Goal: Task Accomplishment & Management: Complete application form

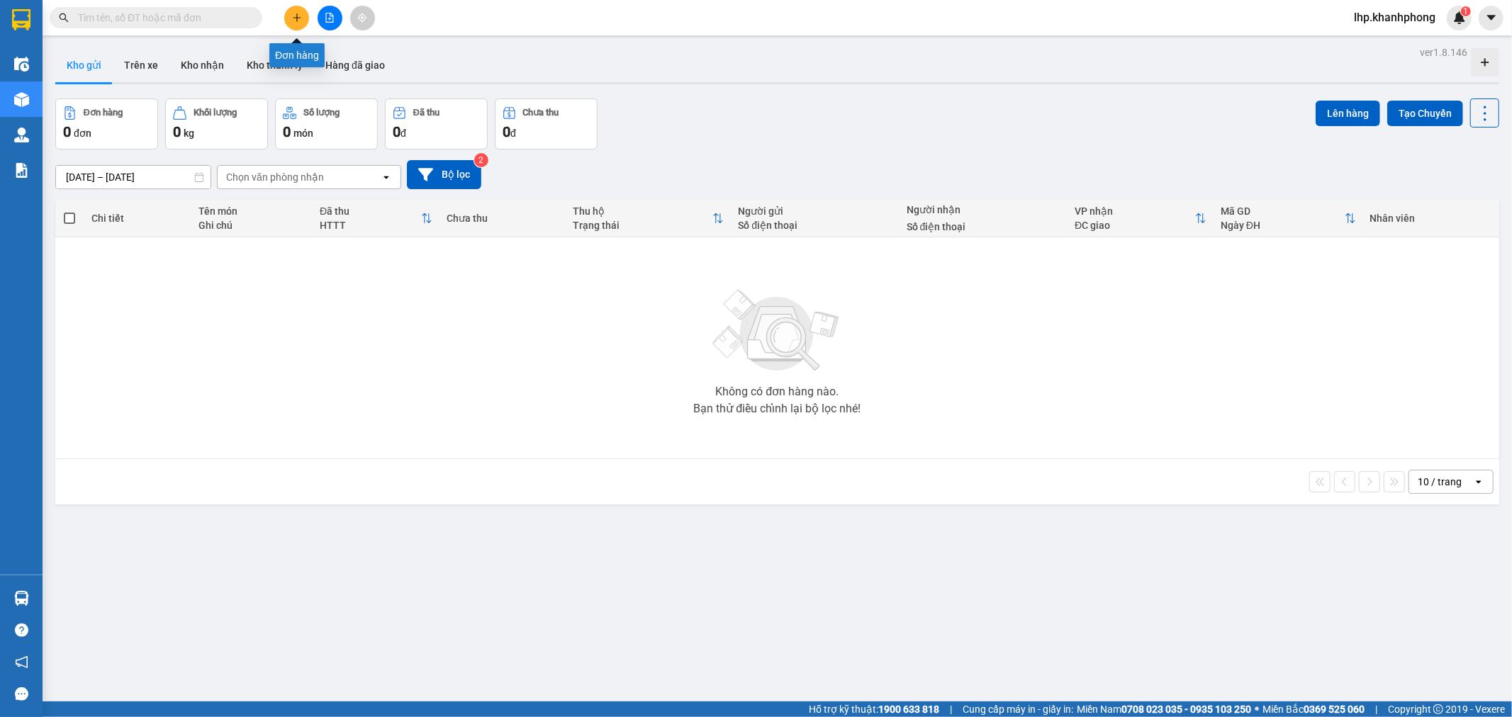
click at [295, 16] on icon "plus" at bounding box center [297, 18] width 10 height 10
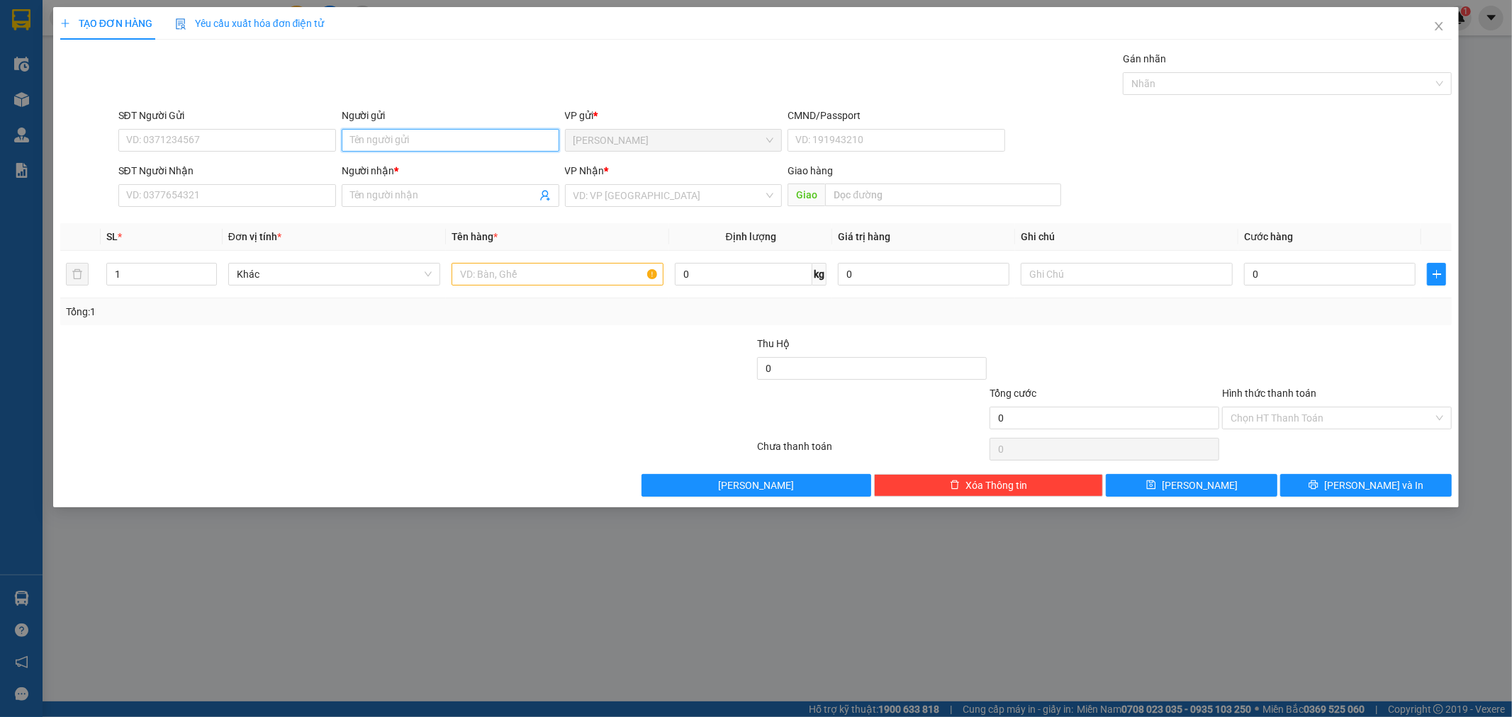
drag, startPoint x: 397, startPoint y: 147, endPoint x: 408, endPoint y: 133, distance: 17.7
click at [401, 143] on input "Người gửi" at bounding box center [451, 140] width 218 height 23
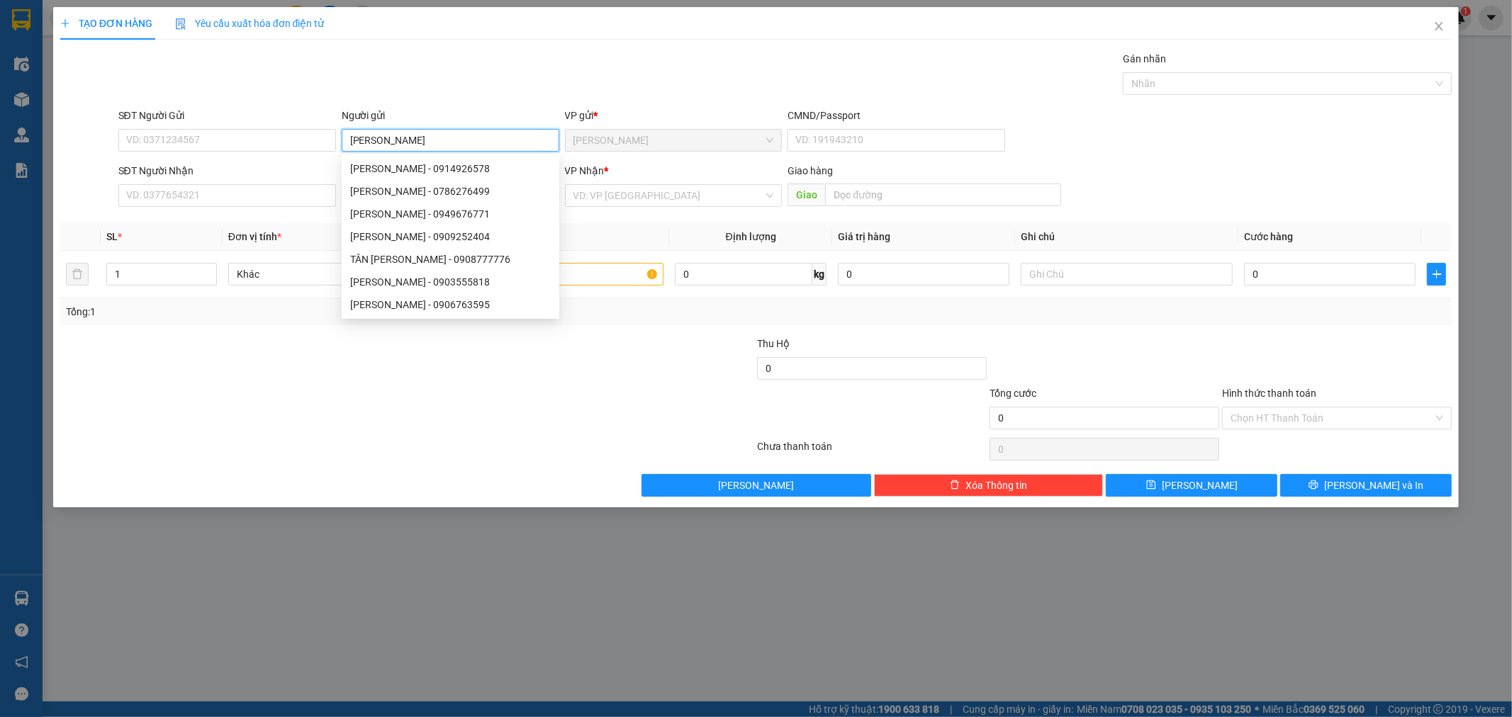
type input "KIM LONG"
click at [254, 162] on form "SĐT Người Gửi VD: 0371234567 Người gửi KIM LONG VP gửi * Lê Hồng Phong CMND/Pas…" at bounding box center [756, 160] width 1392 height 105
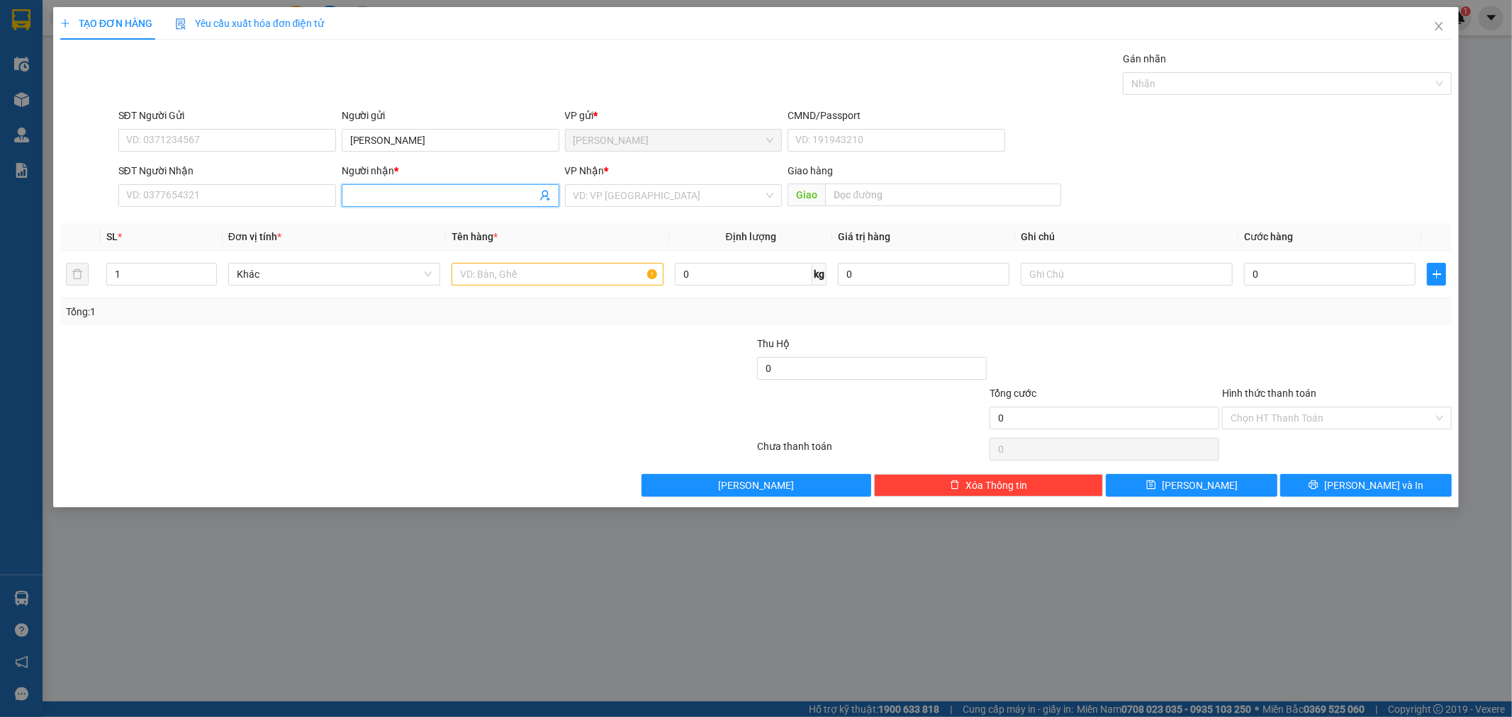
click at [410, 191] on input "Người nhận *" at bounding box center [443, 196] width 186 height 16
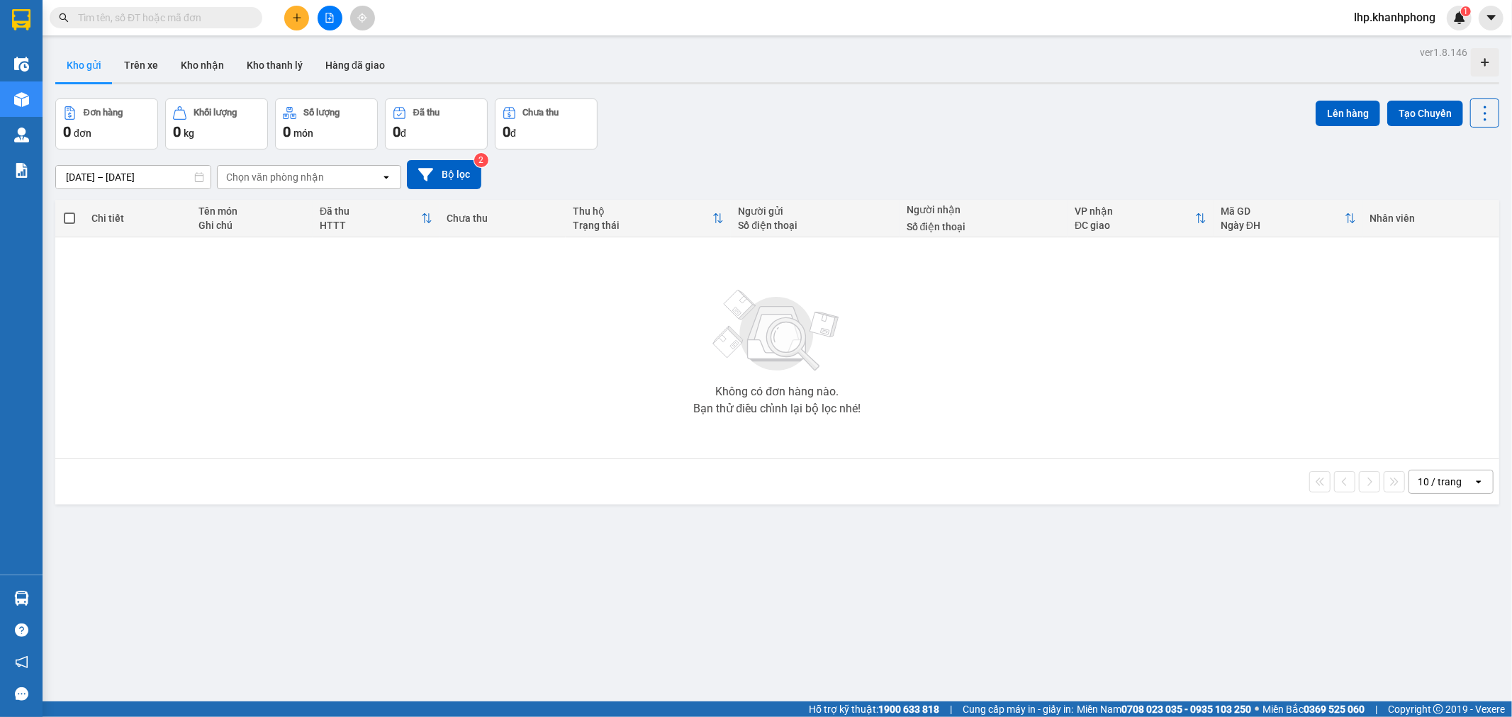
click at [218, 23] on input "text" at bounding box center [161, 18] width 167 height 16
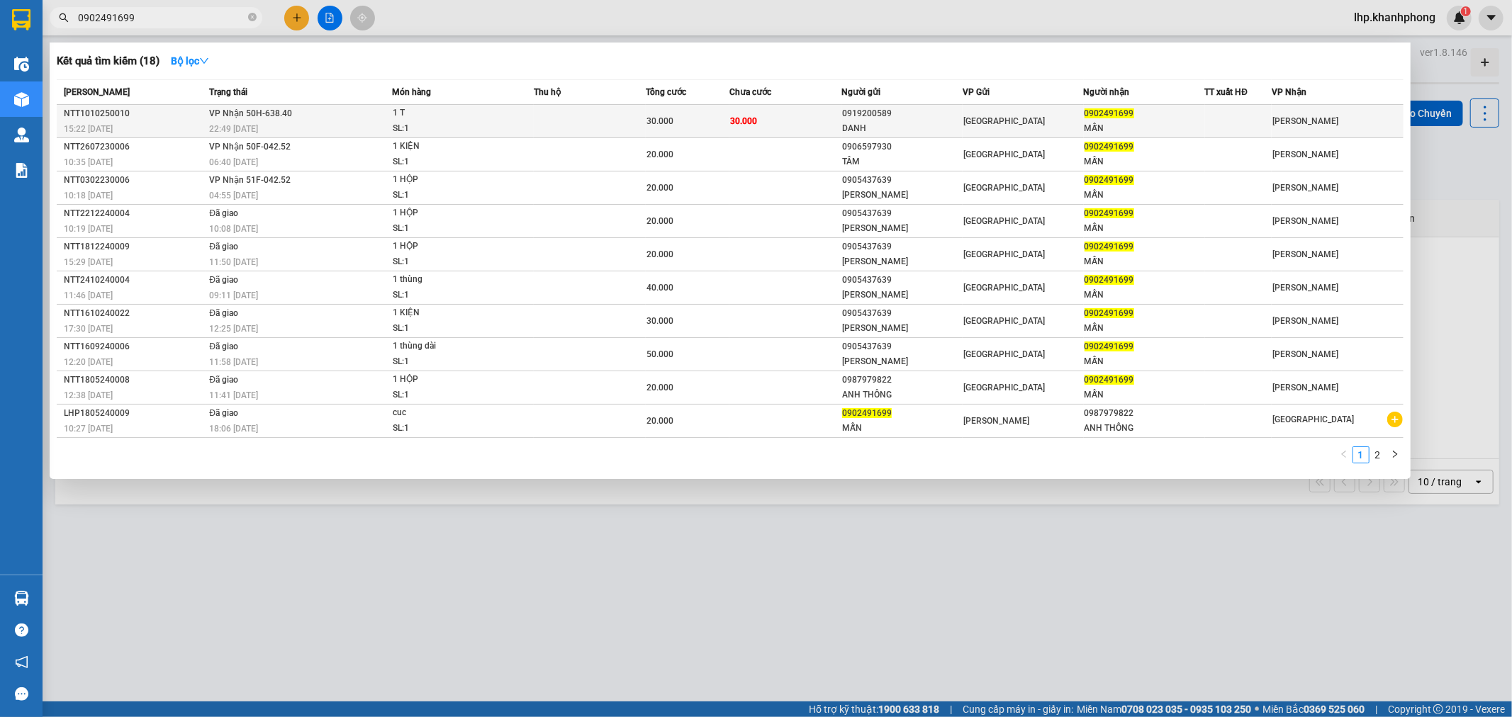
type input "0902491699"
click at [818, 125] on td "30.000" at bounding box center [785, 121] width 112 height 33
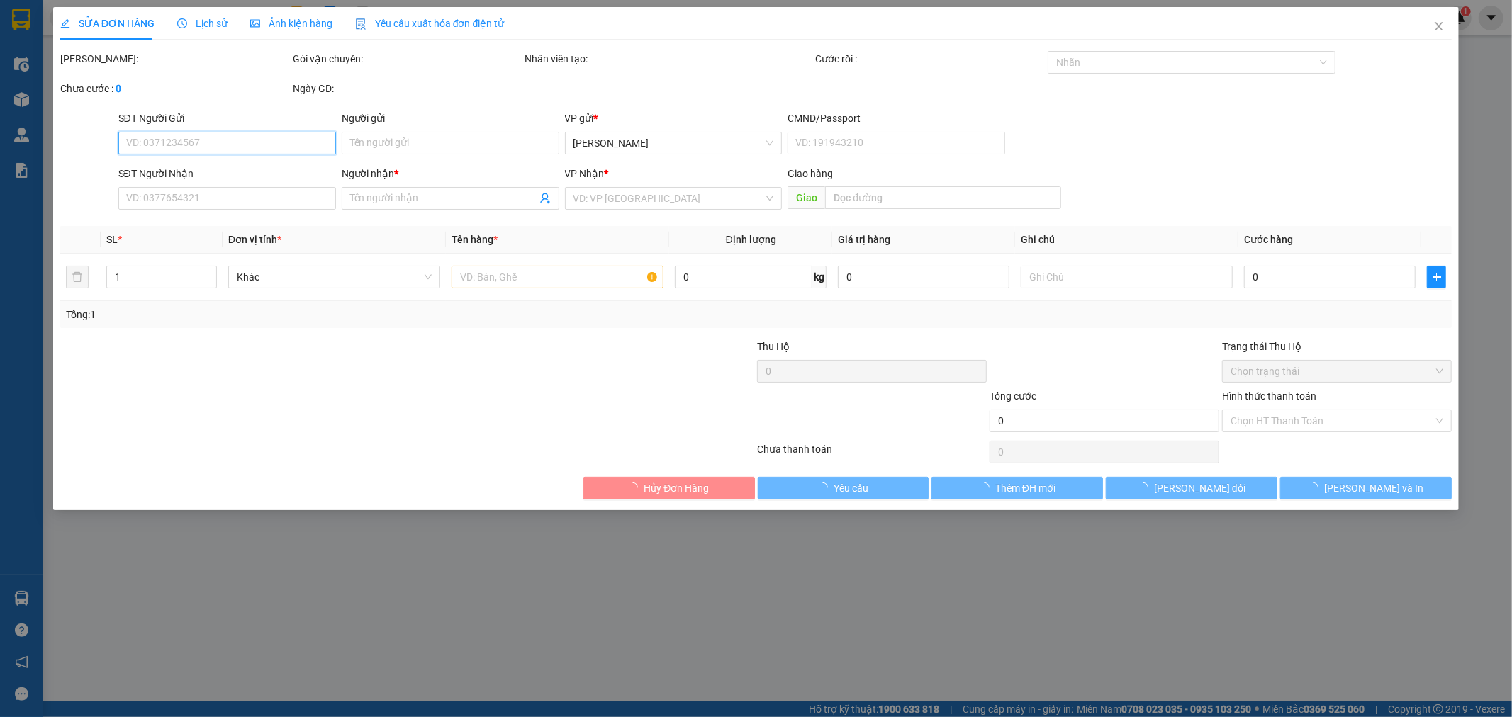
type input "0919200589"
type input "DANH"
type input "0902491699"
type input "MẪN"
type input "30.000"
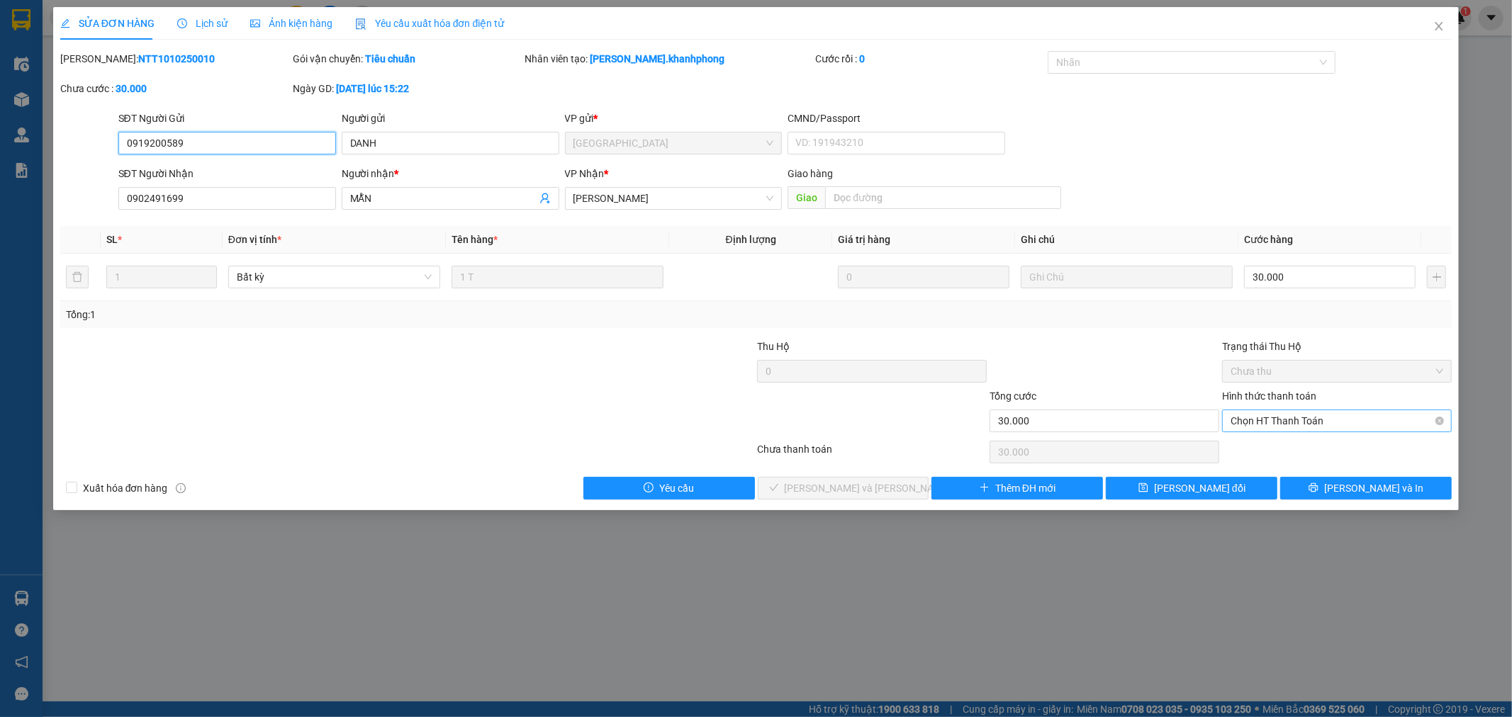
click at [1295, 421] on span "Chọn HT Thanh Toán" at bounding box center [1337, 420] width 213 height 21
click at [1253, 448] on div "Tại văn phòng" at bounding box center [1337, 450] width 213 height 16
type input "0"
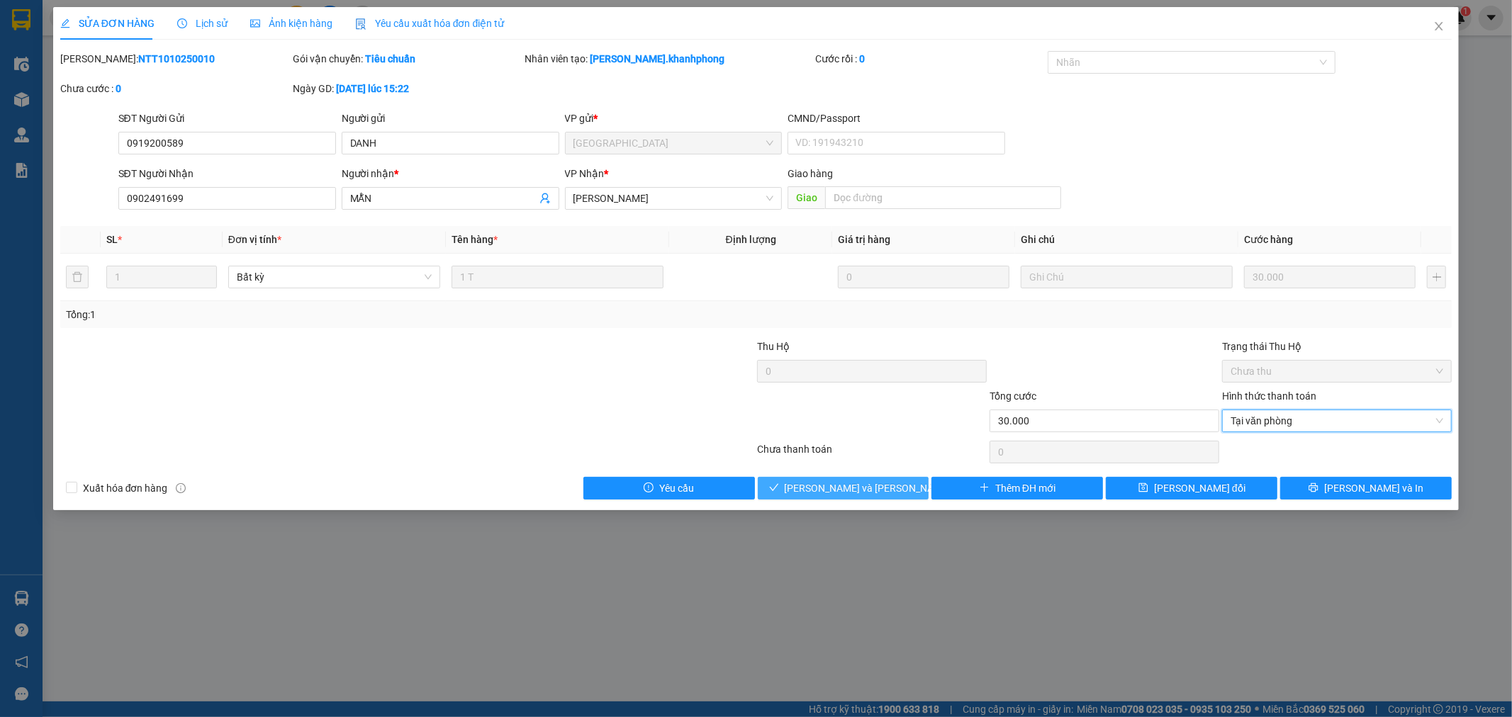
drag, startPoint x: 832, startPoint y: 488, endPoint x: 834, endPoint y: 496, distance: 8.6
click at [834, 495] on span "[PERSON_NAME] và Giao hàng" at bounding box center [880, 489] width 191 height 16
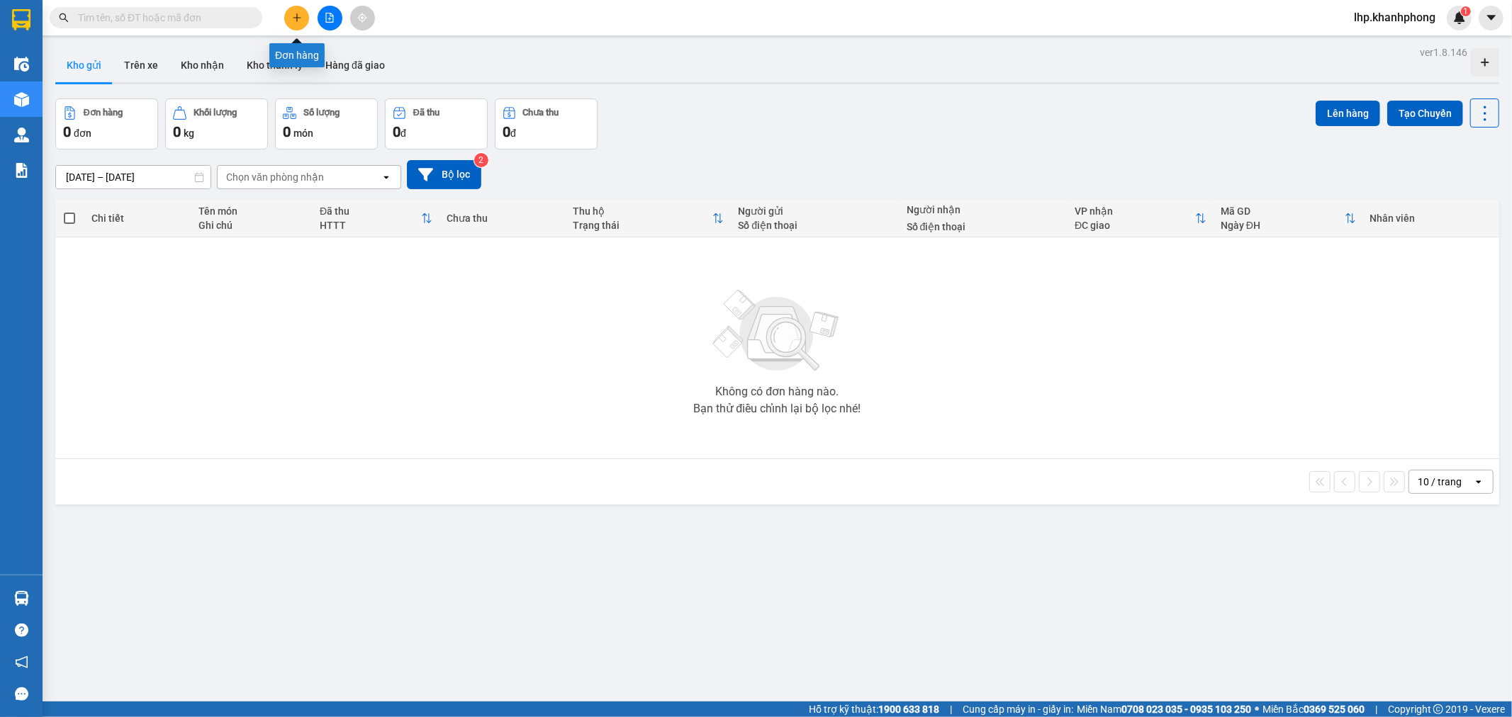
click at [298, 15] on icon "plus" at bounding box center [297, 18] width 10 height 10
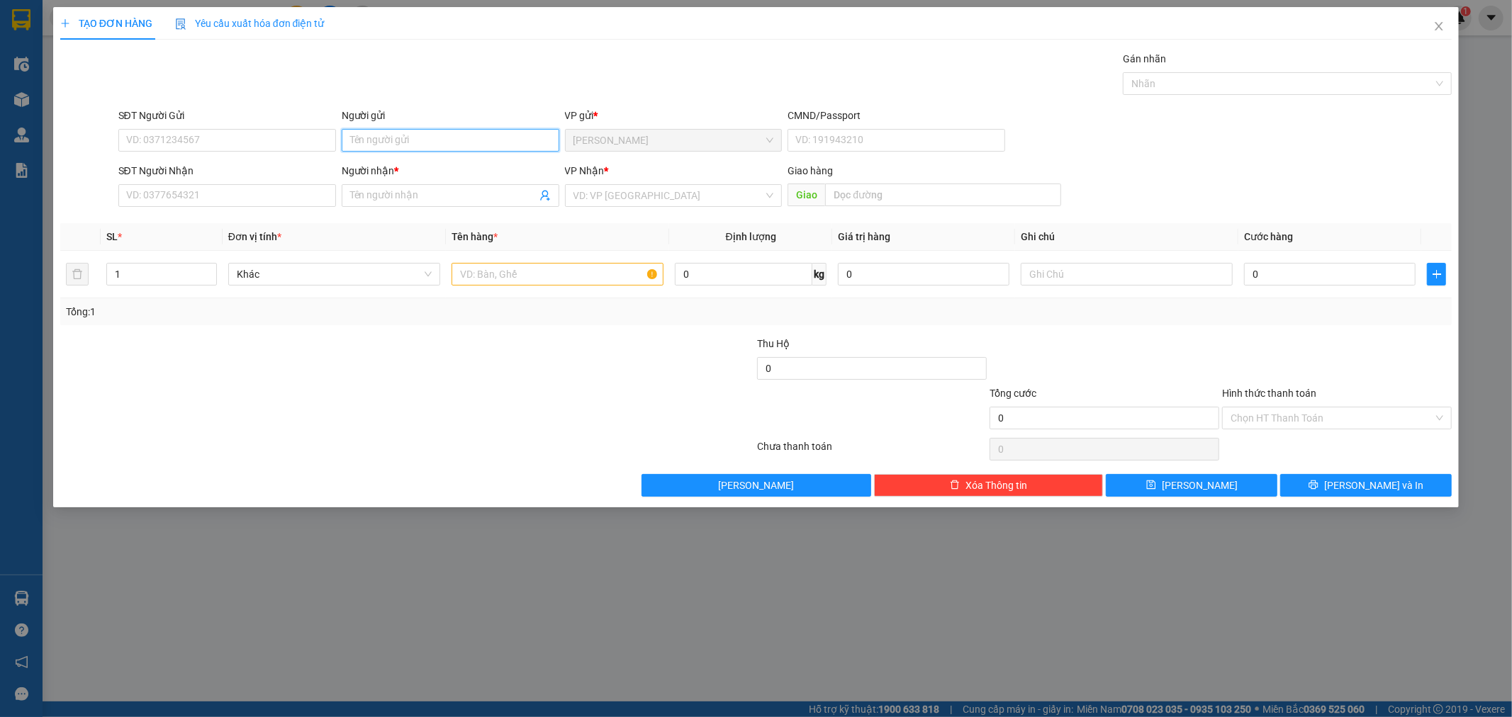
click at [464, 138] on input "Người gửi" at bounding box center [451, 140] width 218 height 23
click at [369, 139] on input "CTY LIM LONG" at bounding box center [451, 140] width 218 height 23
click at [372, 139] on input "CTY LIM LONG" at bounding box center [451, 140] width 218 height 23
click at [427, 139] on input "CTY [PERSON_NAME]" at bounding box center [451, 140] width 218 height 23
type input "C"
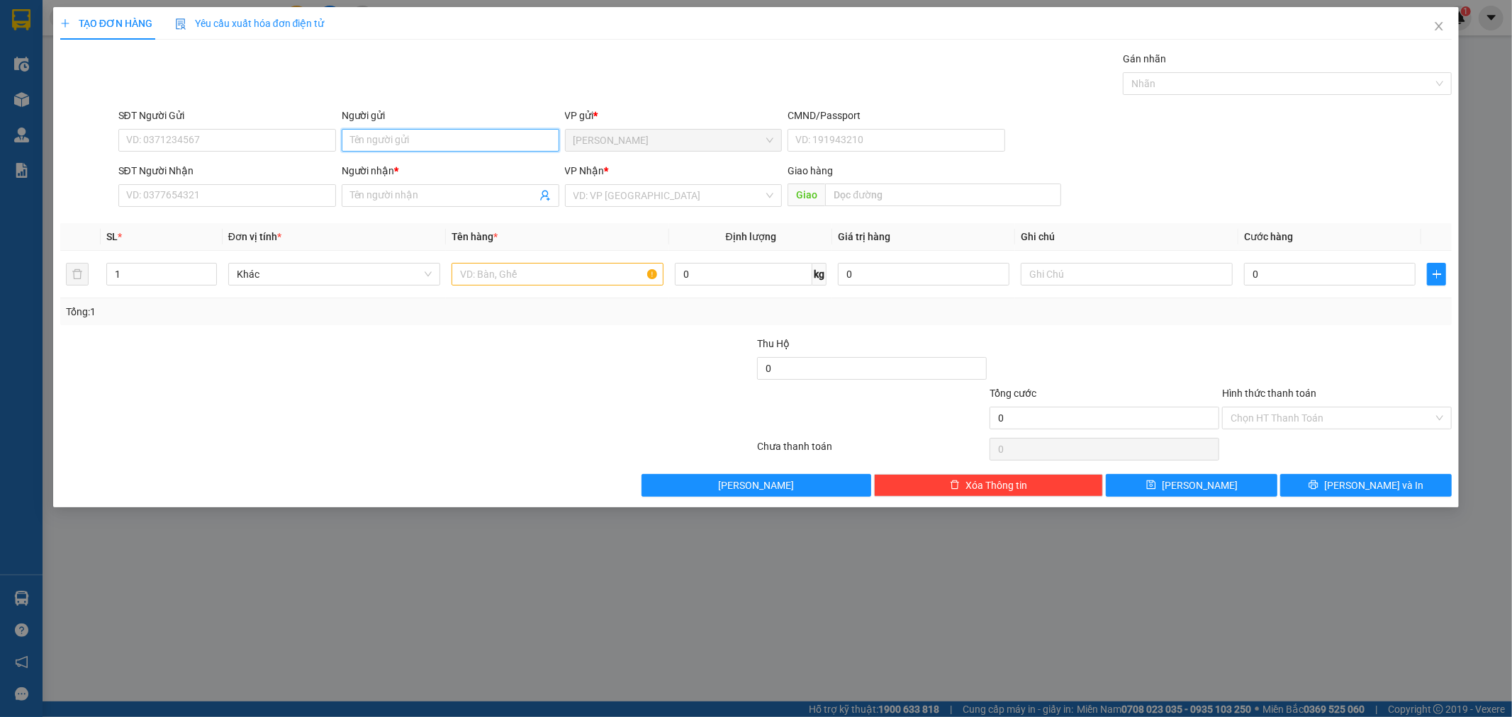
click at [399, 143] on input "Người gửi" at bounding box center [451, 140] width 218 height 23
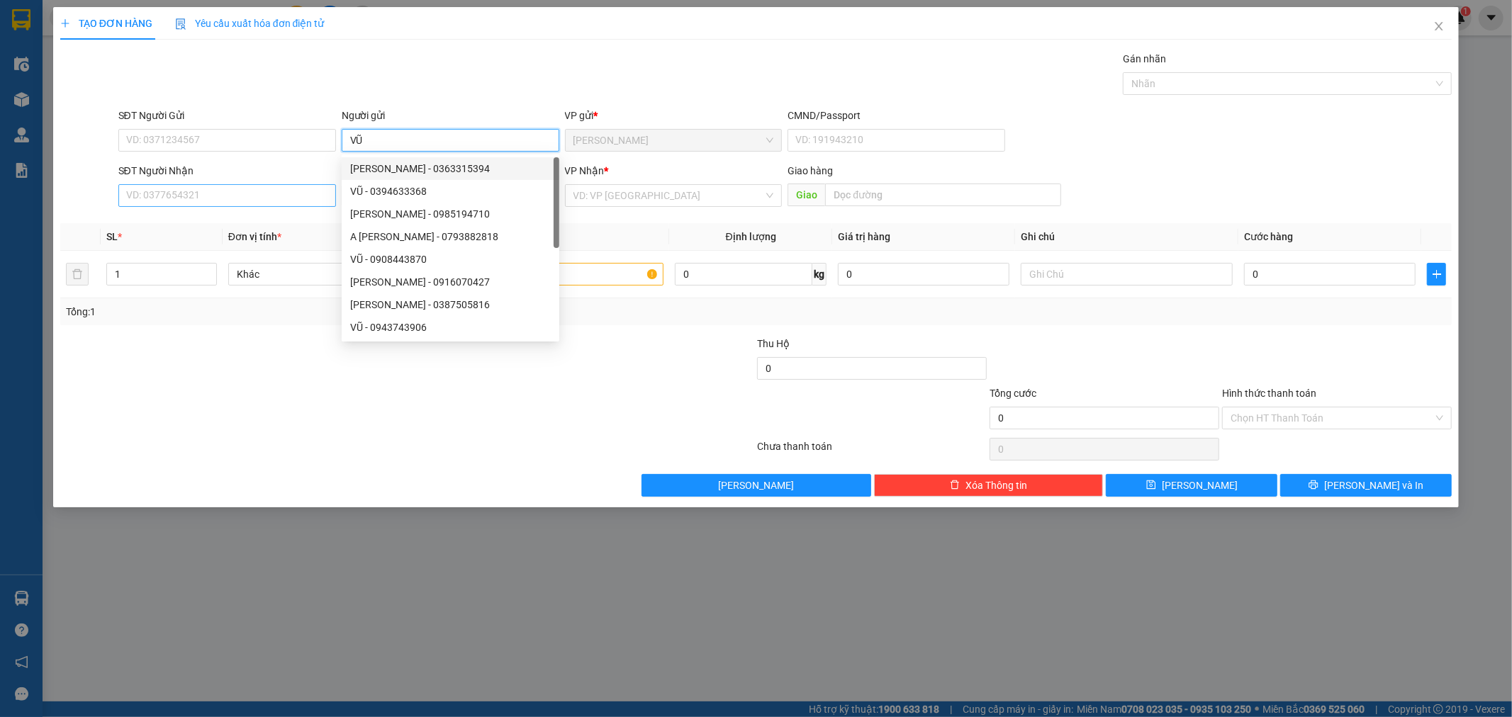
type input "VŨ"
click at [260, 201] on input "SĐT Người Nhận" at bounding box center [227, 195] width 218 height 23
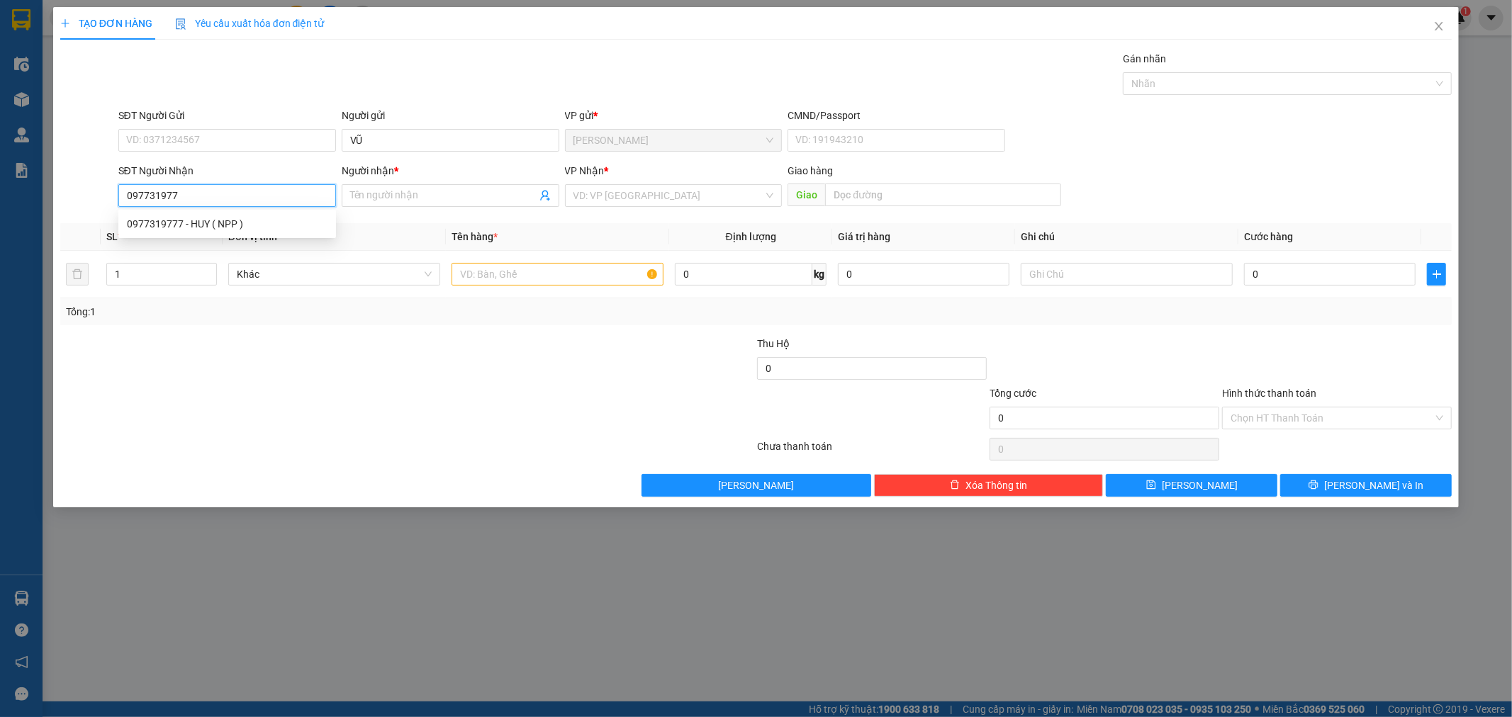
type input "0977319777"
click at [190, 224] on div "0977319777 - HUY ( NPP )" at bounding box center [227, 224] width 201 height 16
type input "HUY ( NPP )"
type input "0977319777"
click at [505, 275] on input "text" at bounding box center [558, 274] width 212 height 23
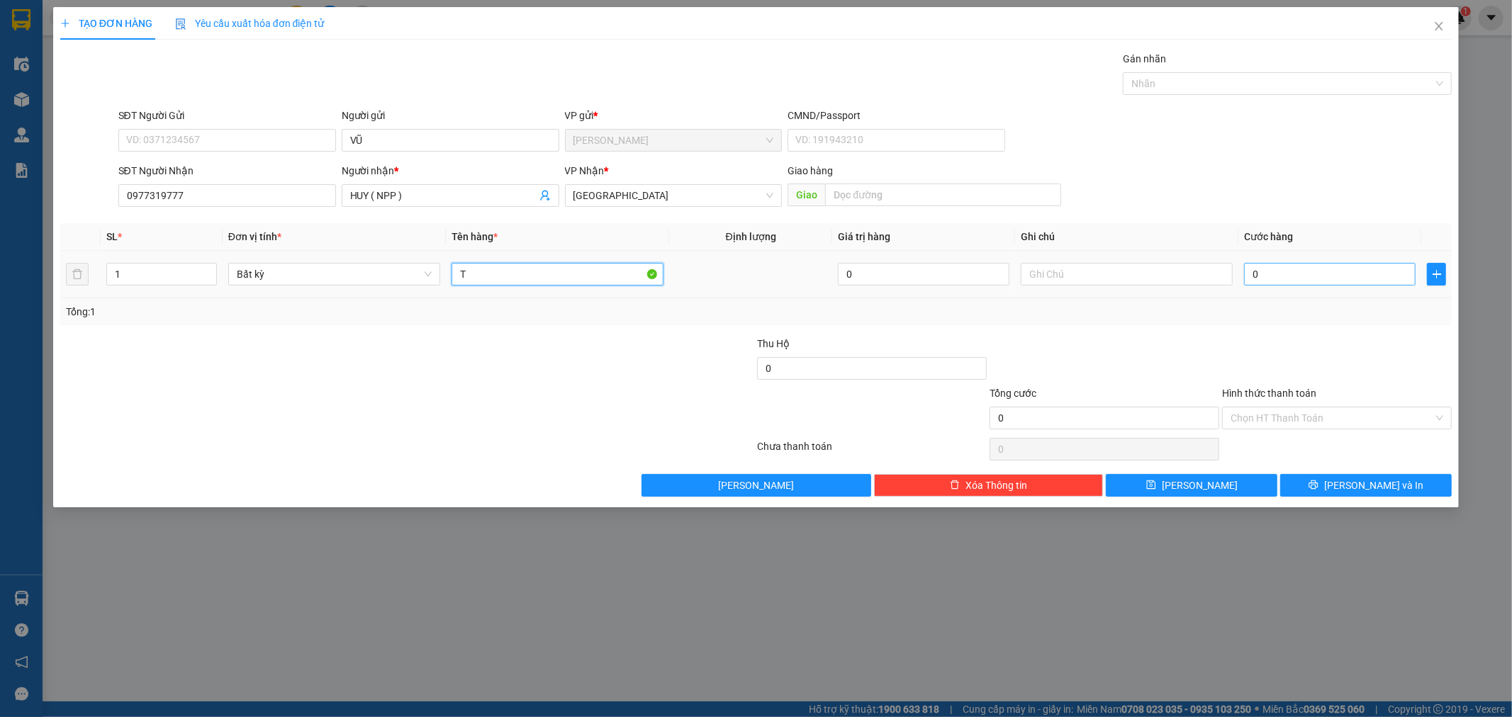
type input "T"
click at [1292, 281] on input "0" at bounding box center [1330, 274] width 172 height 23
type input "5"
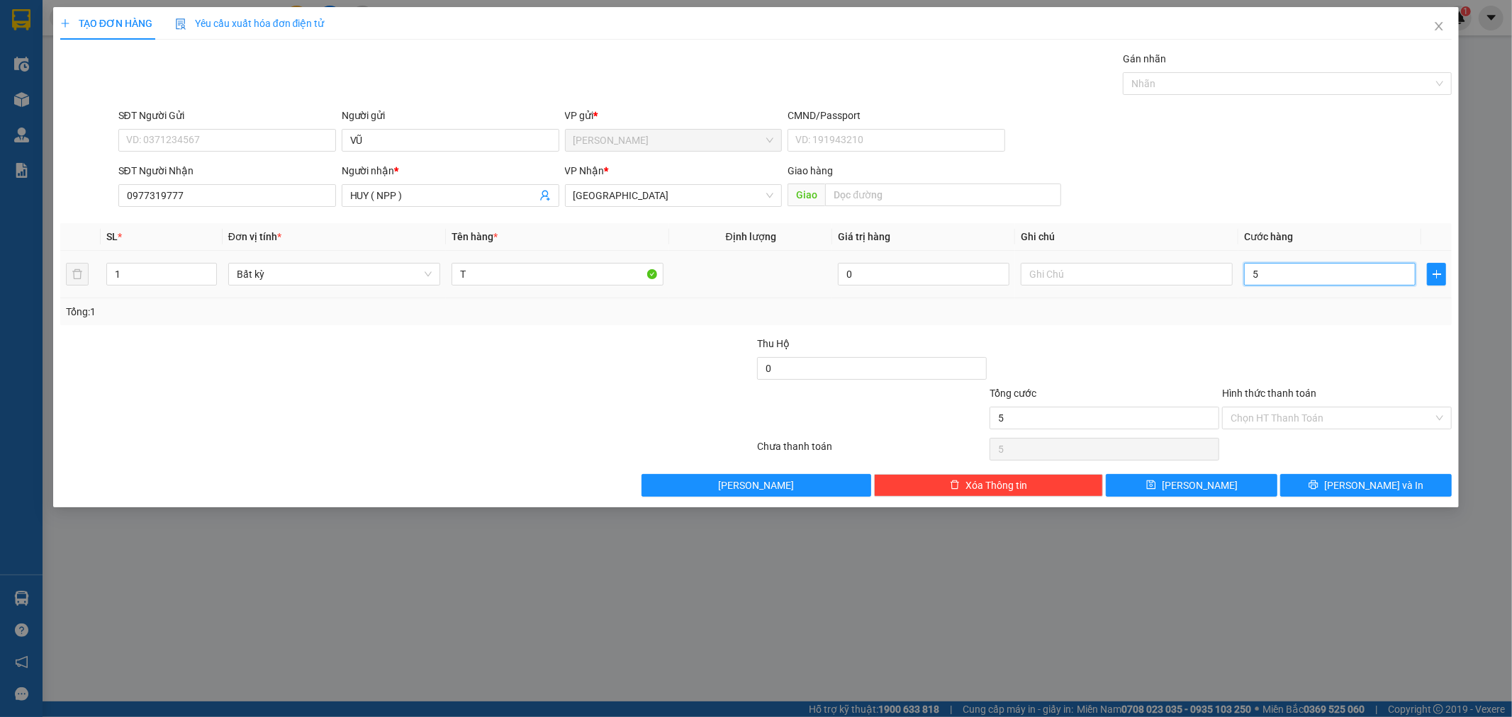
type input "50"
type input "50.000"
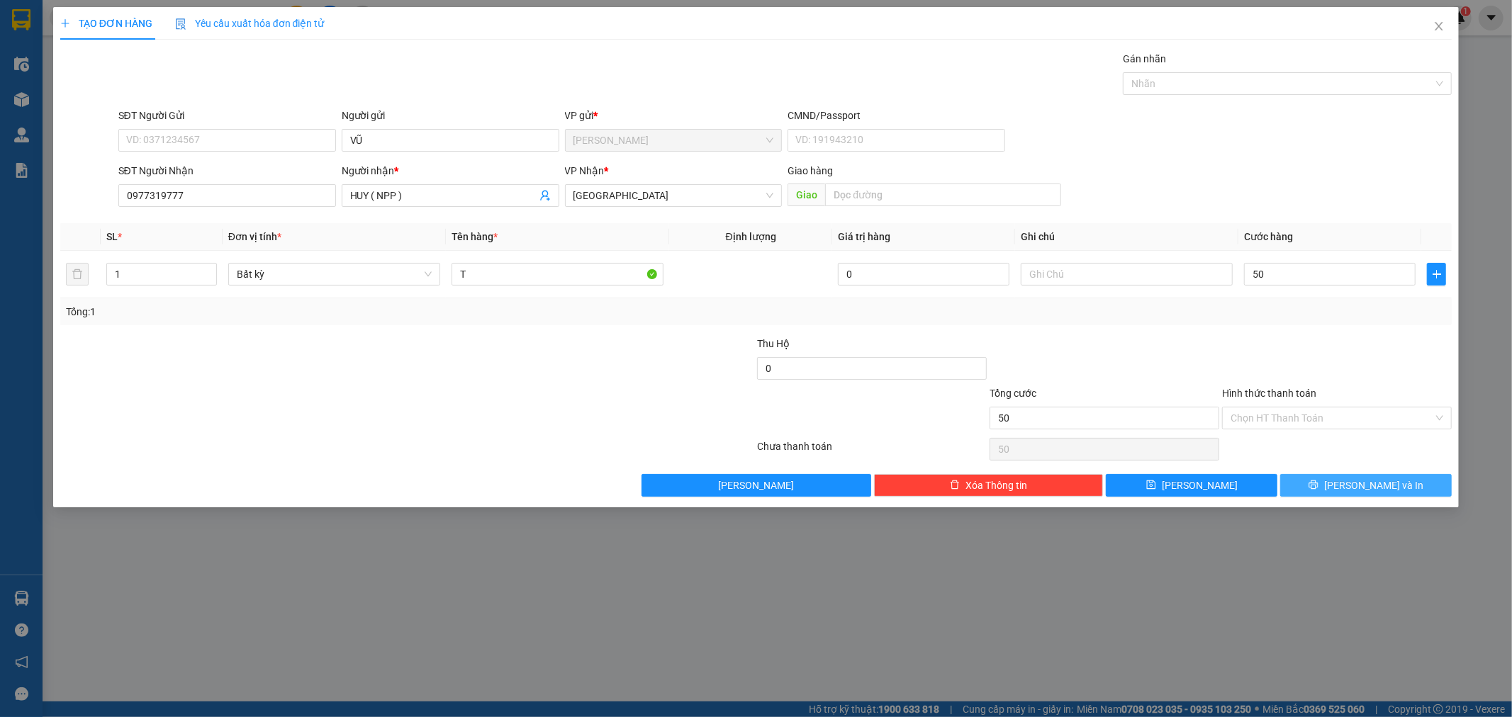
type input "50.000"
click at [1367, 491] on span "[PERSON_NAME] và In" at bounding box center [1373, 486] width 99 height 16
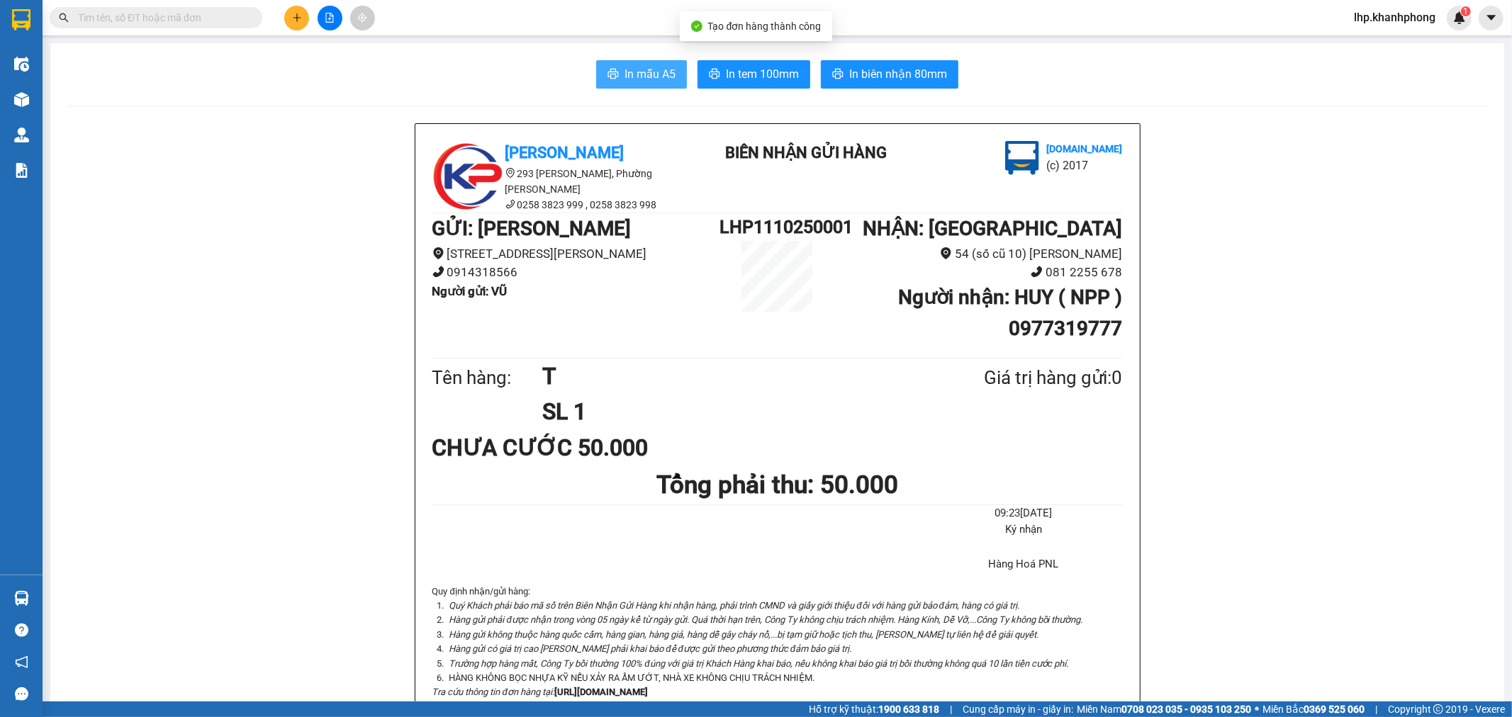
click at [650, 75] on span "In mẫu A5" at bounding box center [650, 74] width 51 height 18
click at [282, 9] on div at bounding box center [329, 18] width 106 height 25
click at [298, 17] on icon "plus" at bounding box center [297, 18] width 10 height 10
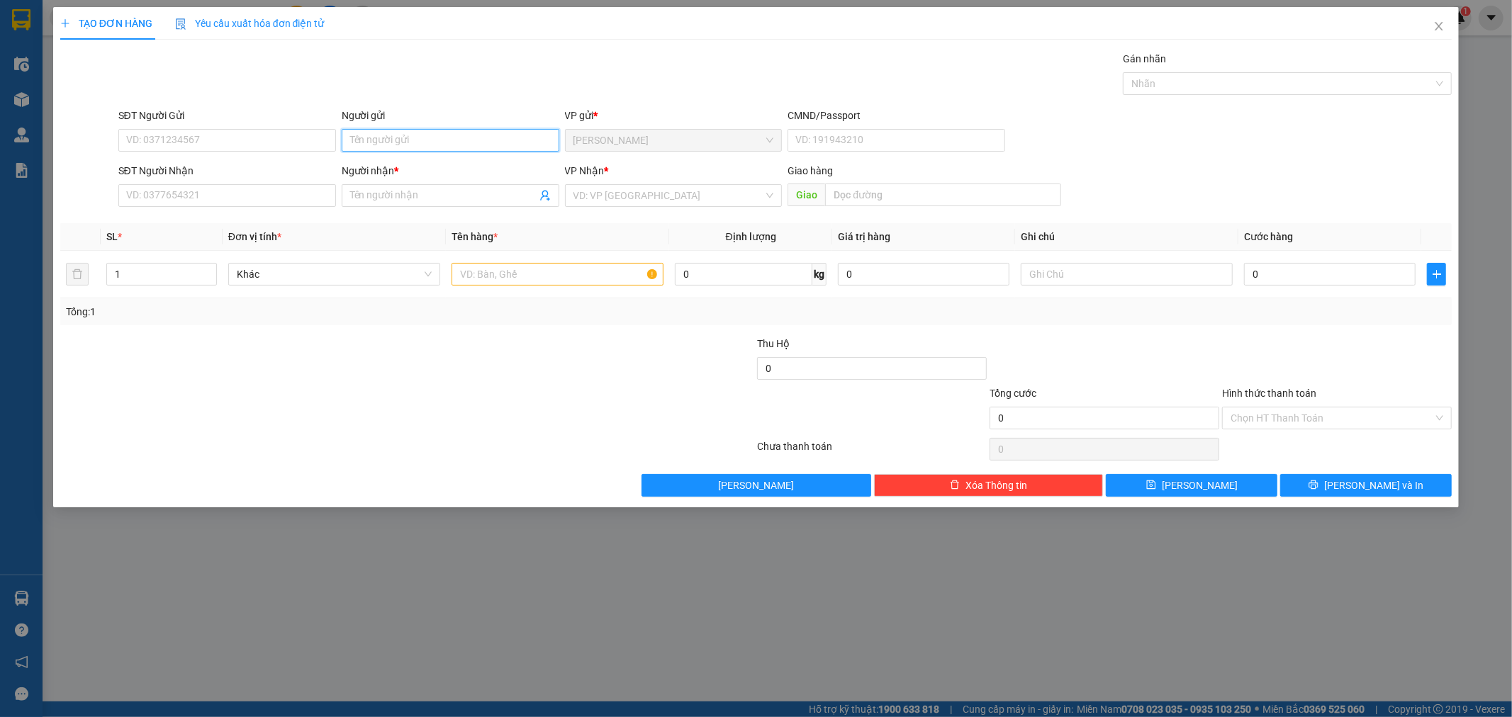
drag, startPoint x: 442, startPoint y: 143, endPoint x: 435, endPoint y: 121, distance: 23.1
click at [442, 142] on input "Người gửi" at bounding box center [451, 140] width 218 height 23
type input "CTY [PERSON_NAME]"
click at [376, 195] on input "Người nhận *" at bounding box center [443, 196] width 186 height 16
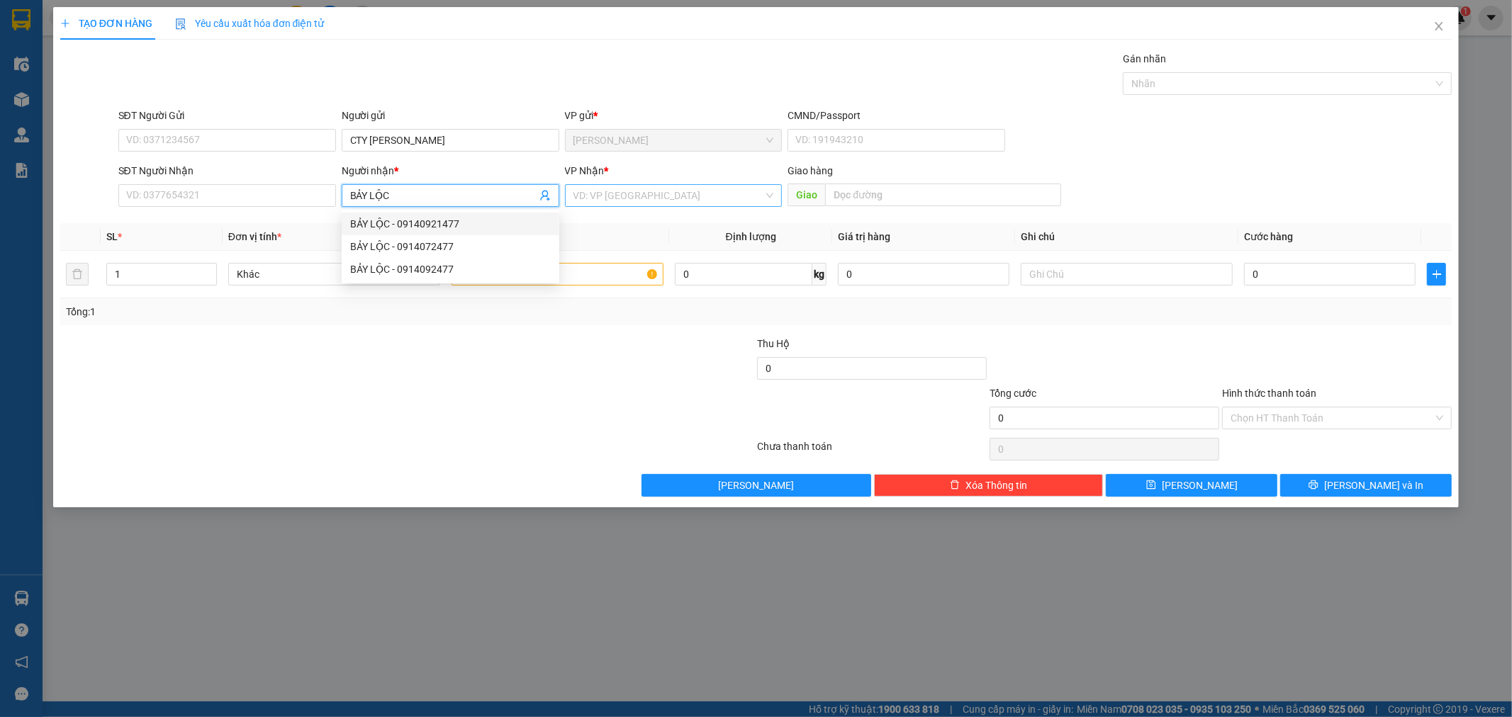
click at [771, 196] on div "VD: VP [GEOGRAPHIC_DATA]" at bounding box center [674, 195] width 218 height 23
type input "BẢY LỘC"
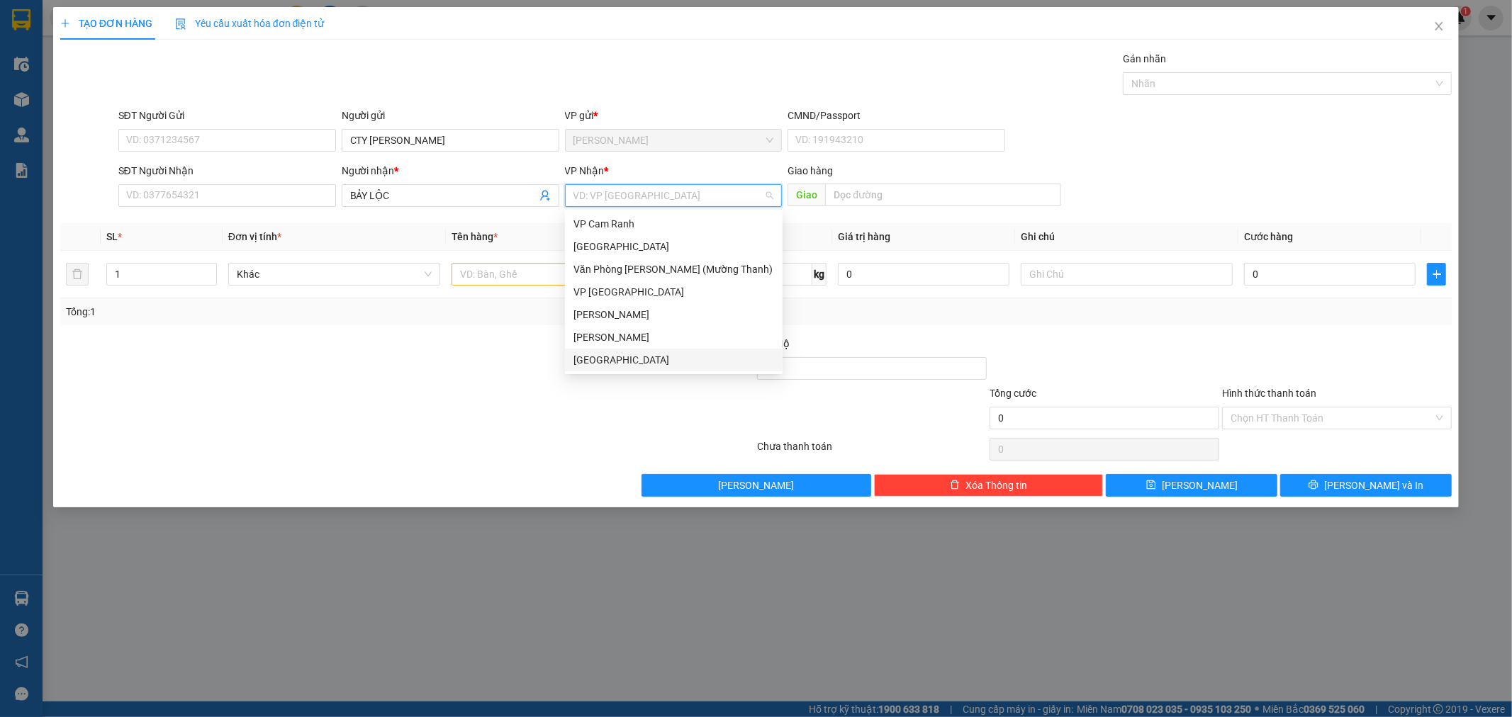
click at [621, 357] on div "[GEOGRAPHIC_DATA]" at bounding box center [674, 360] width 201 height 16
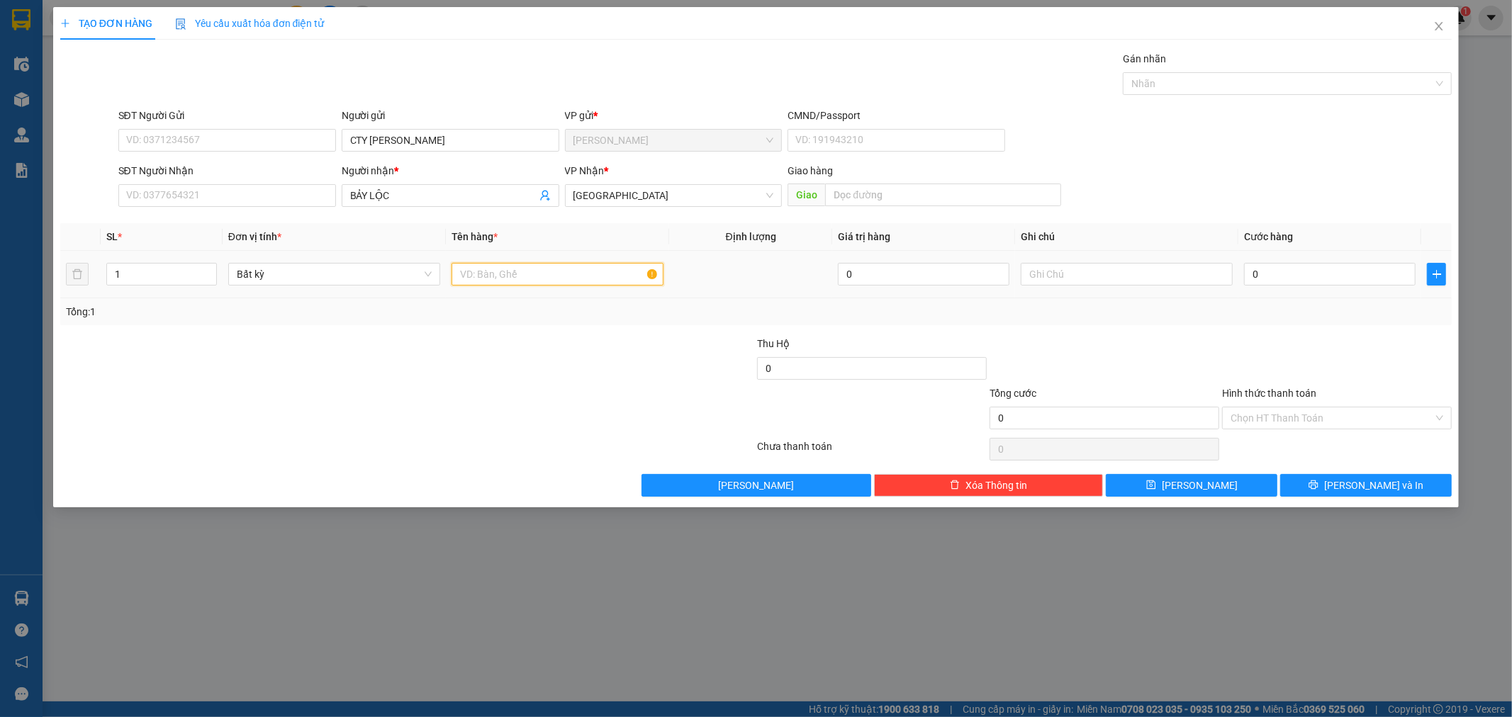
click at [585, 274] on input "text" at bounding box center [558, 274] width 212 height 23
type input "50 BÌNH GA"
type input "2"
click at [211, 269] on icon "up" at bounding box center [208, 271] width 5 height 5
type input "50"
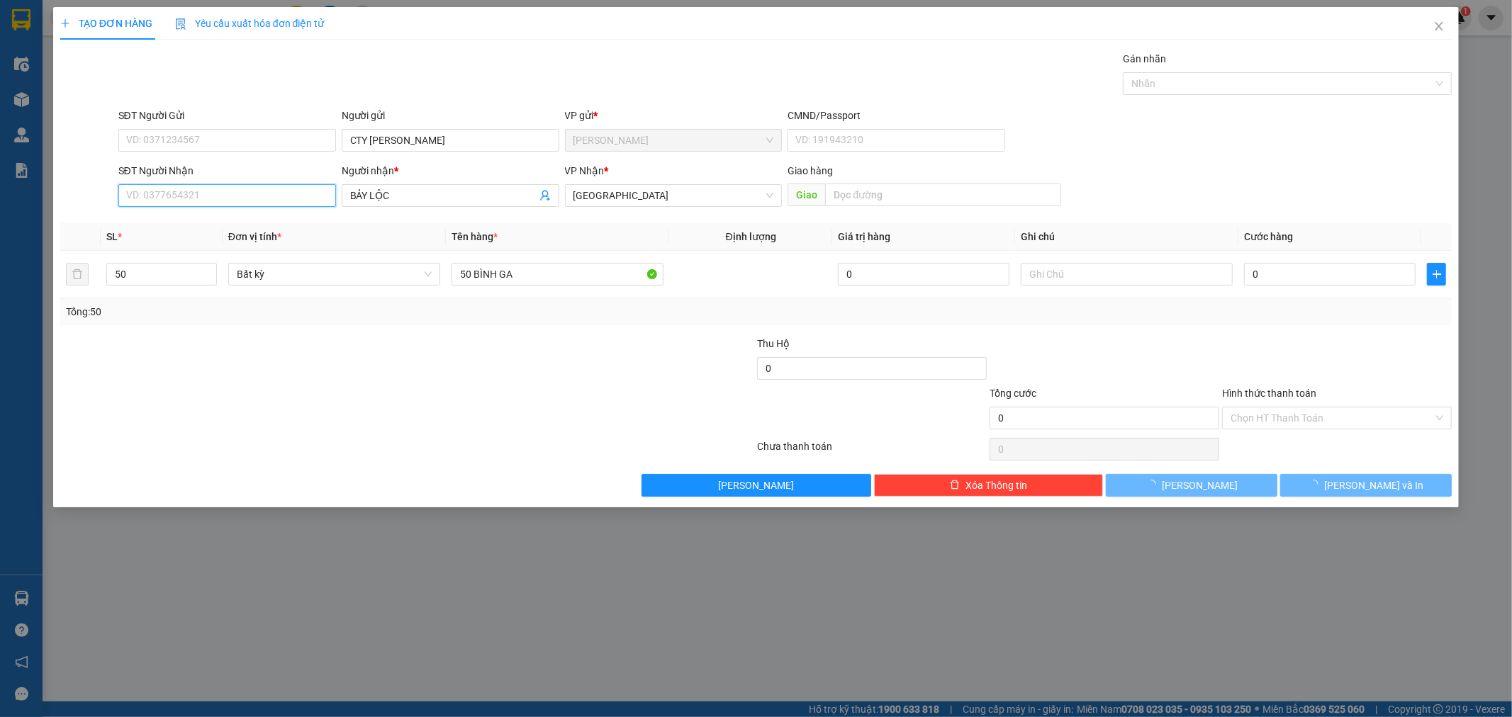
click at [227, 206] on input "SĐT Người Nhận" at bounding box center [227, 195] width 218 height 23
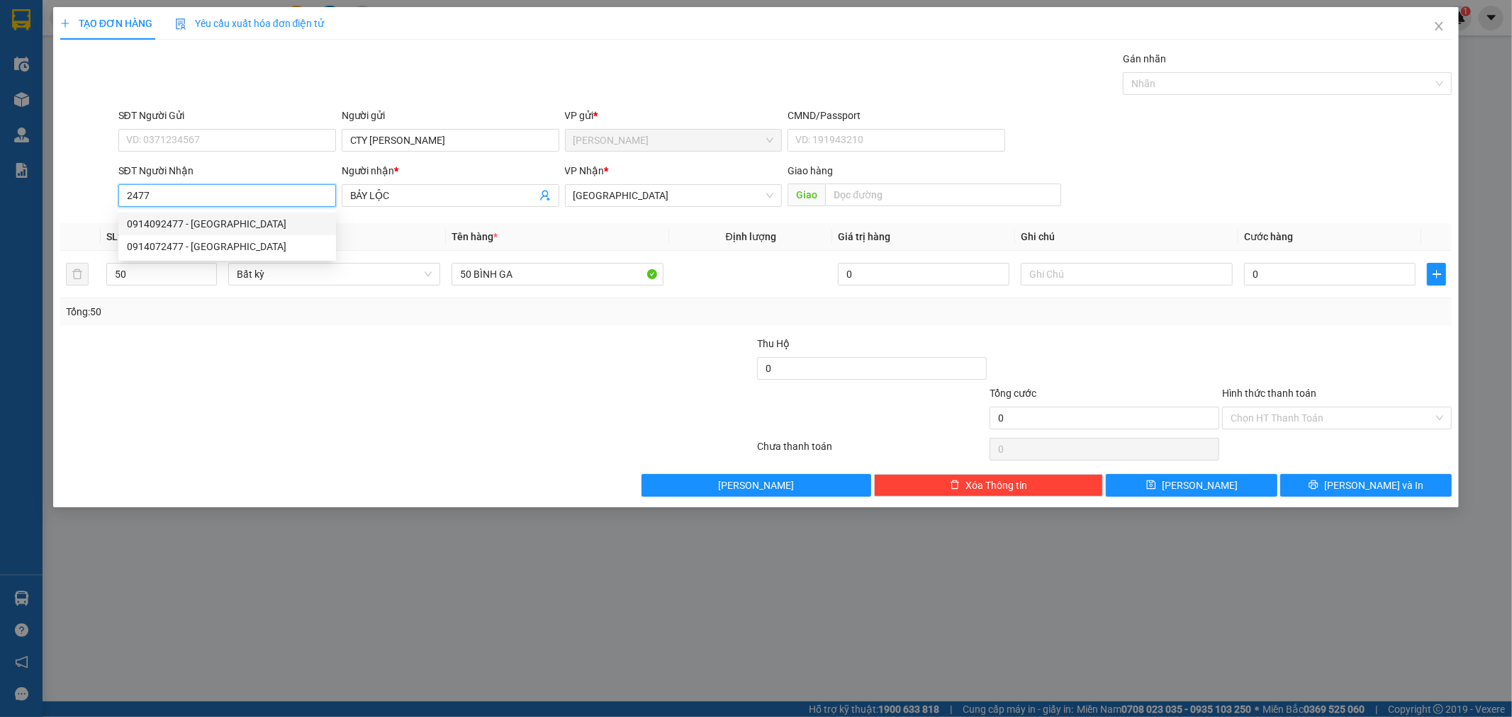
click at [183, 223] on div "0914092477 - BẢY LỘC" at bounding box center [227, 224] width 201 height 16
type input "0914092477"
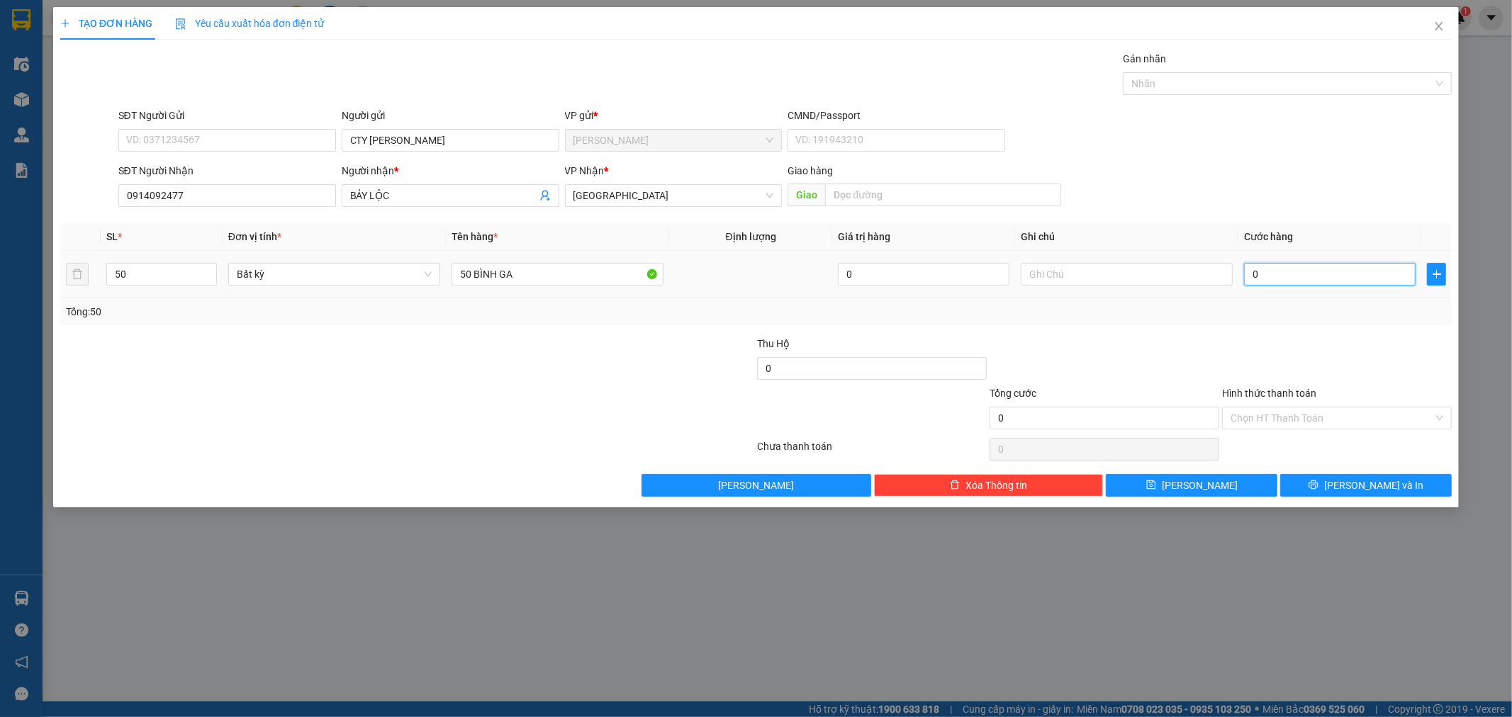
click at [1252, 274] on input "0" at bounding box center [1330, 274] width 172 height 23
type input "1"
type input "15"
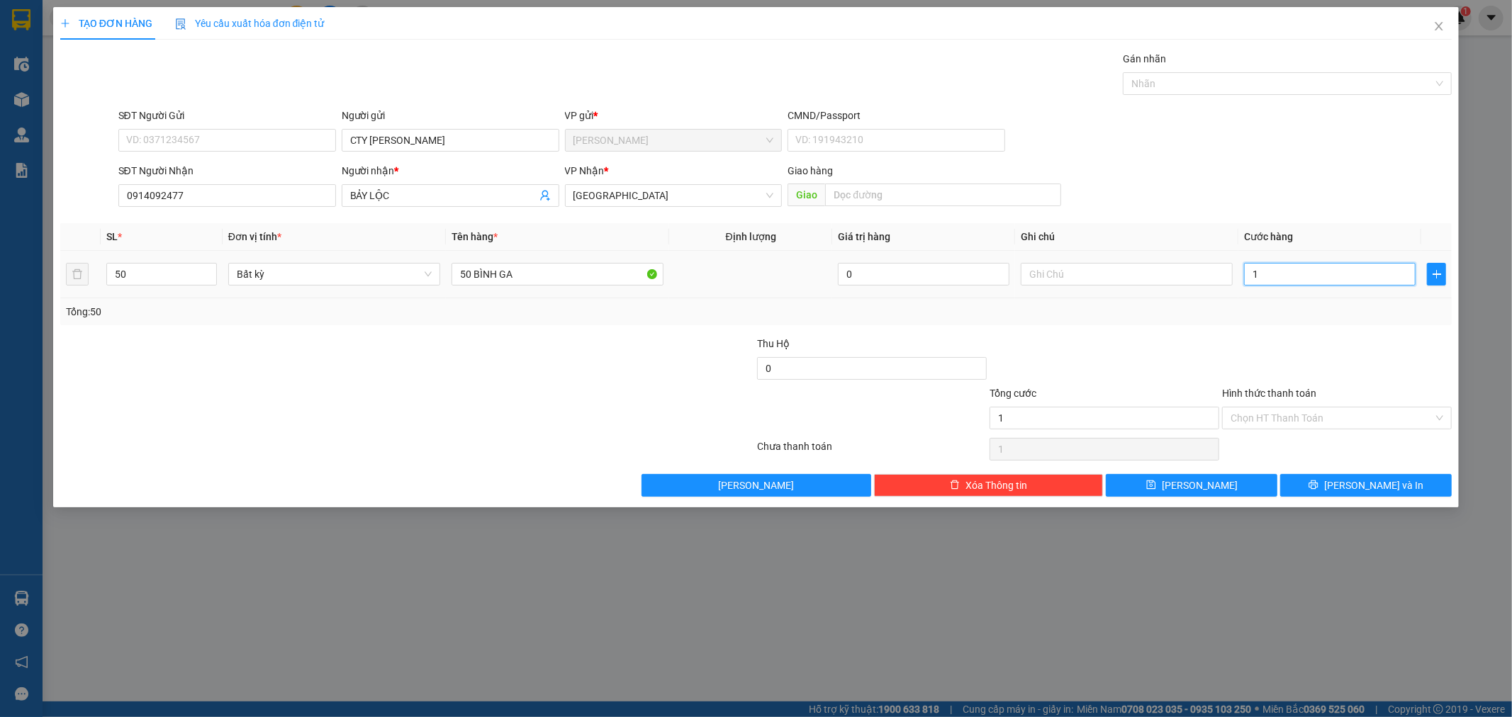
type input "15"
type input "150"
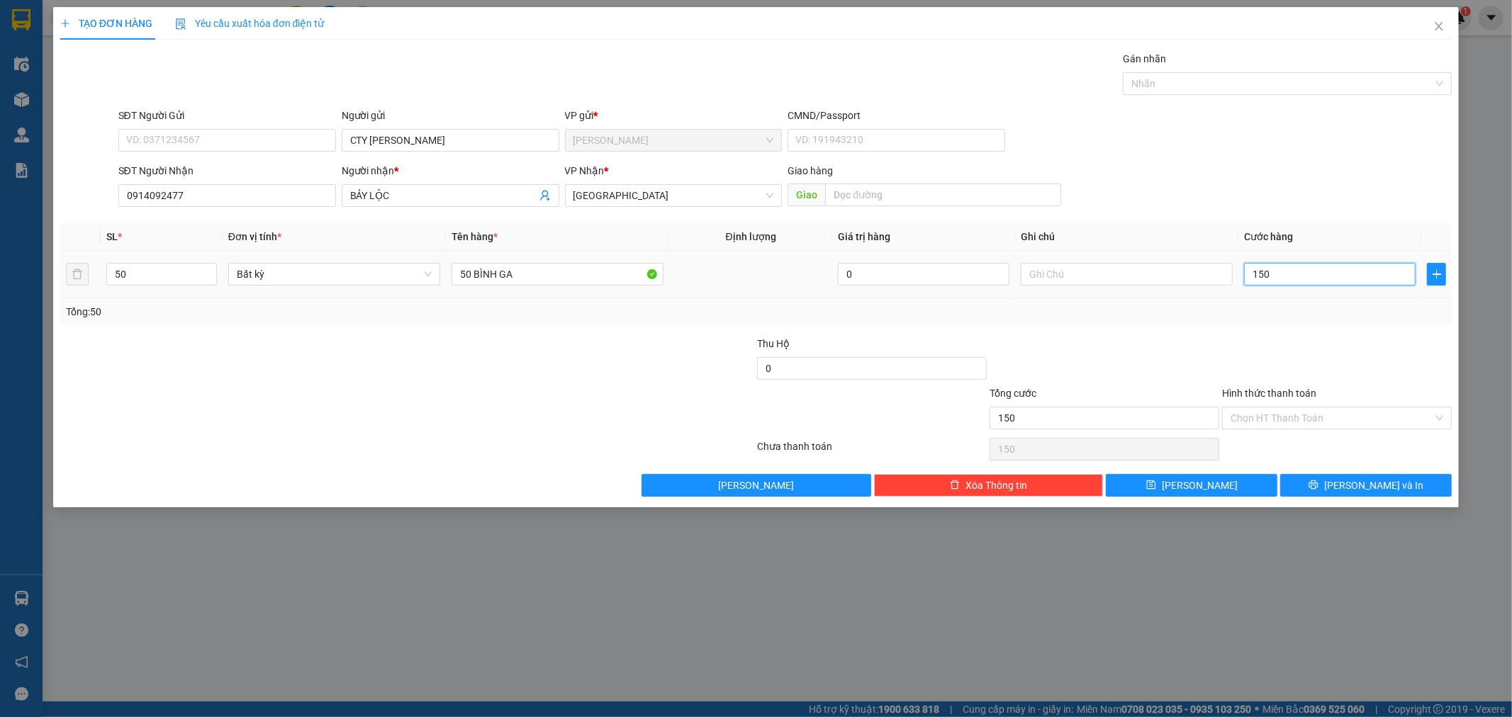
type input "1.500"
type input "15.000"
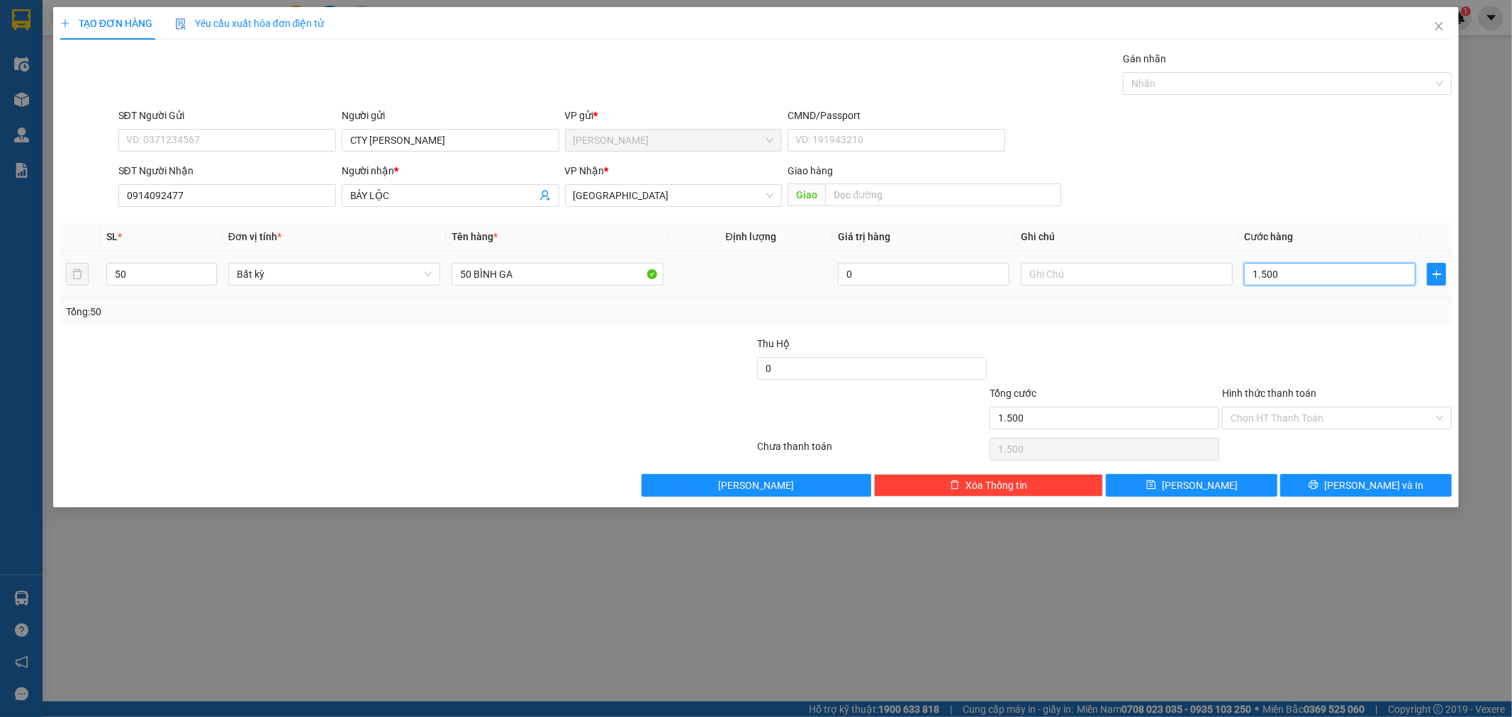
type input "15.000"
type input "1.500"
type input "1.500.000"
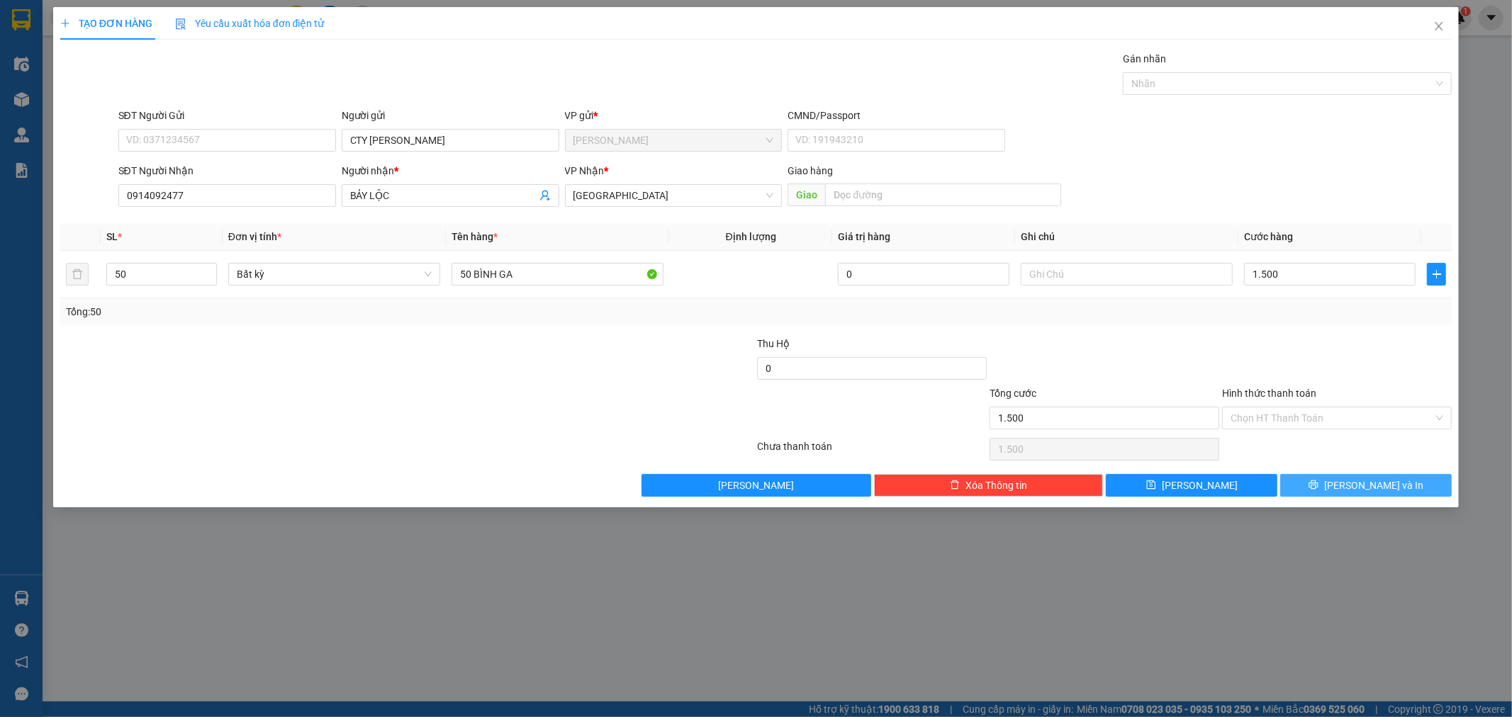
type input "1.500.000"
click at [1319, 488] on icon "printer" at bounding box center [1313, 485] width 9 height 9
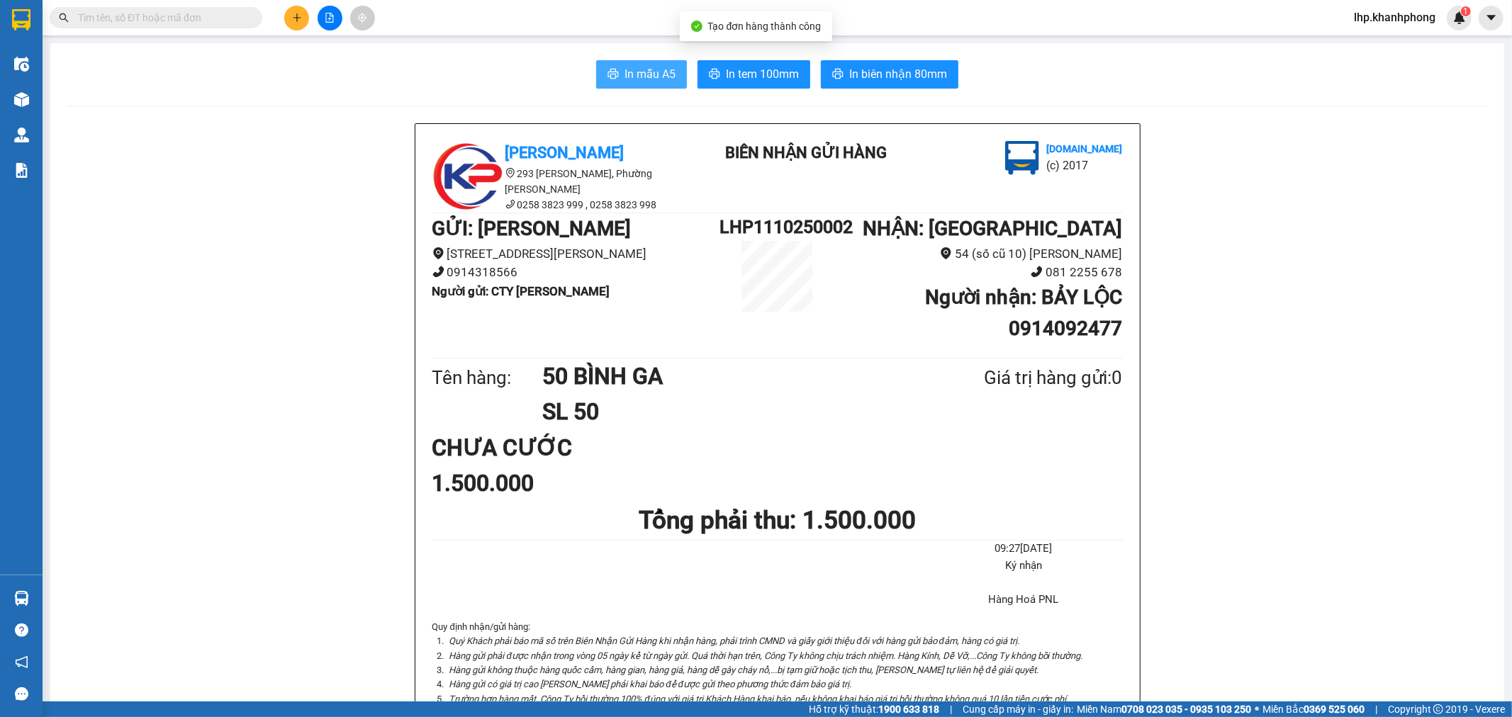
click at [644, 72] on span "In mẫu A5" at bounding box center [650, 74] width 51 height 18
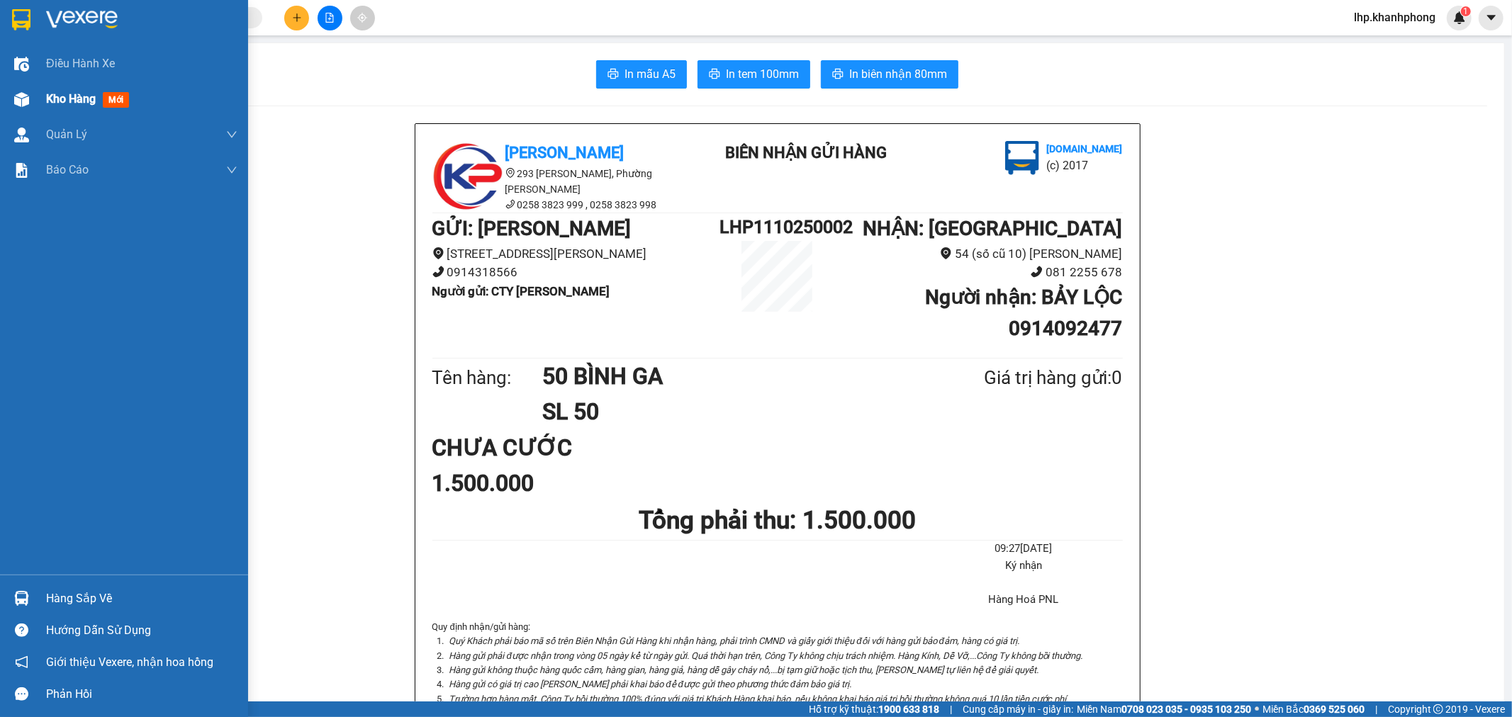
click at [16, 95] on img at bounding box center [21, 99] width 15 height 15
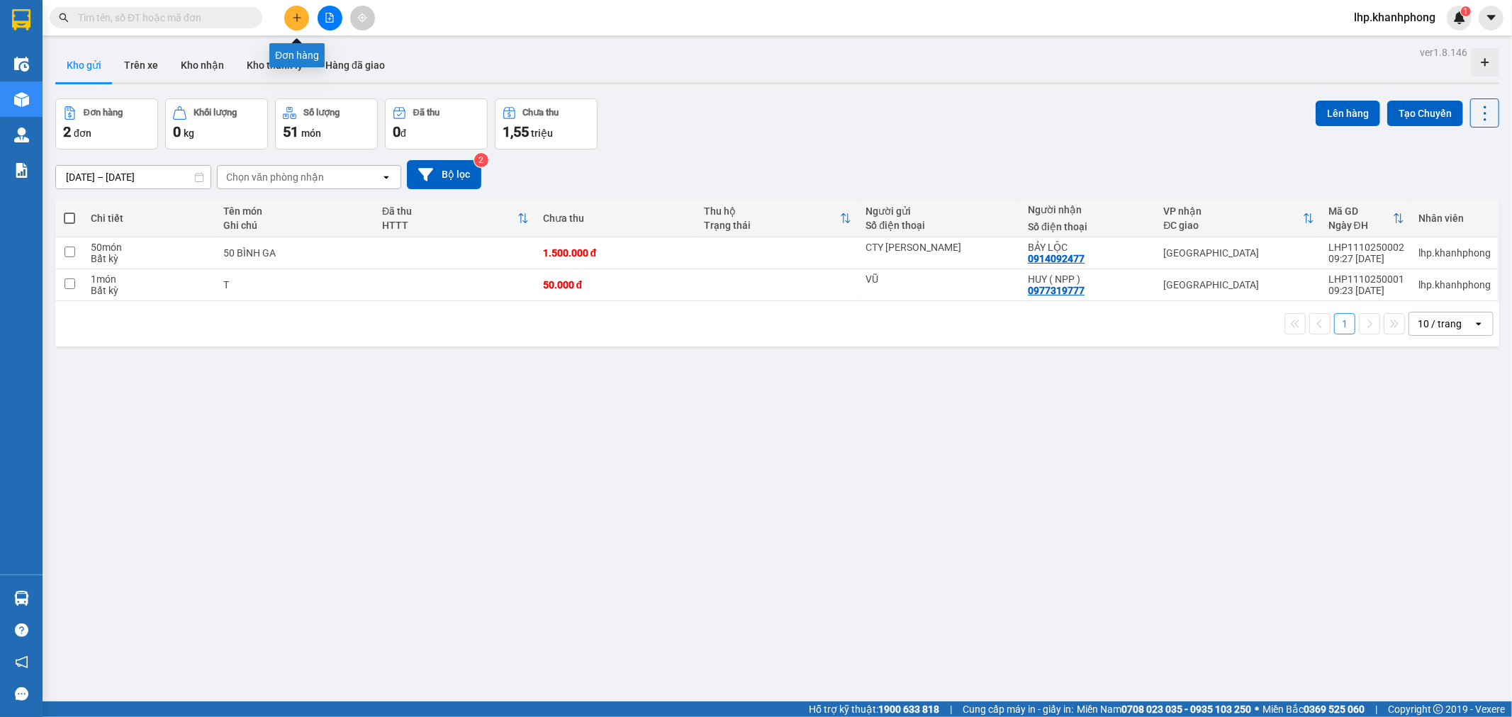
click at [301, 26] on button at bounding box center [296, 18] width 25 height 25
click at [131, 25] on input "text" at bounding box center [161, 18] width 167 height 16
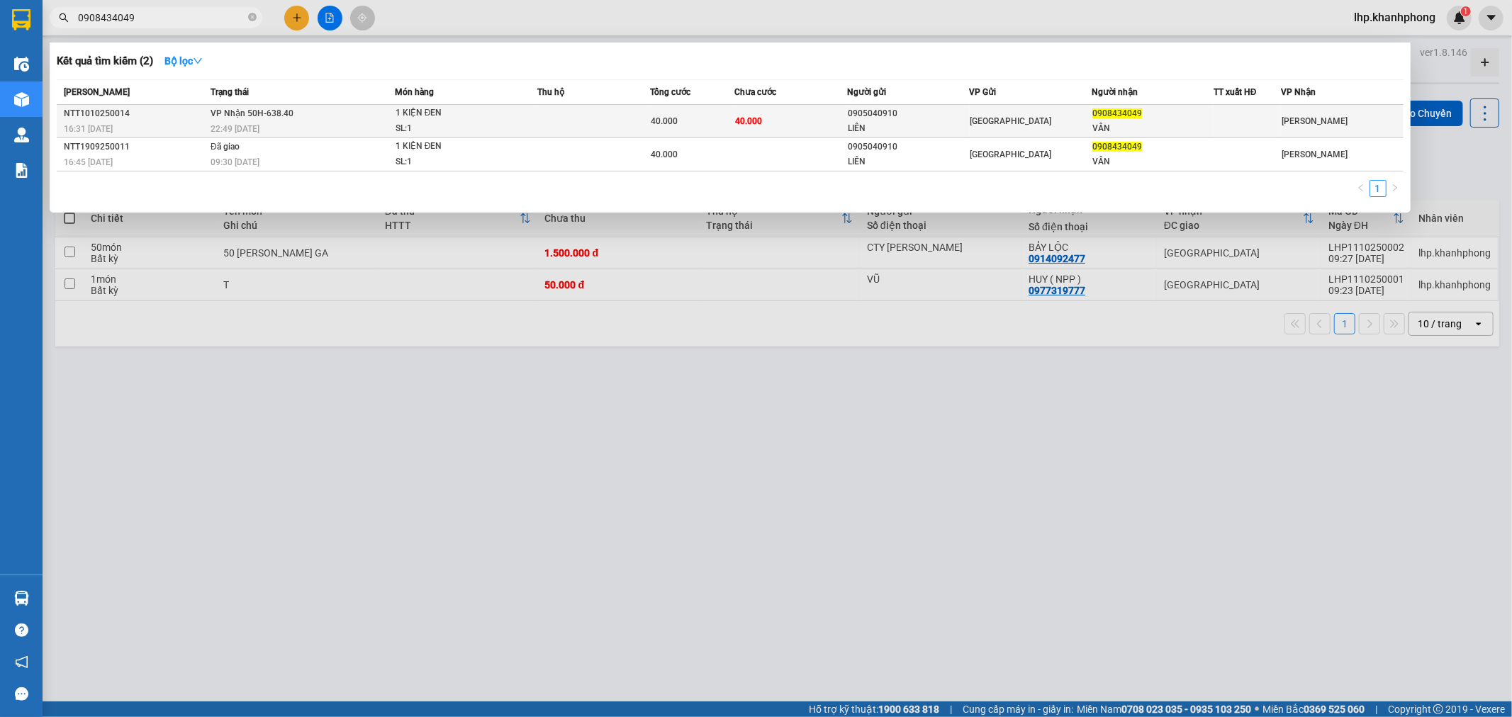
type input "0908434049"
click at [711, 121] on div "40.000" at bounding box center [692, 121] width 83 height 16
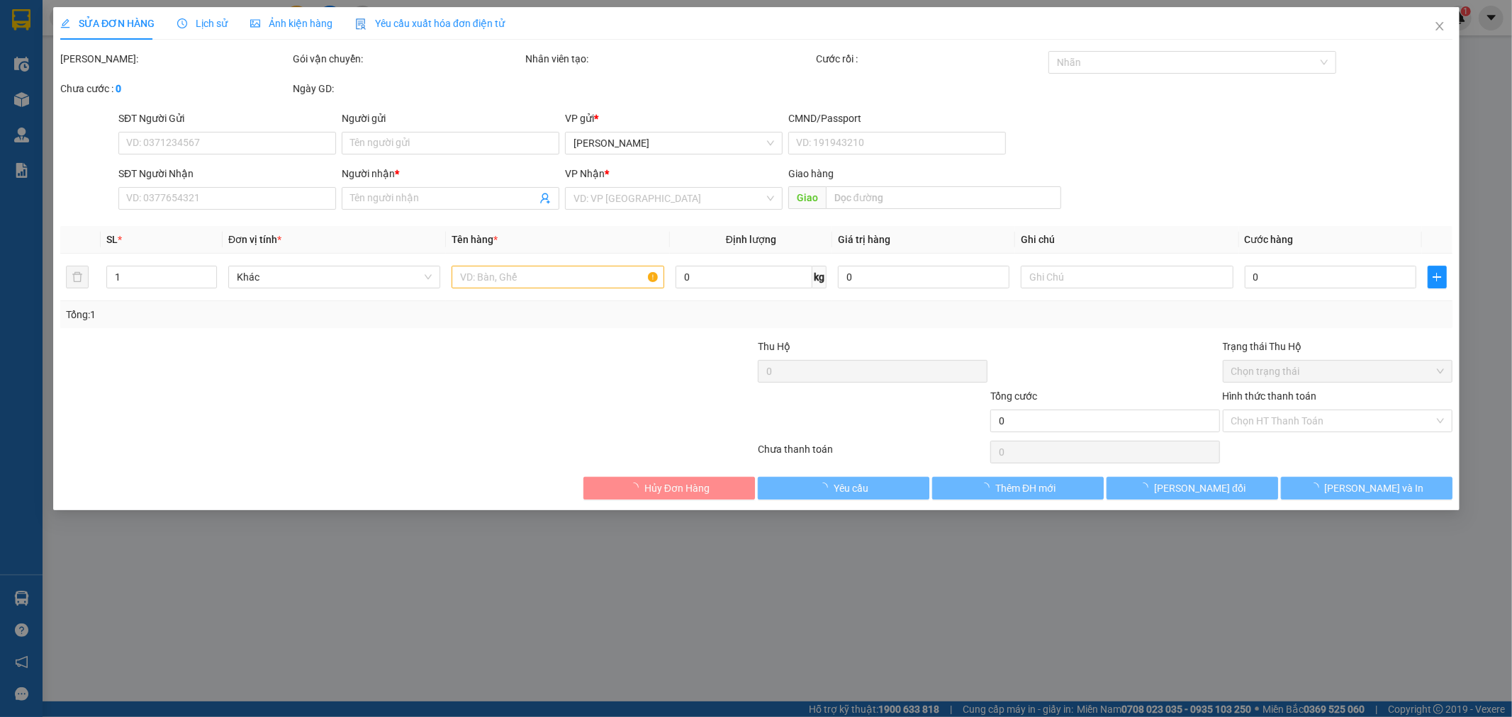
type input "0905040910"
type input "LIÊN"
type input "0908434049"
type input "VÂN"
type input "40.000"
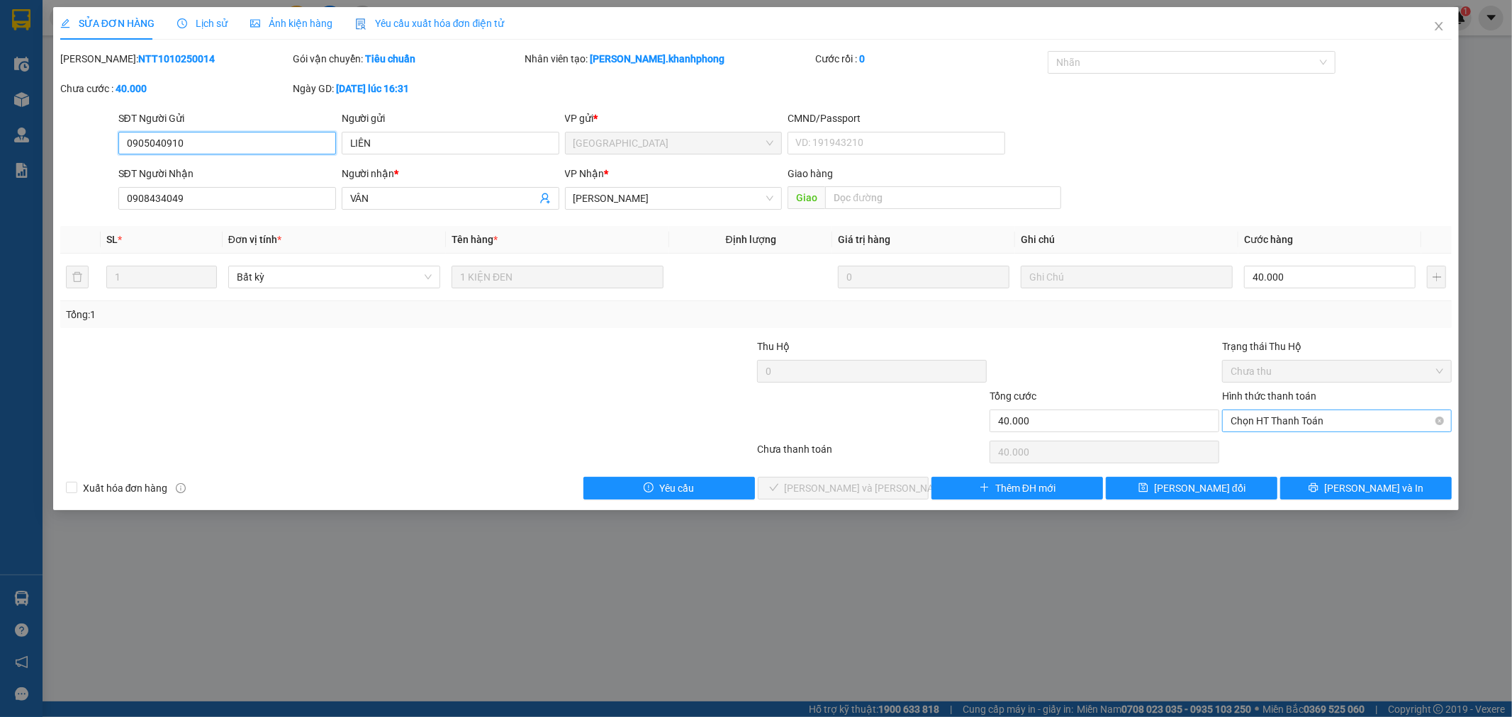
click at [1331, 425] on span "Chọn HT Thanh Toán" at bounding box center [1337, 420] width 213 height 21
click at [1284, 449] on div "Tại văn phòng" at bounding box center [1337, 450] width 213 height 16
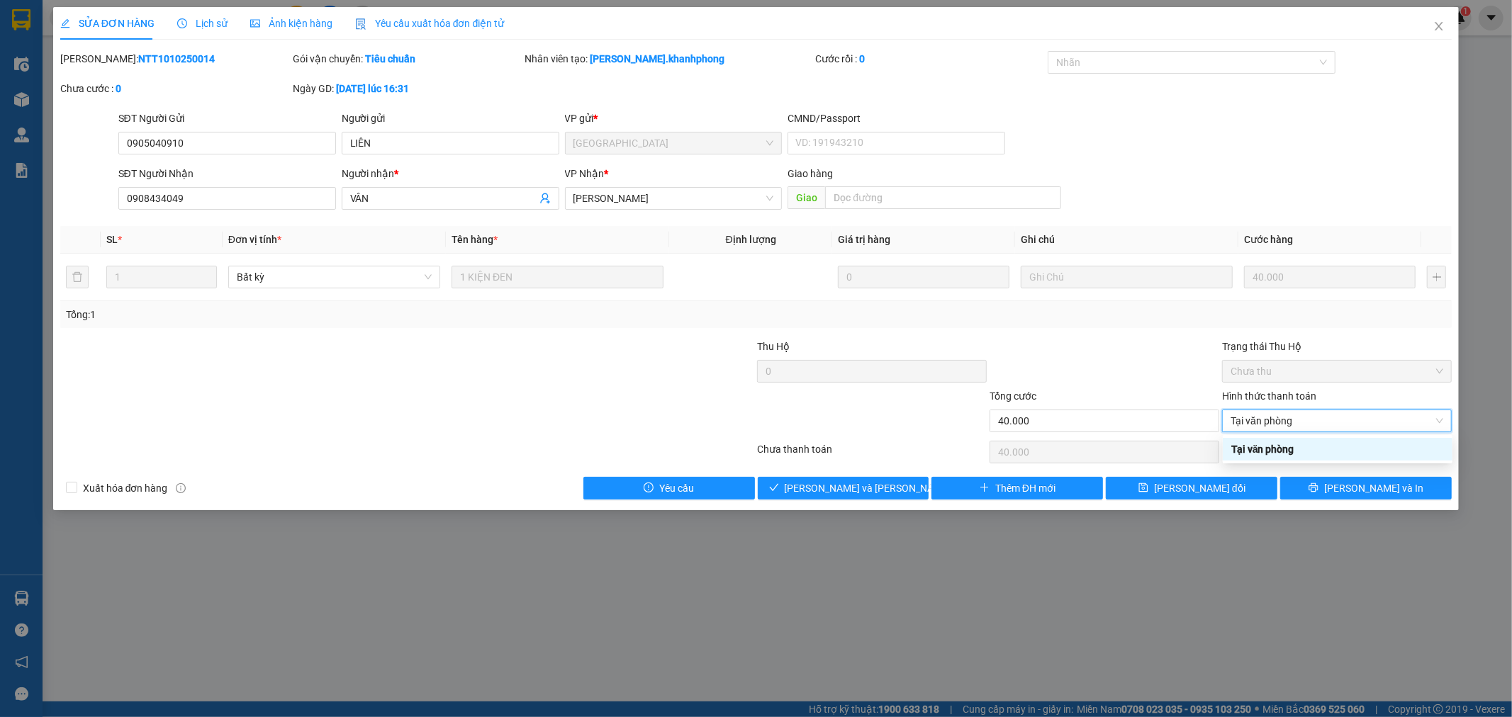
type input "0"
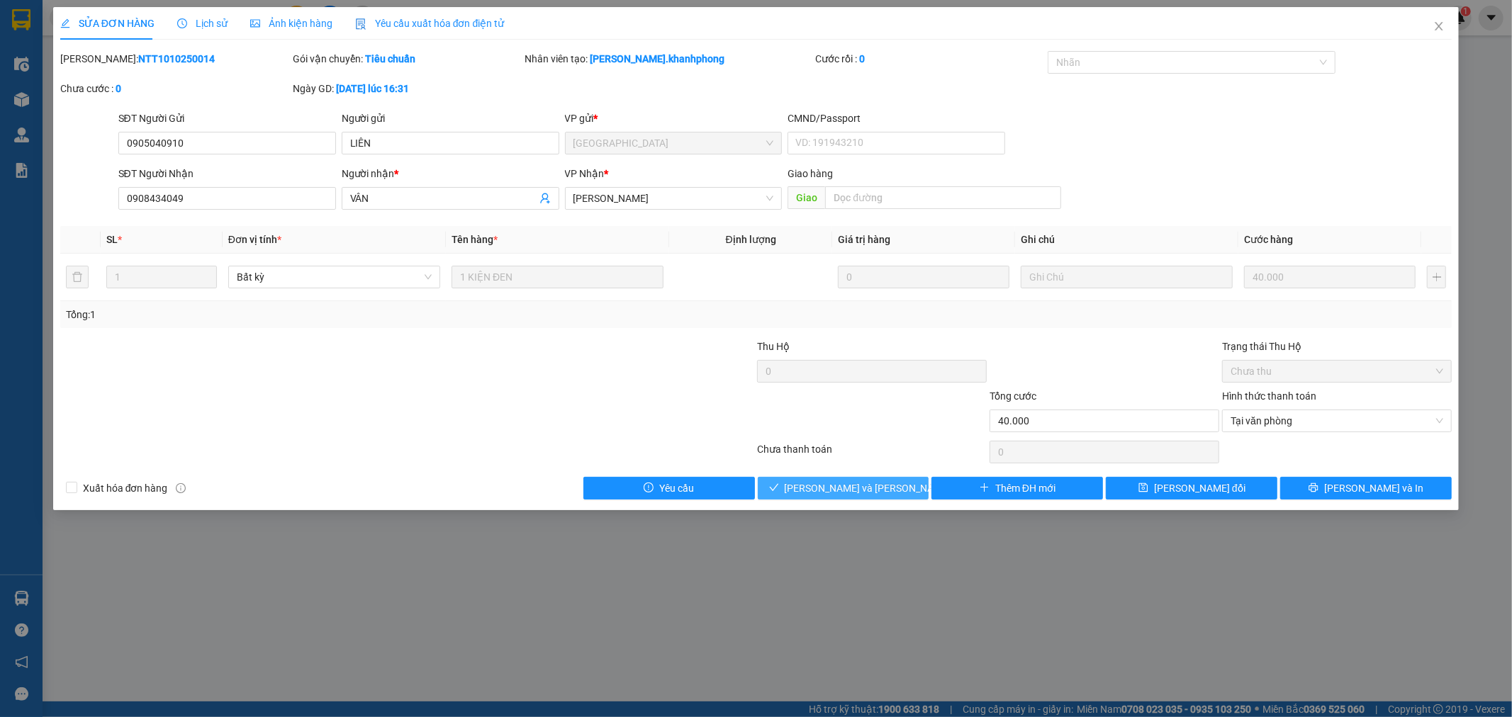
click at [856, 489] on span "Lưu và Giao hàng" at bounding box center [880, 489] width 191 height 16
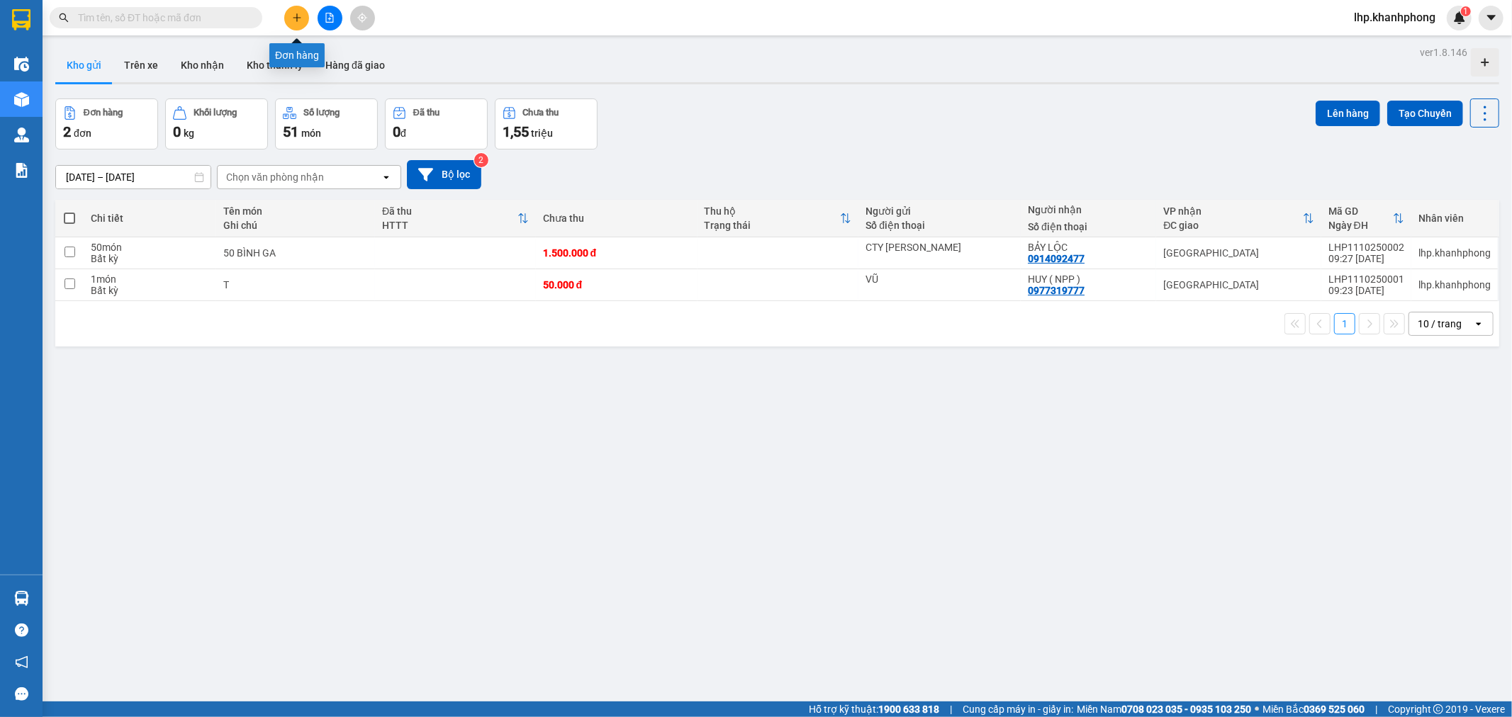
click at [301, 11] on button at bounding box center [296, 18] width 25 height 25
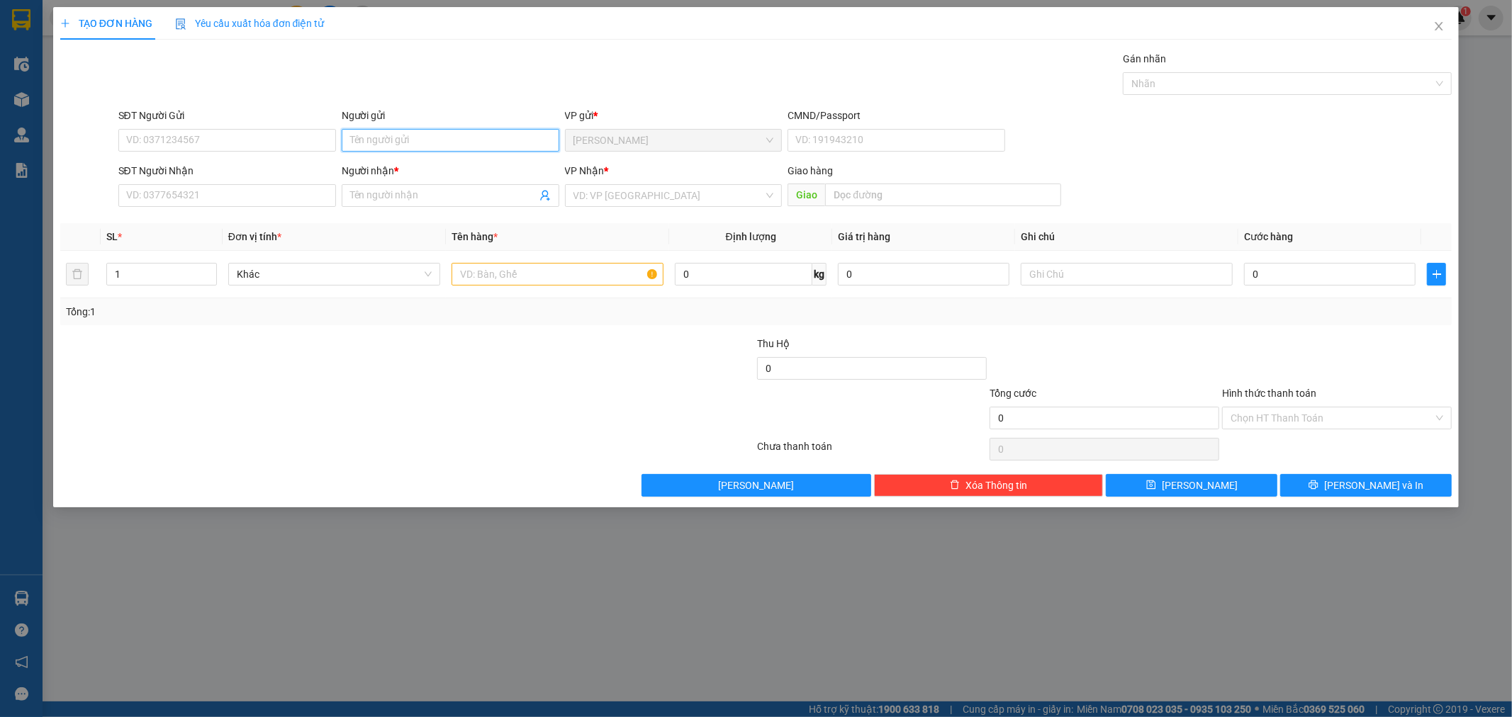
click at [393, 135] on input "Người gửi" at bounding box center [451, 140] width 218 height 23
type input "NGA TỶ"
click at [235, 200] on input "SĐT Người Nhận" at bounding box center [227, 195] width 218 height 23
click at [207, 200] on input "SĐT Người Nhận" at bounding box center [227, 195] width 218 height 23
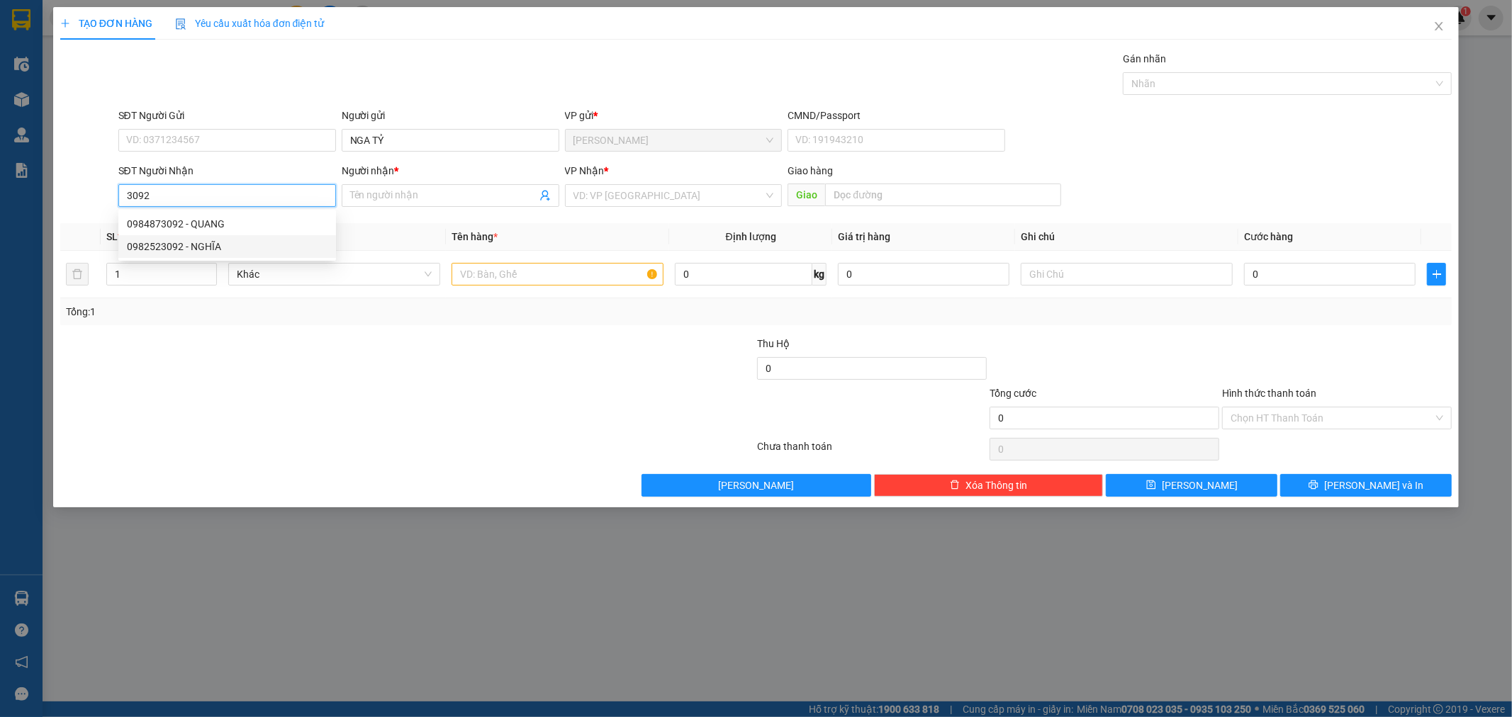
click at [167, 247] on div "0982523092 - NGHĨA" at bounding box center [227, 247] width 201 height 16
type input "0982523092"
type input "NGHĨA"
type input "0982523092"
click at [518, 273] on input "text" at bounding box center [558, 274] width 212 height 23
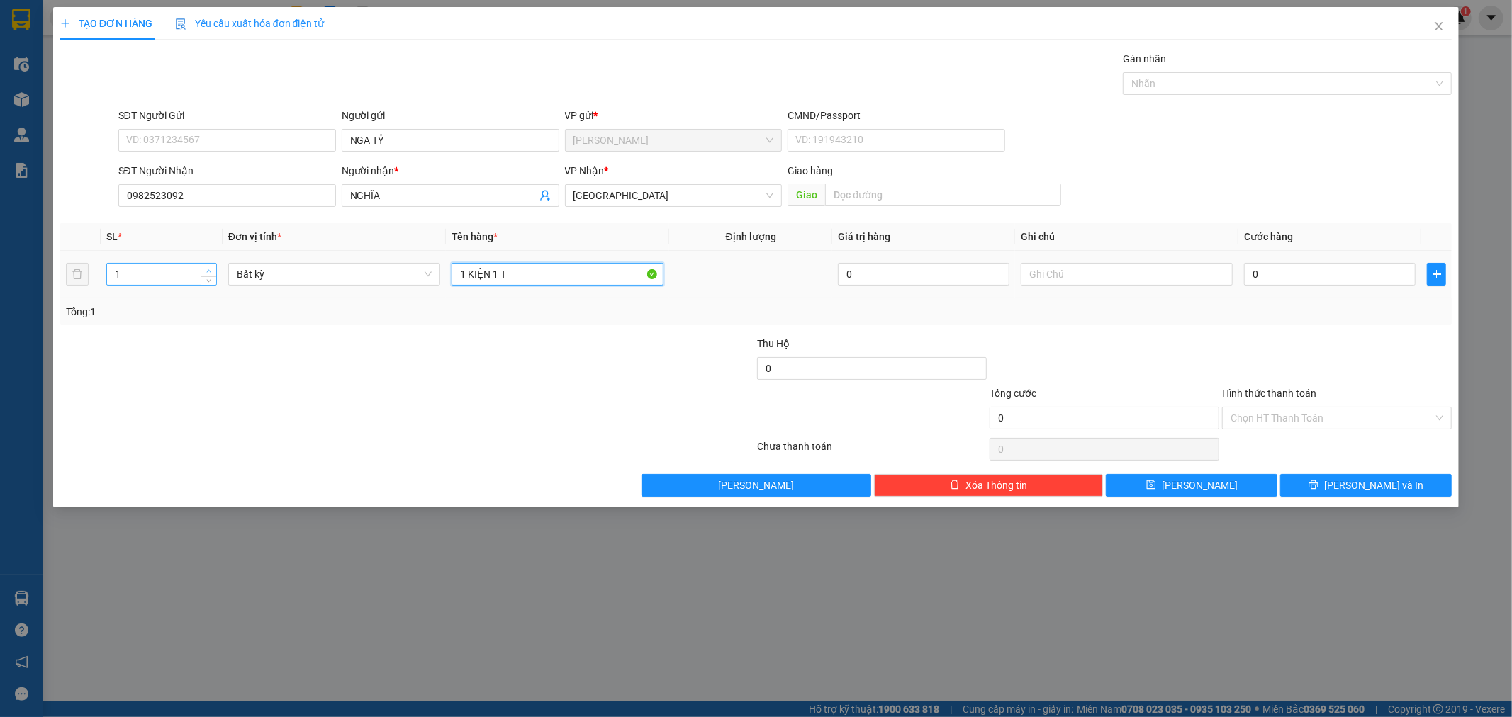
type input "1 KIỆN 1 T"
type input "2"
click at [211, 270] on icon "up" at bounding box center [208, 271] width 5 height 5
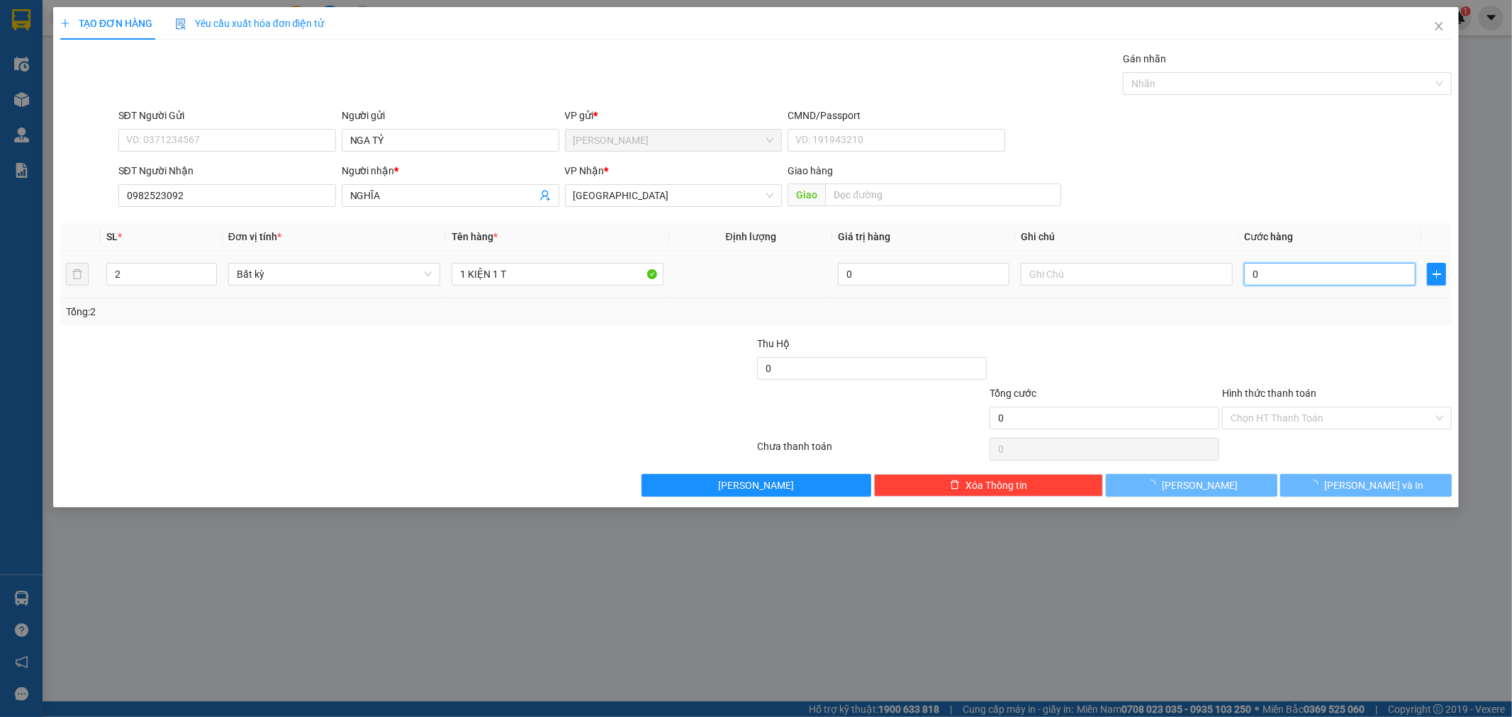
click at [1293, 276] on input "0" at bounding box center [1330, 274] width 172 height 23
type input "8"
type input "80"
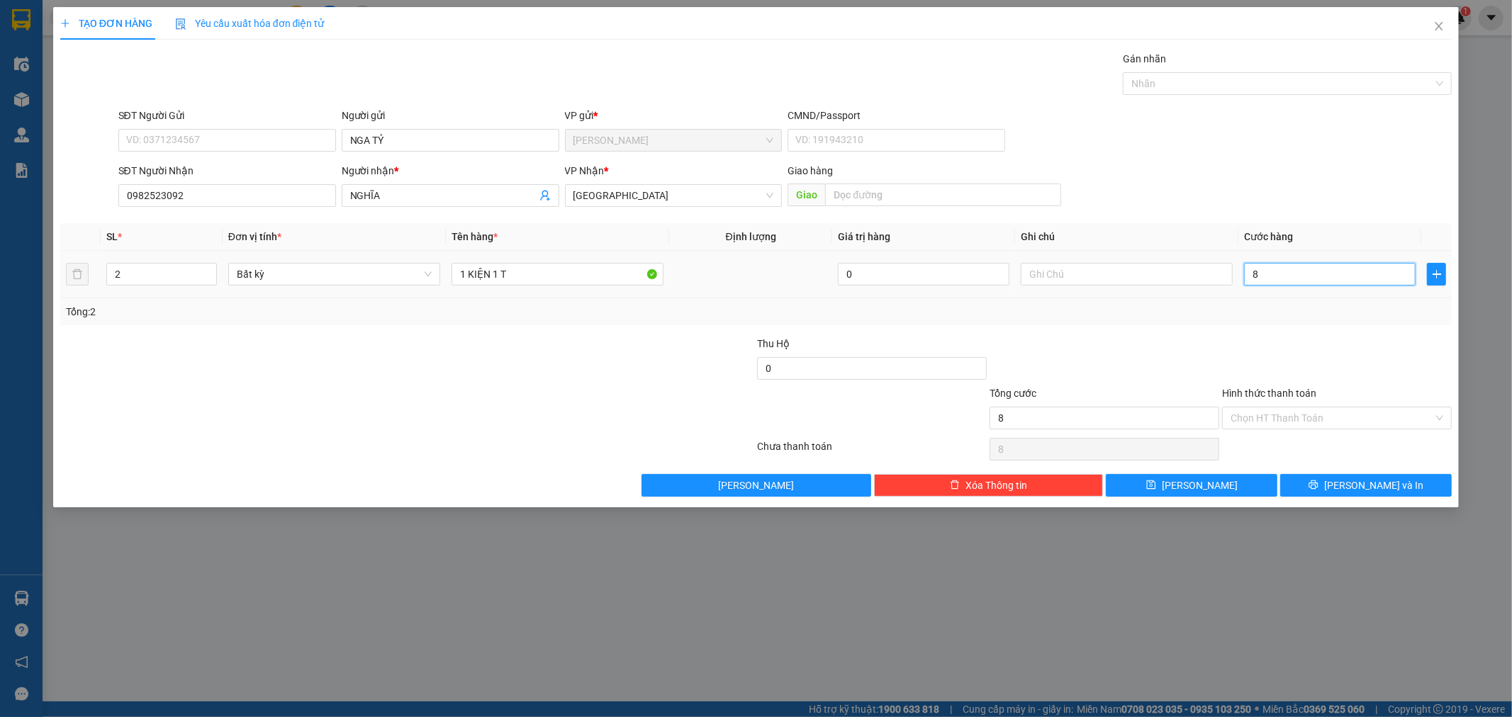
type input "80"
type input "80.000"
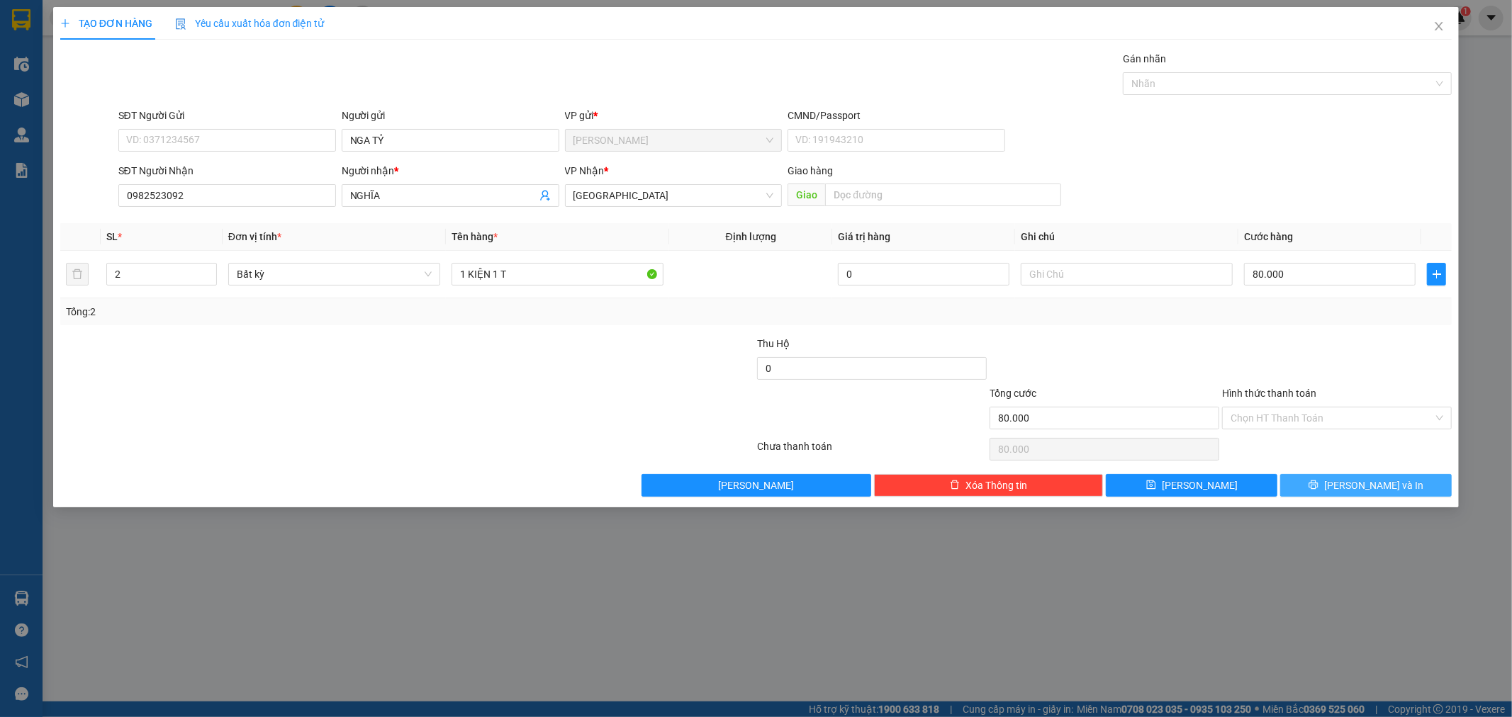
click at [1380, 480] on span "[PERSON_NAME] và In" at bounding box center [1373, 486] width 99 height 16
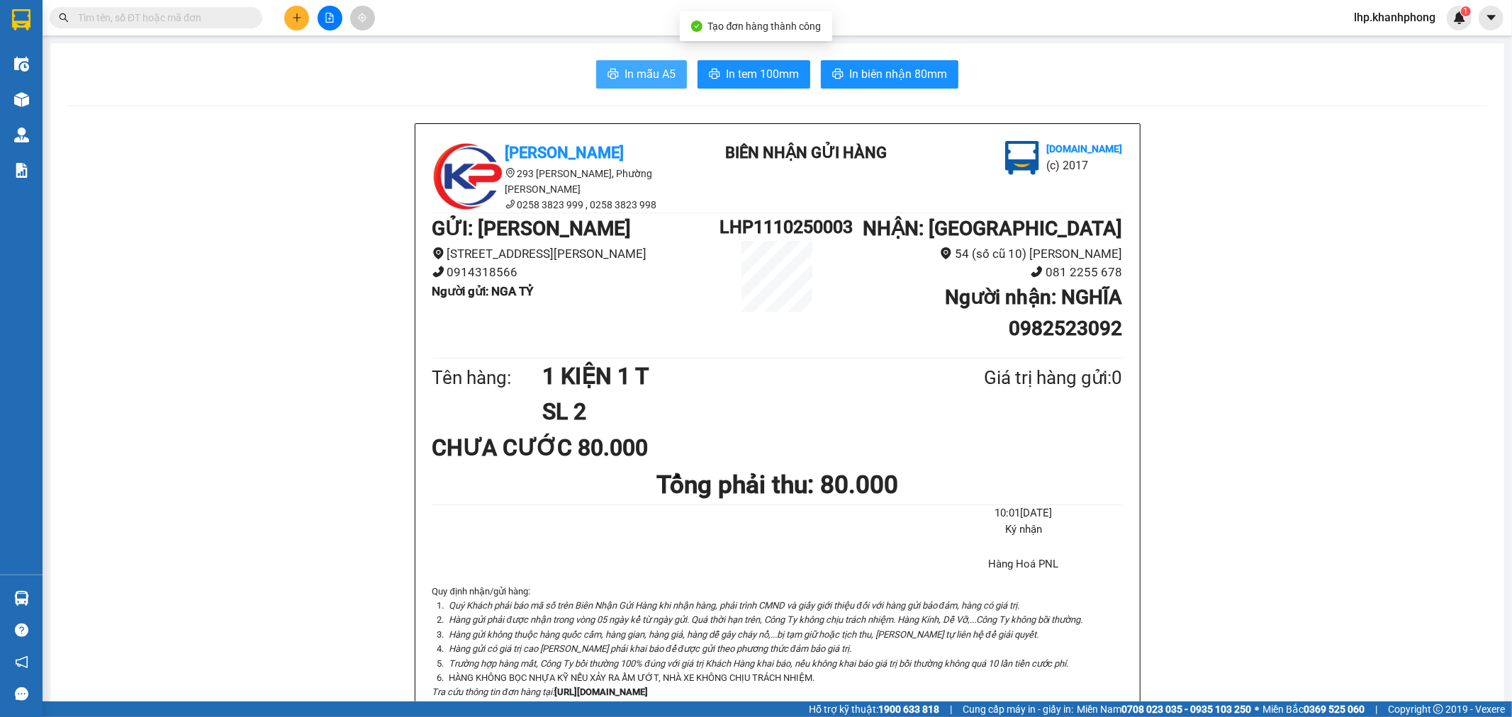
click at [627, 73] on span "In mẫu A5" at bounding box center [650, 74] width 51 height 18
click at [231, 19] on input "text" at bounding box center [161, 18] width 167 height 16
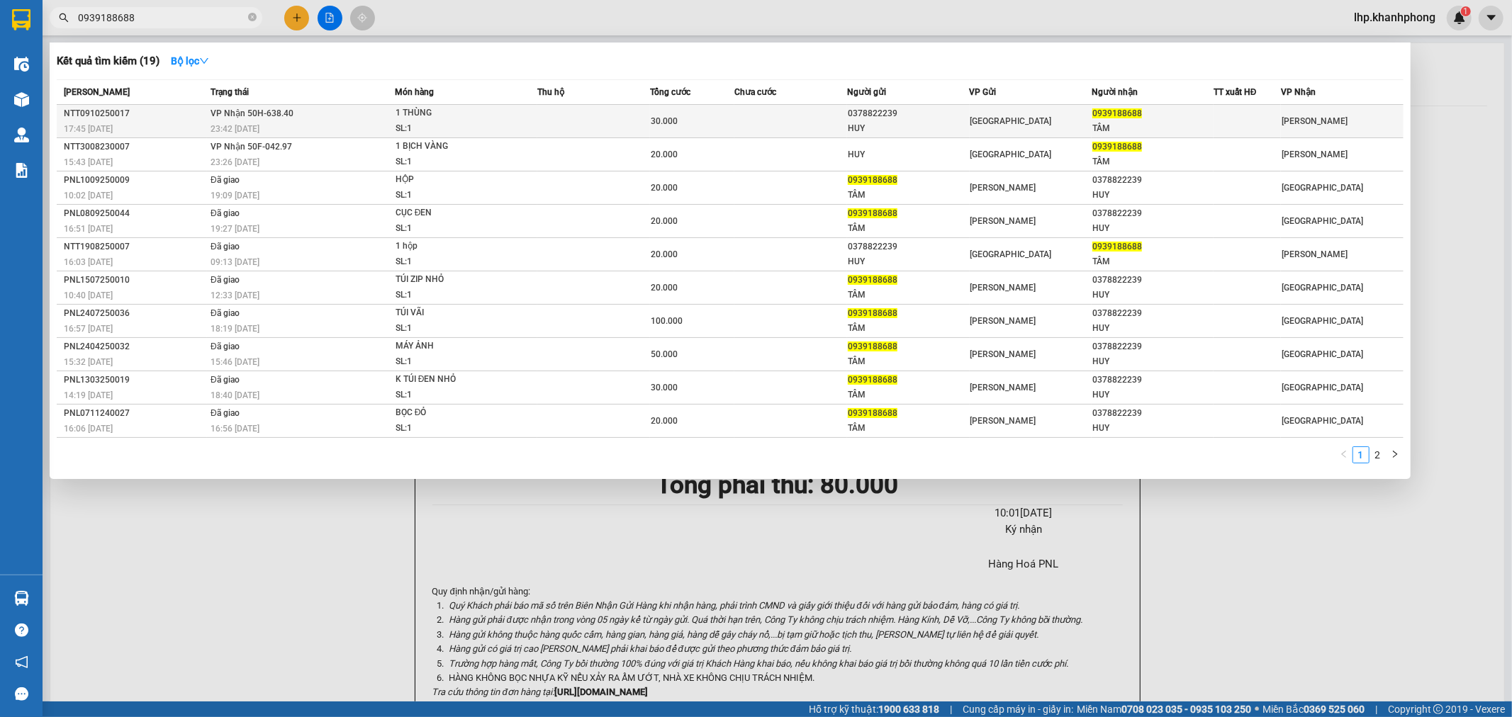
type input "0939188688"
click at [754, 121] on td at bounding box center [790, 121] width 113 height 33
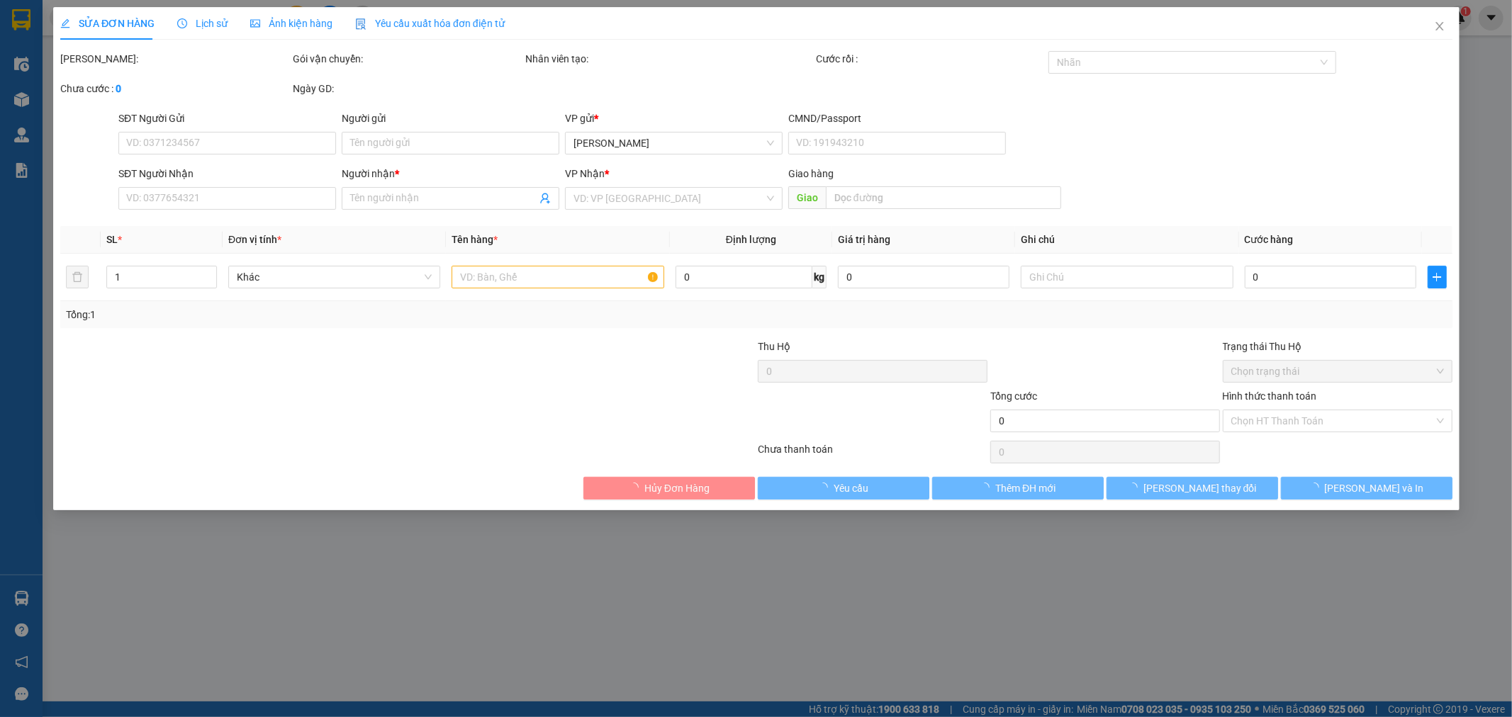
type input "0378822239"
type input "HUY"
type input "0939188688"
type input "TÂM"
type input "30.000"
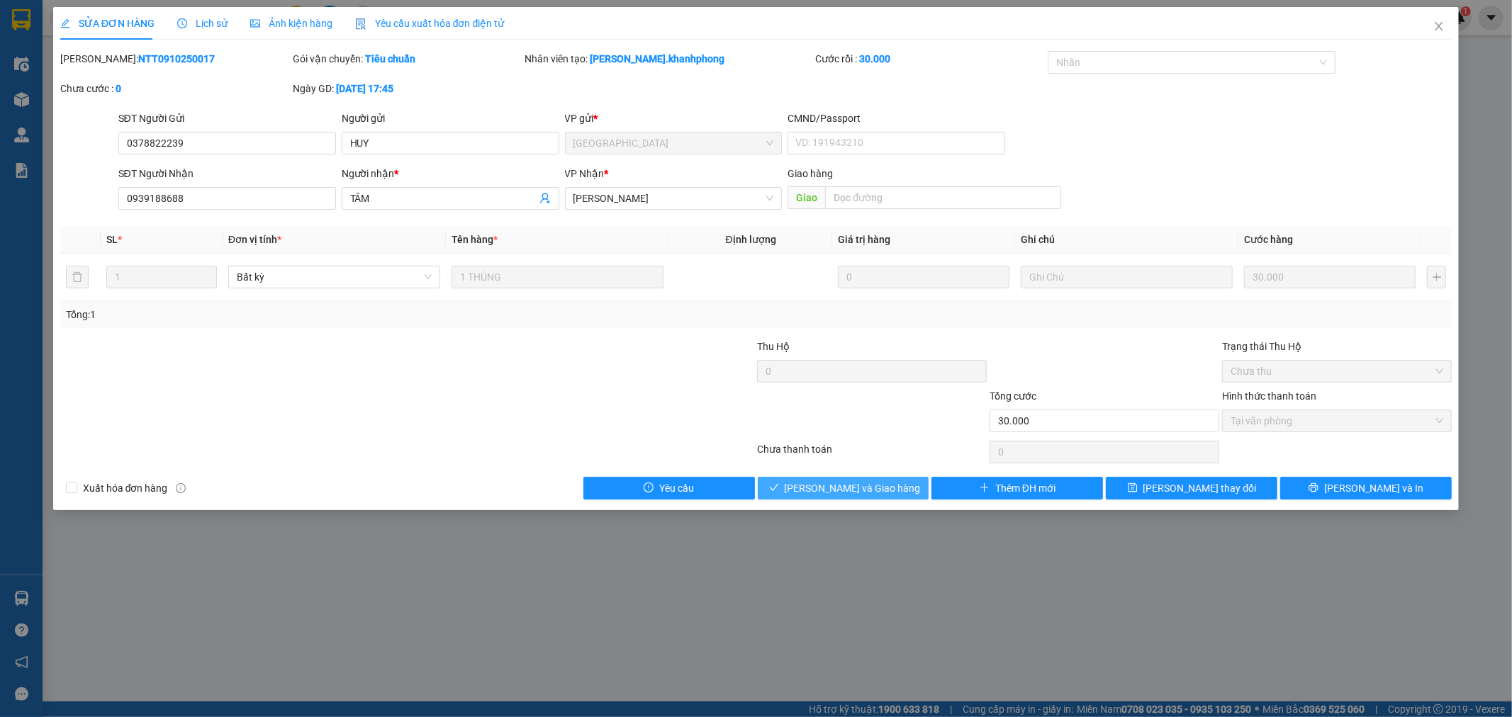
click at [861, 491] on span "[PERSON_NAME] và [PERSON_NAME] hàng" at bounding box center [853, 489] width 136 height 16
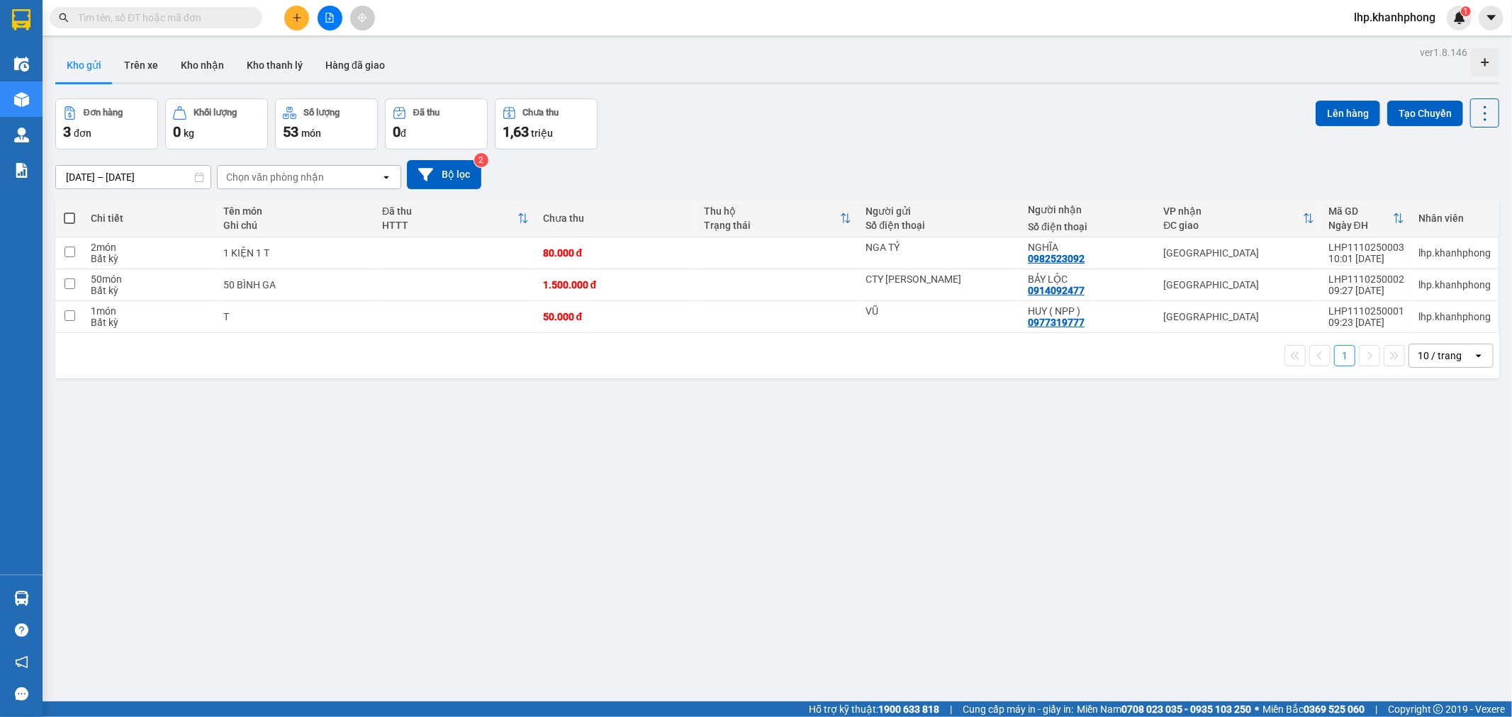
click at [198, 16] on input "text" at bounding box center [161, 18] width 167 height 16
click at [184, 18] on input "text" at bounding box center [161, 18] width 167 height 16
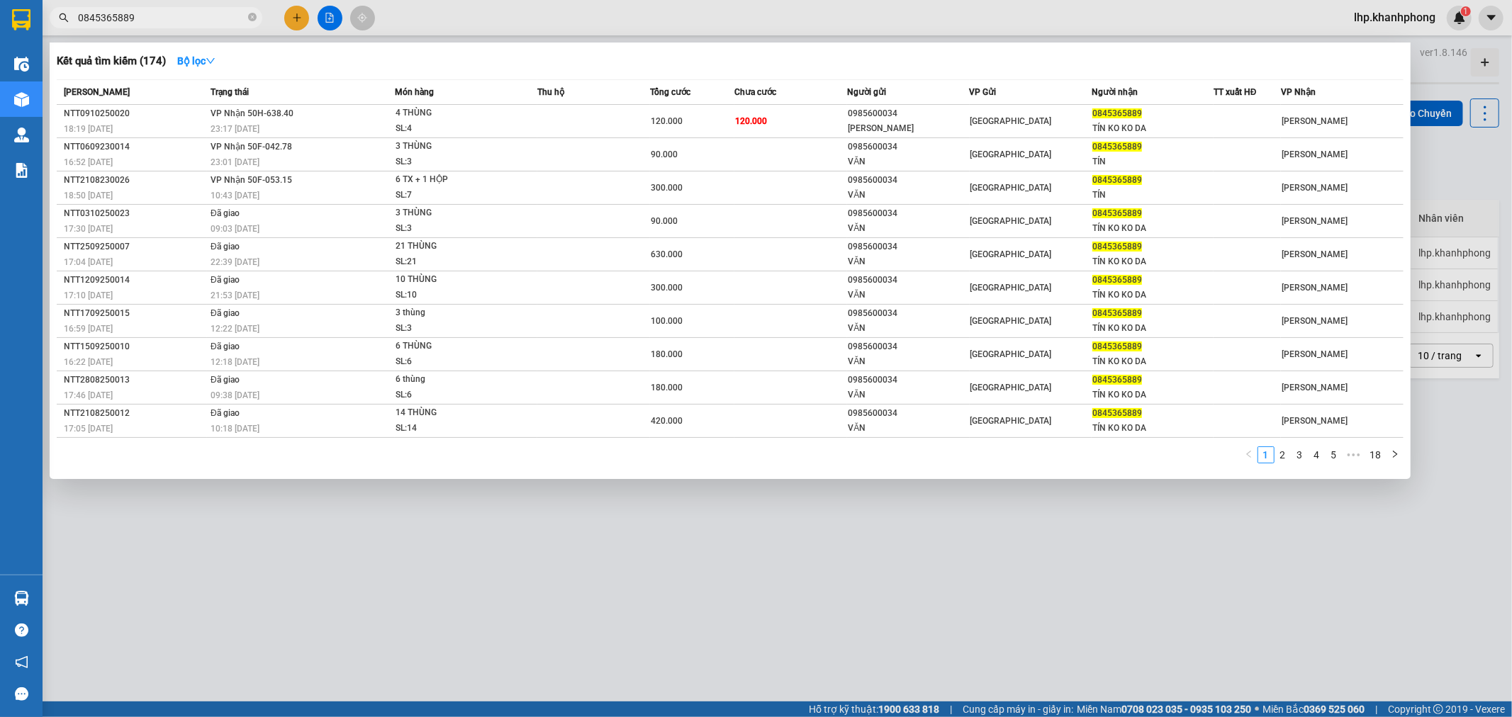
type input "0845365889"
click at [295, 17] on div at bounding box center [756, 358] width 1512 height 717
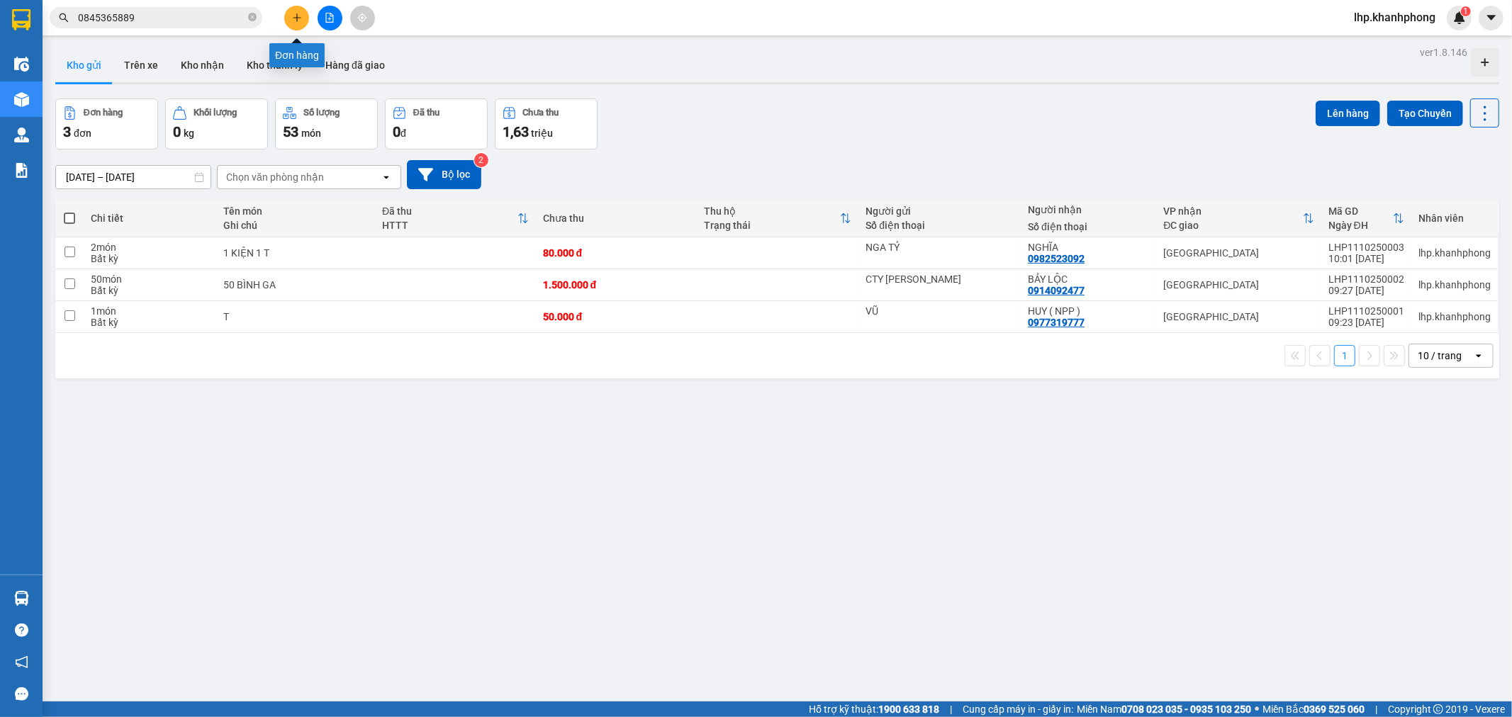
click at [303, 9] on button at bounding box center [296, 18] width 25 height 25
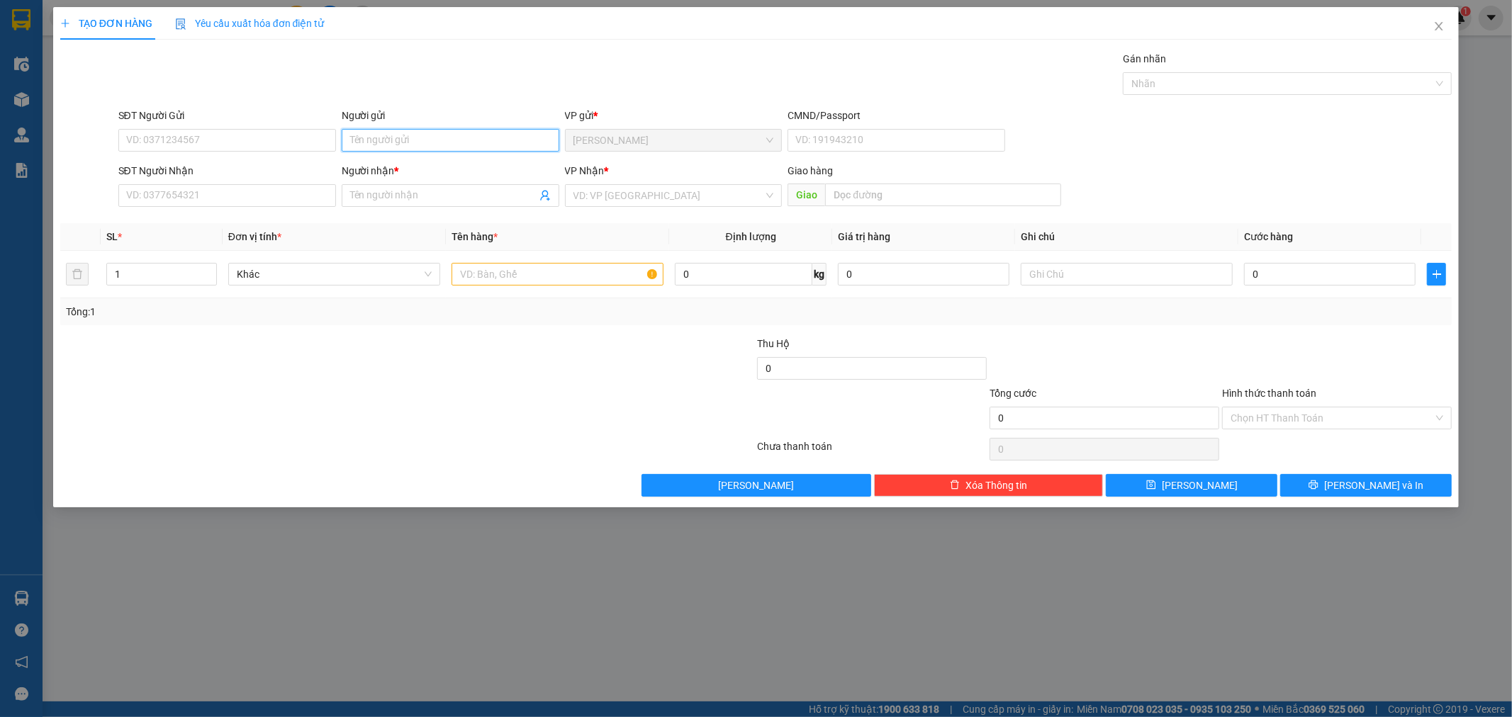
click at [395, 140] on input "Người gửi" at bounding box center [451, 140] width 218 height 23
type input "D"
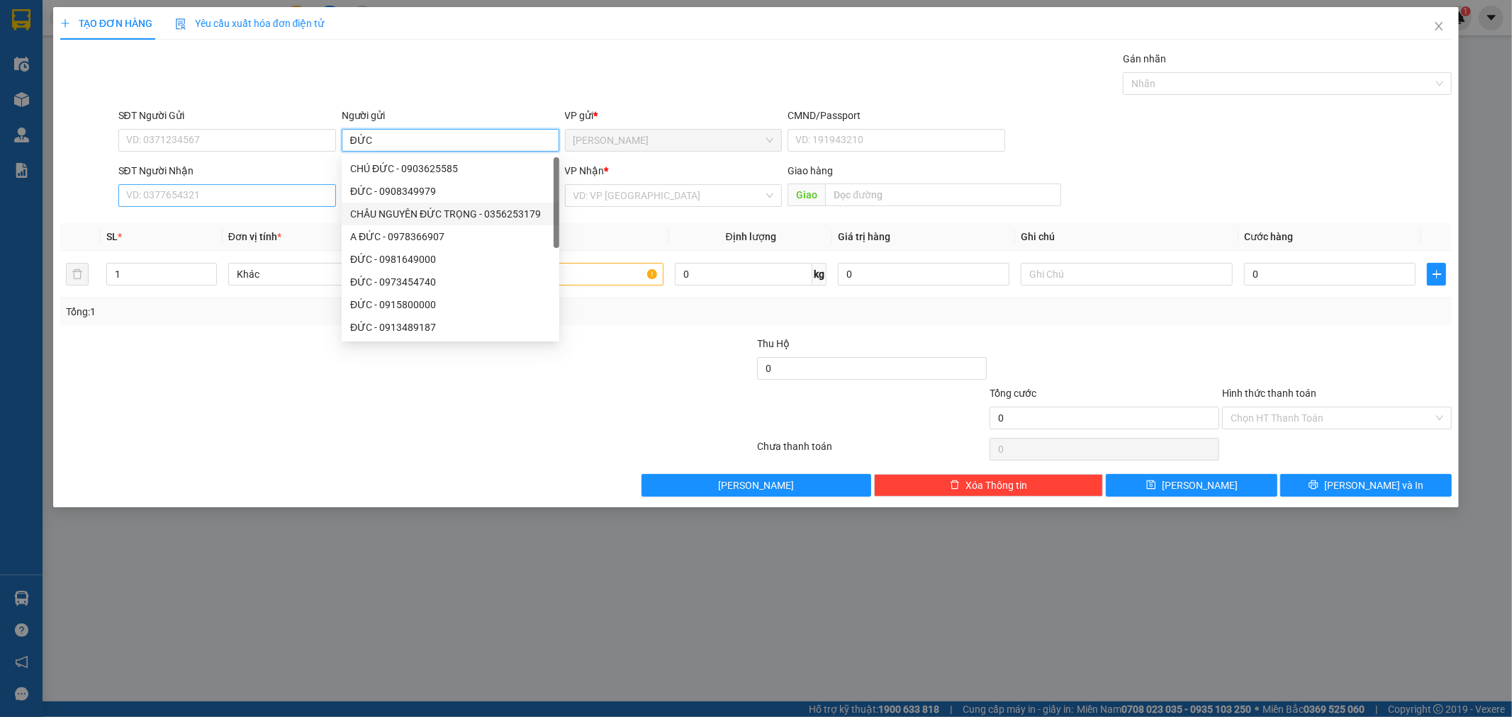
type input "ĐỨC"
click at [245, 196] on input "SĐT Người Nhận" at bounding box center [227, 195] width 218 height 23
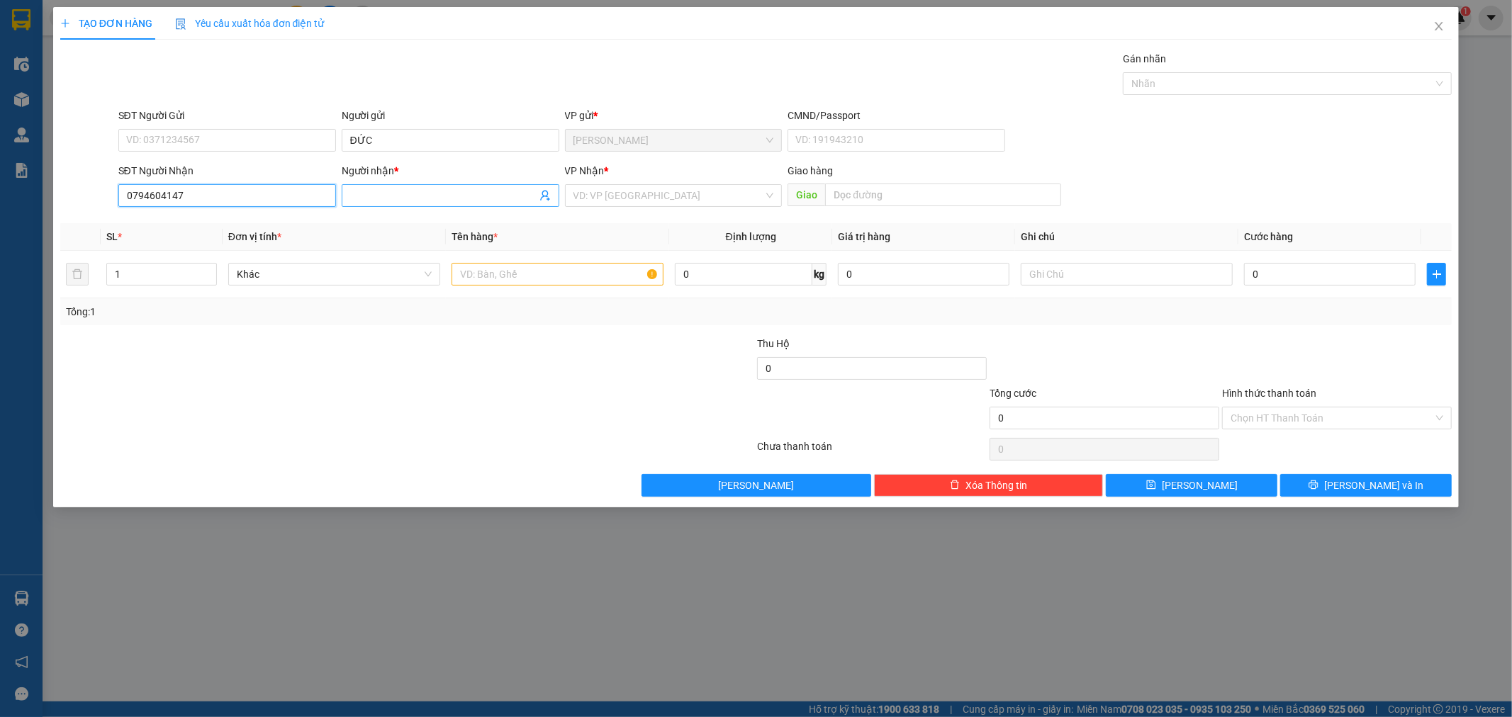
type input "0794604147"
click at [438, 196] on input "Người nhận *" at bounding box center [443, 196] width 186 height 16
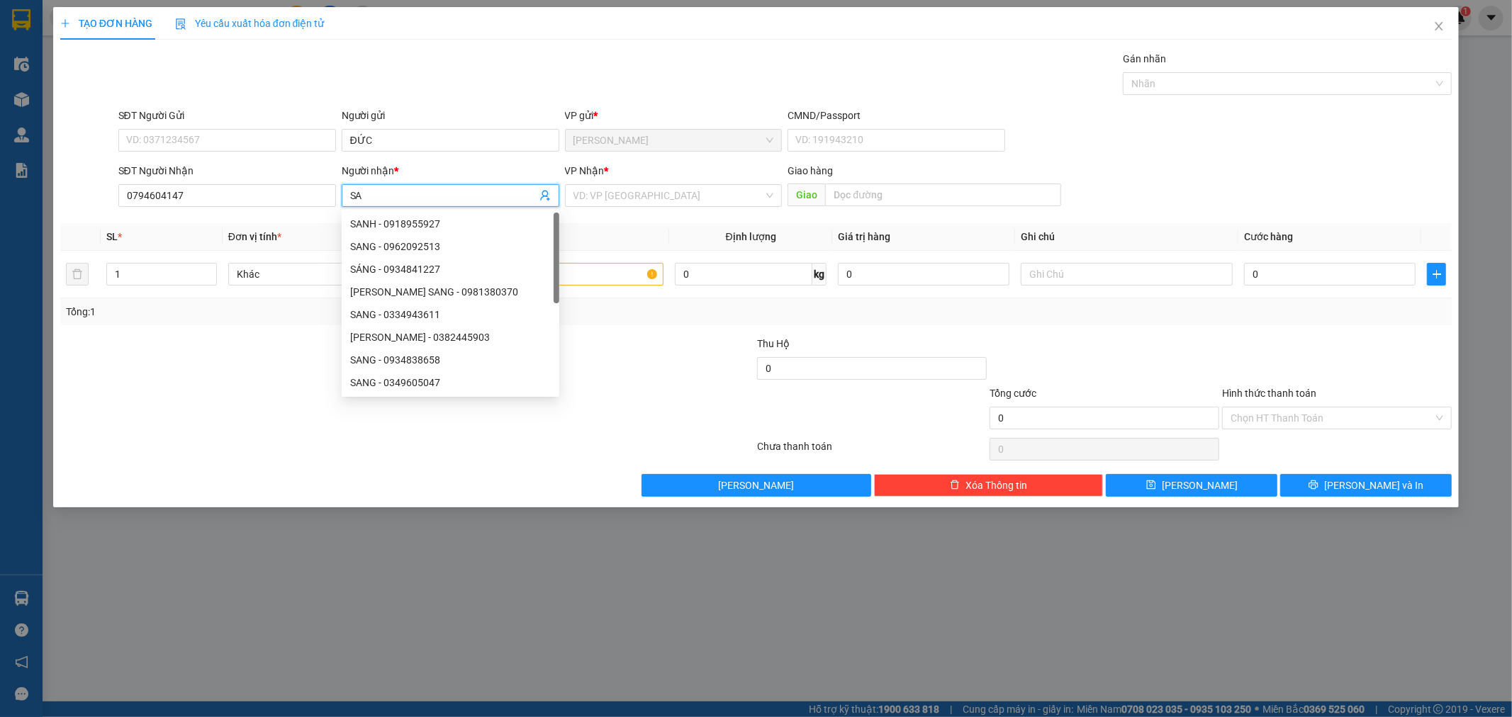
type input "S"
click at [773, 193] on div "VD: VP [GEOGRAPHIC_DATA]" at bounding box center [674, 195] width 218 height 23
type input "SAM"
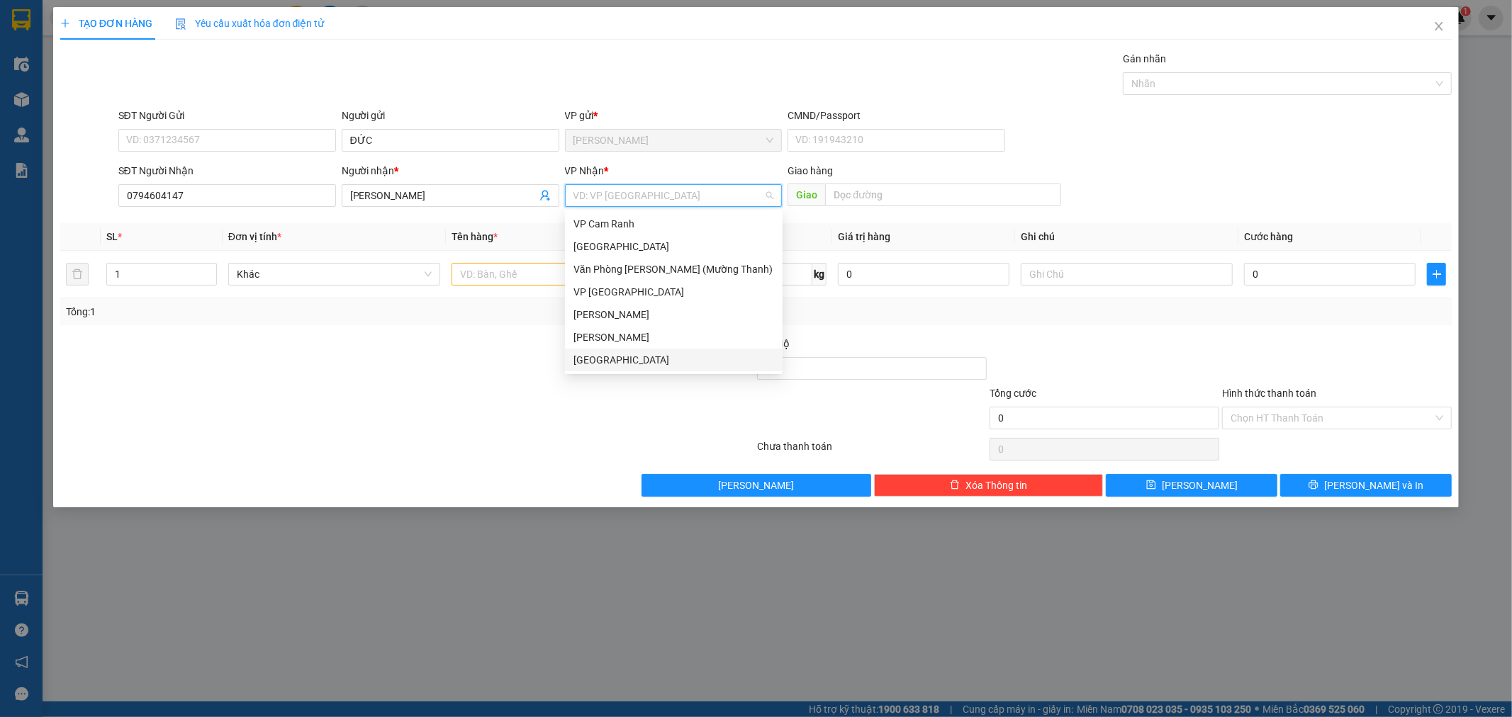
click at [626, 357] on div "[GEOGRAPHIC_DATA]" at bounding box center [674, 360] width 201 height 16
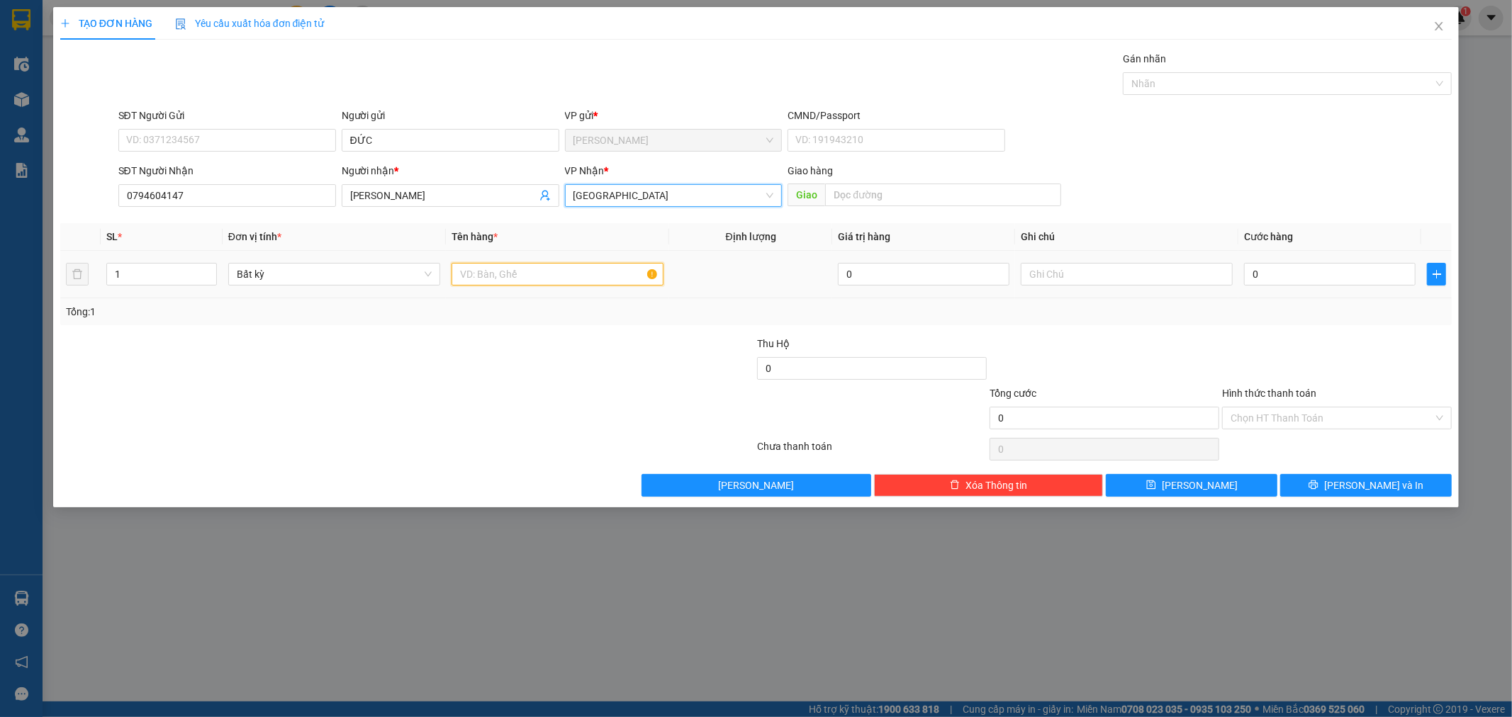
click at [564, 274] on input "text" at bounding box center [558, 274] width 212 height 23
type input "KIỆN ĐEN"
click at [1343, 279] on input "0" at bounding box center [1330, 274] width 172 height 23
type input "2"
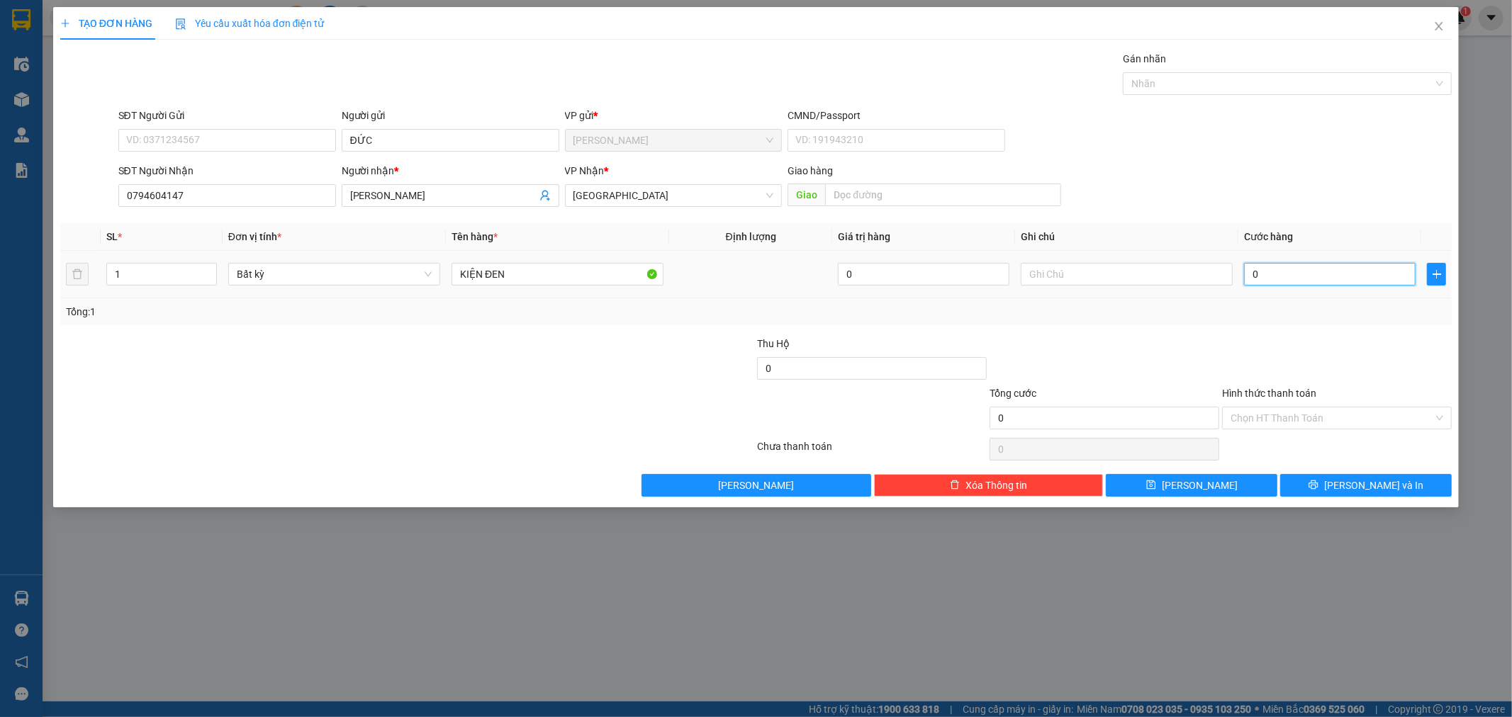
type input "2"
type input "20"
type input "20.000"
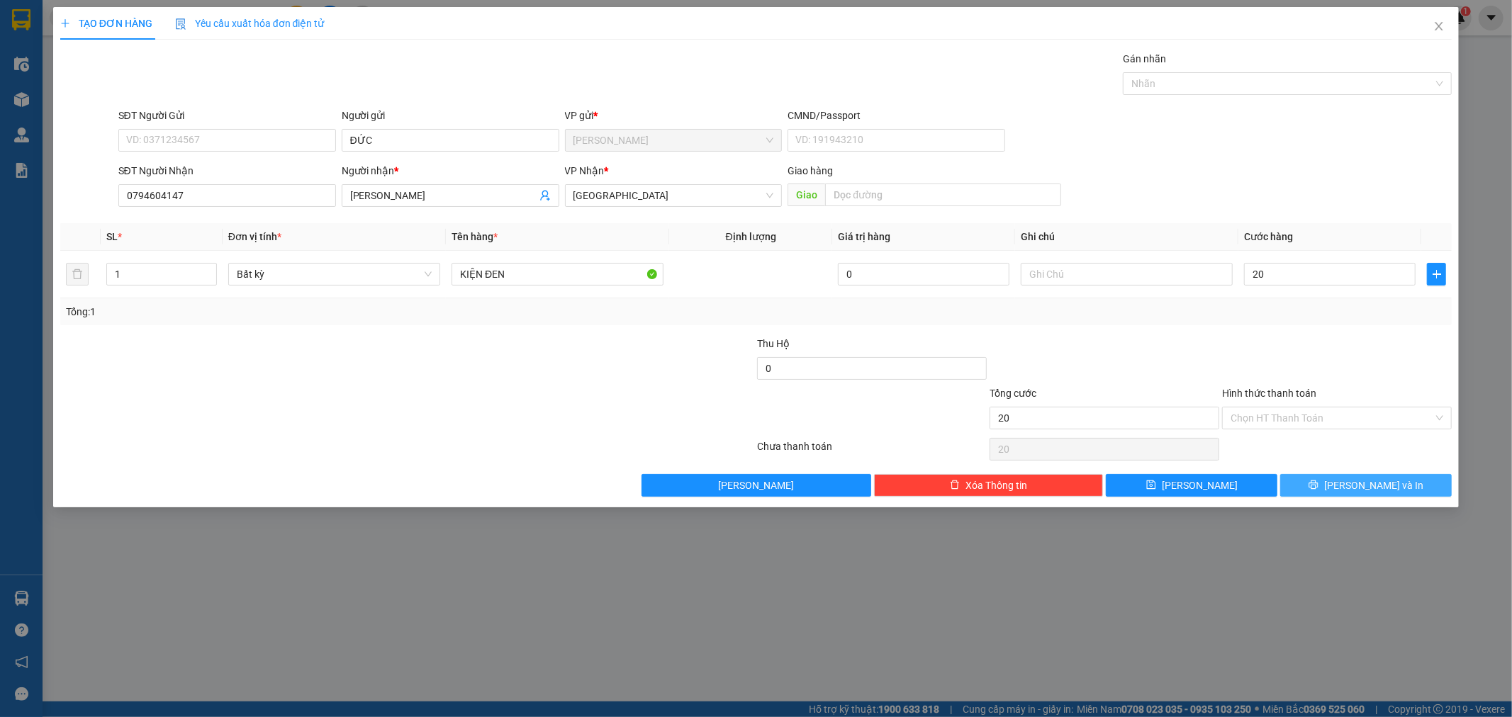
type input "20.000"
click at [1374, 488] on span "[PERSON_NAME] và In" at bounding box center [1373, 486] width 99 height 16
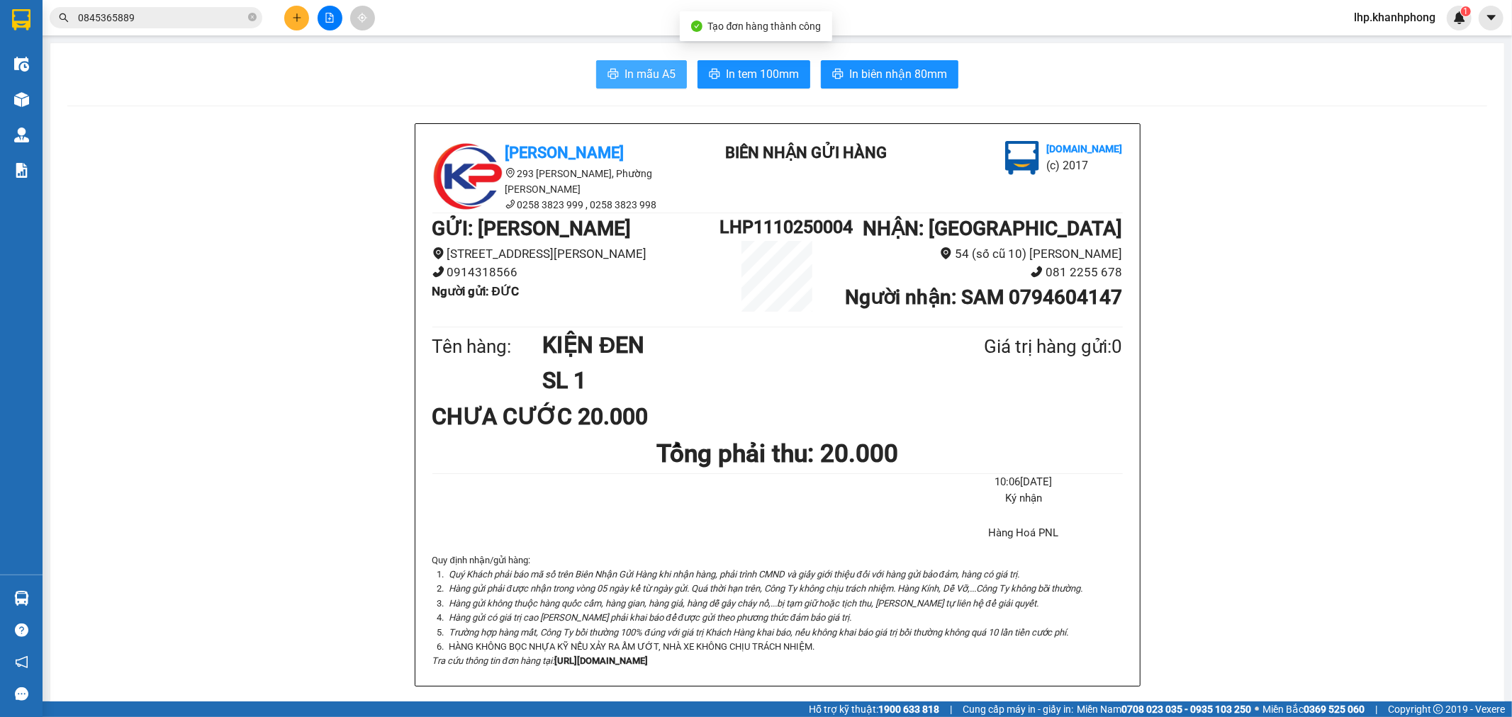
click at [617, 79] on button "In mẫu A5" at bounding box center [641, 74] width 91 height 28
click at [296, 23] on button at bounding box center [296, 18] width 25 height 25
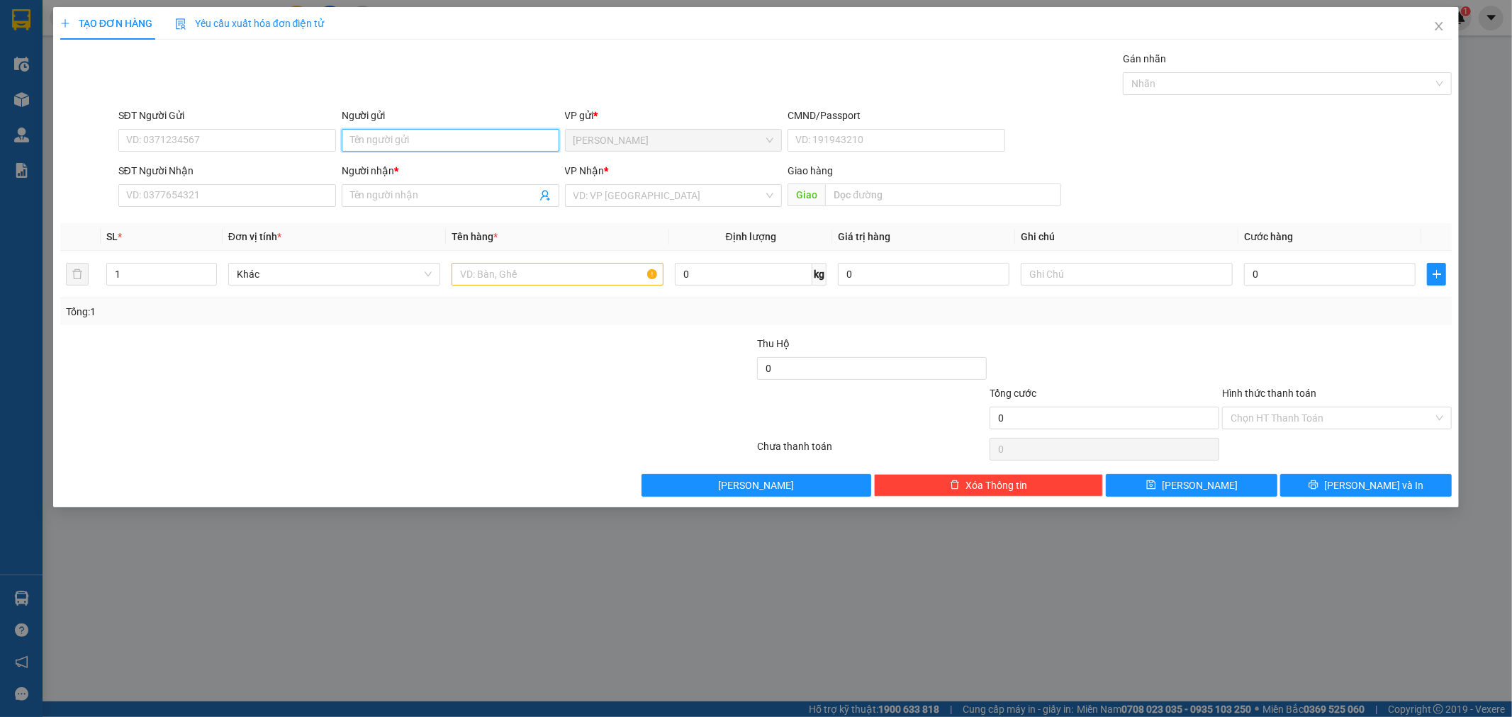
click at [366, 140] on input "Người gửi" at bounding box center [451, 140] width 218 height 23
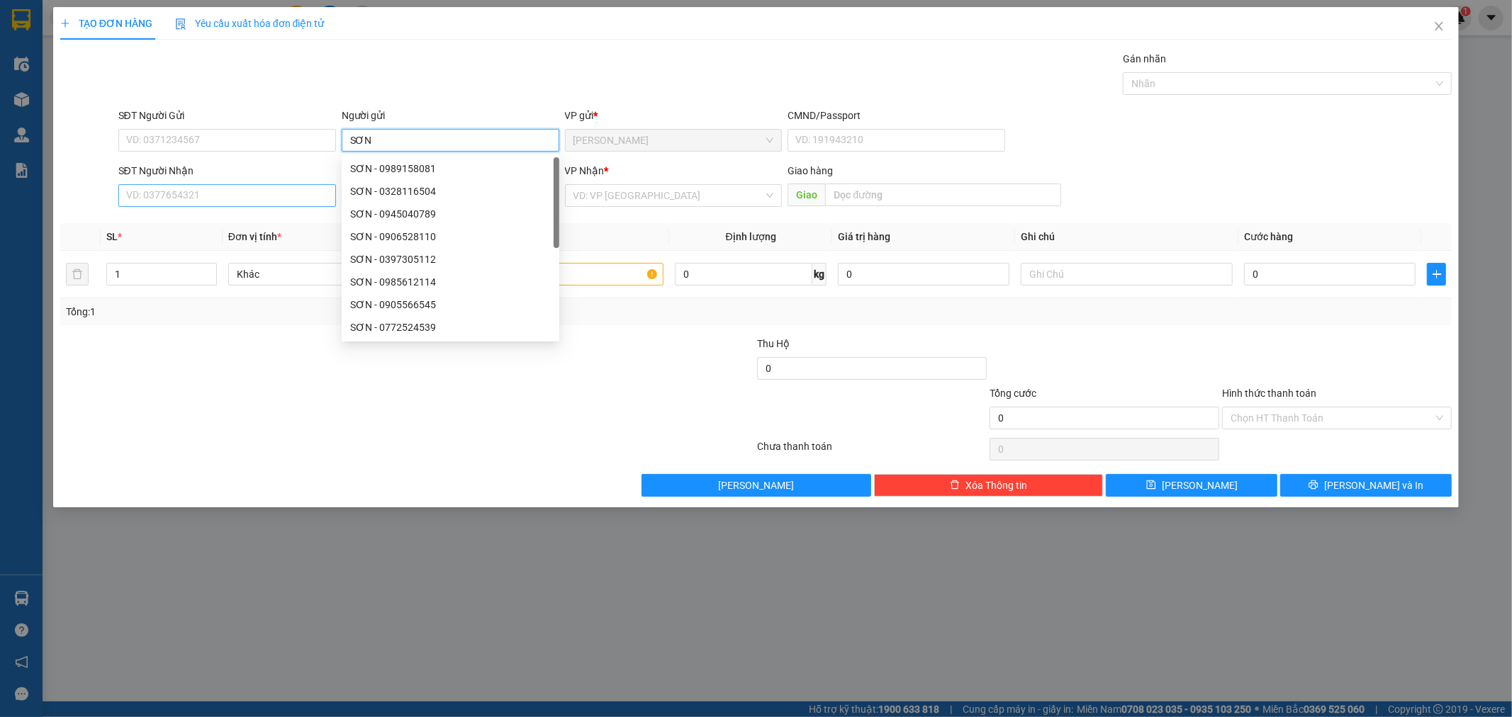
type input "SƠN"
click at [228, 196] on input "SĐT Người Nhận" at bounding box center [227, 195] width 218 height 23
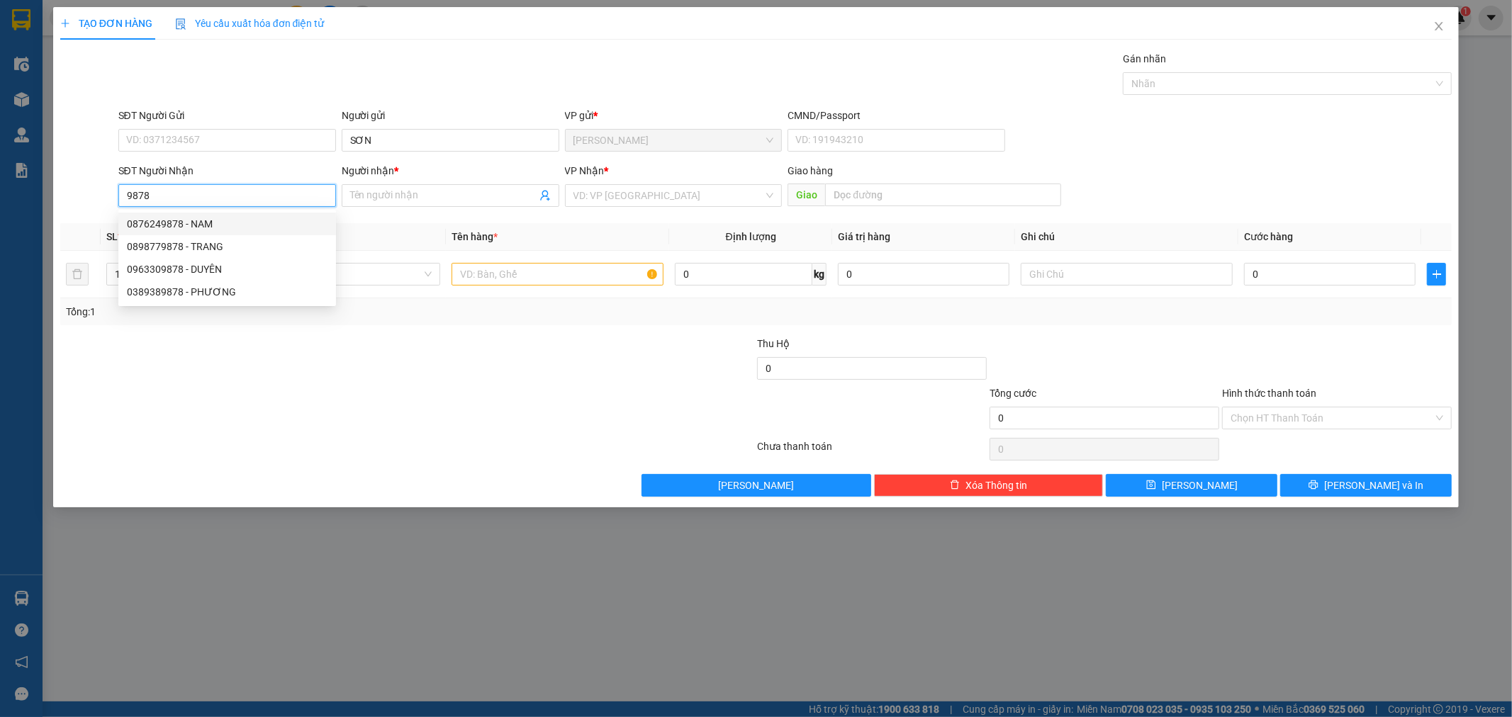
click at [198, 223] on div "0876249878 - NAM" at bounding box center [227, 224] width 201 height 16
type input "0876249878"
type input "NAM"
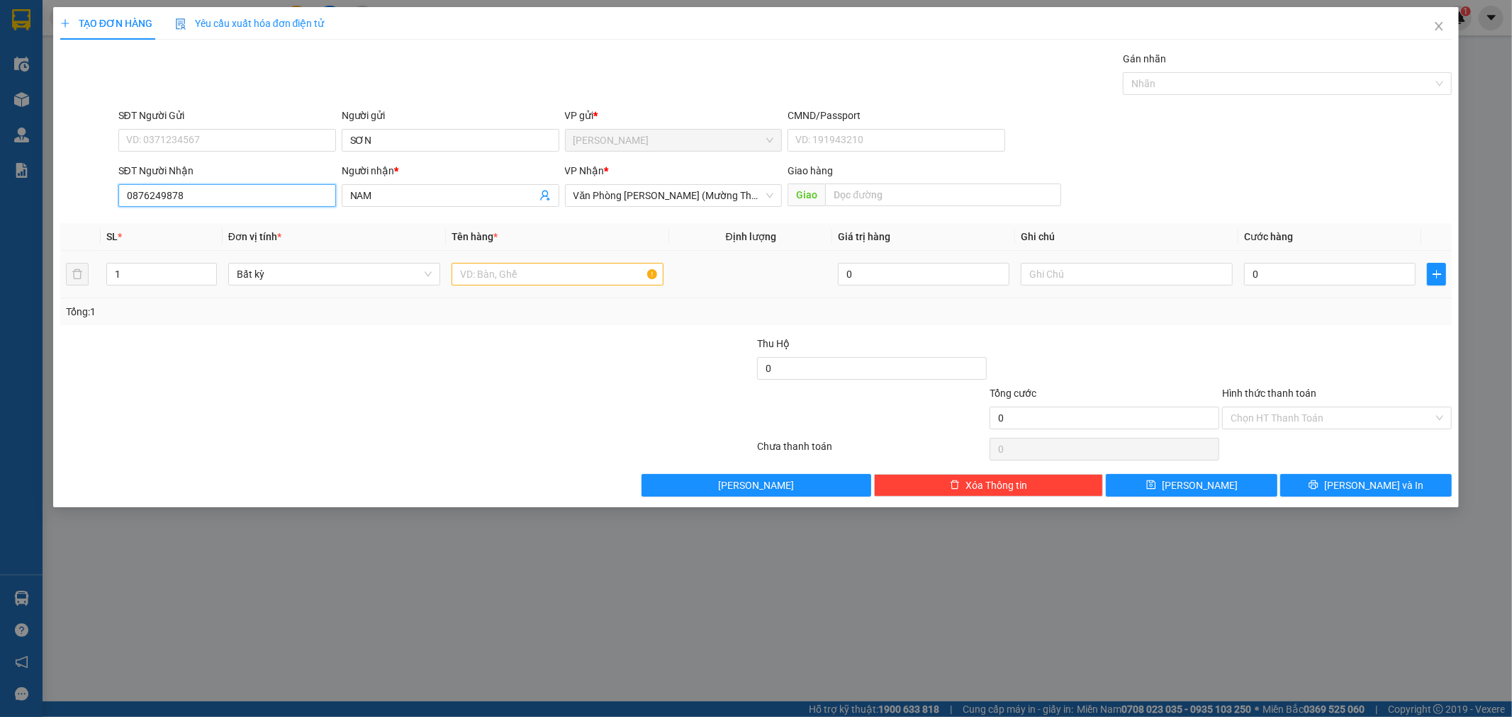
type input "0876249878"
click at [520, 273] on input "text" at bounding box center [558, 274] width 212 height 23
type input "KIỆN"
click at [1304, 274] on input "0" at bounding box center [1330, 274] width 172 height 23
type input "2"
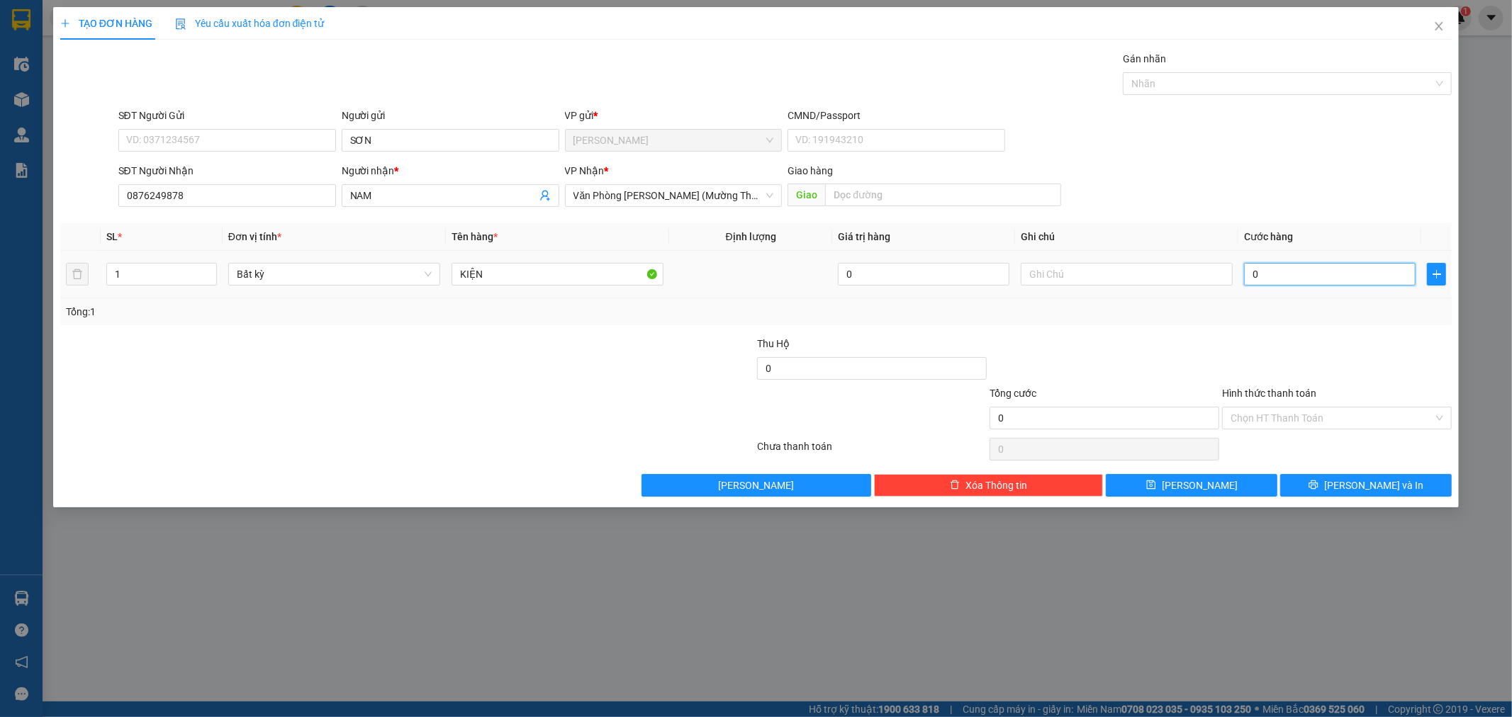
type input "2"
type input "20"
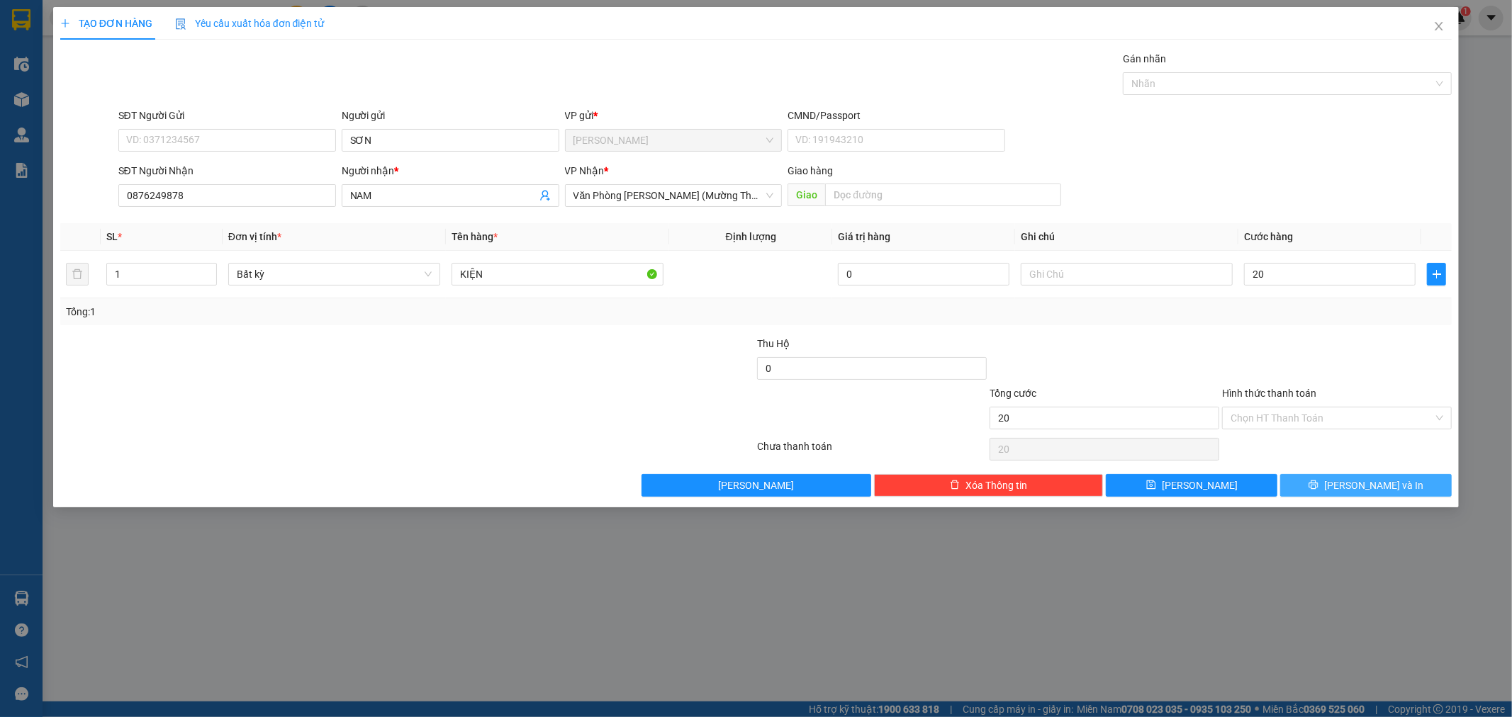
type input "20.000"
click at [1370, 490] on span "[PERSON_NAME] và In" at bounding box center [1373, 486] width 99 height 16
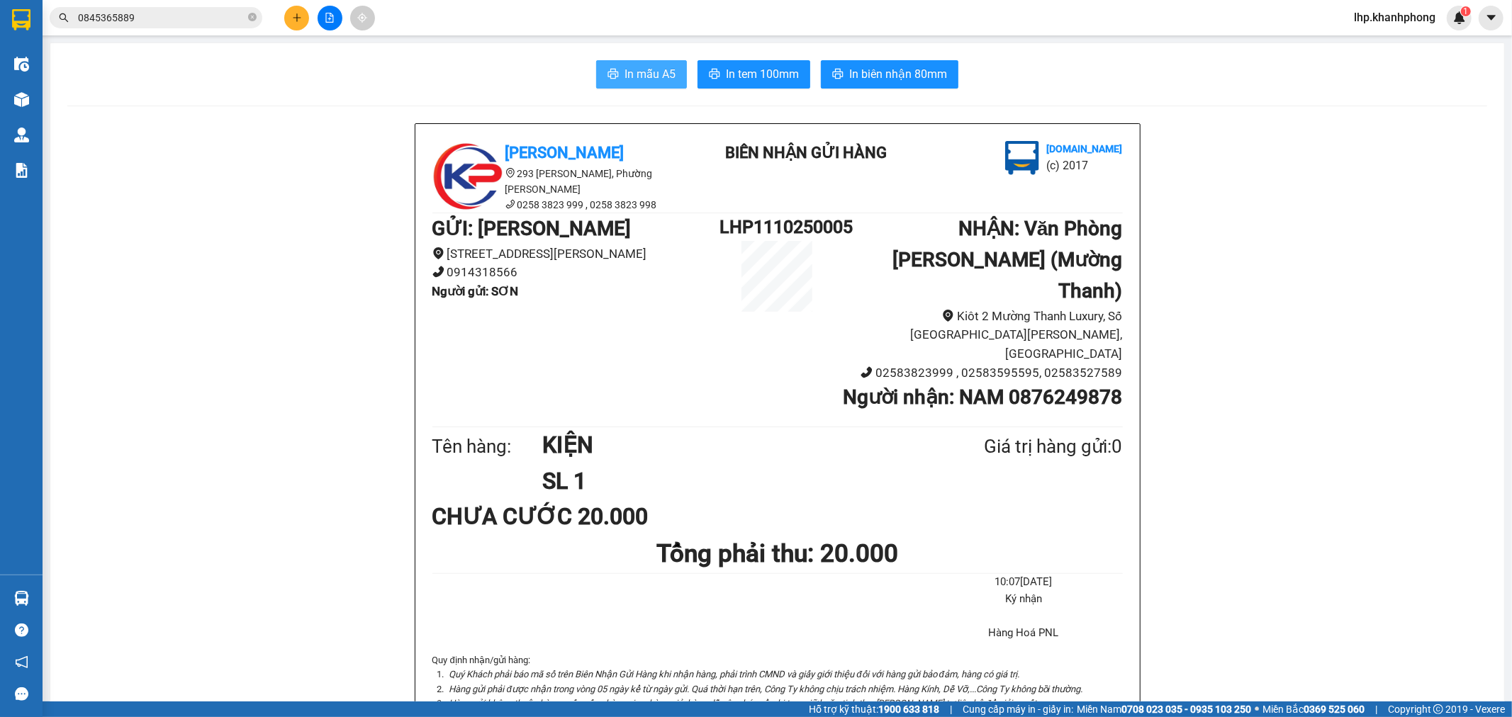
click at [643, 74] on span "In mẫu A5" at bounding box center [650, 74] width 51 height 18
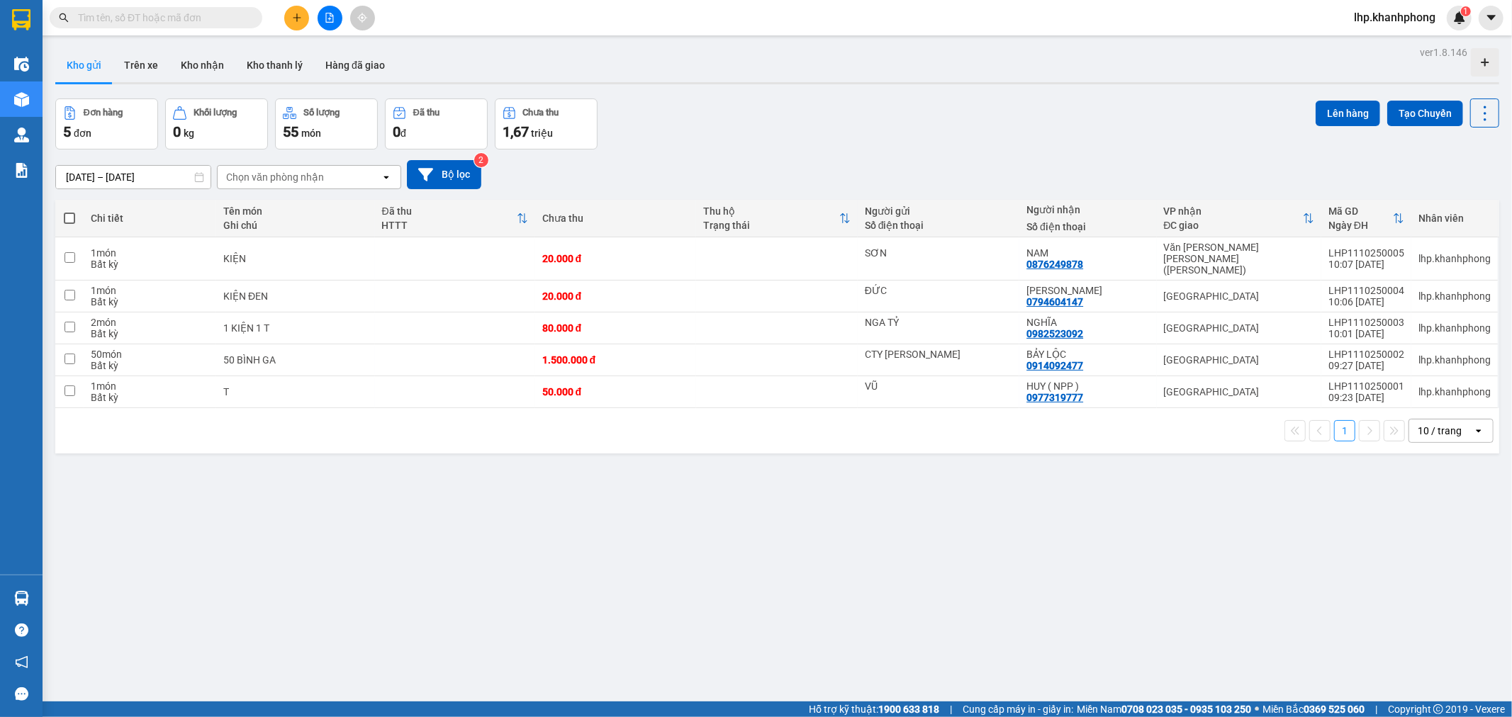
click at [135, 21] on input "text" at bounding box center [161, 18] width 167 height 16
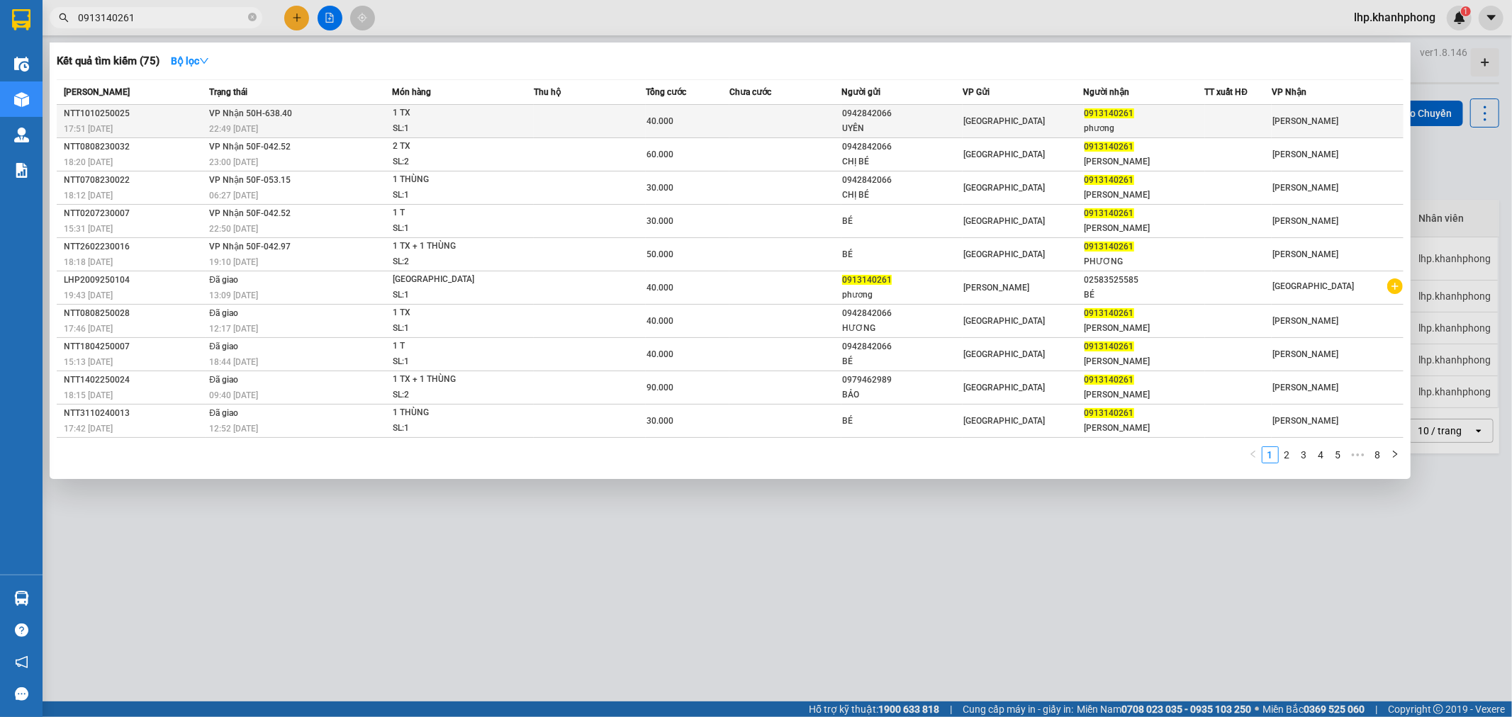
type input "0913140261"
click at [798, 121] on td at bounding box center [785, 121] width 112 height 33
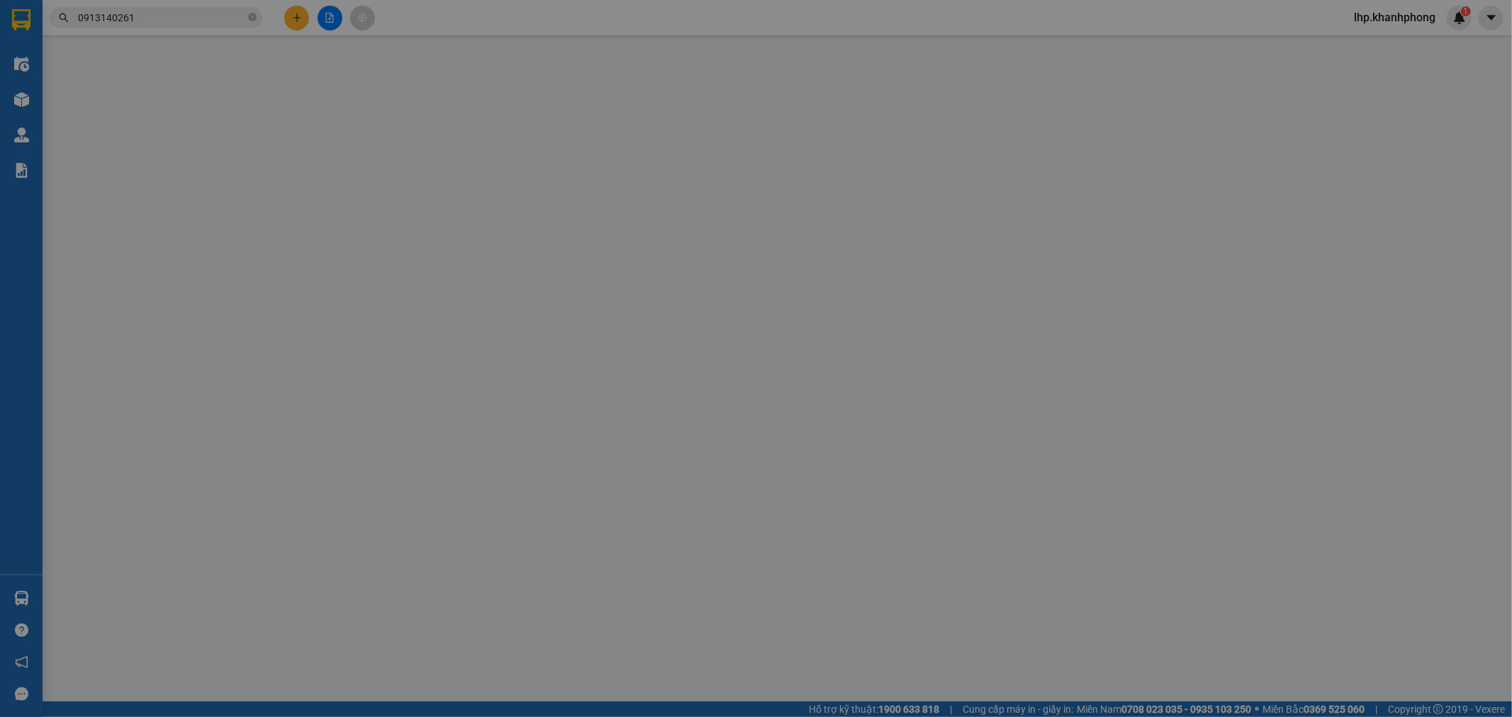
type input "0942842066"
type input "UYÊN"
type input "0913140261"
type input "phương"
type input "40.000"
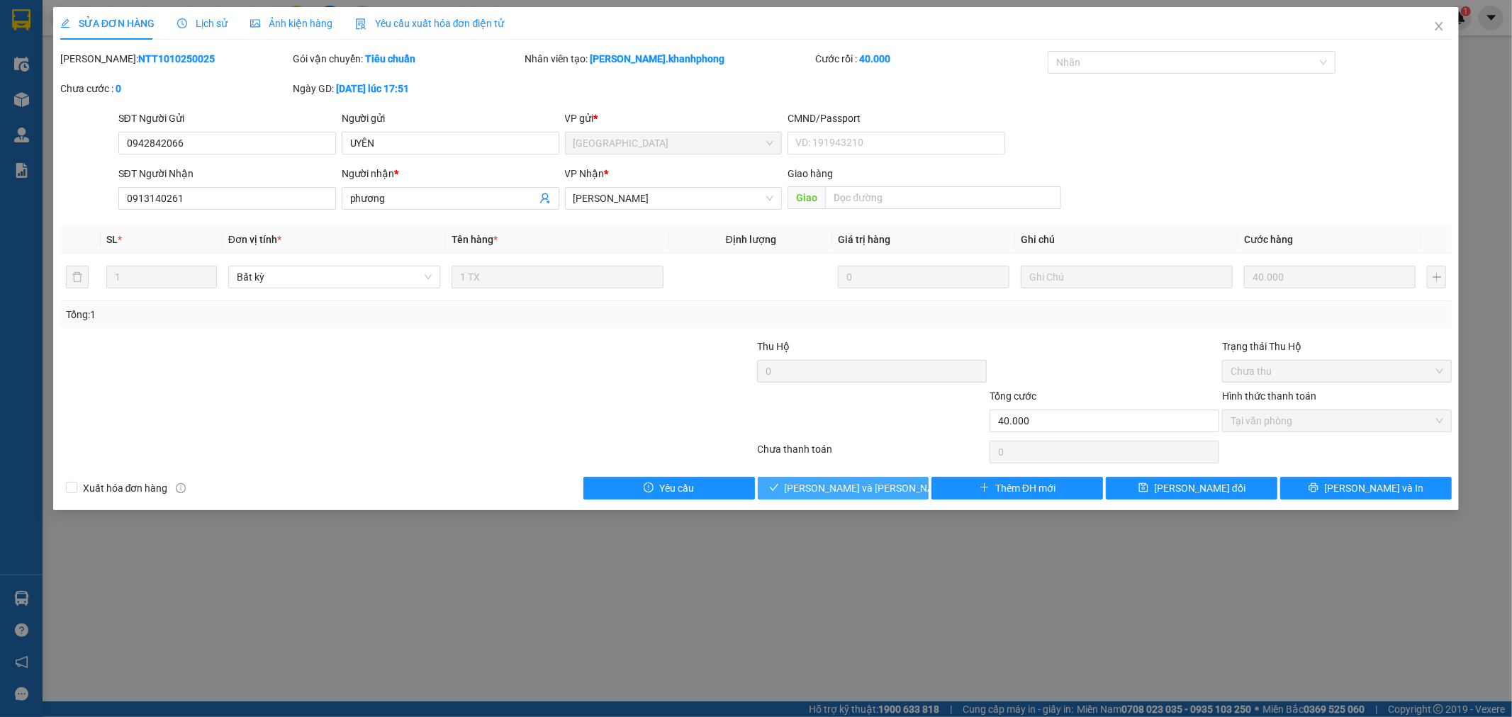
click at [830, 489] on span "Lưu và Giao hàng" at bounding box center [880, 489] width 191 height 16
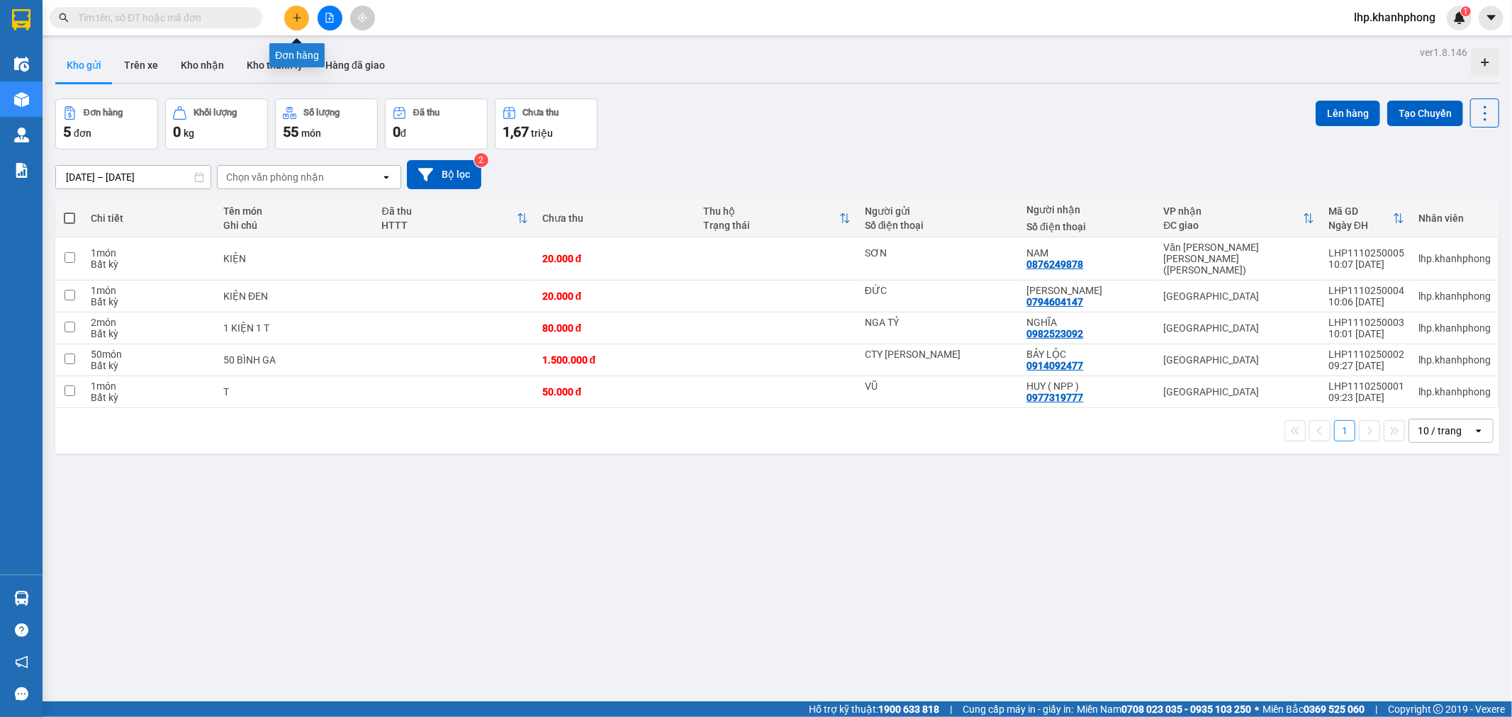
click at [289, 17] on button at bounding box center [296, 18] width 25 height 25
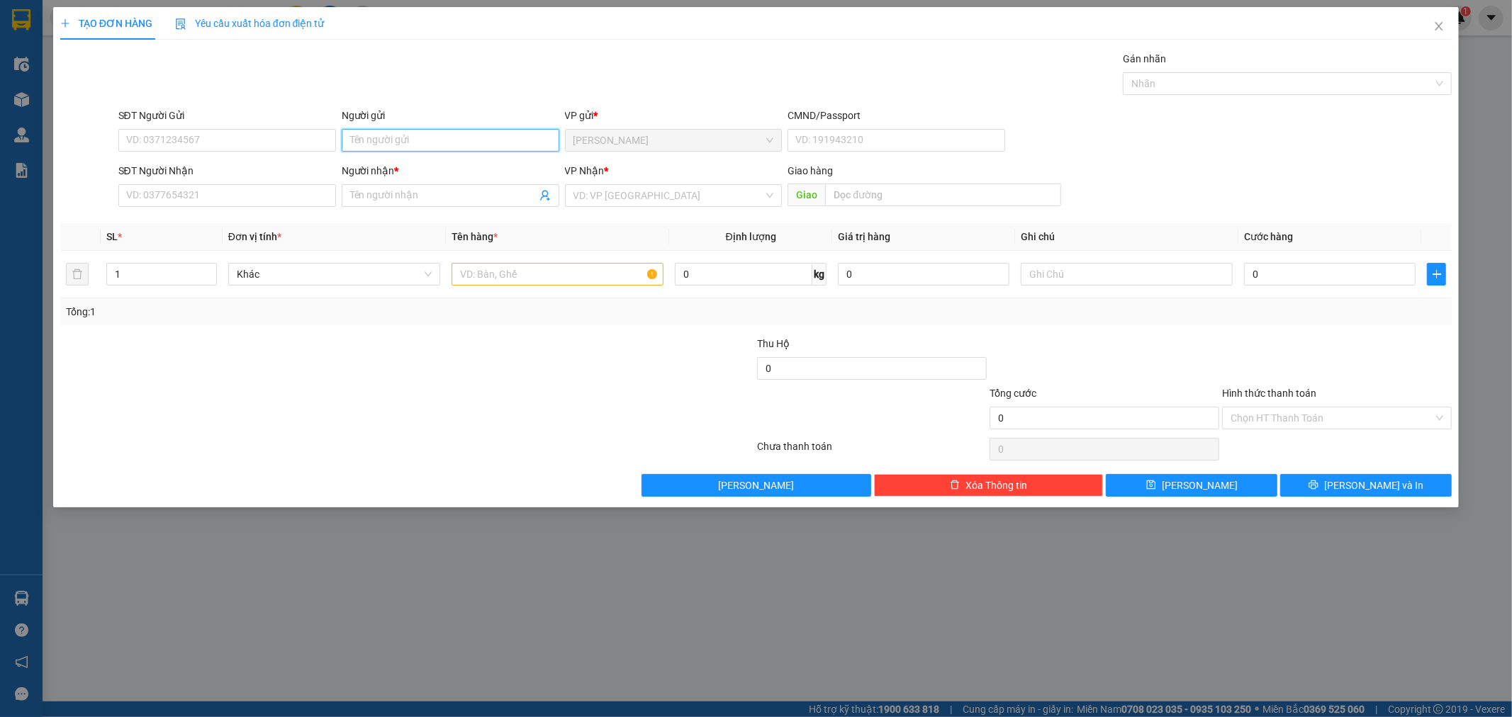
click at [471, 145] on input "Người gửi" at bounding box center [451, 140] width 218 height 23
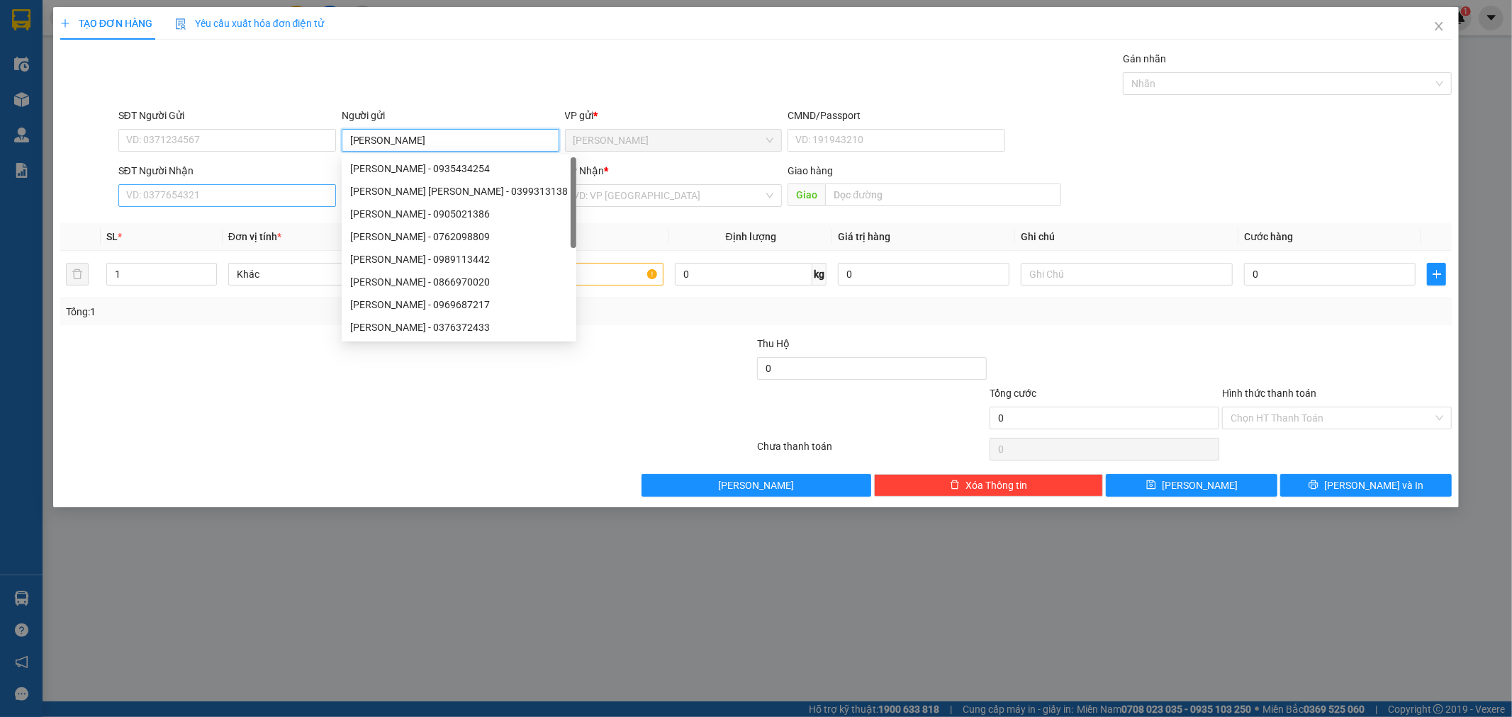
type input "[PERSON_NAME]"
click at [180, 190] on input "SĐT Người Nhận" at bounding box center [227, 195] width 218 height 23
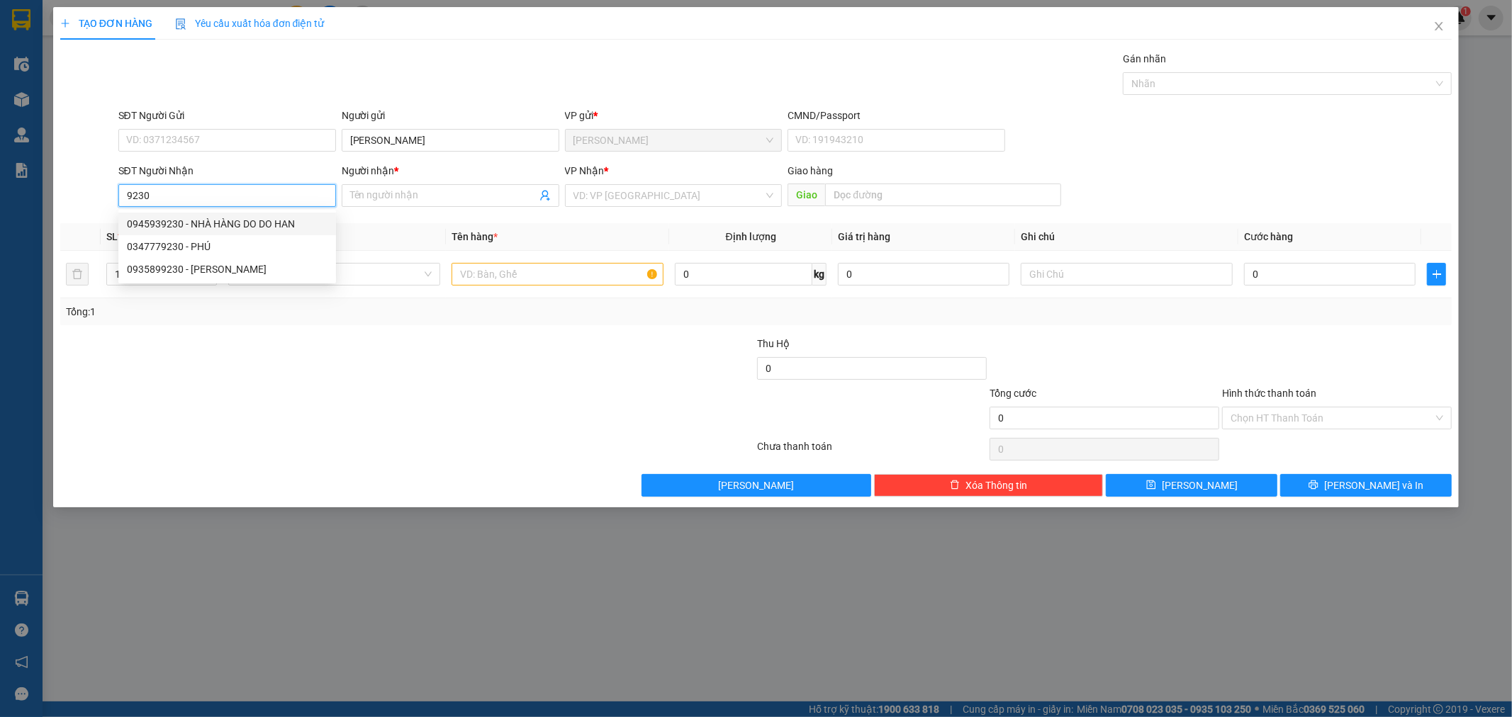
click at [252, 228] on div "0945939230 - NHÀ HÀNG DO DO HAN" at bounding box center [227, 224] width 201 height 16
type input "0945939230"
type input "NHÀ HÀNG DO DO HAN"
type input "0945939230"
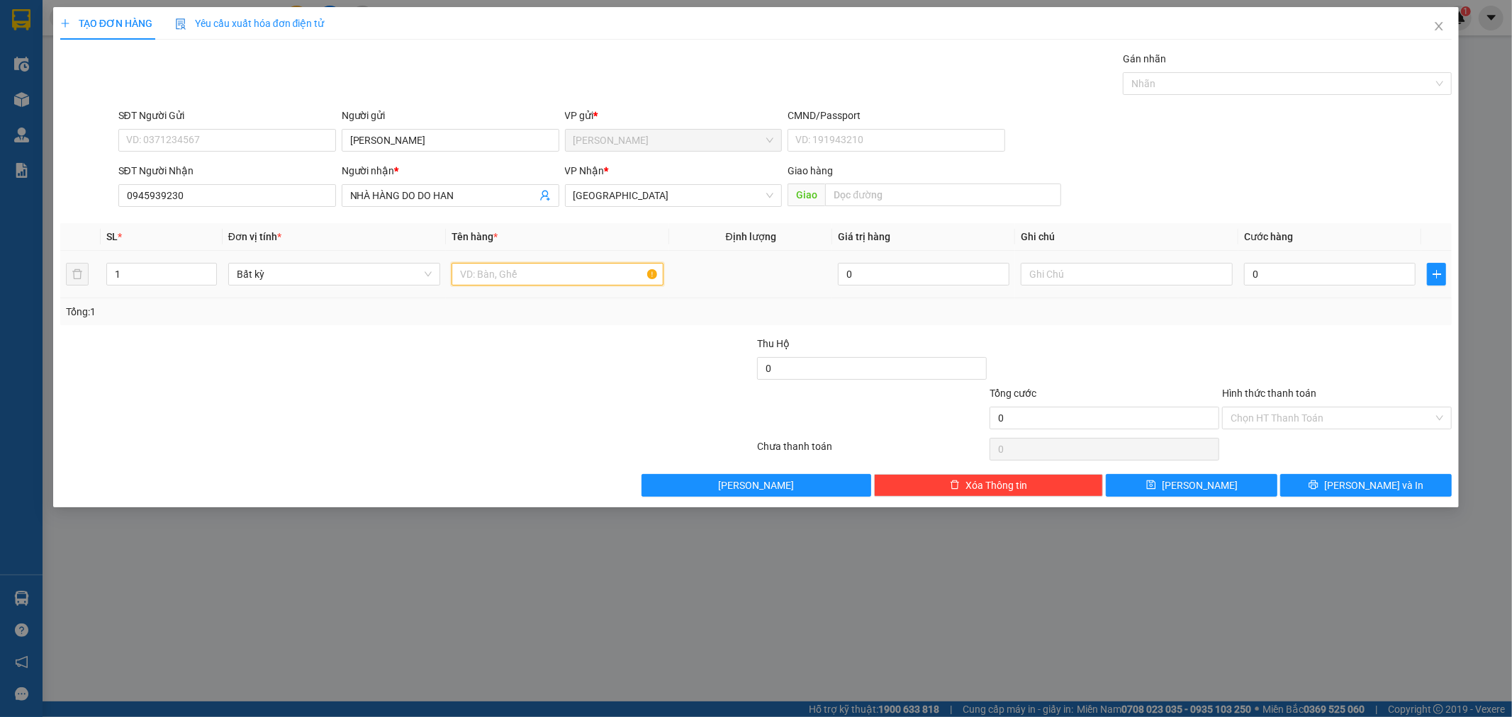
click at [556, 273] on input "text" at bounding box center [558, 274] width 212 height 23
click at [175, 274] on input "1" at bounding box center [161, 274] width 109 height 21
type input "1"
type input "2"
click at [489, 269] on input "text" at bounding box center [558, 274] width 212 height 23
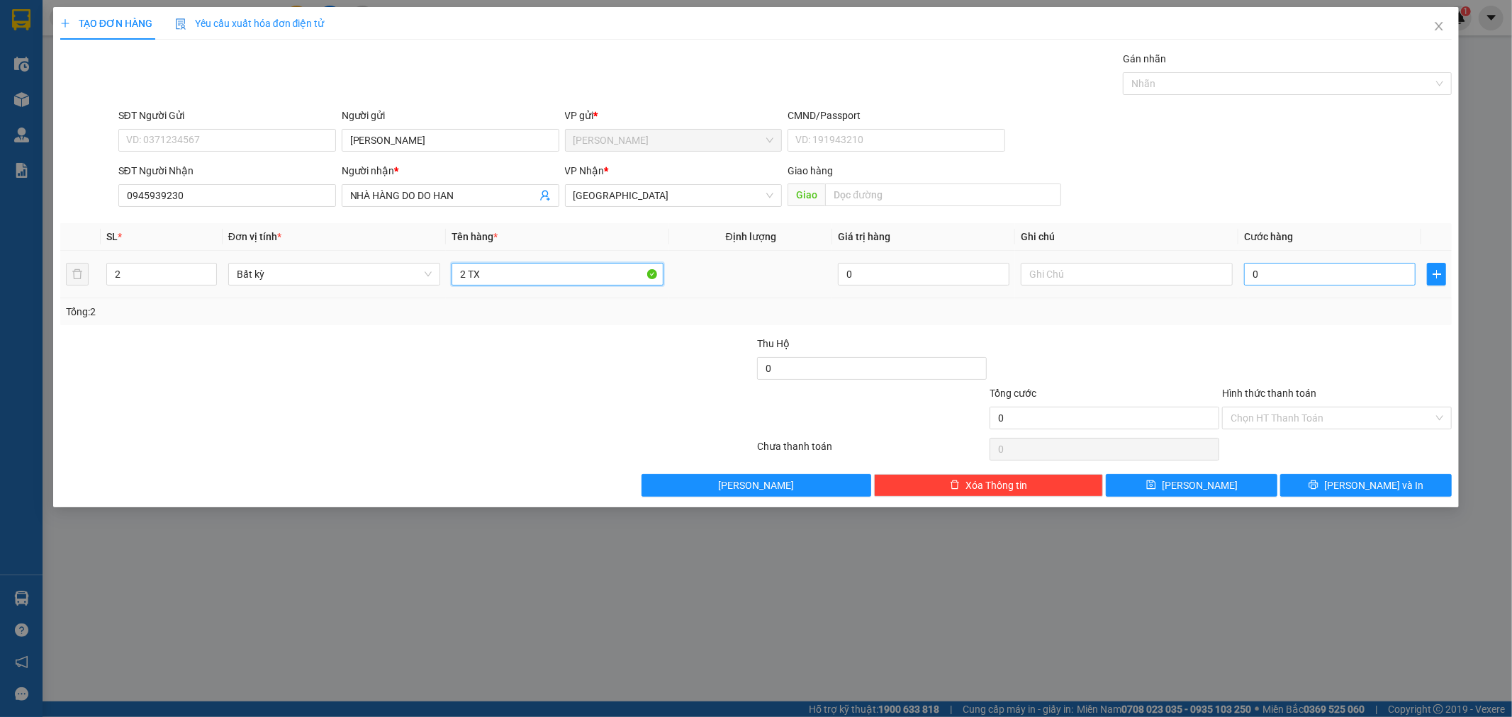
type input "2 TX"
click at [1283, 272] on input "0" at bounding box center [1330, 274] width 172 height 23
type input "9"
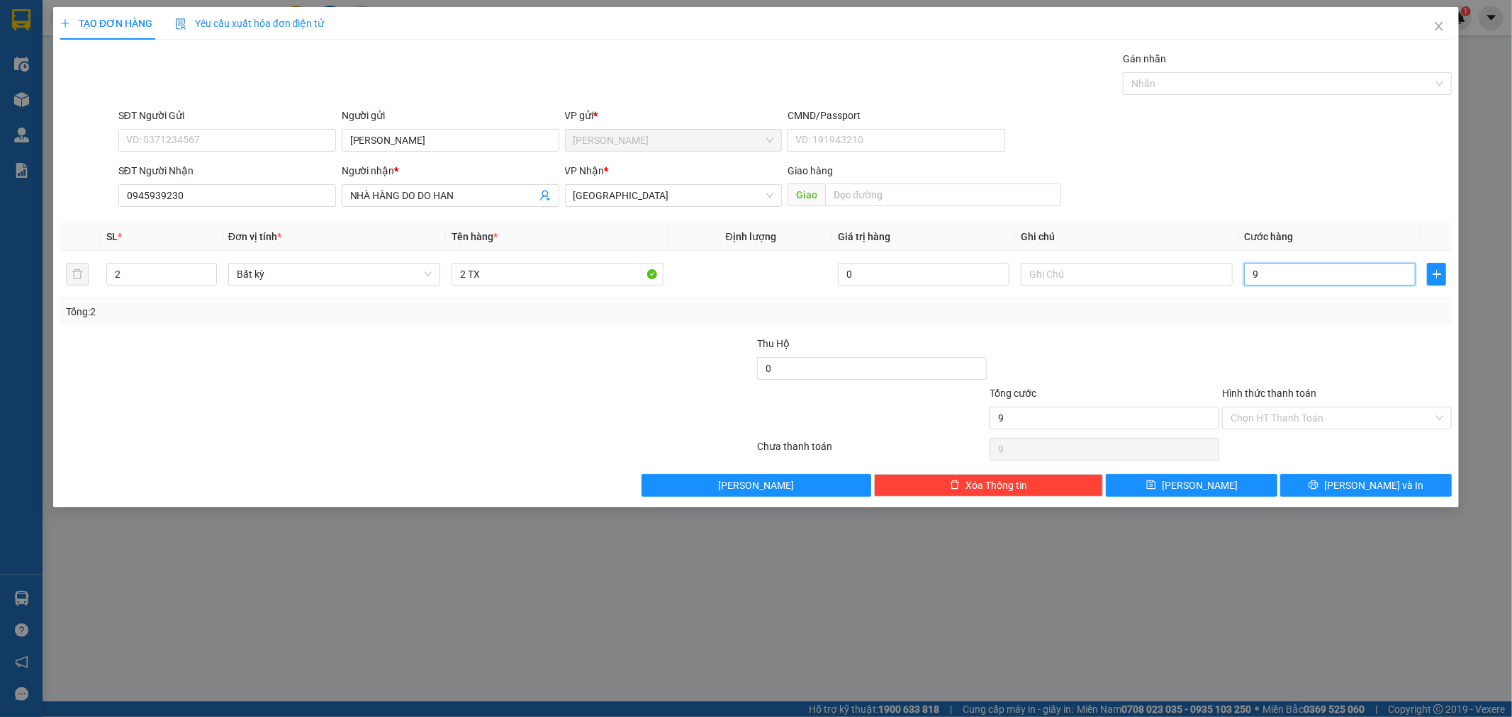
type input "90"
type input "90.000"
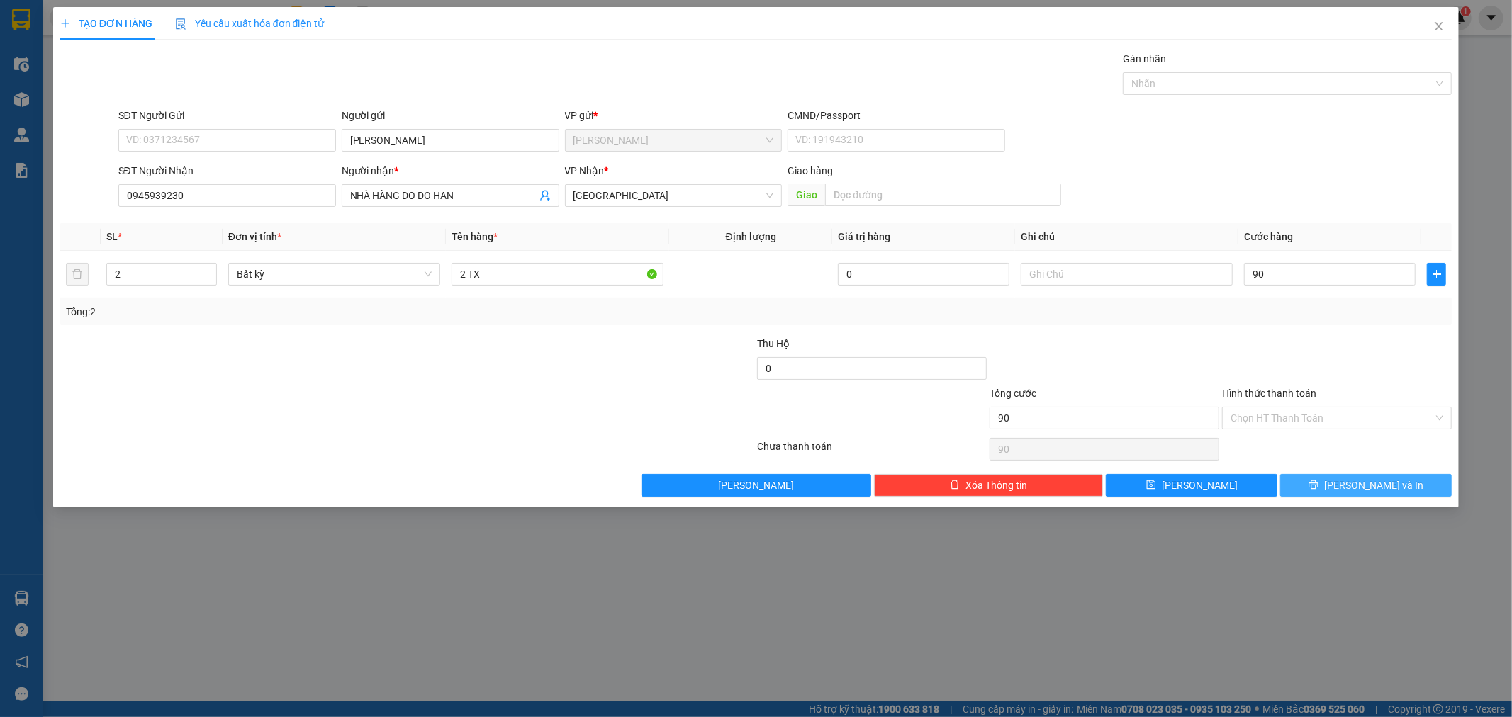
type input "90.000"
click at [1409, 485] on button "[PERSON_NAME] và In" at bounding box center [1366, 485] width 172 height 23
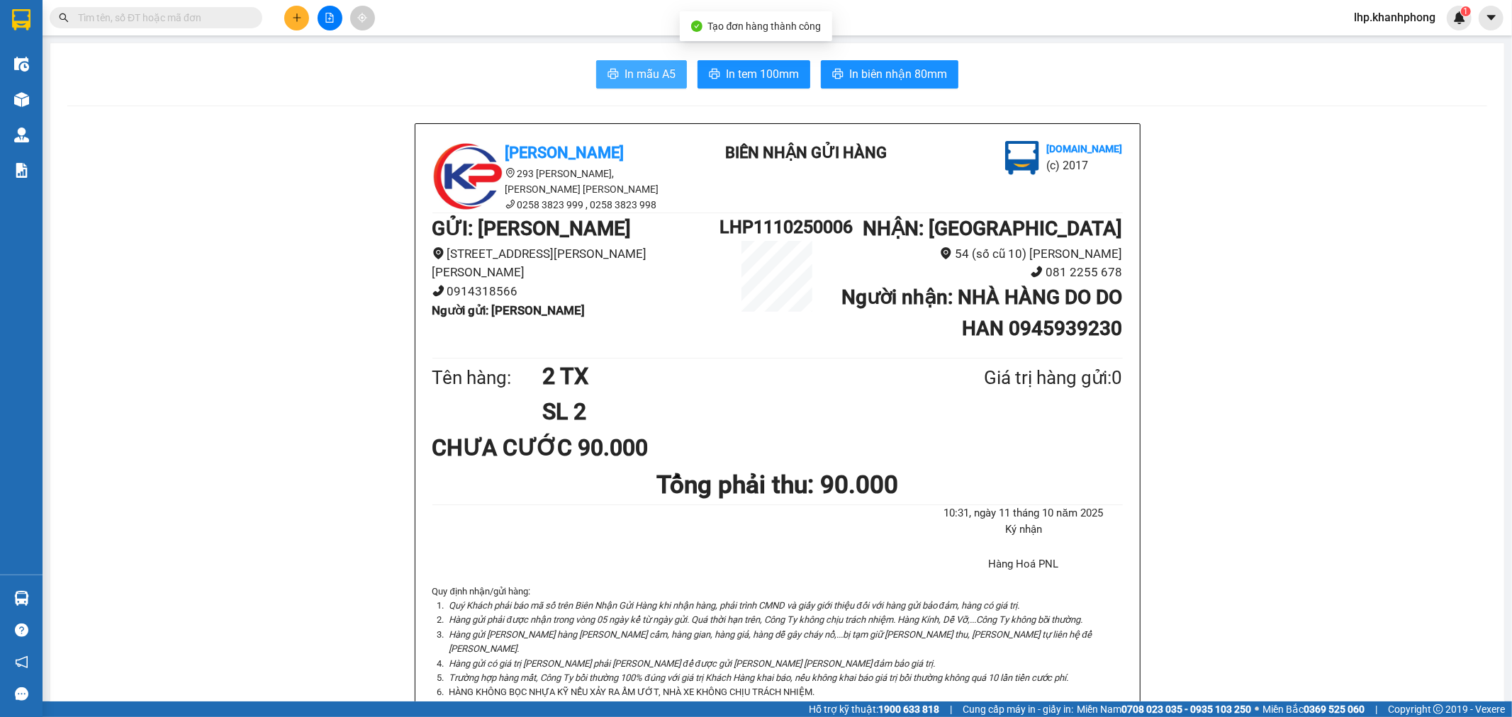
click at [647, 80] on span "In mẫu A5" at bounding box center [650, 74] width 51 height 18
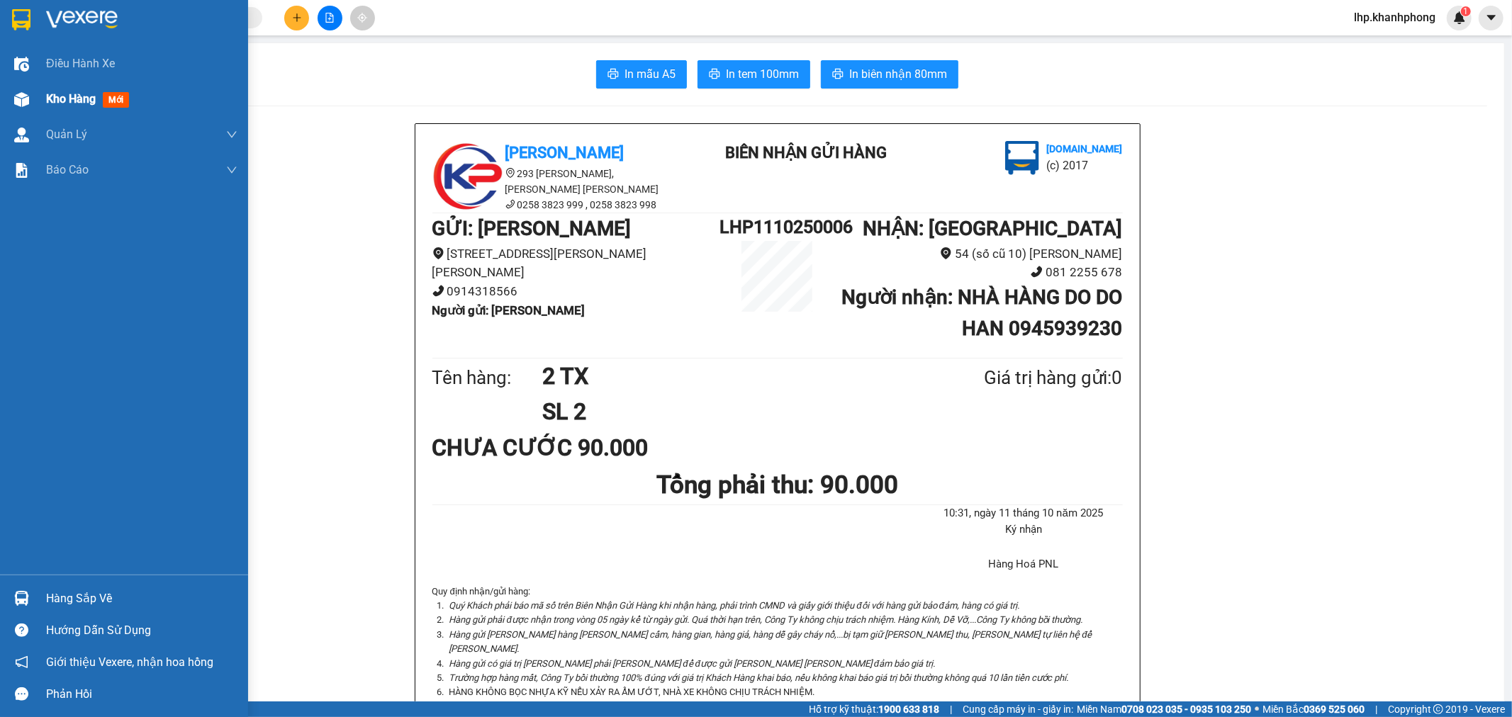
click at [22, 96] on img at bounding box center [21, 99] width 15 height 15
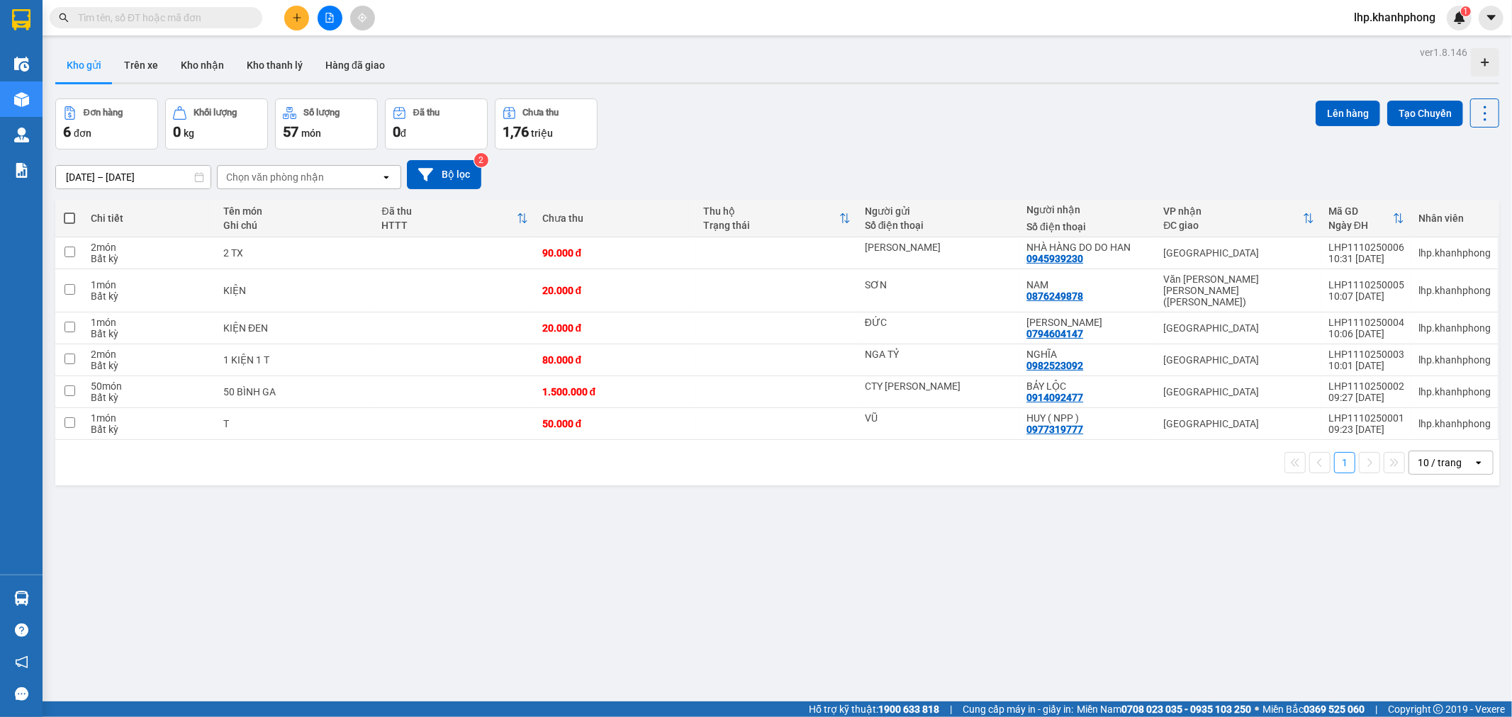
click at [214, 21] on input "text" at bounding box center [161, 18] width 167 height 16
click at [195, 12] on input "text" at bounding box center [161, 18] width 167 height 16
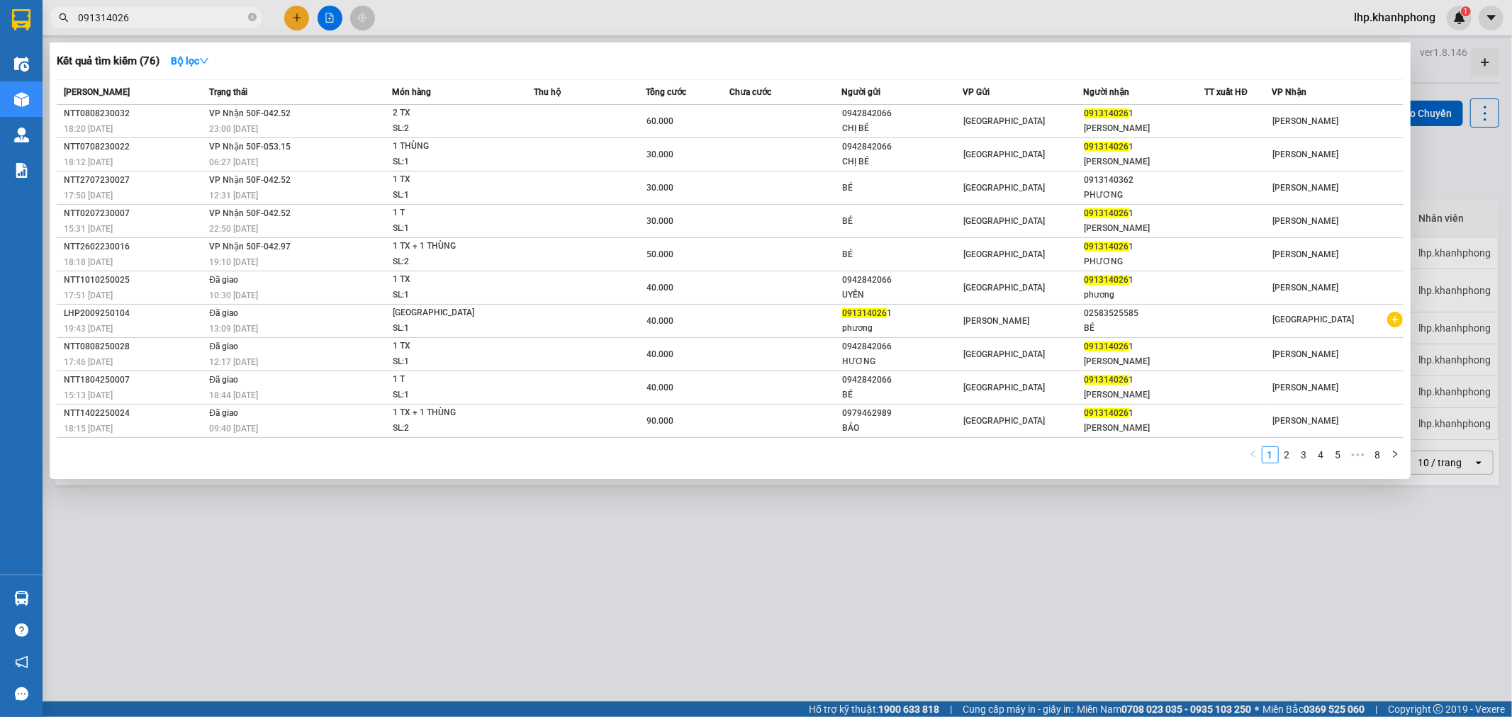
type input "0913140261"
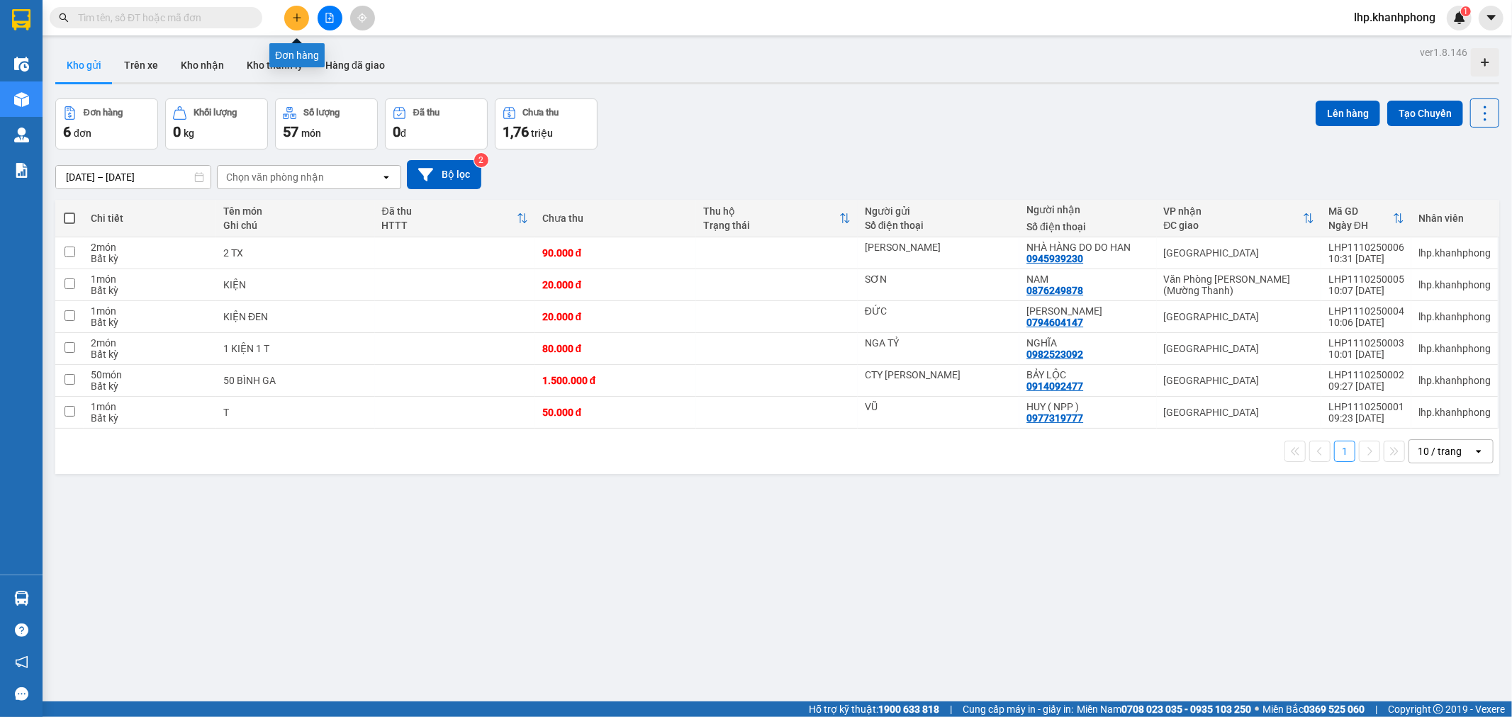
click at [293, 16] on icon "plus" at bounding box center [297, 18] width 10 height 10
click at [298, 15] on icon "plus" at bounding box center [297, 18] width 10 height 10
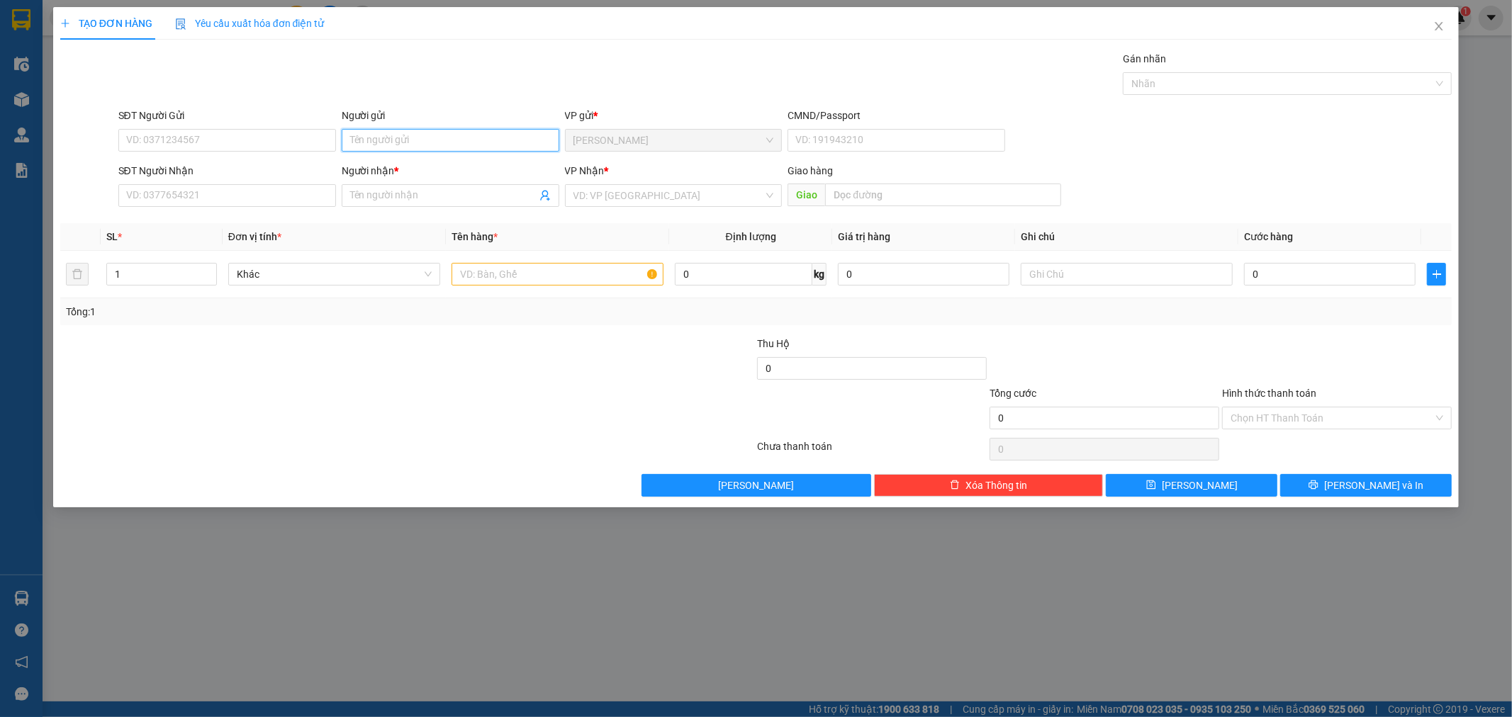
click at [388, 138] on input "Người gửi" at bounding box center [451, 140] width 218 height 23
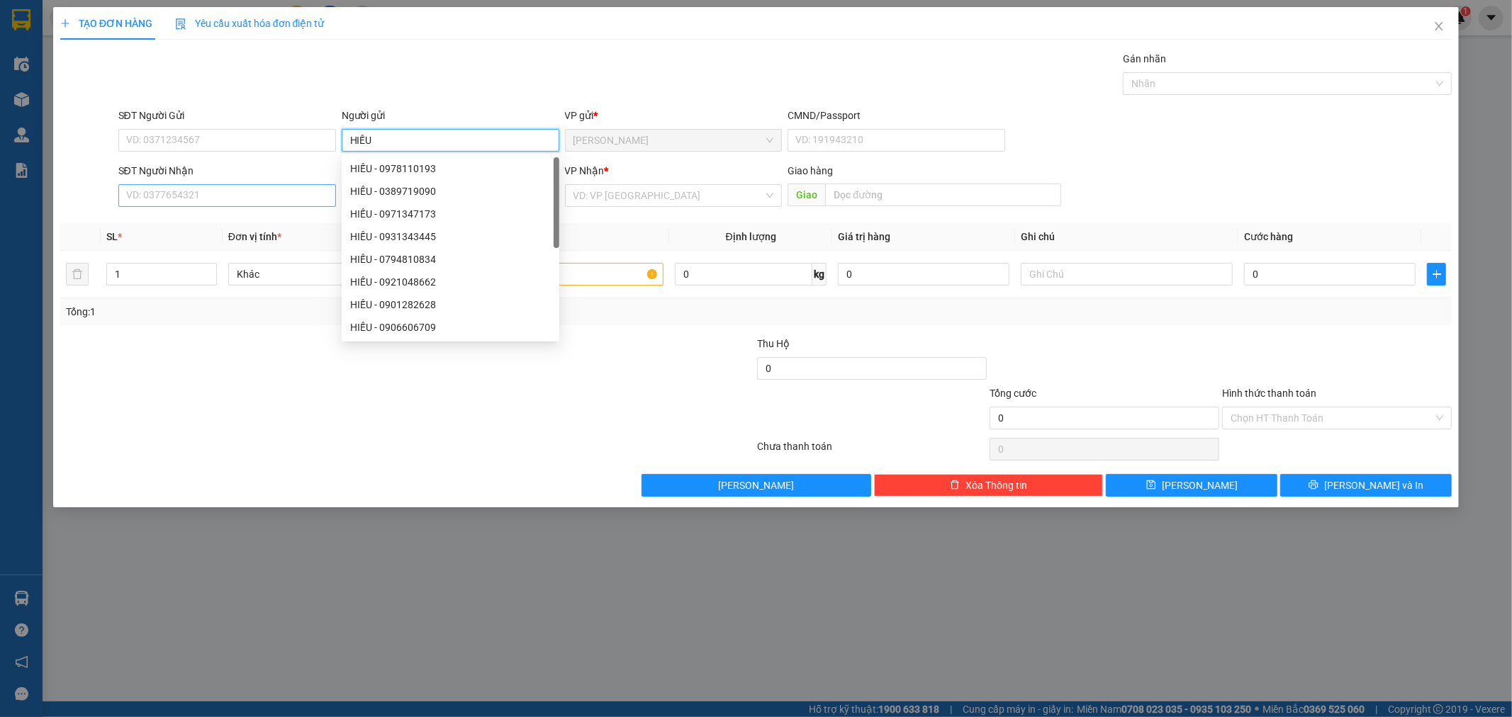
type input "HIẾU"
click at [195, 196] on input "SĐT Người Nhận" at bounding box center [227, 195] width 218 height 23
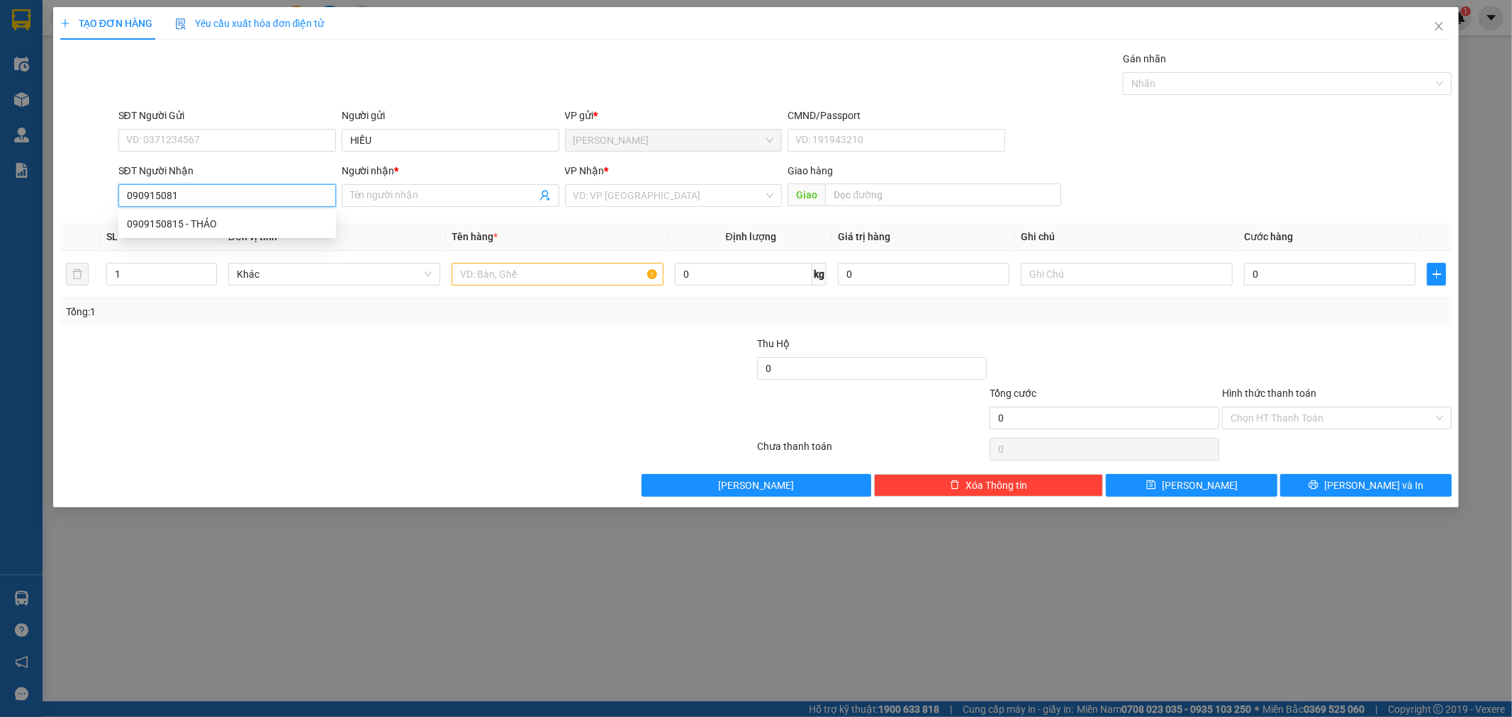
type input "0909150815"
click at [206, 229] on div "0909150815 - THẢO" at bounding box center [227, 224] width 201 height 16
type input "THẢO"
type input "0909150815"
click at [476, 273] on input "text" at bounding box center [558, 274] width 212 height 23
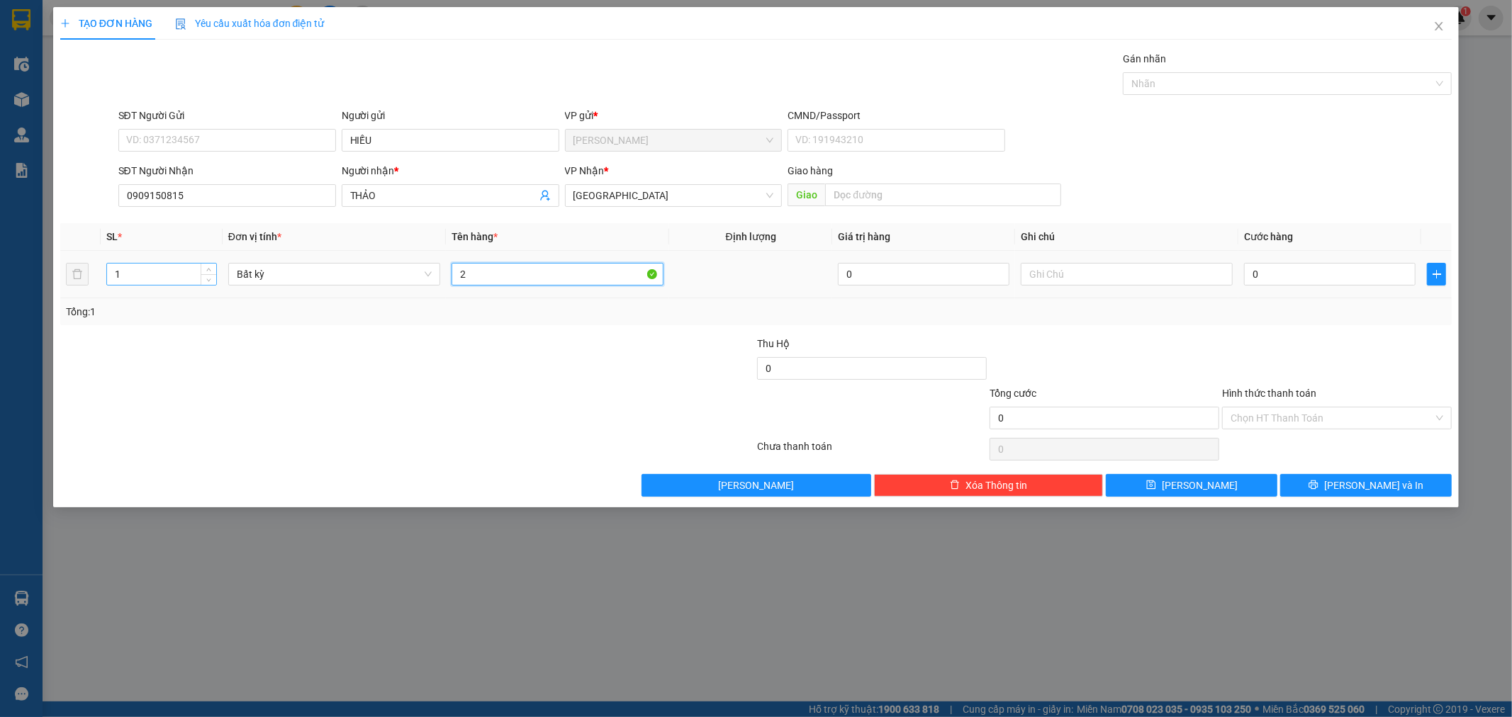
type input "2"
click at [190, 279] on input "1" at bounding box center [161, 274] width 109 height 21
type input "2"
click at [211, 269] on span "up" at bounding box center [209, 271] width 9 height 9
click at [482, 274] on input "2" at bounding box center [558, 274] width 212 height 23
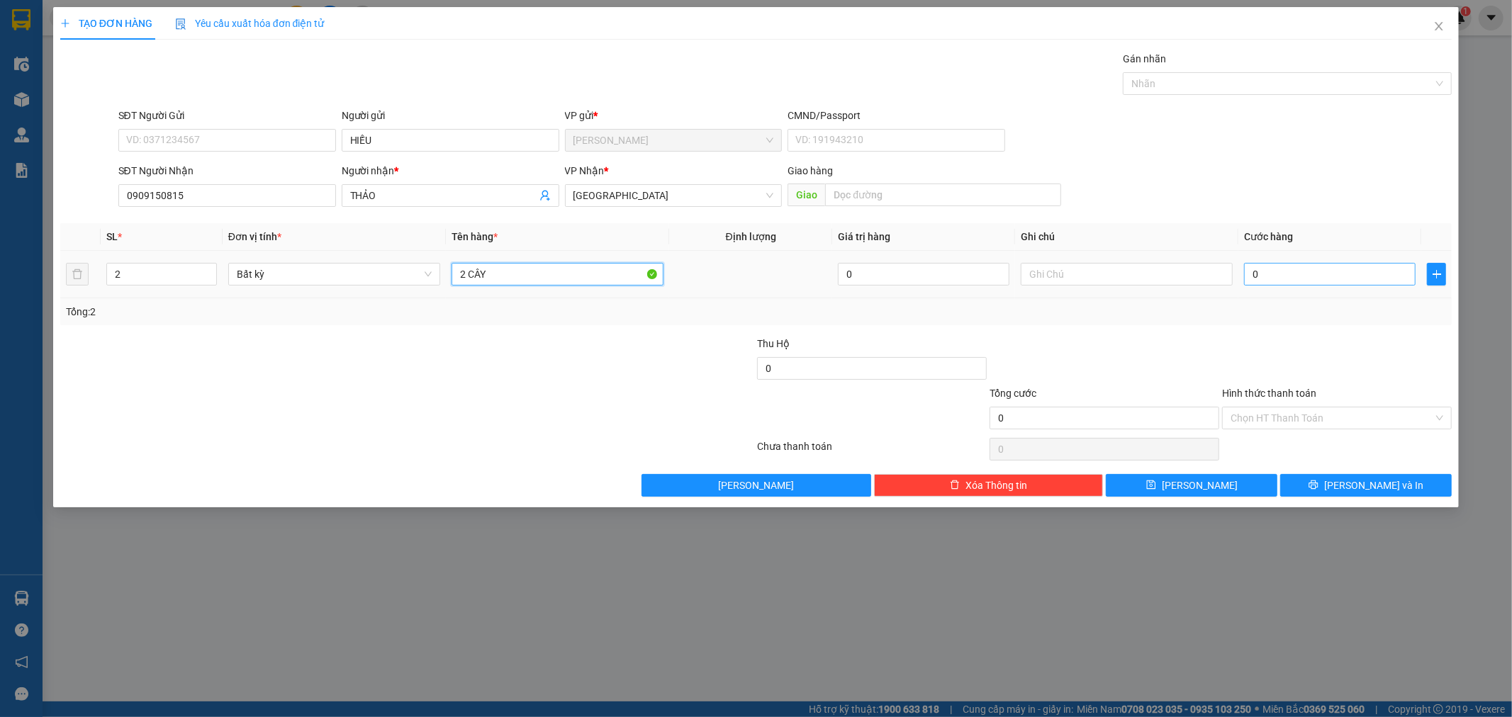
type input "2 CÂY"
click at [1293, 269] on input "0" at bounding box center [1330, 274] width 172 height 23
type input "6"
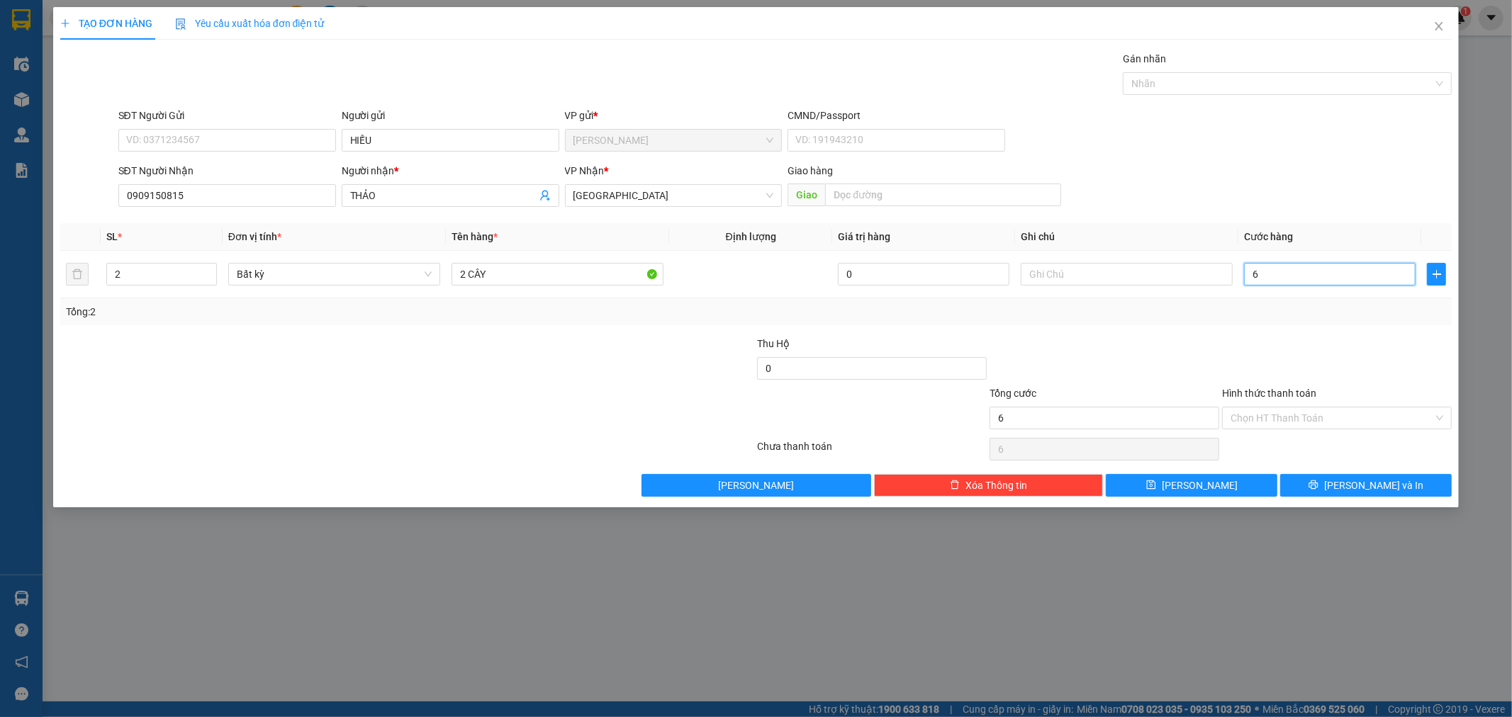
type input "60"
type input "60.000"
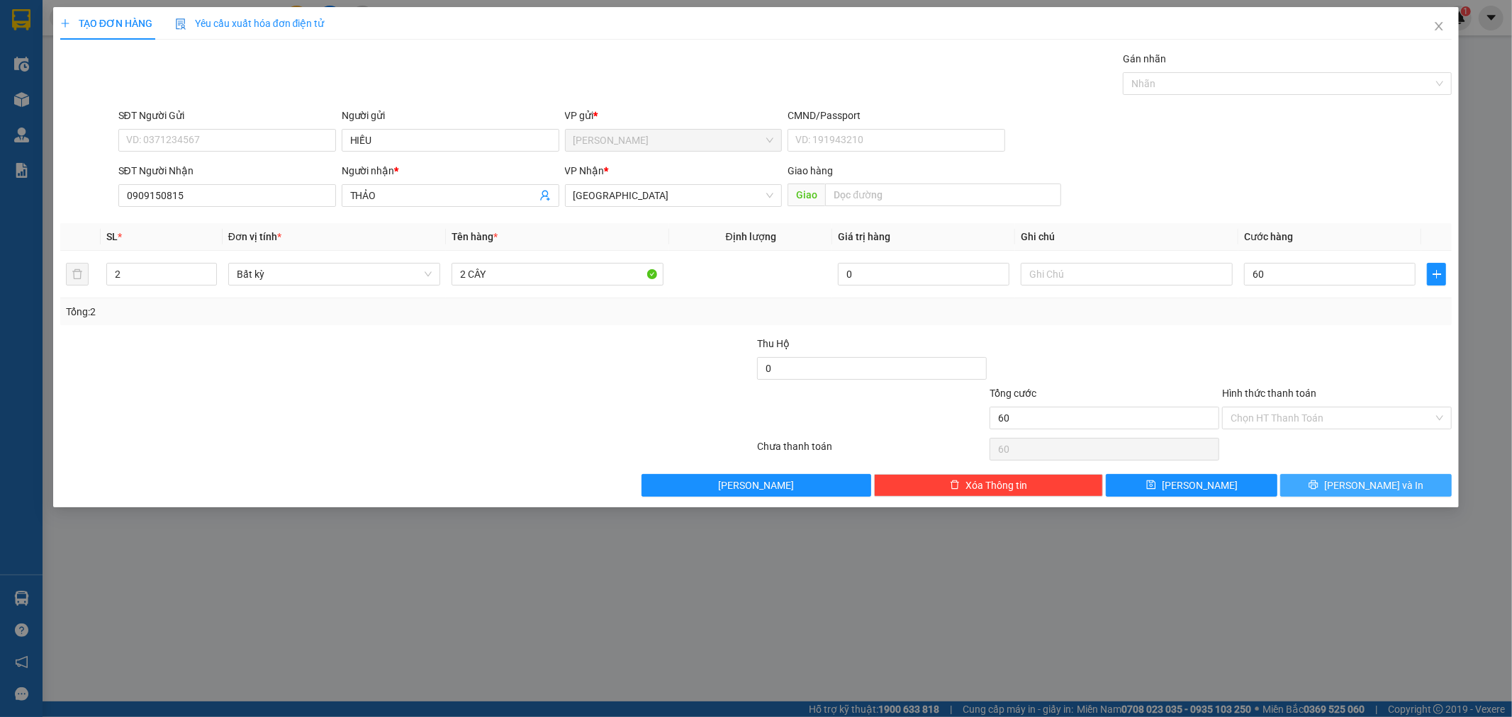
type input "60.000"
click at [1357, 487] on span "[PERSON_NAME] và In" at bounding box center [1373, 486] width 99 height 16
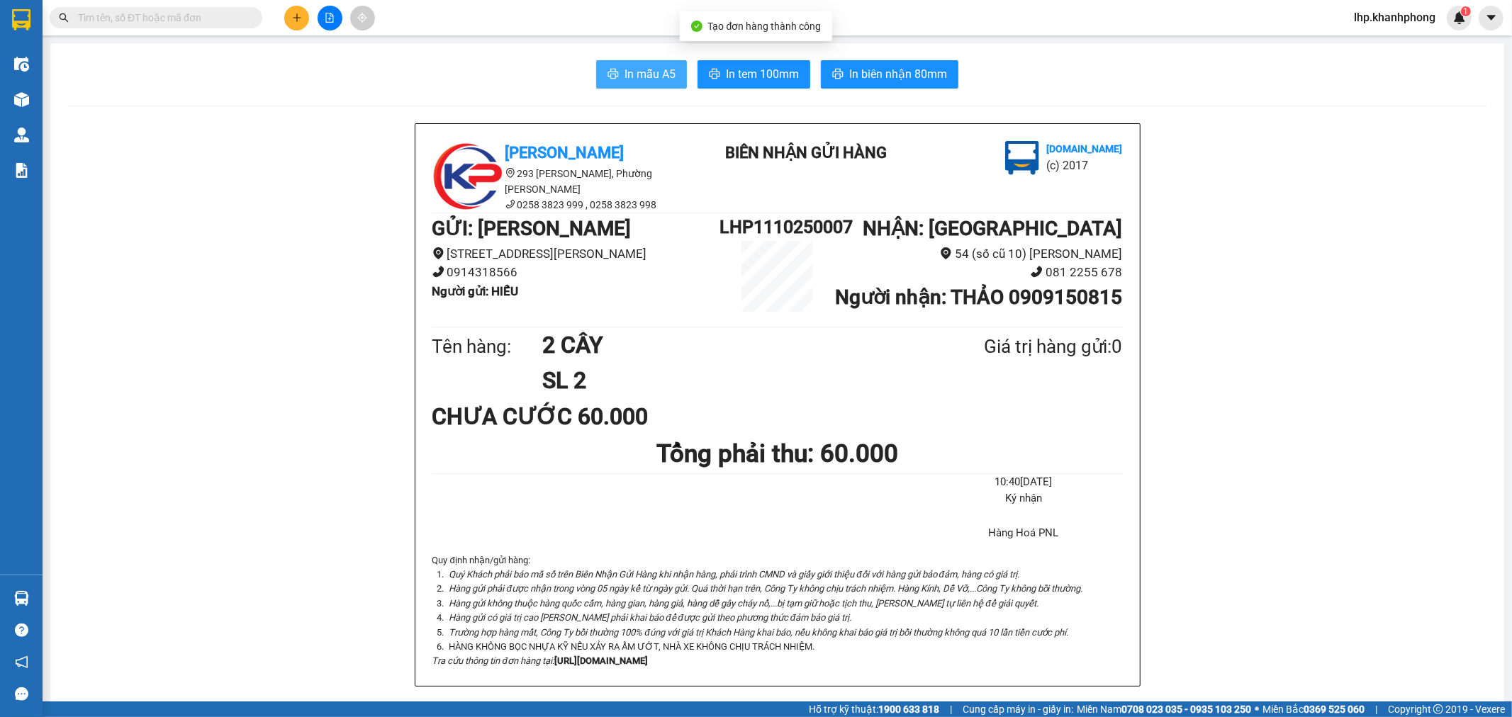
click at [671, 71] on button "In mẫu A5" at bounding box center [641, 74] width 91 height 28
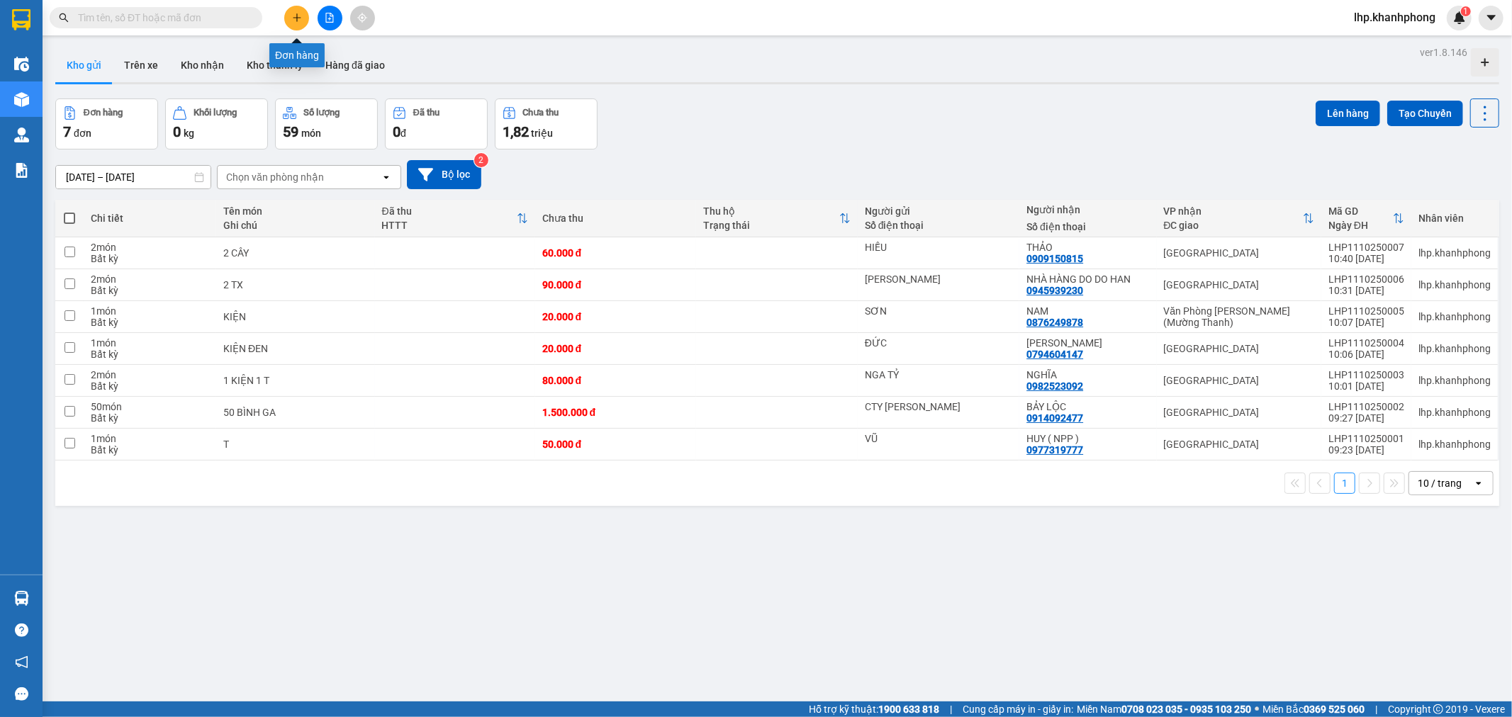
click at [296, 16] on icon "plus" at bounding box center [296, 17] width 1 height 8
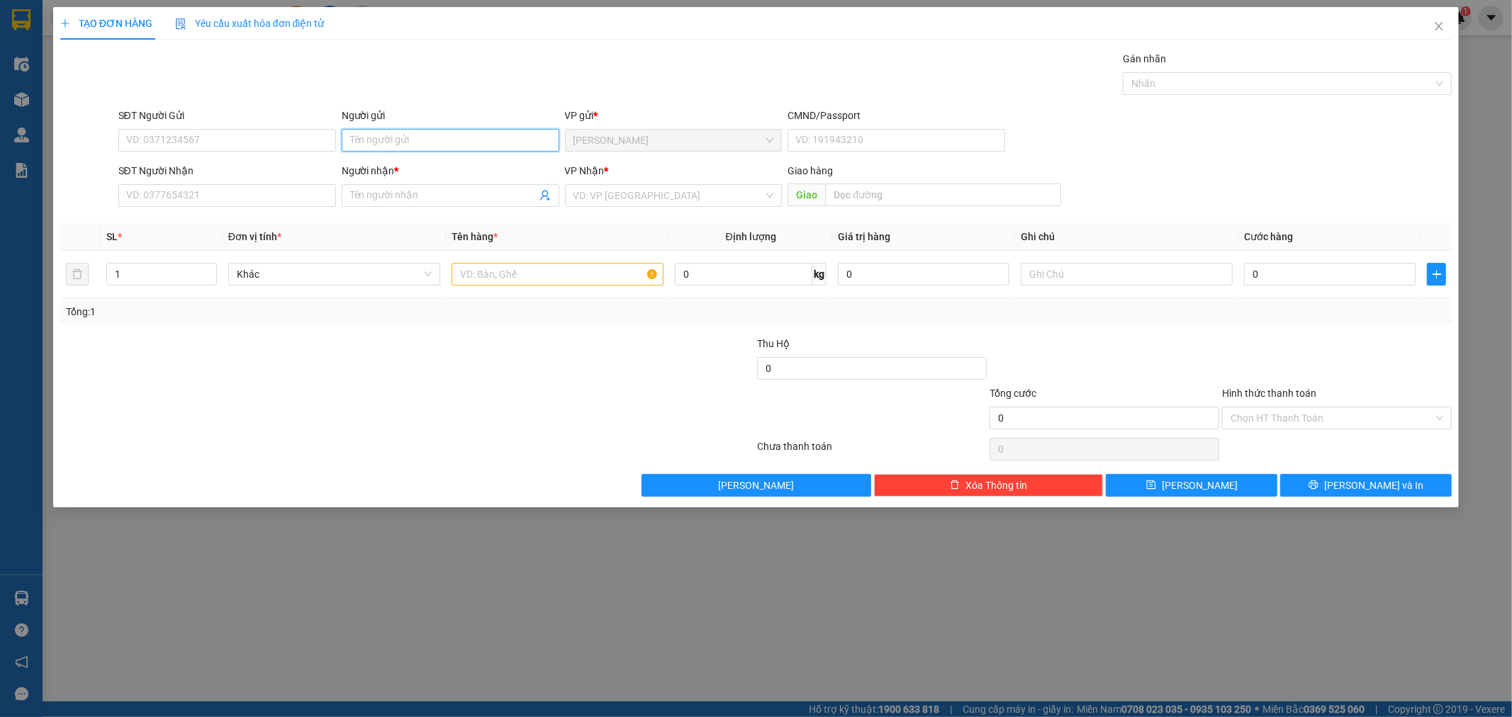
click at [412, 142] on input "Người gửi" at bounding box center [451, 140] width 218 height 23
type input "TIẾN LỢI"
click at [365, 194] on input "Người nhận *" at bounding box center [443, 196] width 186 height 16
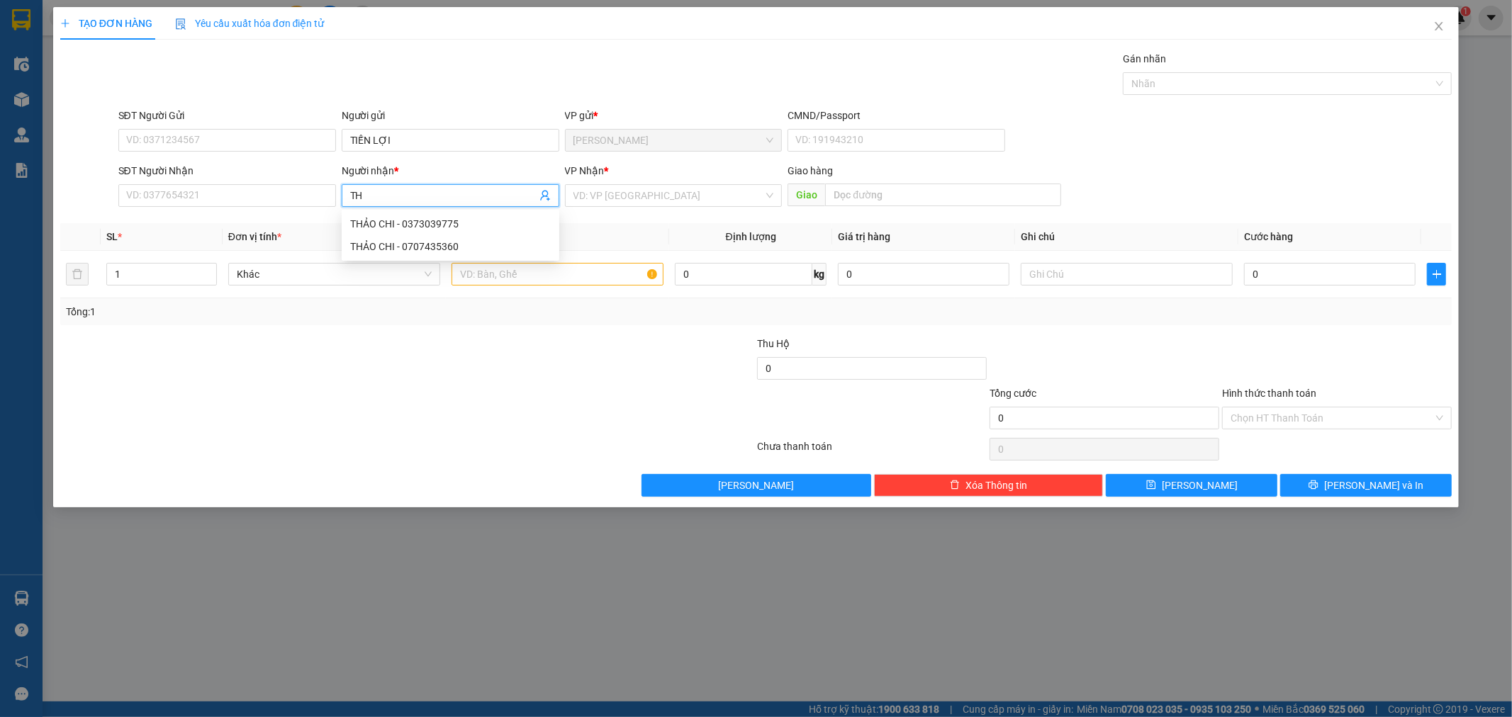
type input "T"
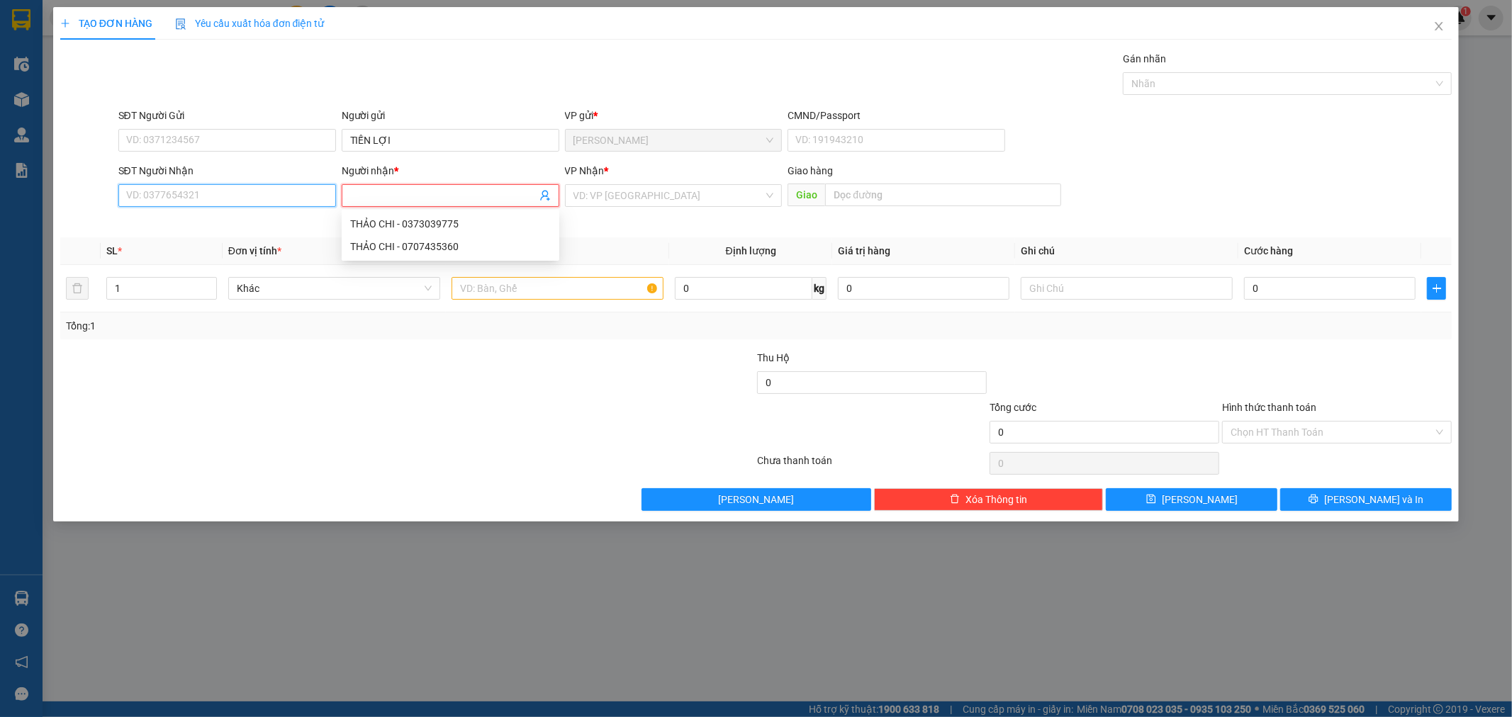
drag, startPoint x: 233, startPoint y: 191, endPoint x: 238, endPoint y: 204, distance: 14.0
click at [235, 191] on input "SĐT Người Nhận" at bounding box center [227, 195] width 218 height 23
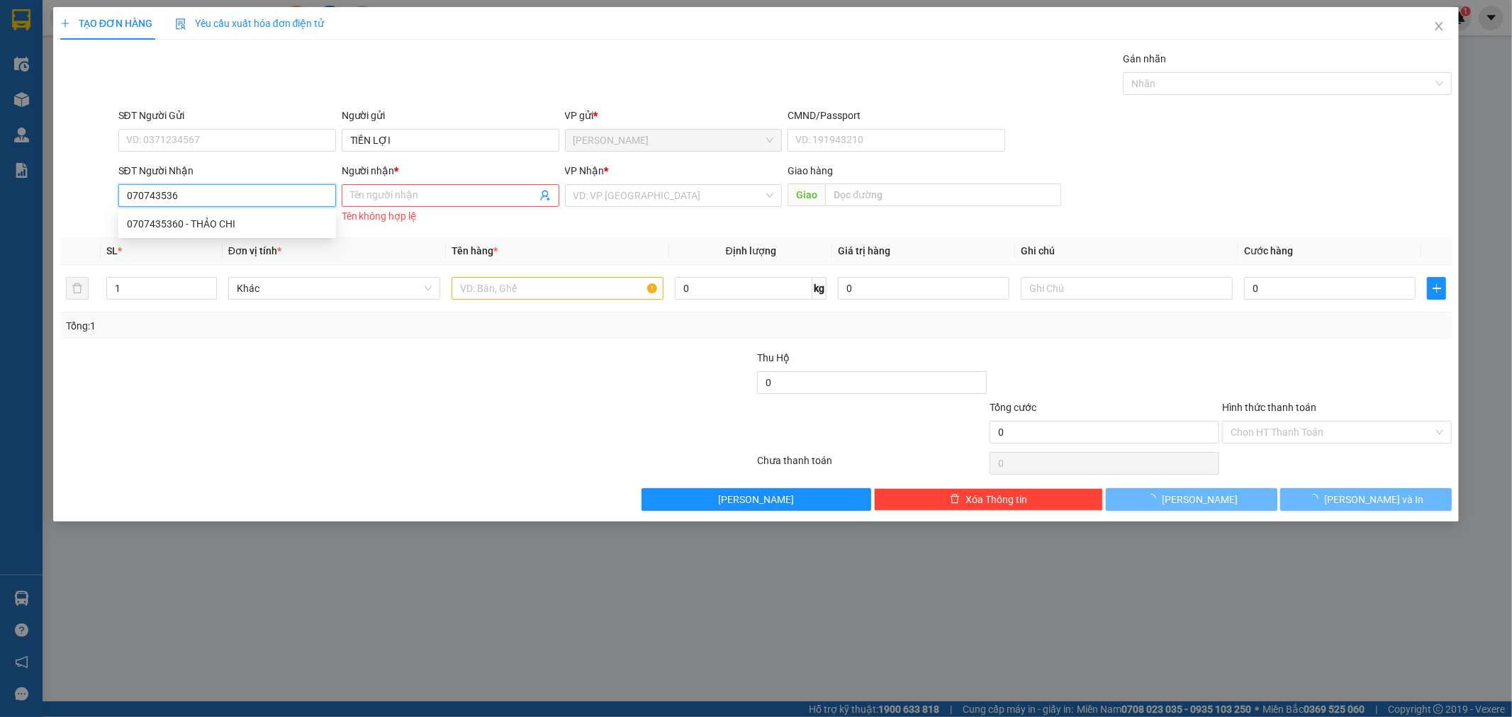
type input "0707435360"
click at [203, 228] on div "0707435360 - THẢO CHI" at bounding box center [227, 224] width 201 height 16
type input "THẢO CHI"
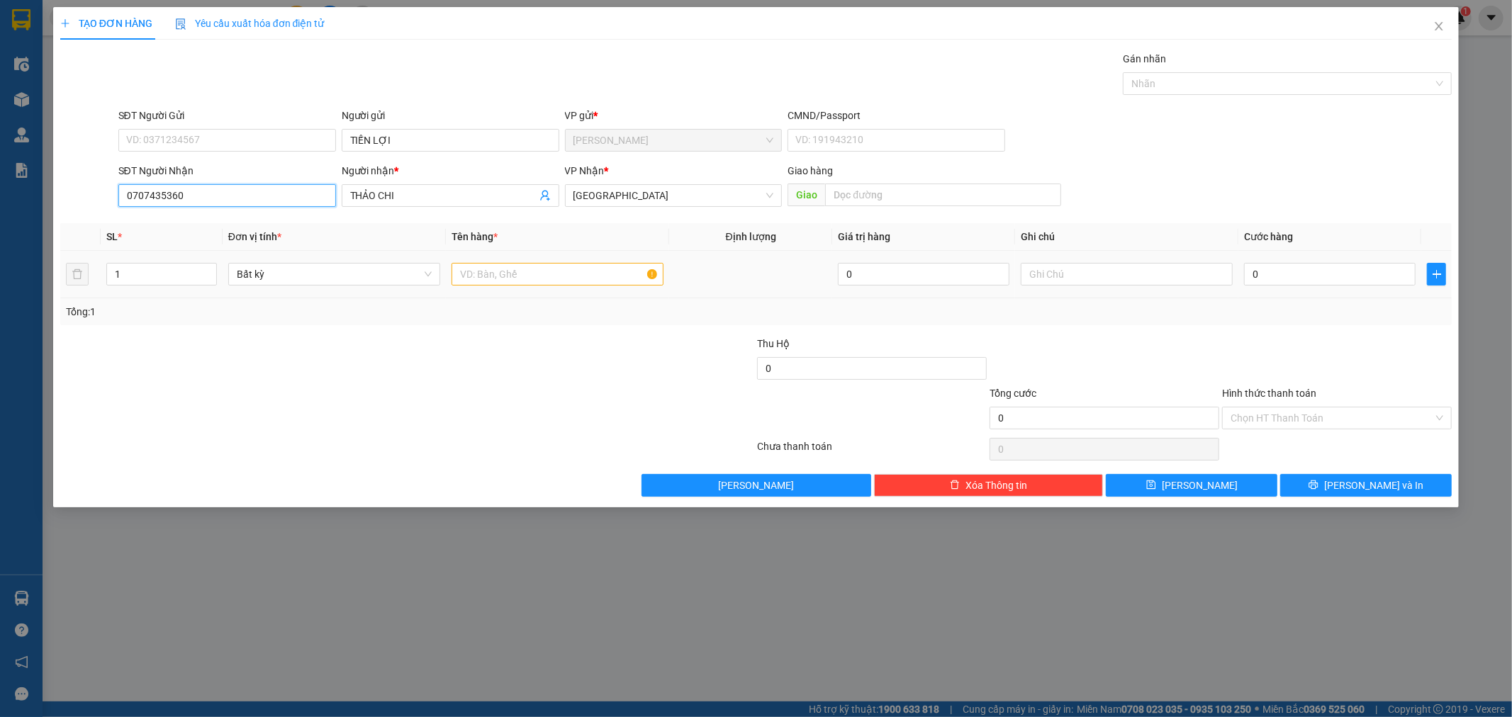
type input "0707435360"
click at [484, 274] on input "text" at bounding box center [558, 274] width 212 height 23
click at [189, 275] on input "1" at bounding box center [161, 274] width 109 height 21
type input "2"
click at [469, 277] on input "text" at bounding box center [558, 274] width 212 height 23
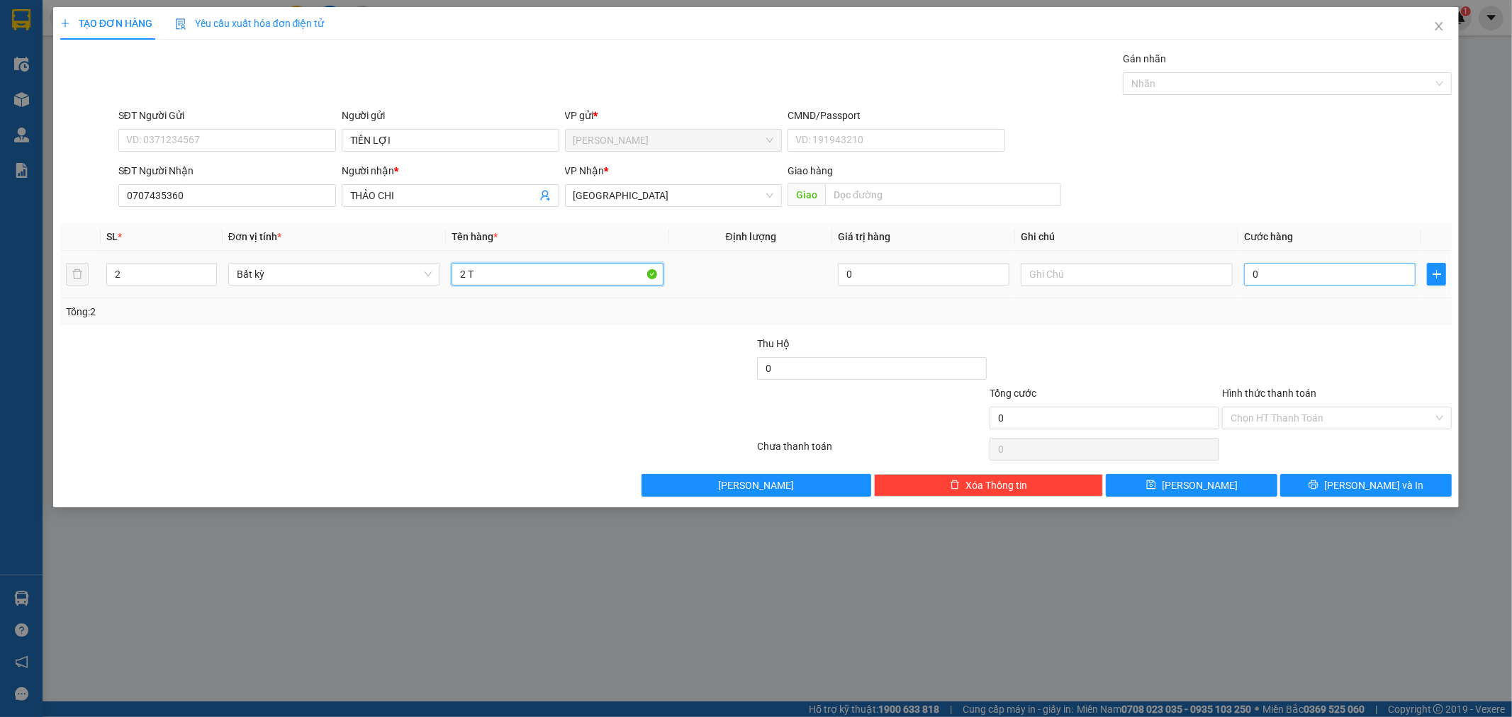
type input "2 T"
click at [1284, 279] on input "0" at bounding box center [1330, 274] width 172 height 23
type input "7"
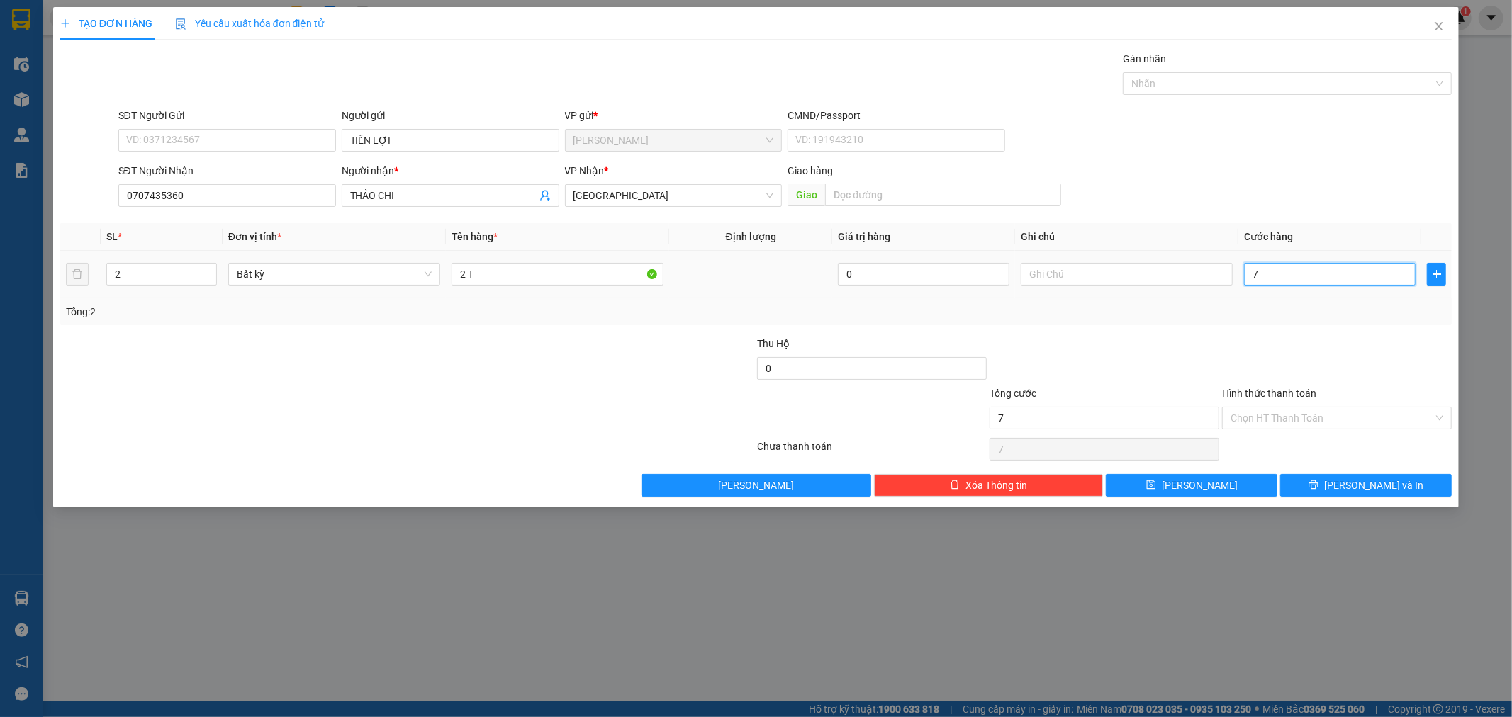
type input "70"
type input "7"
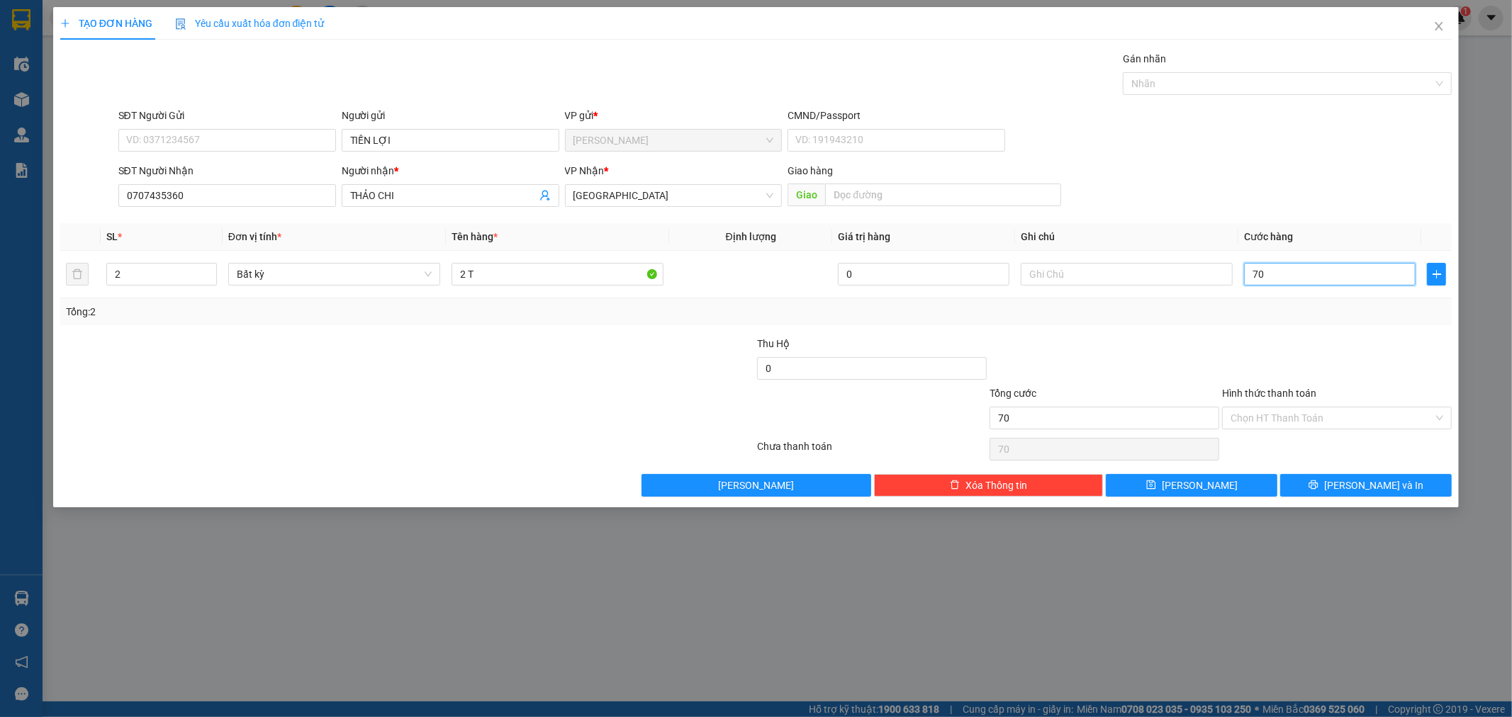
type input "7"
type input "0"
type input "06"
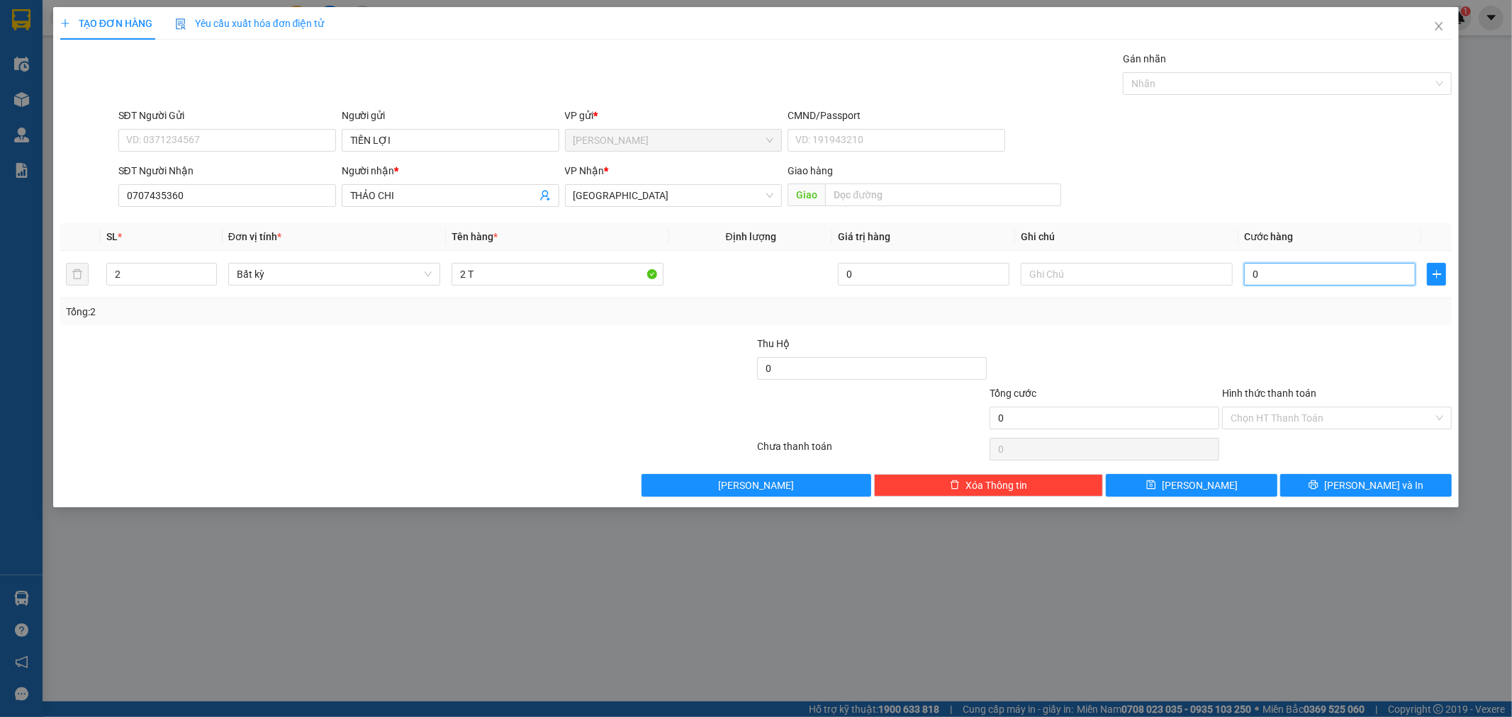
type input "6"
type input "060"
type input "60"
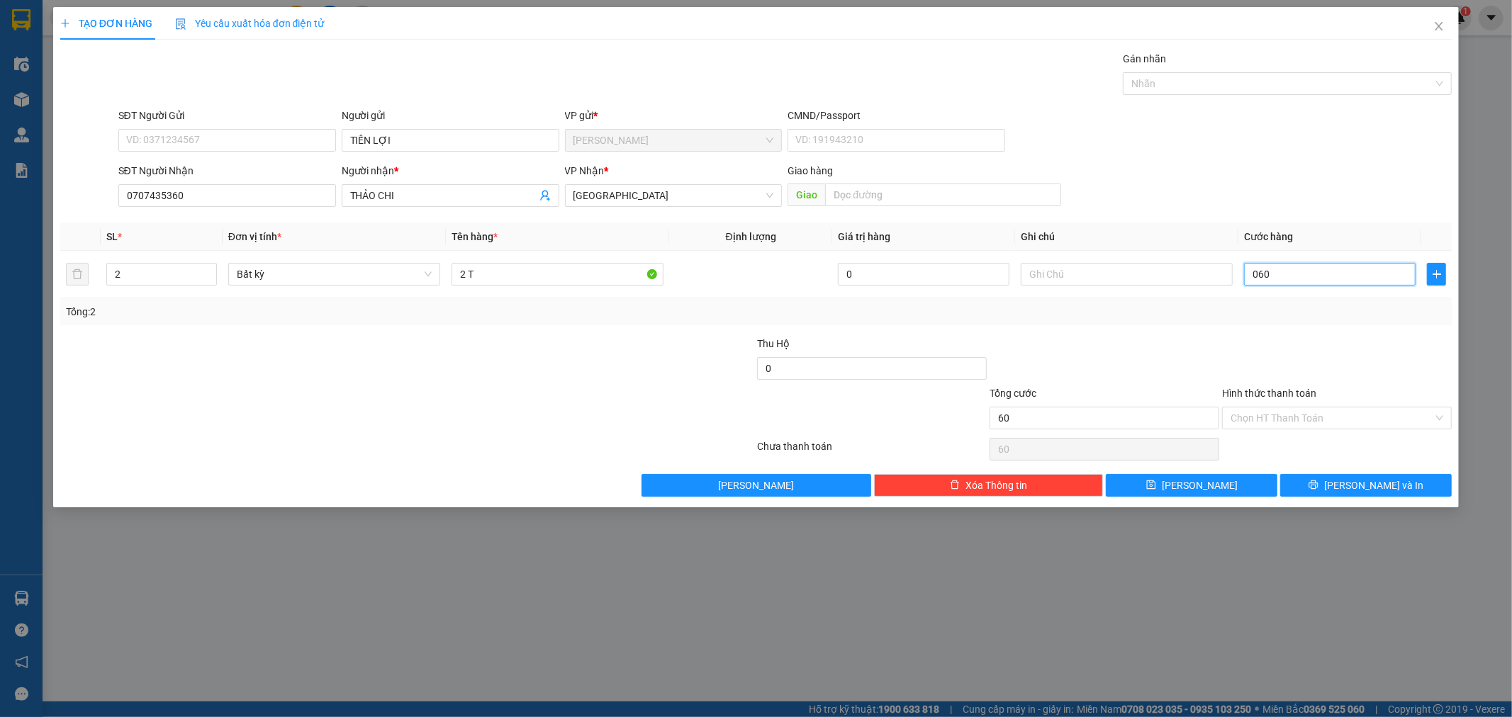
type input "06"
type input "6"
type input "0"
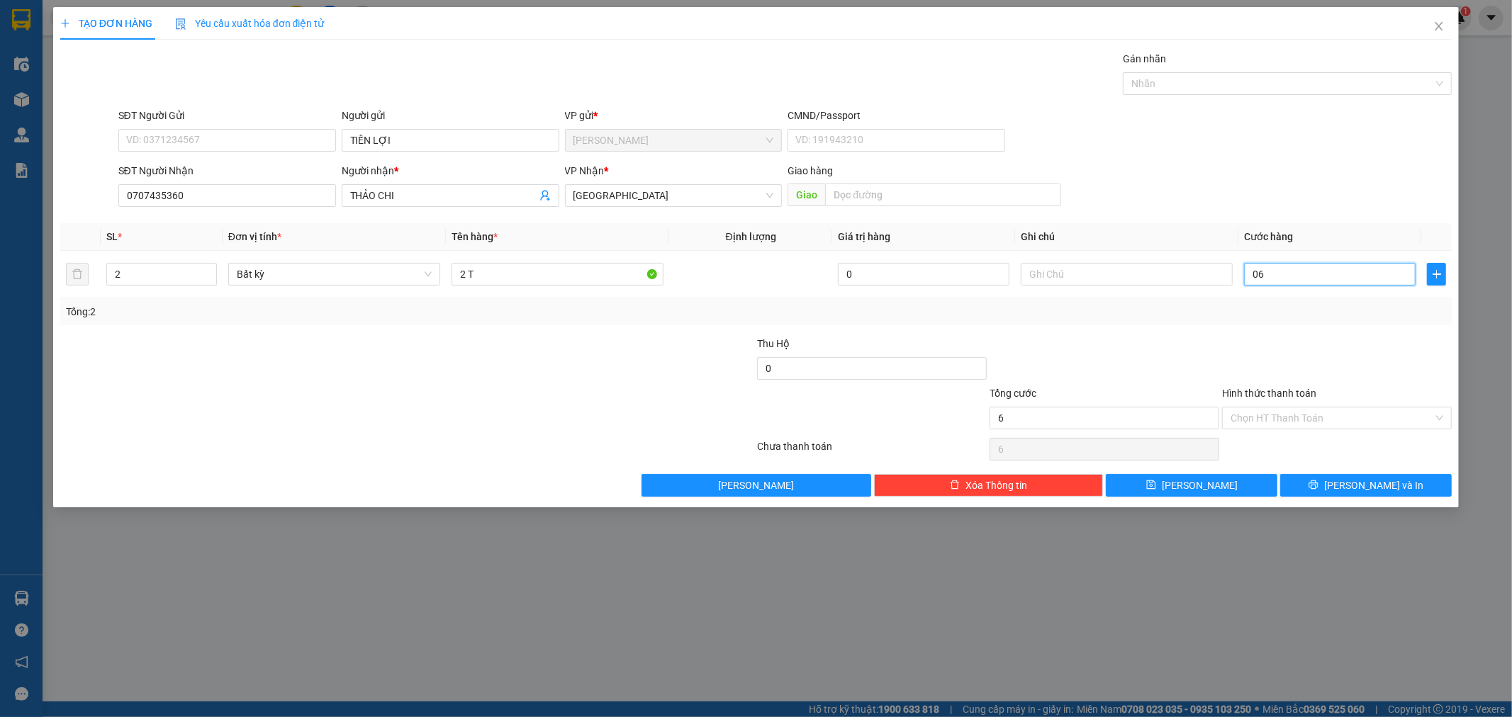
type input "0"
click at [1250, 281] on input "0" at bounding box center [1330, 274] width 172 height 23
type input "50"
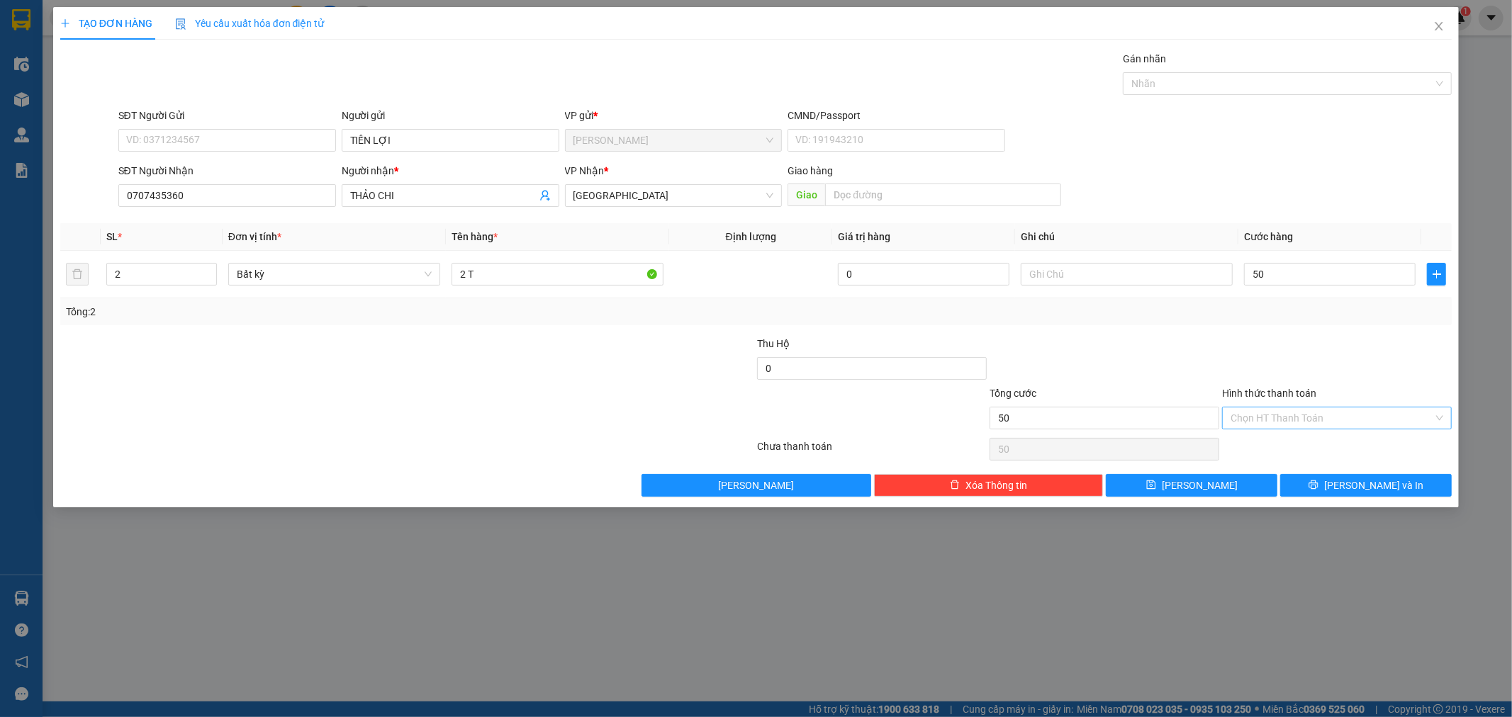
type input "50.000"
click at [1287, 417] on input "Hình thức thanh toán" at bounding box center [1332, 418] width 203 height 21
click at [1276, 449] on div "Tại văn phòng" at bounding box center [1337, 447] width 213 height 16
type input "0"
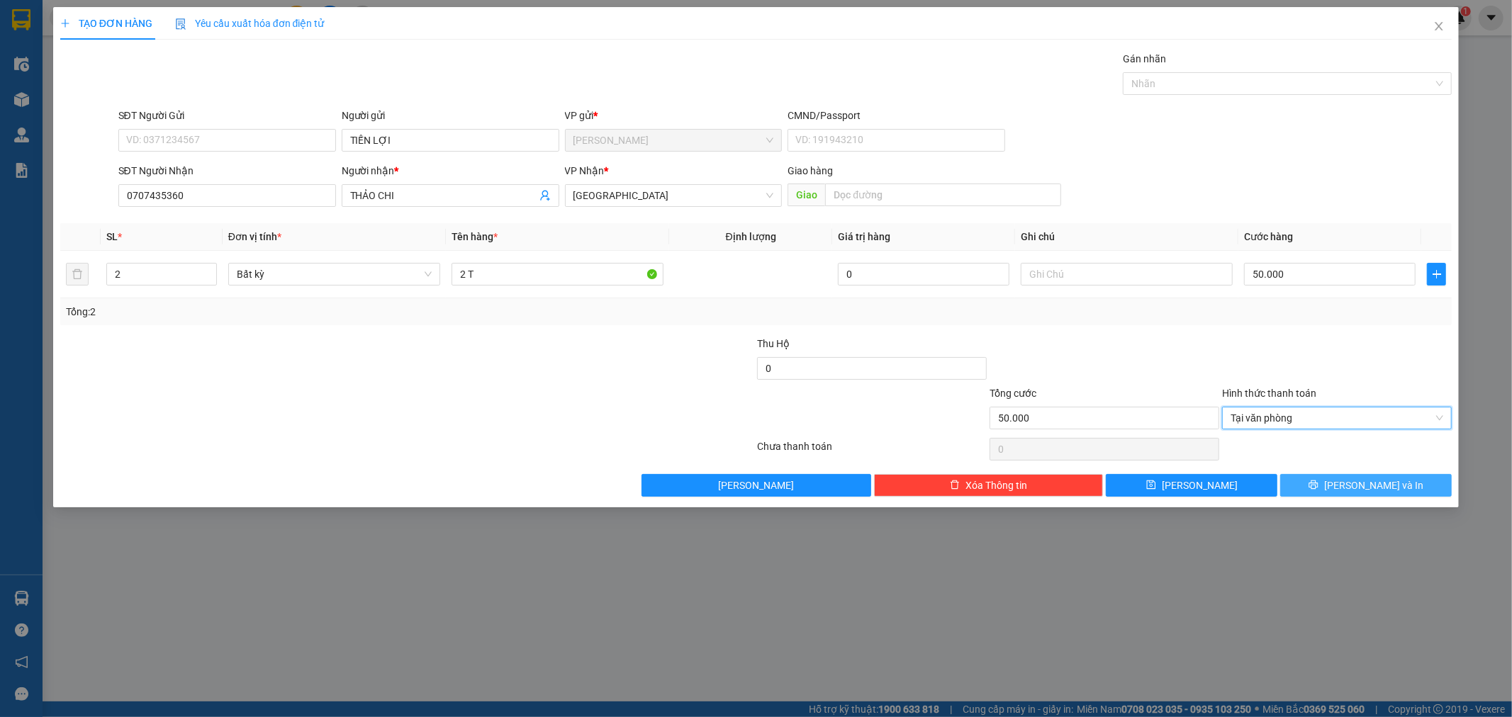
click at [1385, 486] on span "[PERSON_NAME] và In" at bounding box center [1373, 486] width 99 height 16
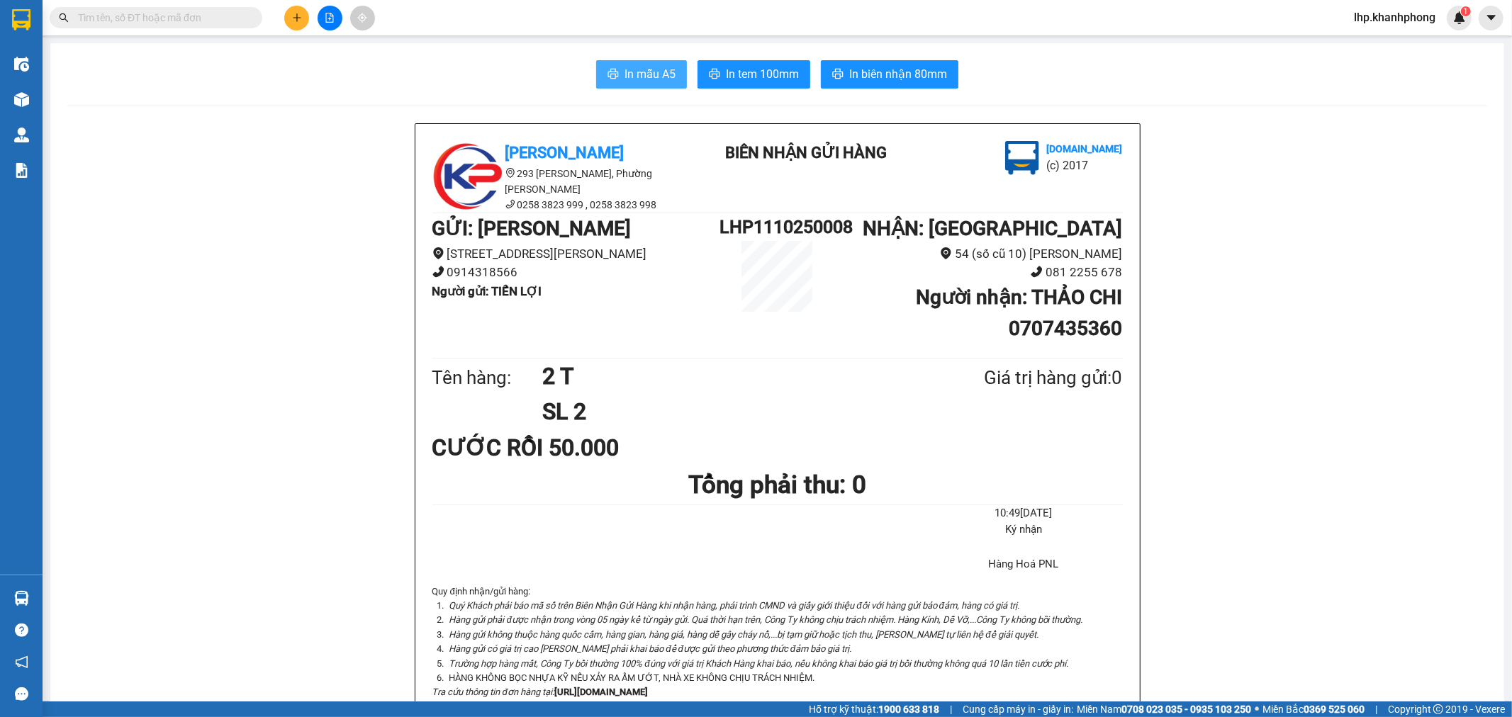
click at [634, 76] on span "In mẫu A5" at bounding box center [650, 74] width 51 height 18
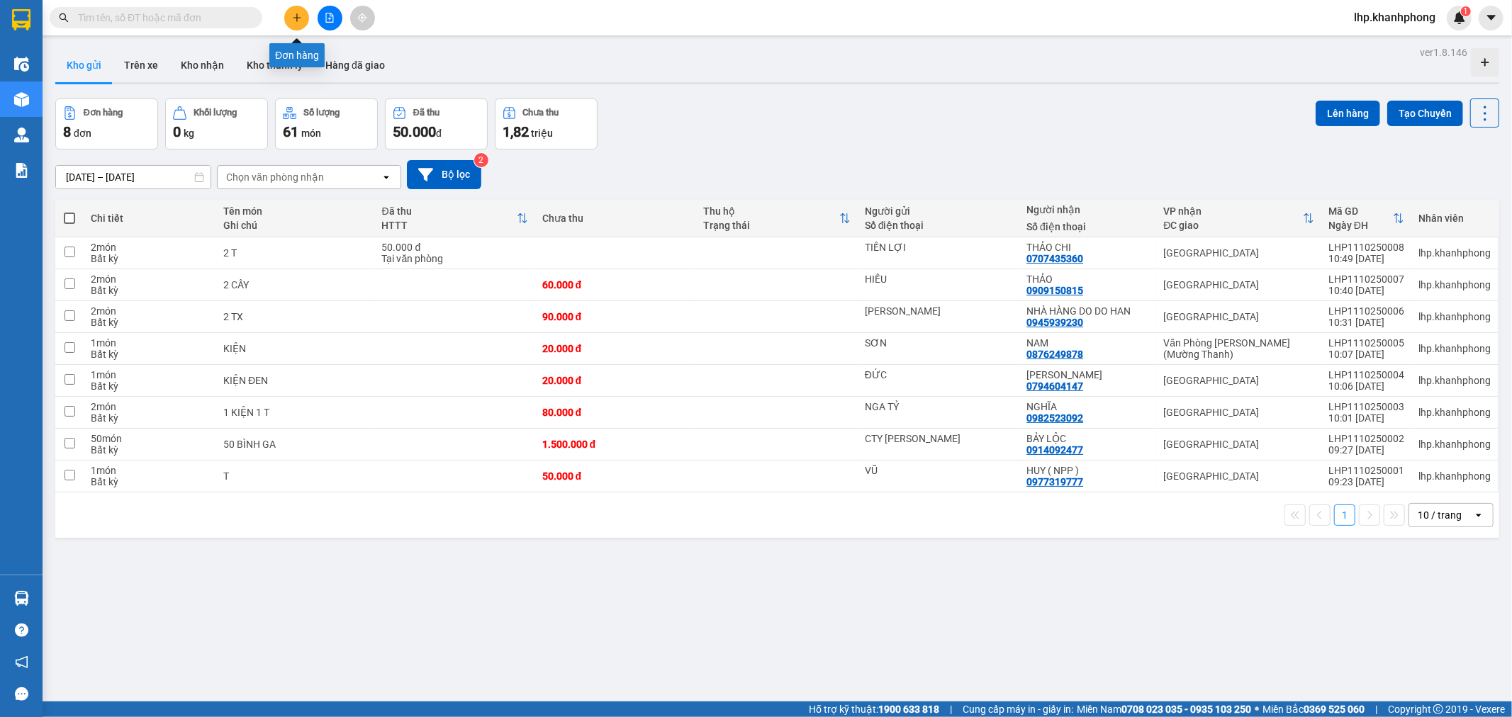
click at [288, 21] on button at bounding box center [296, 18] width 25 height 25
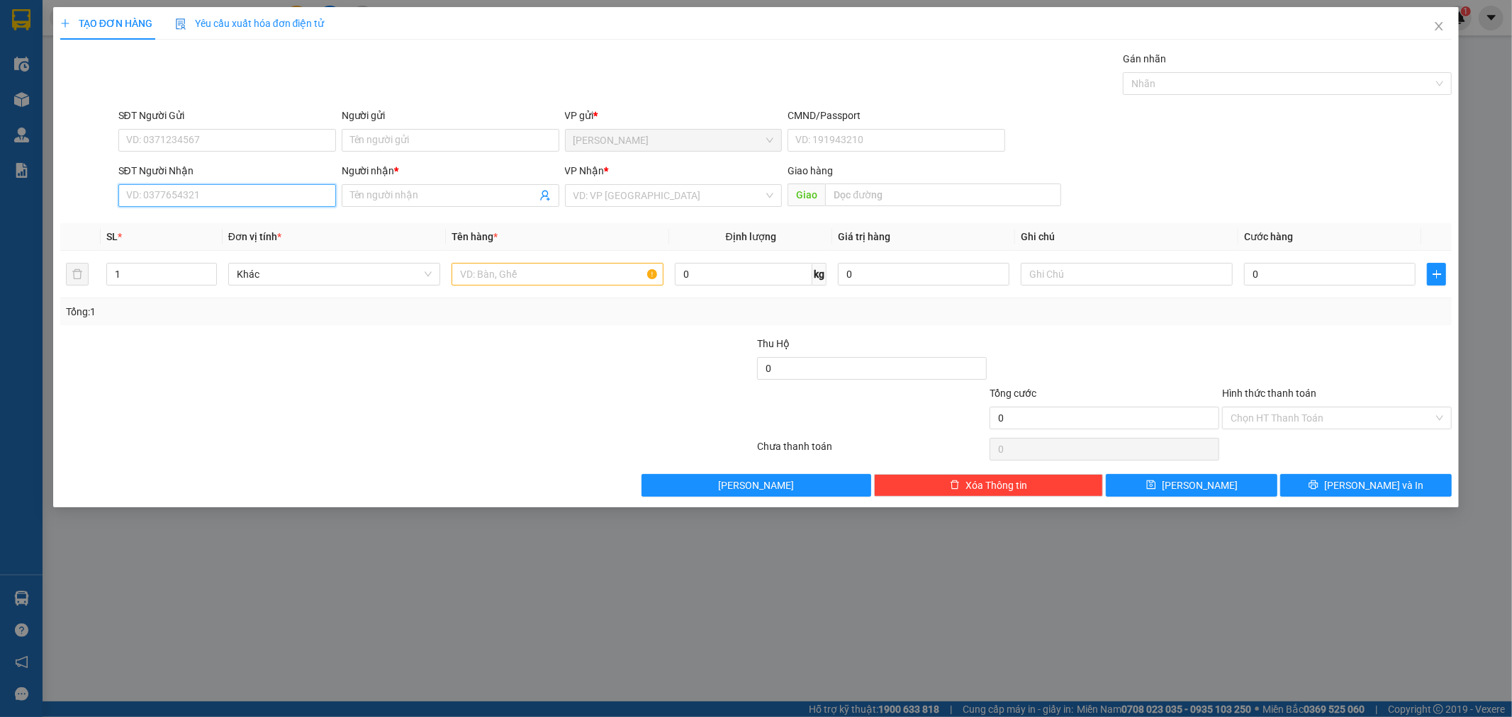
click at [235, 195] on input "SĐT Người Nhận" at bounding box center [227, 195] width 218 height 23
click at [364, 143] on input "Người gửi" at bounding box center [451, 140] width 218 height 23
type input "[PERSON_NAME]"
click at [265, 197] on input "SĐT Người Nhận" at bounding box center [227, 195] width 218 height 23
click at [541, 279] on input "text" at bounding box center [558, 274] width 212 height 23
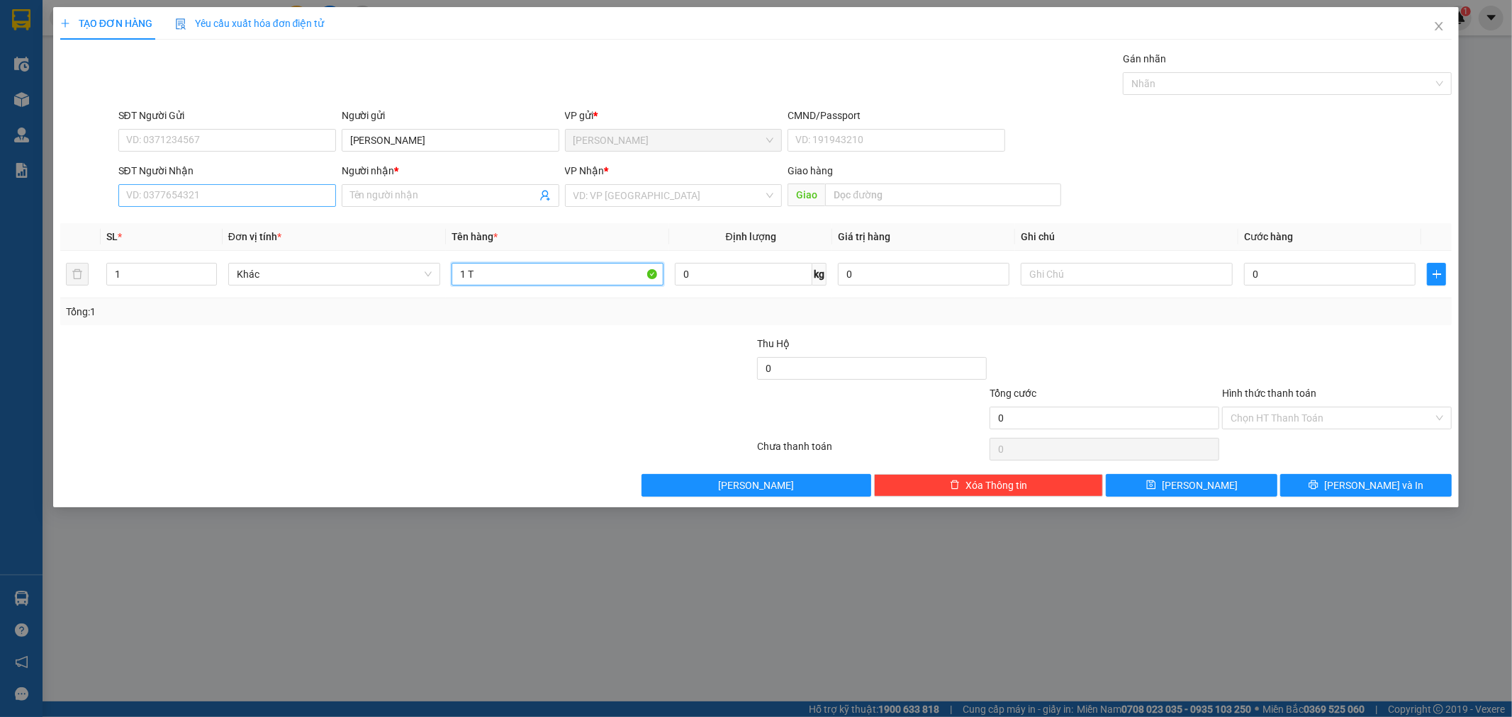
type input "1 T"
click at [246, 188] on input "SĐT Người Nhận" at bounding box center [227, 195] width 218 height 23
click at [427, 139] on input "[PERSON_NAME]" at bounding box center [451, 140] width 218 height 23
type input "Q"
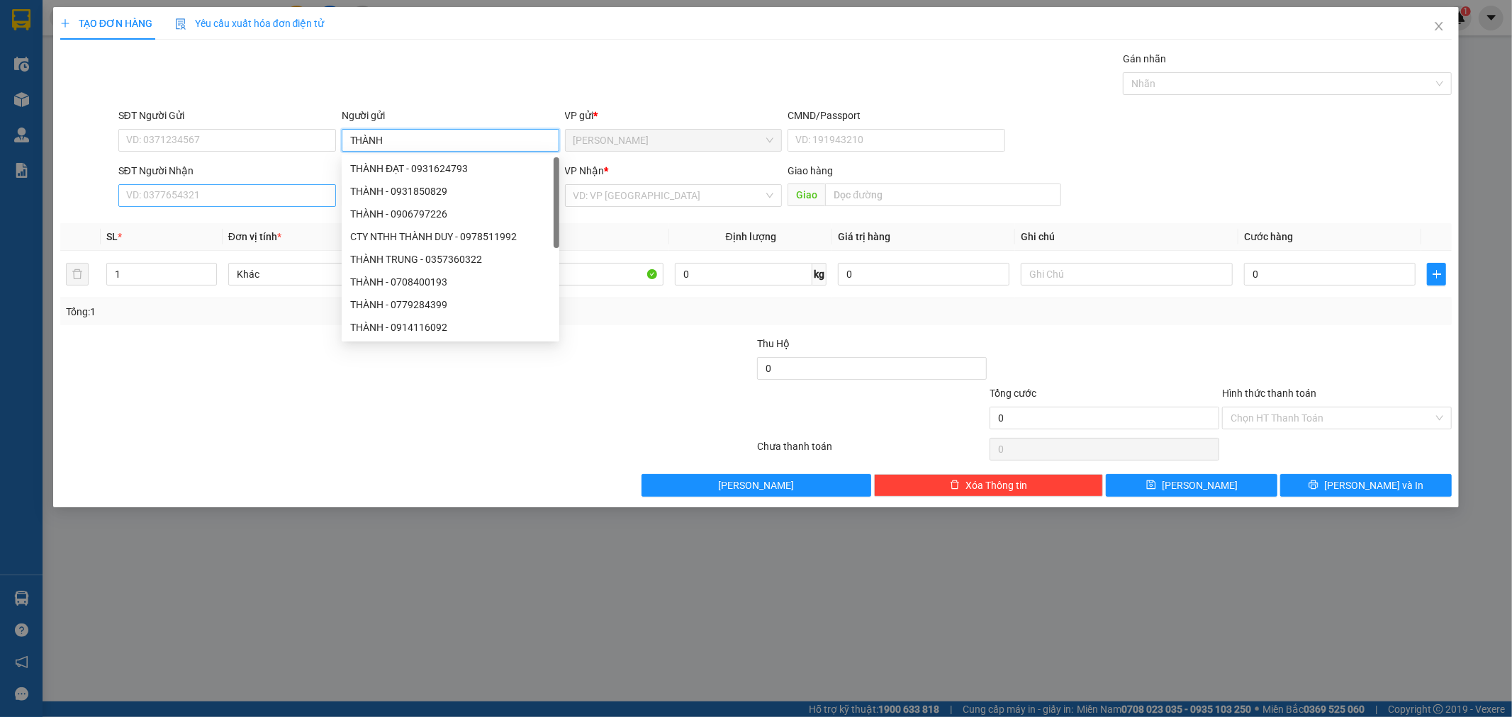
type input "THÀNH"
click at [204, 196] on input "SĐT Người Nhận" at bounding box center [227, 195] width 218 height 23
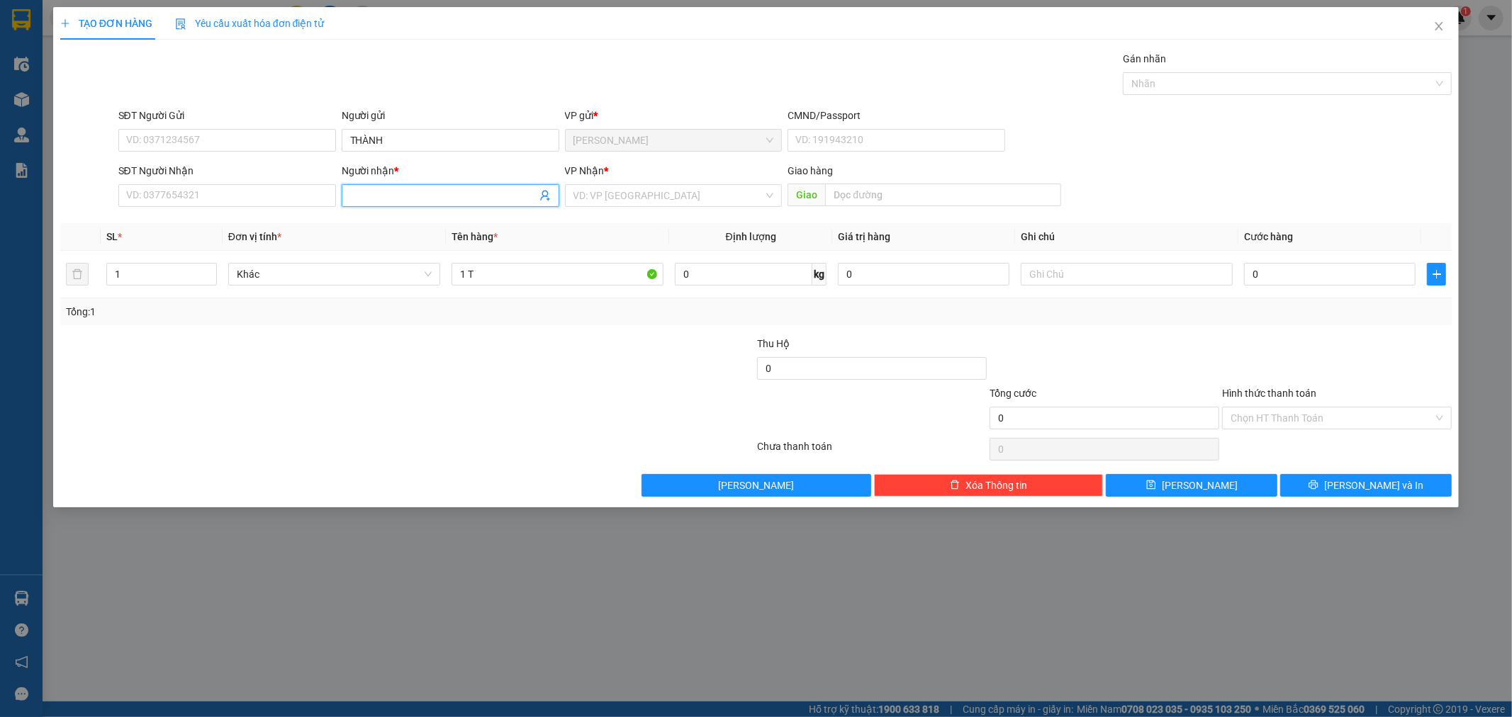
click at [366, 197] on input "Người nhận *" at bounding box center [443, 196] width 186 height 16
type input "[PERSON_NAME]"
click at [160, 201] on input "SĐT Người Nhận" at bounding box center [227, 195] width 218 height 23
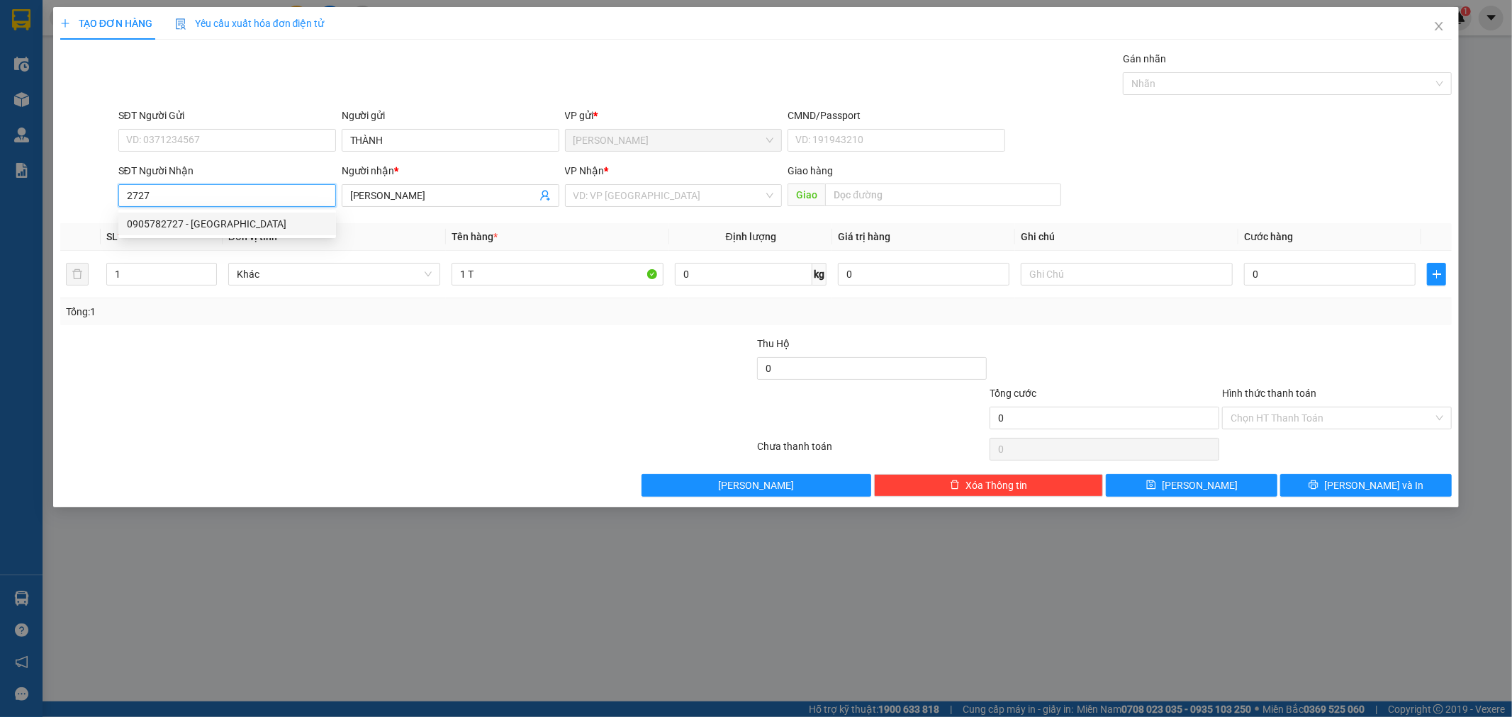
click at [215, 227] on div "0905782727 - QUANG PHÚC" at bounding box center [227, 224] width 201 height 16
type input "0905782727"
type input "[PERSON_NAME]"
type input "0905782727"
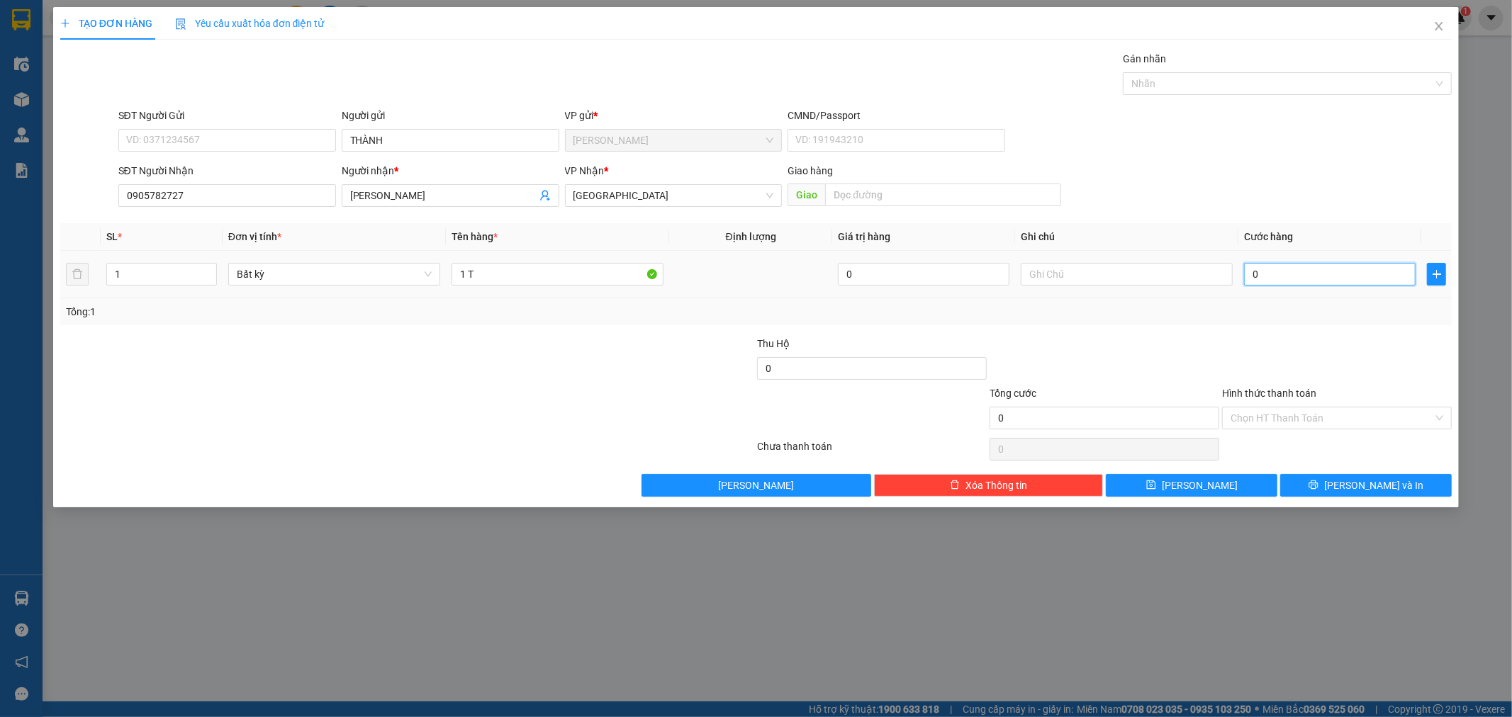
click at [1298, 278] on input "0" at bounding box center [1330, 274] width 172 height 23
click at [1299, 272] on input "0" at bounding box center [1330, 274] width 172 height 23
type input "4"
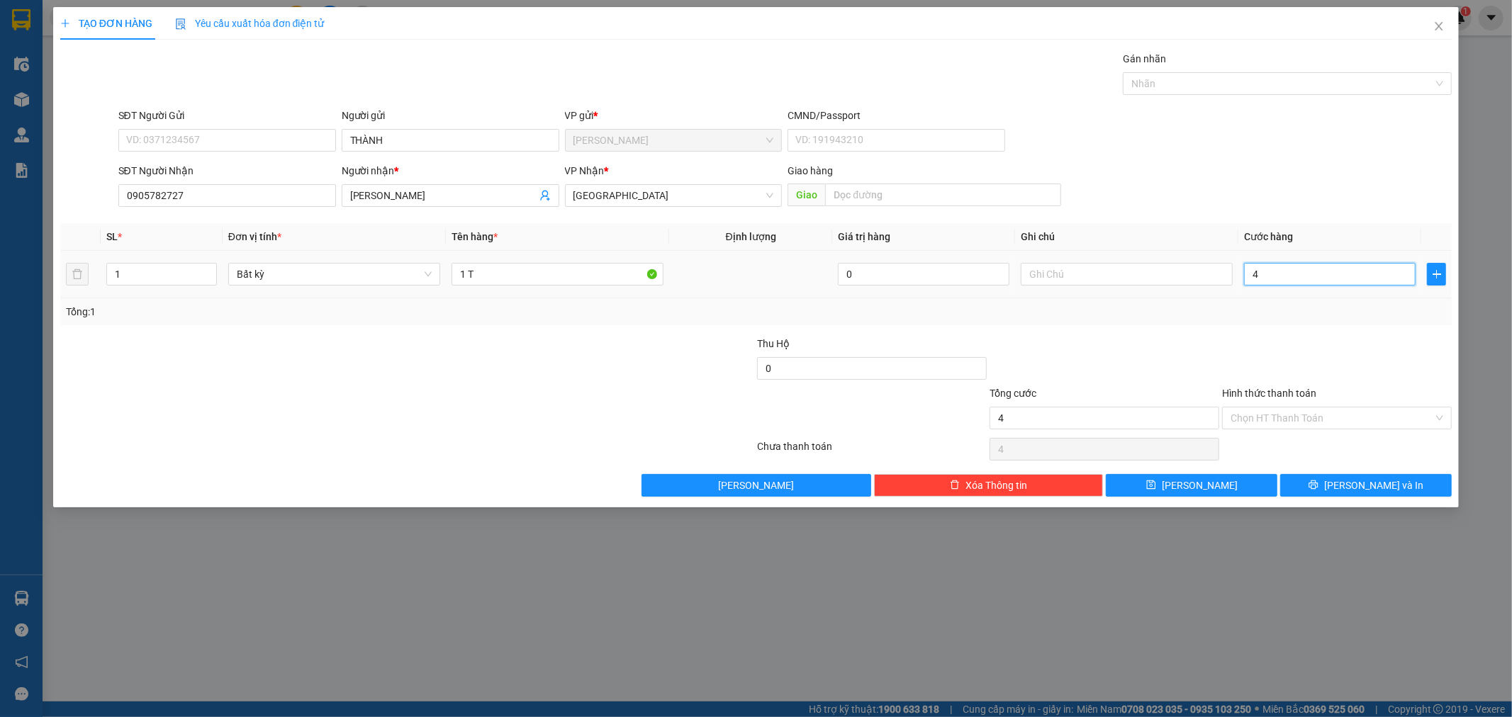
type input "40"
type input "40.000"
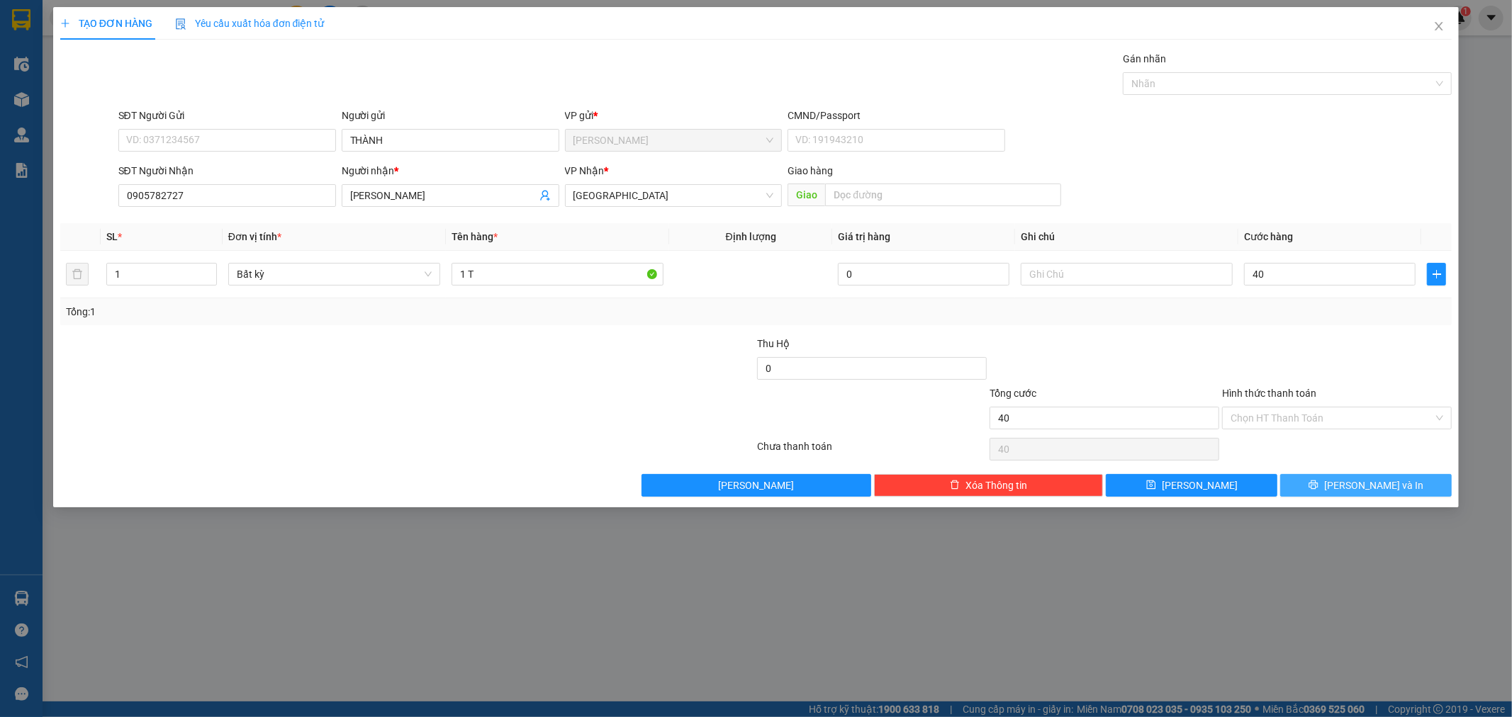
type input "40.000"
click at [1377, 483] on span "[PERSON_NAME] và In" at bounding box center [1373, 486] width 99 height 16
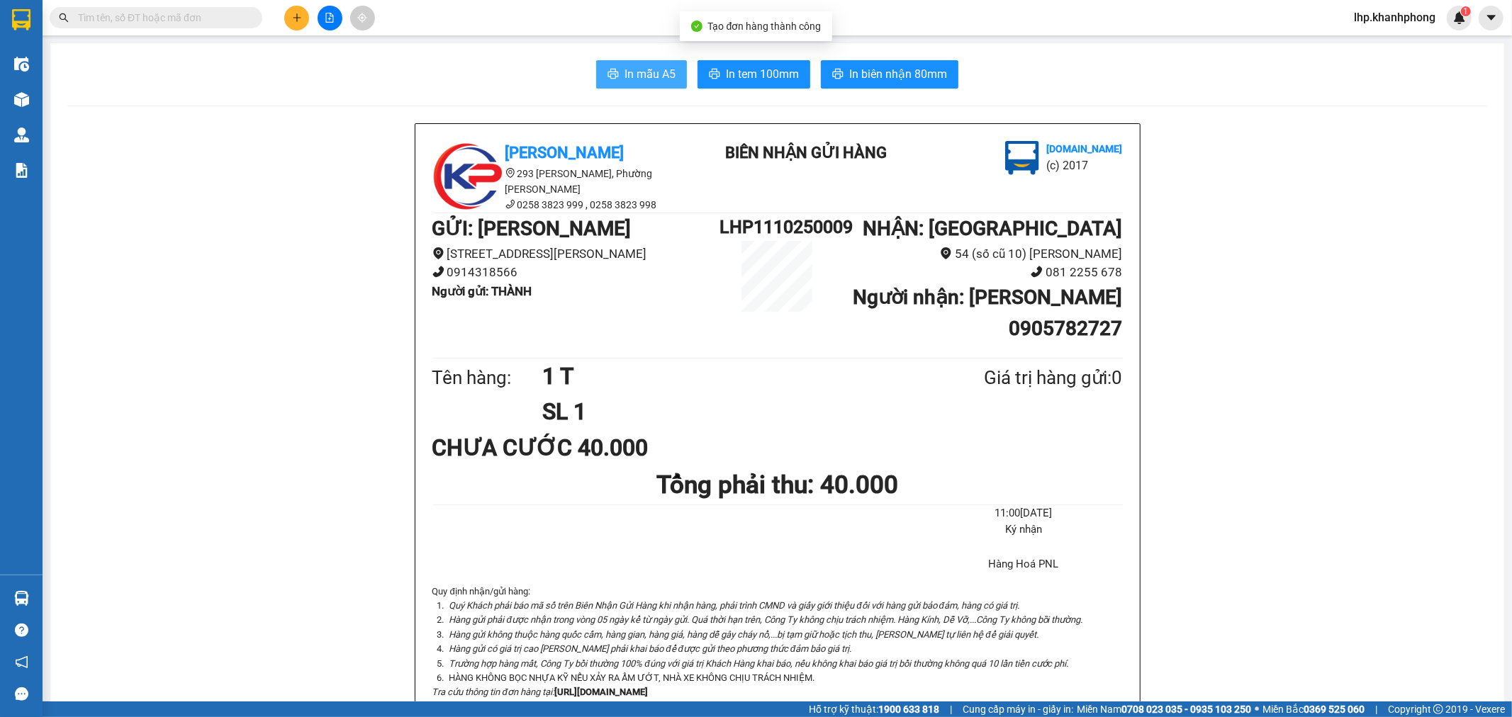
click at [649, 75] on span "In mẫu A5" at bounding box center [650, 74] width 51 height 18
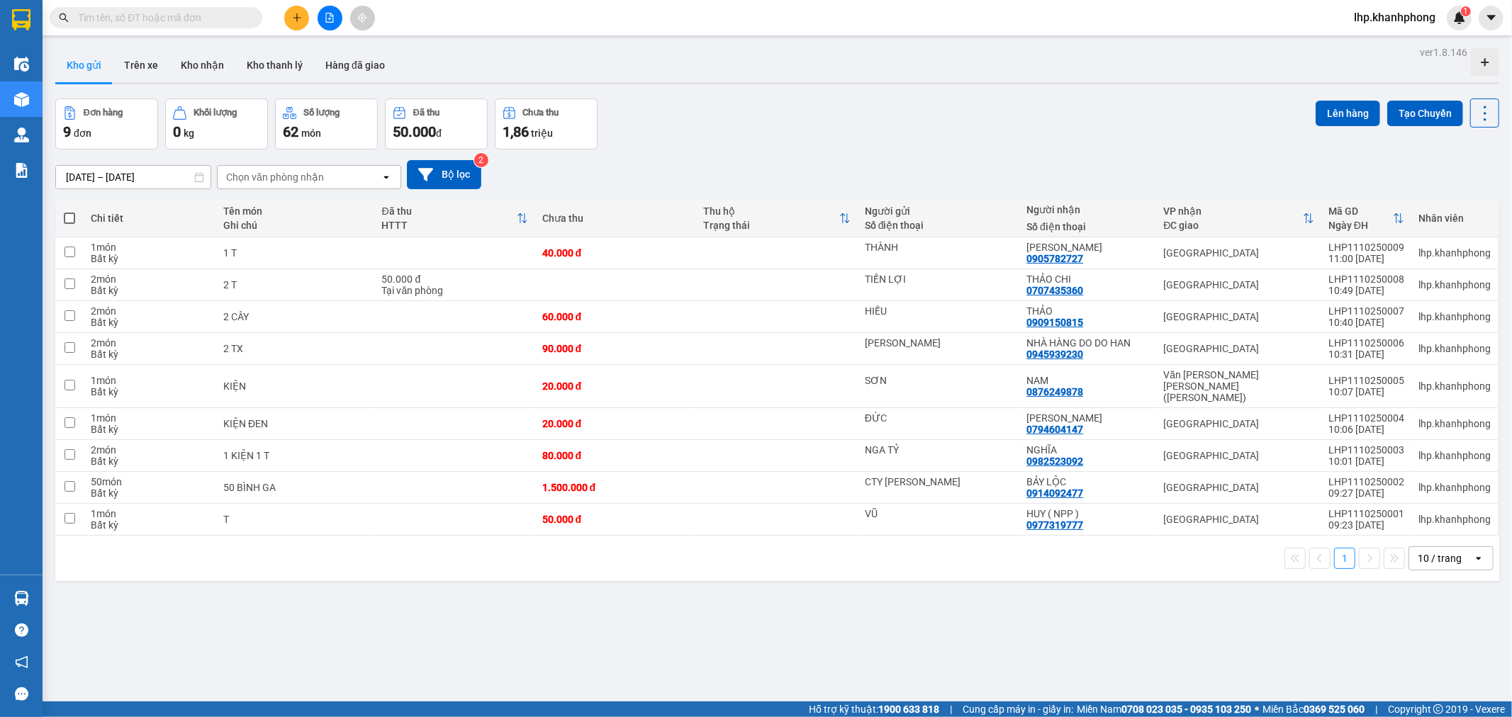
click at [215, 18] on input "text" at bounding box center [161, 18] width 167 height 16
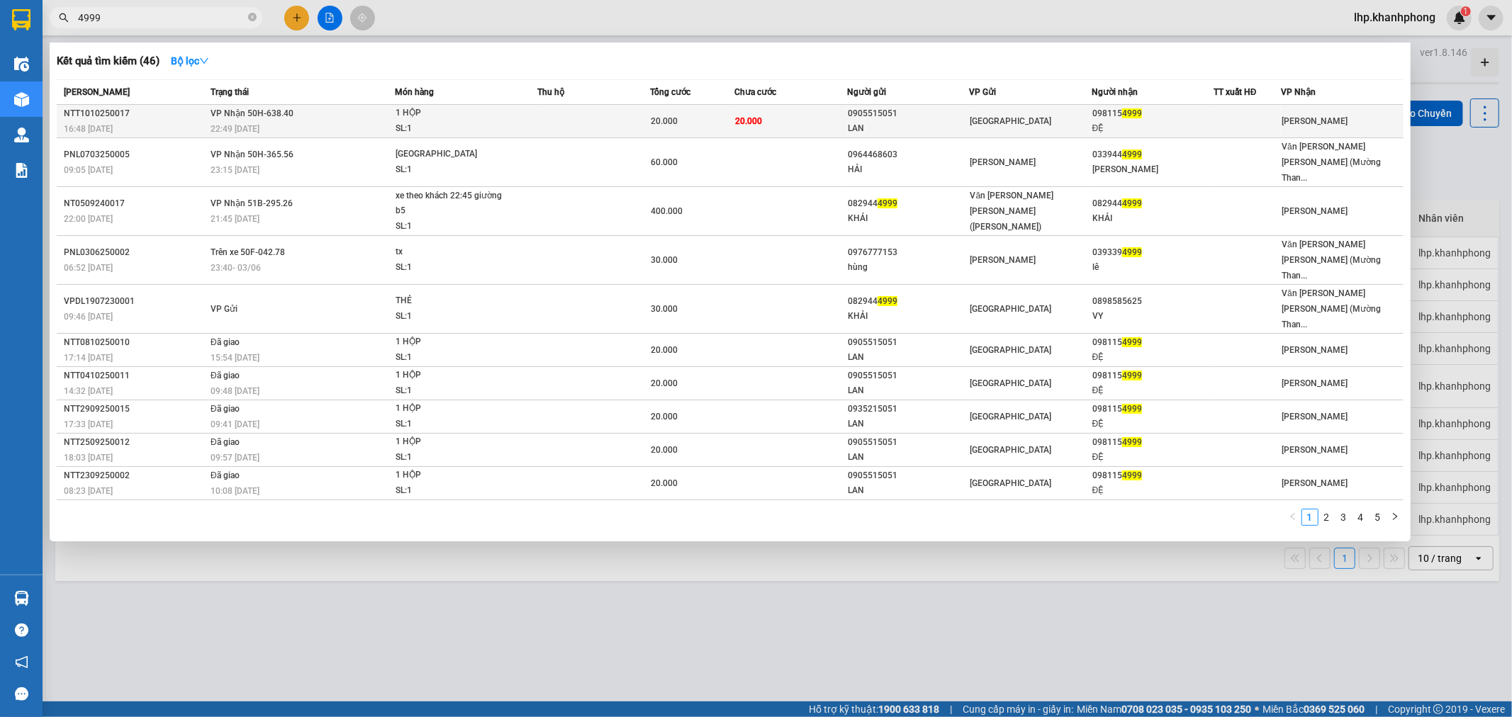
type input "4999"
click at [800, 125] on td "20.000" at bounding box center [790, 121] width 113 height 33
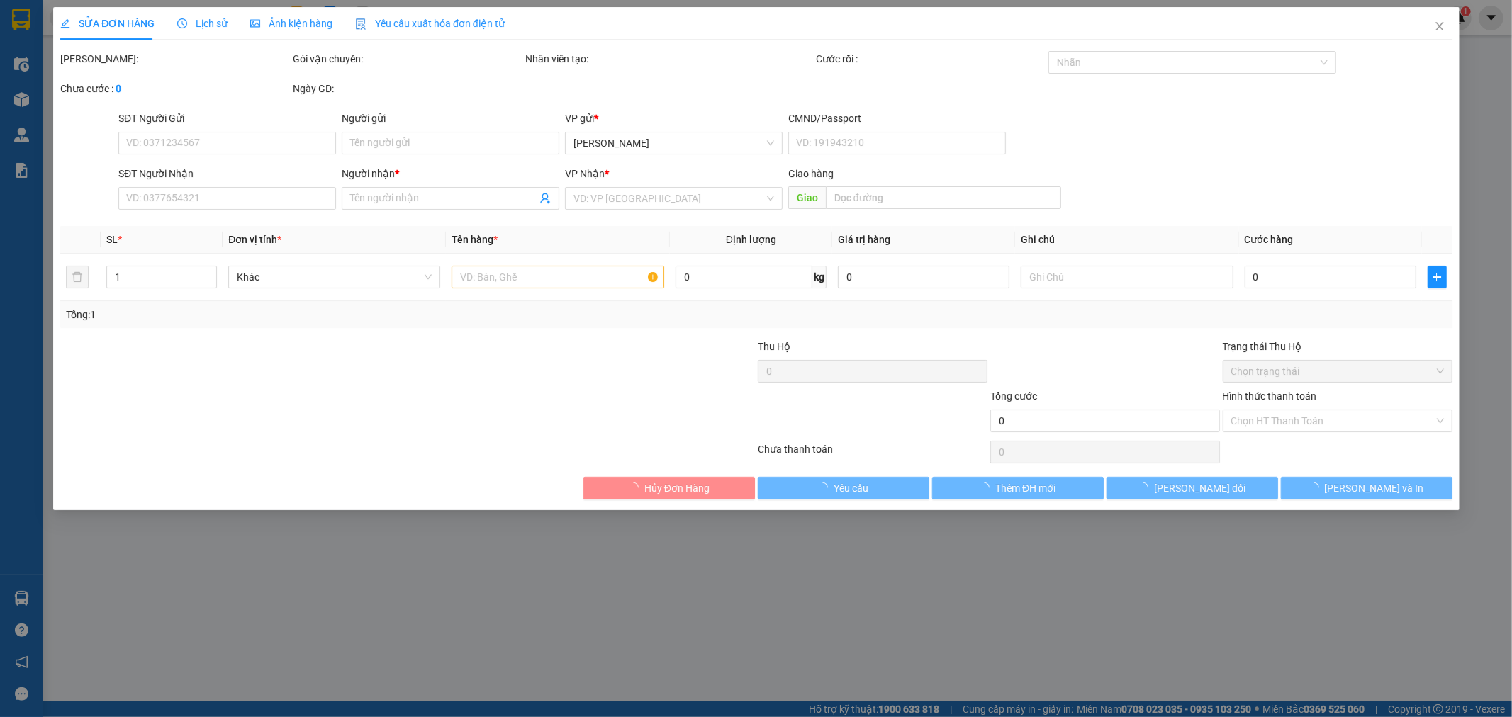
type input "0905515051"
type input "LAN"
type input "0981154999"
type input "ĐỆ"
type input "20.000"
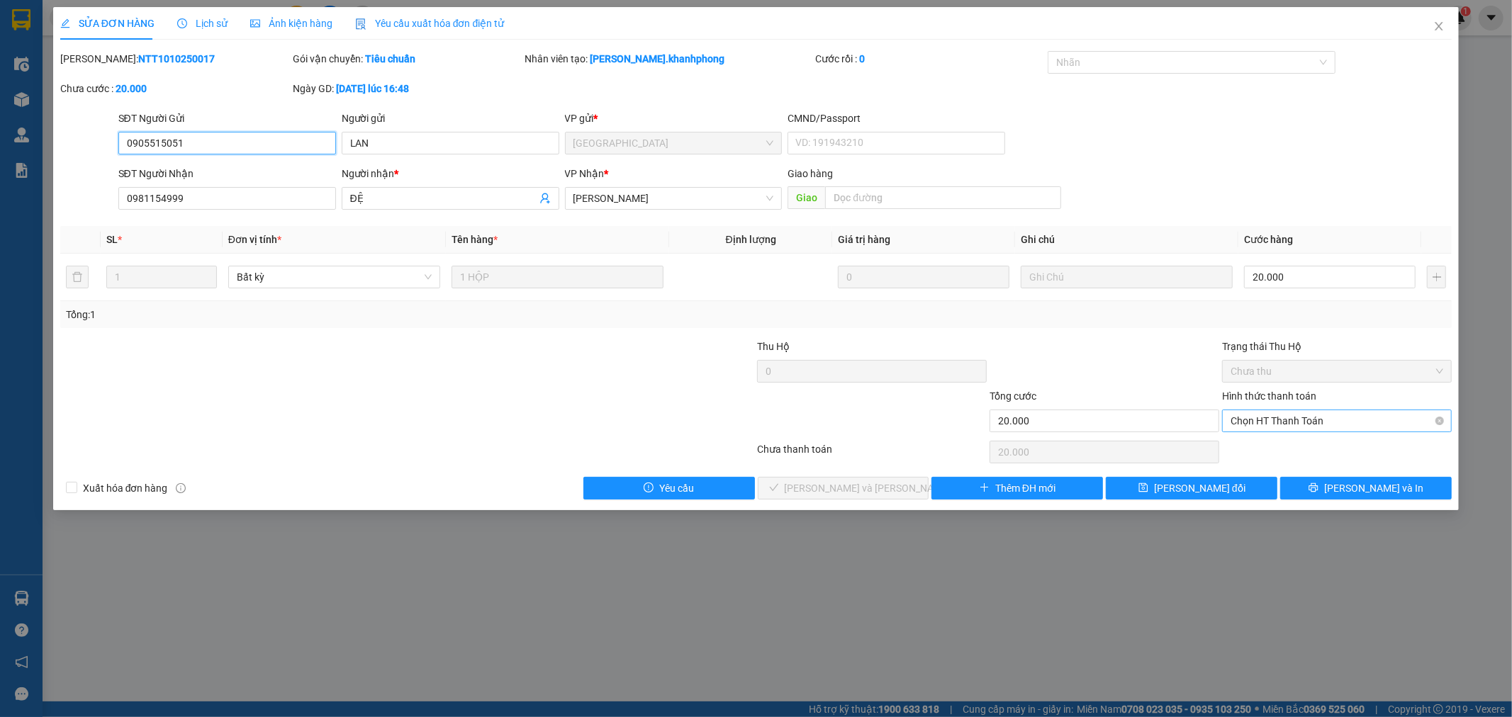
click at [1258, 416] on span "Chọn HT Thanh Toán" at bounding box center [1337, 420] width 213 height 21
click at [1272, 452] on div "Tại văn phòng" at bounding box center [1337, 450] width 213 height 16
type input "0"
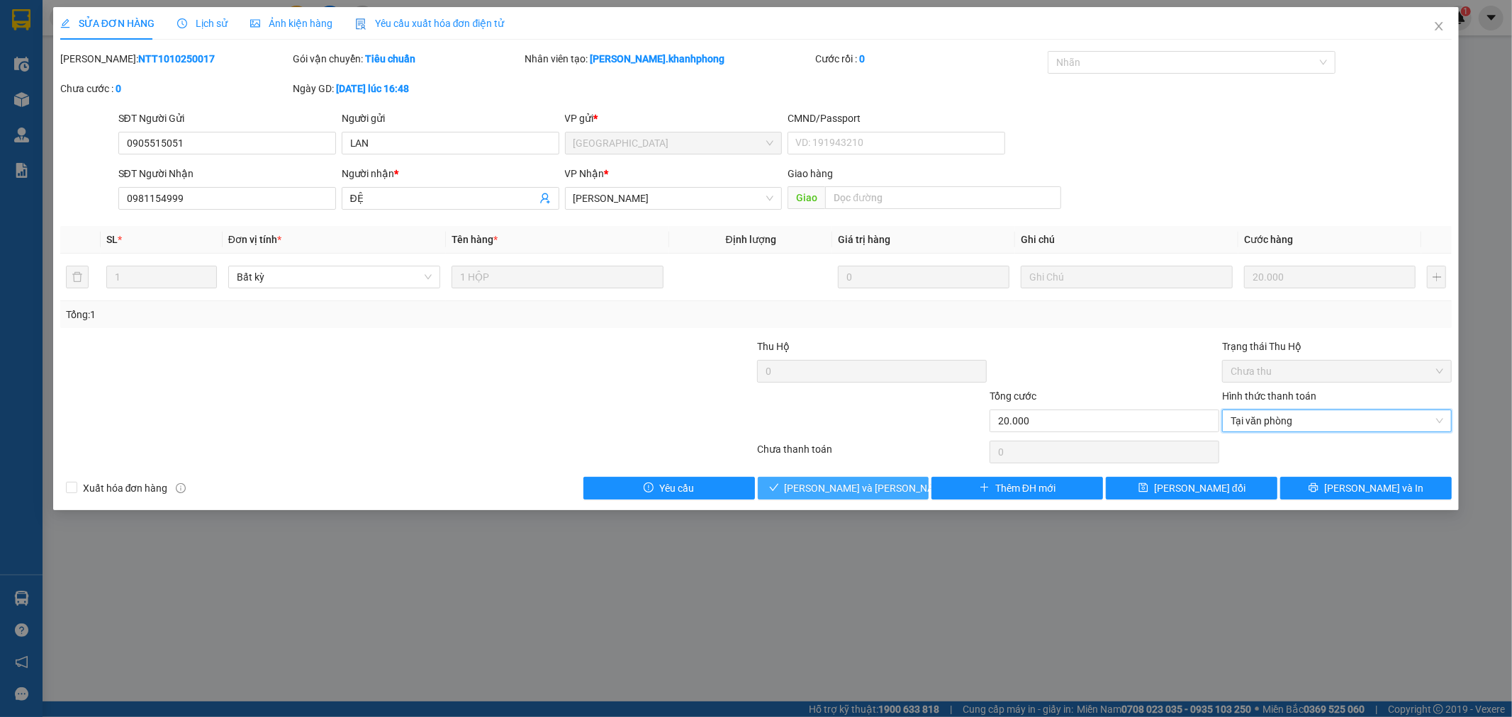
click at [873, 487] on span "[PERSON_NAME] và [PERSON_NAME] hàng" at bounding box center [880, 489] width 191 height 16
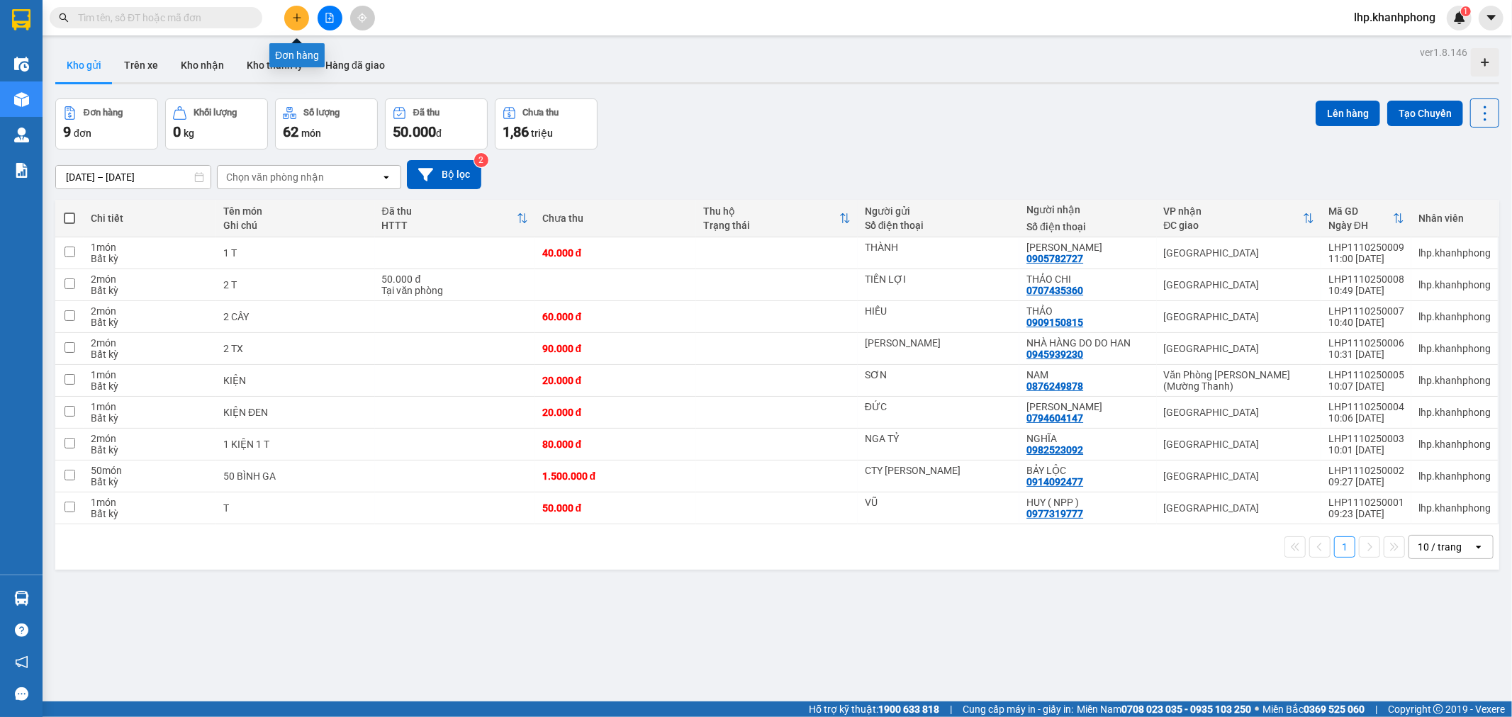
click at [291, 18] on button at bounding box center [296, 18] width 25 height 25
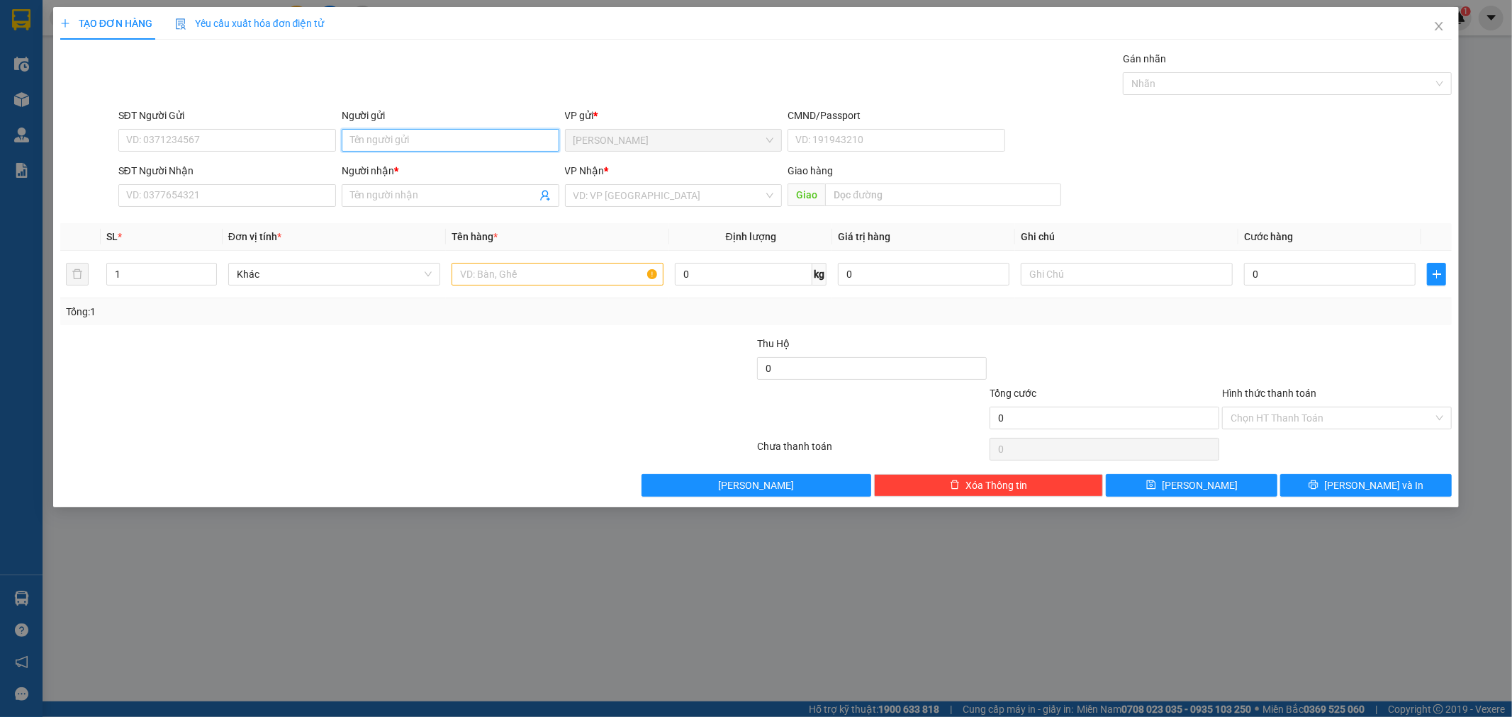
click at [388, 149] on input "Người gửi" at bounding box center [451, 140] width 218 height 23
type input "1"
click at [419, 145] on input "1" at bounding box center [451, 140] width 218 height 23
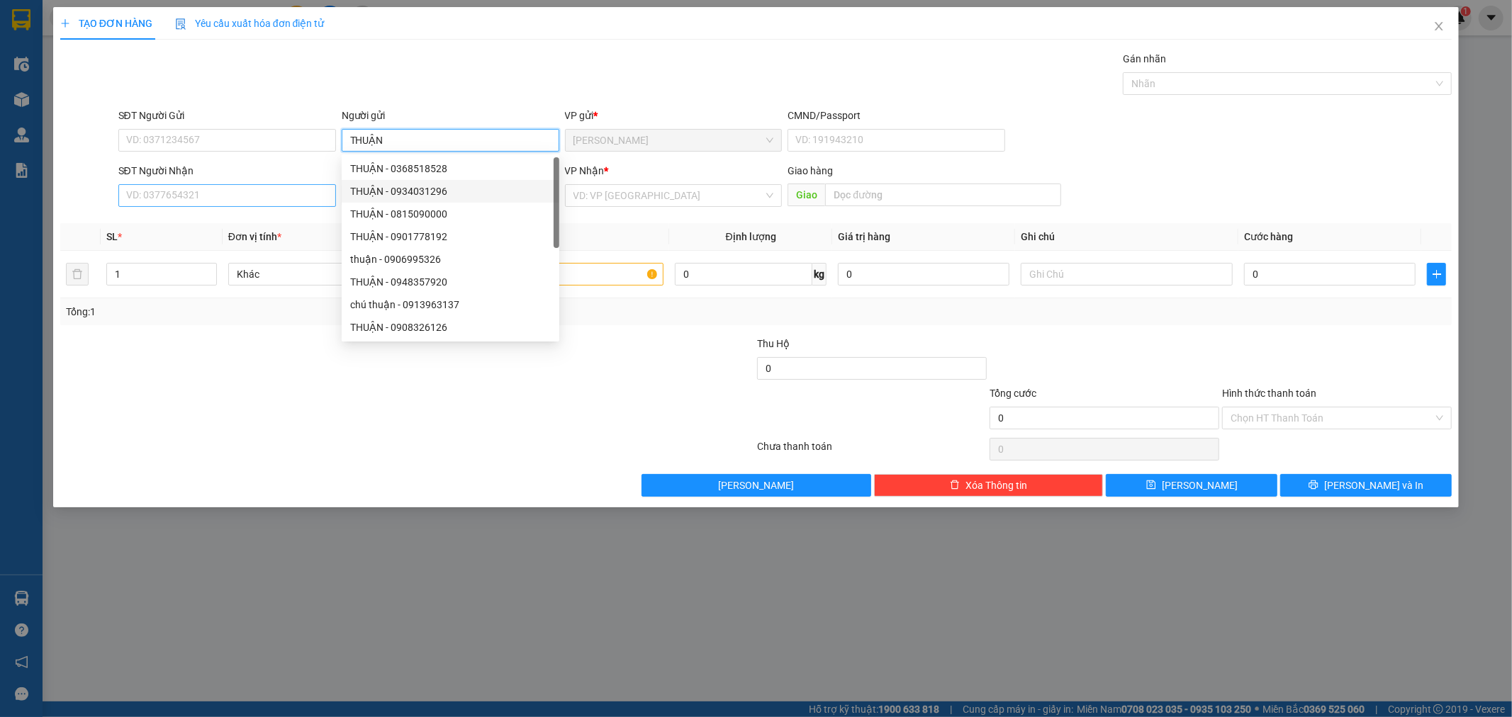
type input "THUẬN"
click at [249, 196] on input "SĐT Người Nhận" at bounding box center [227, 195] width 218 height 23
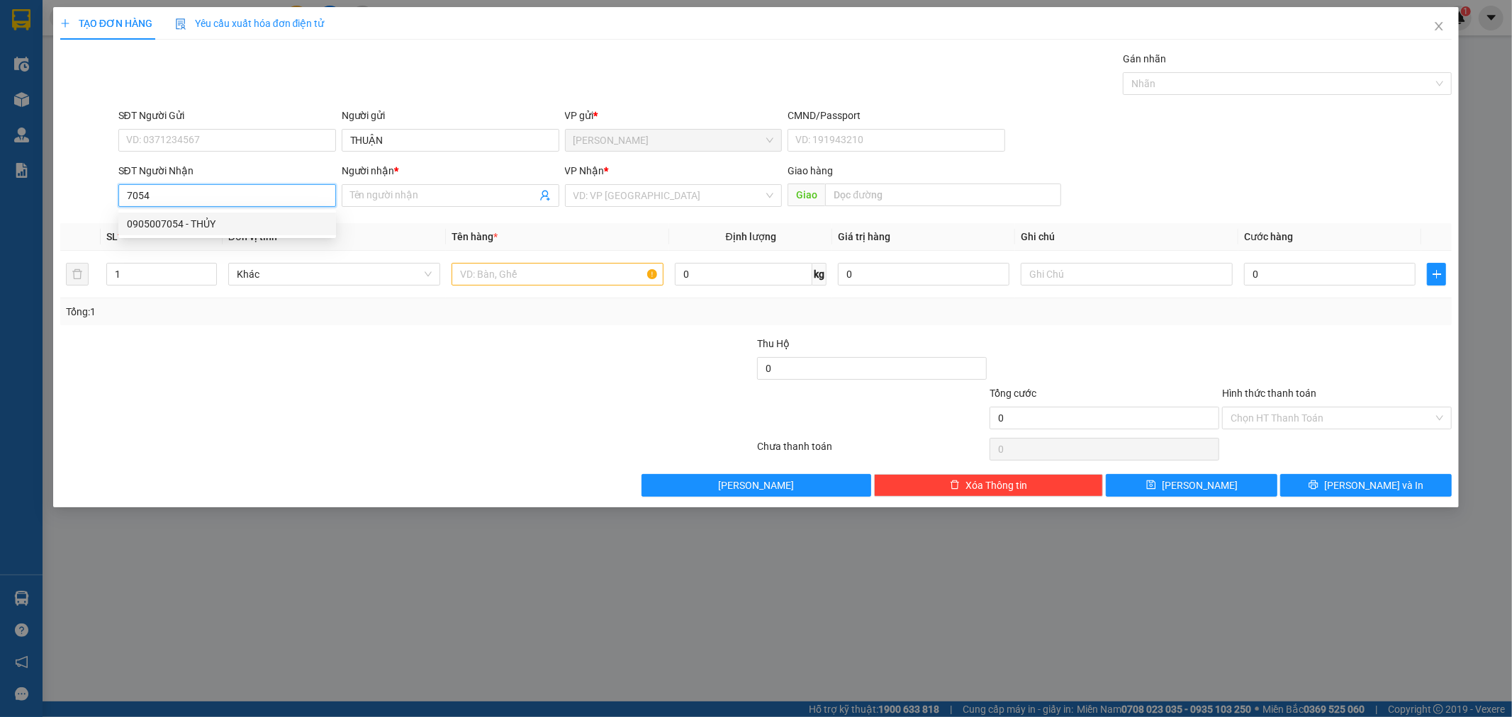
click at [194, 220] on div "0905007054 - THỦY" at bounding box center [227, 224] width 201 height 16
type input "0905007054"
type input "THỦY"
type input "0905007054"
click at [495, 271] on input "text" at bounding box center [558, 274] width 212 height 23
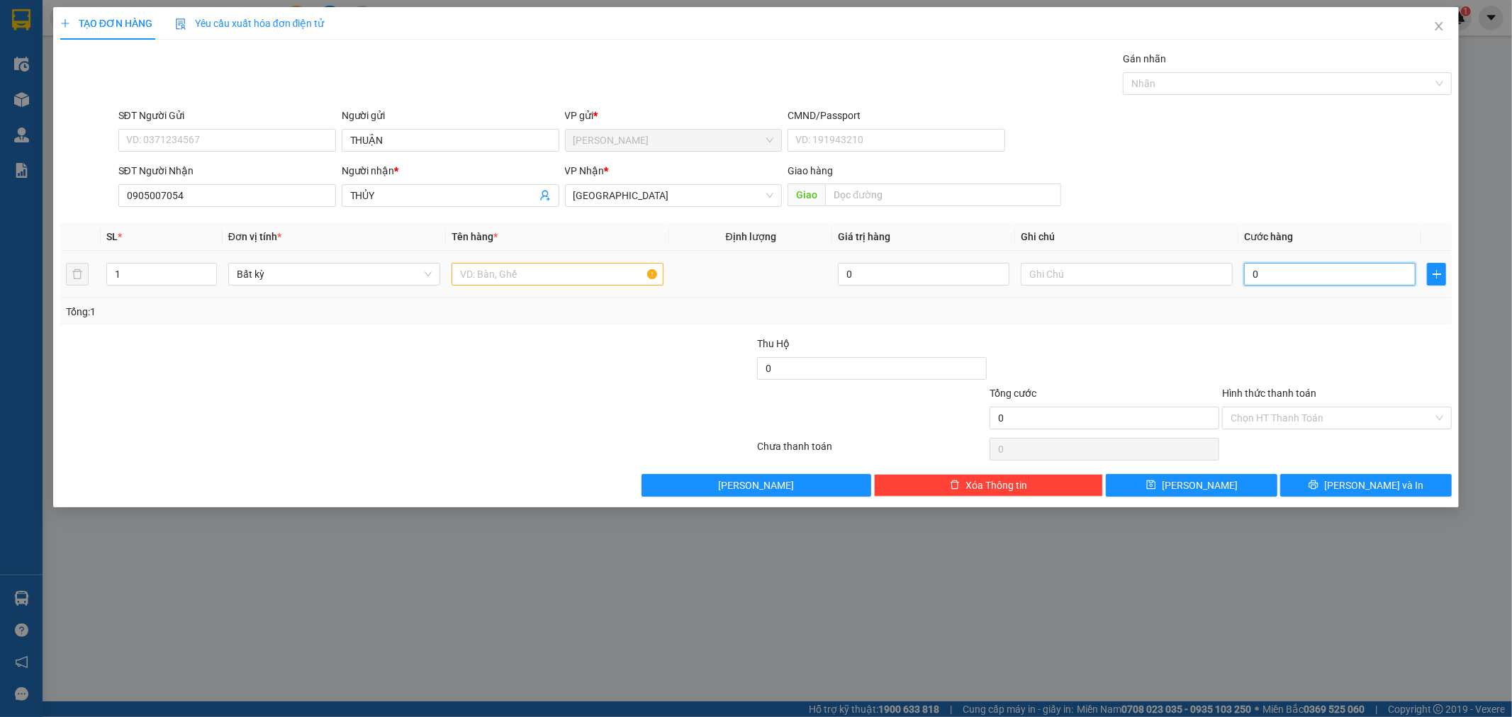
click at [1294, 274] on input "0" at bounding box center [1330, 274] width 172 height 23
type input "2"
type input "24"
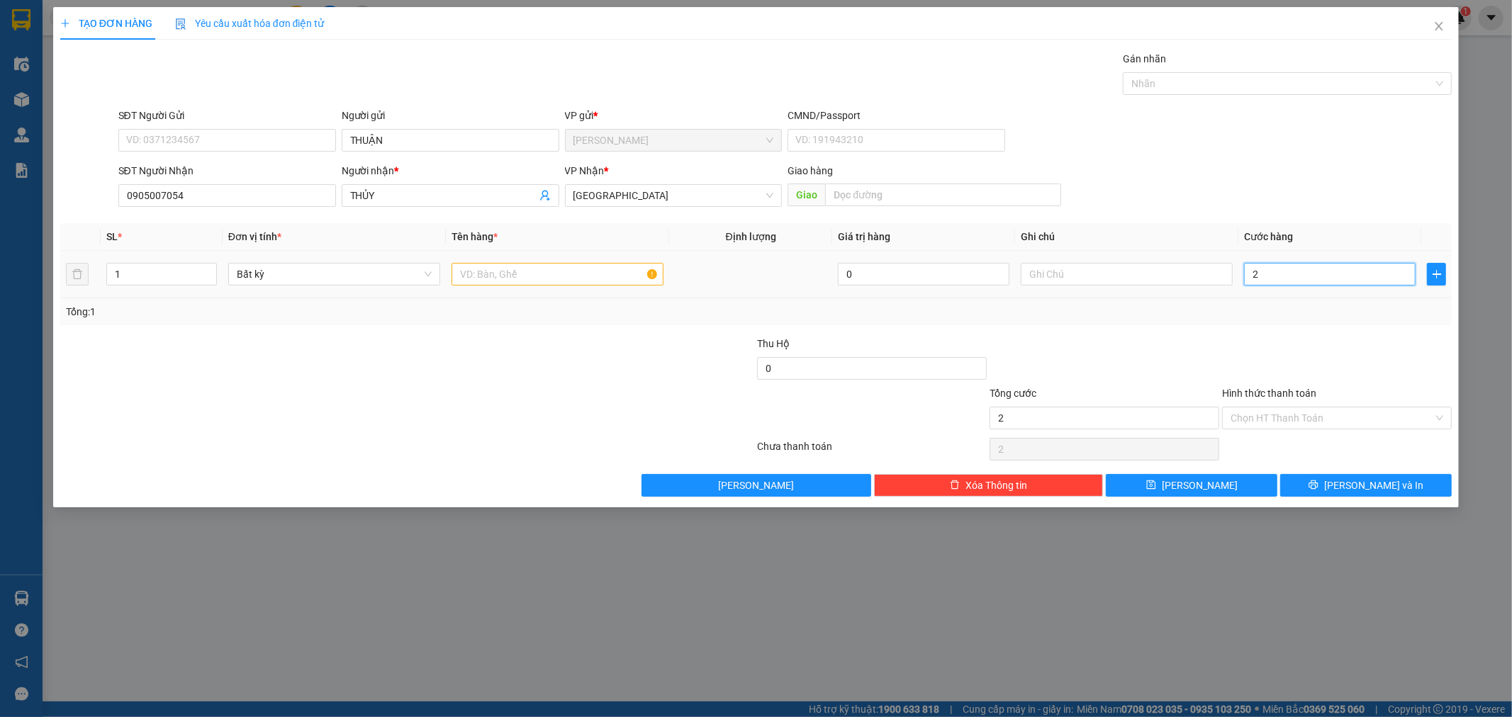
type input "24"
type input "240"
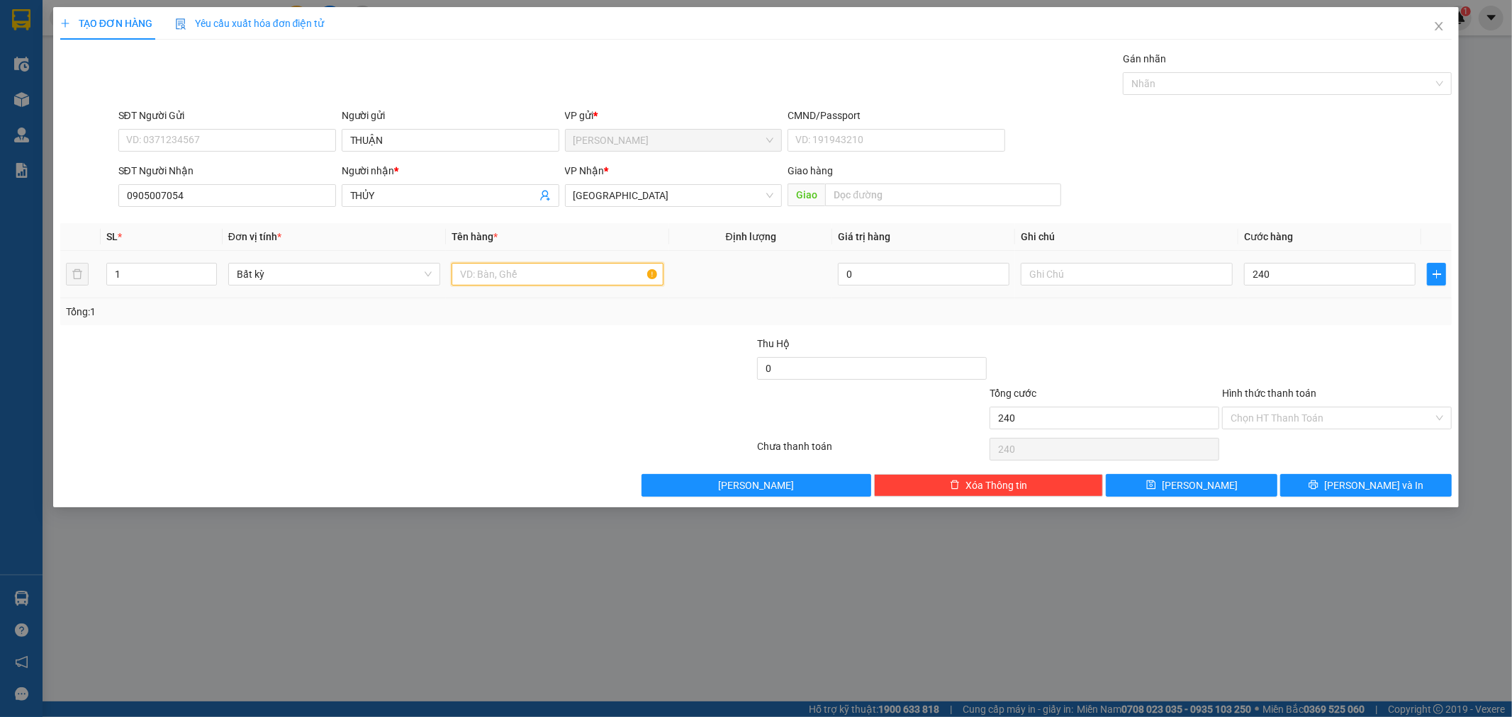
type input "240.000"
click at [510, 270] on input "text" at bounding box center [558, 274] width 212 height 23
click at [171, 273] on input "1" at bounding box center [161, 274] width 109 height 21
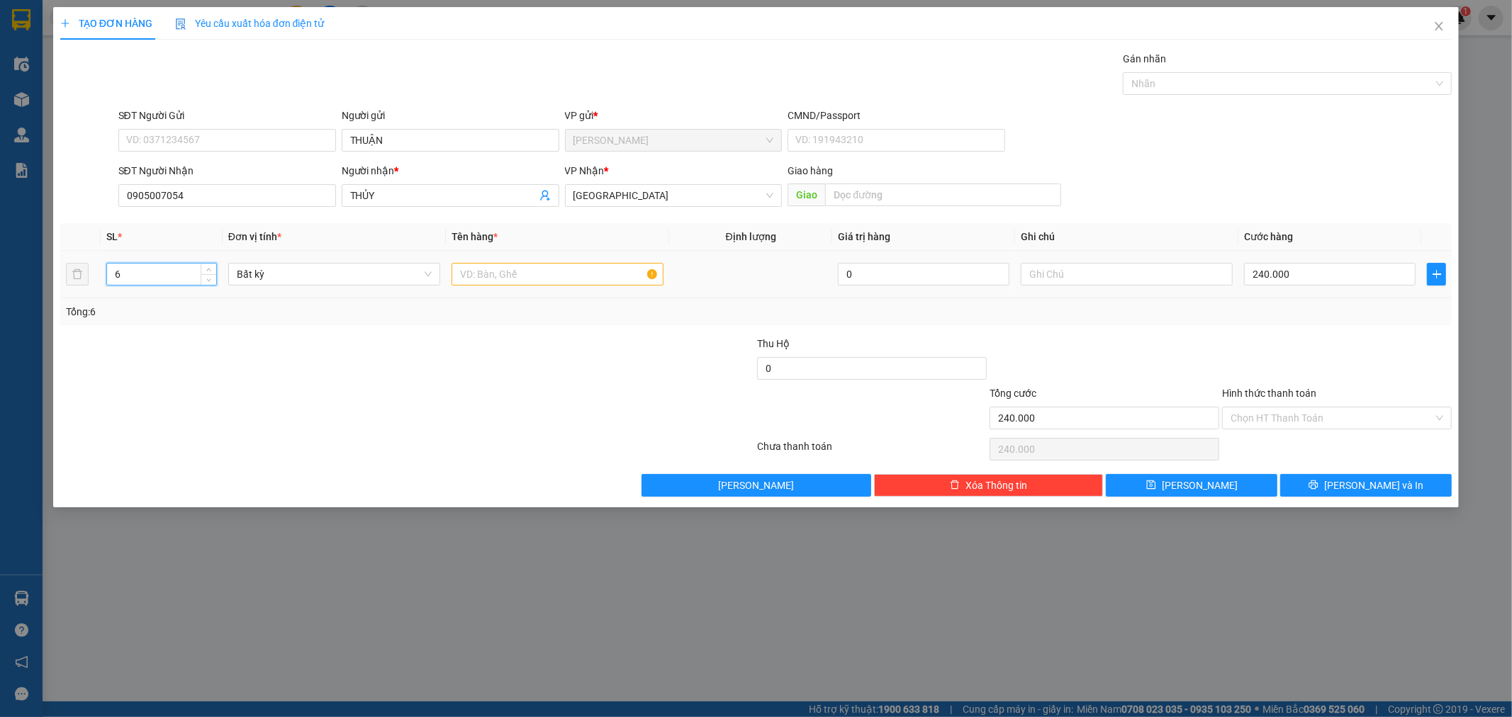
type input "6"
click at [477, 276] on input "text" at bounding box center [558, 274] width 212 height 23
type input "6"
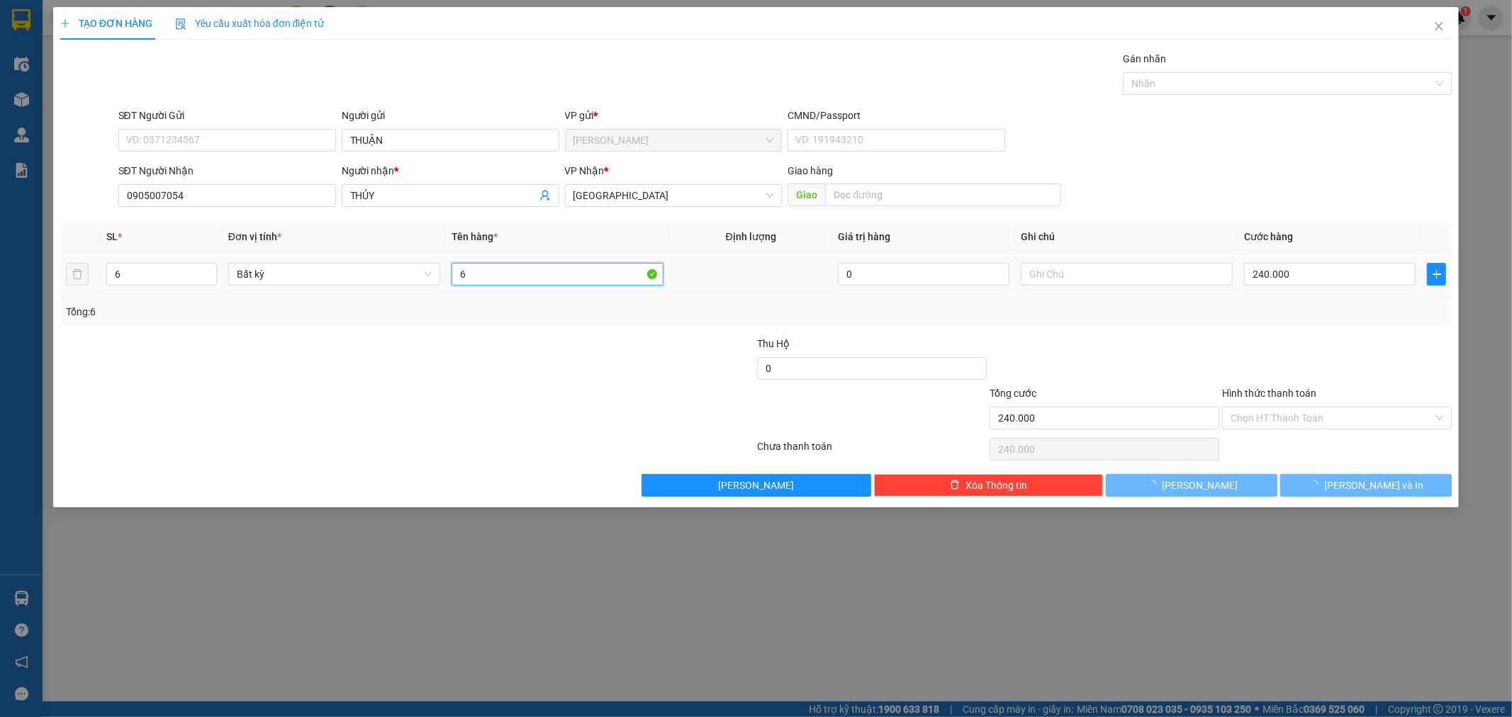
type input "0"
type input "6 T"
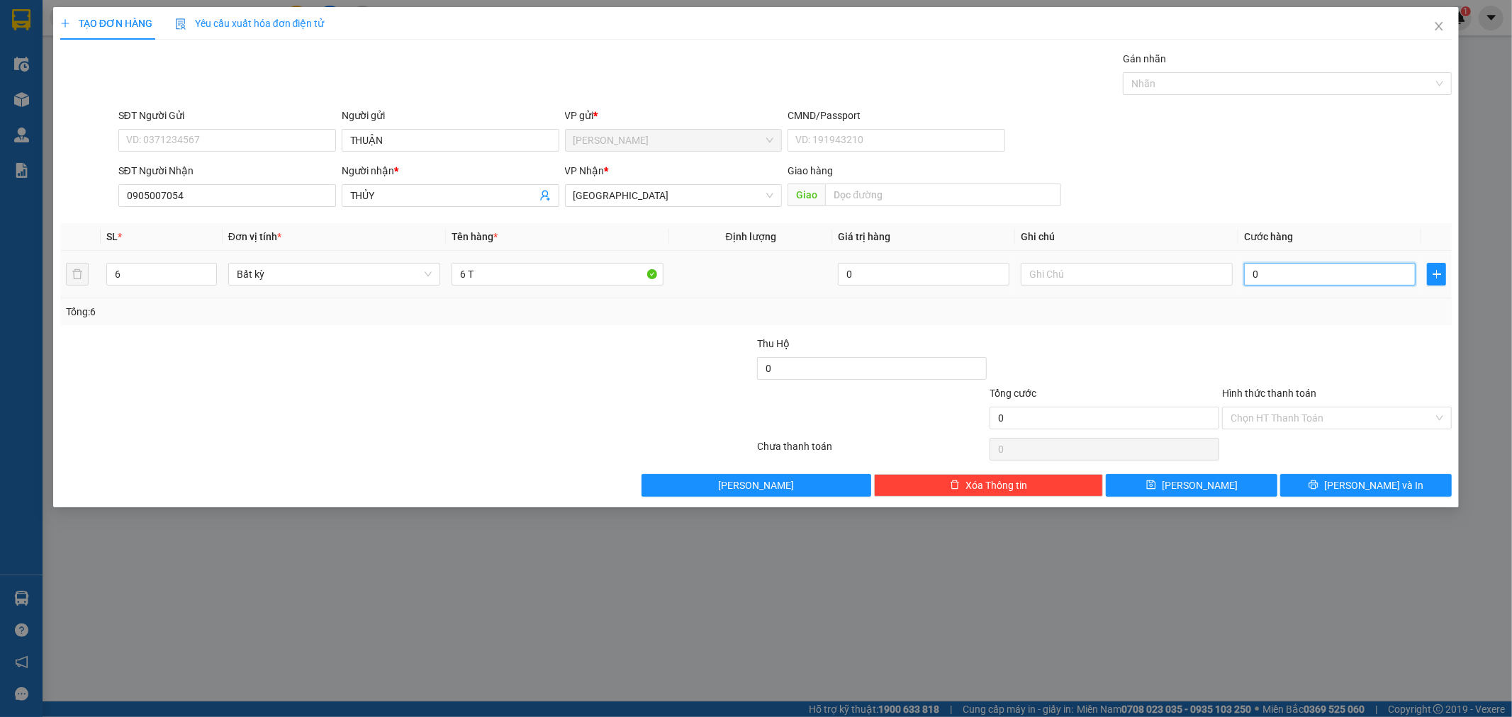
click at [1306, 277] on input "0" at bounding box center [1330, 274] width 172 height 23
type input "2"
type input "24"
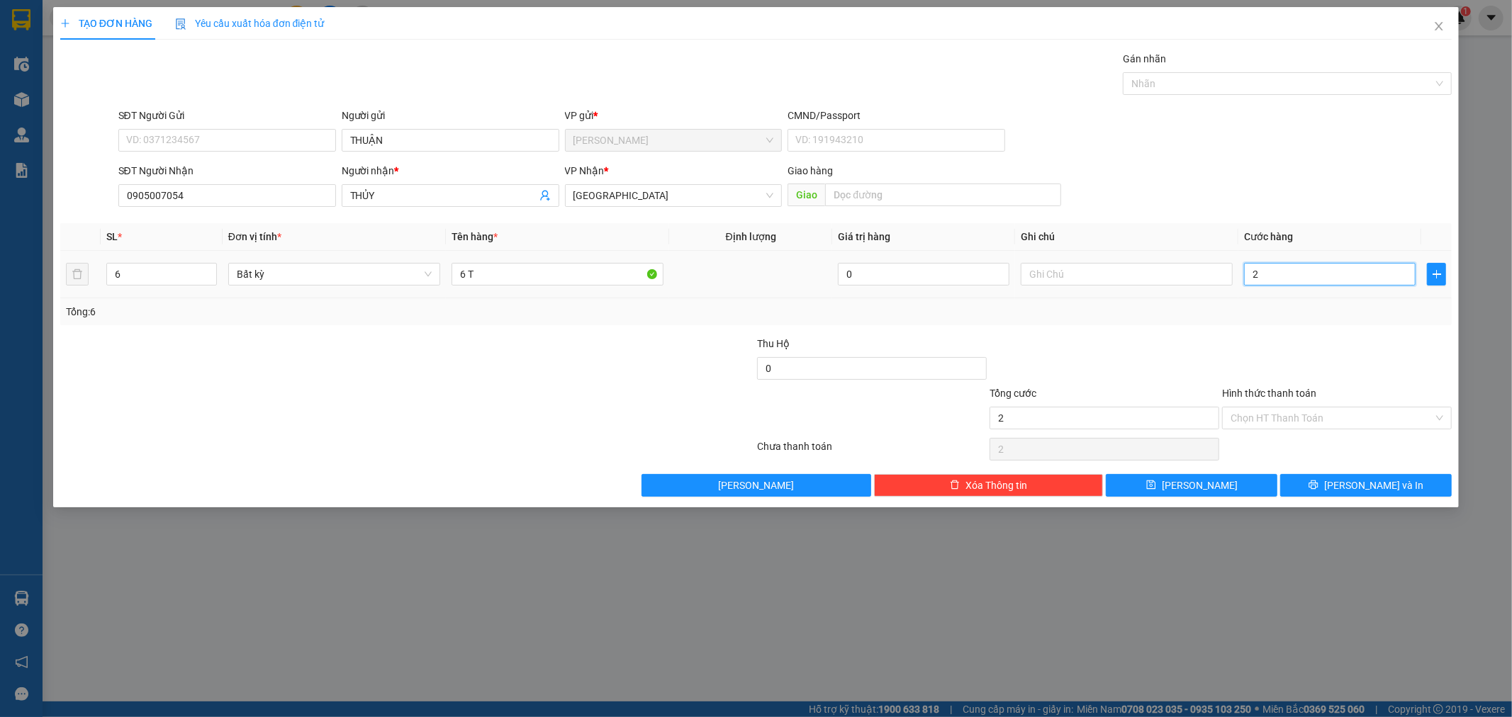
type input "24"
type input "240"
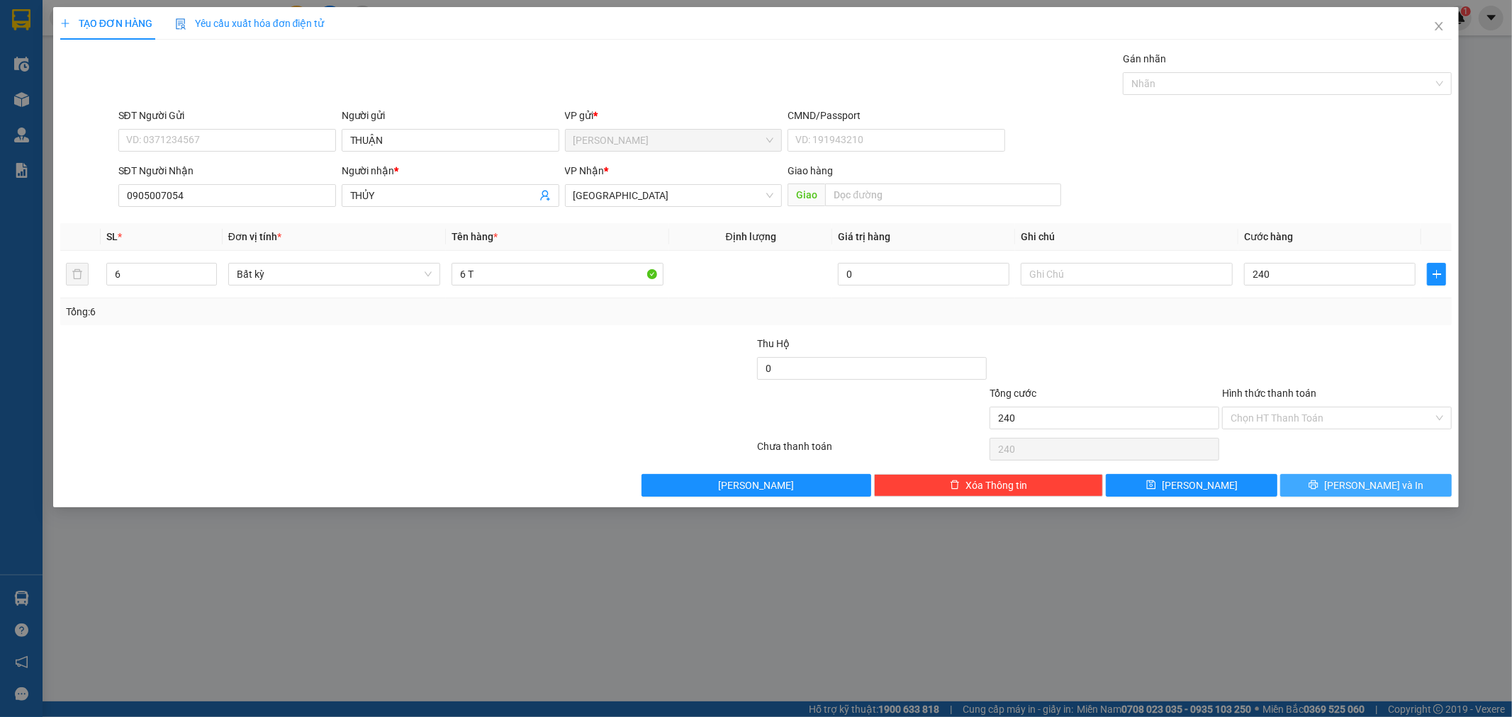
type input "240.000"
click at [1319, 489] on icon "printer" at bounding box center [1314, 485] width 10 height 10
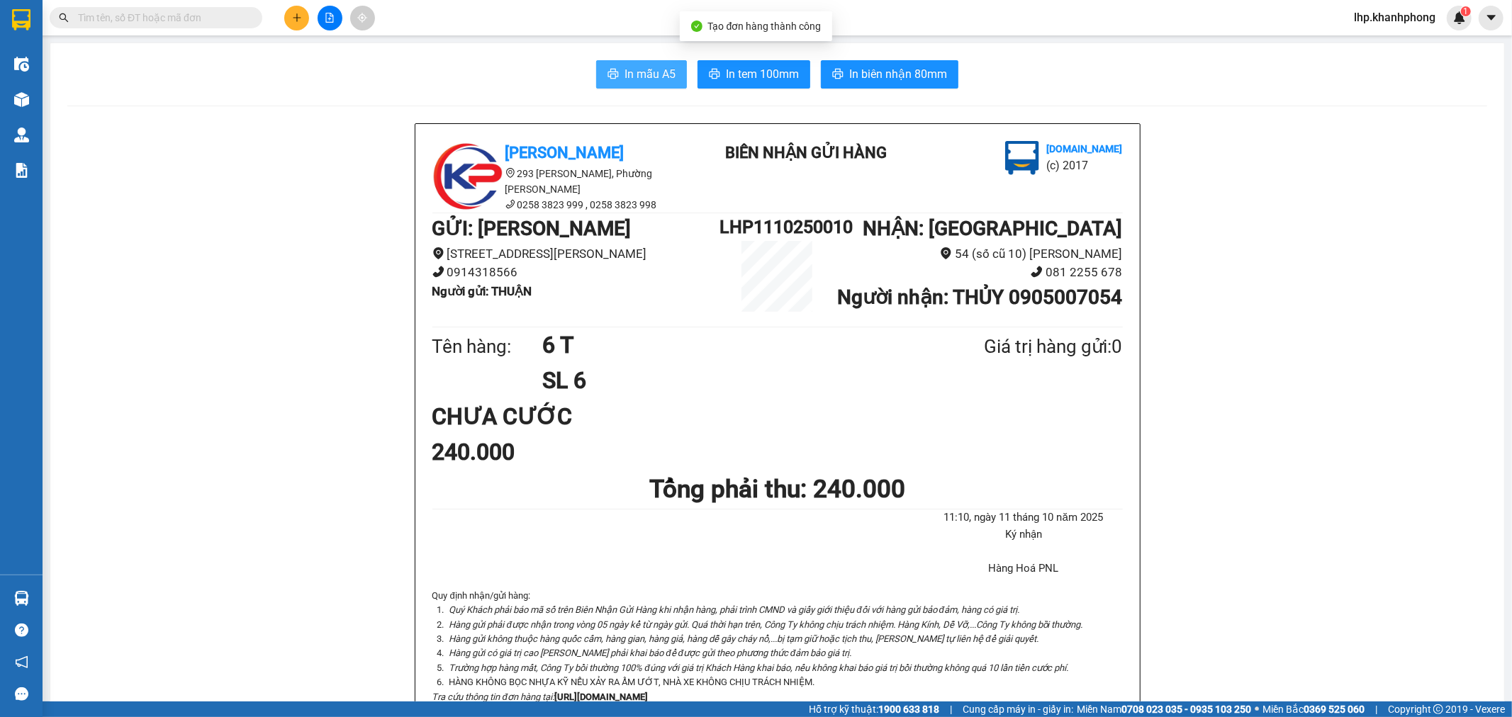
click at [625, 71] on span "In mẫu A5" at bounding box center [650, 74] width 51 height 18
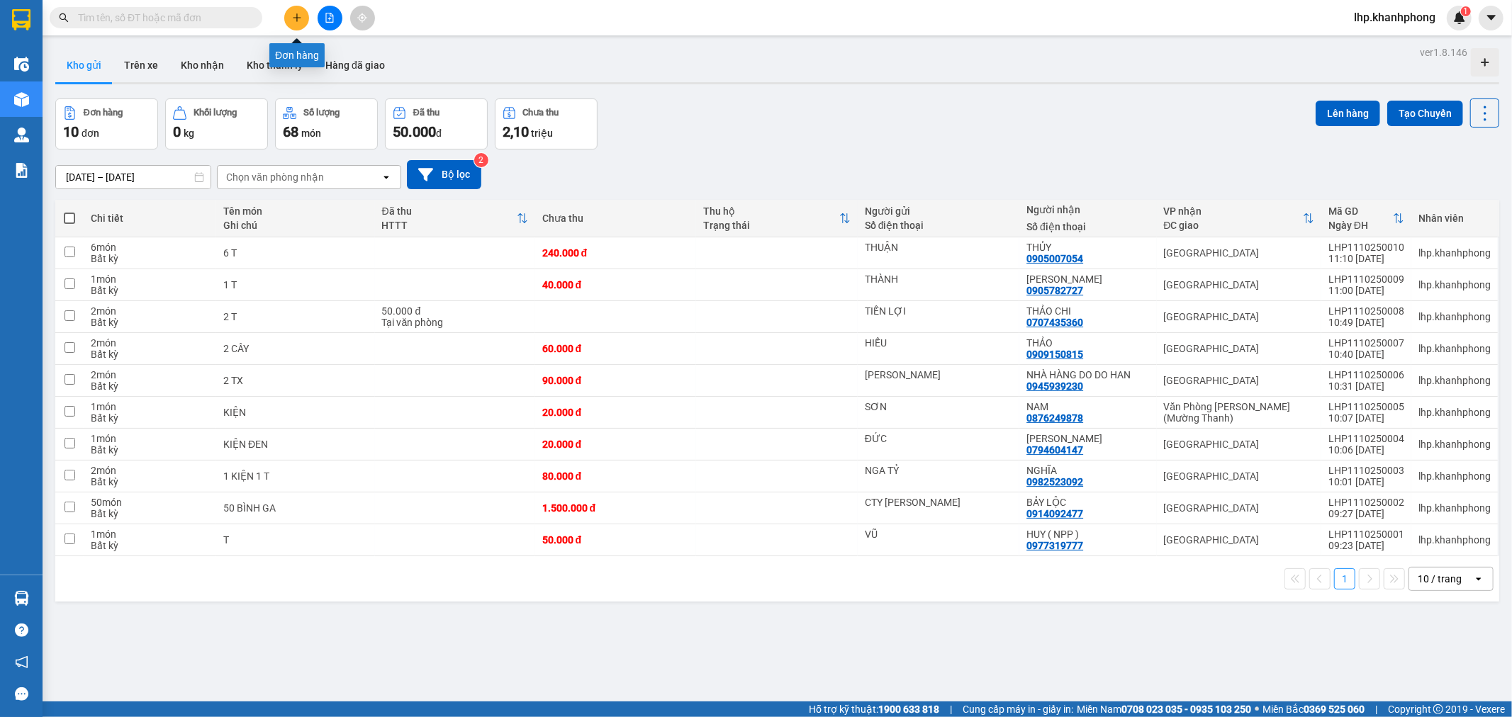
click at [296, 14] on icon "plus" at bounding box center [296, 17] width 1 height 8
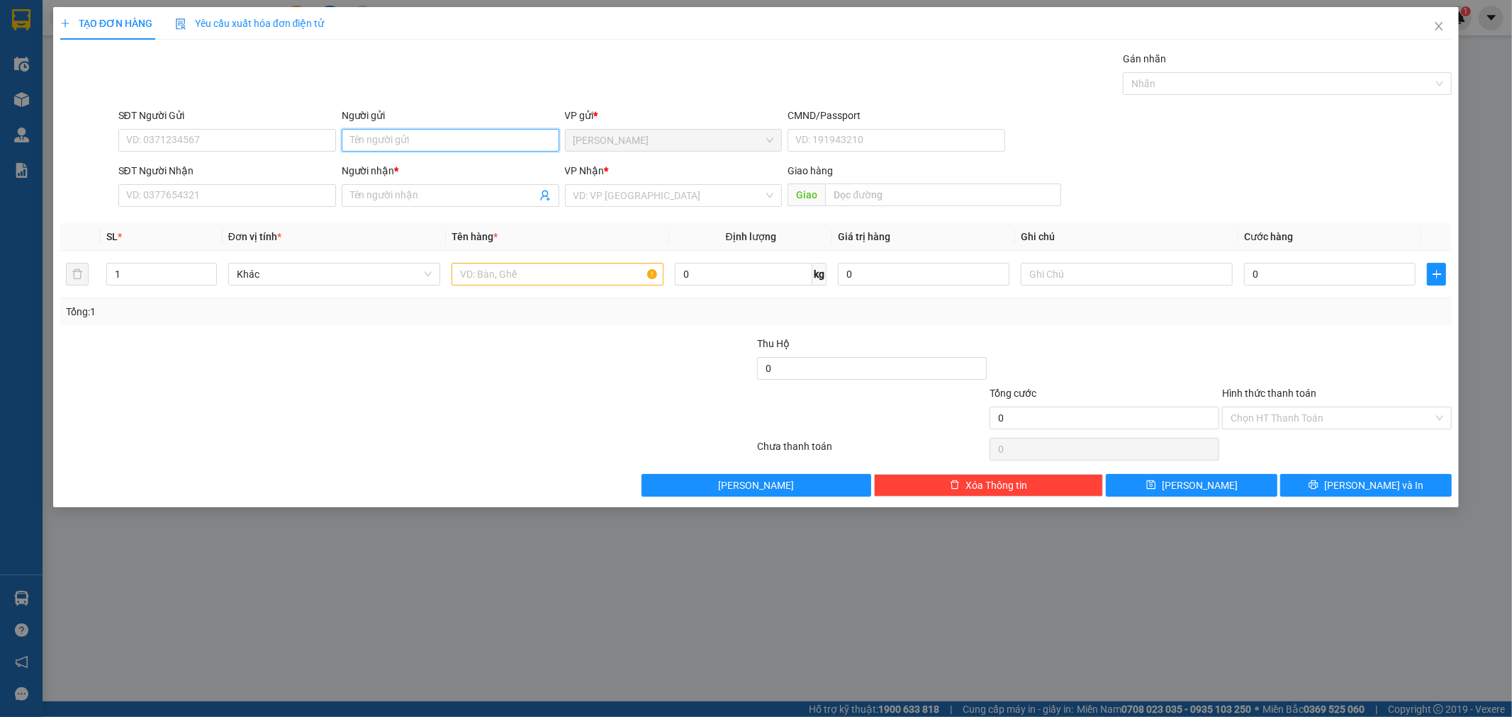
click at [398, 135] on input "Người gửi" at bounding box center [451, 140] width 218 height 23
type input "CTY CANZY"
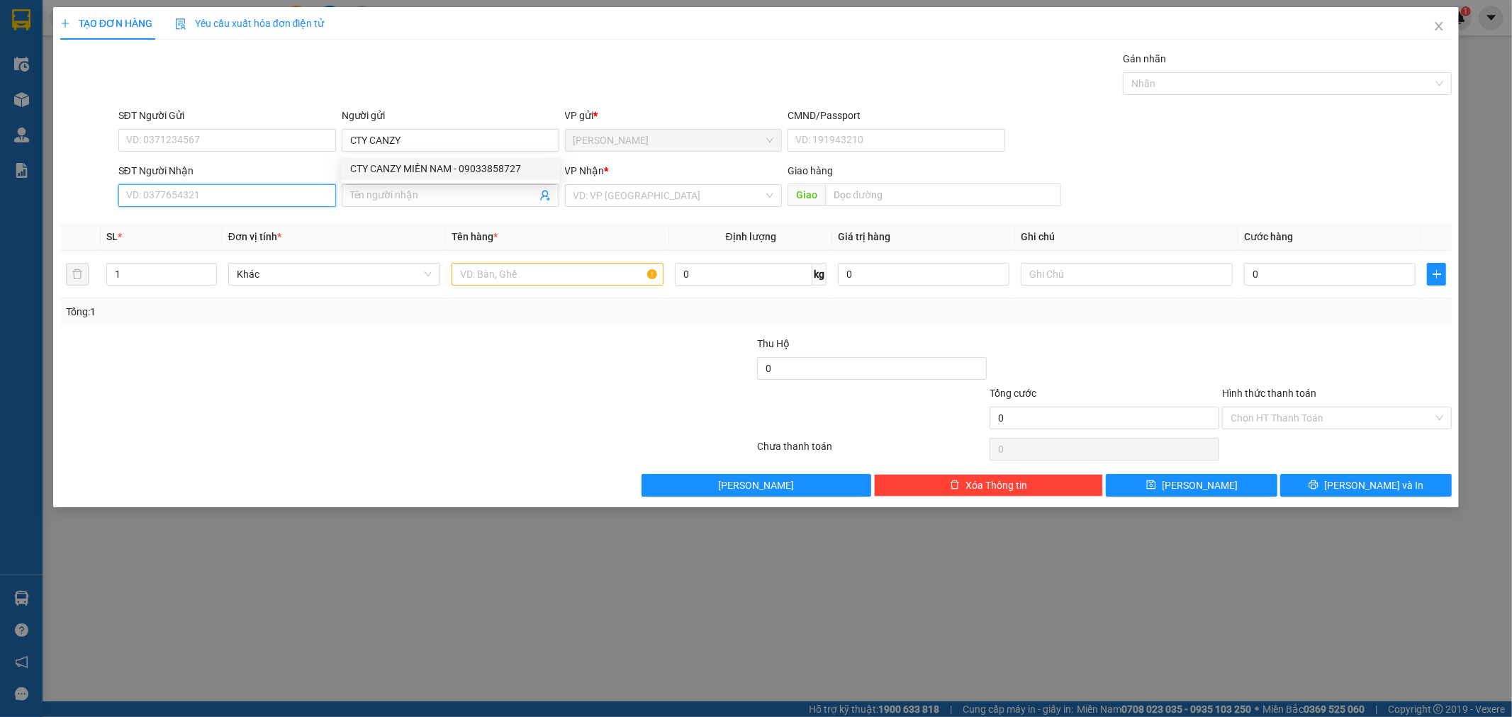
click at [207, 198] on input "SĐT Người Nhận" at bounding box center [227, 195] width 218 height 23
click at [233, 225] on div "0904212545 - LỢI" at bounding box center [227, 224] width 201 height 16
type input "0904212545"
type input "LỢI"
type input "0904212545"
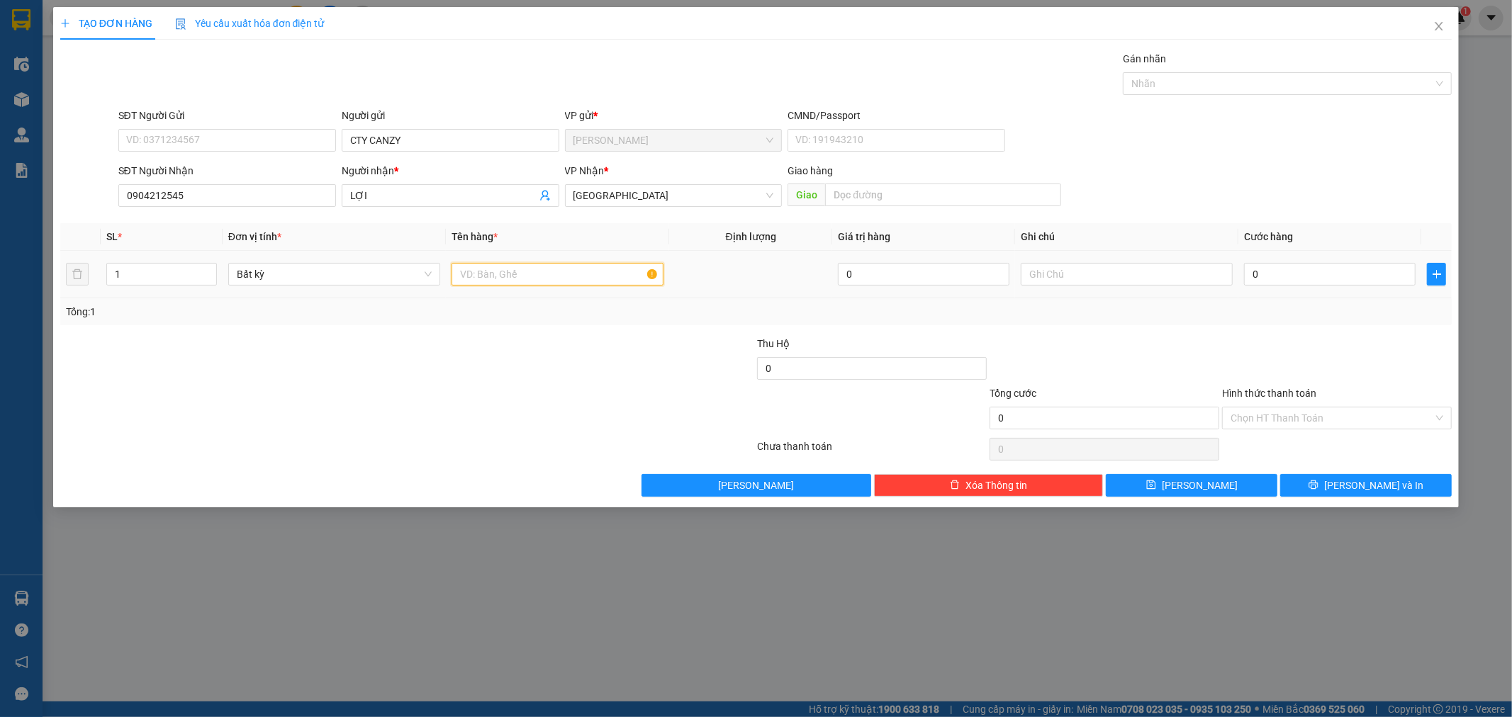
click at [512, 275] on input "text" at bounding box center [558, 274] width 212 height 23
type input "THÙNG"
click at [1319, 274] on input "0" at bounding box center [1330, 274] width 172 height 23
type input "8"
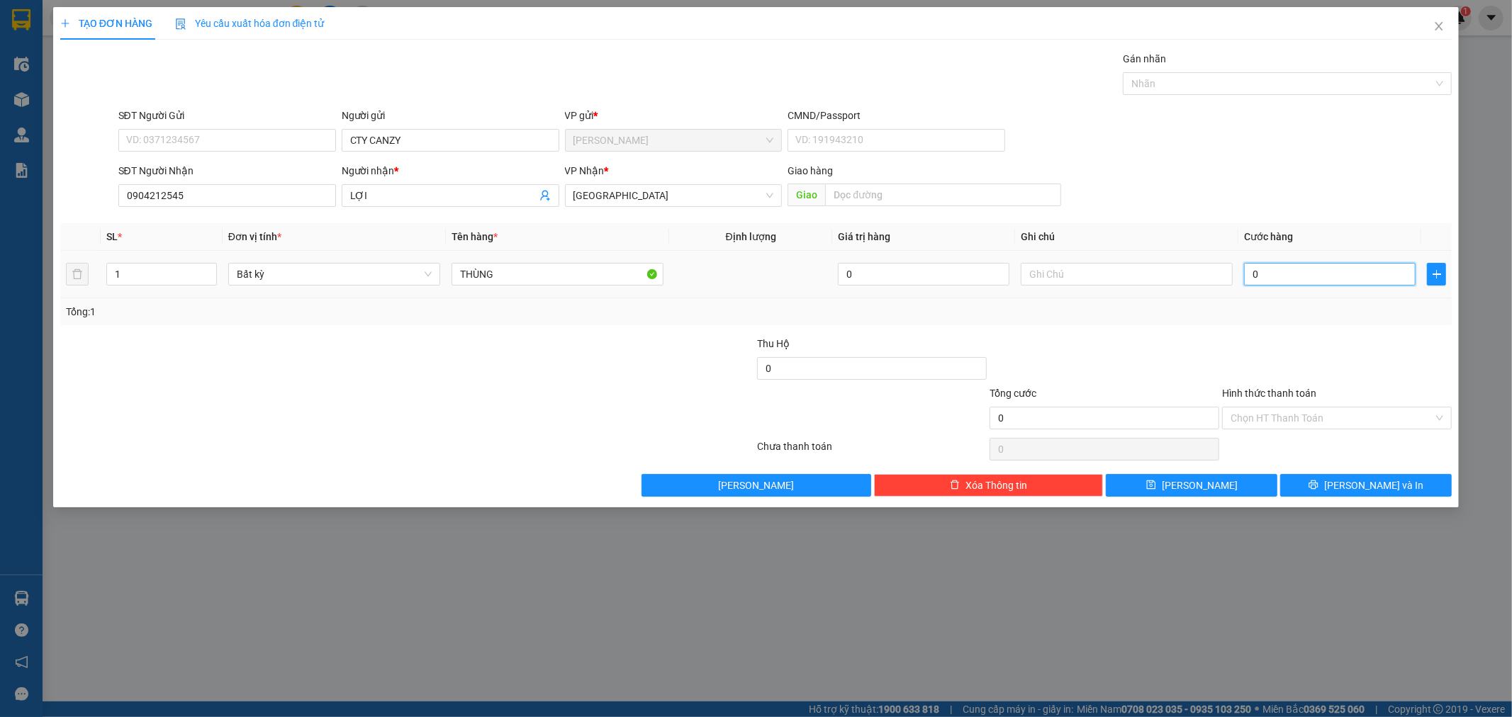
type input "8"
type input "80"
type input "80.000"
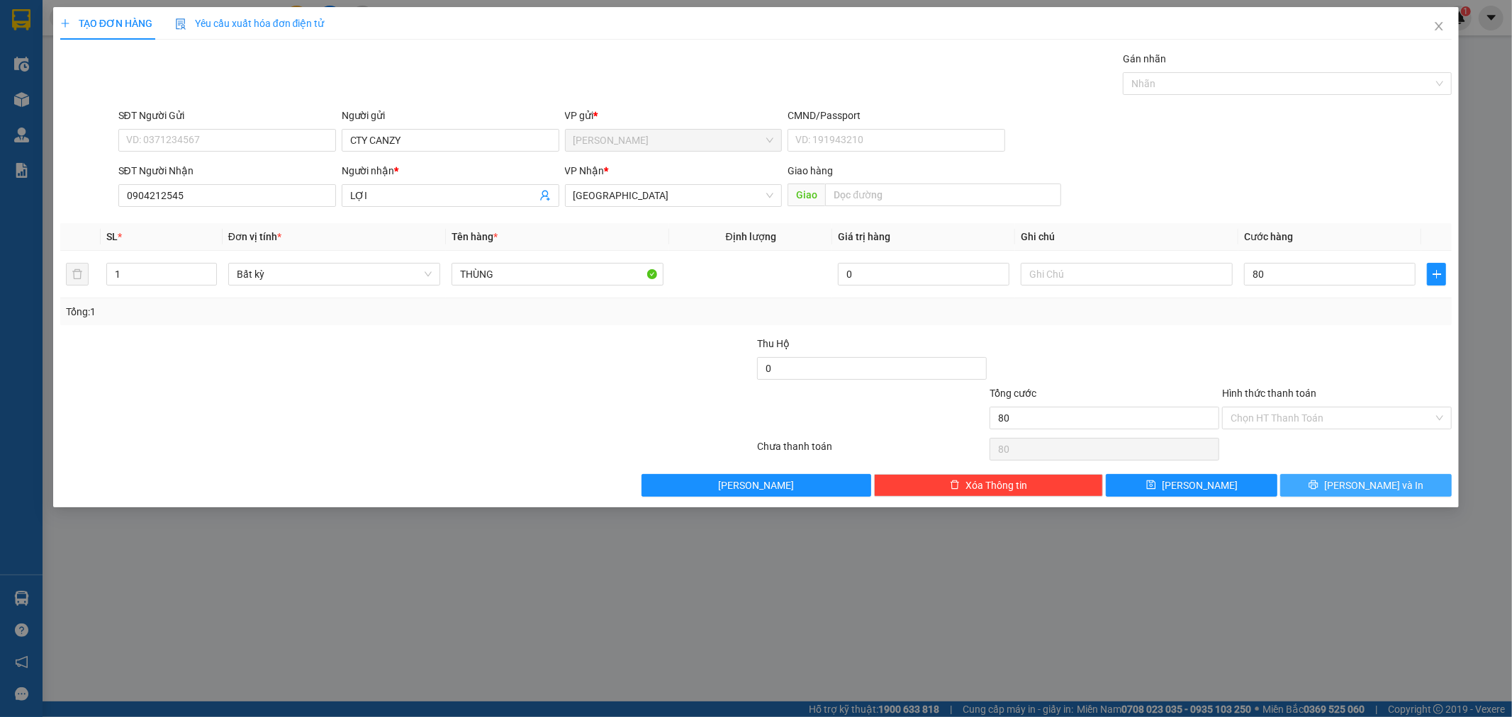
type input "80.000"
click at [1334, 487] on button "[PERSON_NAME] và In" at bounding box center [1366, 485] width 172 height 23
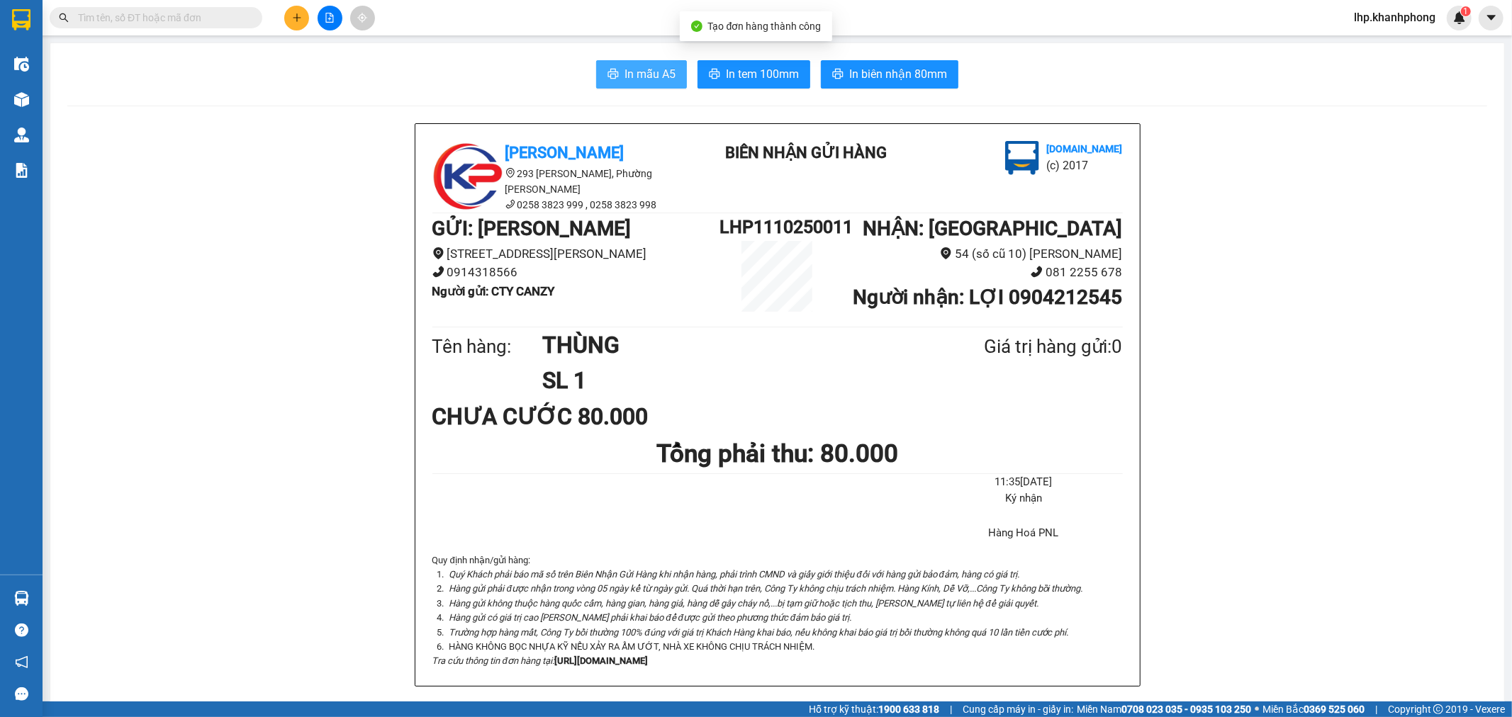
click at [630, 69] on span "In mẫu A5" at bounding box center [650, 74] width 51 height 18
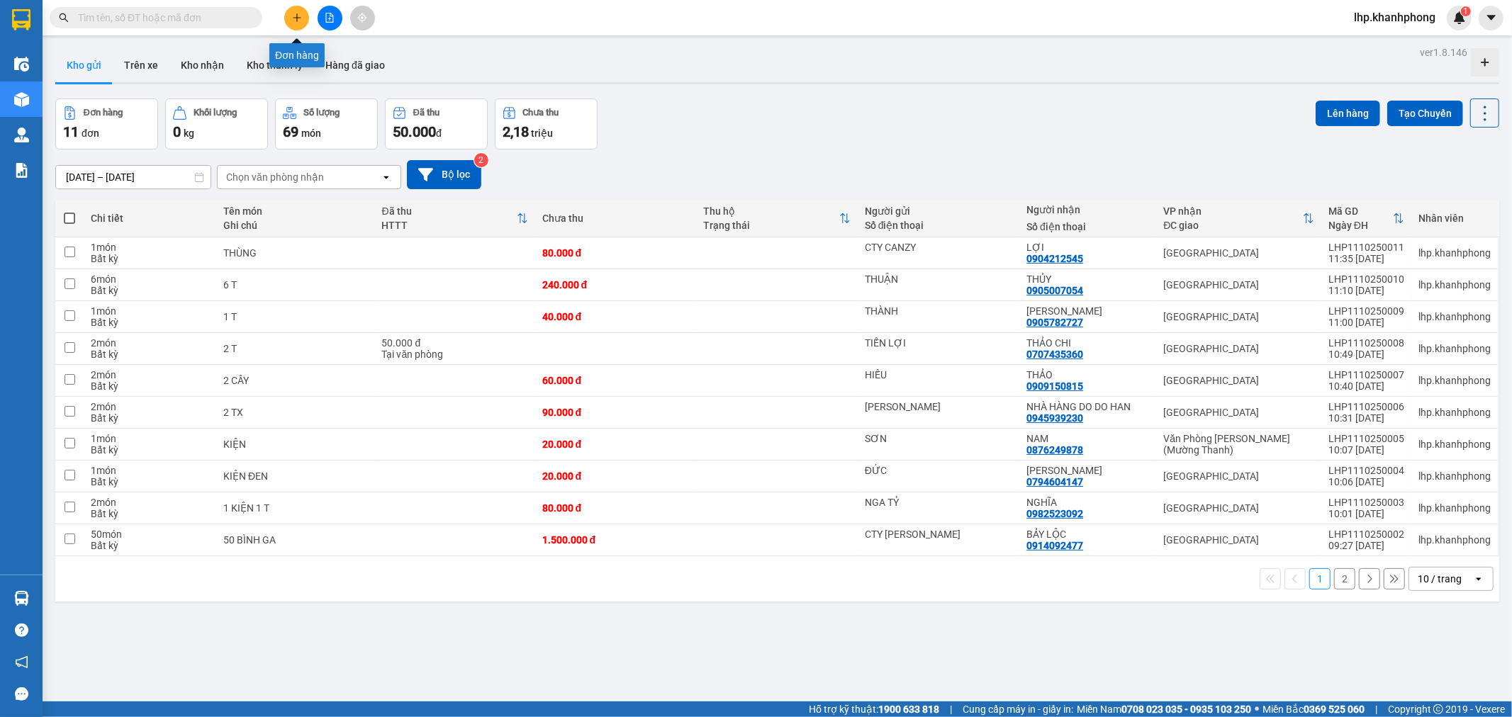
click at [298, 18] on icon "plus" at bounding box center [297, 17] width 8 height 1
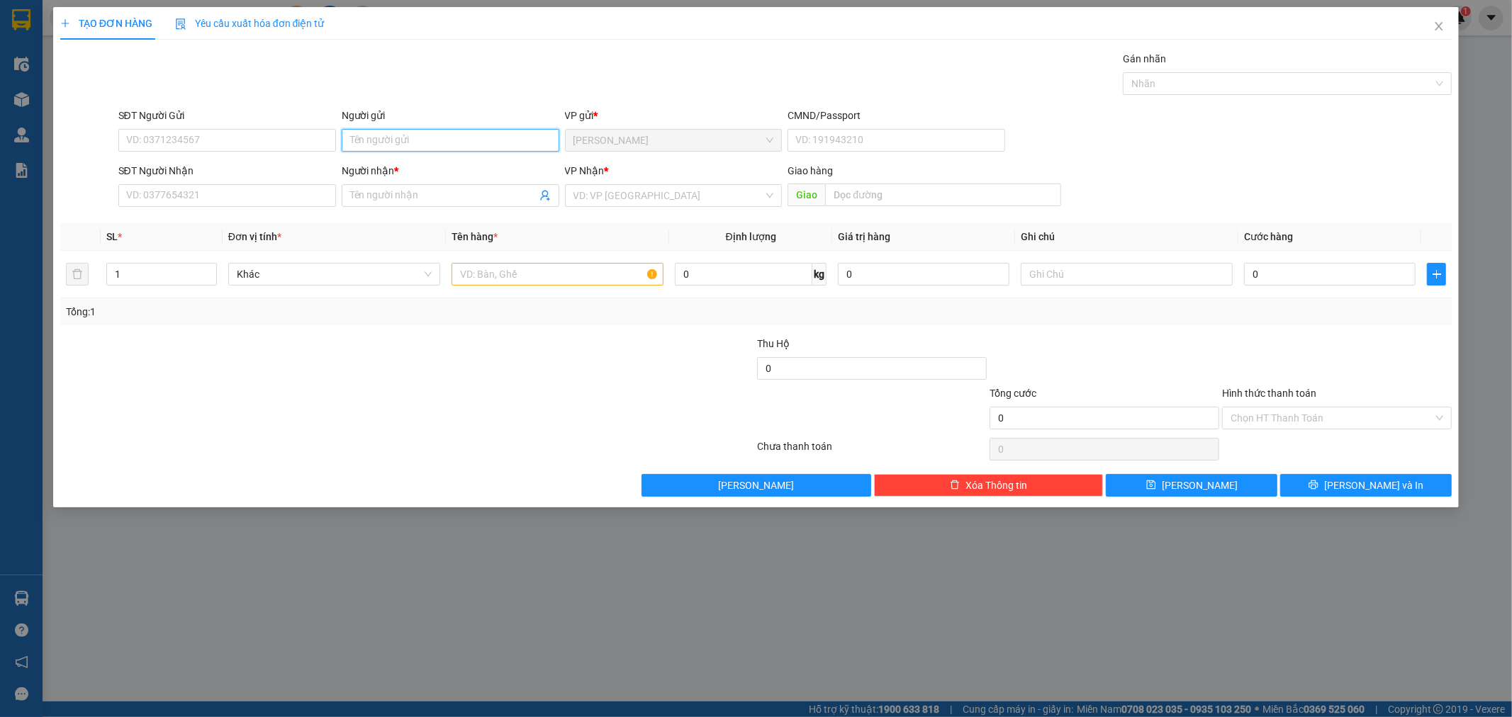
click at [430, 142] on input "Người gửi" at bounding box center [451, 140] width 218 height 23
click at [434, 144] on input "Người gửi" at bounding box center [451, 140] width 218 height 23
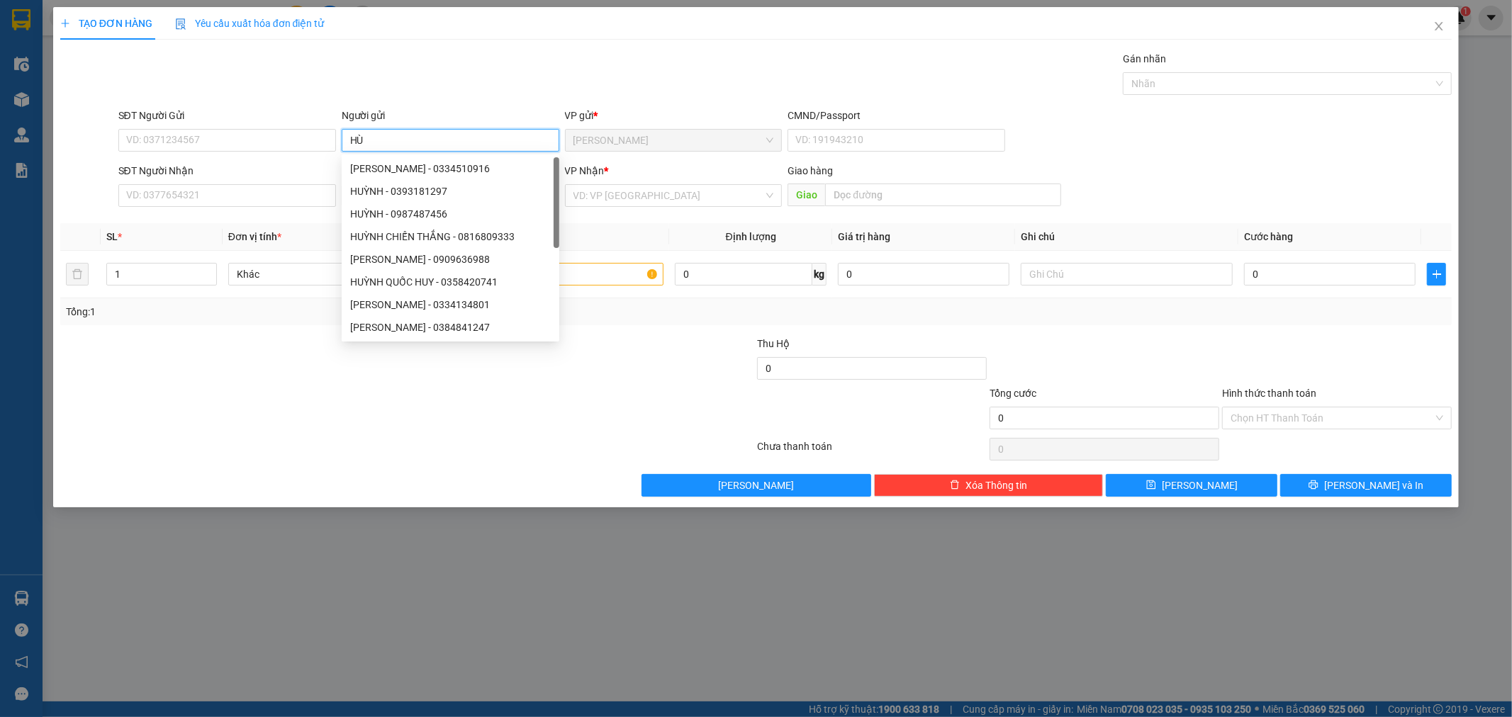
type input "H"
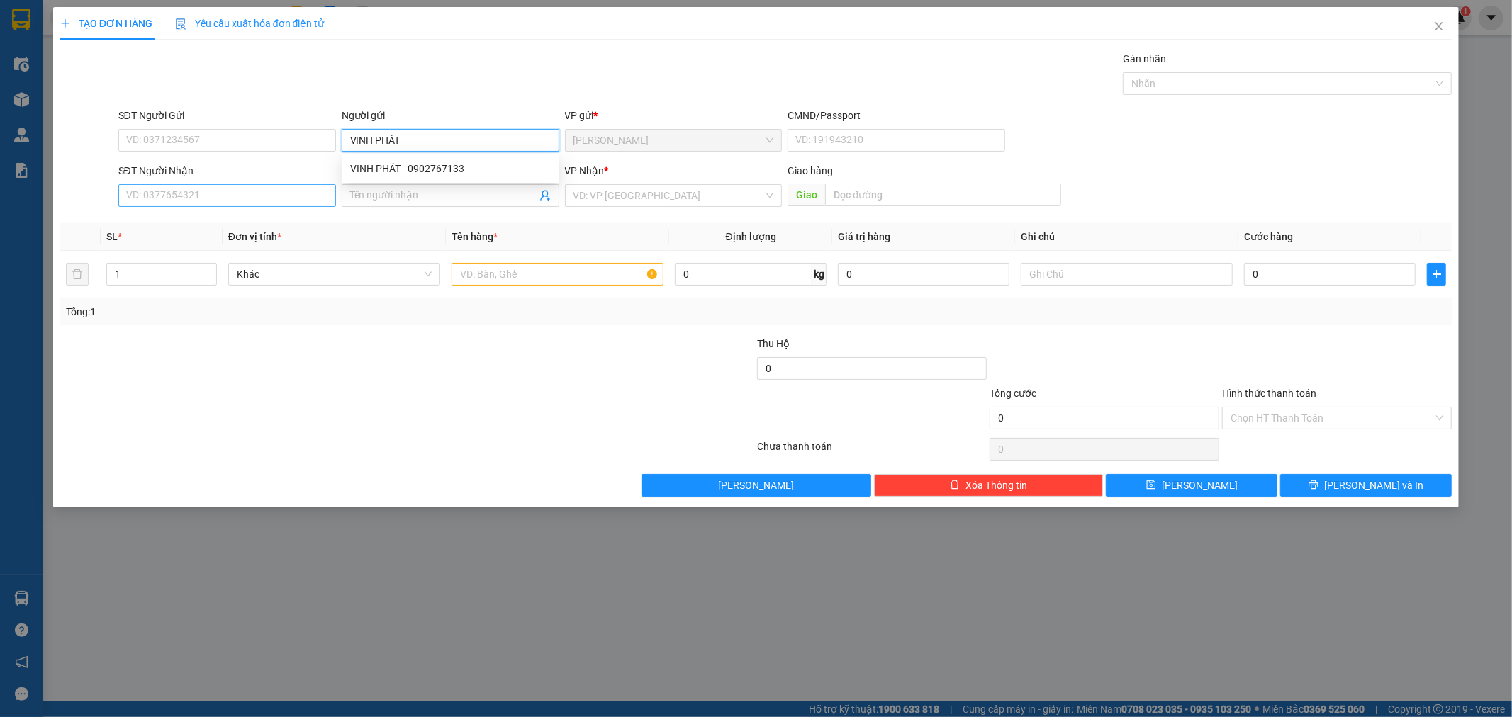
type input "VINH PHÁT"
click at [198, 201] on input "SĐT Người Nhận" at bounding box center [227, 195] width 218 height 23
click at [373, 190] on input "Người nhận *" at bounding box center [443, 196] width 186 height 16
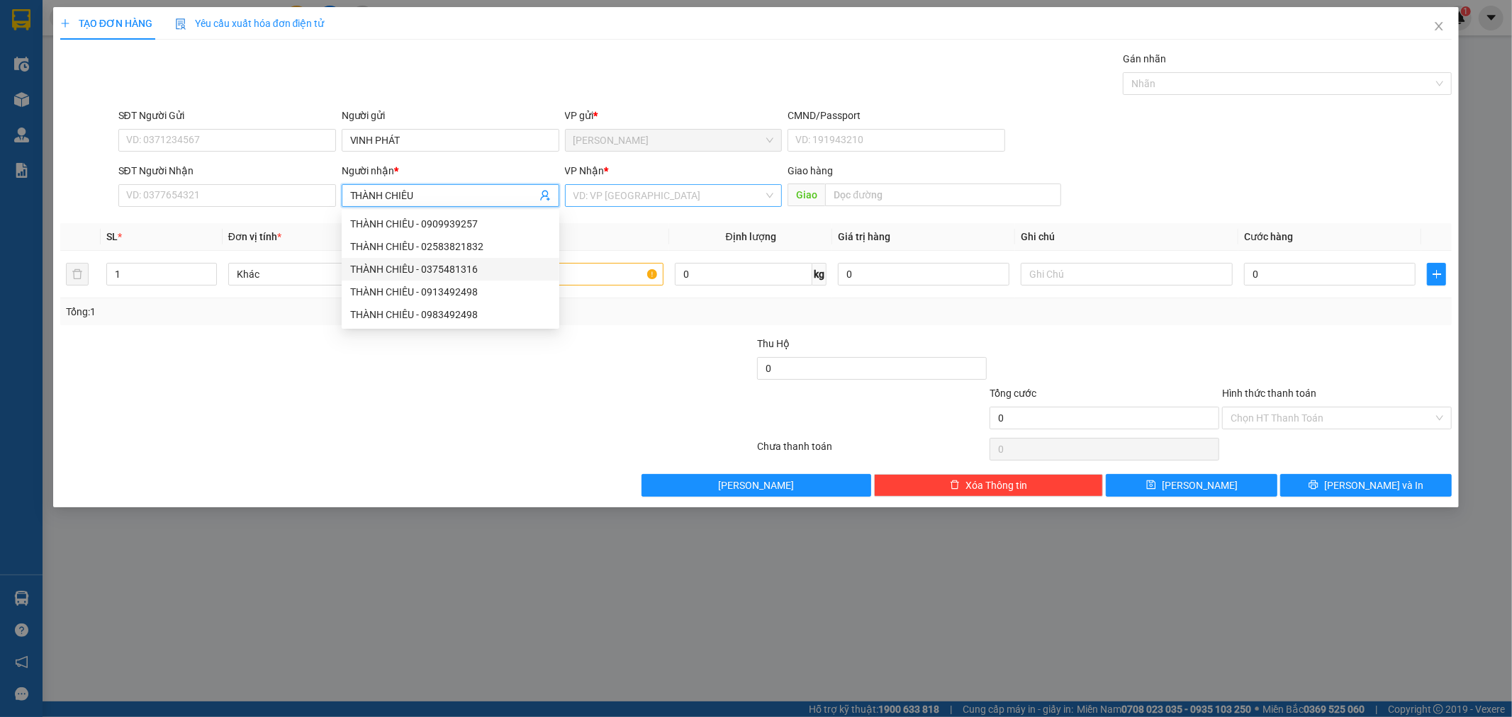
type input "THÀNH CHIÊU"
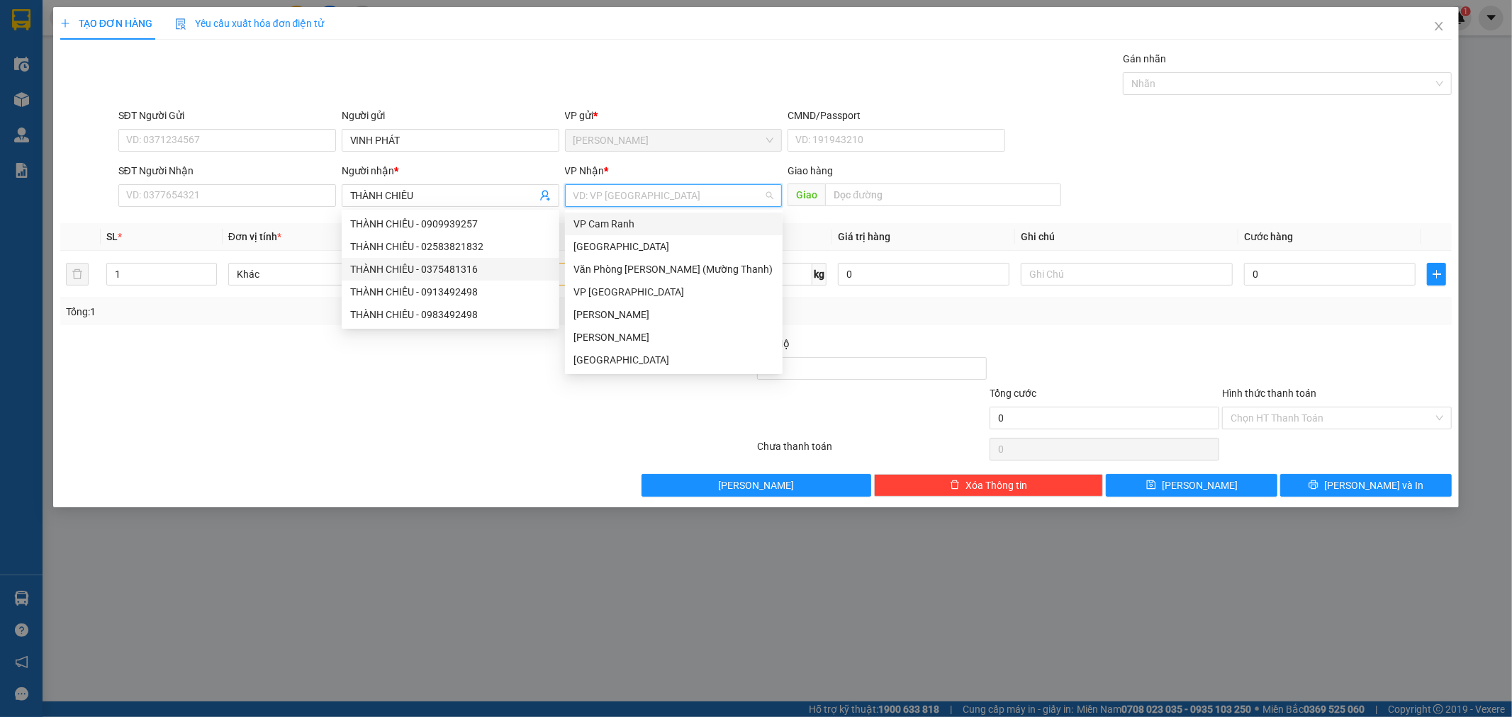
click at [649, 199] on input "search" at bounding box center [669, 195] width 191 height 21
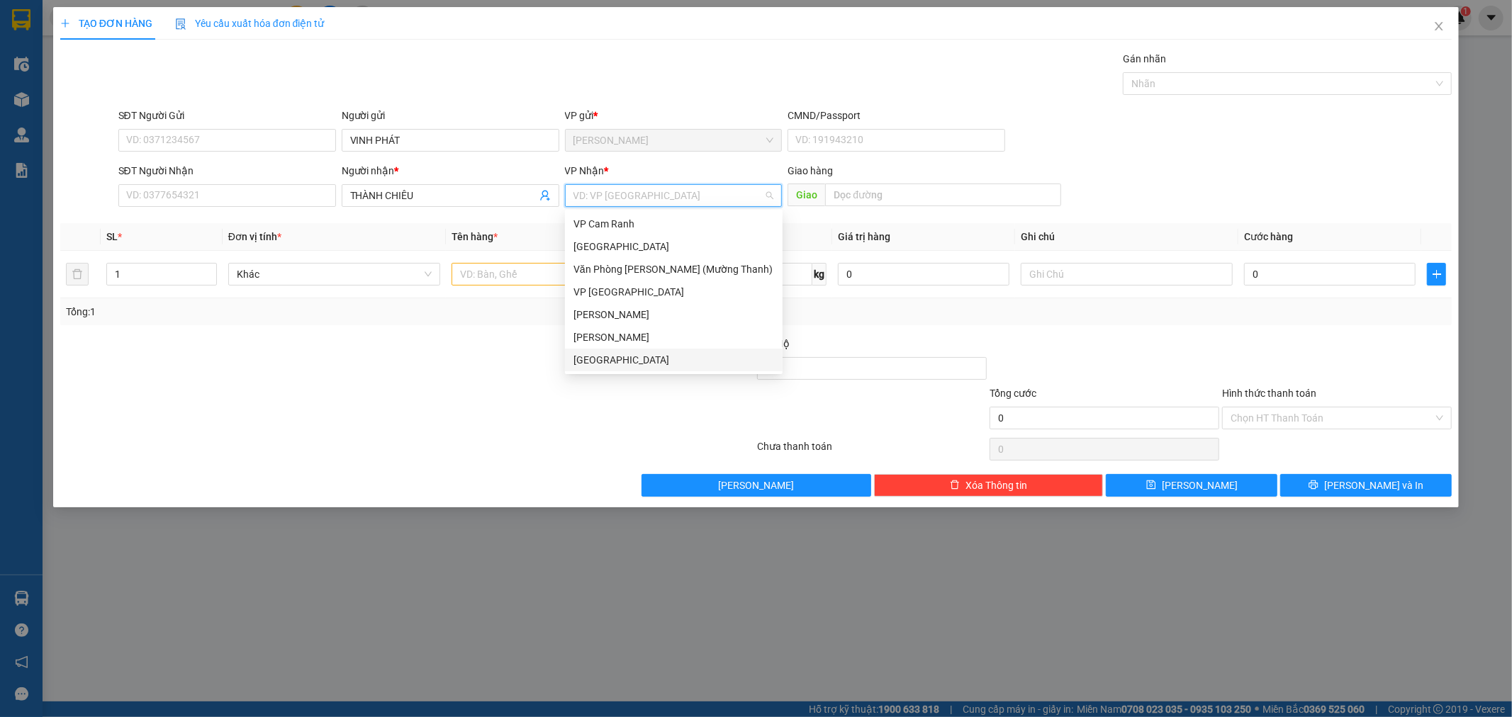
click at [593, 357] on div "[GEOGRAPHIC_DATA]" at bounding box center [674, 360] width 201 height 16
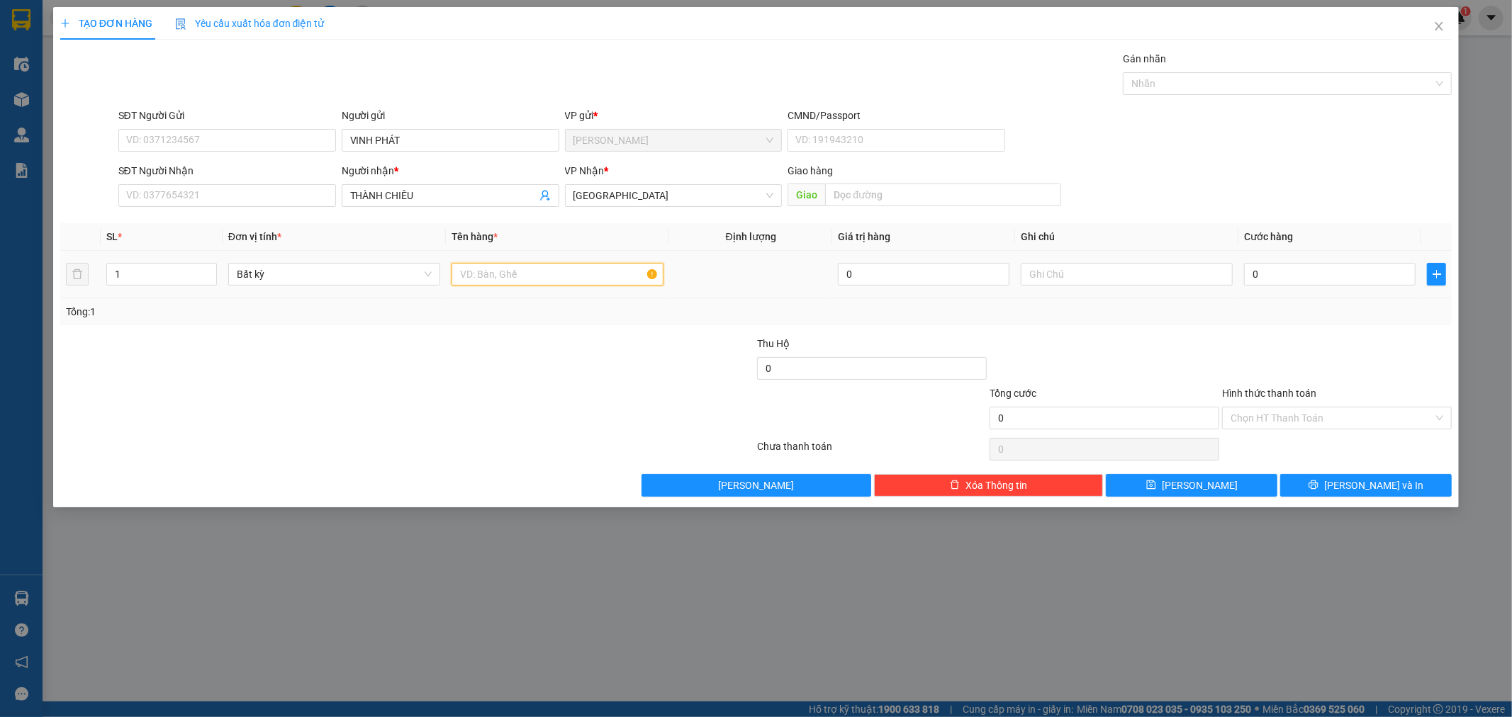
click at [505, 278] on input "text" at bounding box center [558, 274] width 212 height 23
type input "4 CUỘN SÁT"
click at [1280, 274] on input "0" at bounding box center [1330, 274] width 172 height 23
type input "2"
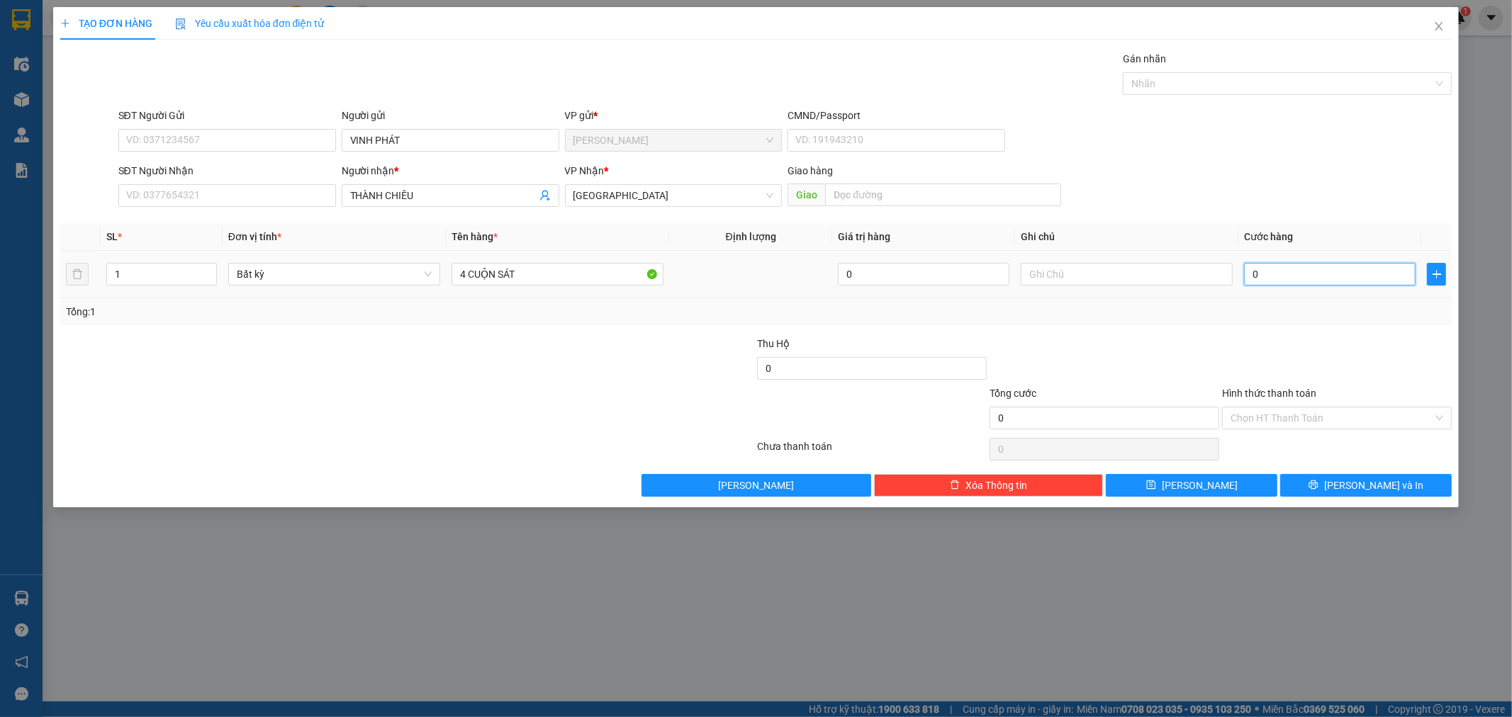
type input "2"
type input "29"
type input "290"
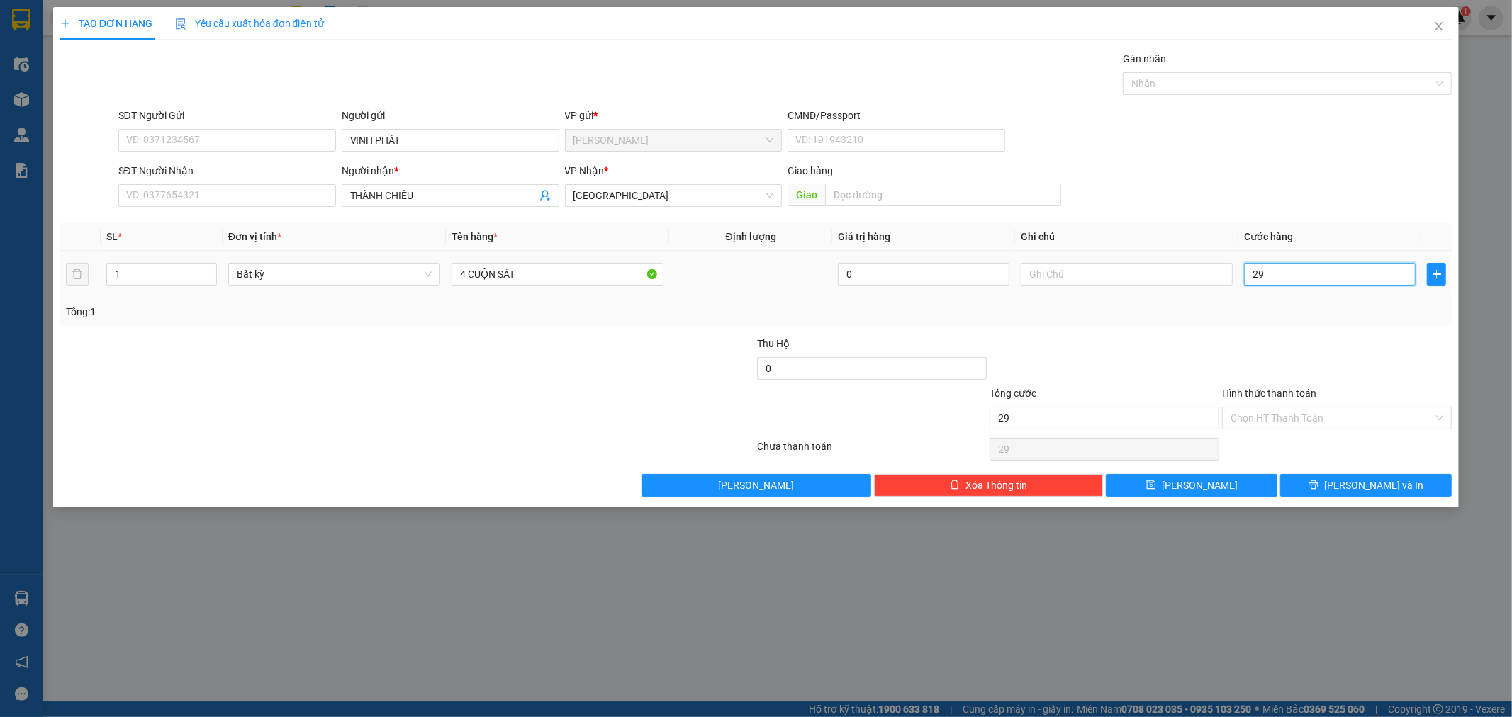
type input "290"
type input "290.000"
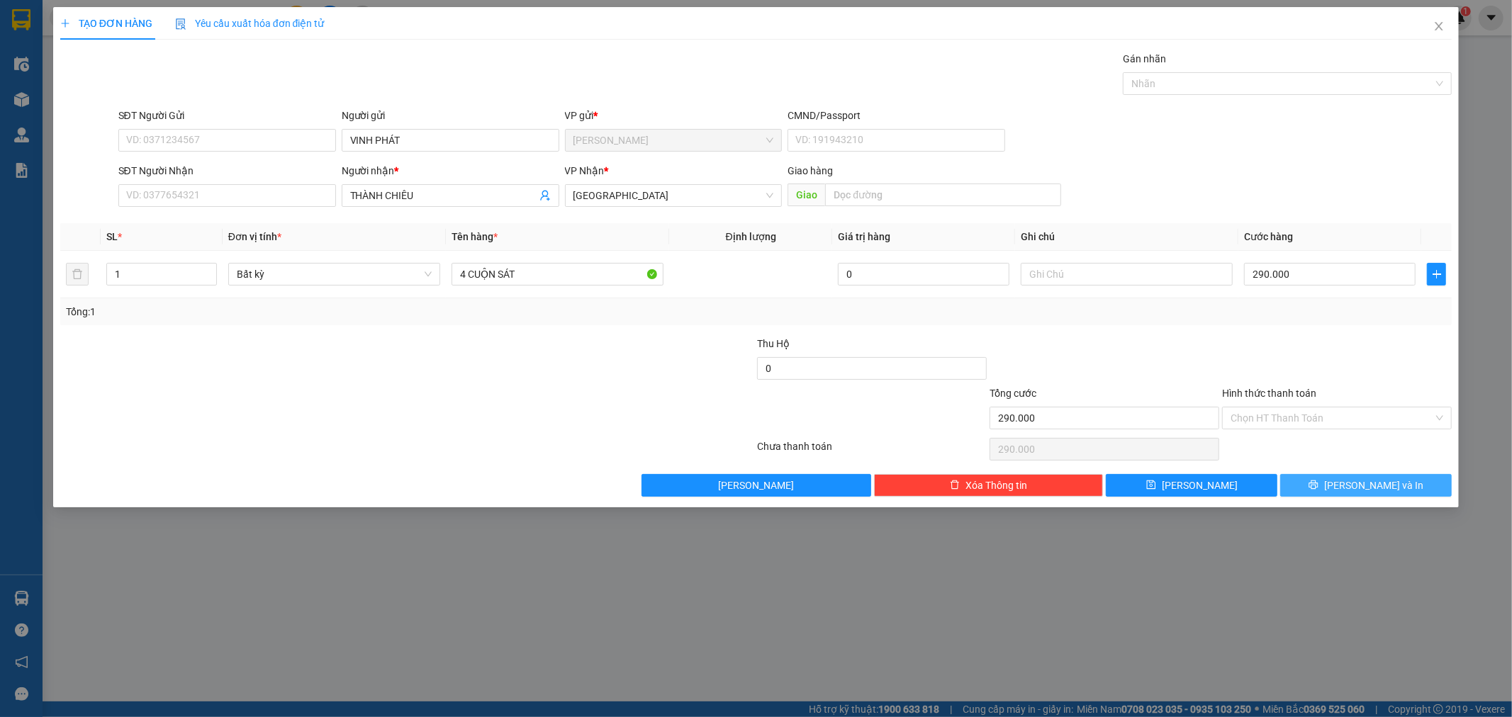
click at [1362, 490] on span "[PERSON_NAME] và In" at bounding box center [1373, 486] width 99 height 16
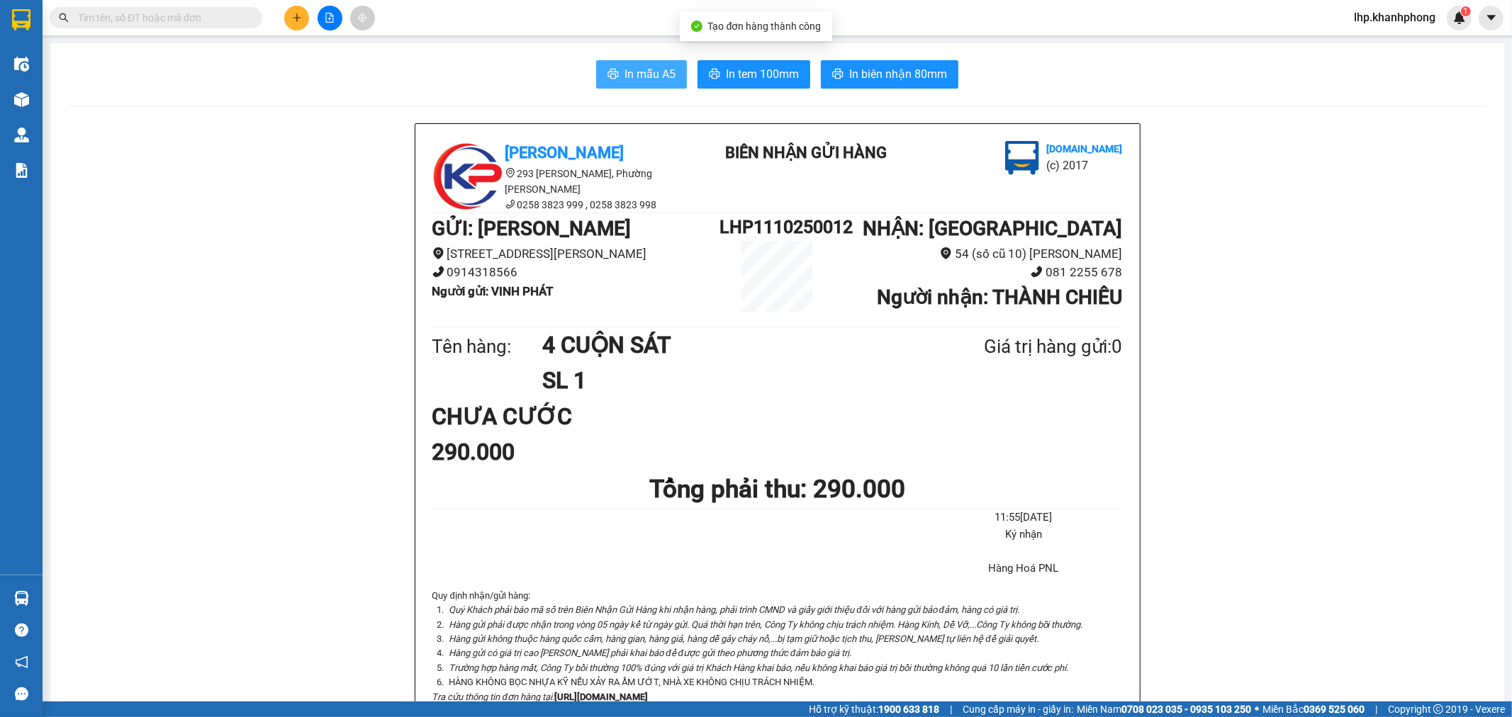
click at [634, 78] on span "In mẫu A5" at bounding box center [650, 74] width 51 height 18
click at [301, 9] on button at bounding box center [296, 18] width 25 height 25
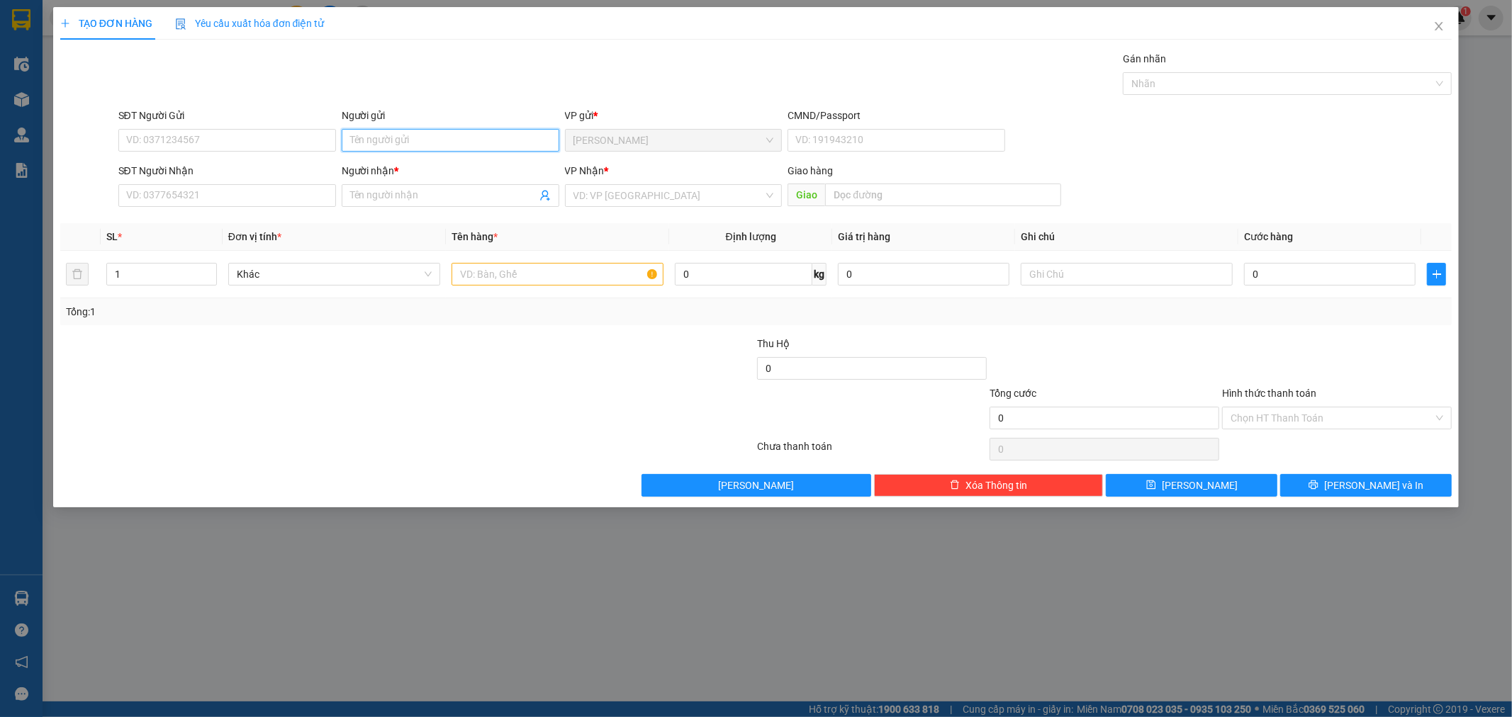
click at [423, 139] on input "Người gửi" at bounding box center [451, 140] width 218 height 23
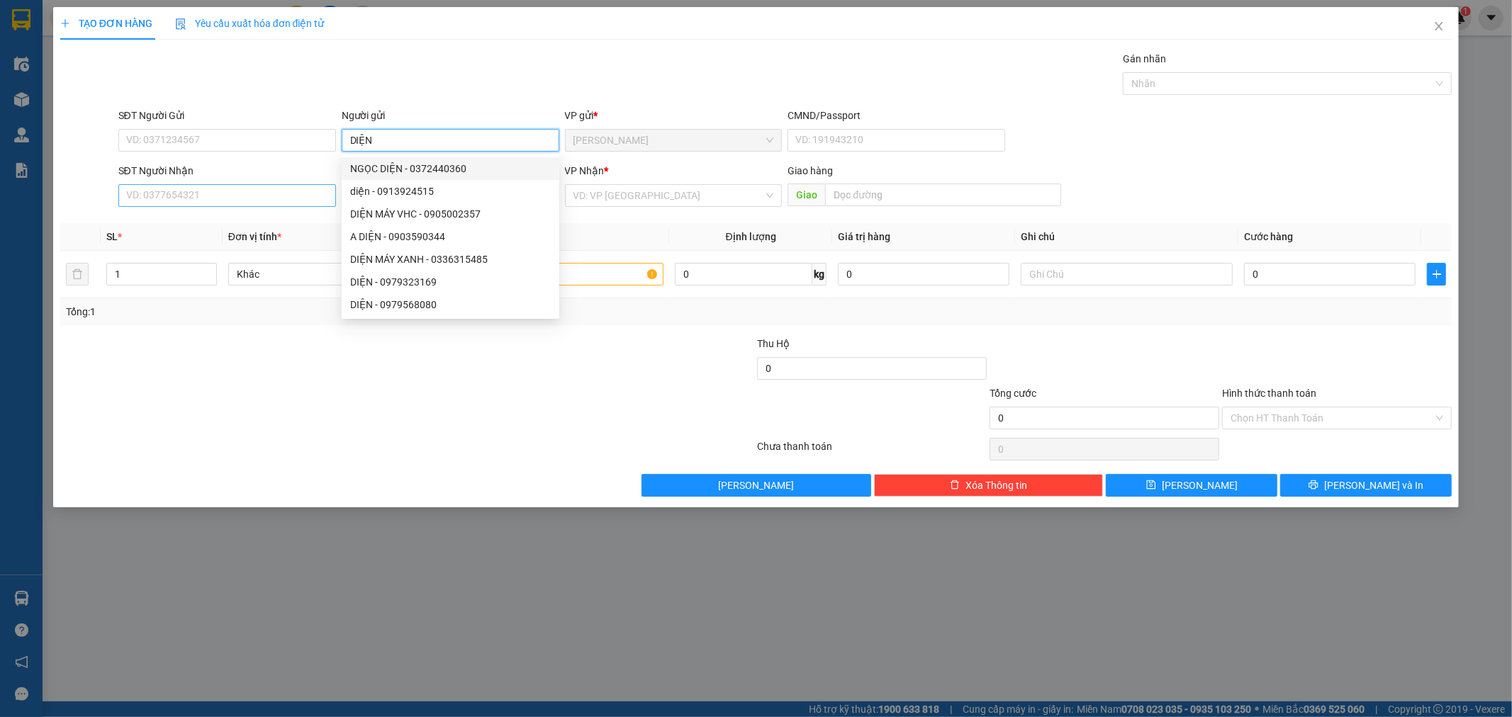
type input "DIỆN"
click at [229, 196] on input "SĐT Người Nhận" at bounding box center [227, 195] width 218 height 23
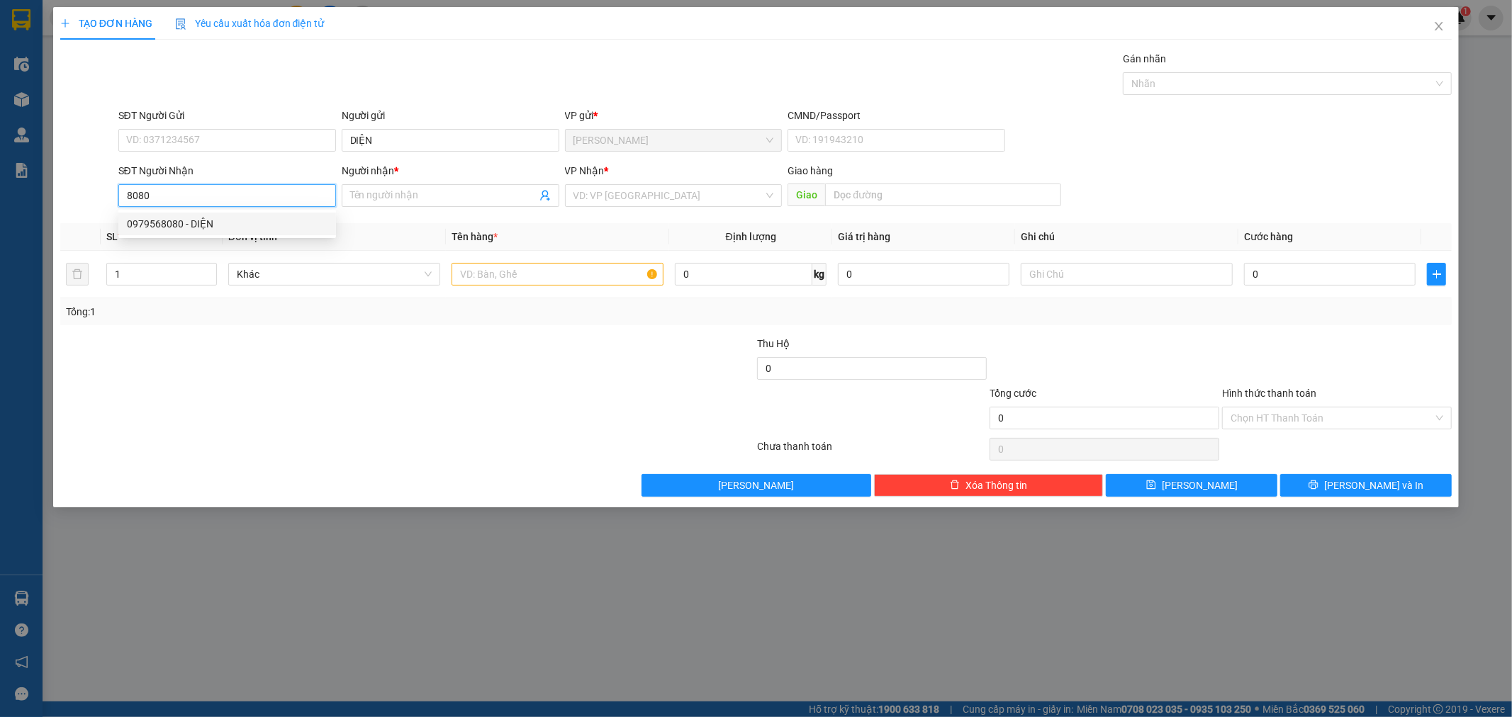
drag, startPoint x: 213, startPoint y: 220, endPoint x: 202, endPoint y: 222, distance: 10.8
click at [209, 221] on div "0979568080 - DIỆN" at bounding box center [227, 224] width 201 height 16
type input "0979568080"
type input "DIỆN"
type input "0979568080"
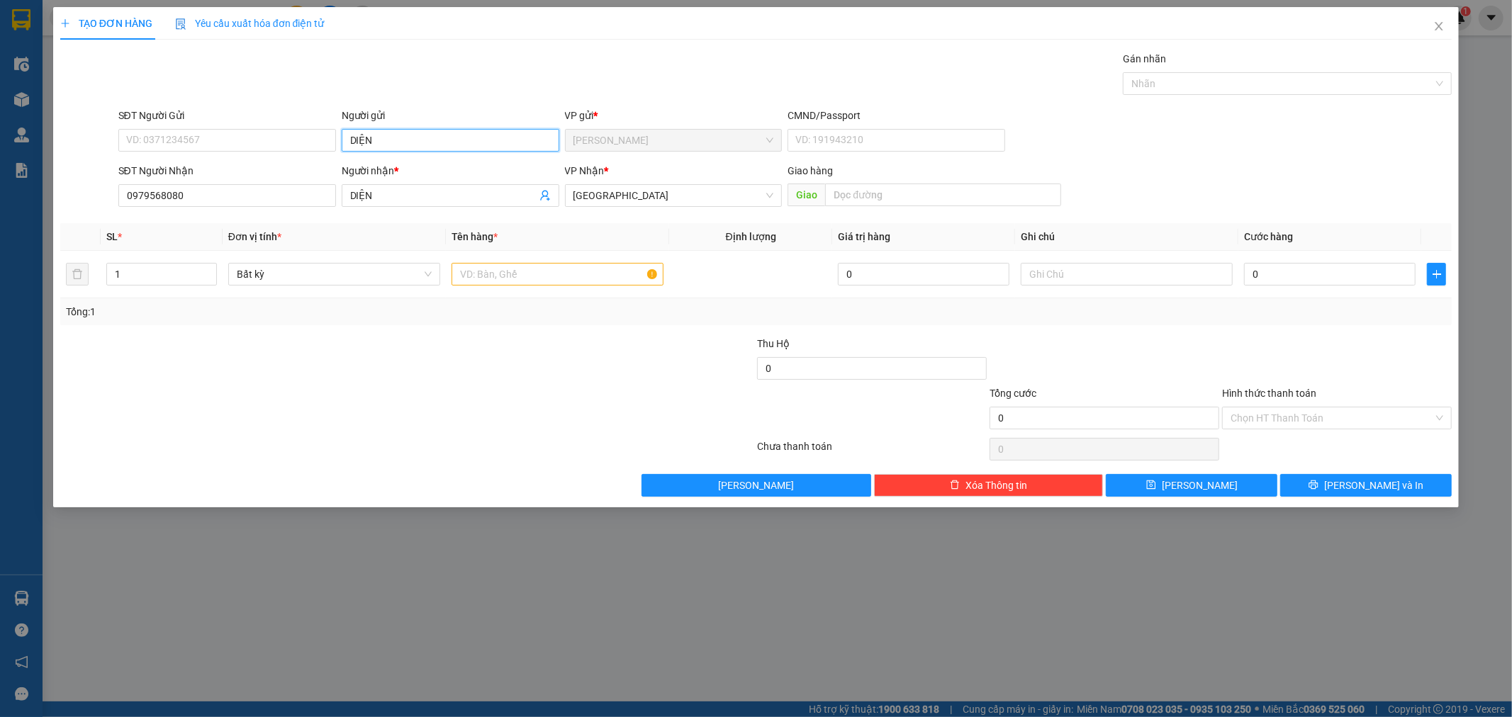
click at [395, 140] on input "DIỆN" at bounding box center [451, 140] width 218 height 23
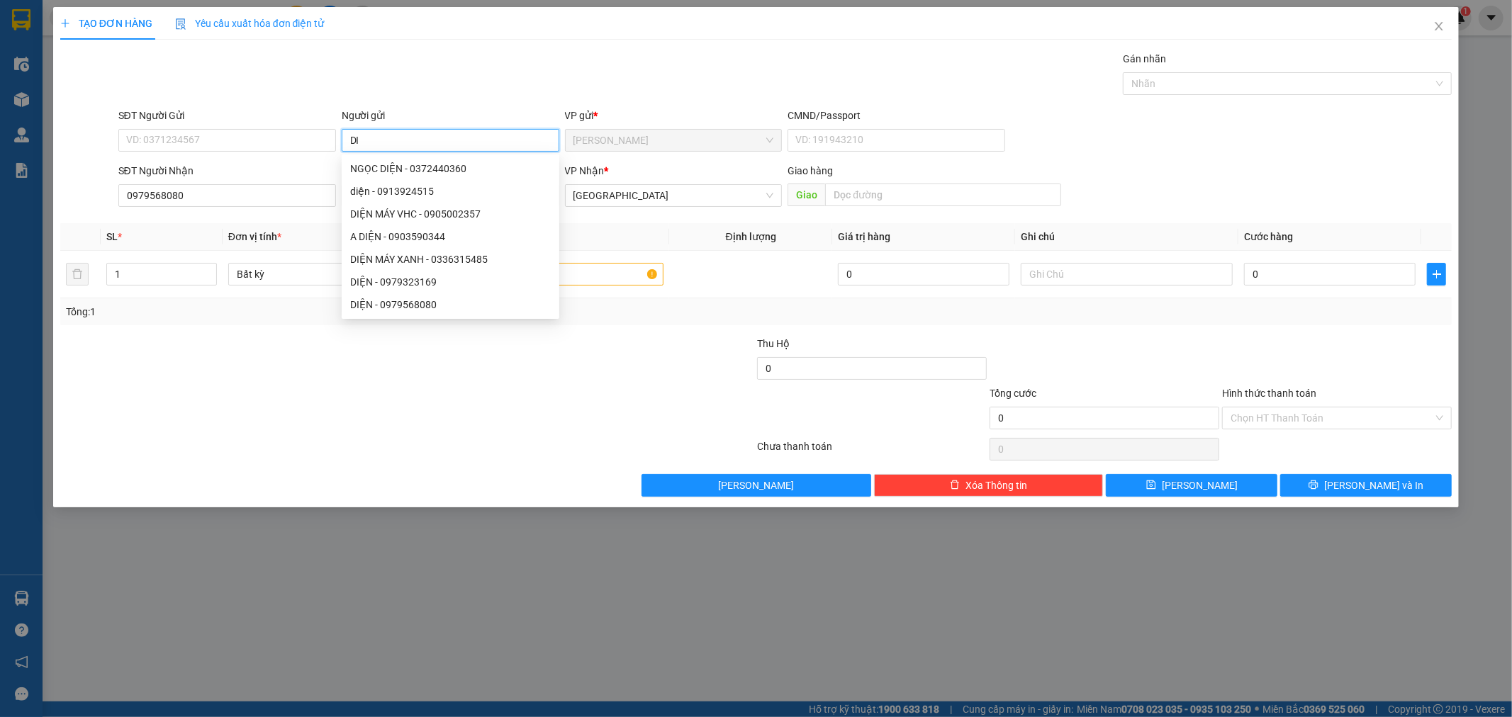
type input "D"
type input "T"
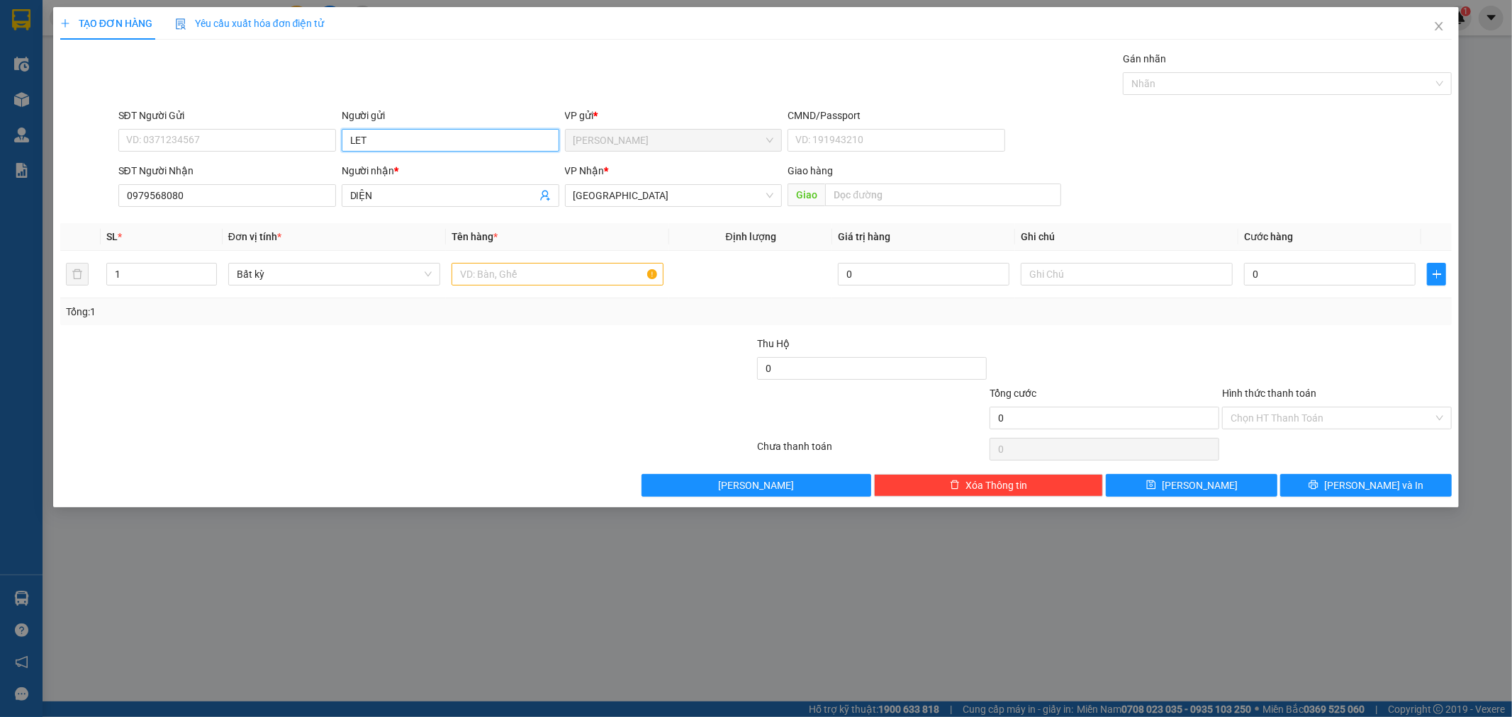
type input "LET"
click at [406, 169] on div "MAI - LETCO - 0367148001" at bounding box center [450, 169] width 201 height 16
type input "0367148001"
type input "MAI - LETCO"
type input "2"
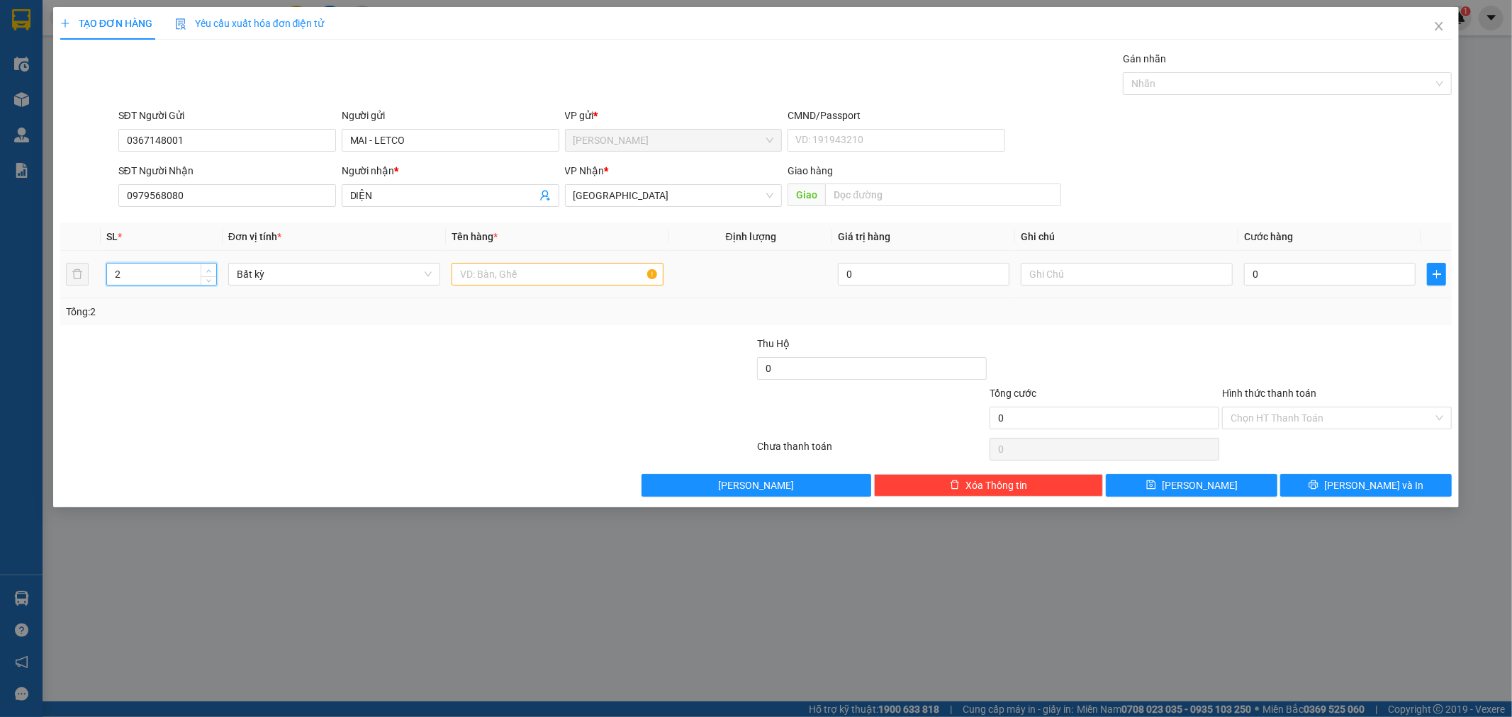
click at [208, 269] on icon "up" at bounding box center [208, 271] width 5 height 5
click at [469, 278] on input "text" at bounding box center [558, 274] width 212 height 23
type input "2 T"
click at [1276, 279] on input "0" at bounding box center [1330, 274] width 172 height 23
type input "8"
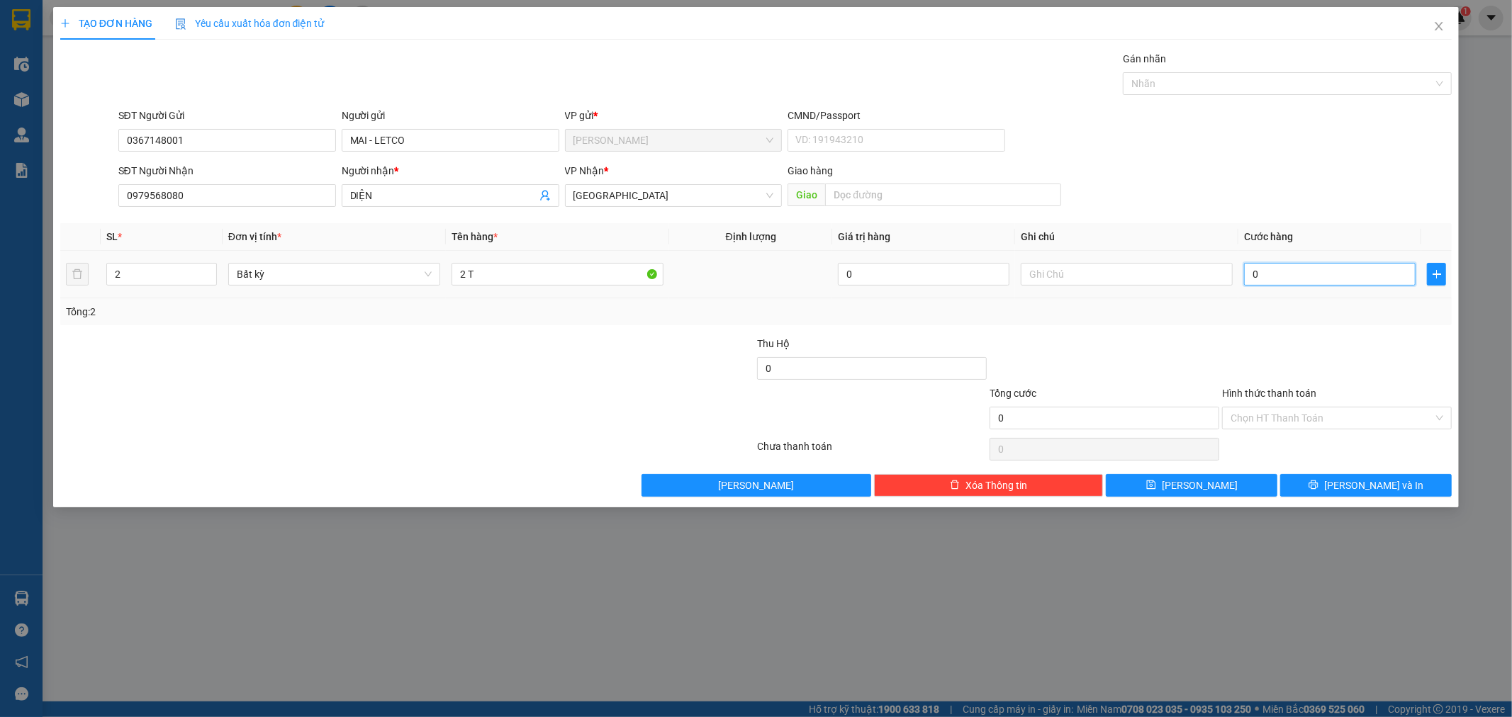
type input "8"
type input "80"
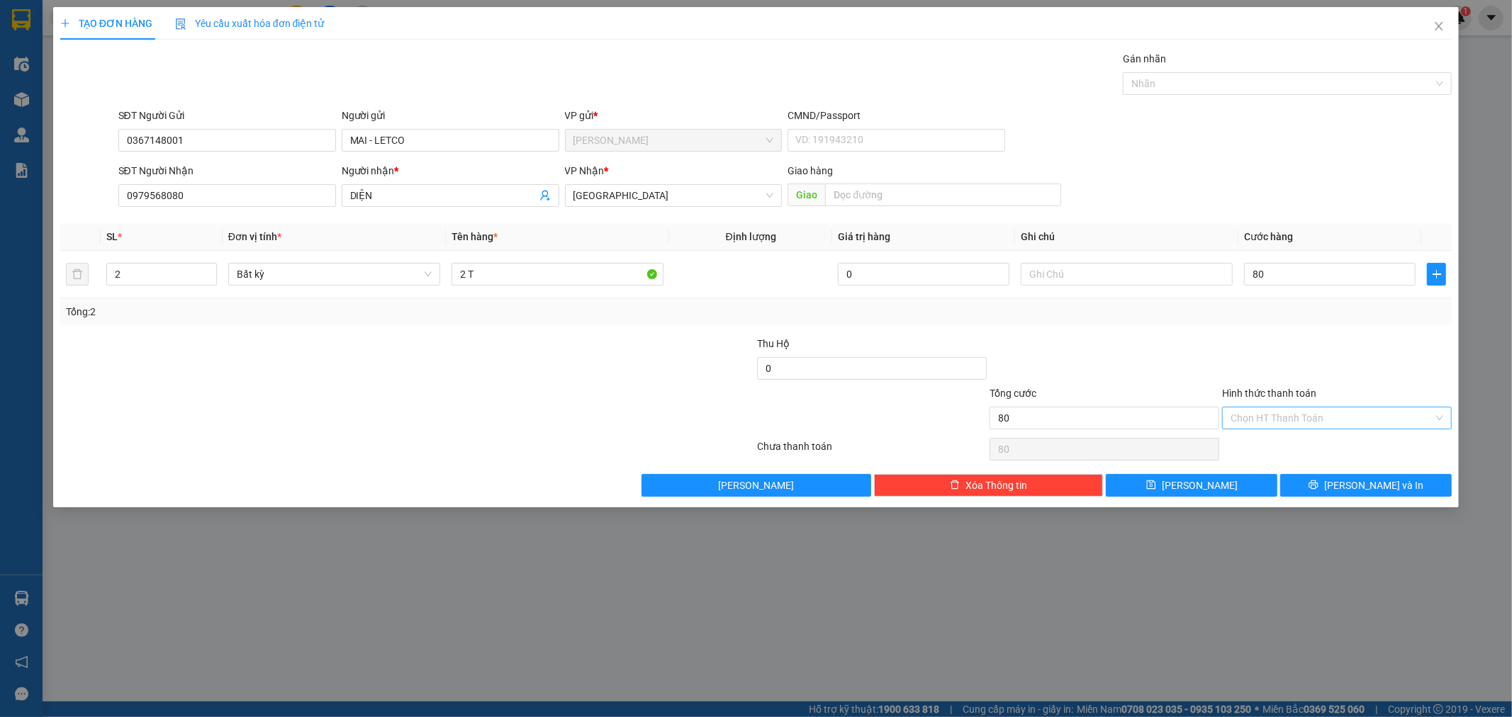
type input "80.000"
click at [1307, 413] on input "Hình thức thanh toán" at bounding box center [1332, 418] width 203 height 21
click at [1264, 442] on div "Tại văn phòng" at bounding box center [1337, 447] width 213 height 16
type input "0"
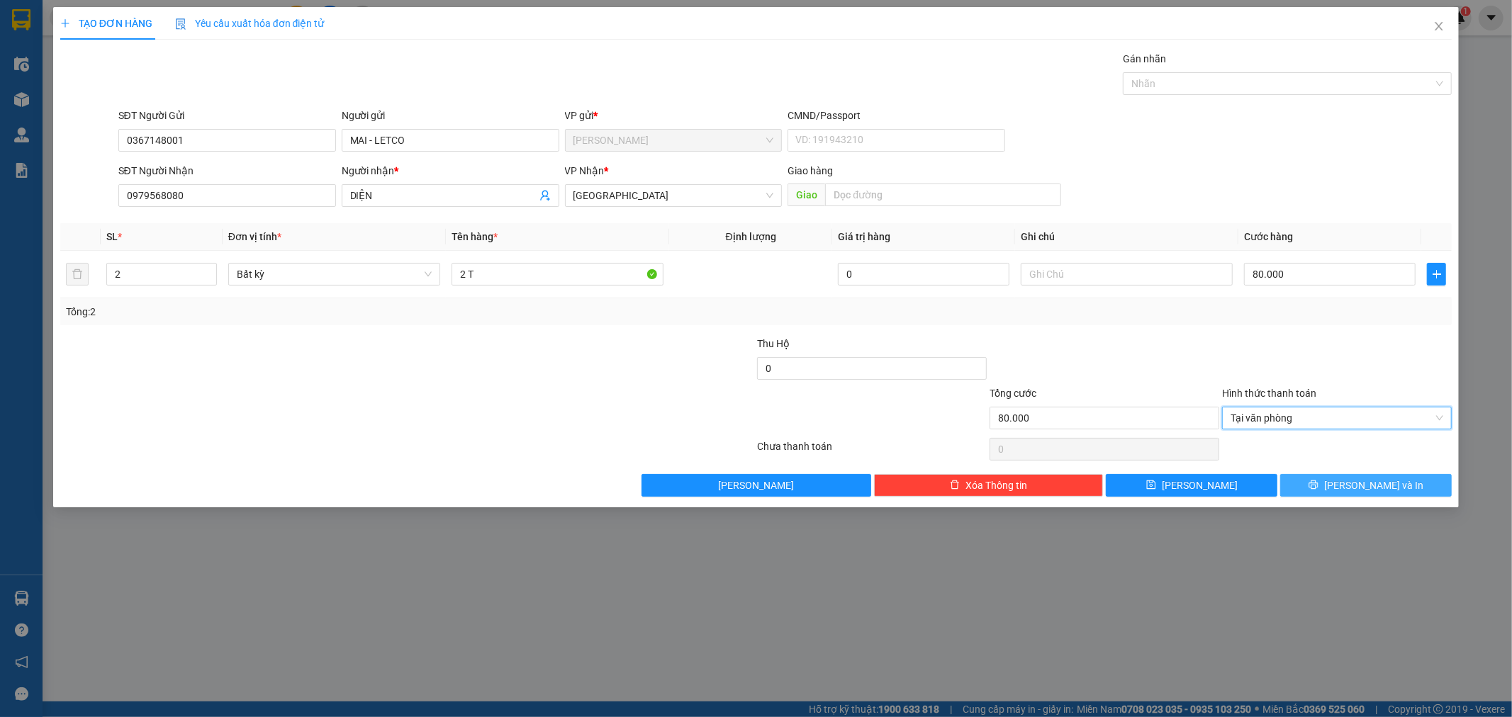
click at [1379, 485] on span "[PERSON_NAME] và In" at bounding box center [1373, 486] width 99 height 16
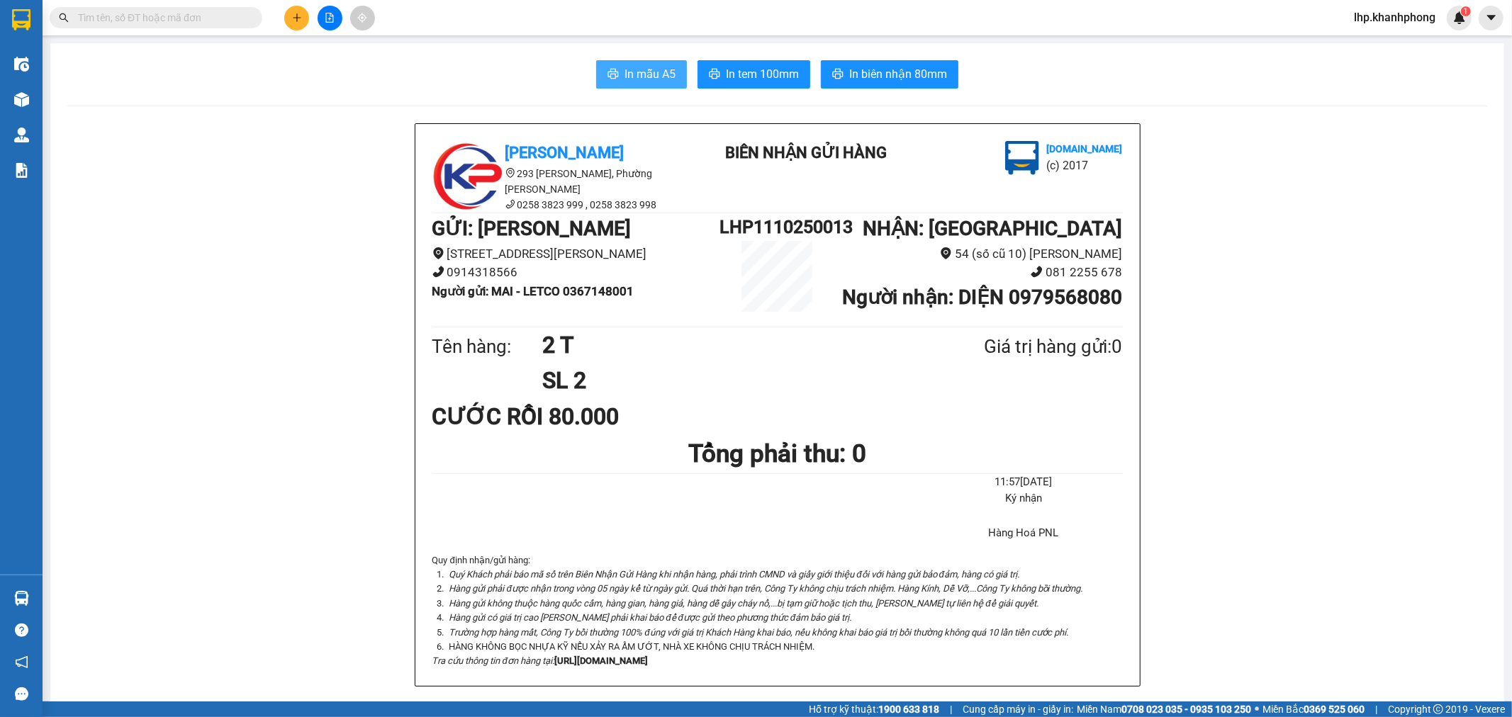
click at [617, 67] on button "In mẫu A5" at bounding box center [641, 74] width 91 height 28
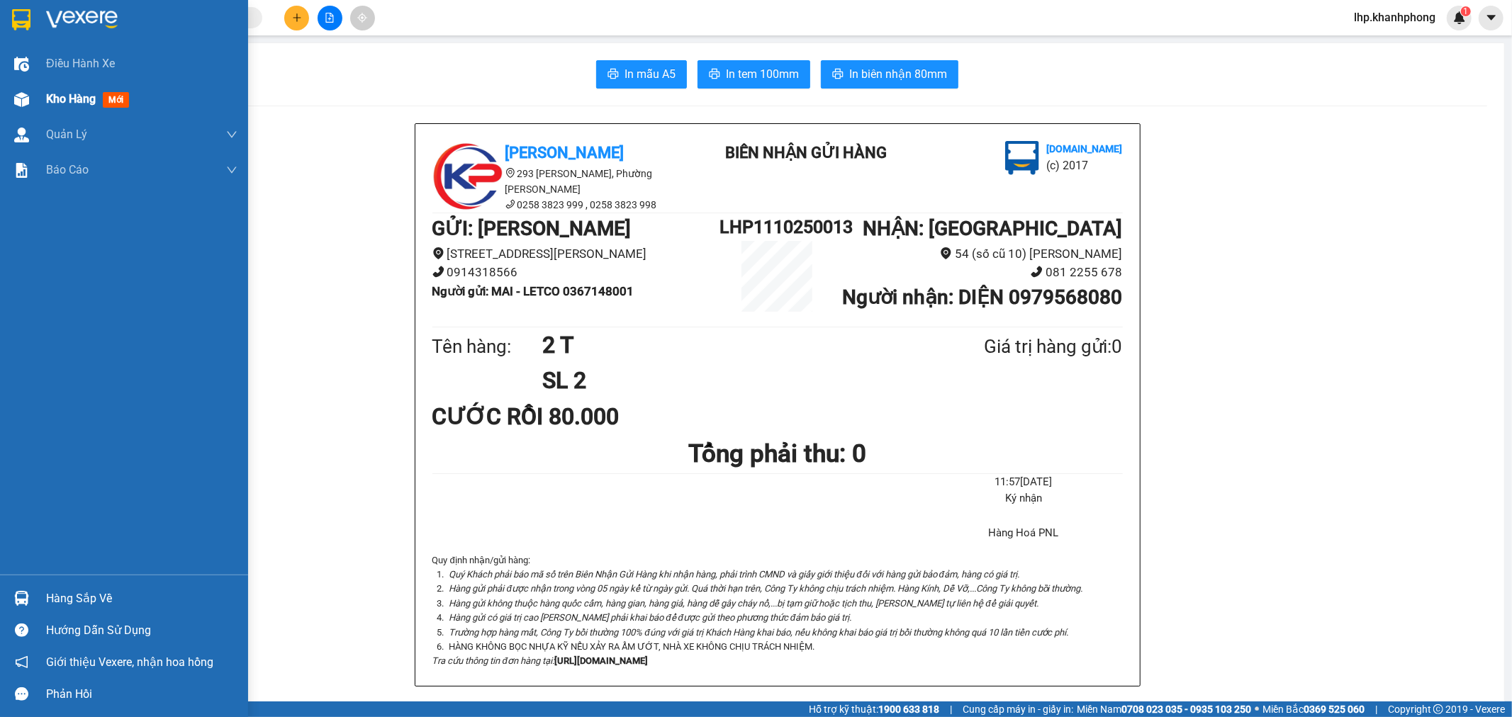
click at [20, 100] on img at bounding box center [21, 99] width 15 height 15
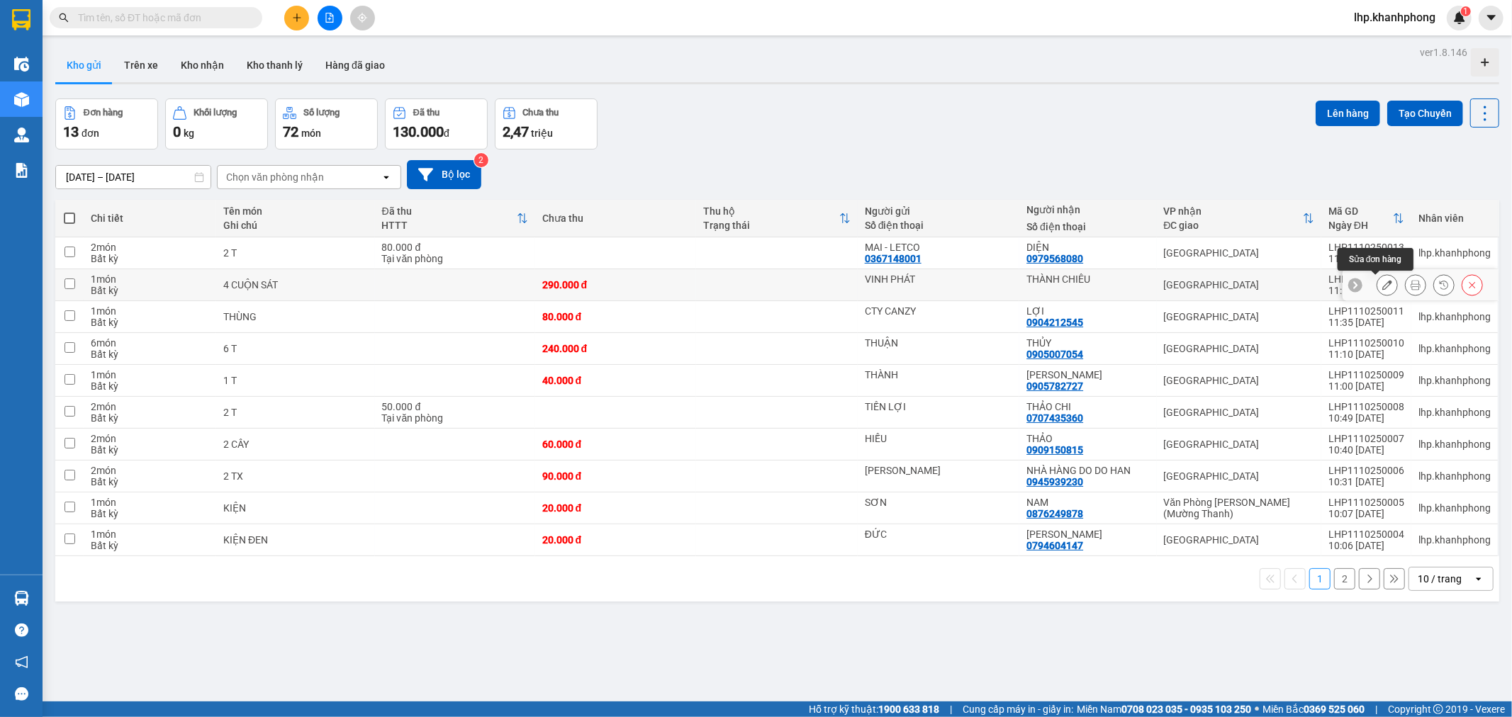
click at [1382, 289] on icon at bounding box center [1387, 285] width 10 height 10
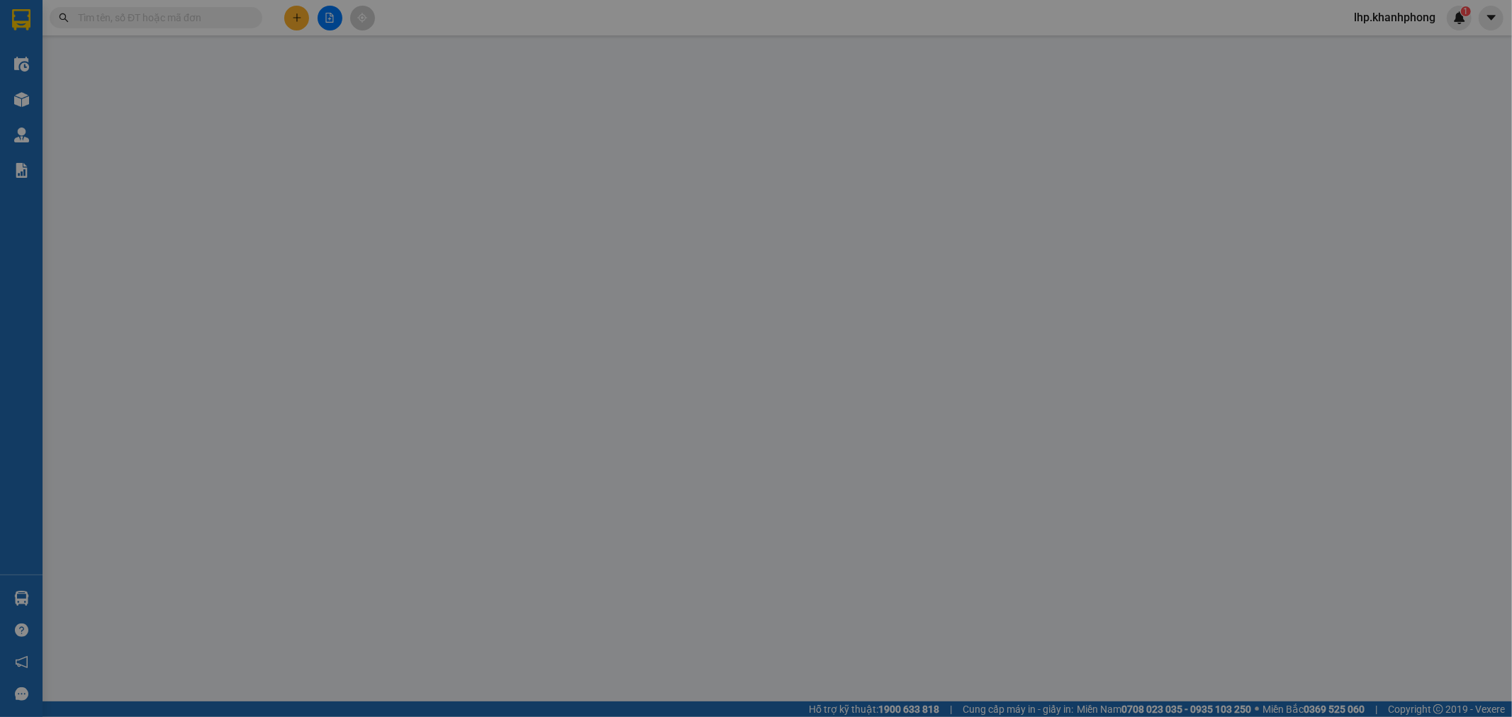
type input "VINH PHÁT"
type input "THÀNH CHIÊU"
type input "290.000"
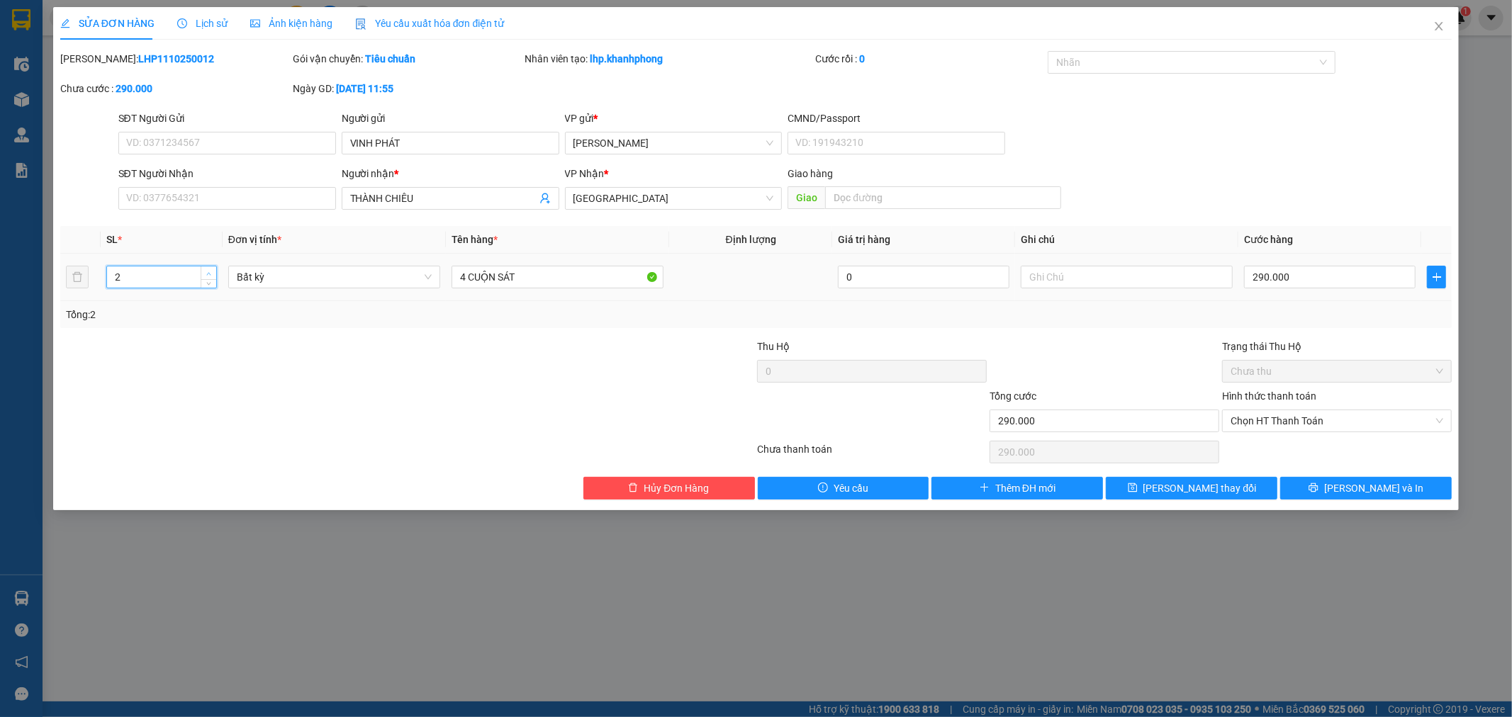
click at [209, 272] on icon "up" at bounding box center [208, 274] width 5 height 5
type input "4"
click at [208, 272] on icon "up" at bounding box center [209, 273] width 4 height 3
click at [1364, 491] on span "[PERSON_NAME] và In" at bounding box center [1373, 489] width 99 height 16
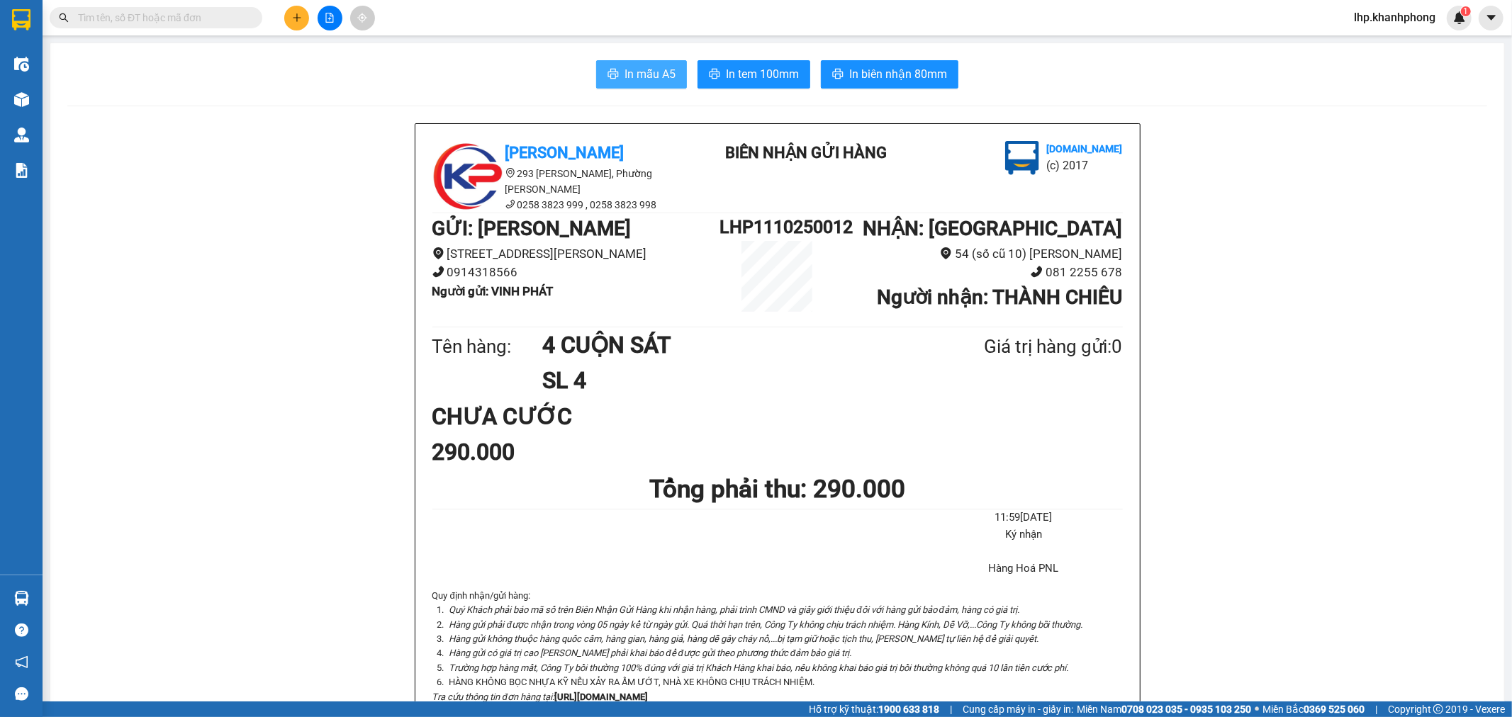
click at [651, 73] on span "In mẫu A5" at bounding box center [650, 74] width 51 height 18
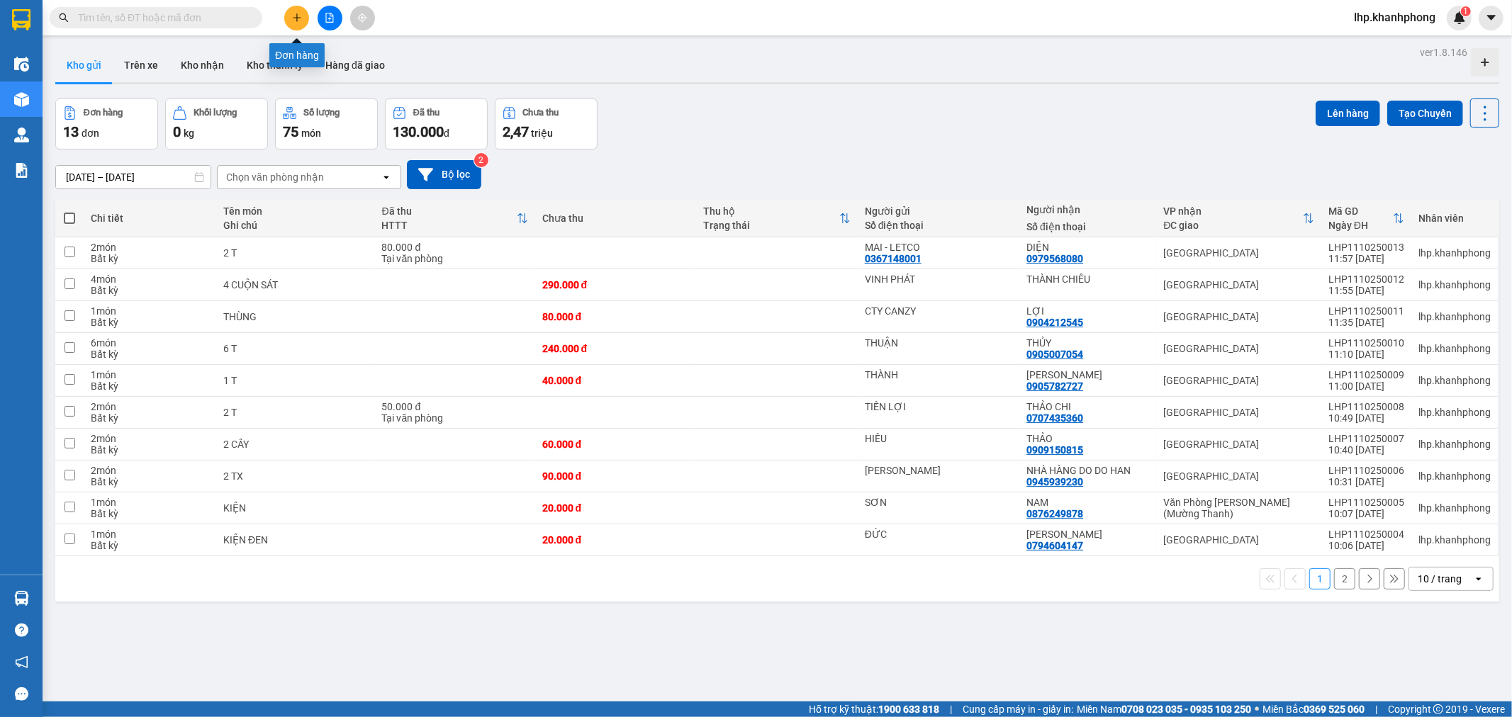
click at [296, 19] on icon "plus" at bounding box center [297, 18] width 10 height 10
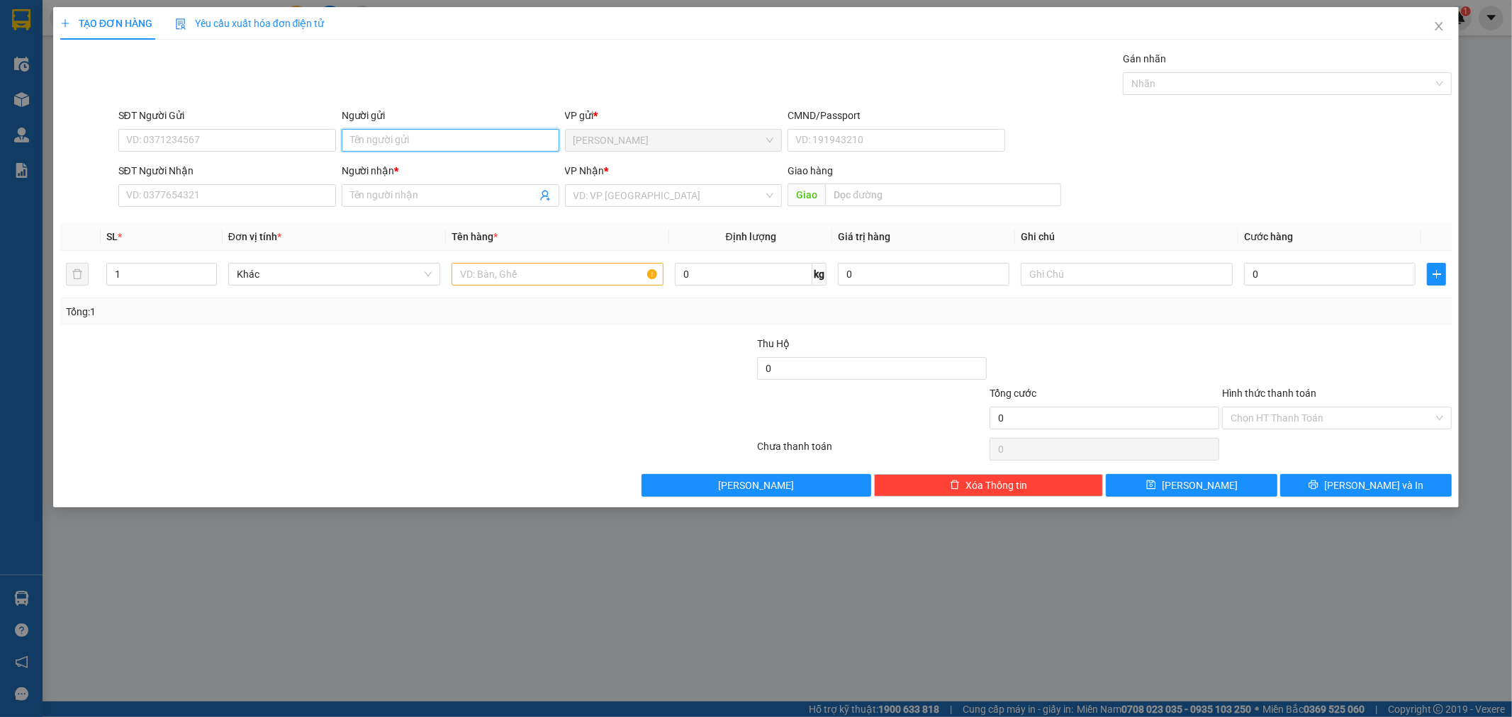
click at [412, 138] on input "Người gửi" at bounding box center [451, 140] width 218 height 23
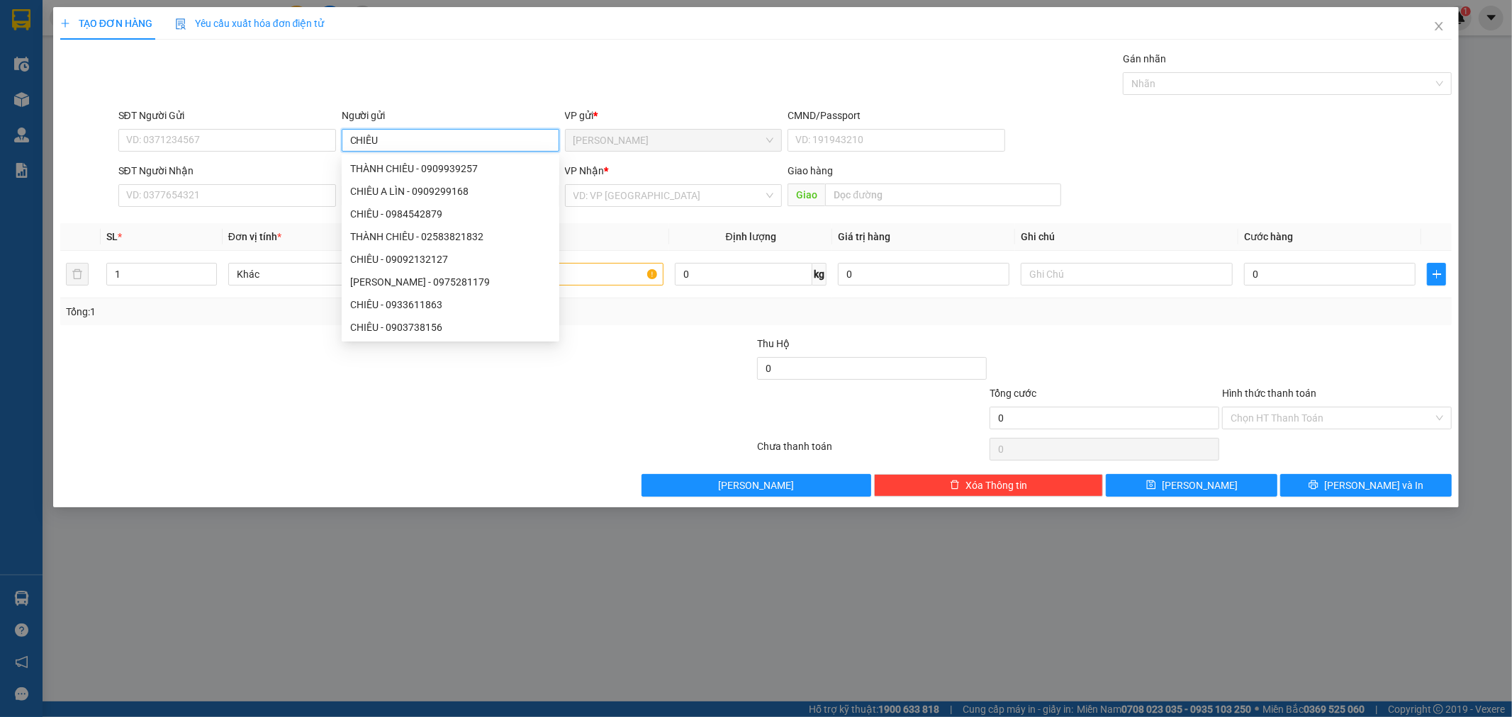
type input "CHIÊU"
click at [265, 157] on div "SĐT Người Gửi VD: 0371234567" at bounding box center [227, 133] width 218 height 50
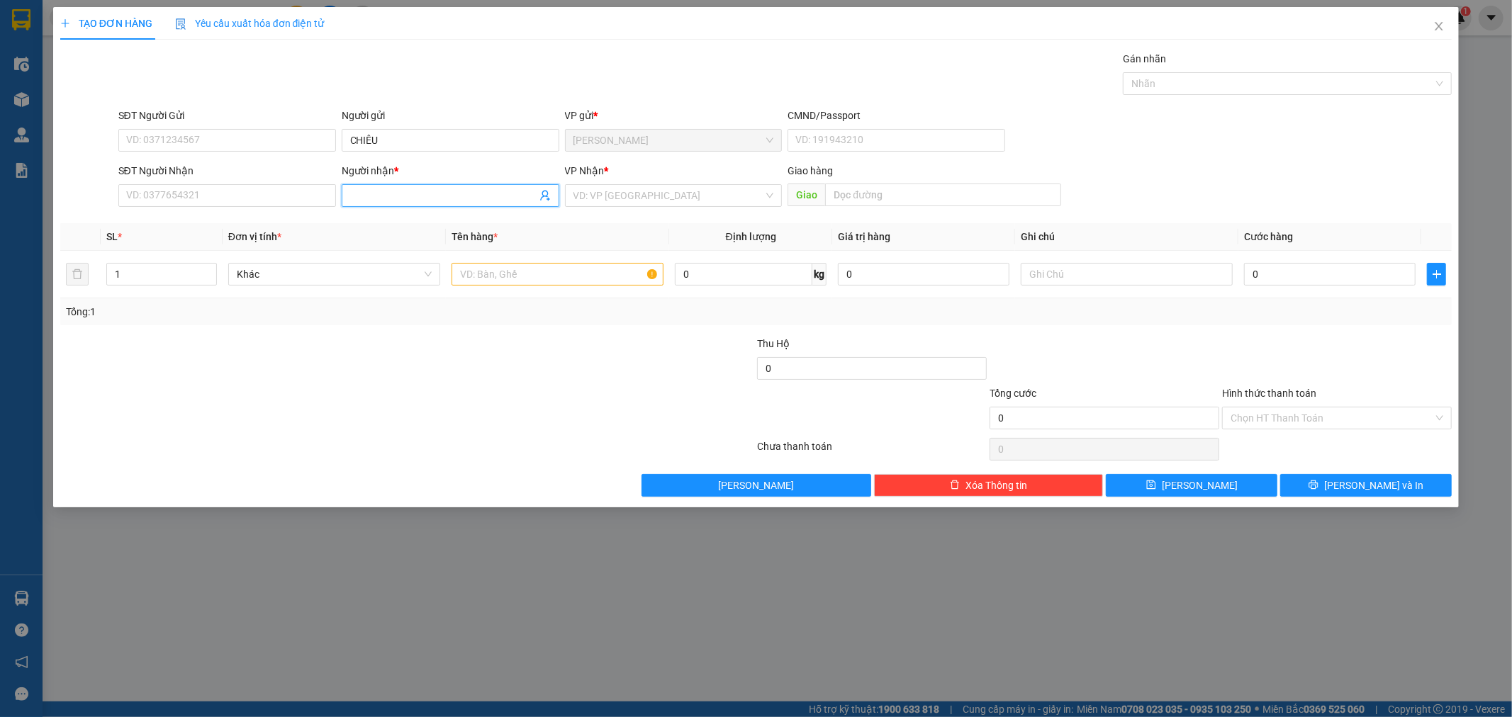
click at [403, 196] on input "Người nhận *" at bounding box center [443, 196] width 186 height 16
click at [386, 194] on input "HỒNG PƯƠNG" at bounding box center [443, 196] width 186 height 16
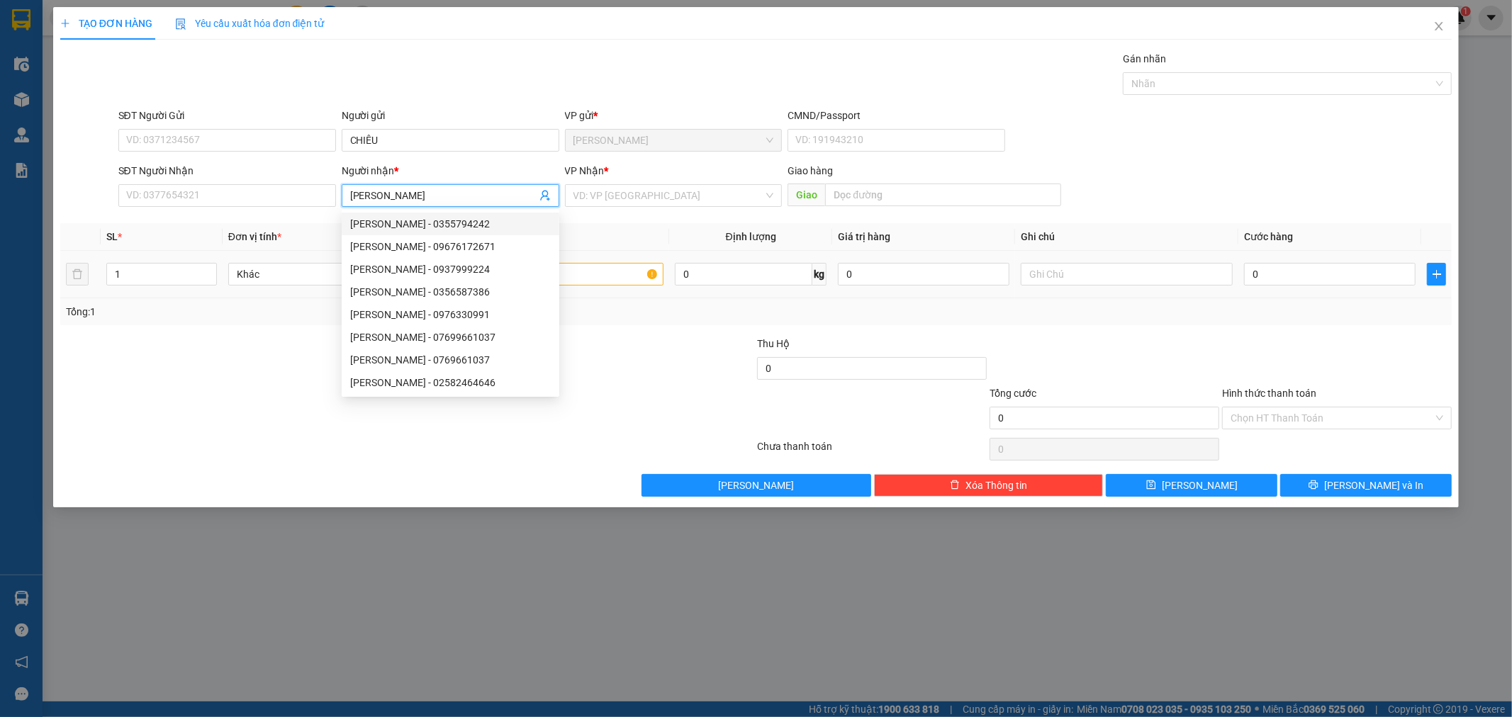
type input "[PERSON_NAME]"
click at [647, 281] on input "text" at bounding box center [558, 274] width 212 height 23
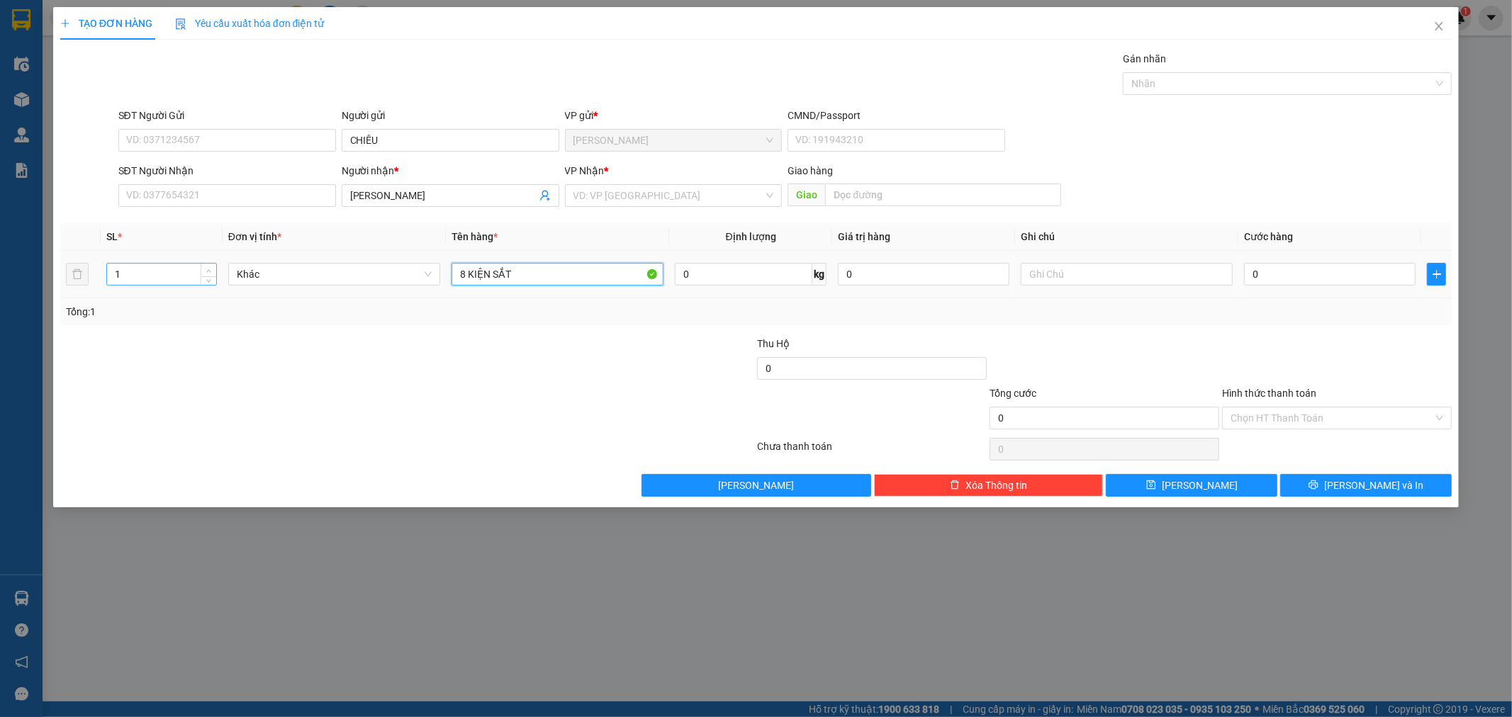
type input "8 KIỆN SẮT"
click at [208, 271] on icon "up" at bounding box center [208, 271] width 5 height 5
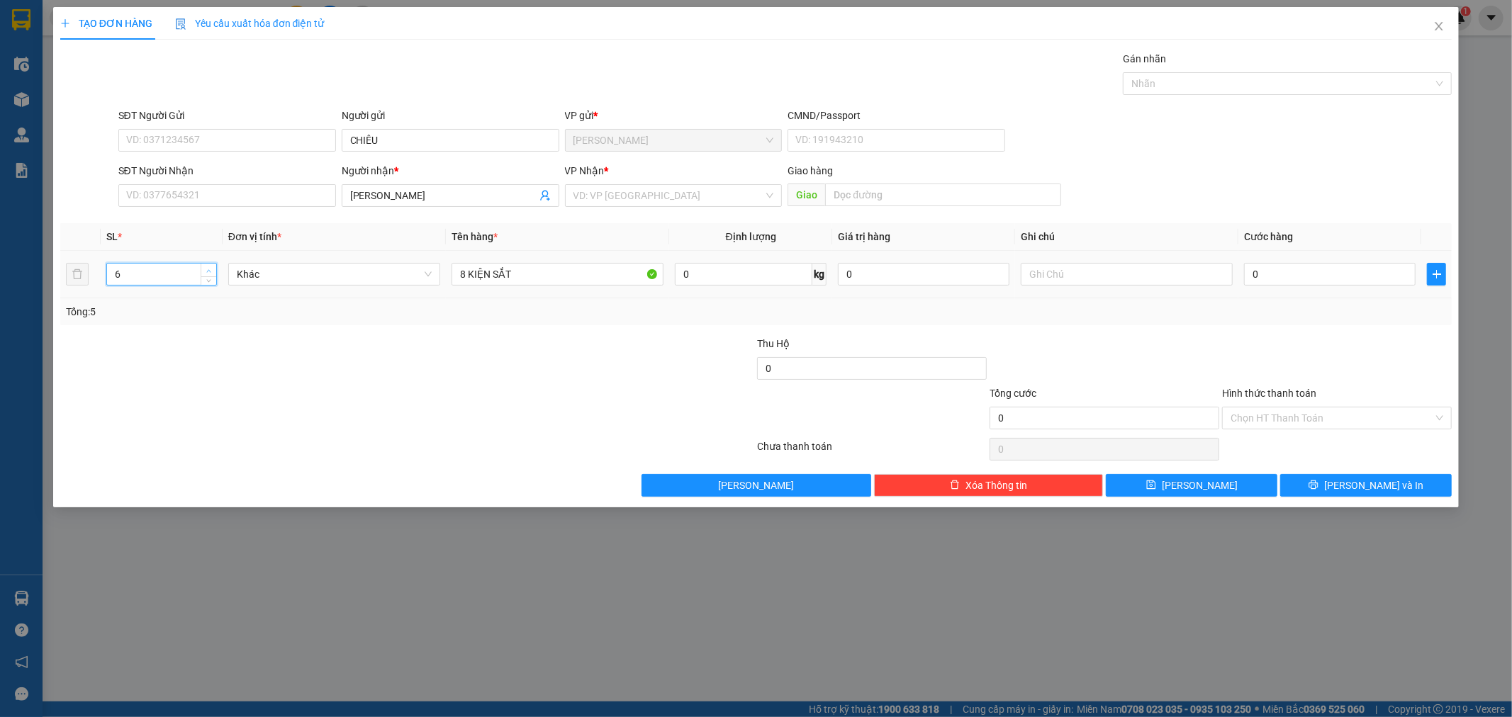
click at [208, 271] on icon "up" at bounding box center [208, 271] width 5 height 5
type input "8"
click at [208, 271] on icon "up" at bounding box center [208, 271] width 5 height 5
click at [1309, 279] on input "0" at bounding box center [1330, 274] width 172 height 23
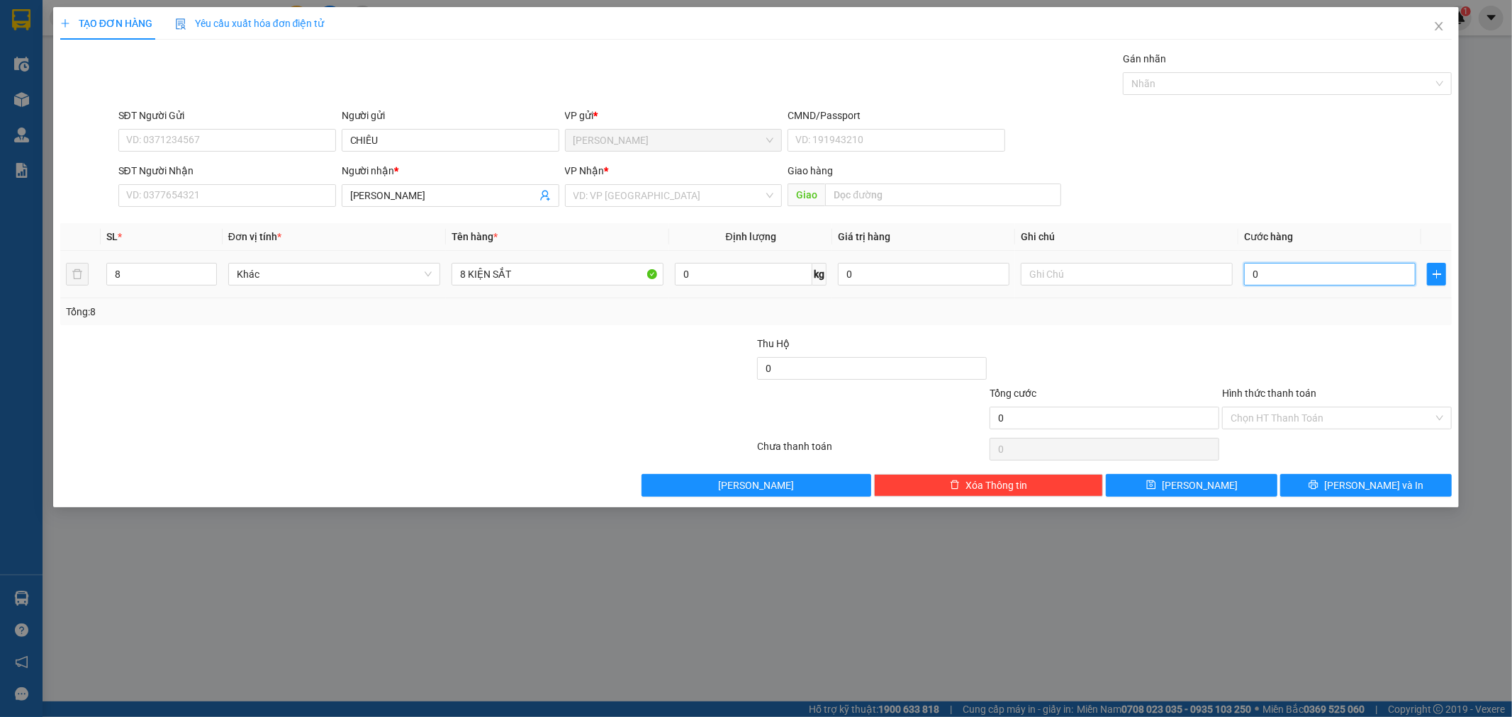
type input "4"
type input "48"
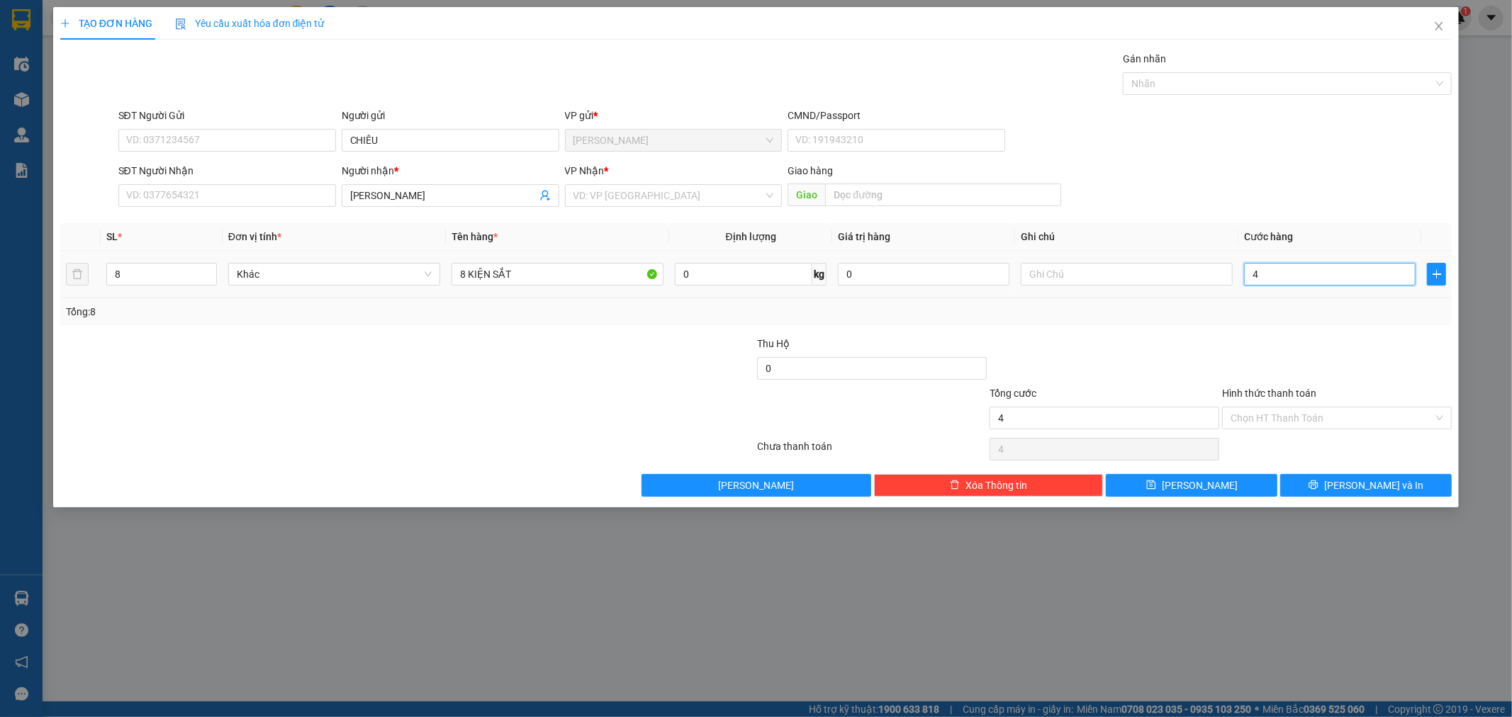
type input "48"
type input "480"
type input "480.000"
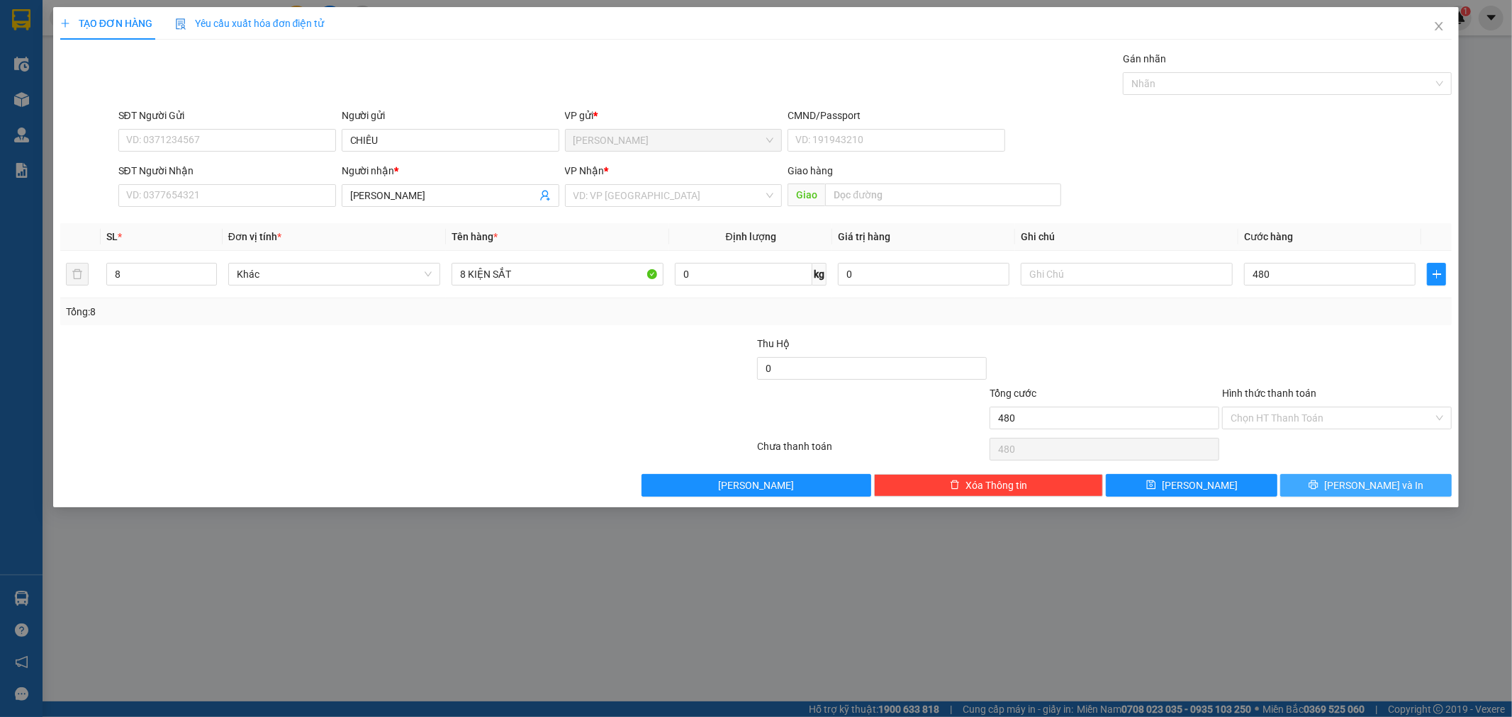
type input "480.000"
click at [1362, 486] on span "[PERSON_NAME] và In" at bounding box center [1373, 486] width 99 height 16
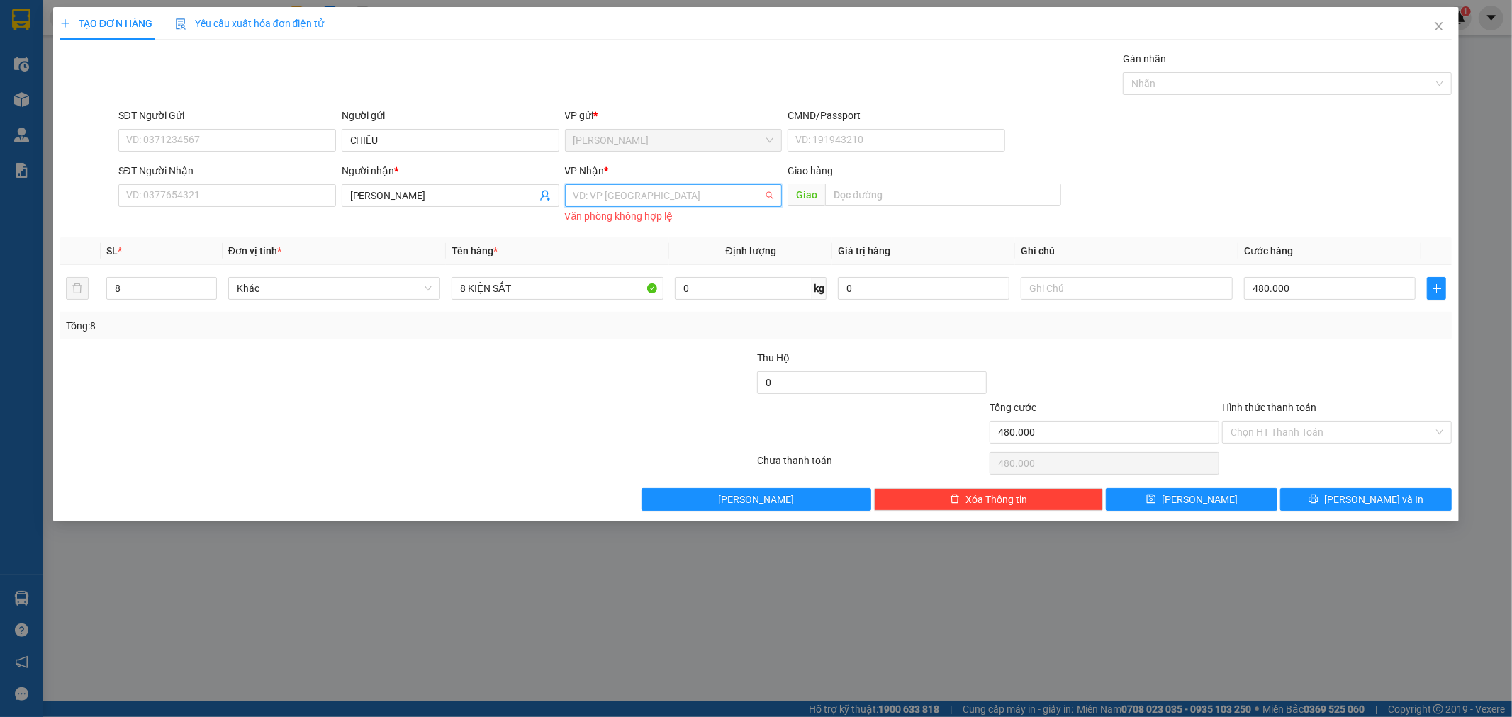
click at [748, 194] on input "search" at bounding box center [669, 195] width 191 height 21
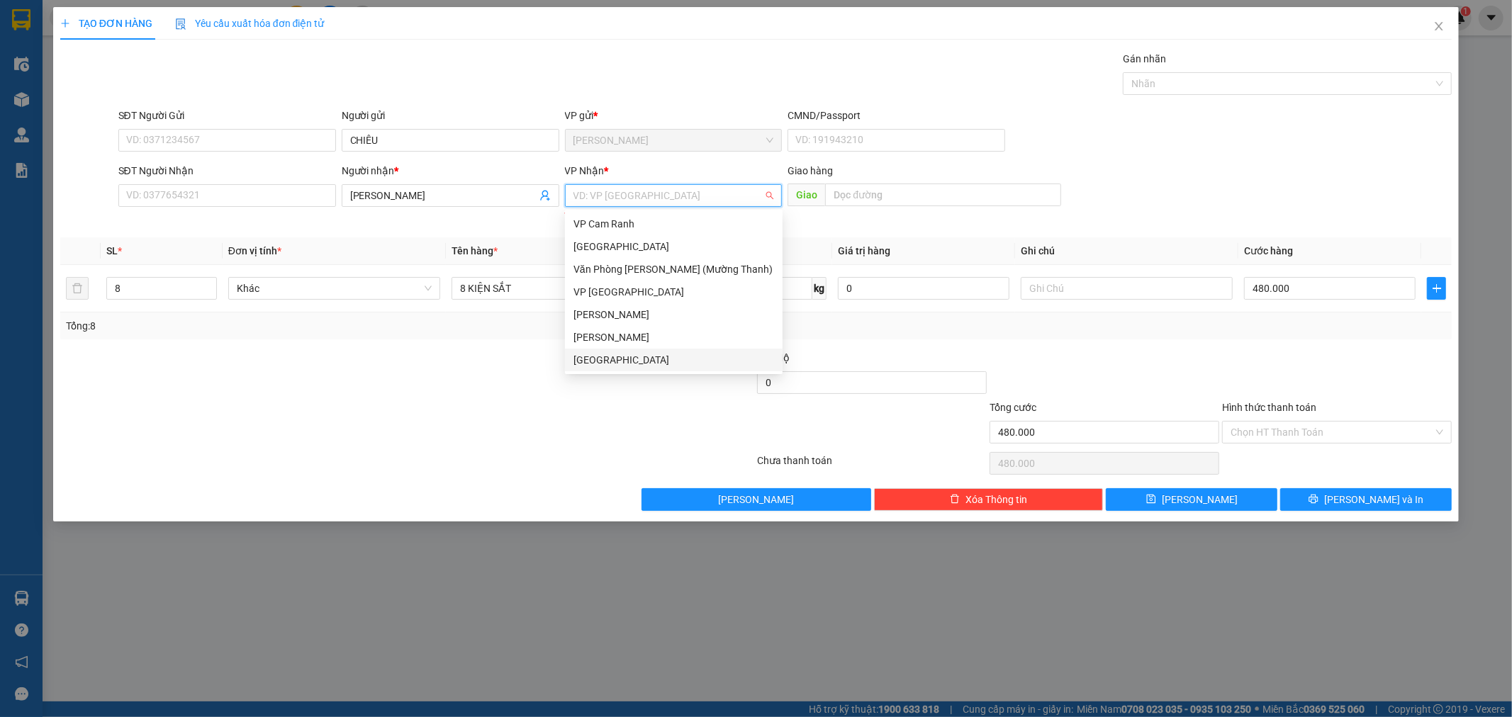
click at [614, 357] on div "[GEOGRAPHIC_DATA]" at bounding box center [674, 360] width 201 height 16
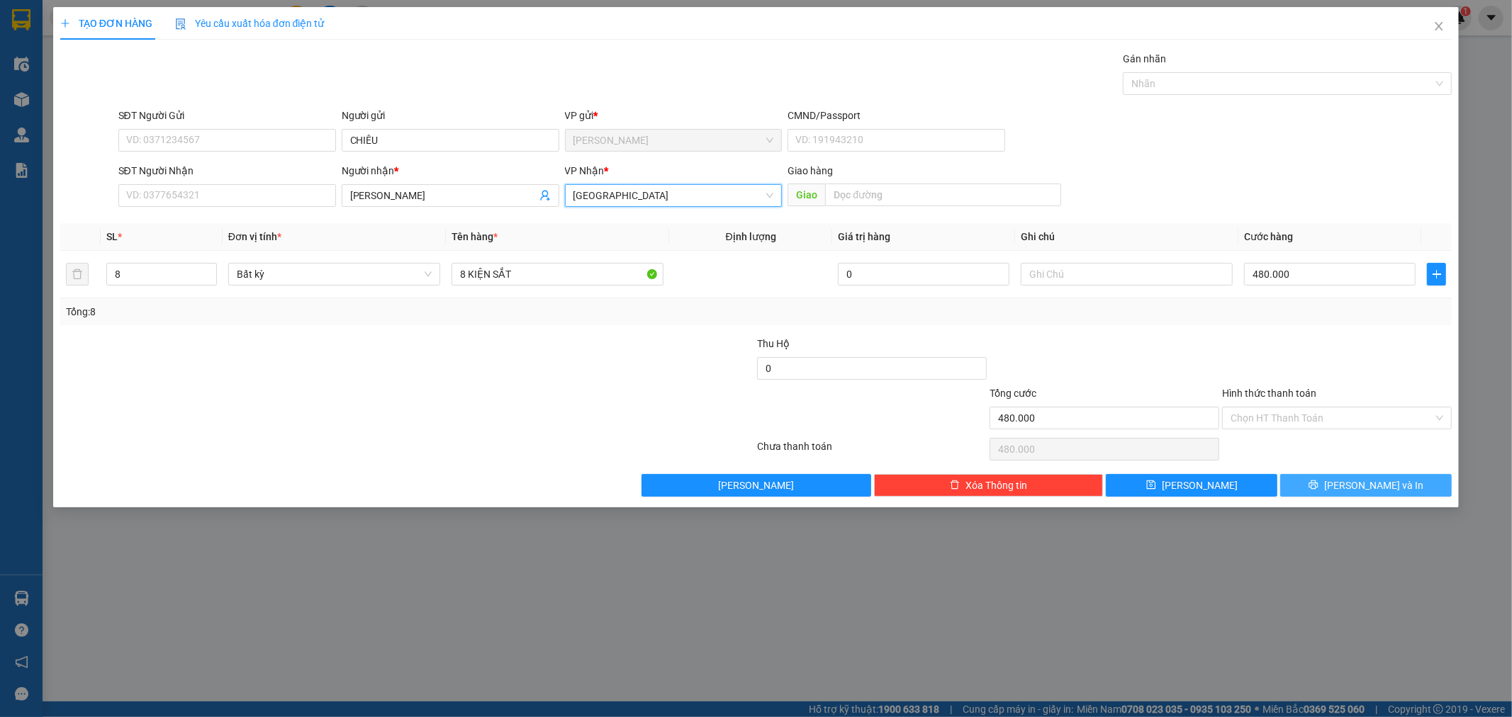
click at [1369, 489] on span "[PERSON_NAME] và In" at bounding box center [1373, 486] width 99 height 16
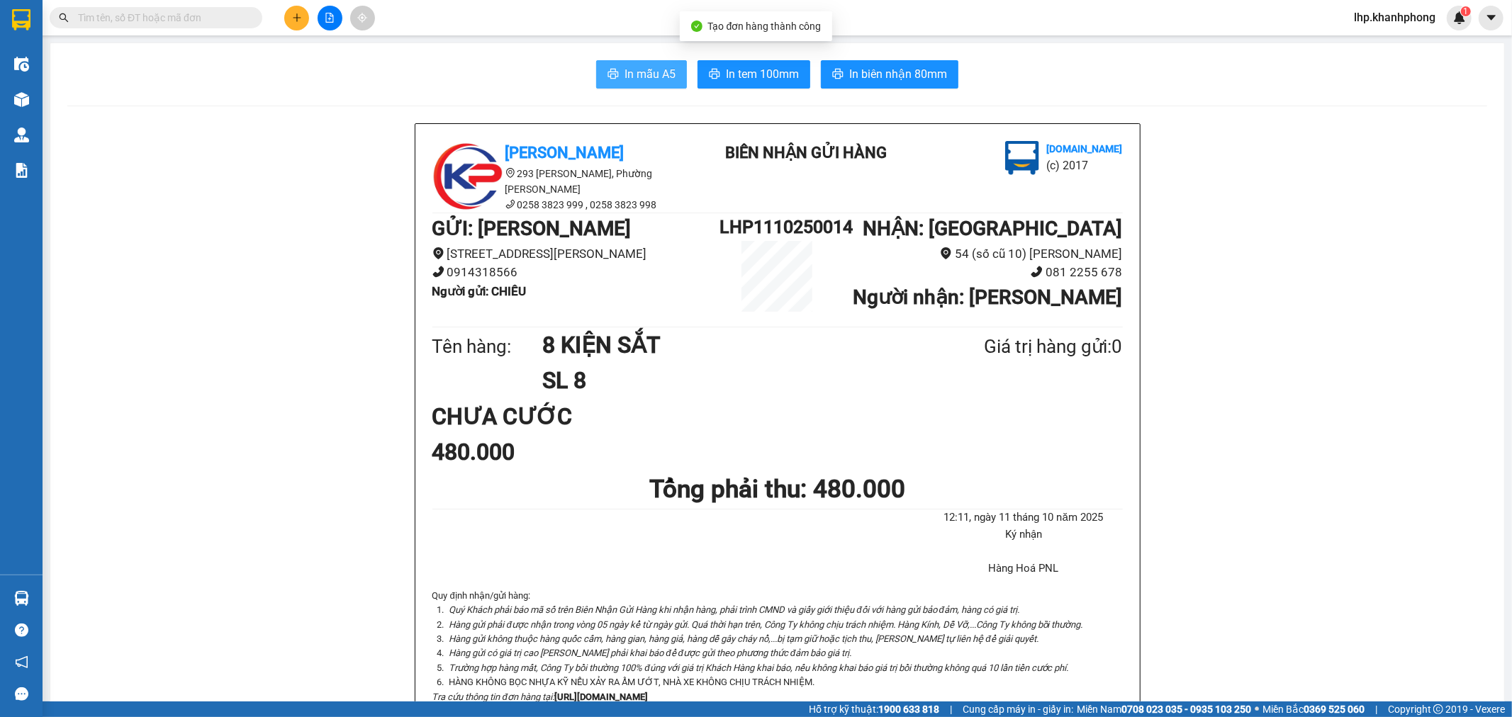
click at [643, 73] on span "In mẫu A5" at bounding box center [650, 74] width 51 height 18
click at [298, 16] on icon "plus" at bounding box center [297, 18] width 10 height 10
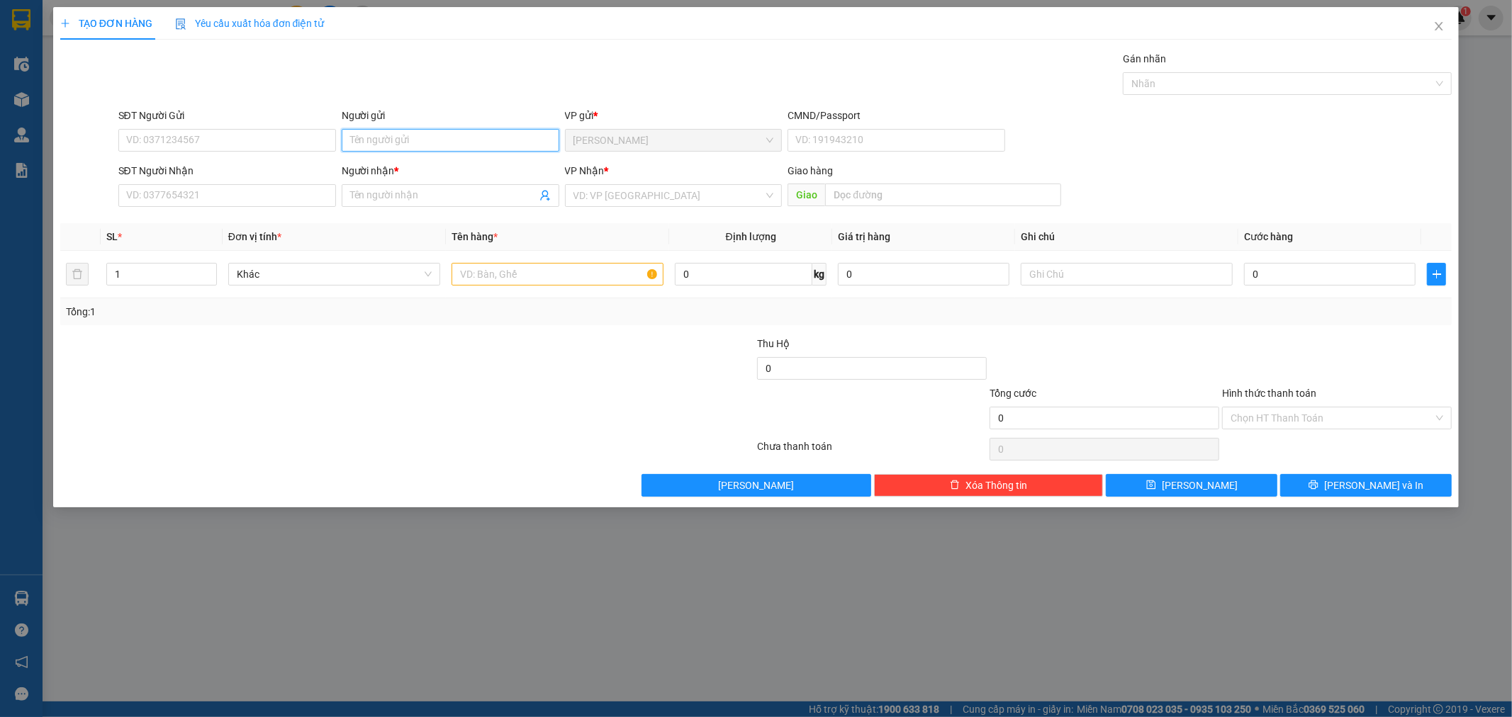
click at [469, 145] on input "Người gửi" at bounding box center [451, 140] width 218 height 23
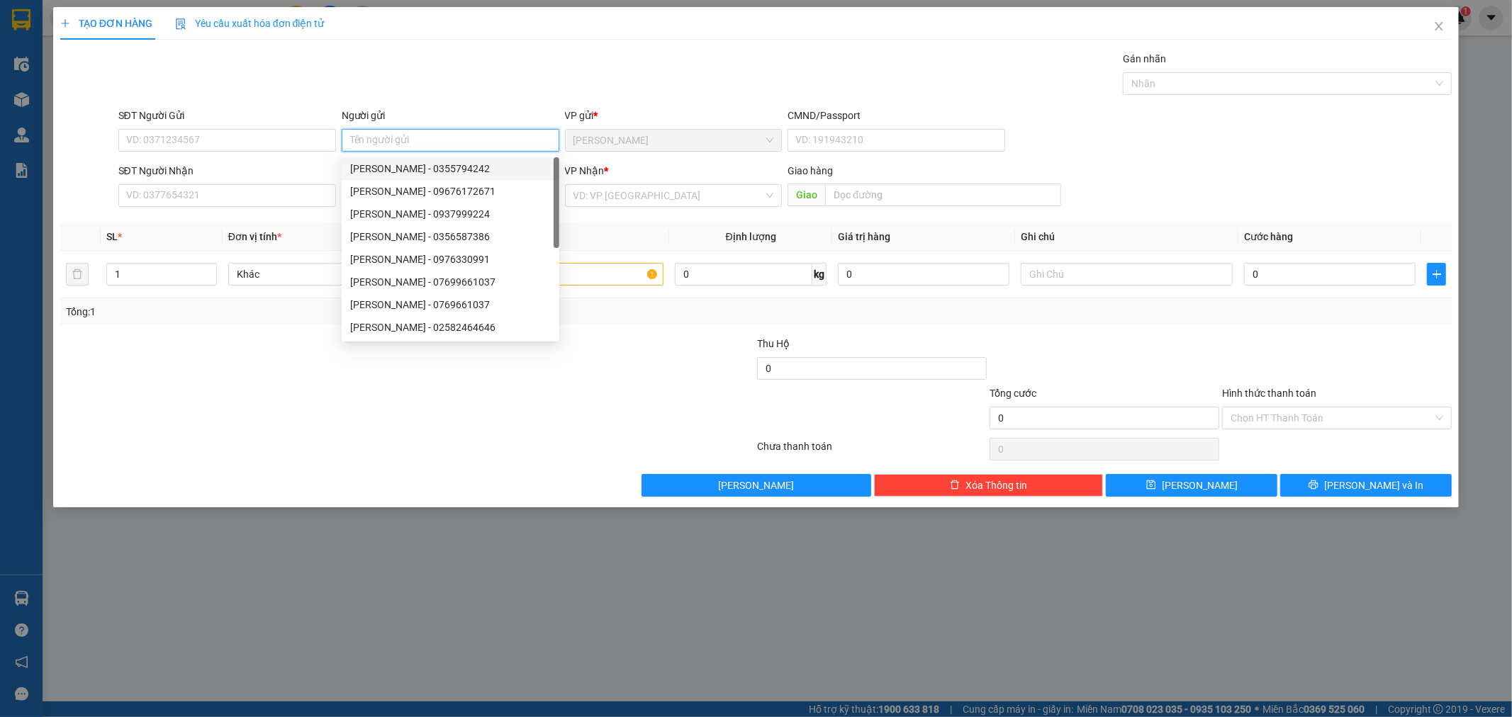
type input "O"
type input "DANH"
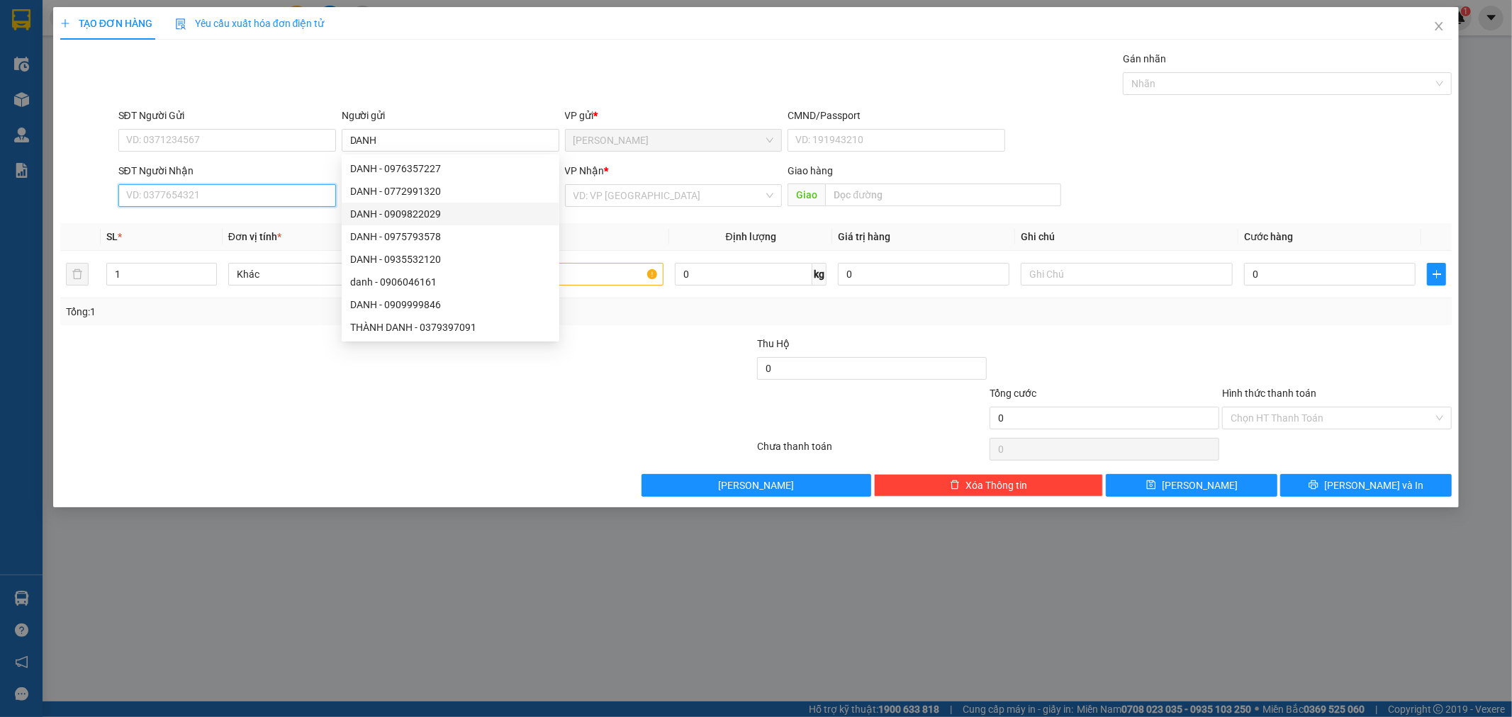
click at [232, 195] on input "SĐT Người Nhận" at bounding box center [227, 195] width 218 height 23
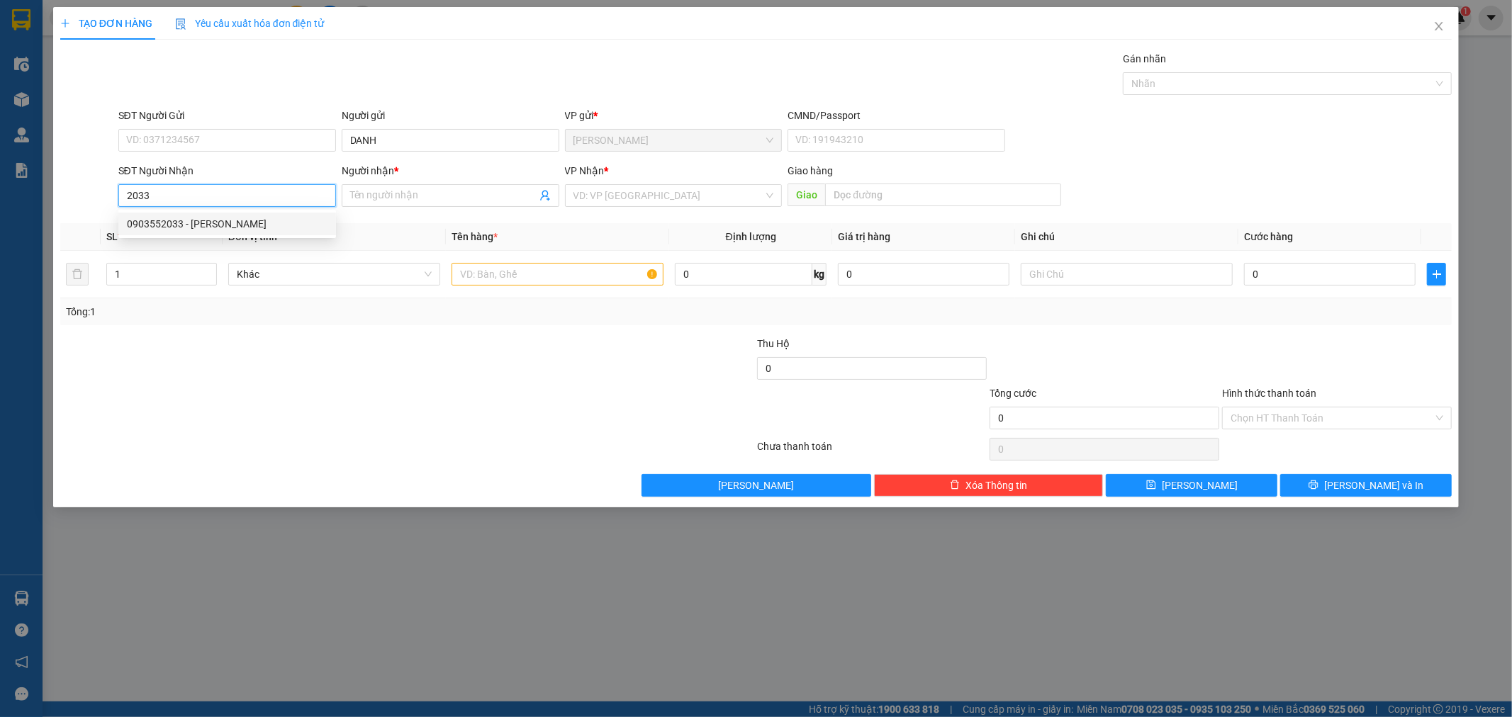
click at [211, 225] on div "0903552033 - [PERSON_NAME]" at bounding box center [227, 224] width 201 height 16
type input "0903552033"
type input "[PERSON_NAME]"
type input "0903552033"
click at [513, 278] on input "text" at bounding box center [558, 274] width 212 height 23
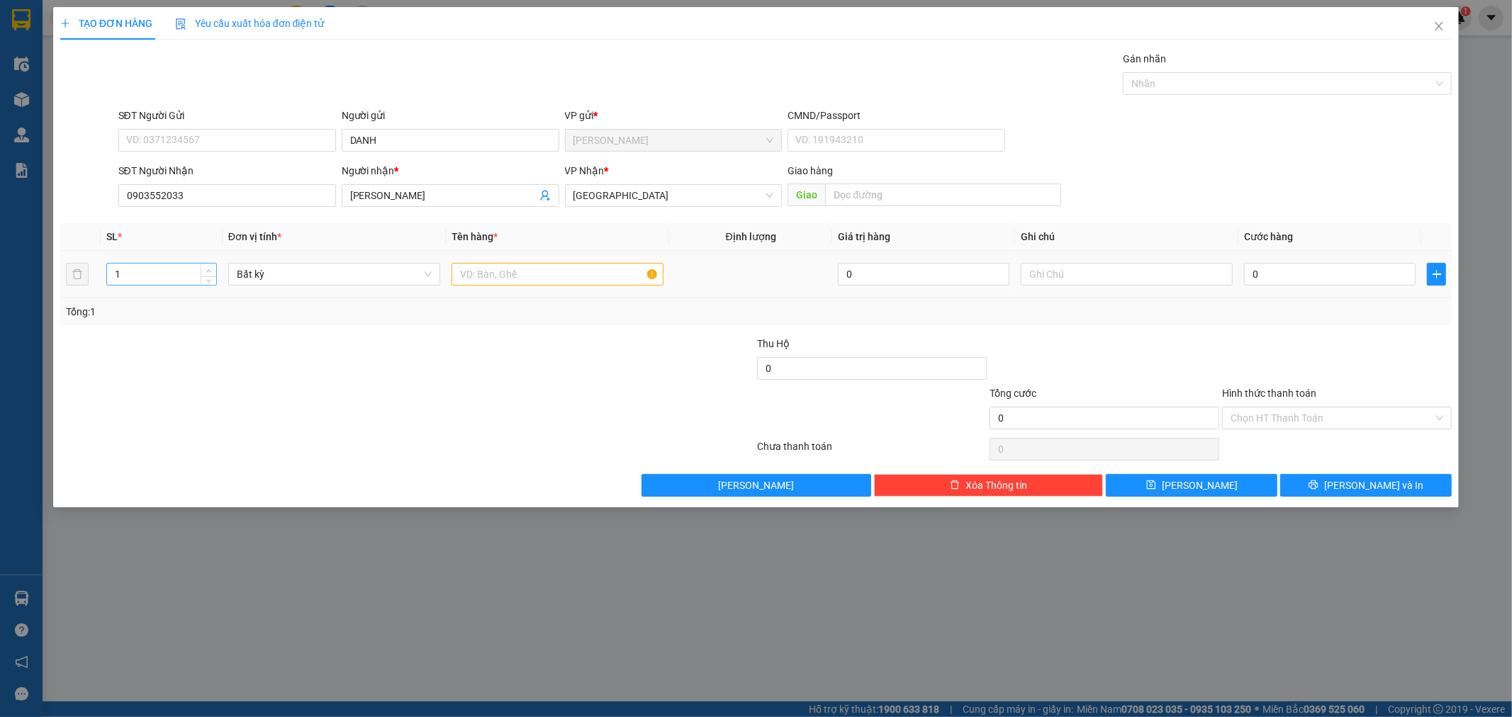
type input "2"
click at [211, 270] on span "up" at bounding box center [209, 271] width 9 height 9
click at [477, 278] on input "text" at bounding box center [558, 274] width 212 height 23
click at [464, 272] on input "2T" at bounding box center [558, 274] width 212 height 23
type input "2 T"
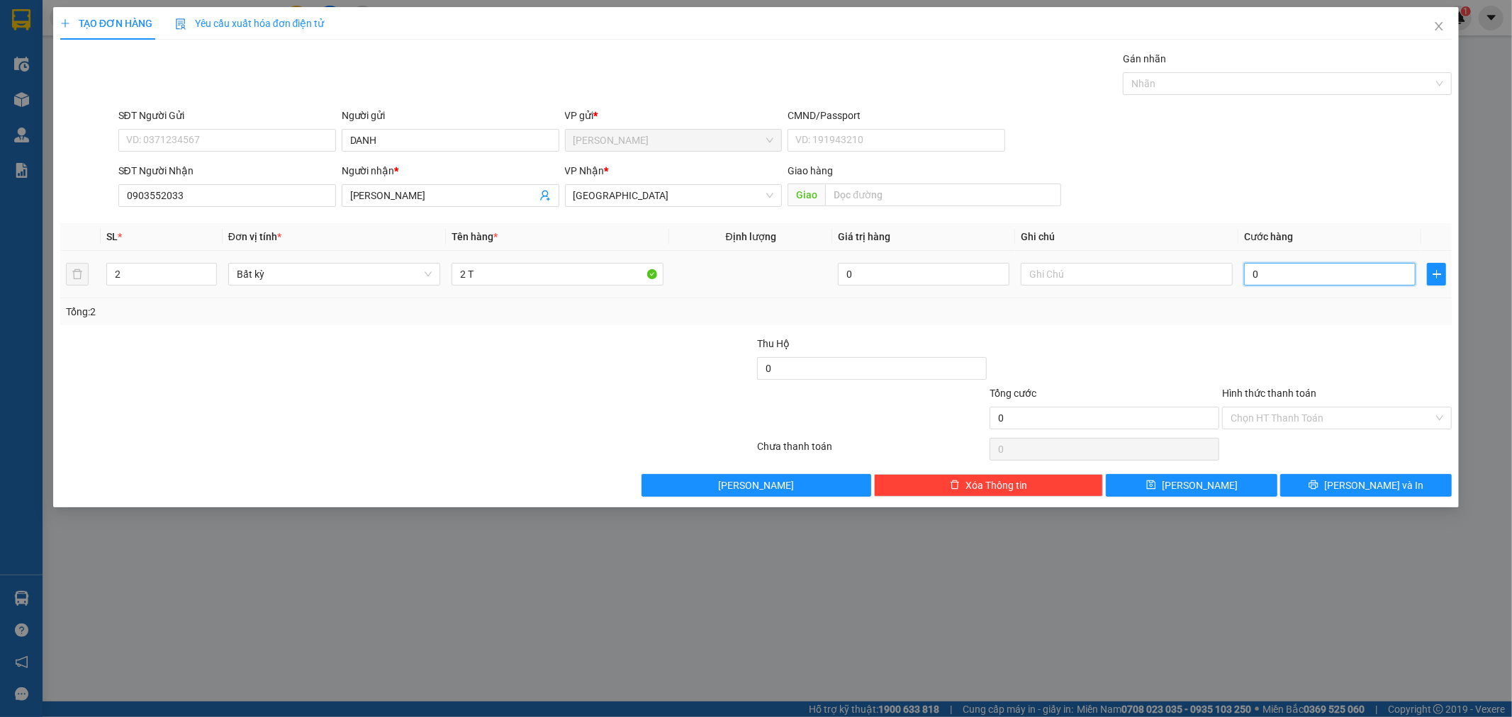
click at [1272, 274] on input "0" at bounding box center [1330, 274] width 172 height 23
type input "8"
type input "80"
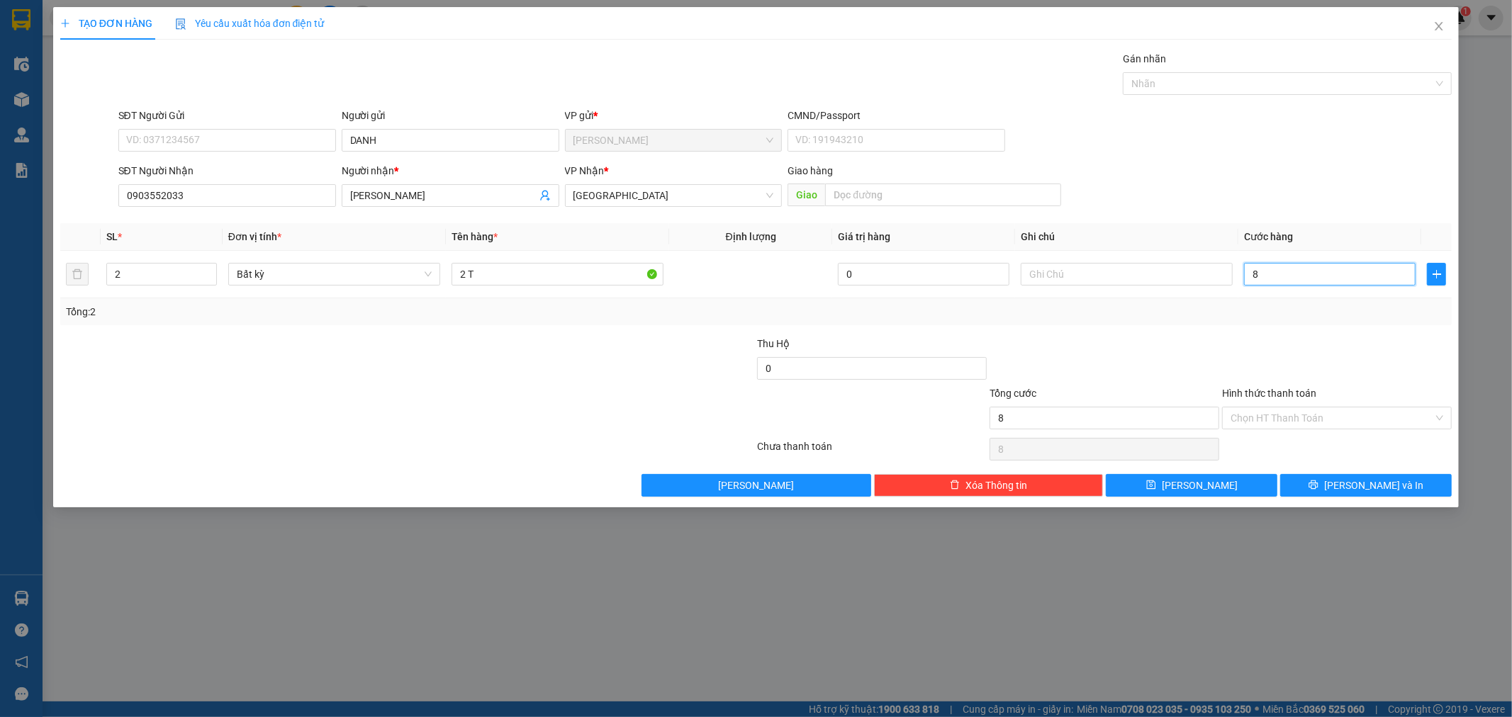
type input "80"
type input "80.000"
click at [1326, 420] on input "Hình thức thanh toán" at bounding box center [1332, 418] width 203 height 21
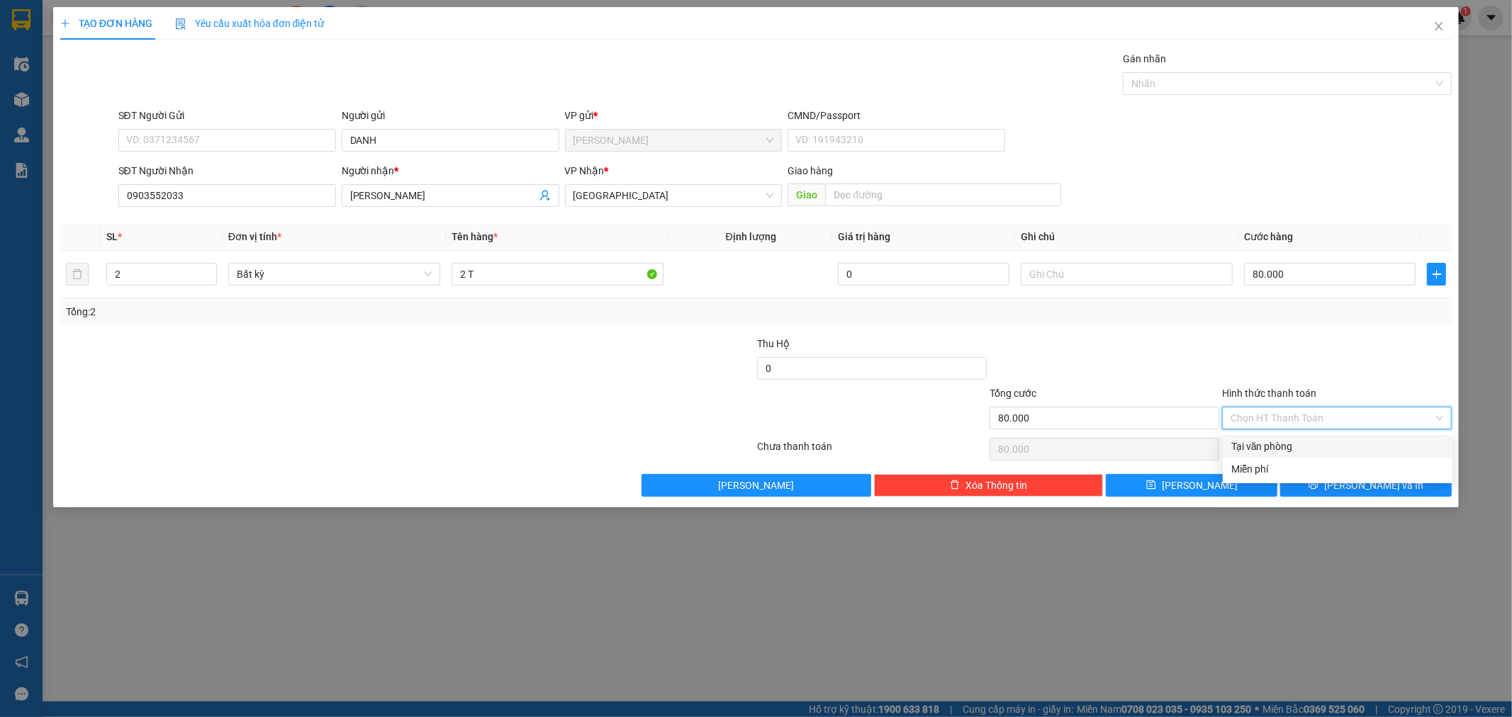
click at [1272, 447] on div "Tại văn phòng" at bounding box center [1337, 447] width 213 height 16
type input "0"
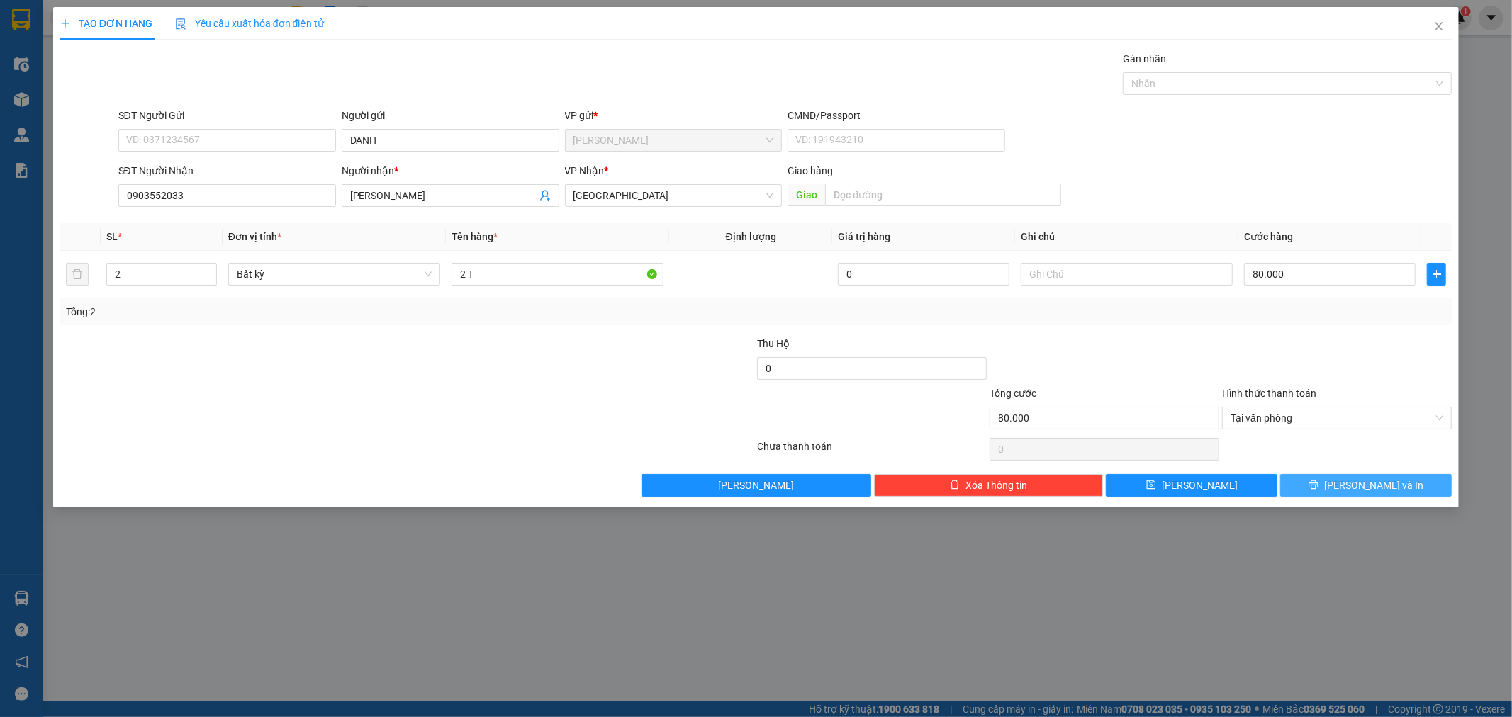
click at [1363, 483] on span "[PERSON_NAME] và In" at bounding box center [1373, 486] width 99 height 16
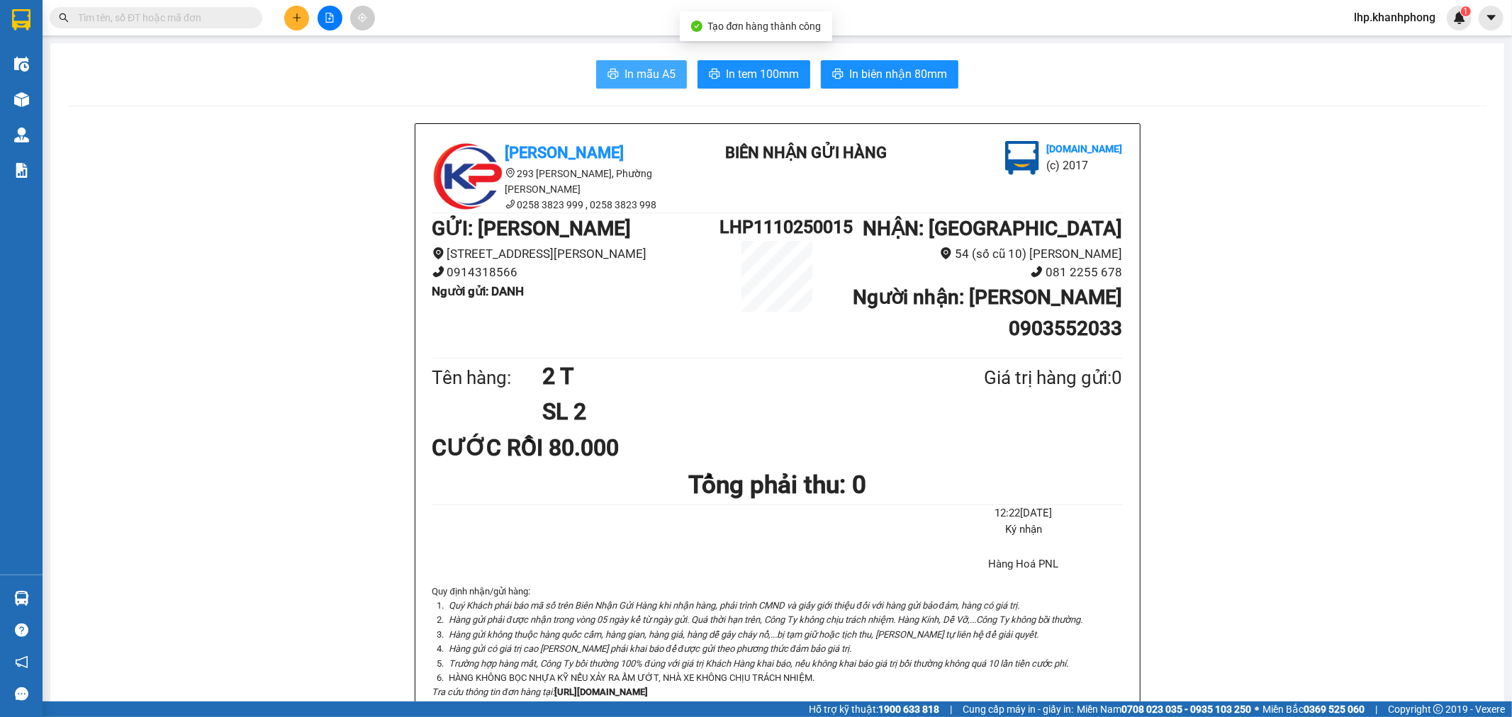
click at [643, 75] on span "In mẫu A5" at bounding box center [650, 74] width 51 height 18
click at [289, 17] on button at bounding box center [296, 18] width 25 height 25
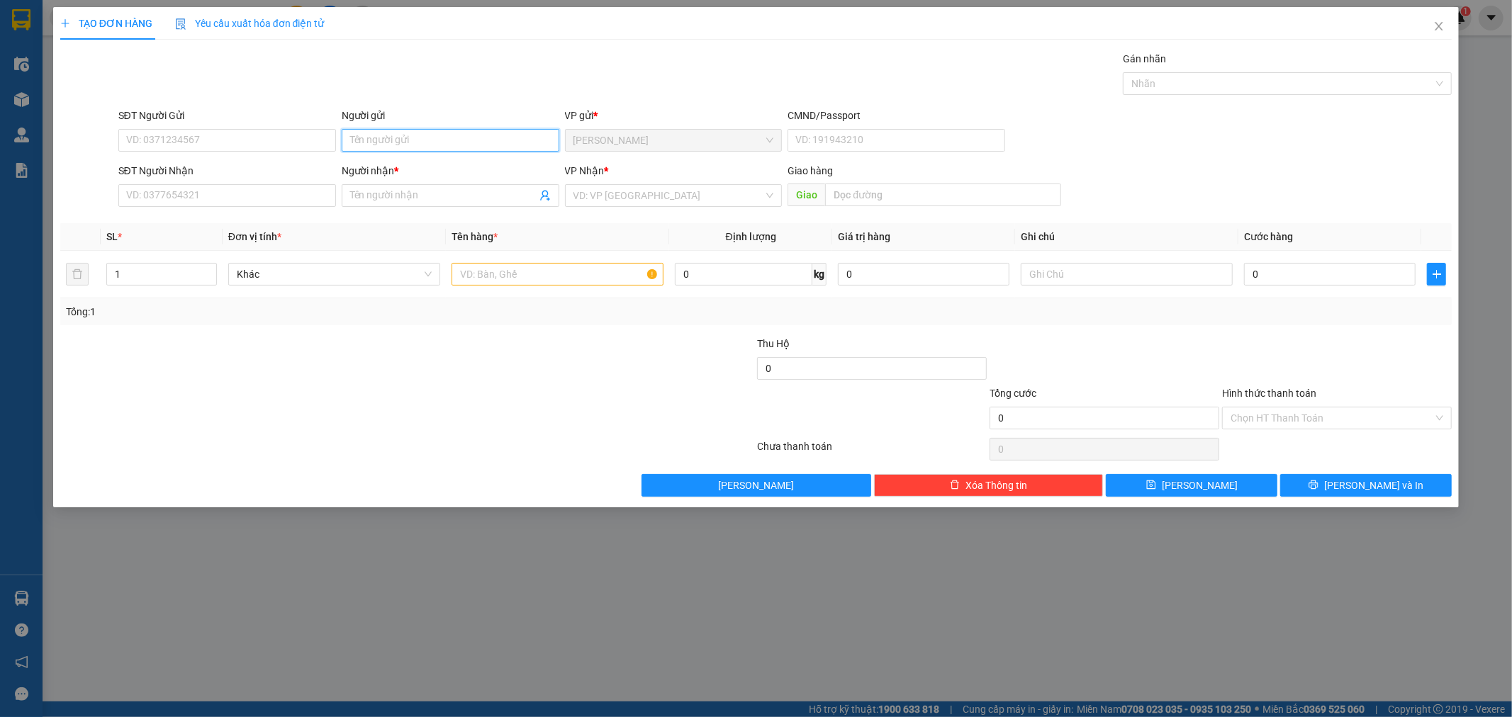
click at [429, 144] on input "Người gửi" at bounding box center [451, 140] width 218 height 23
type input "BEVIN"
click at [221, 199] on input "SĐT Người Nhận" at bounding box center [227, 195] width 218 height 23
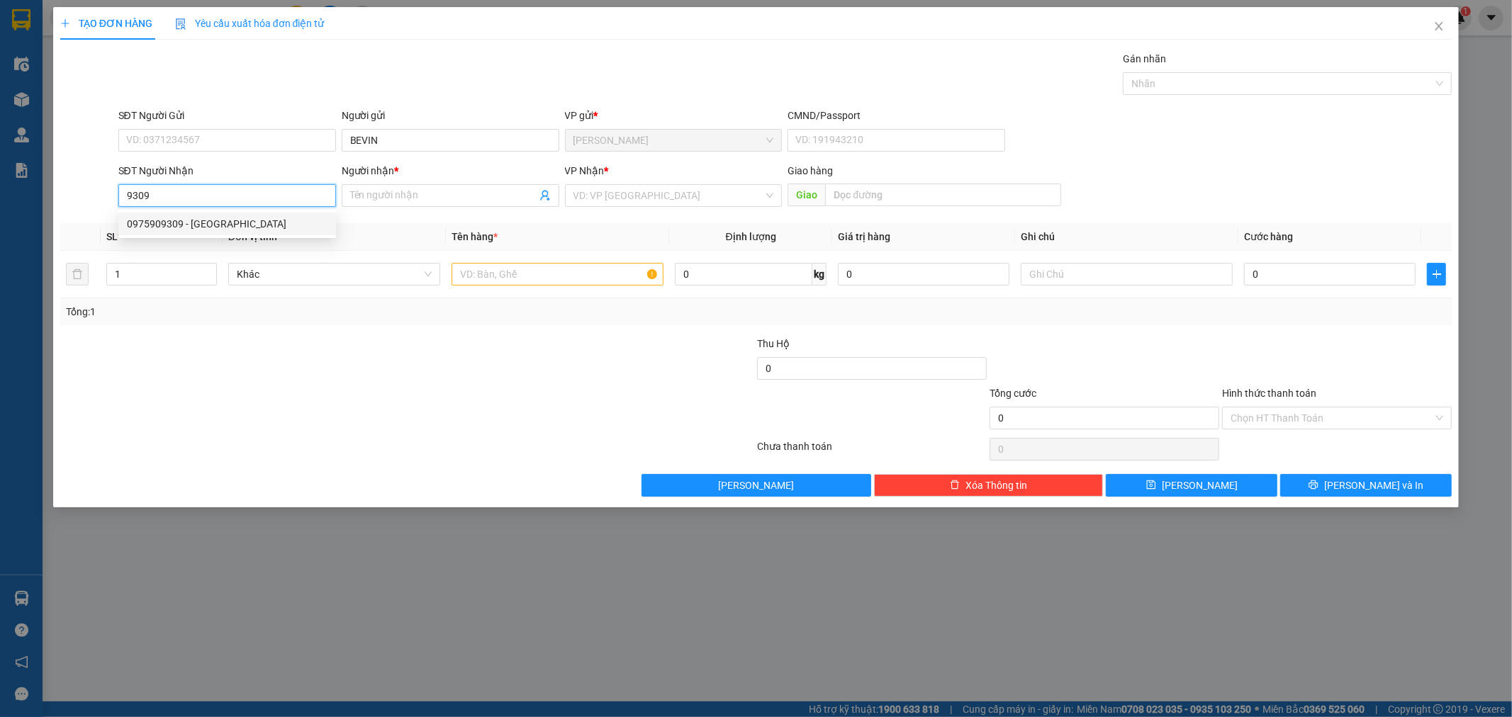
click at [201, 225] on div "0975909309 - THANH XUÂN" at bounding box center [227, 224] width 201 height 16
type input "0975909309"
type input "[PERSON_NAME]"
type input "0975909309"
click at [521, 279] on input "text" at bounding box center [558, 274] width 212 height 23
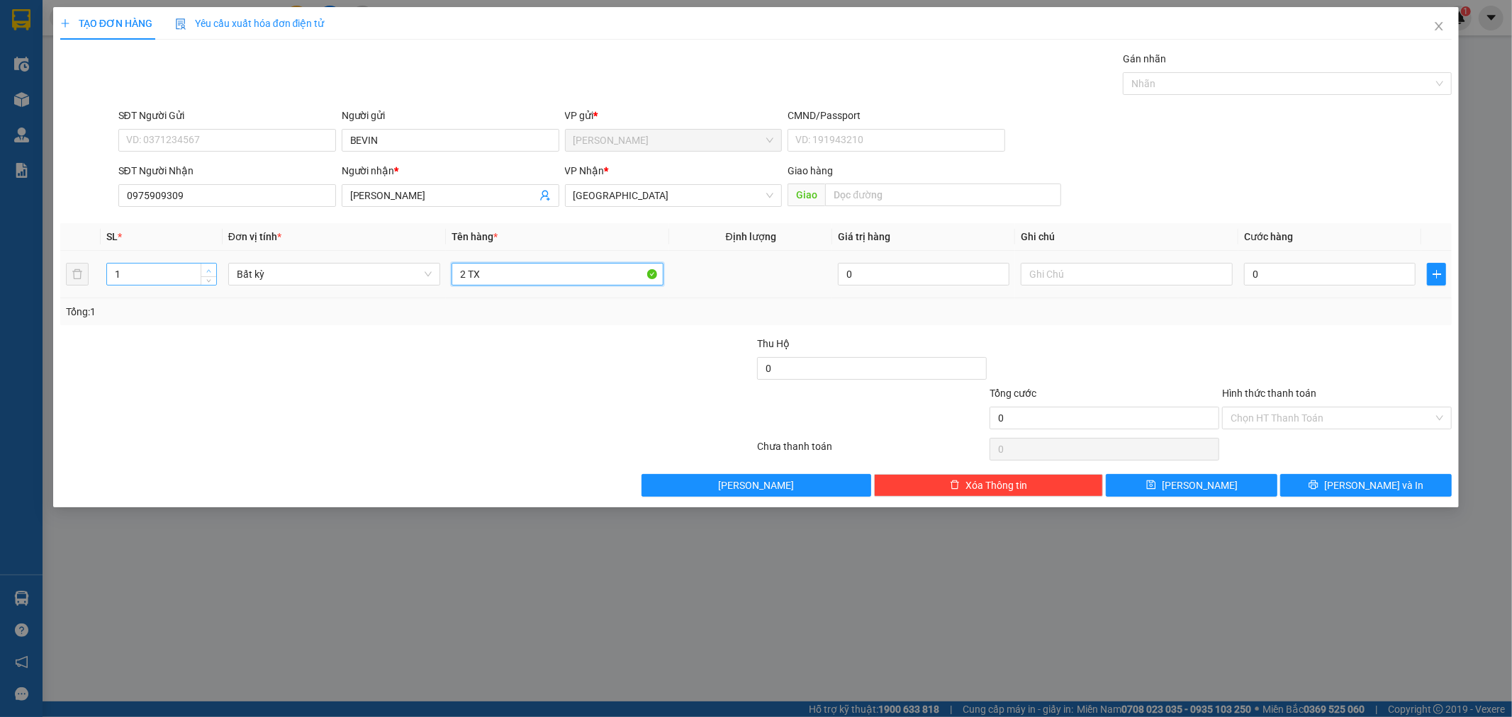
type input "2 TX"
type input "2"
click at [211, 274] on span "up" at bounding box center [209, 271] width 9 height 9
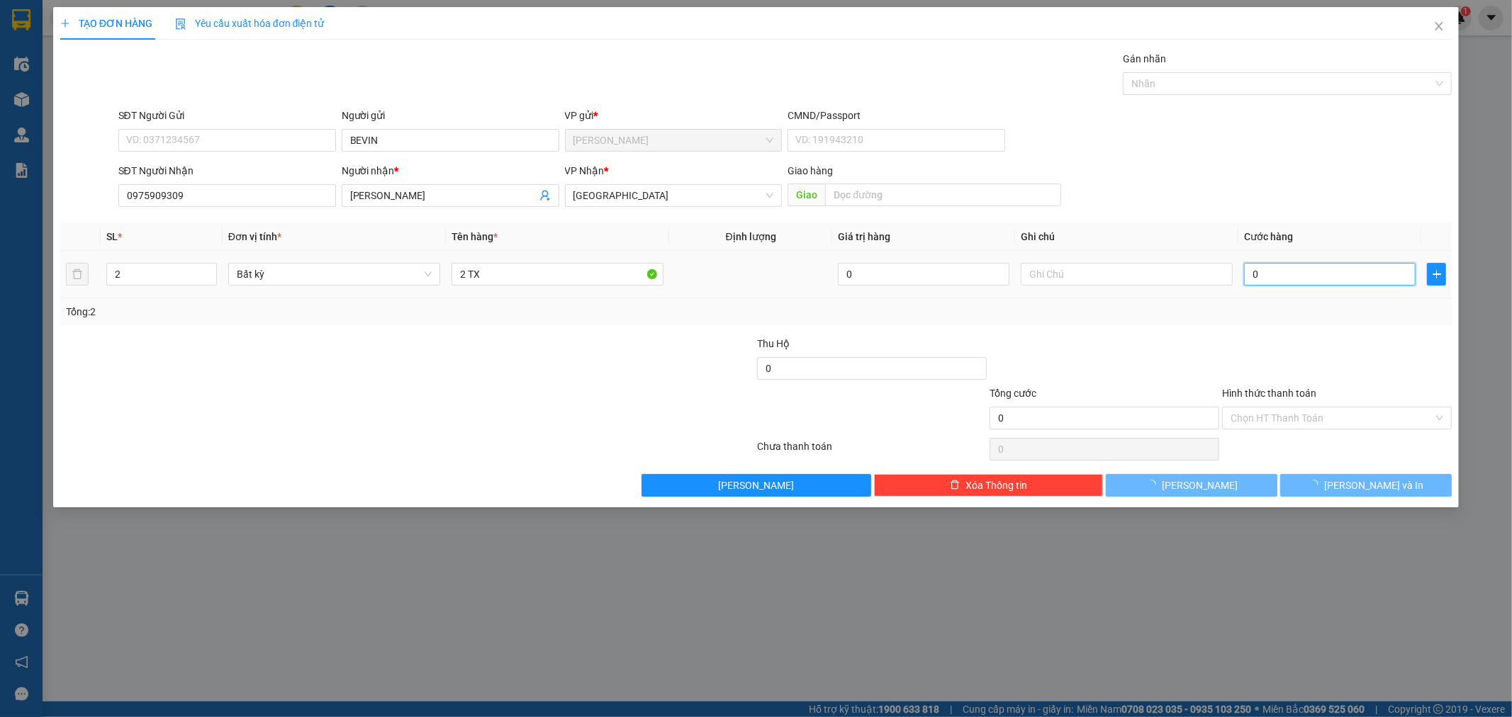
click at [1280, 271] on input "0" at bounding box center [1330, 274] width 172 height 23
type input "1"
type input "16"
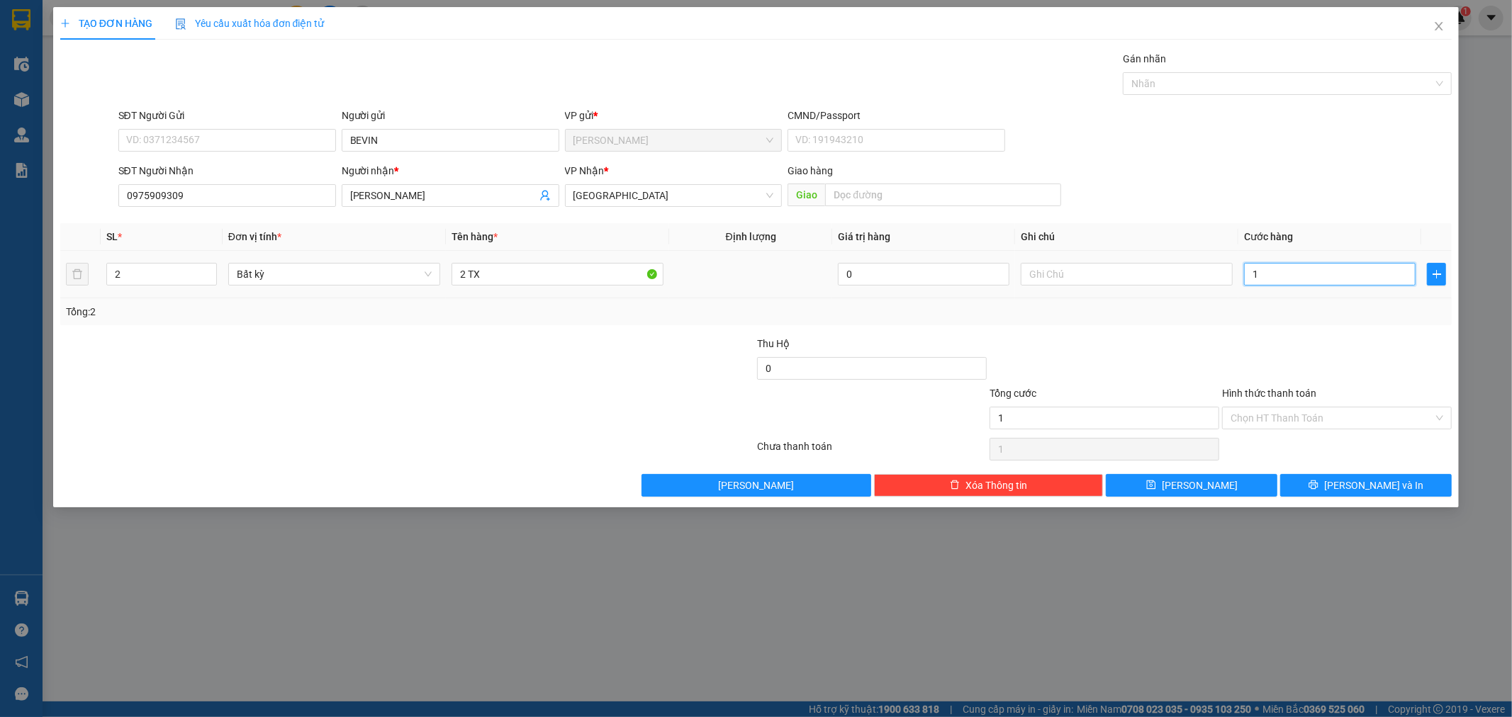
type input "16"
type input "160"
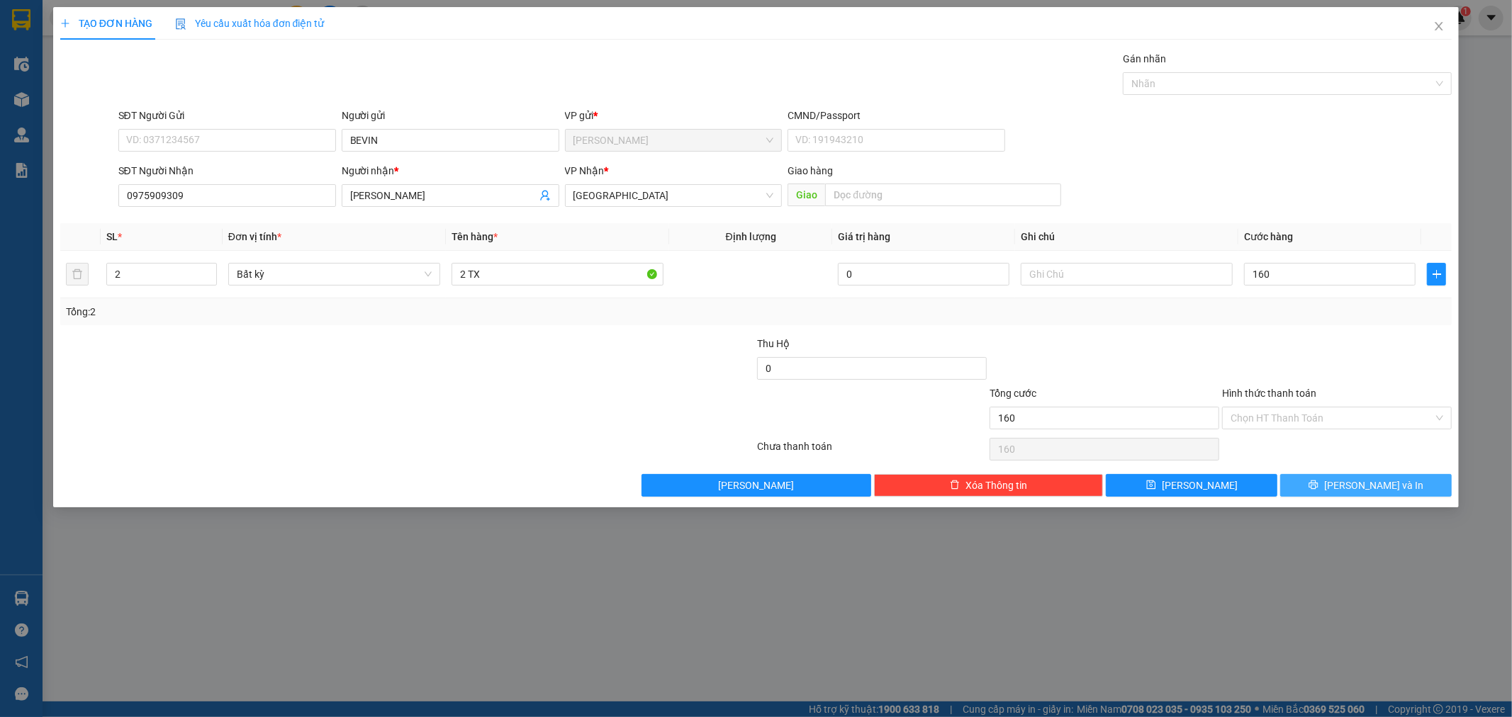
type input "160.000"
click at [1355, 483] on span "[PERSON_NAME] và In" at bounding box center [1373, 486] width 99 height 16
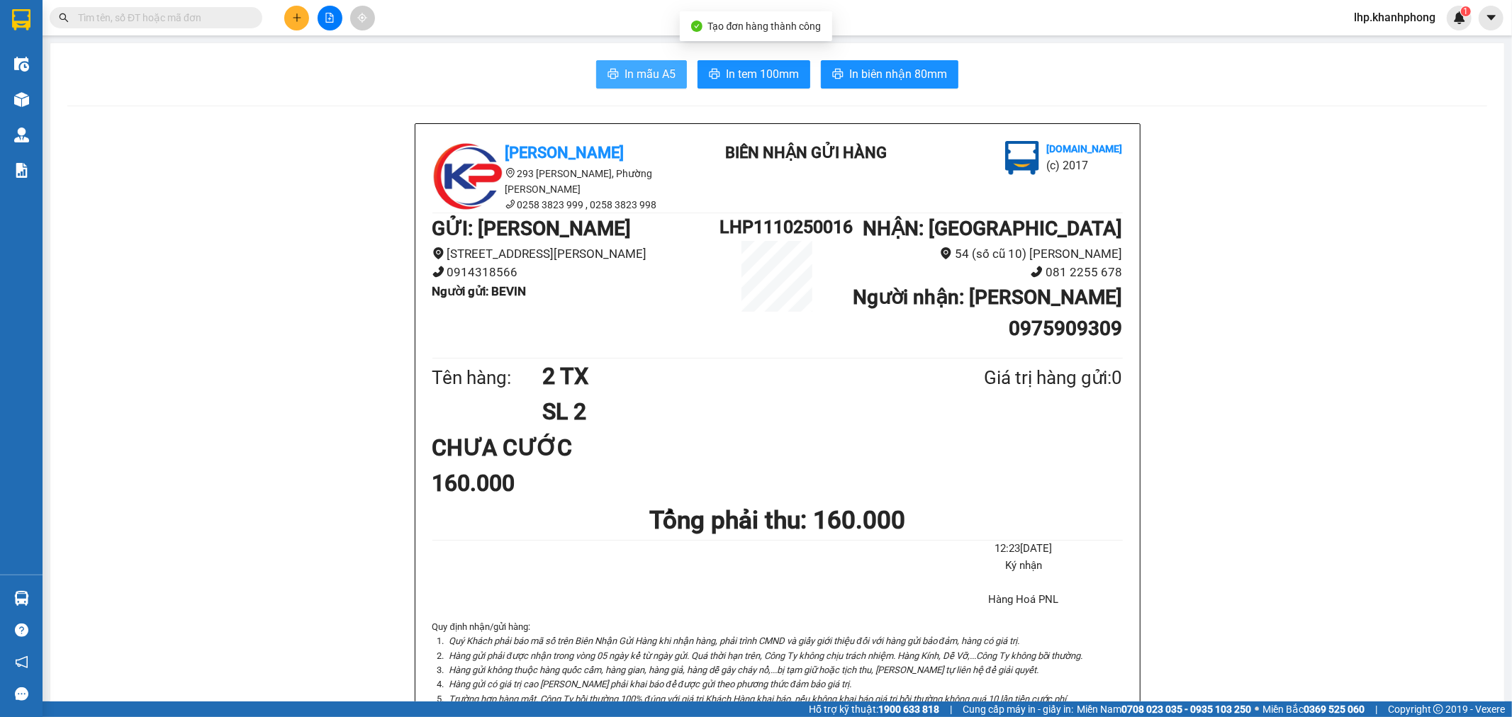
click at [642, 74] on span "In mẫu A5" at bounding box center [650, 74] width 51 height 18
click at [298, 16] on icon "plus" at bounding box center [297, 18] width 10 height 10
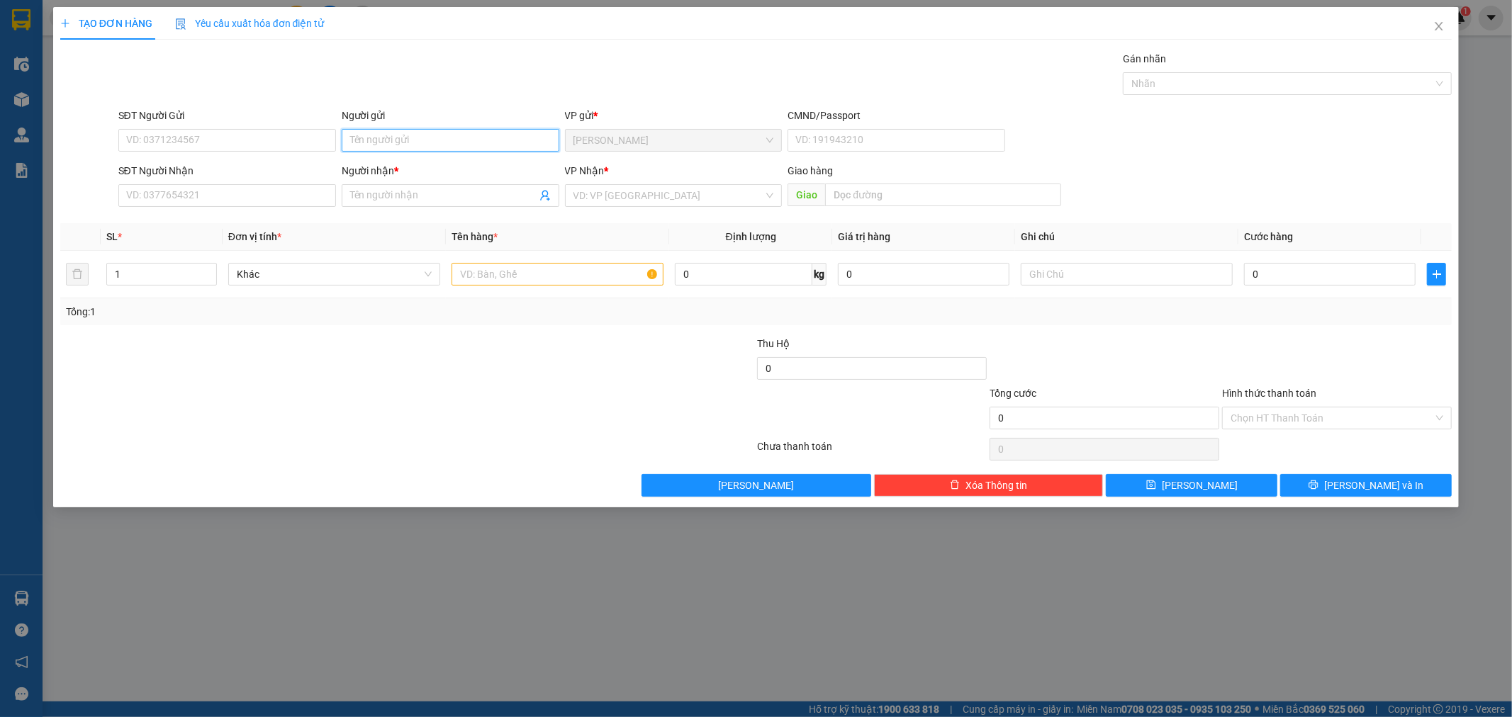
click at [429, 140] on input "Người gửi" at bounding box center [451, 140] width 218 height 23
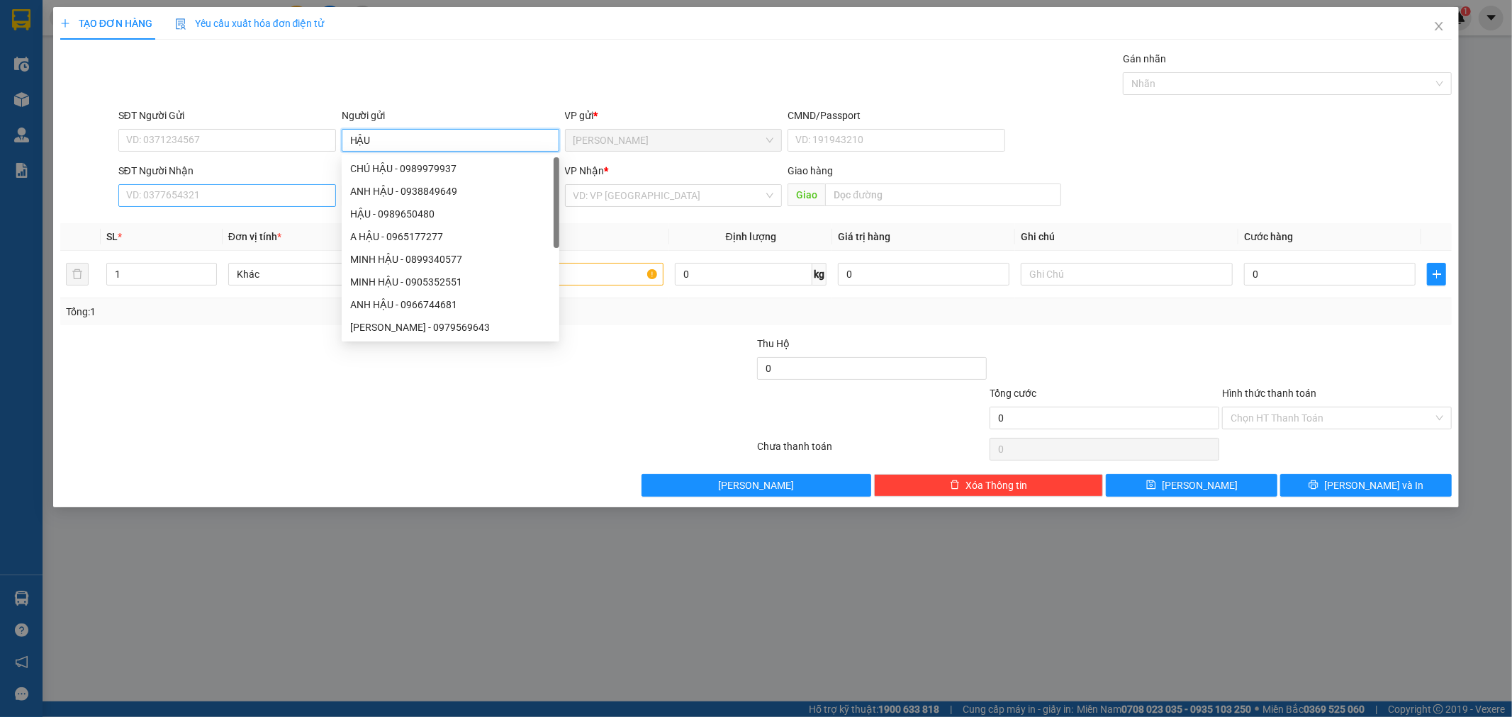
type input "HẬU"
drag, startPoint x: 225, startPoint y: 198, endPoint x: 220, endPoint y: 209, distance: 12.1
click at [225, 201] on input "SĐT Người Nhận" at bounding box center [227, 195] width 218 height 23
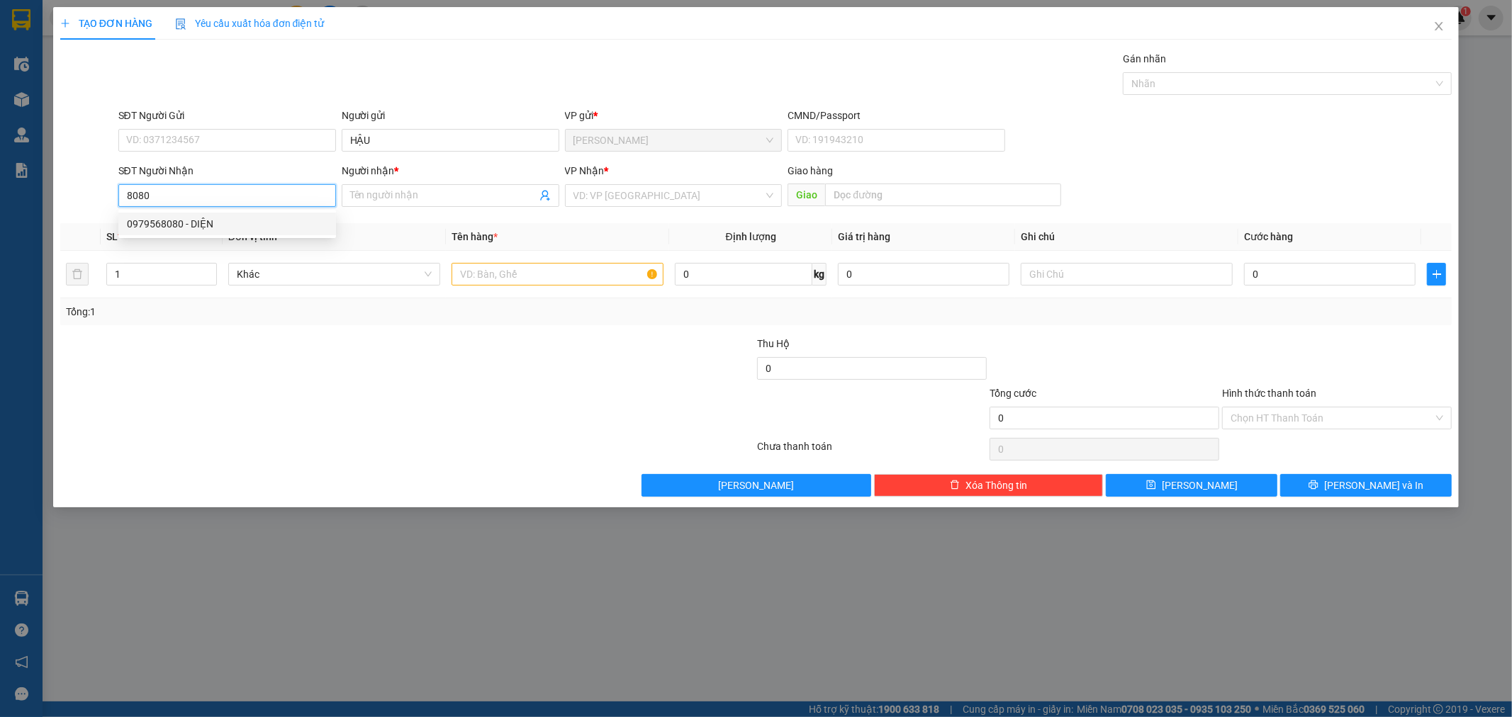
click at [201, 228] on div "0979568080 - DIỆN" at bounding box center [227, 224] width 201 height 16
type input "0979568080"
type input "DIỆN"
type input "0979568080"
click at [536, 274] on input "text" at bounding box center [558, 274] width 212 height 23
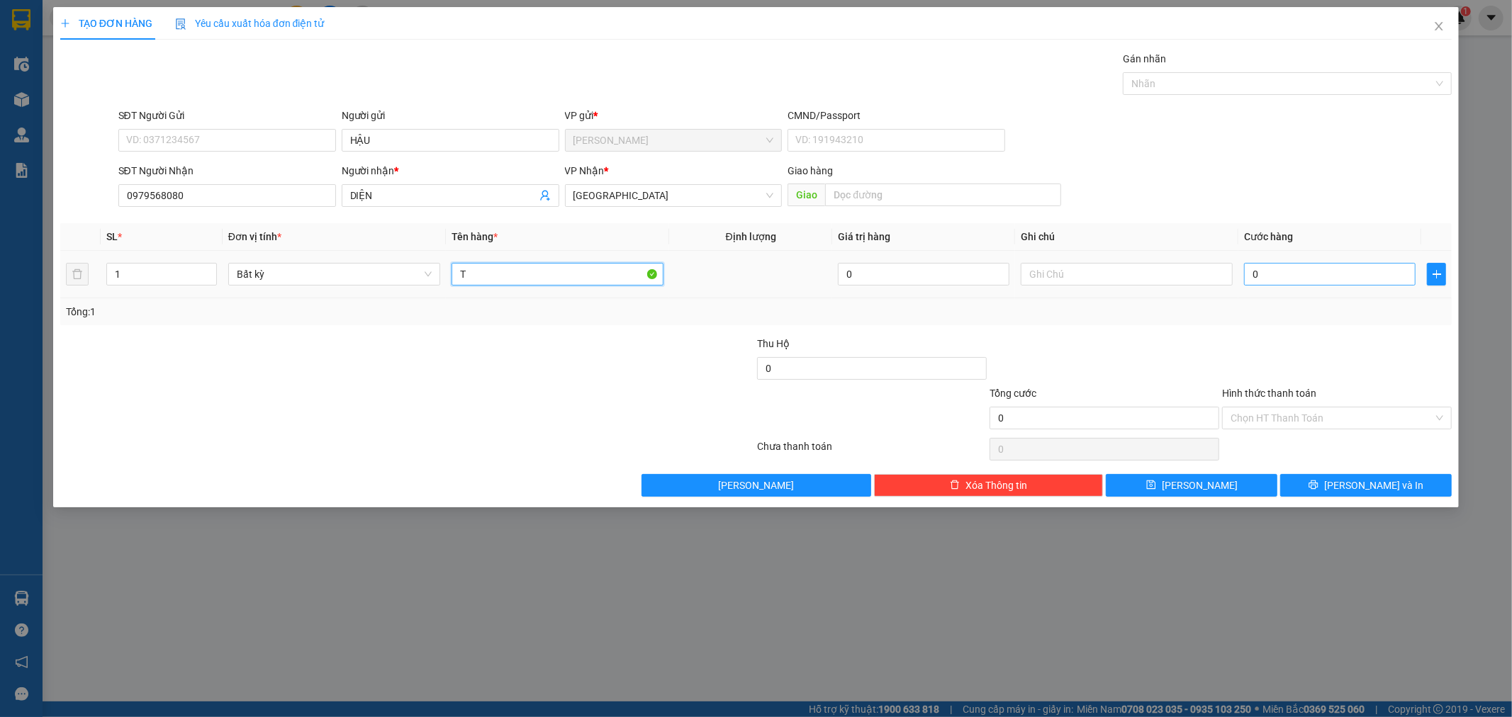
type input "T"
click at [1341, 273] on input "0" at bounding box center [1330, 274] width 172 height 23
click at [1319, 273] on input "0" at bounding box center [1330, 274] width 172 height 23
type input "04"
type input "4"
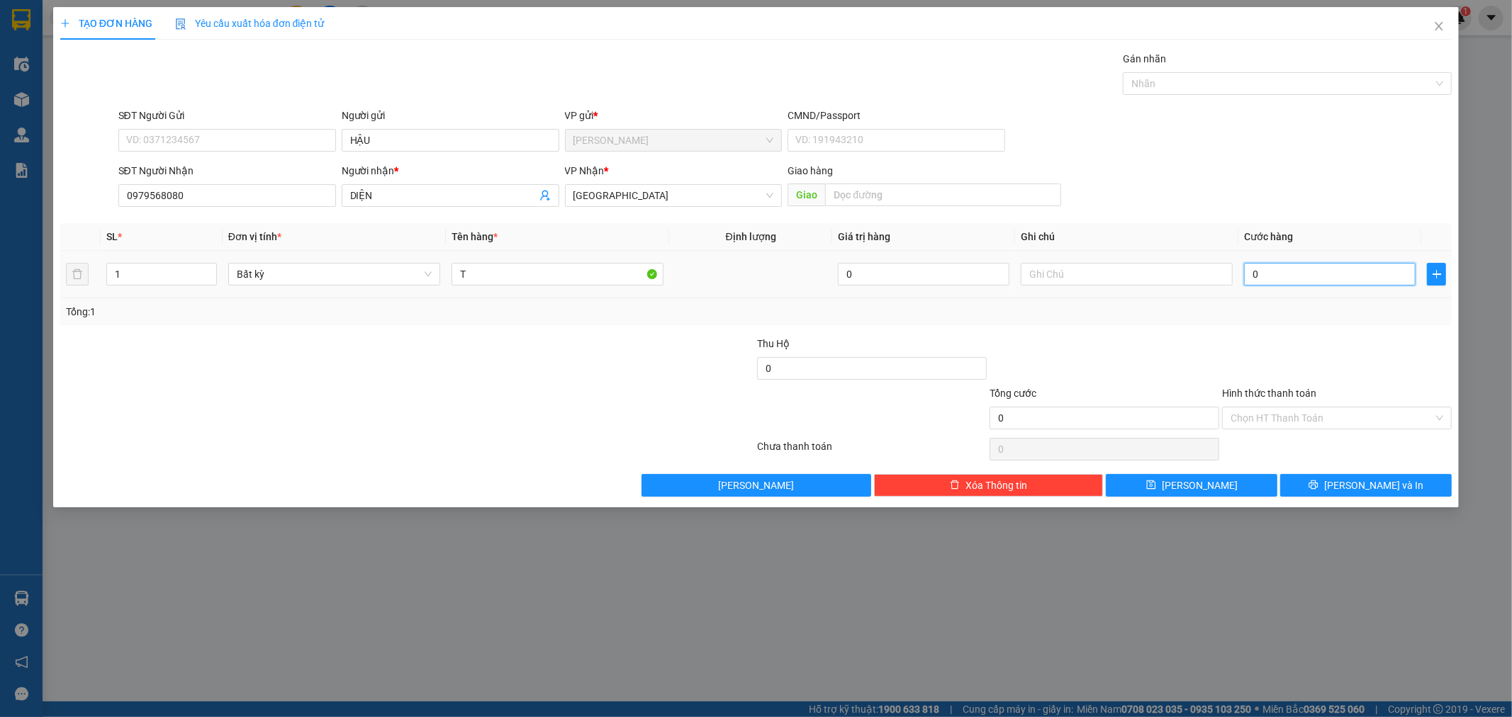
type input "4"
type input "040"
type input "40"
type input "04"
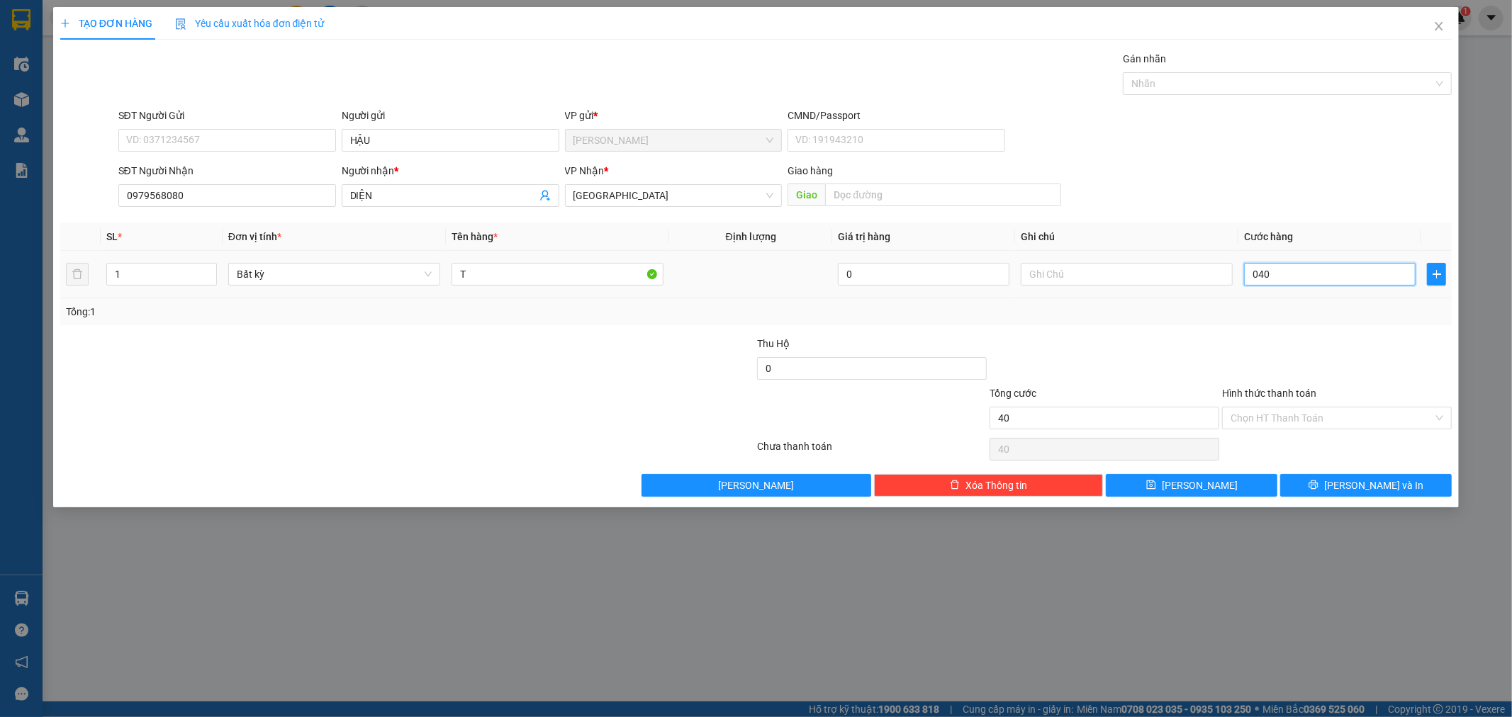
type input "4"
type input "0"
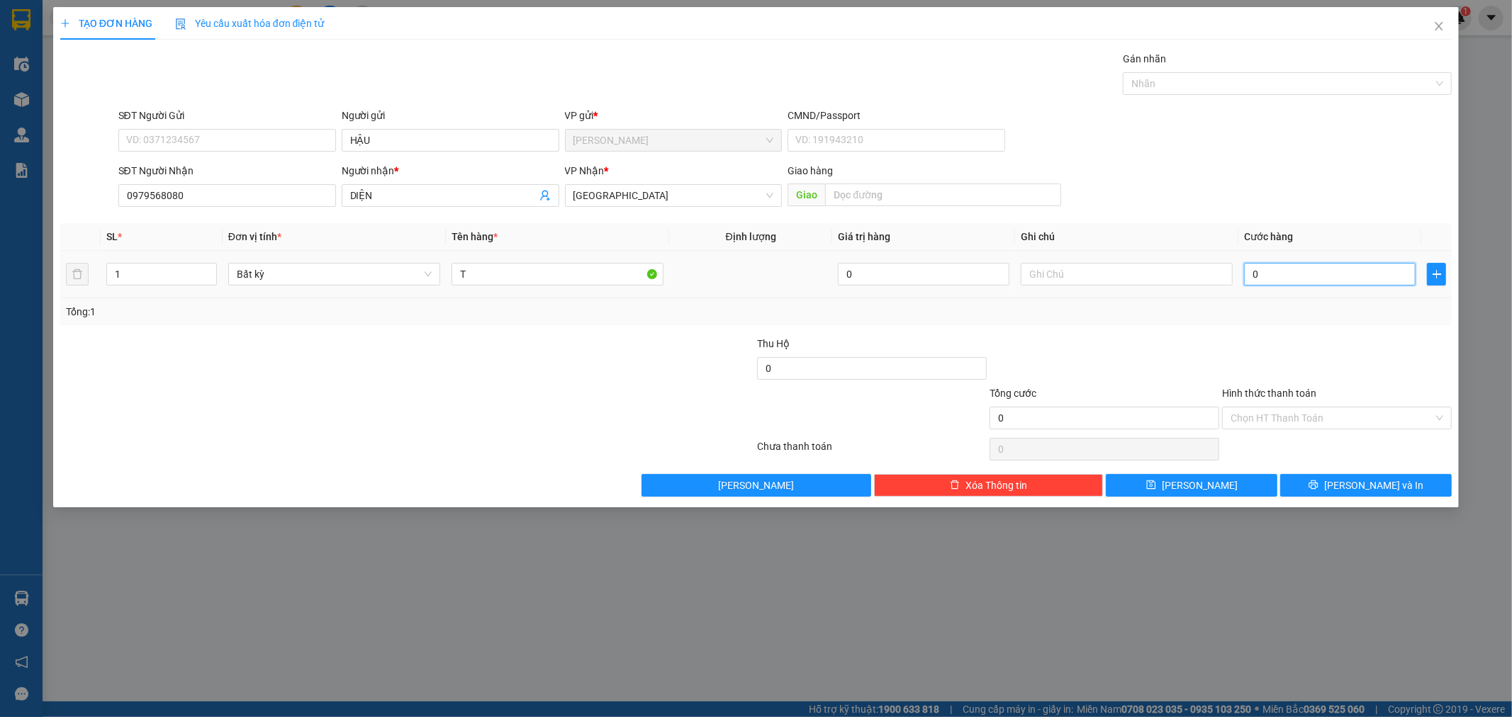
click at [1248, 277] on input "0" at bounding box center [1330, 274] width 172 height 23
type input "40"
type input "40.000"
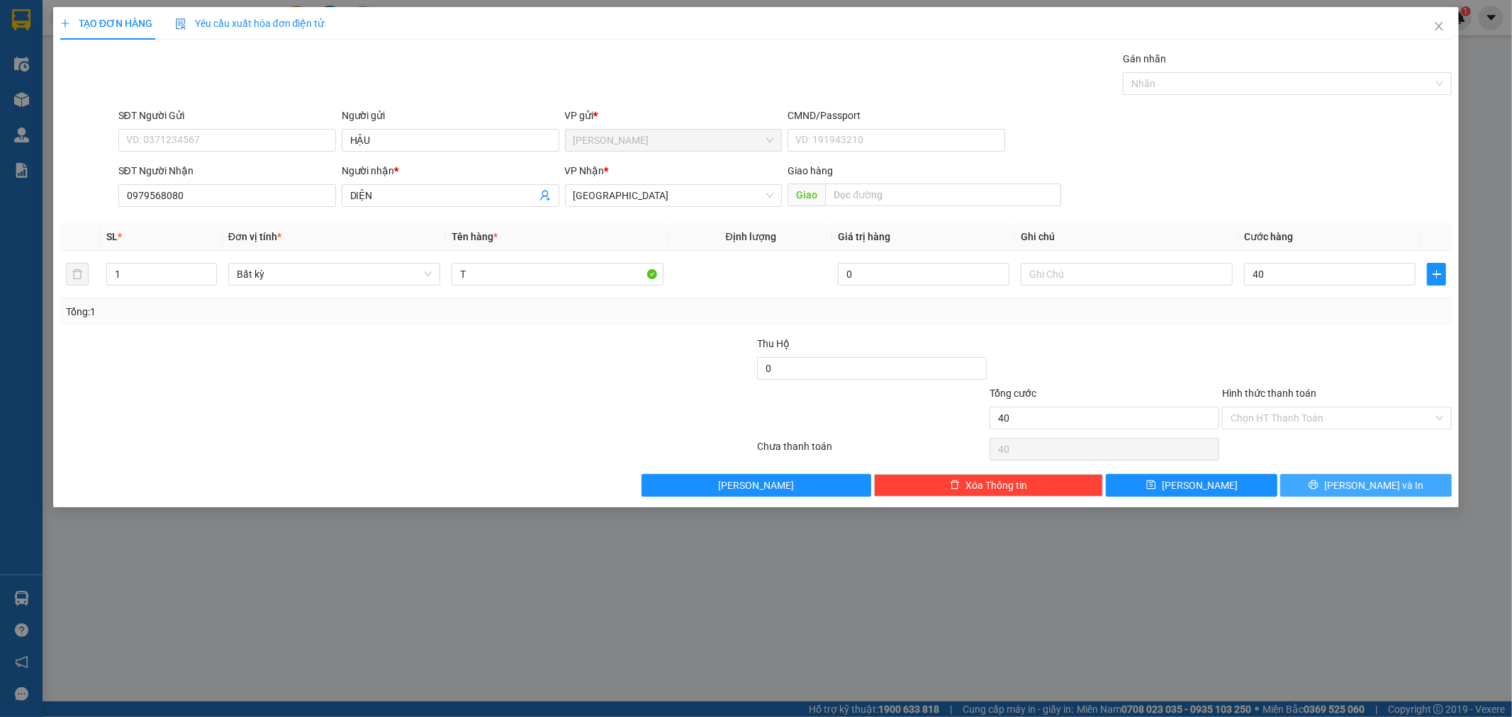
type input "40.000"
click at [1375, 488] on span "Lưu và In" at bounding box center [1373, 486] width 99 height 16
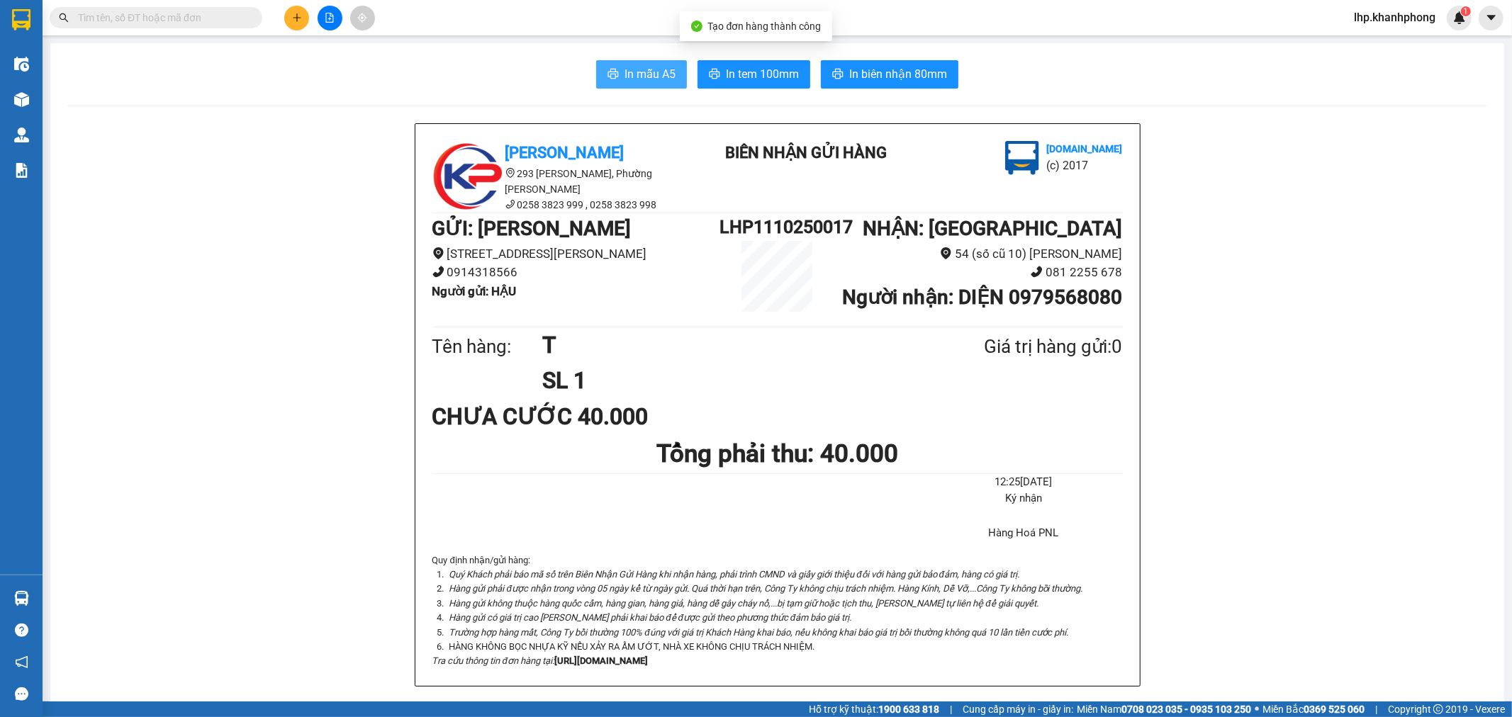
click at [632, 74] on span "In mẫu A5" at bounding box center [650, 74] width 51 height 18
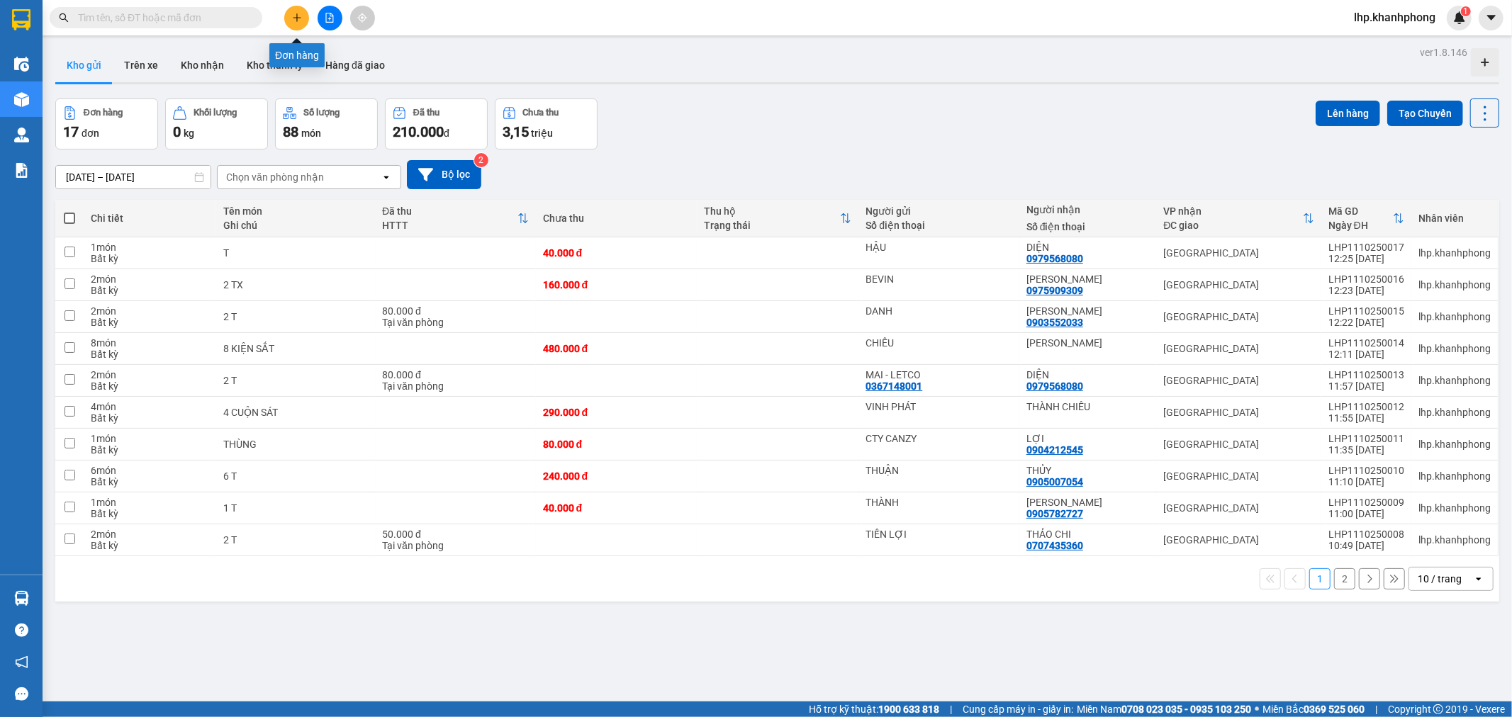
click at [296, 14] on icon "plus" at bounding box center [296, 17] width 1 height 8
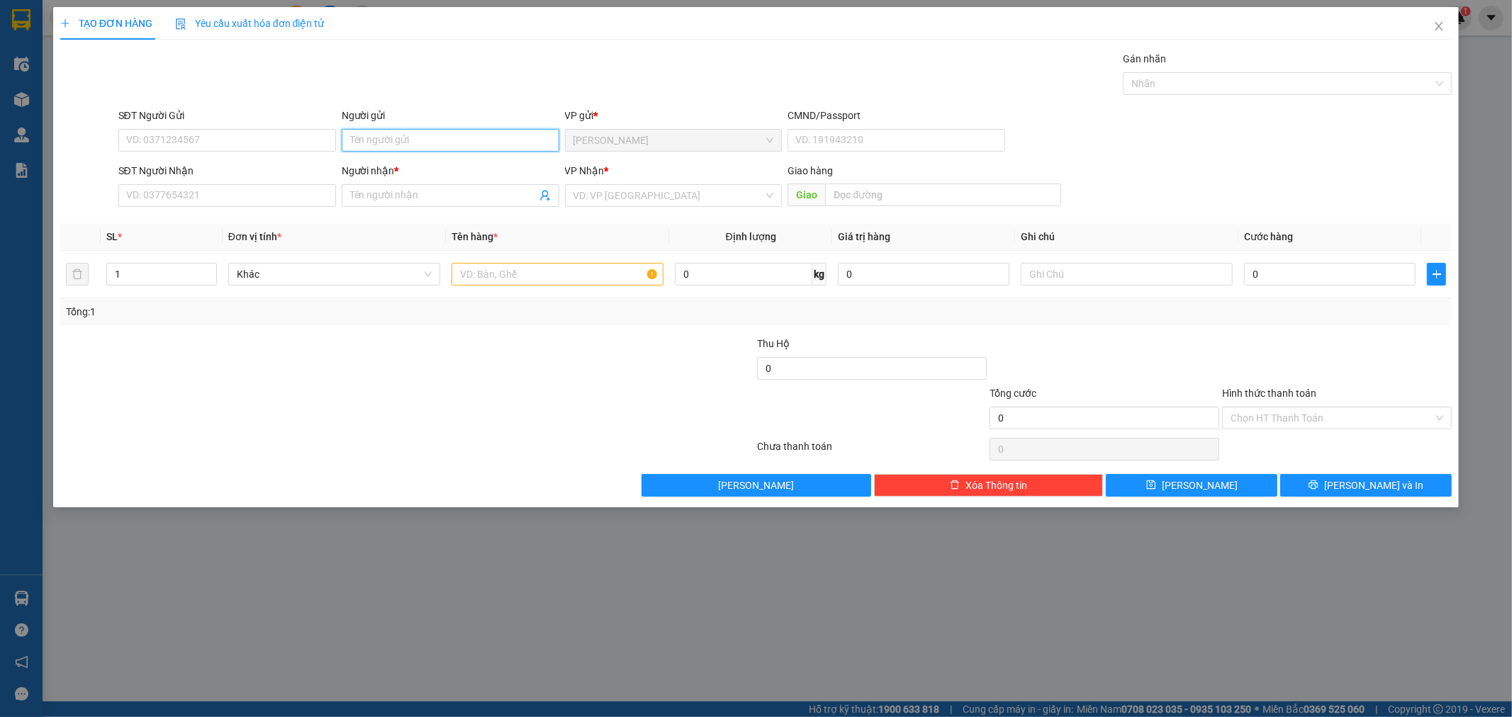
click at [432, 140] on input "Người gửi" at bounding box center [451, 140] width 218 height 23
drag, startPoint x: 435, startPoint y: 137, endPoint x: 430, endPoint y: 96, distance: 41.3
click at [430, 96] on div "Gói vận chuyển * Tiêu chuẩn Gán nhãn Nhãn" at bounding box center [786, 76] width 1340 height 50
click at [426, 140] on input "Người gửi" at bounding box center [451, 140] width 218 height 23
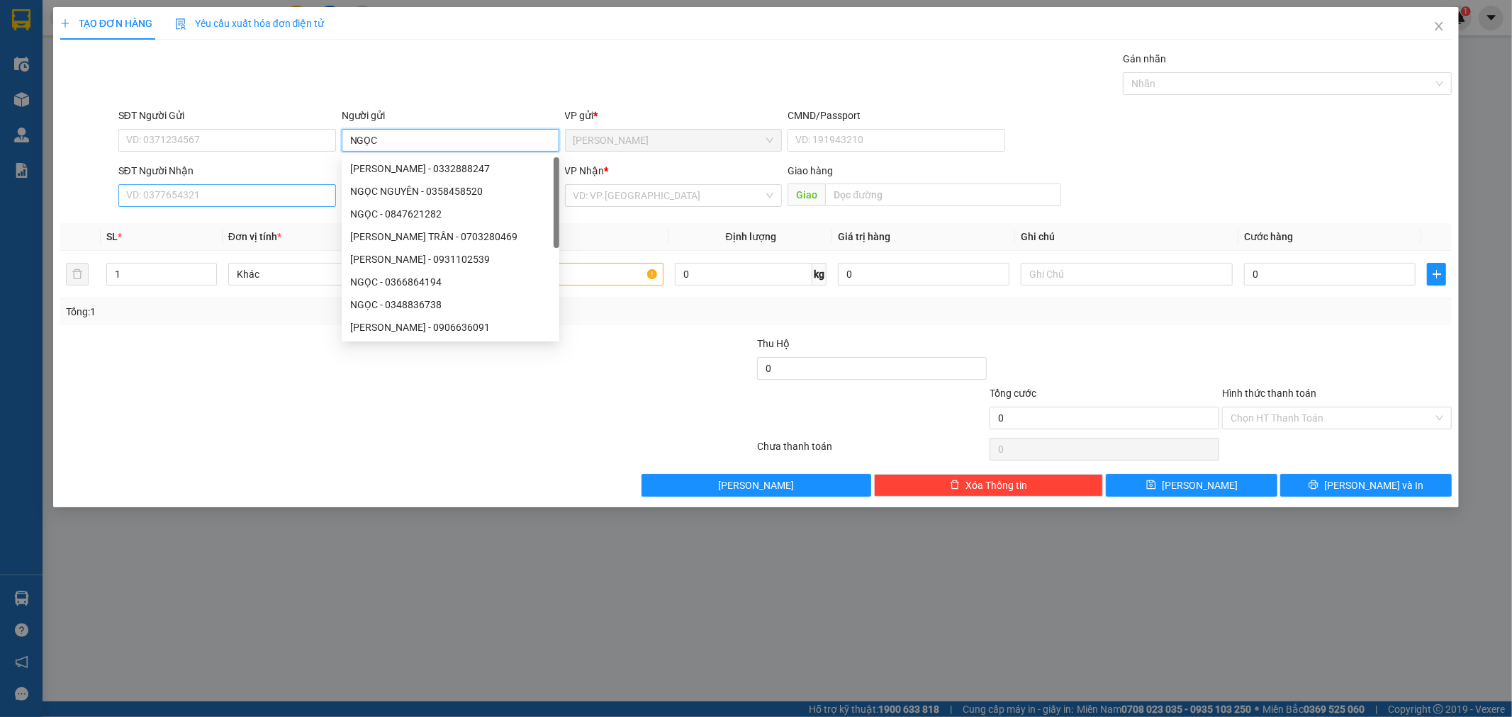
type input "NGỌC"
click at [196, 200] on input "SĐT Người Nhận" at bounding box center [227, 195] width 218 height 23
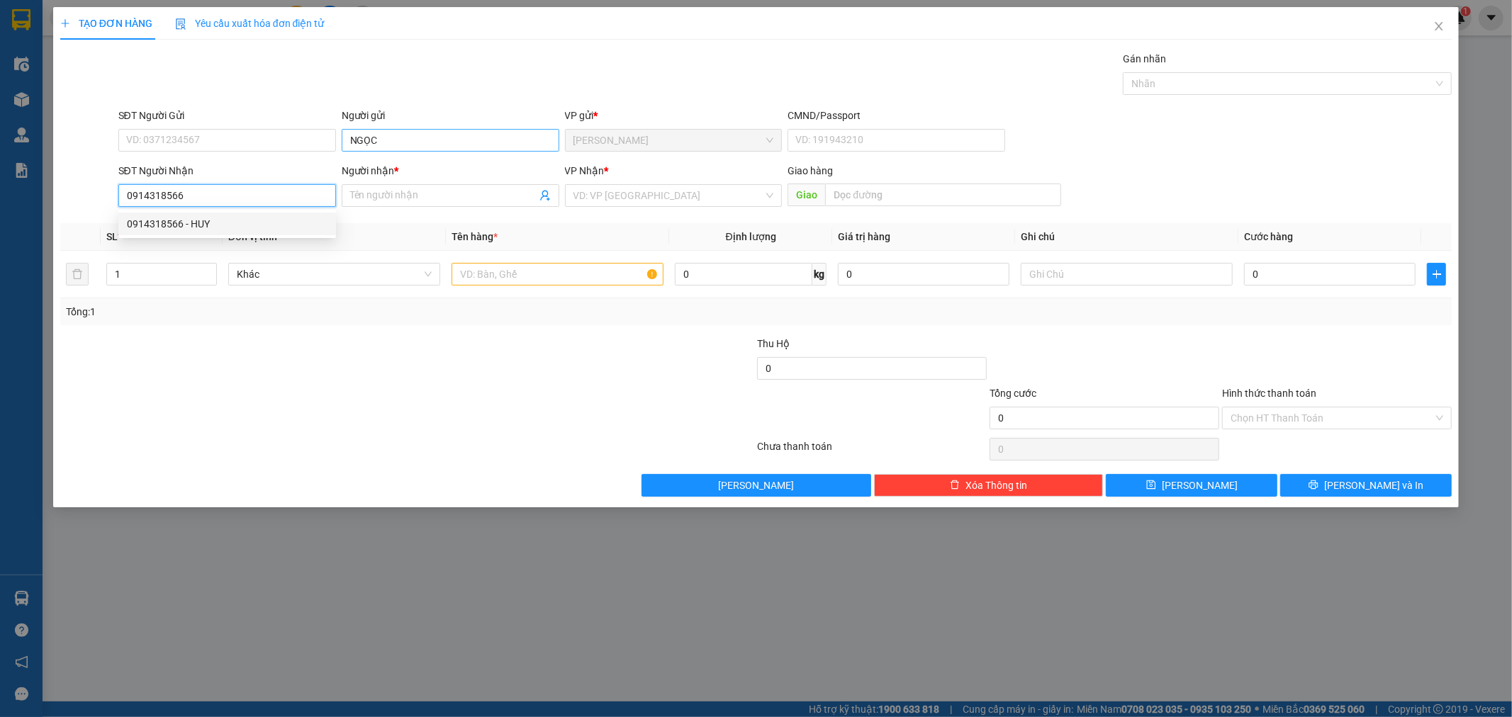
type input "0914318566"
click at [459, 143] on input "NGỌC" at bounding box center [451, 140] width 218 height 23
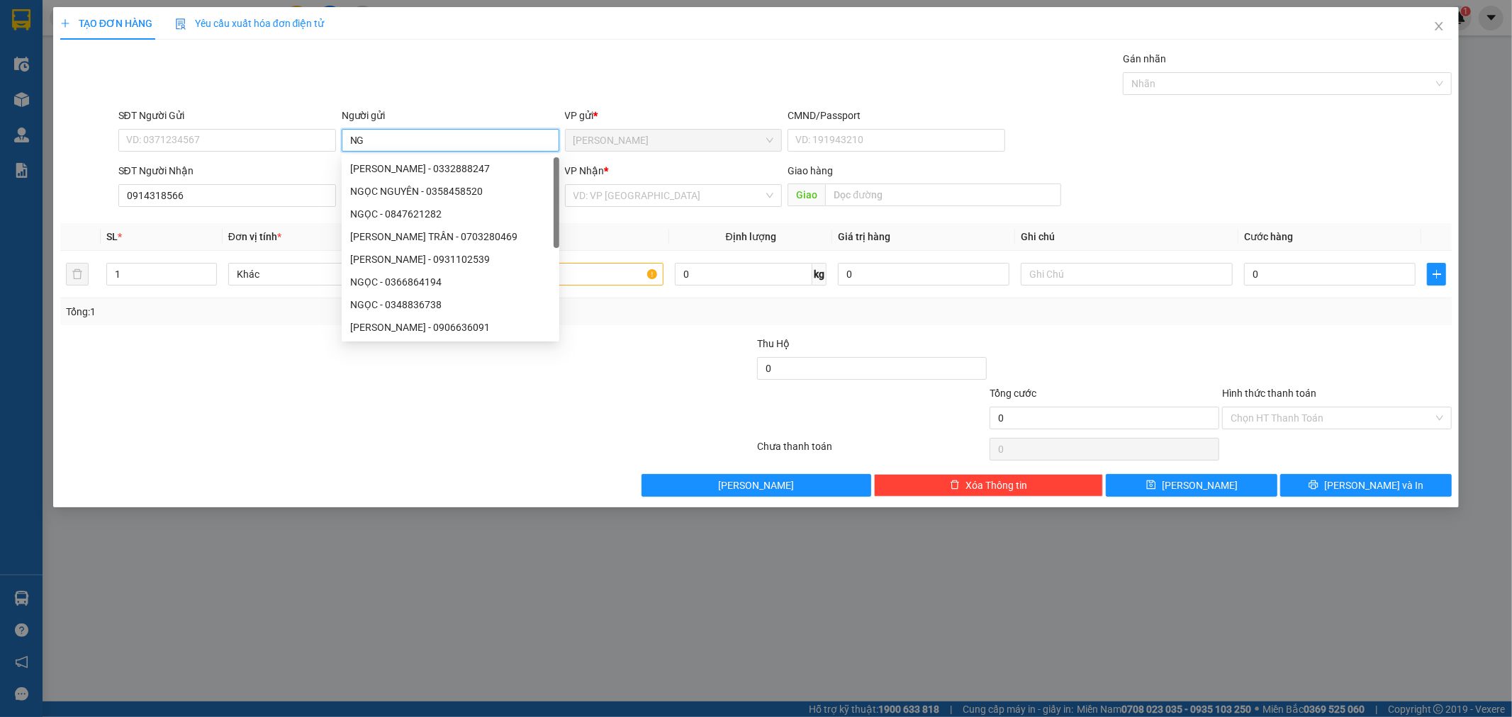
type input "N"
click at [214, 197] on input "0914318566" at bounding box center [227, 195] width 218 height 23
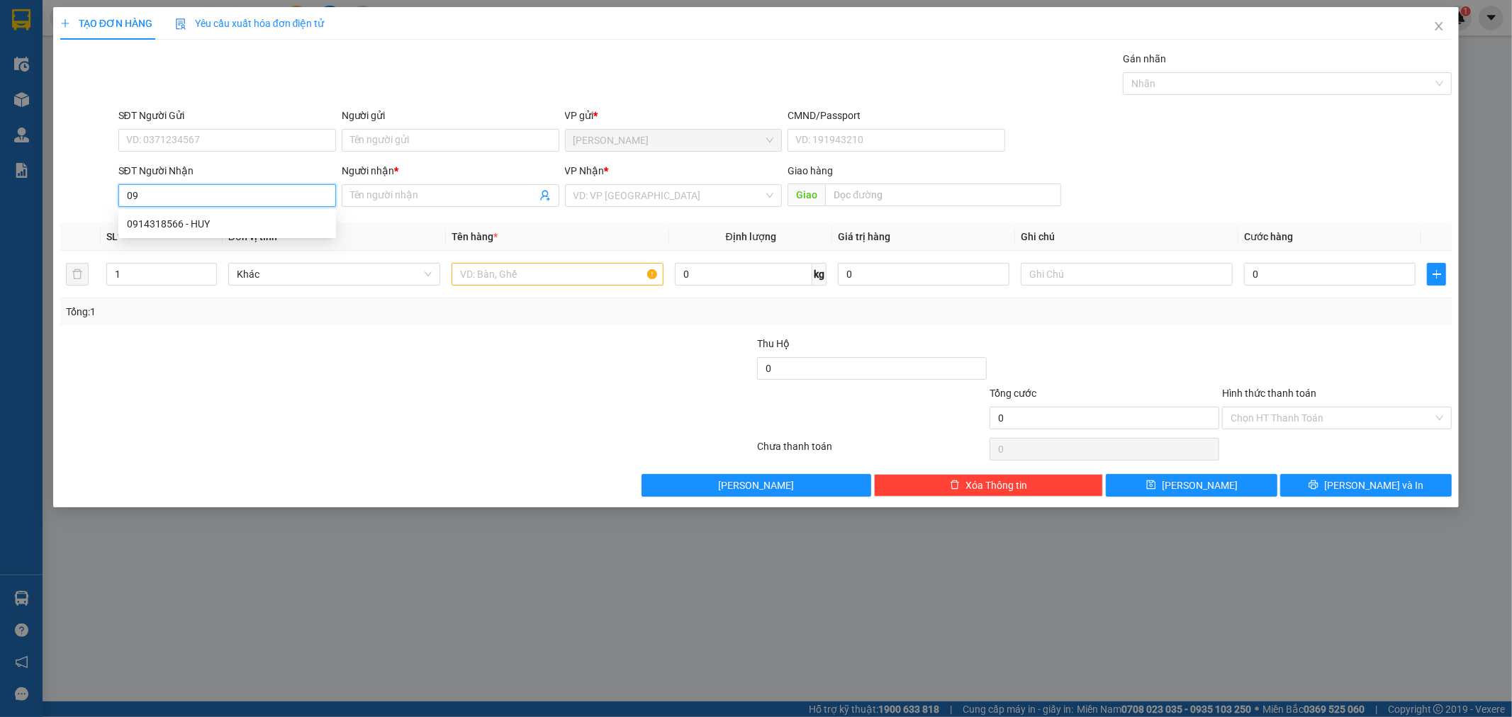
type input "0"
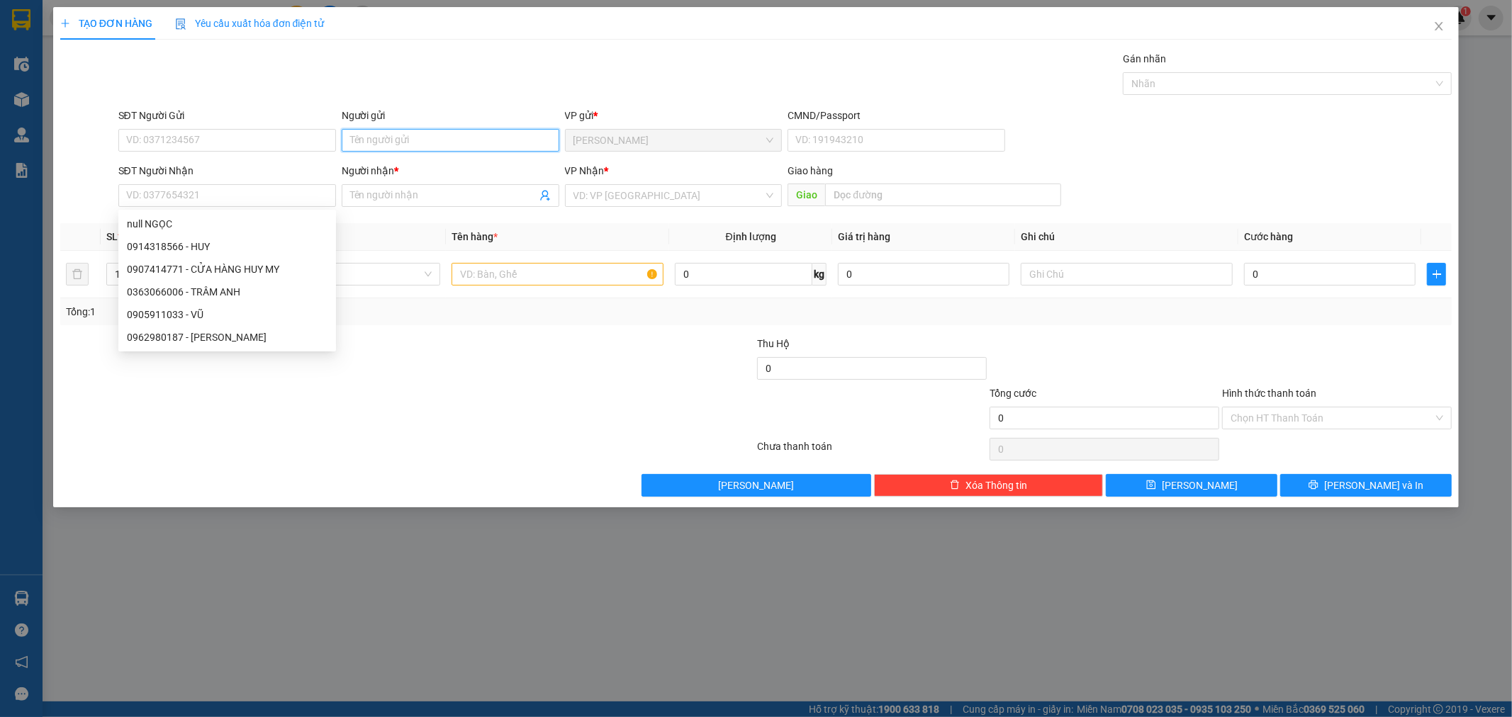
click at [369, 140] on input "Người gửi" at bounding box center [451, 140] width 218 height 23
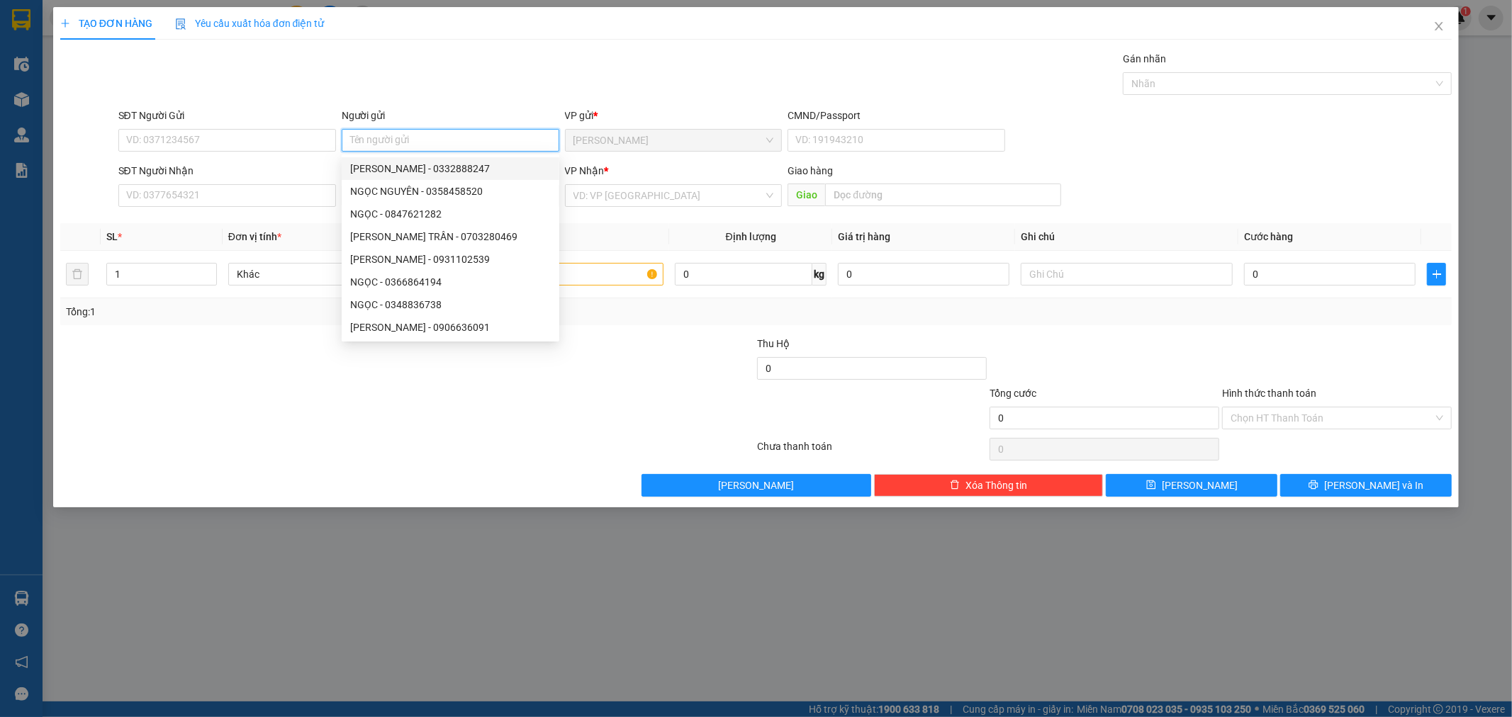
click at [447, 131] on input "Người gửi" at bounding box center [451, 140] width 218 height 23
type input "THƯ"
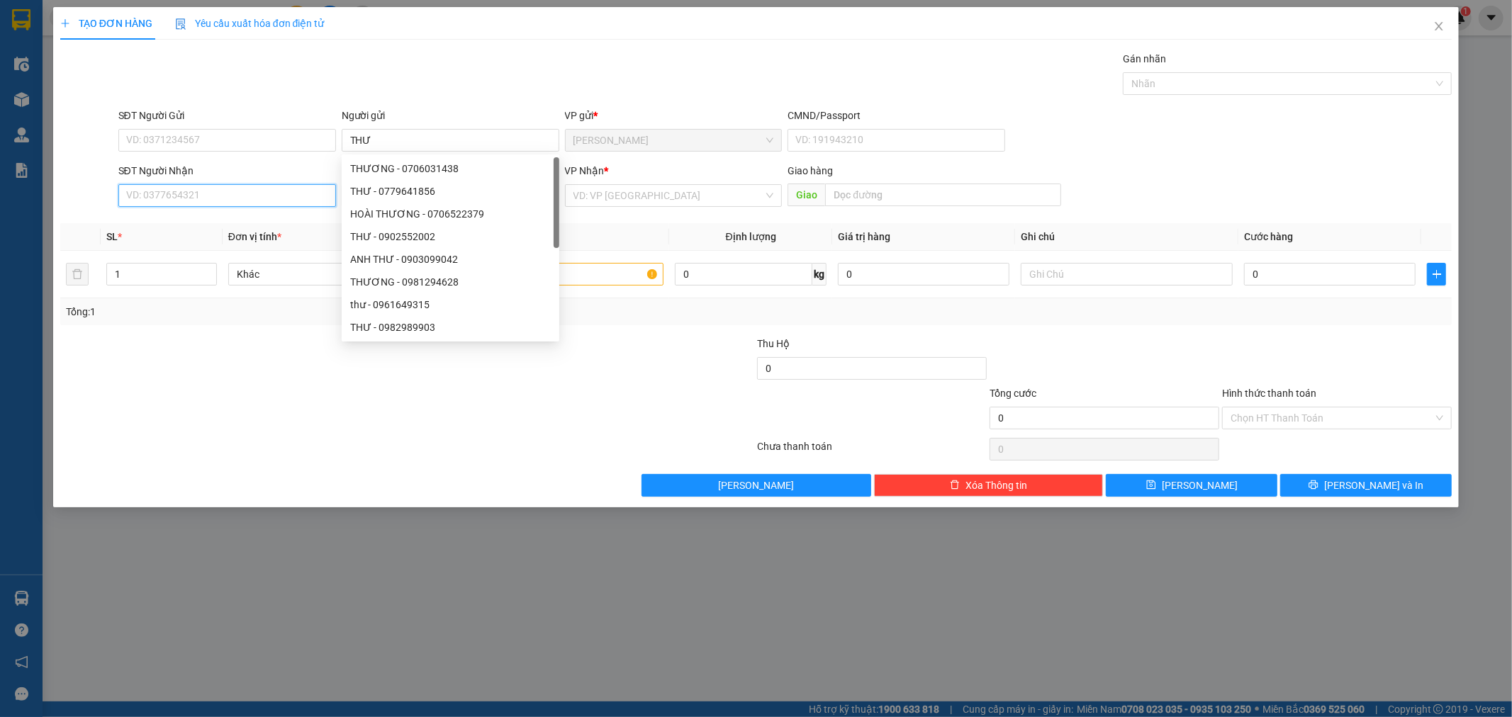
click at [257, 197] on input "SĐT Người Nhận" at bounding box center [227, 195] width 218 height 23
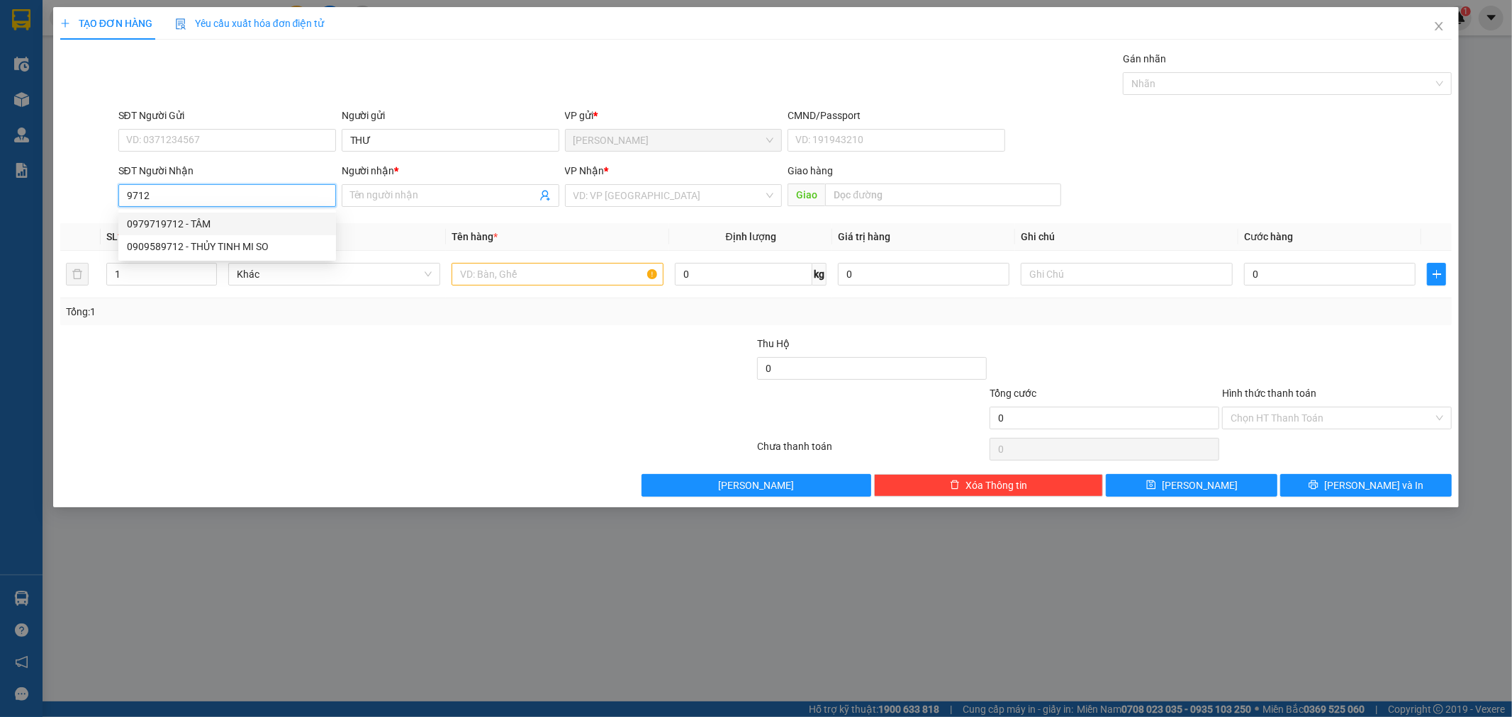
click at [189, 224] on div "0979719712 - TÂM" at bounding box center [227, 224] width 201 height 16
type input "0979719712"
type input "TÂM"
type input "0979719712"
click at [540, 281] on input "text" at bounding box center [558, 274] width 212 height 23
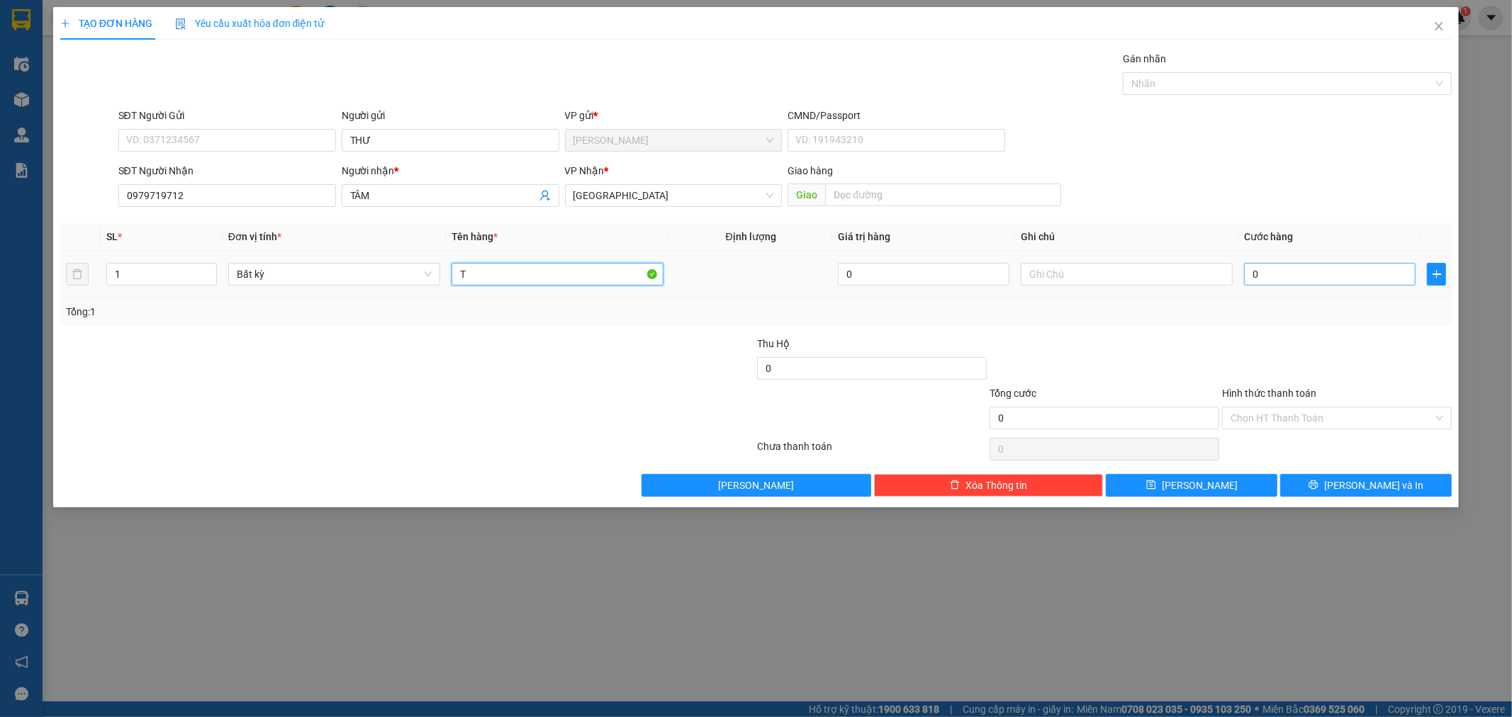
type input "T"
click at [1278, 272] on input "0" at bounding box center [1330, 274] width 172 height 23
type input "6"
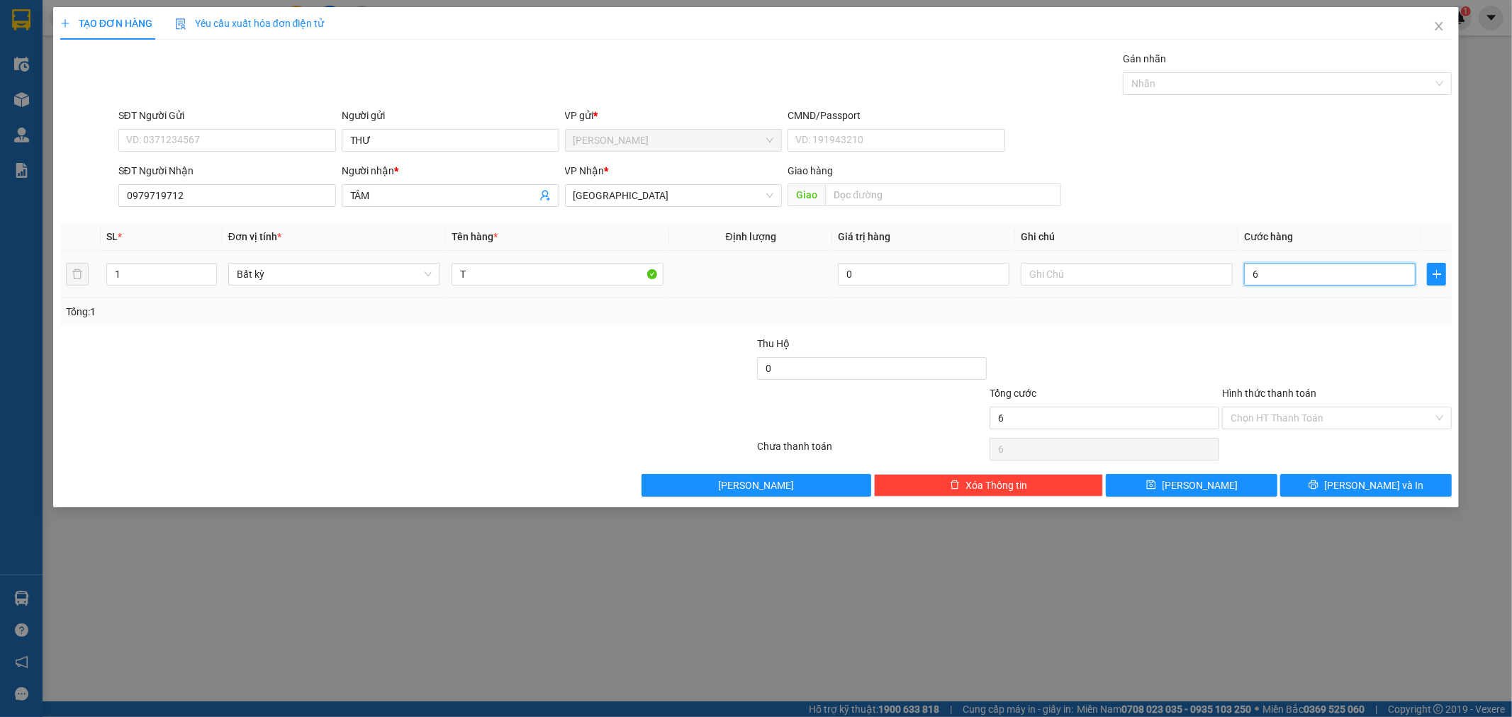
type input "60"
type input "60.000"
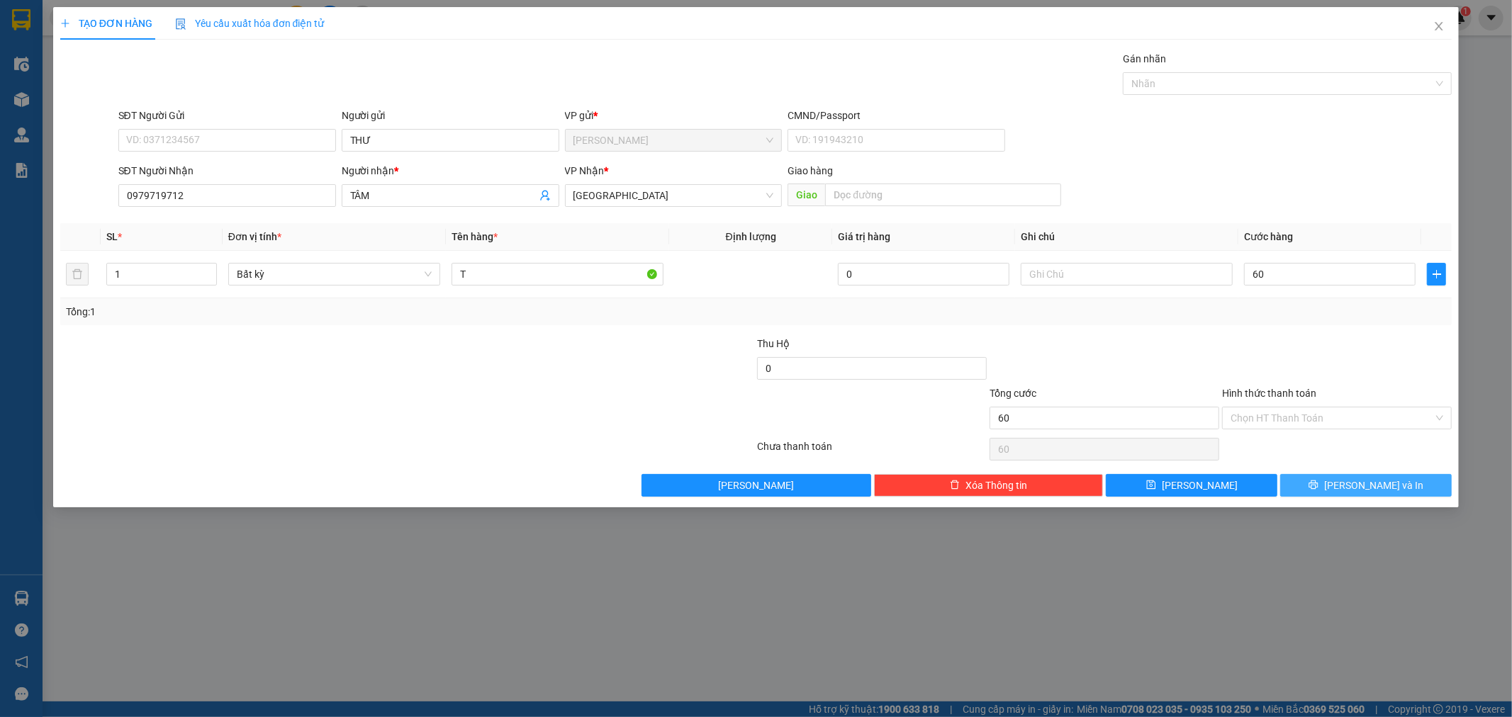
type input "60.000"
click at [1394, 486] on button "[PERSON_NAME] và In" at bounding box center [1366, 485] width 172 height 23
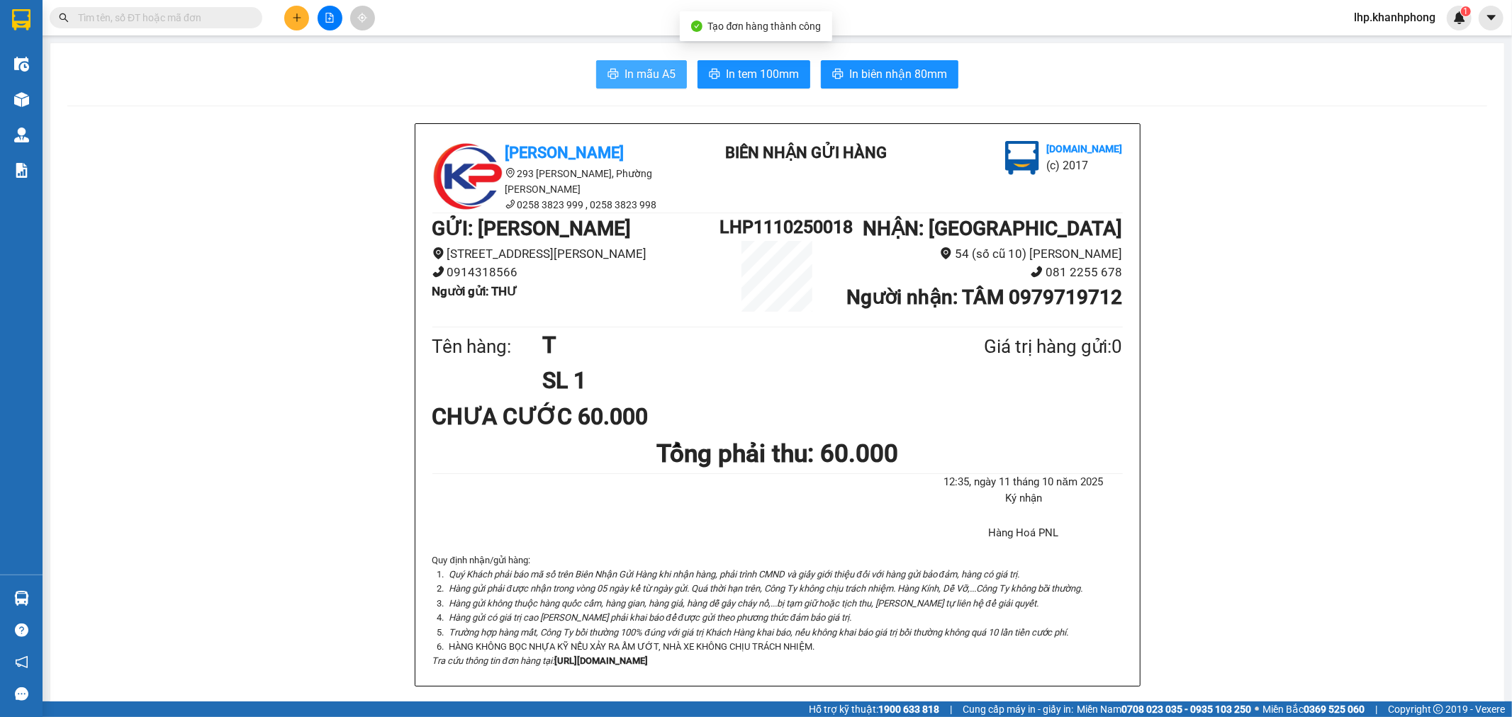
click at [635, 75] on span "In mẫu A5" at bounding box center [650, 74] width 51 height 18
click at [225, 15] on input "text" at bounding box center [161, 18] width 167 height 16
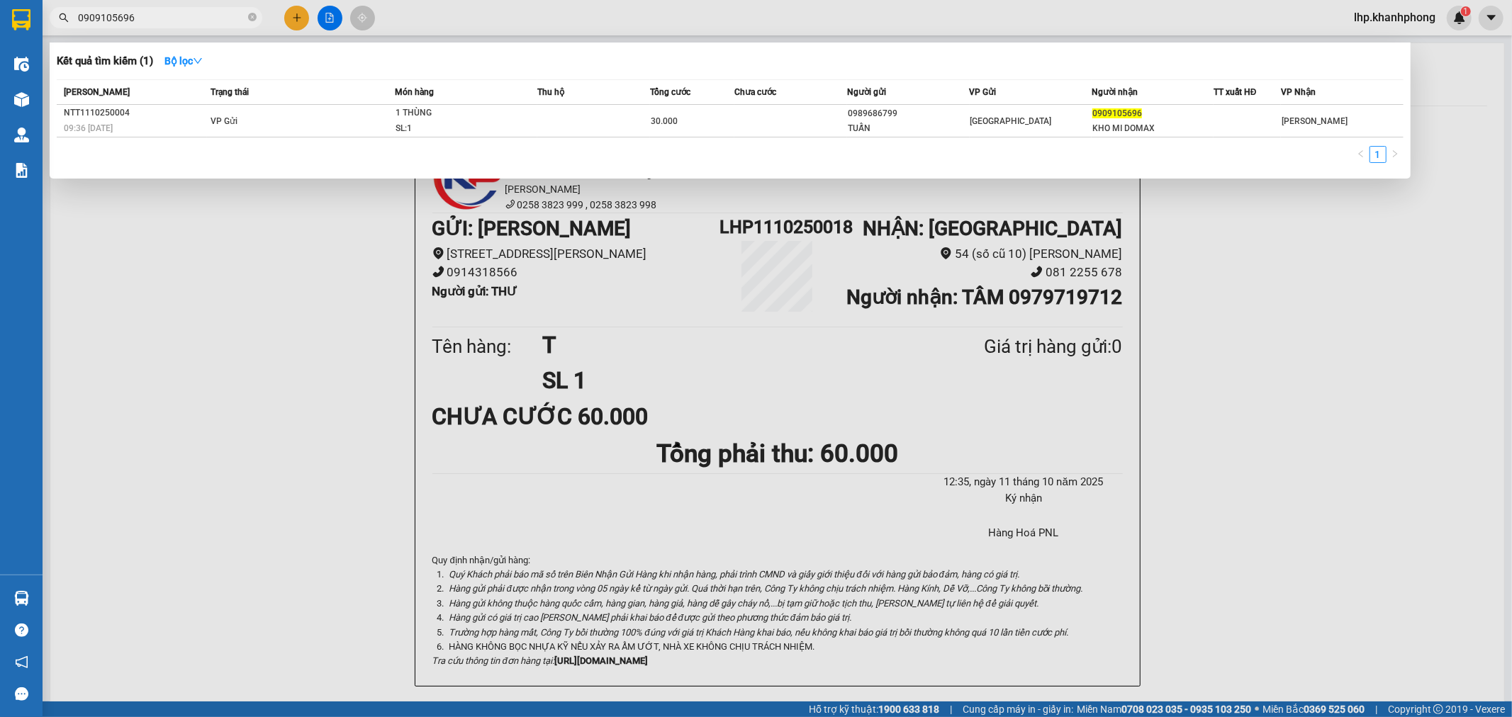
type input "0909105696"
click at [298, 19] on div at bounding box center [756, 358] width 1512 height 717
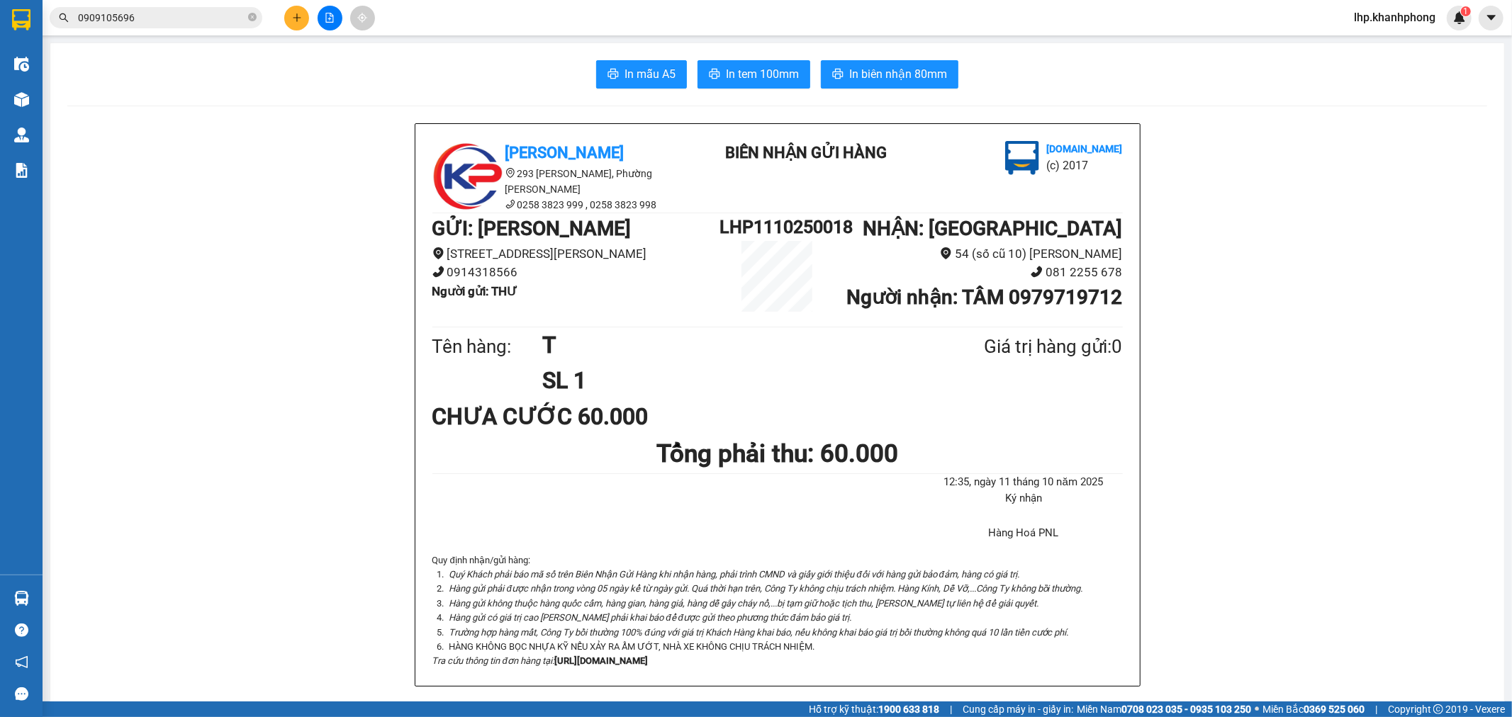
click at [211, 22] on input "0909105696" at bounding box center [161, 18] width 167 height 16
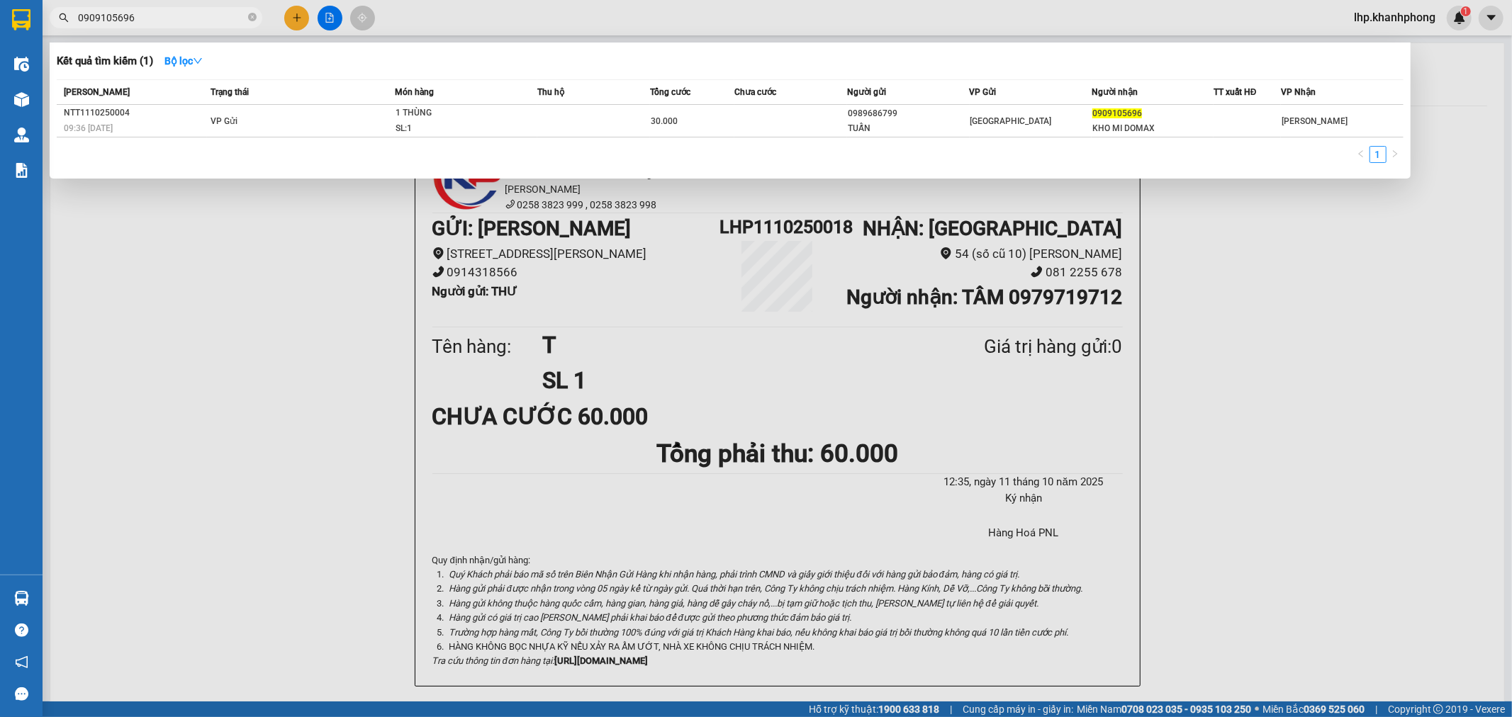
click at [296, 21] on div at bounding box center [756, 358] width 1512 height 717
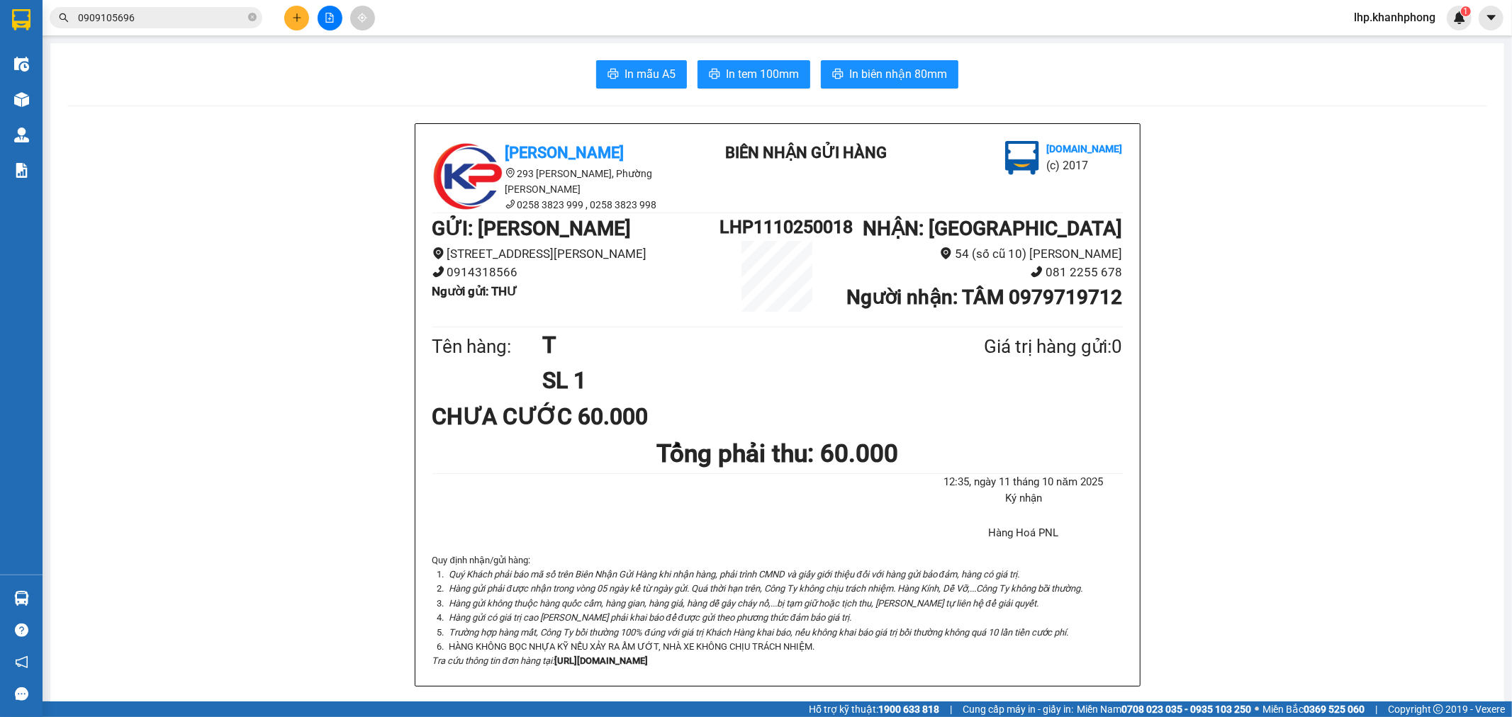
click at [293, 18] on icon "plus" at bounding box center [297, 17] width 8 height 1
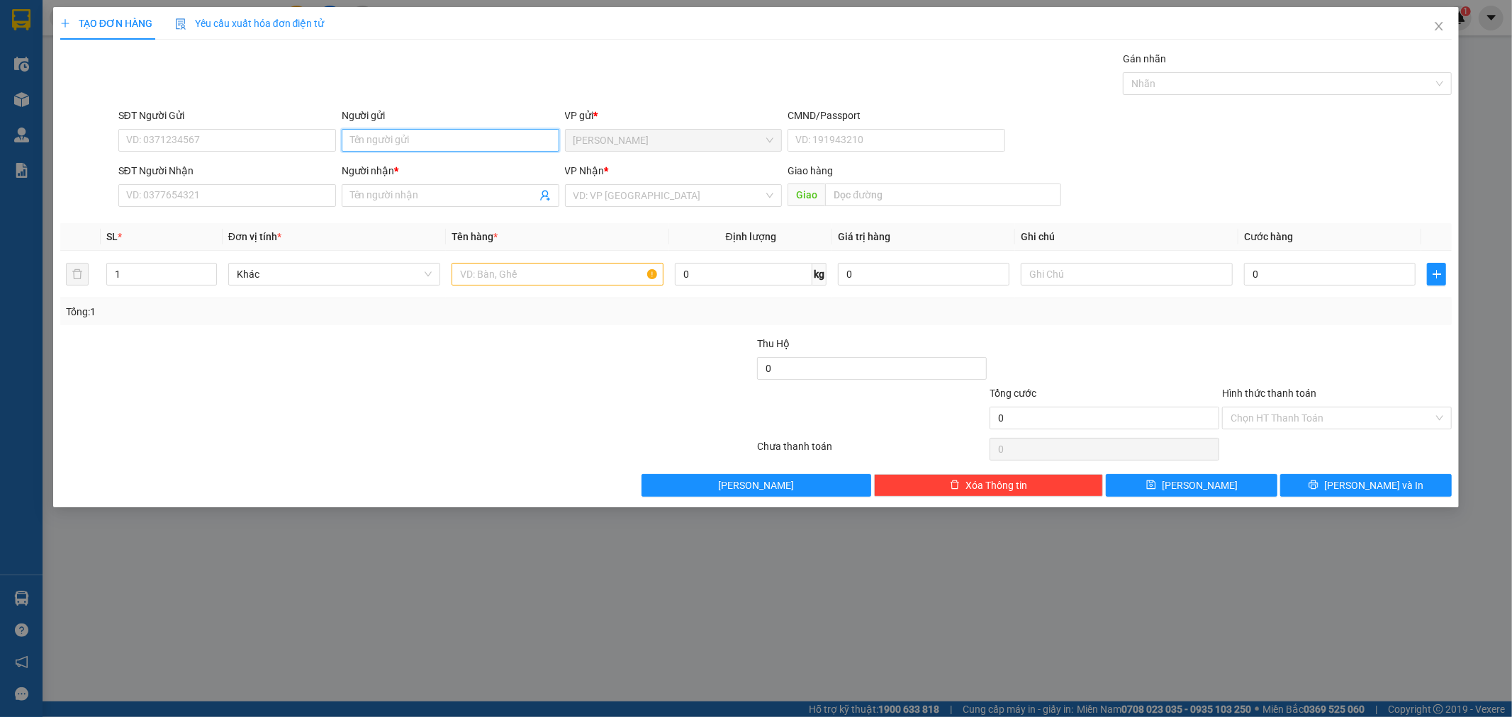
click at [449, 143] on input "Người gửi" at bounding box center [451, 140] width 218 height 23
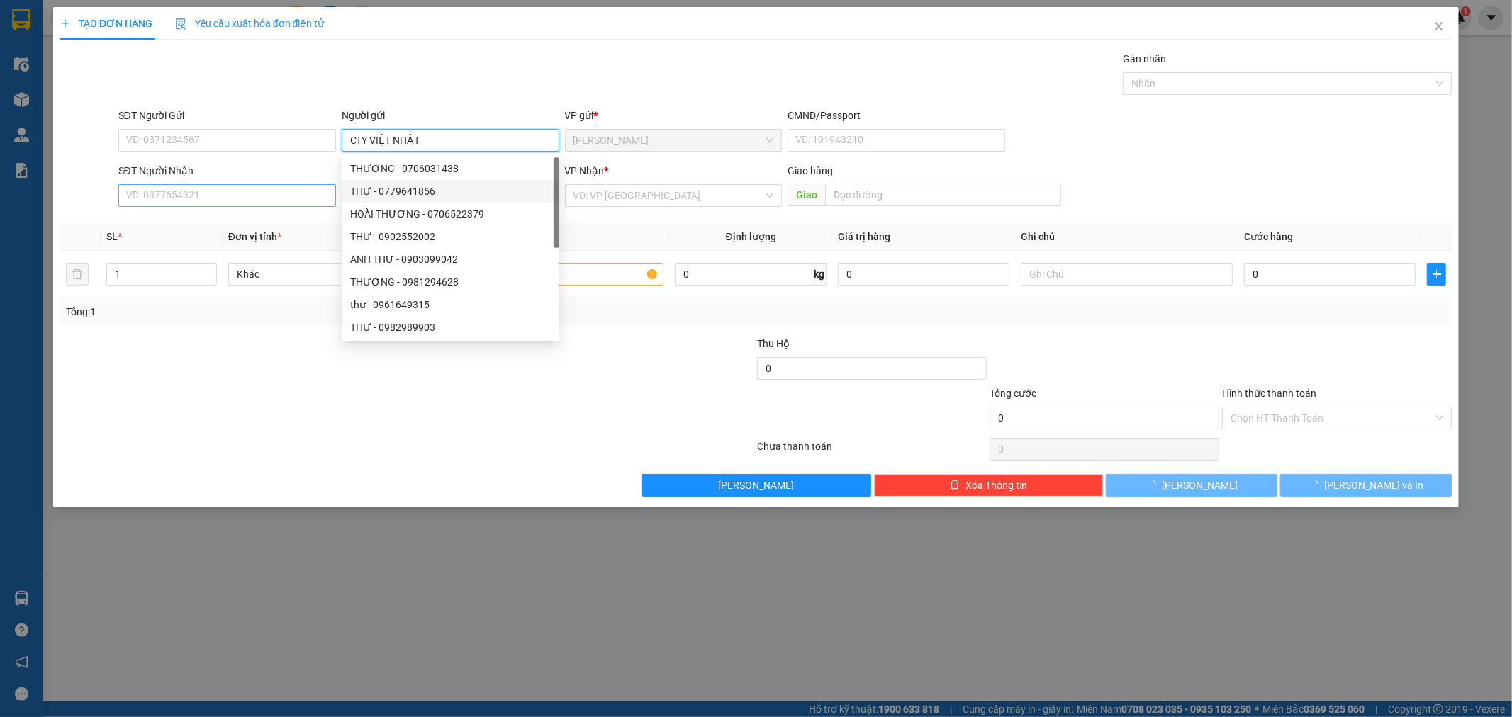
type input "CTY VIỆT NHẬT"
click at [274, 202] on input "SĐT Người Nhận" at bounding box center [227, 195] width 218 height 23
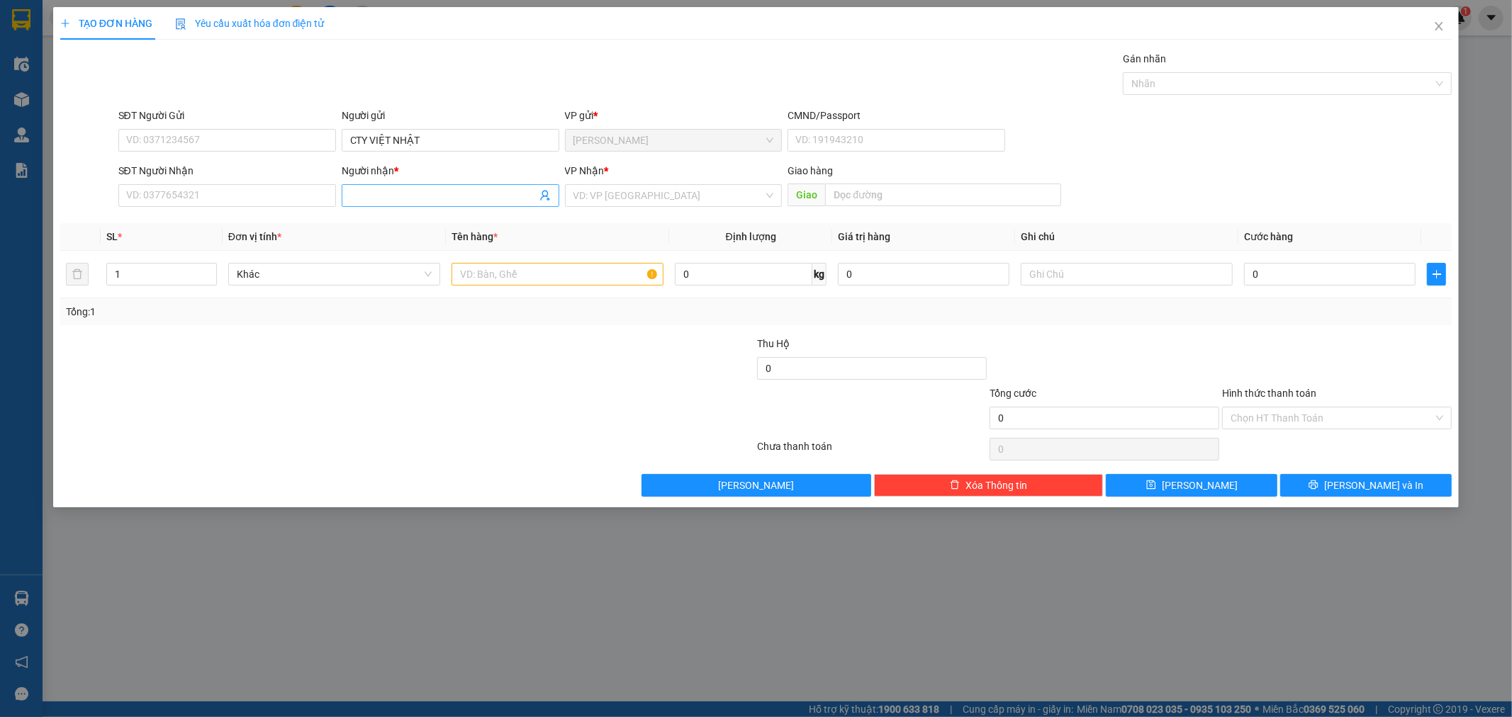
click at [407, 196] on input "Người nhận *" at bounding box center [443, 196] width 186 height 16
type input "LIÊN SƠN"
click at [686, 185] on input "search" at bounding box center [669, 195] width 191 height 21
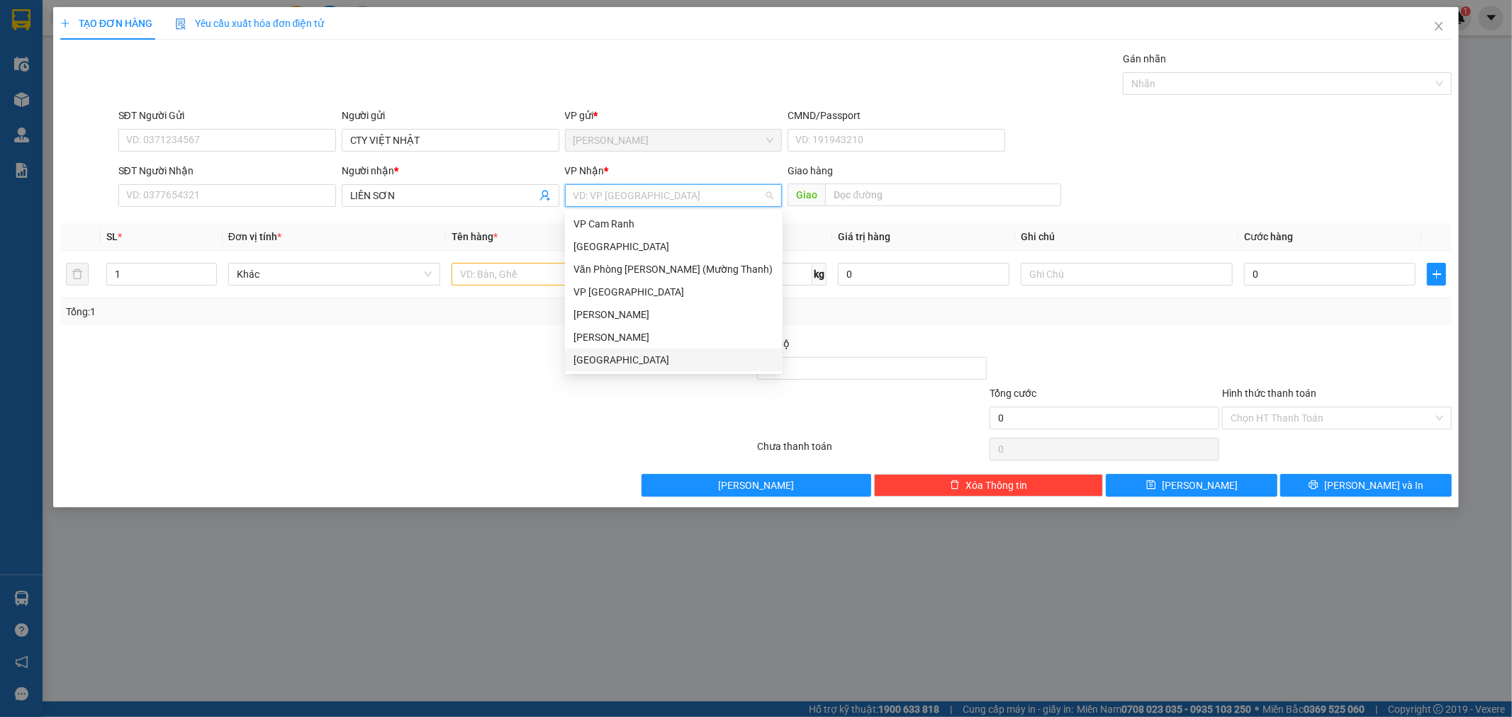
click at [603, 358] on div "[GEOGRAPHIC_DATA]" at bounding box center [674, 360] width 201 height 16
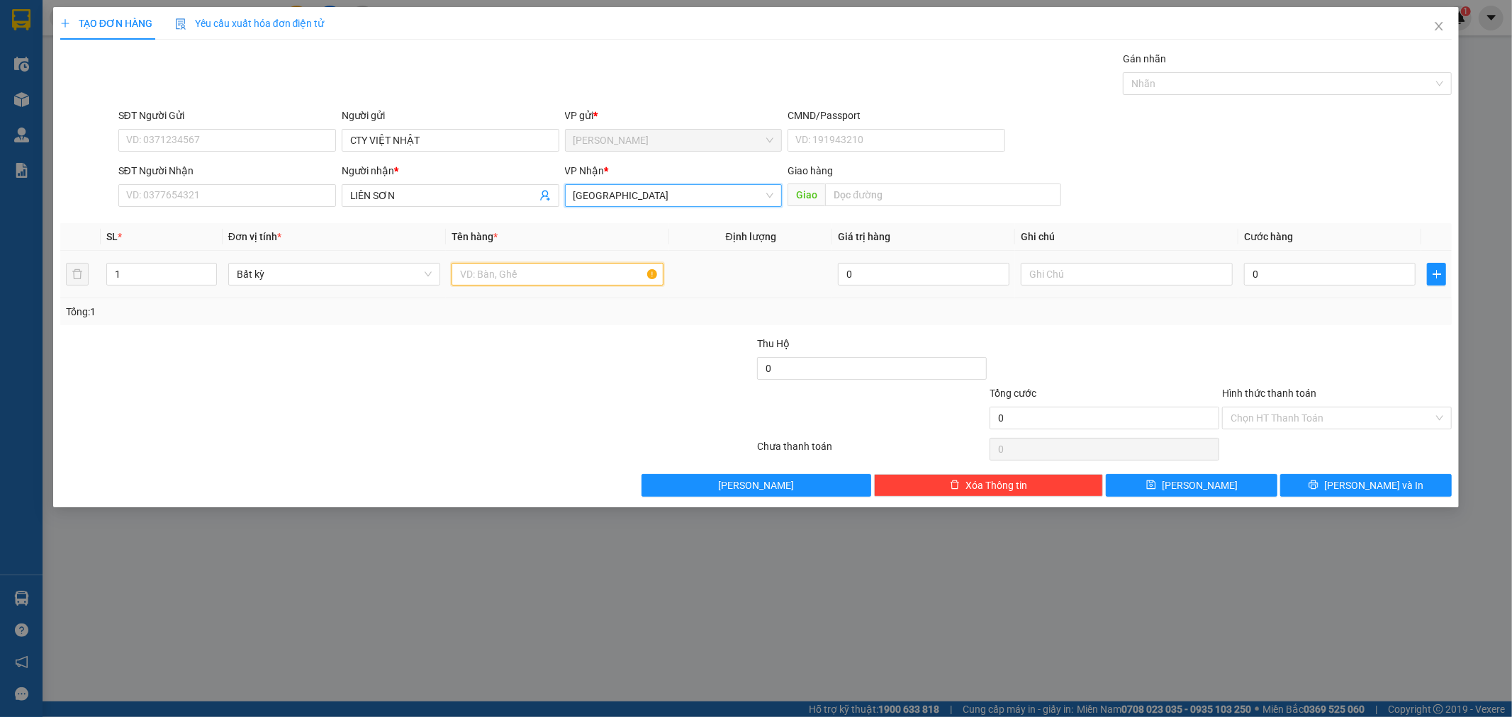
click at [509, 278] on input "text" at bounding box center [558, 274] width 212 height 23
type input "BAO"
click at [206, 264] on span "Increase Value" at bounding box center [209, 270] width 16 height 13
type input "4"
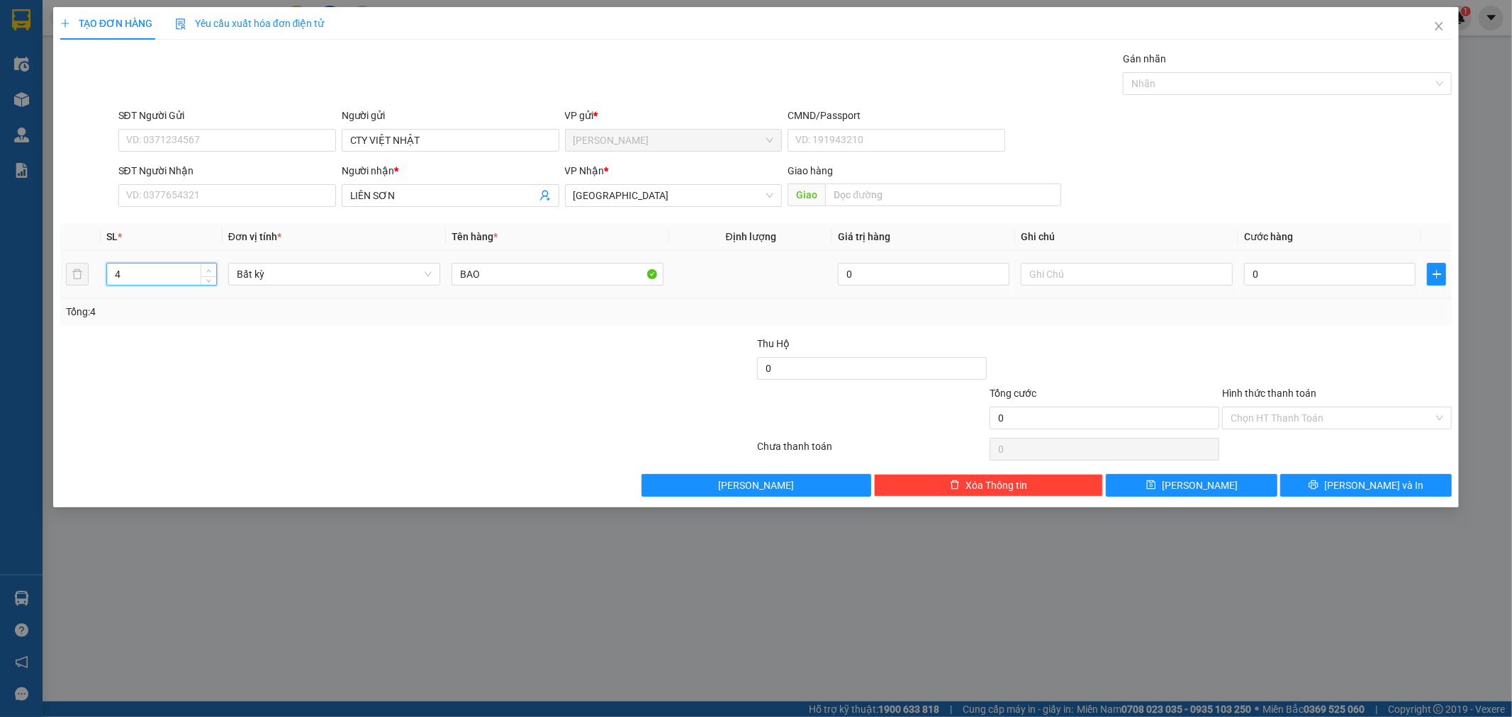
click at [206, 264] on span "Increase Value" at bounding box center [209, 270] width 16 height 13
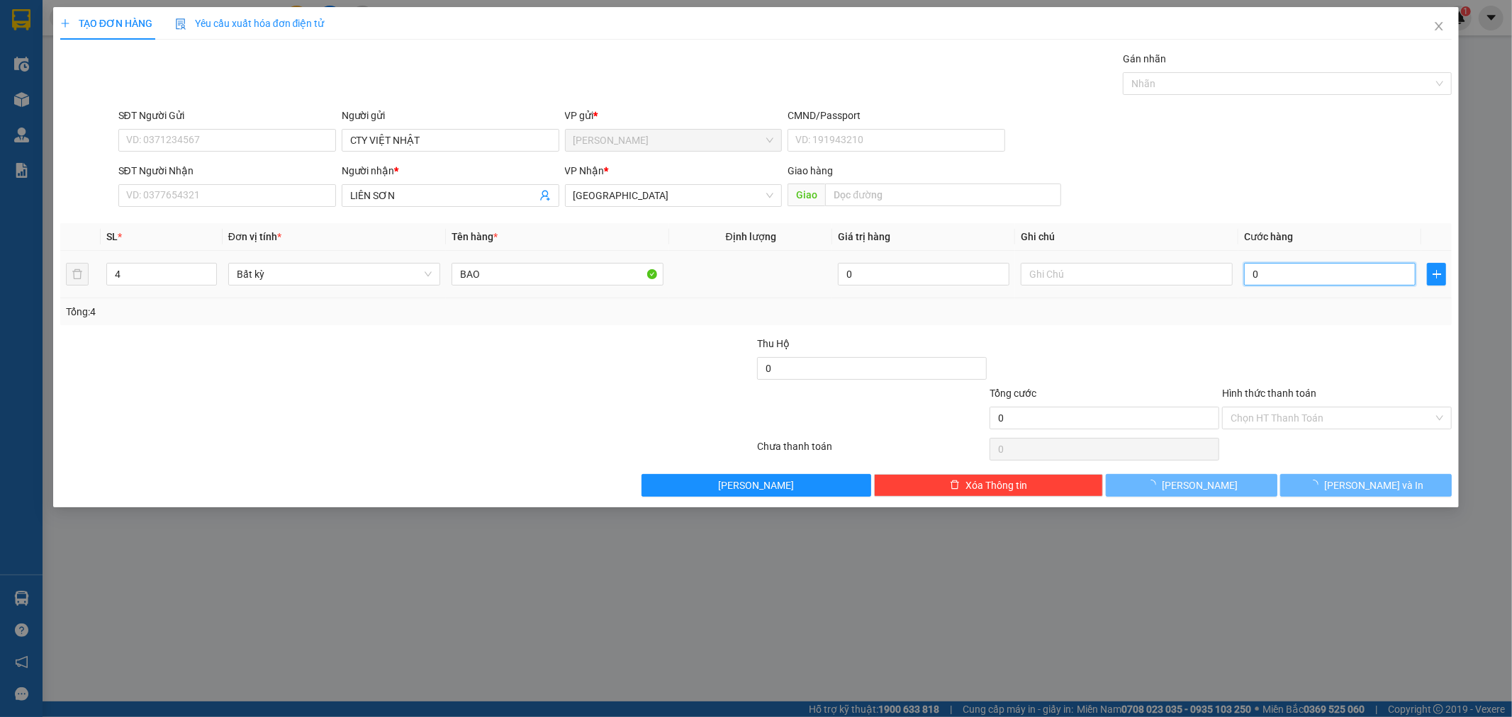
click at [1326, 273] on input "0" at bounding box center [1330, 274] width 172 height 23
type input "2"
type input "28"
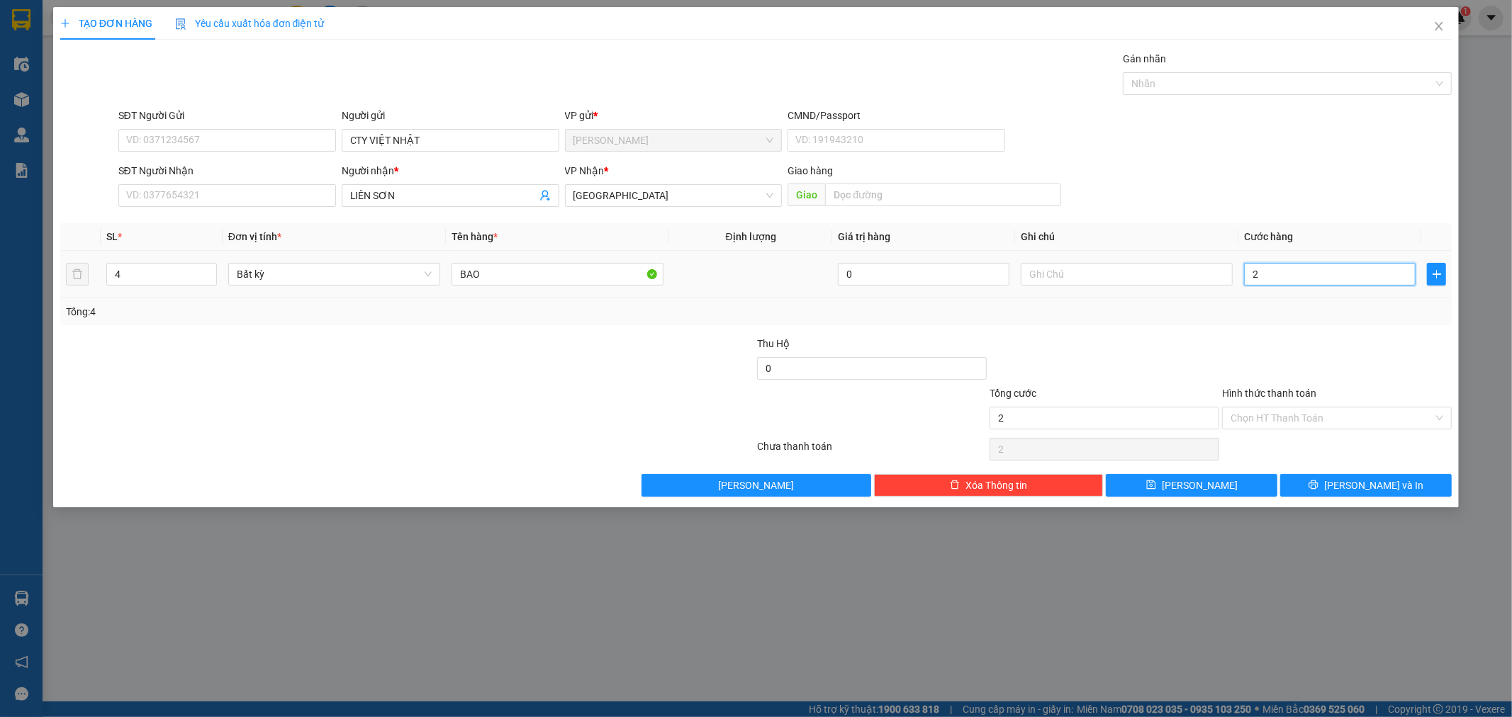
type input "28"
type input "280"
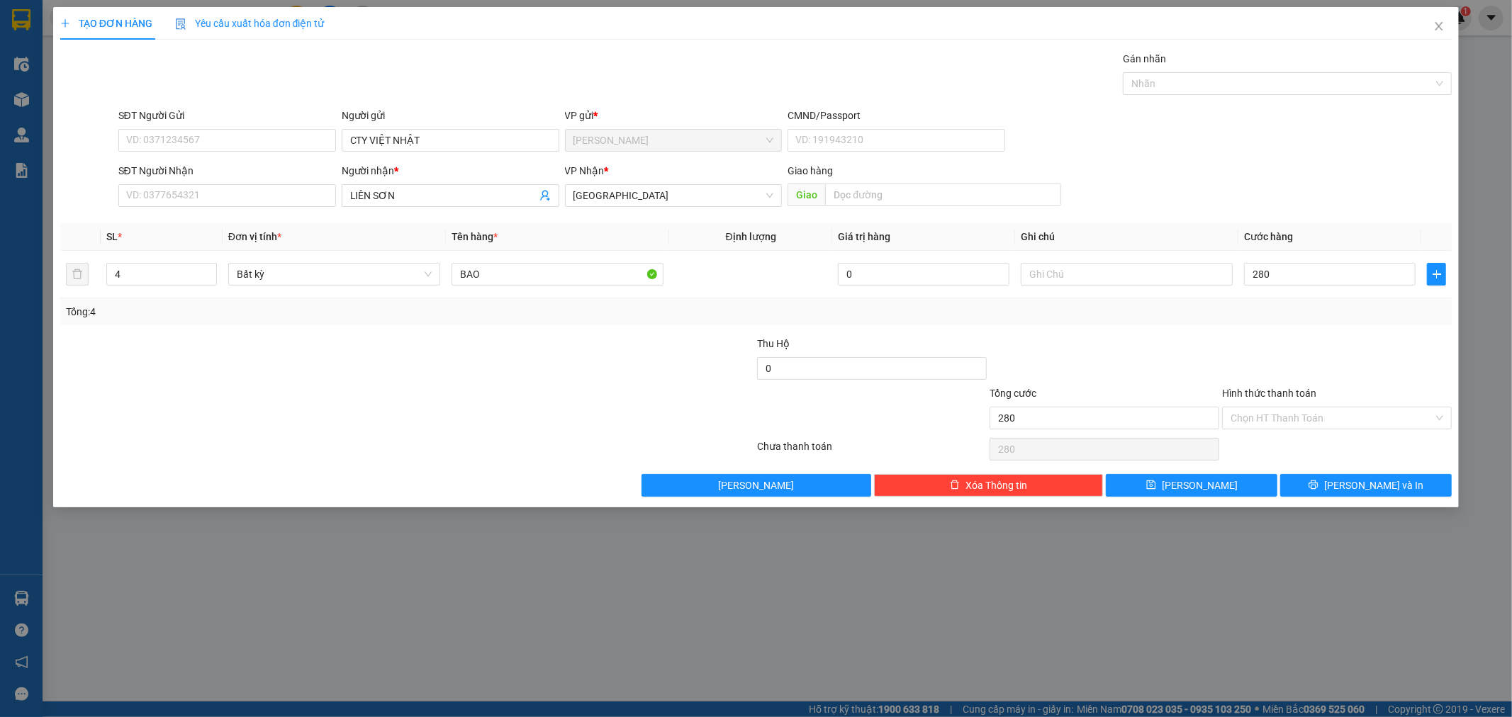
type input "280.000"
click at [1349, 355] on div at bounding box center [1337, 361] width 233 height 50
click at [1377, 485] on span "Lưu và In" at bounding box center [1373, 486] width 99 height 16
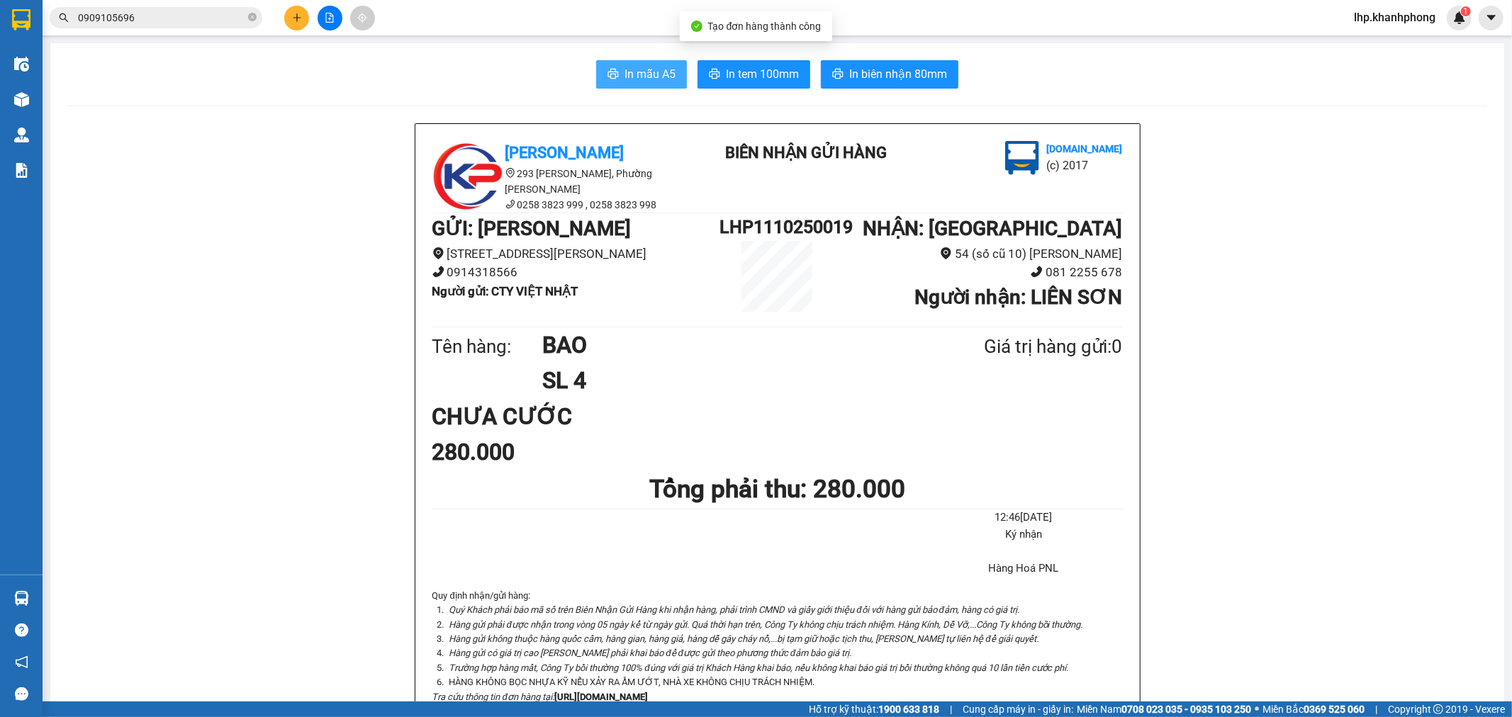
click at [639, 73] on span "In mẫu A5" at bounding box center [650, 74] width 51 height 18
click at [301, 14] on icon "plus" at bounding box center [297, 18] width 10 height 10
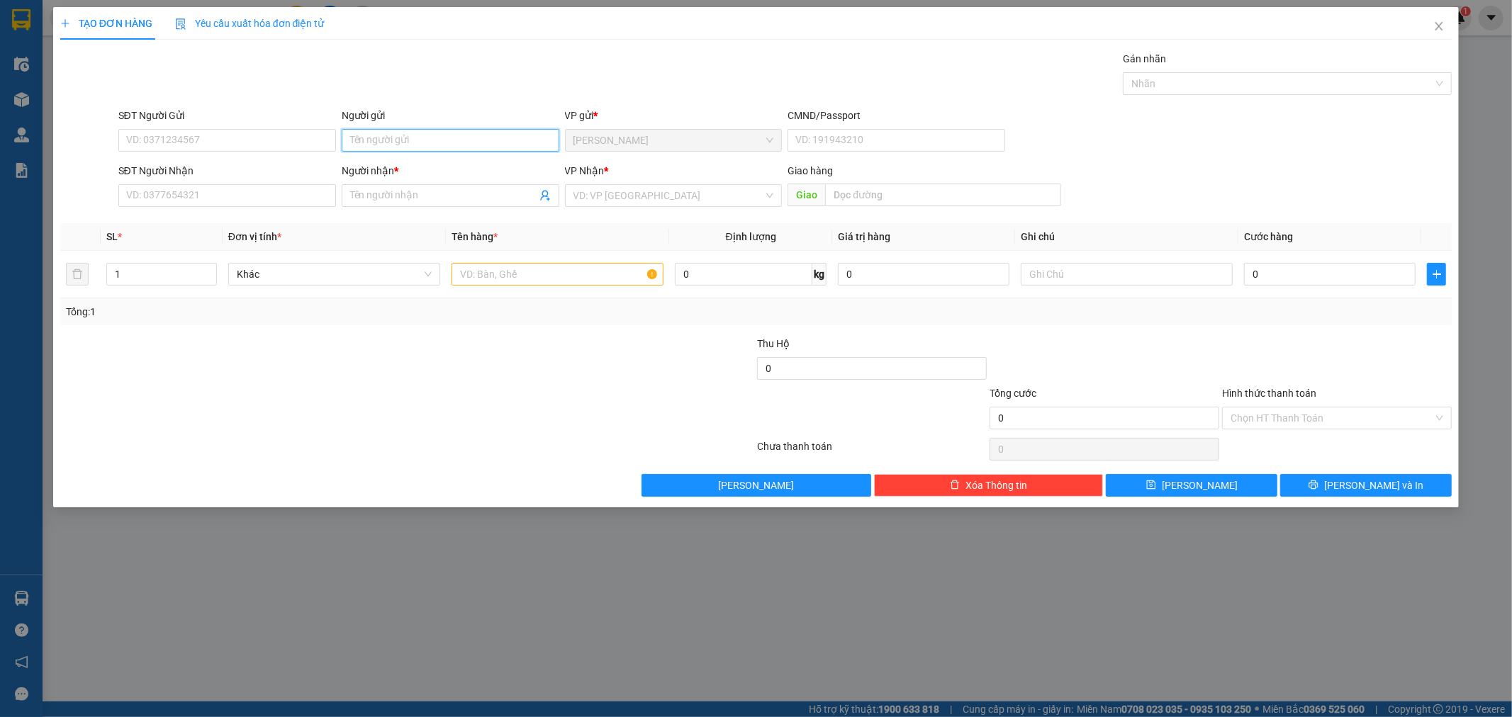
click at [457, 147] on input "Người gửi" at bounding box center [451, 140] width 218 height 23
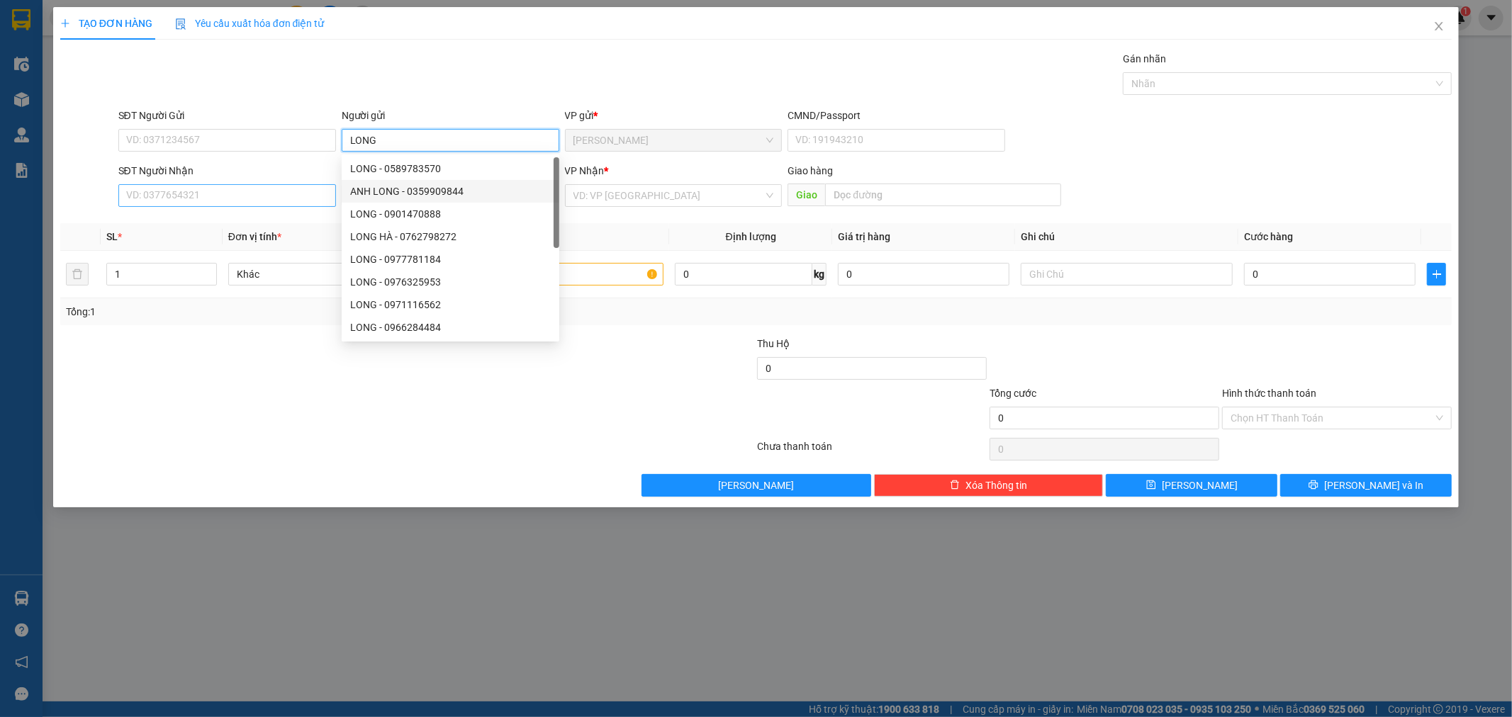
type input "LONG"
click at [218, 199] on input "SĐT Người Nhận" at bounding box center [227, 195] width 218 height 23
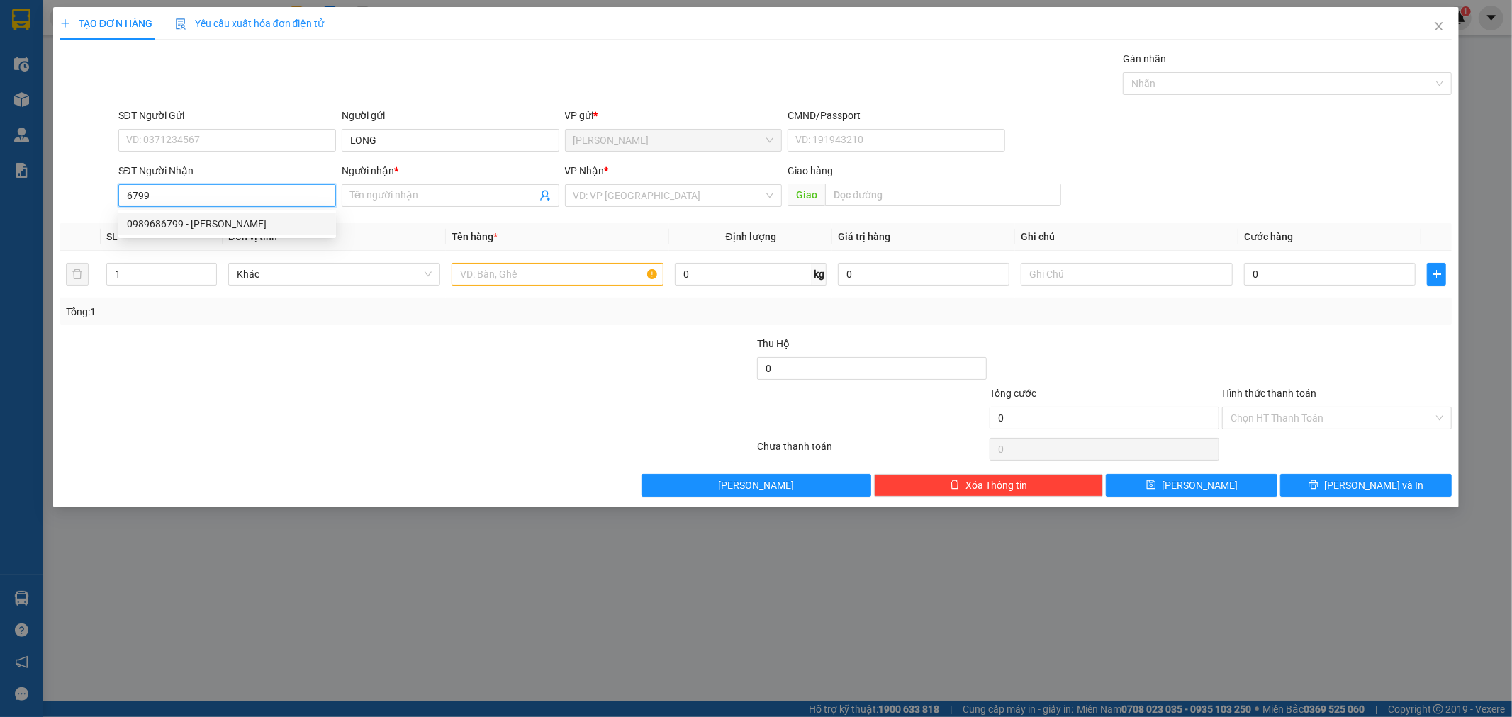
drag, startPoint x: 215, startPoint y: 223, endPoint x: 511, endPoint y: 299, distance: 305.9
click at [216, 223] on div "0989686799 - TUẤN" at bounding box center [227, 224] width 201 height 16
type input "0989686799"
type input "TUẤN"
type input "0989686799"
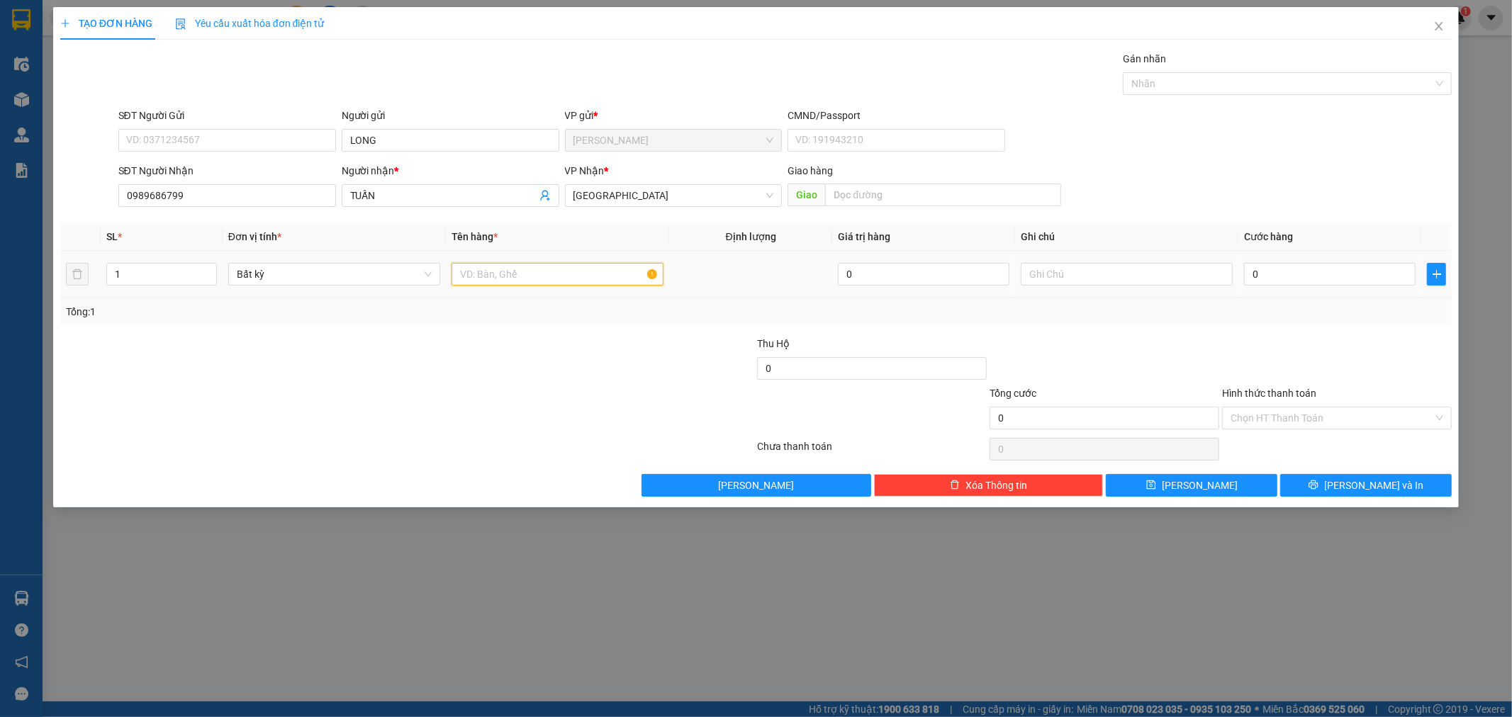
click at [532, 271] on input "text" at bounding box center [558, 274] width 212 height 23
type input "BAO"
click at [1294, 262] on div "0" at bounding box center [1330, 274] width 172 height 28
drag, startPoint x: 1360, startPoint y: 309, endPoint x: 1360, endPoint y: 298, distance: 10.6
click at [1360, 306] on div "Tổng: 1" at bounding box center [756, 312] width 1381 height 16
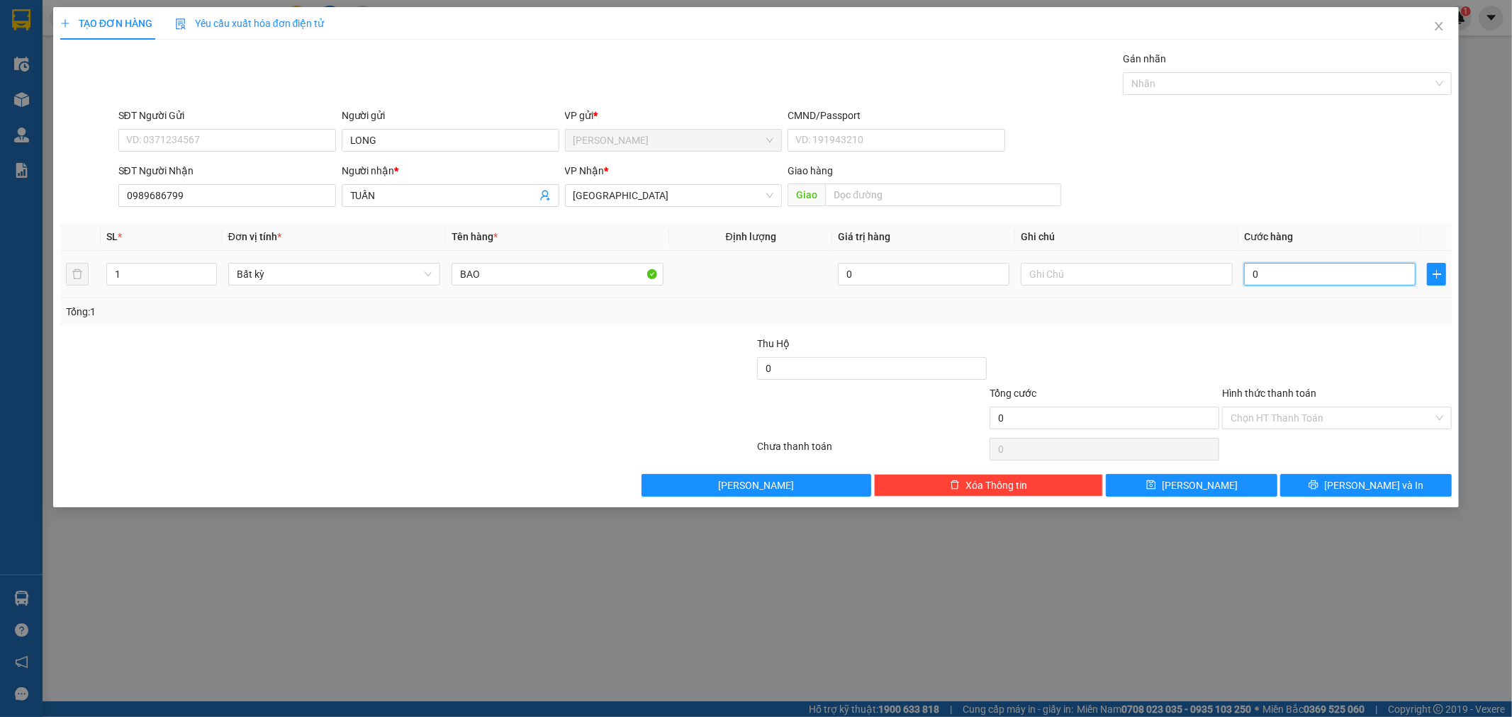
click at [1342, 277] on input "0" at bounding box center [1330, 274] width 172 height 23
type input "8"
type input "80"
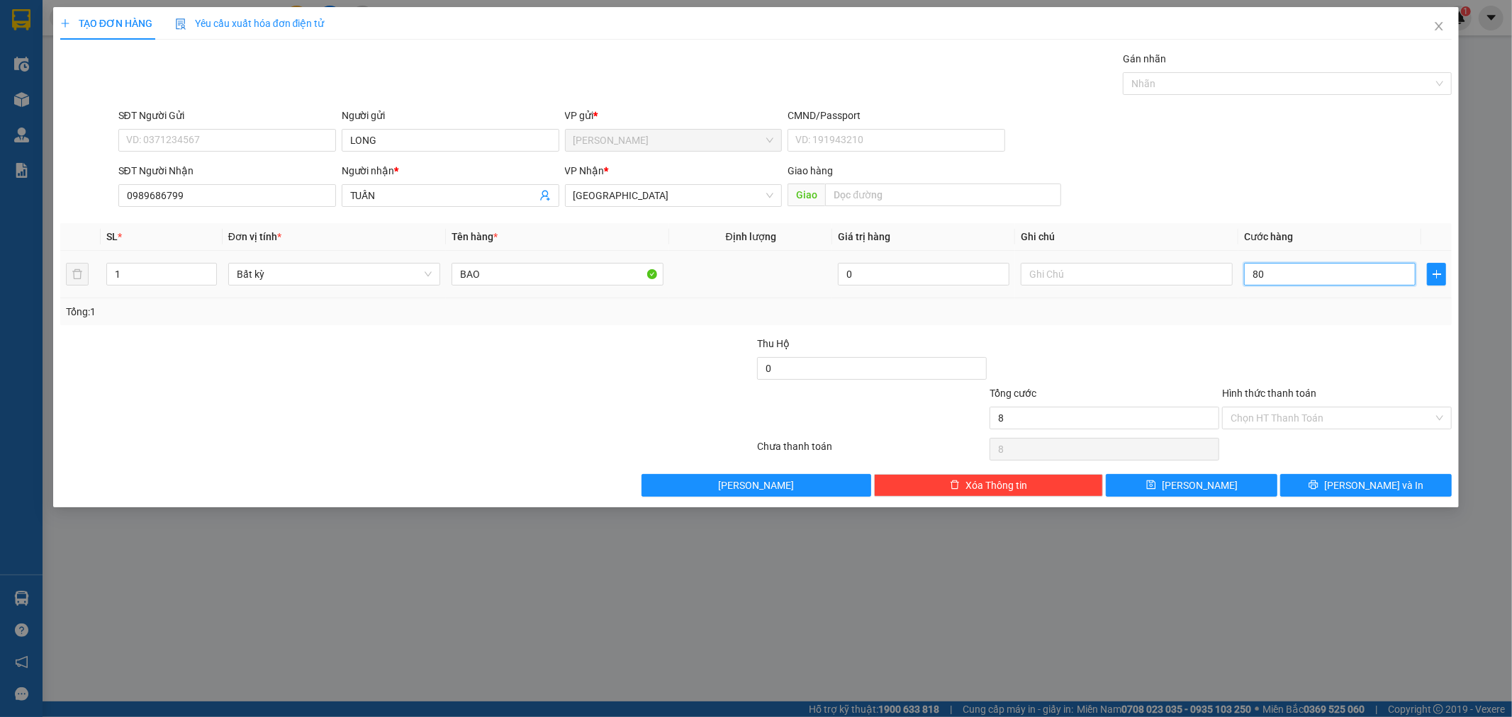
type input "80"
type input "80.000"
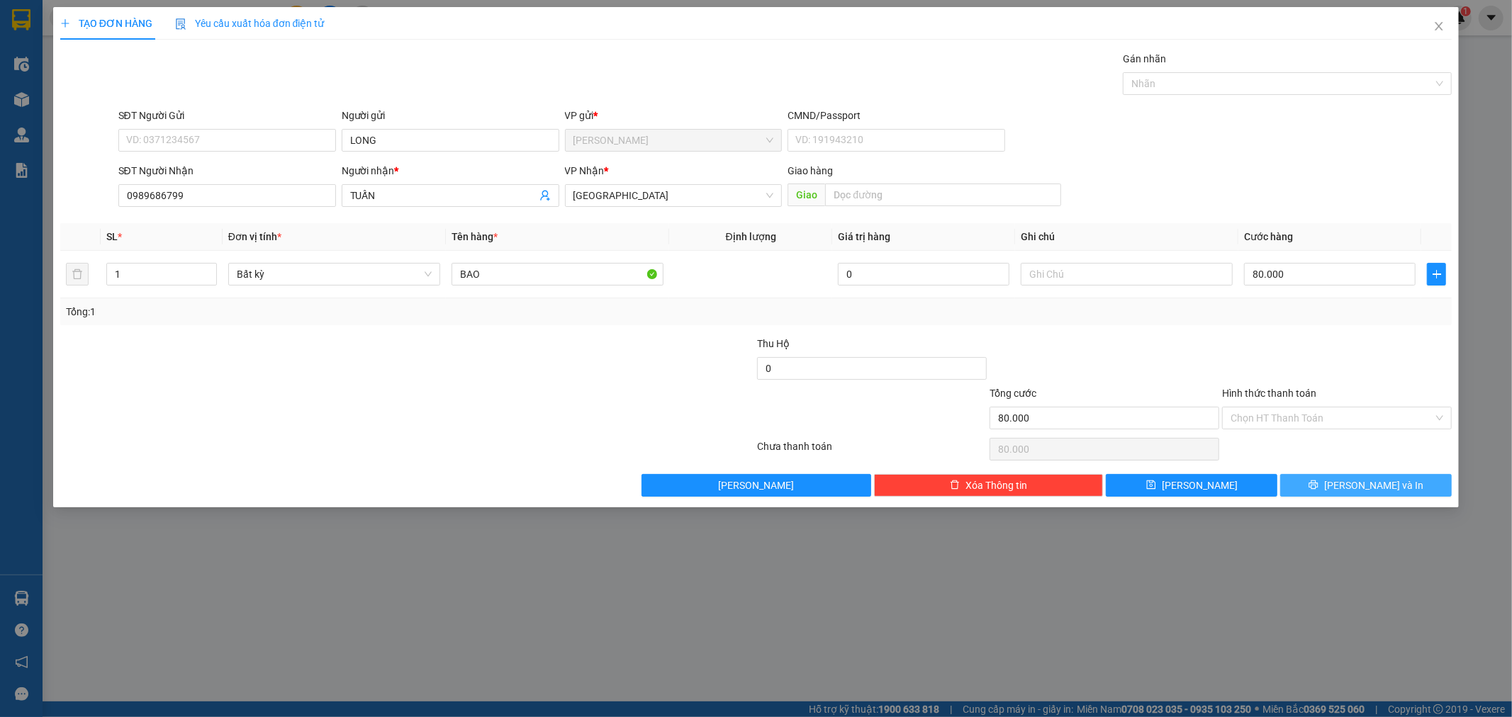
click at [1399, 483] on button "Lưu và In" at bounding box center [1366, 485] width 172 height 23
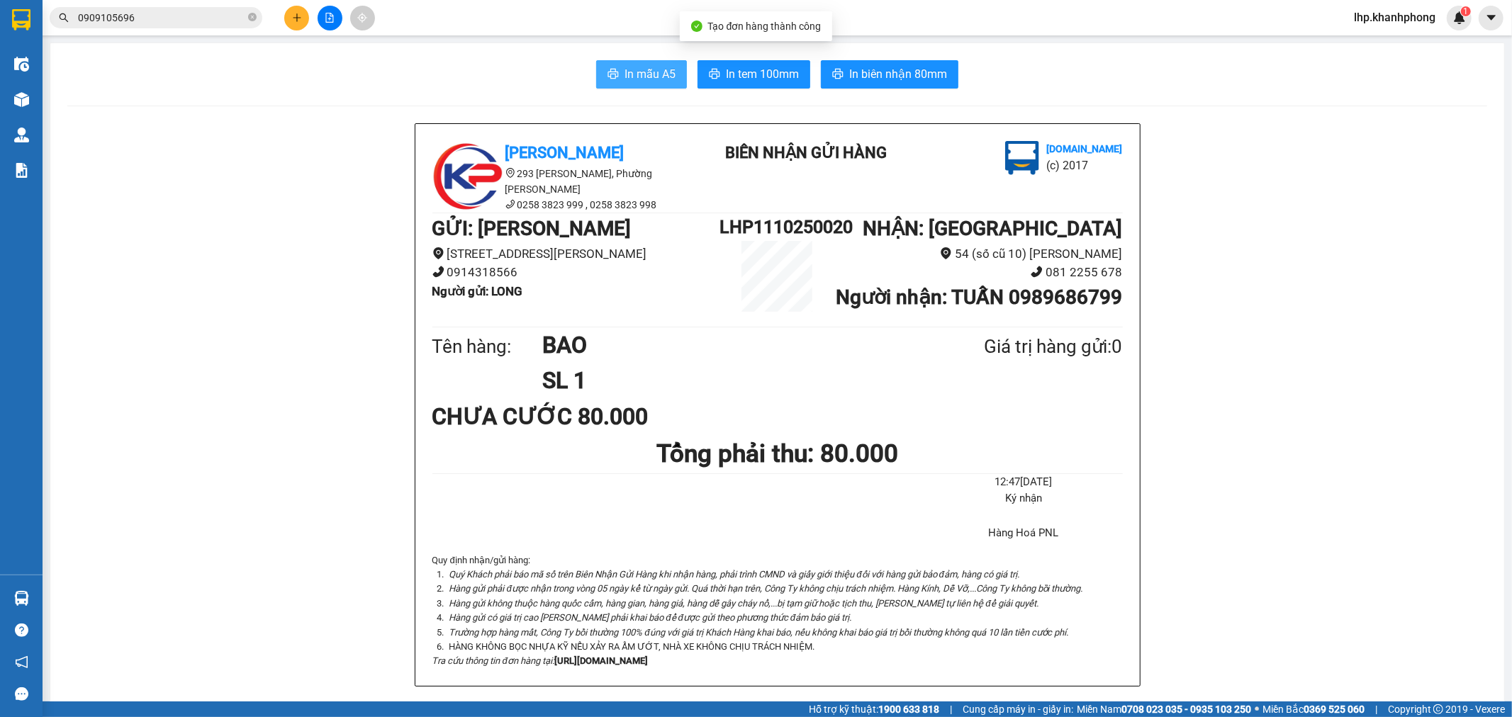
click at [617, 68] on button "In mẫu A5" at bounding box center [641, 74] width 91 height 28
click at [303, 21] on button at bounding box center [296, 18] width 25 height 25
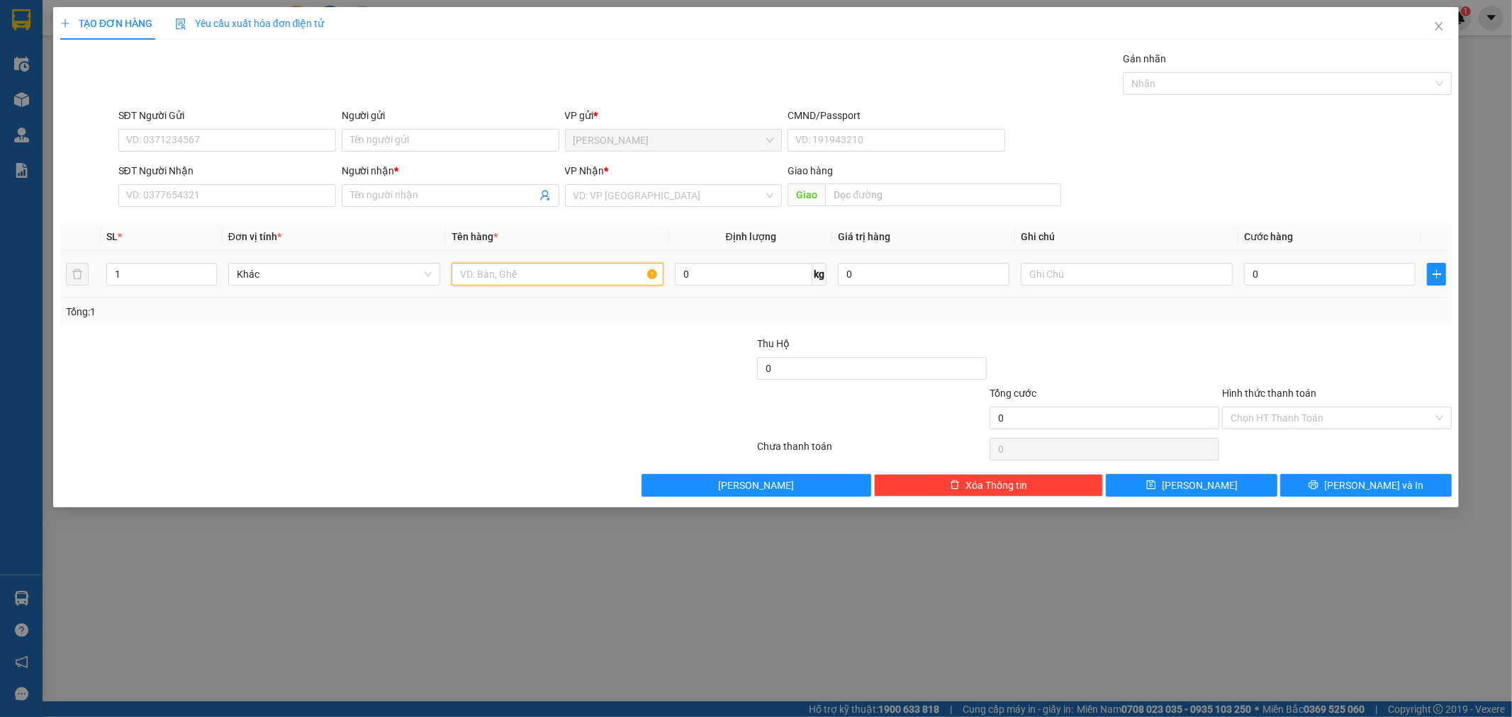
click at [492, 267] on input "text" at bounding box center [558, 274] width 212 height 23
type input "THÙNG"
click at [210, 270] on icon "up" at bounding box center [208, 271] width 5 height 5
type input "4"
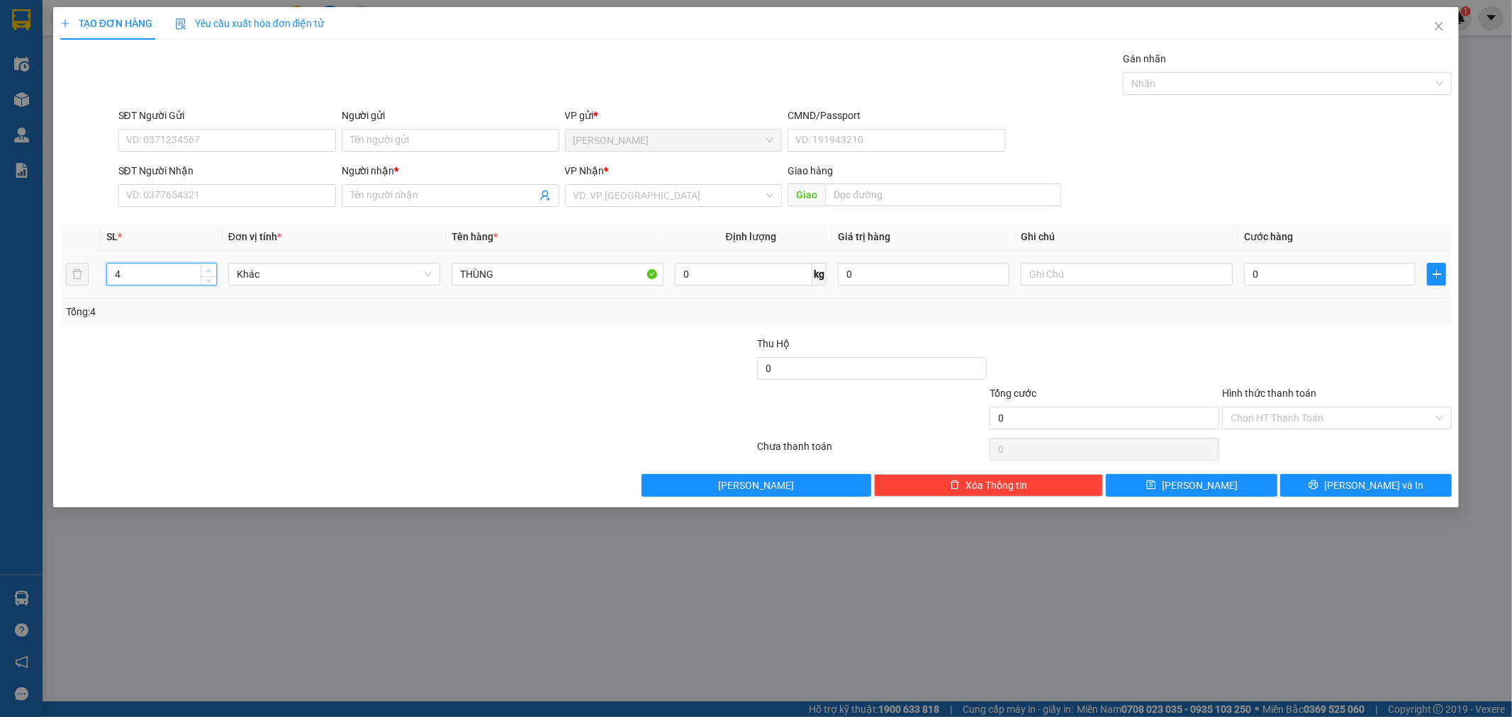
click at [210, 270] on icon "up" at bounding box center [208, 271] width 5 height 5
click at [464, 133] on input "Người gửi" at bounding box center [451, 140] width 218 height 23
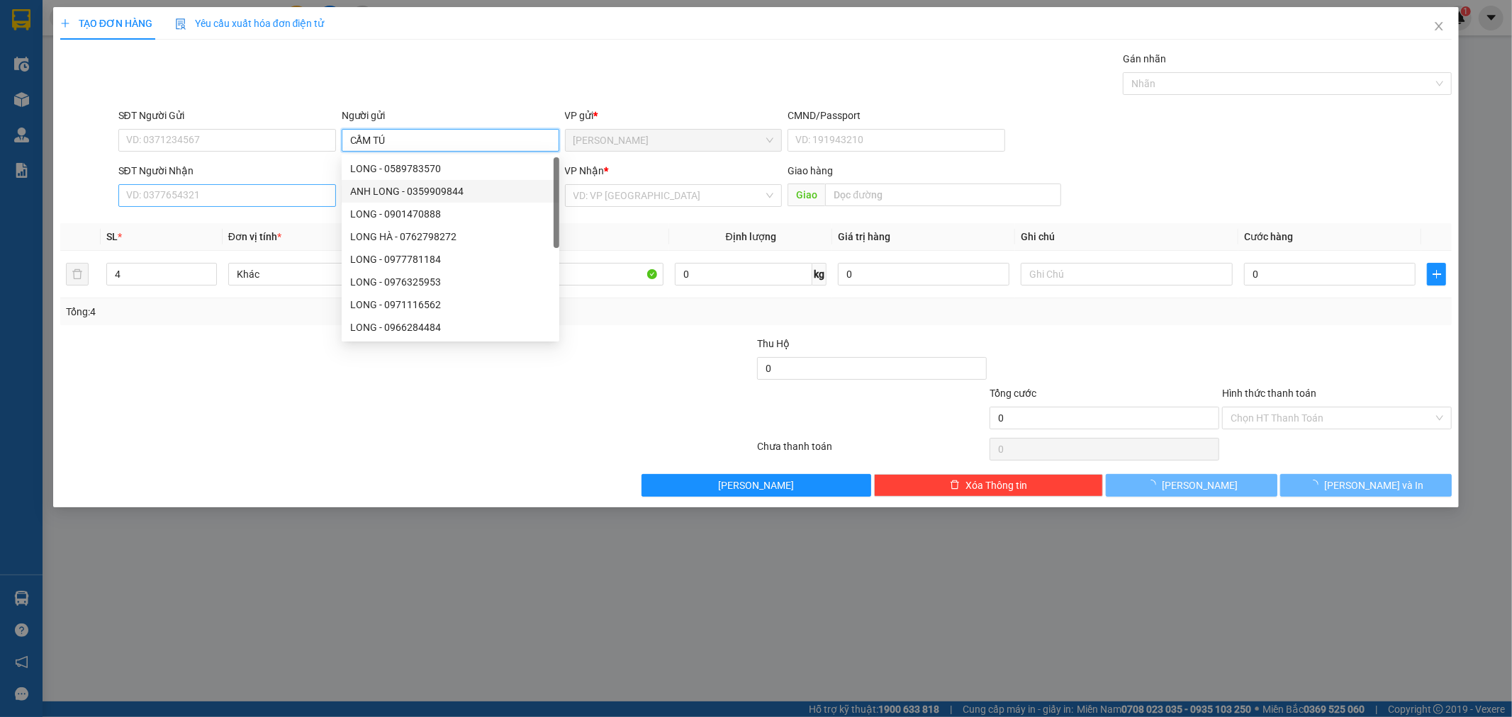
type input "CẨM TÚ"
click at [192, 194] on input "SĐT Người Nhận" at bounding box center [227, 195] width 218 height 23
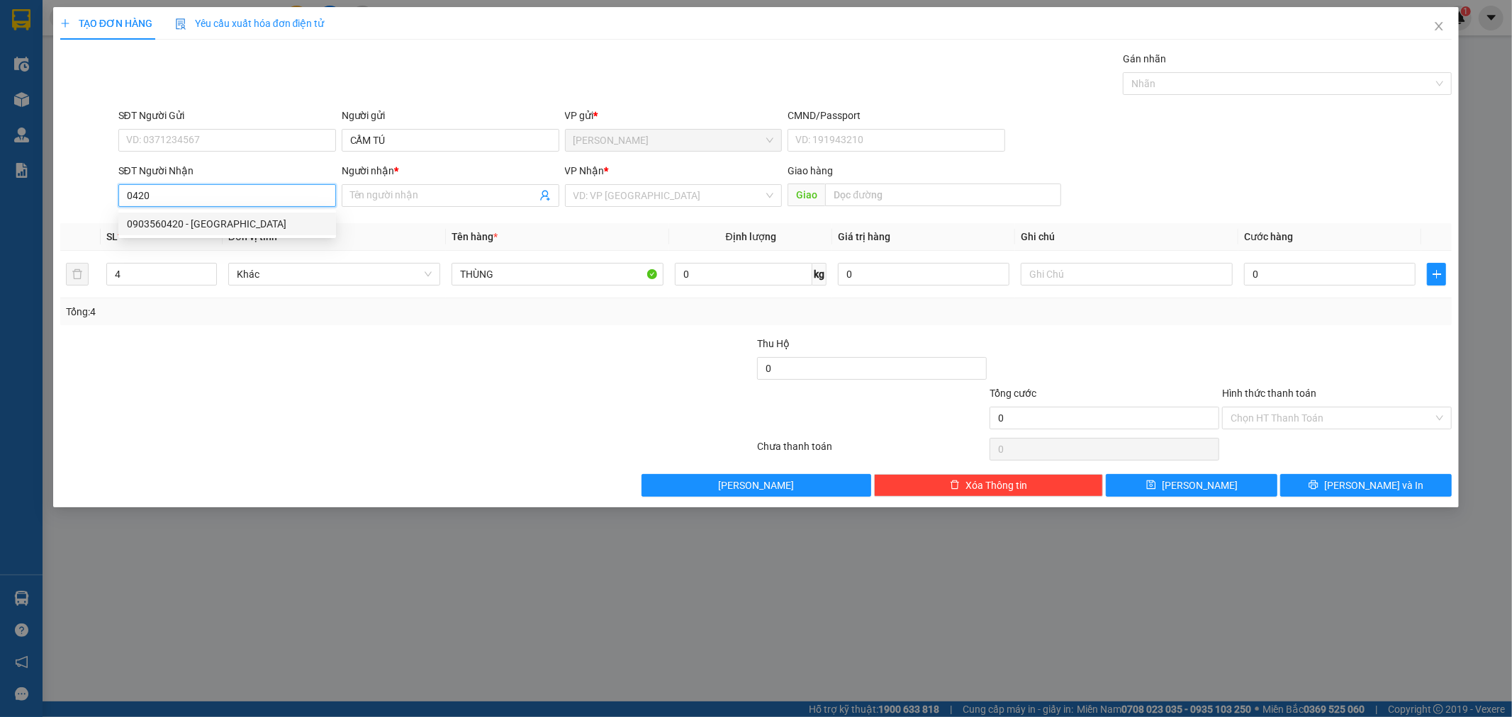
click at [244, 228] on div "0903560420 - PHƯỚC THÀNH" at bounding box center [227, 224] width 201 height 16
type input "0903560420"
type input "PHƯỚC THÀNH"
type input "0903560420"
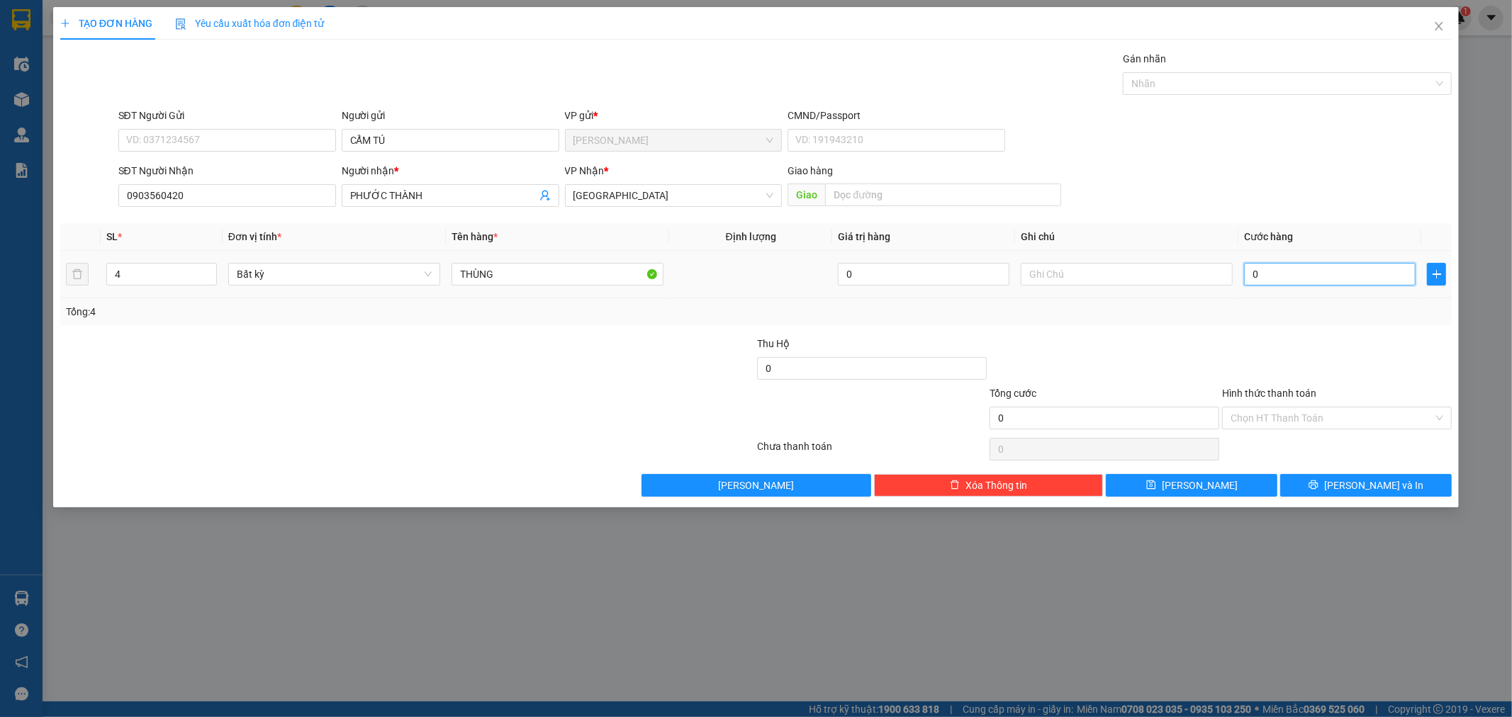
click at [1368, 279] on input "0" at bounding box center [1330, 274] width 172 height 23
type input "1"
type input "12"
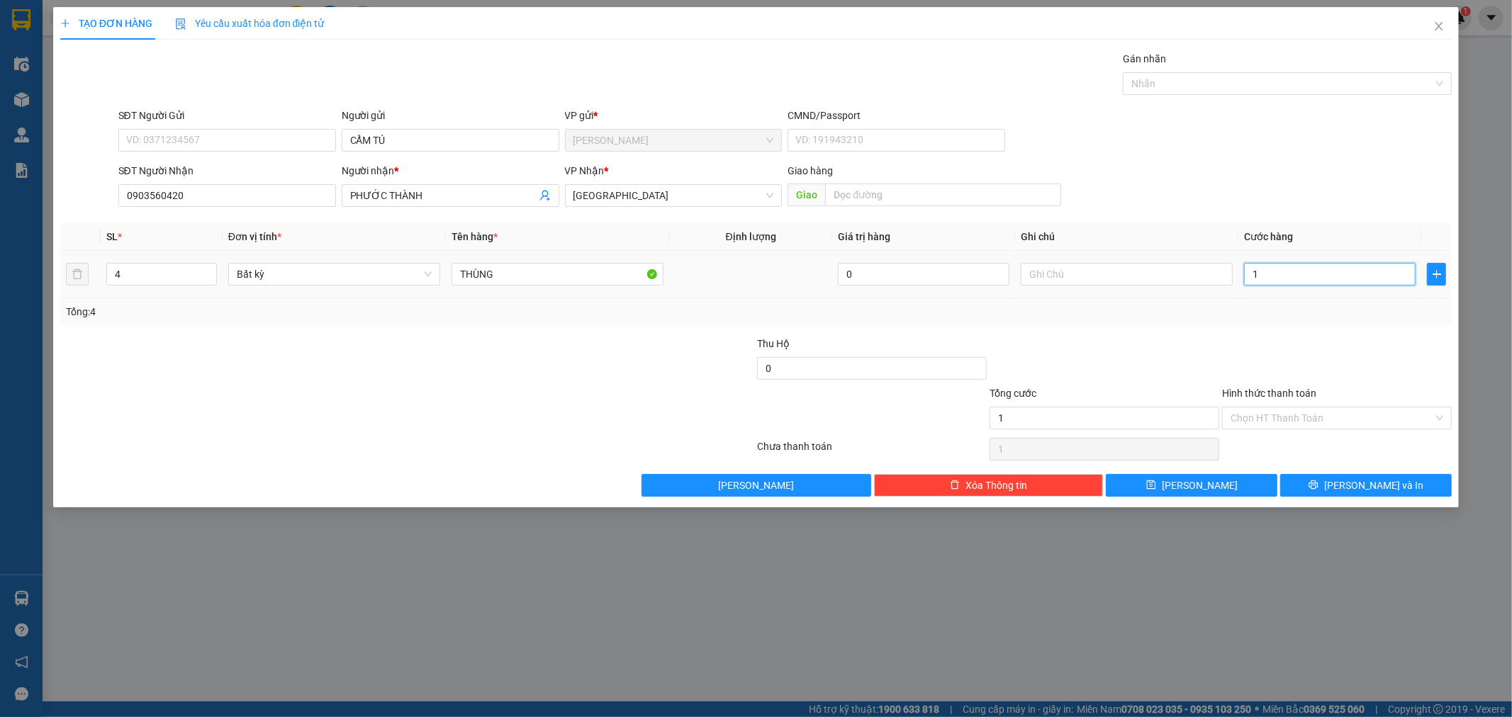
type input "12"
type input "120"
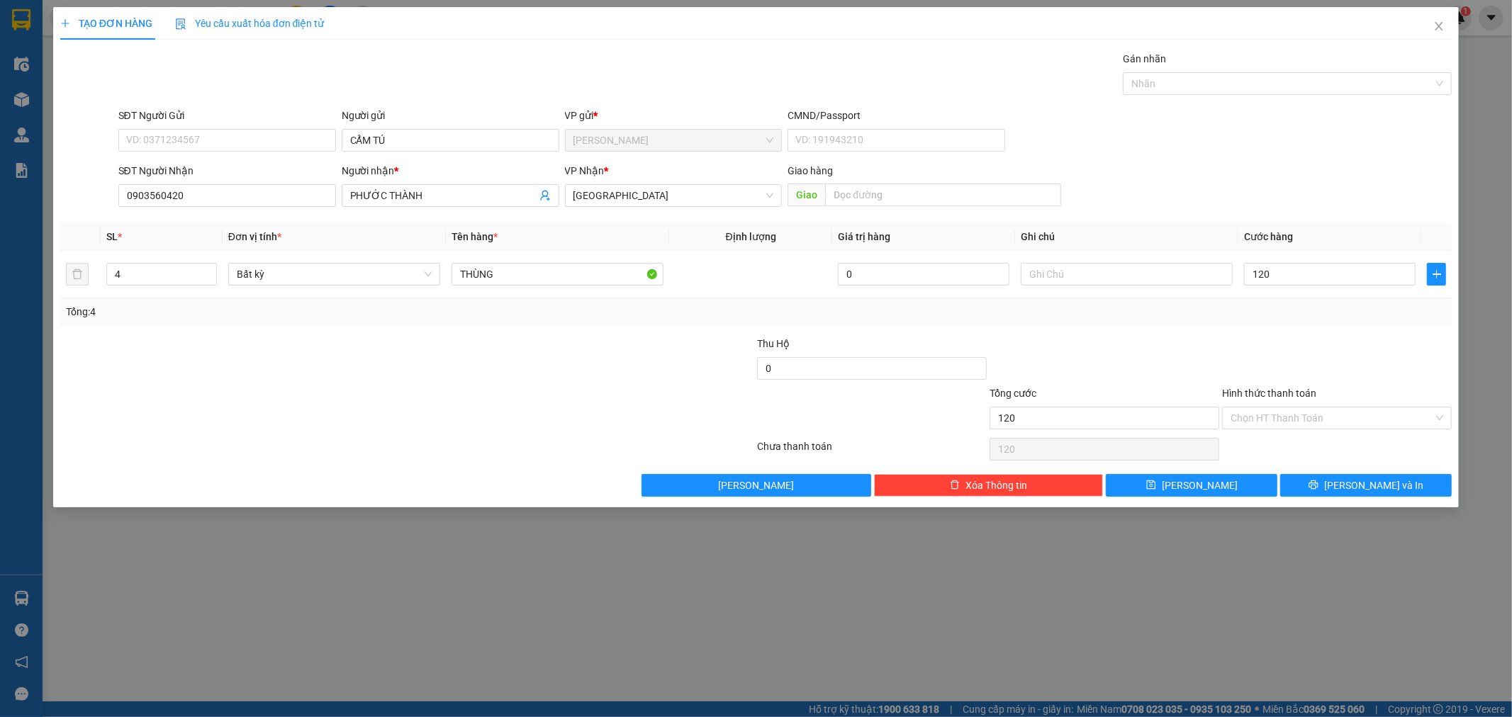
type input "120.000"
drag, startPoint x: 1377, startPoint y: 349, endPoint x: 1385, endPoint y: 373, distance: 24.7
click at [1379, 357] on div at bounding box center [1337, 361] width 233 height 50
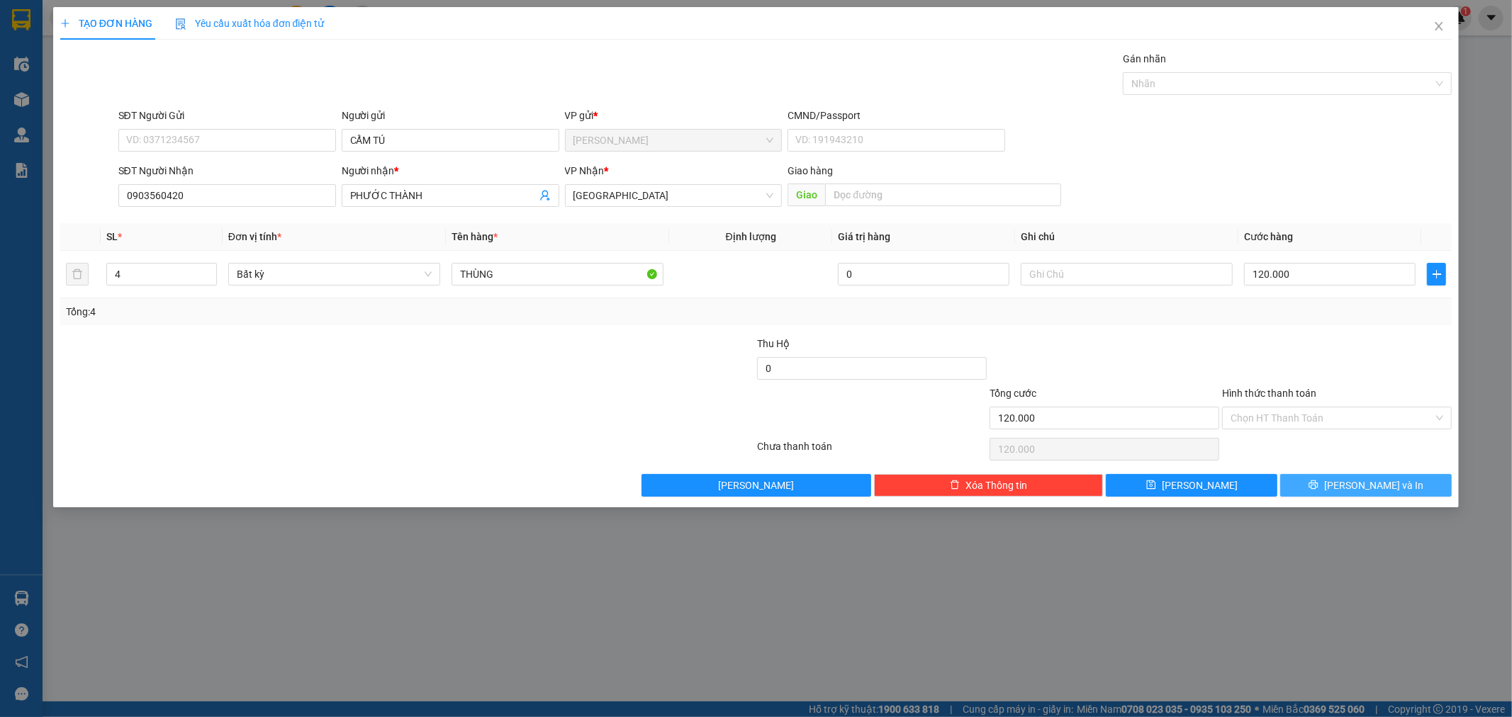
click at [1388, 488] on span "Lưu và In" at bounding box center [1373, 486] width 99 height 16
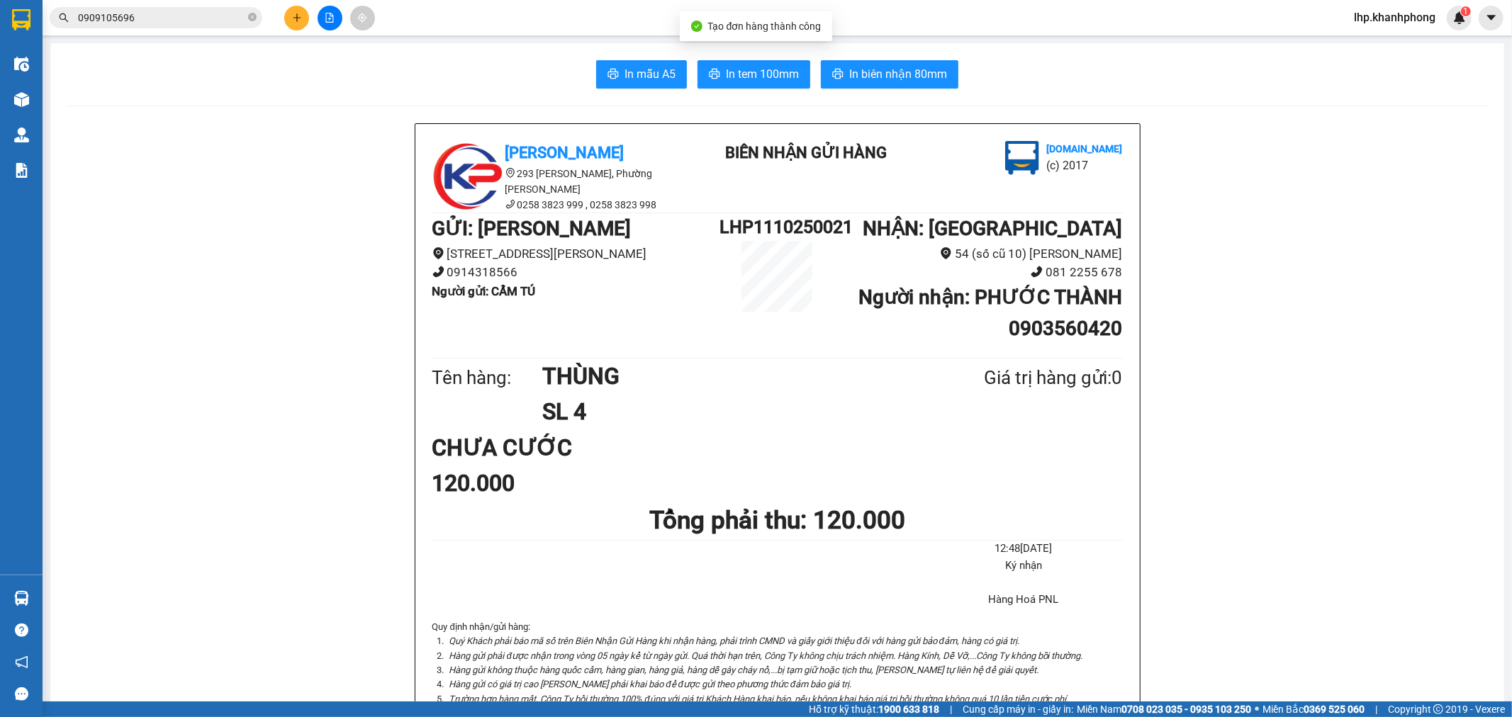
click at [639, 73] on span "In mẫu A5" at bounding box center [650, 74] width 51 height 18
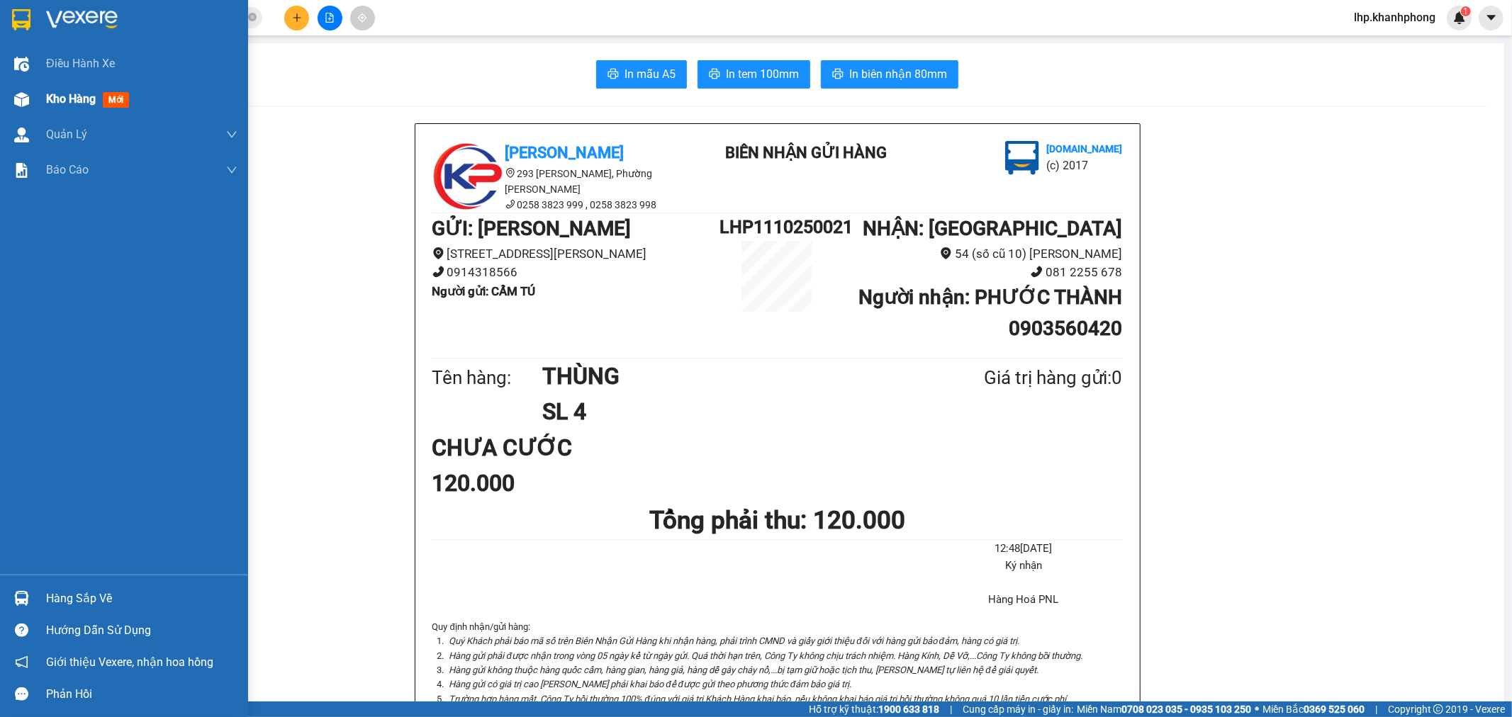
click at [69, 101] on span "Kho hàng" at bounding box center [71, 98] width 50 height 13
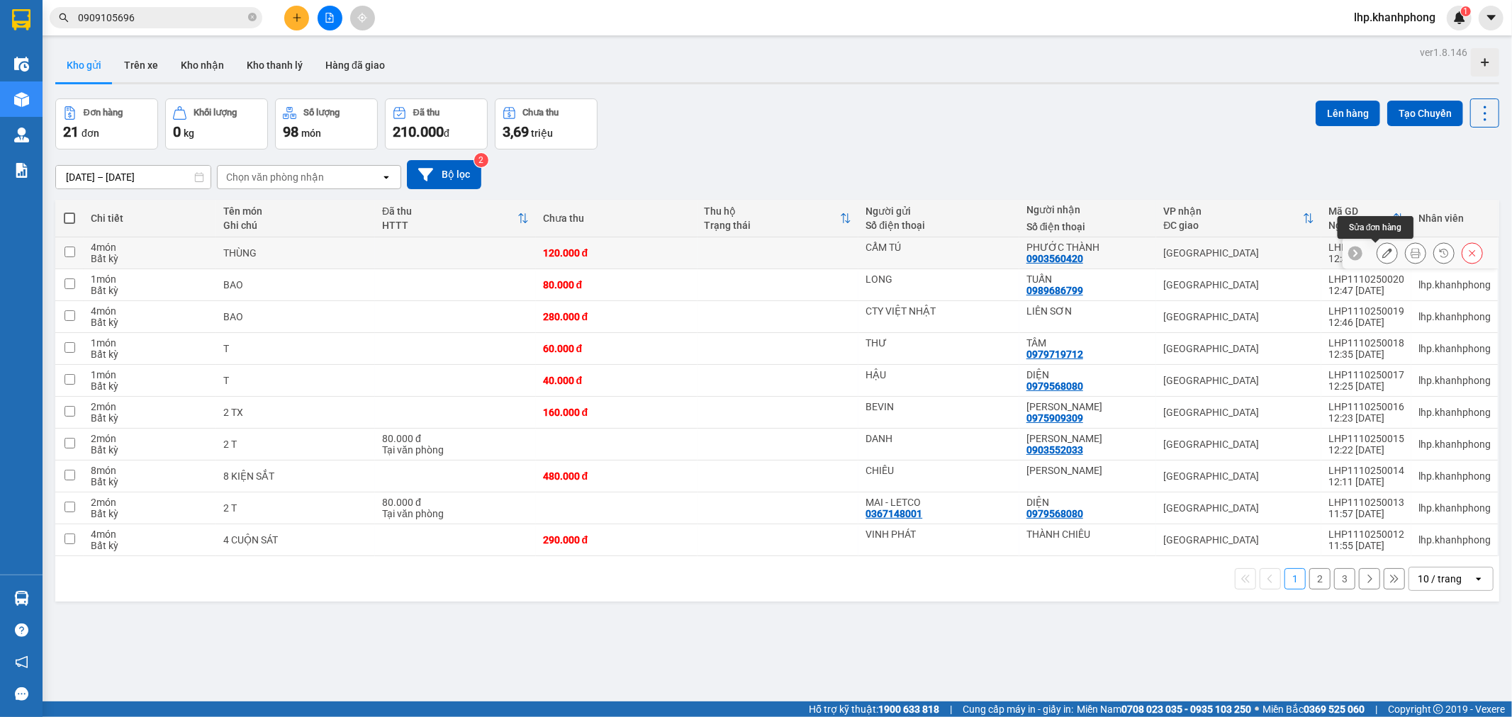
click at [1382, 255] on icon at bounding box center [1387, 253] width 10 height 10
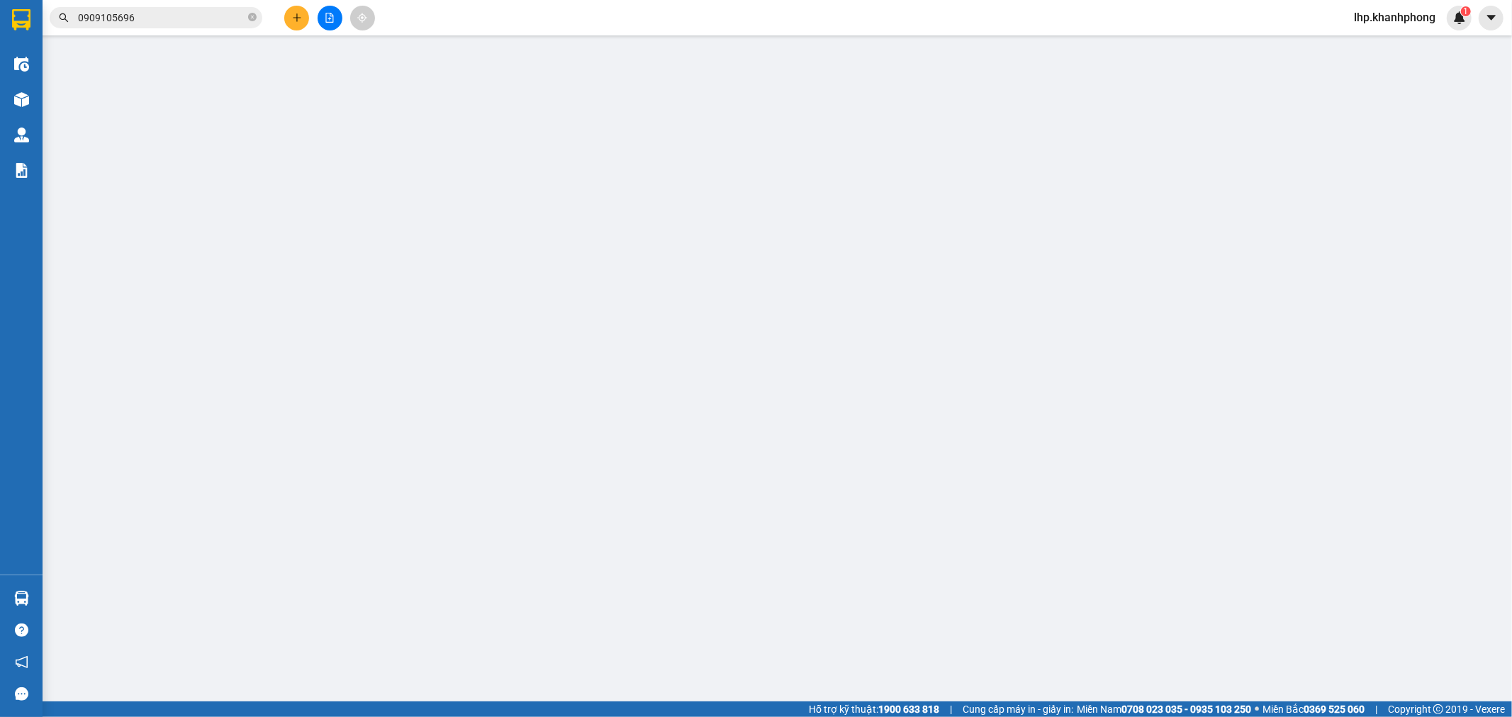
type input "CẨM TÚ"
type input "0903560420"
type input "PHƯỚC THÀNH"
type input "120.000"
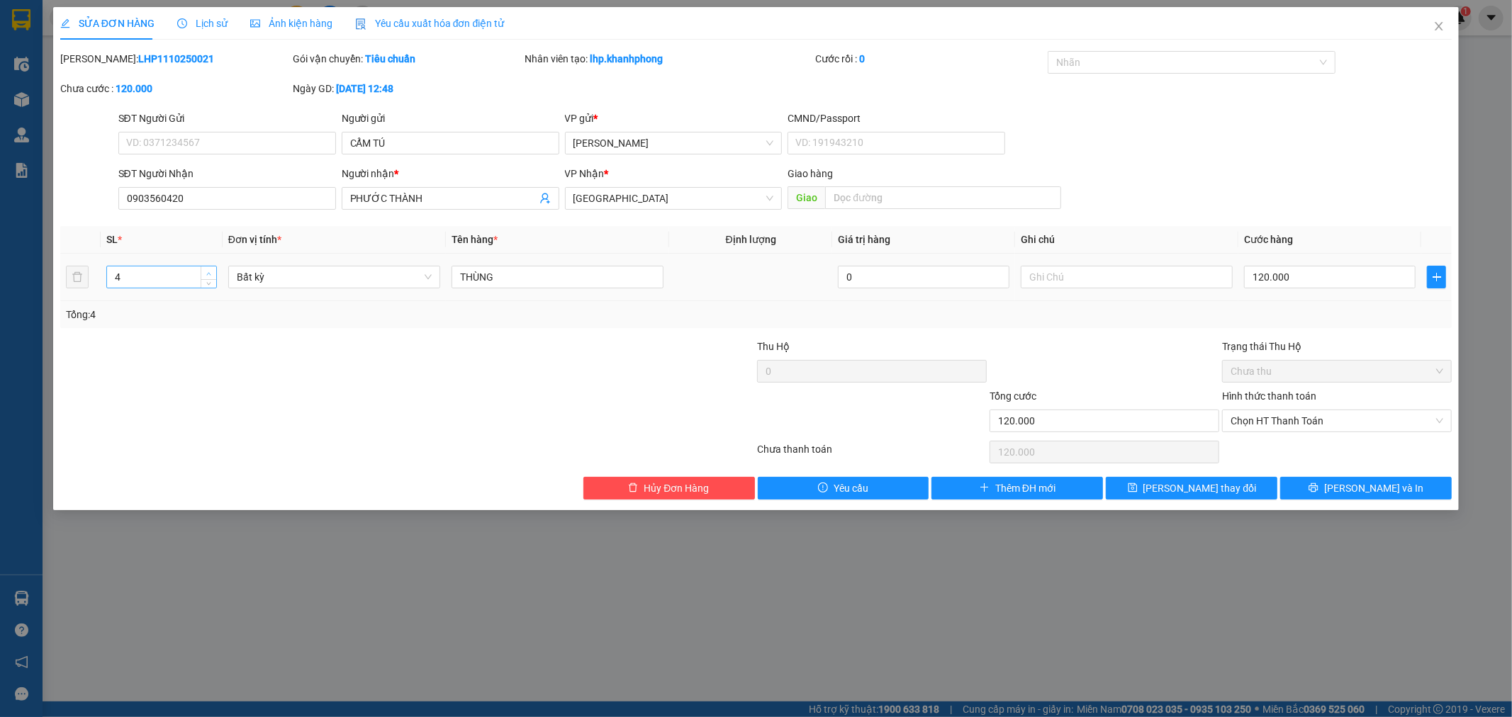
type input "5"
click at [208, 272] on icon "up" at bounding box center [208, 274] width 5 height 5
click at [1380, 481] on span "Lưu và In" at bounding box center [1373, 489] width 99 height 16
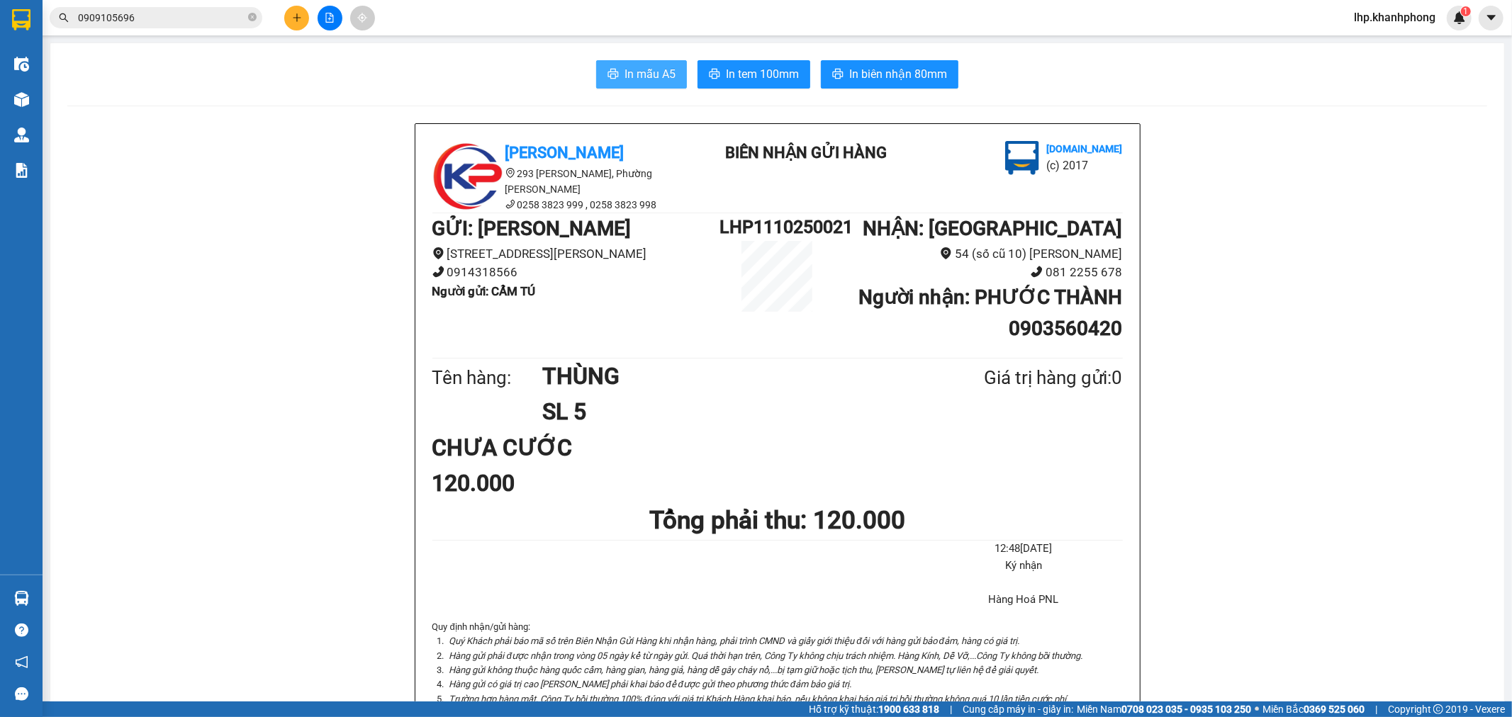
click at [637, 60] on button "In mẫu A5" at bounding box center [641, 74] width 91 height 28
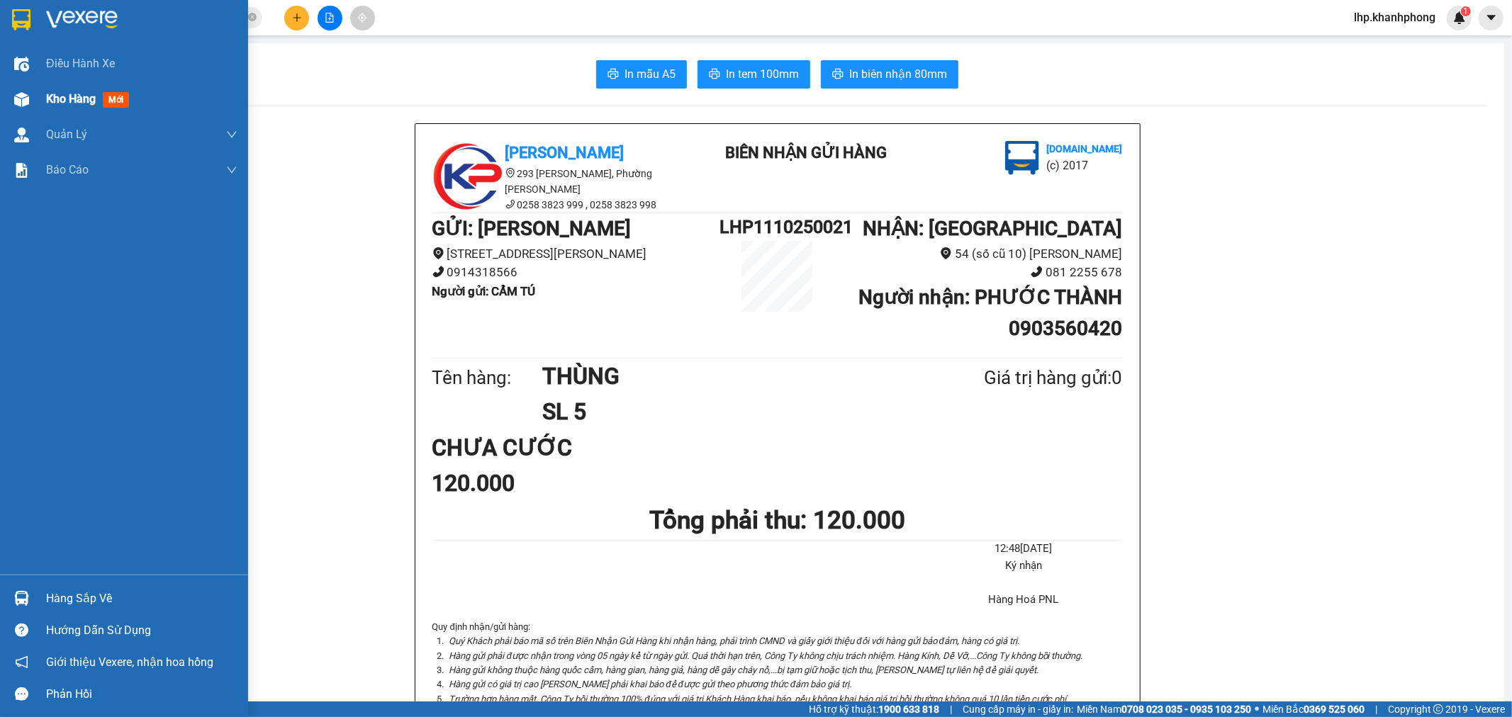
click at [69, 100] on span "Kho hàng" at bounding box center [71, 98] width 50 height 13
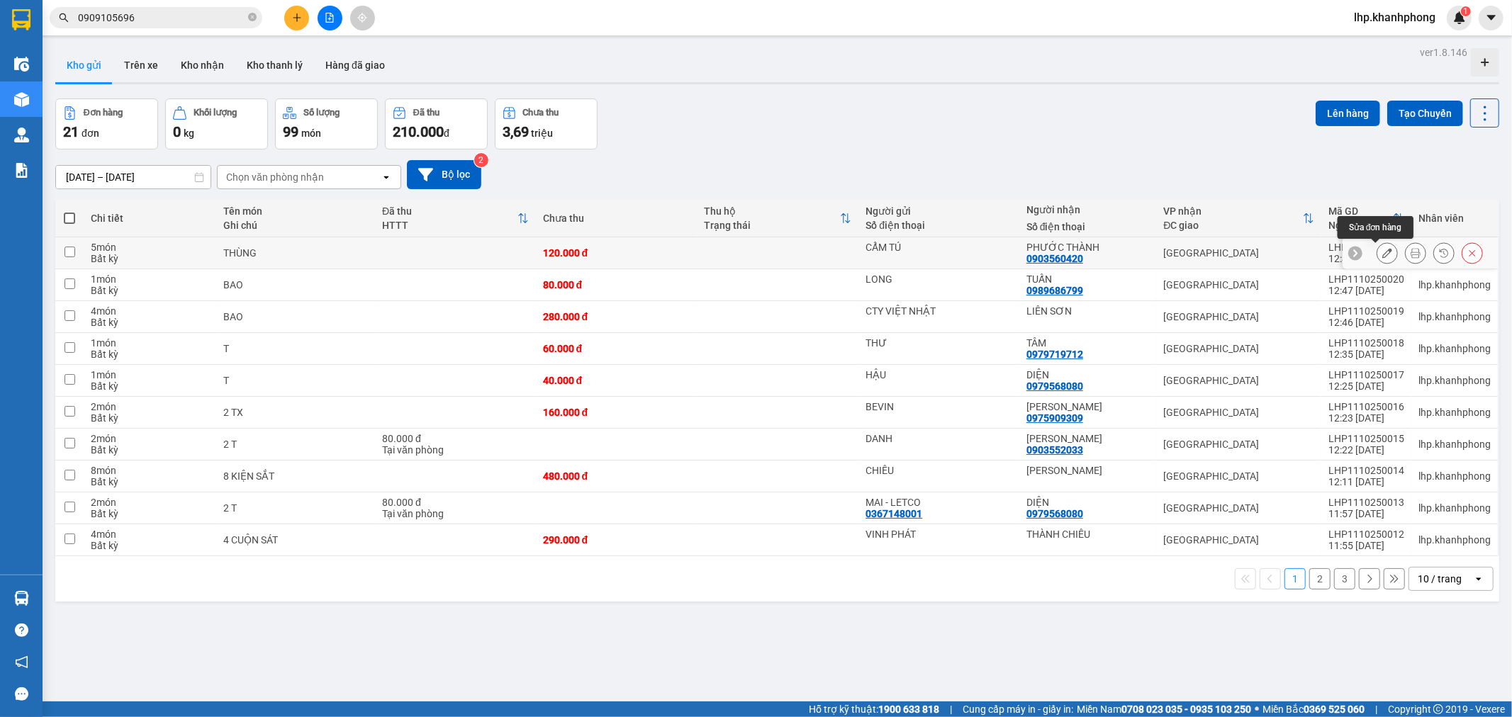
click at [1382, 255] on icon at bounding box center [1387, 253] width 10 height 10
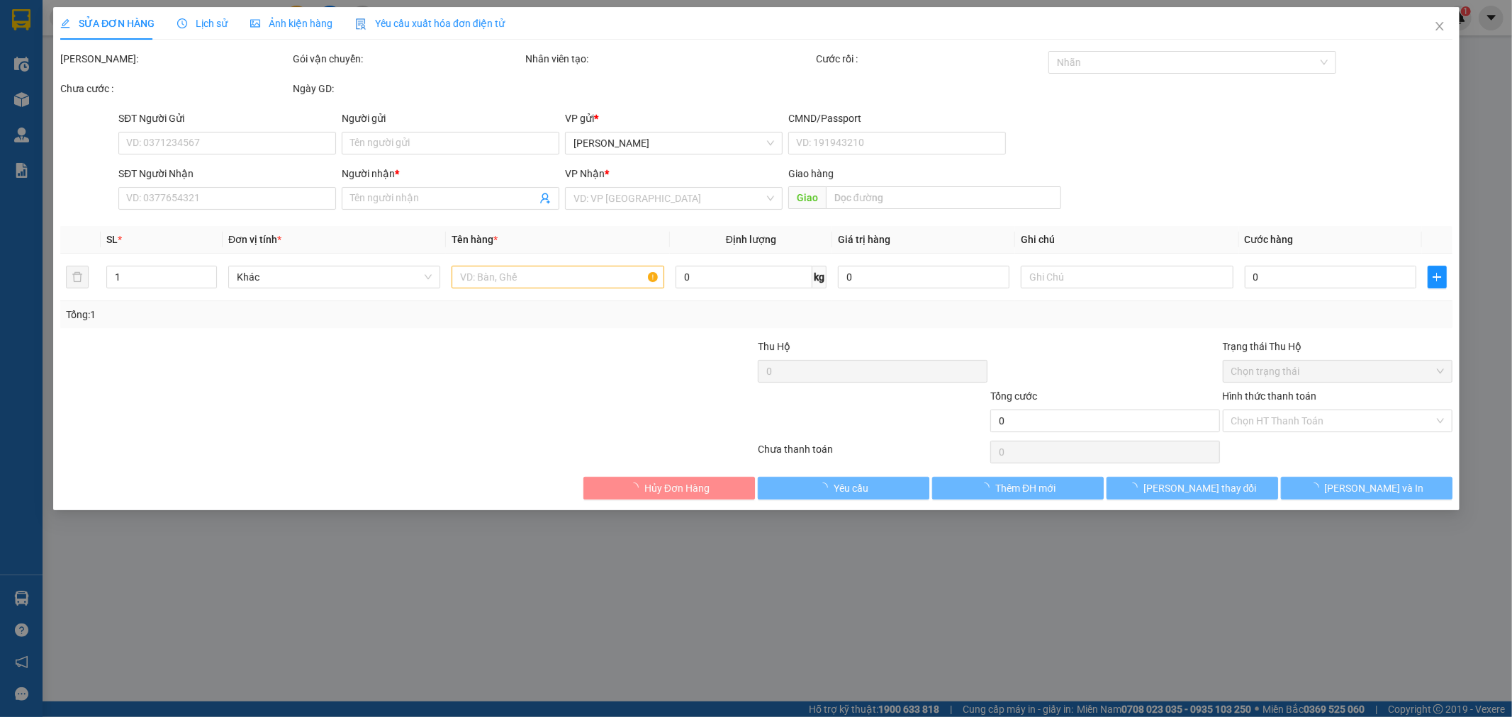
type input "CẨM TÚ"
type input "0903560420"
type input "PHƯỚC THÀNH"
type input "120.000"
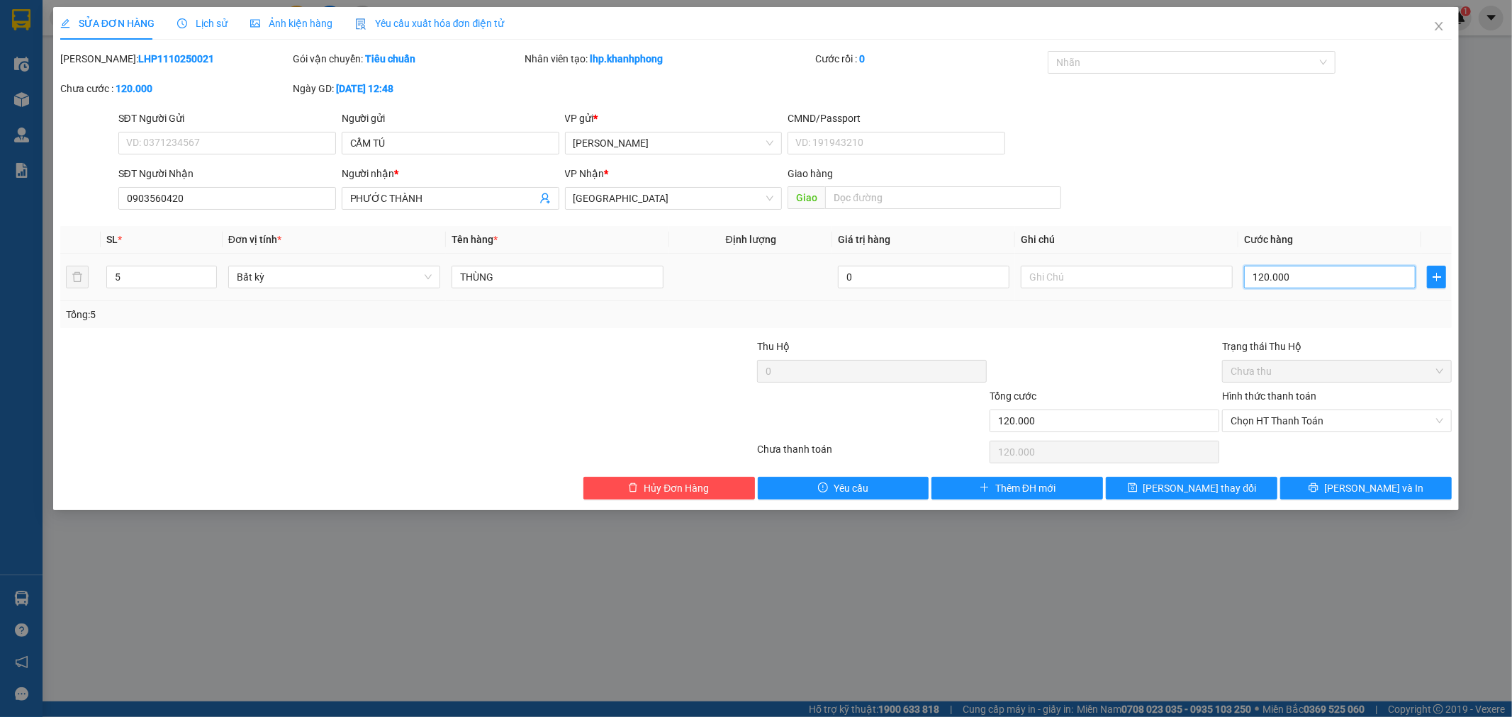
click at [1385, 285] on input "120.000" at bounding box center [1330, 277] width 172 height 23
type input "1"
type input "15"
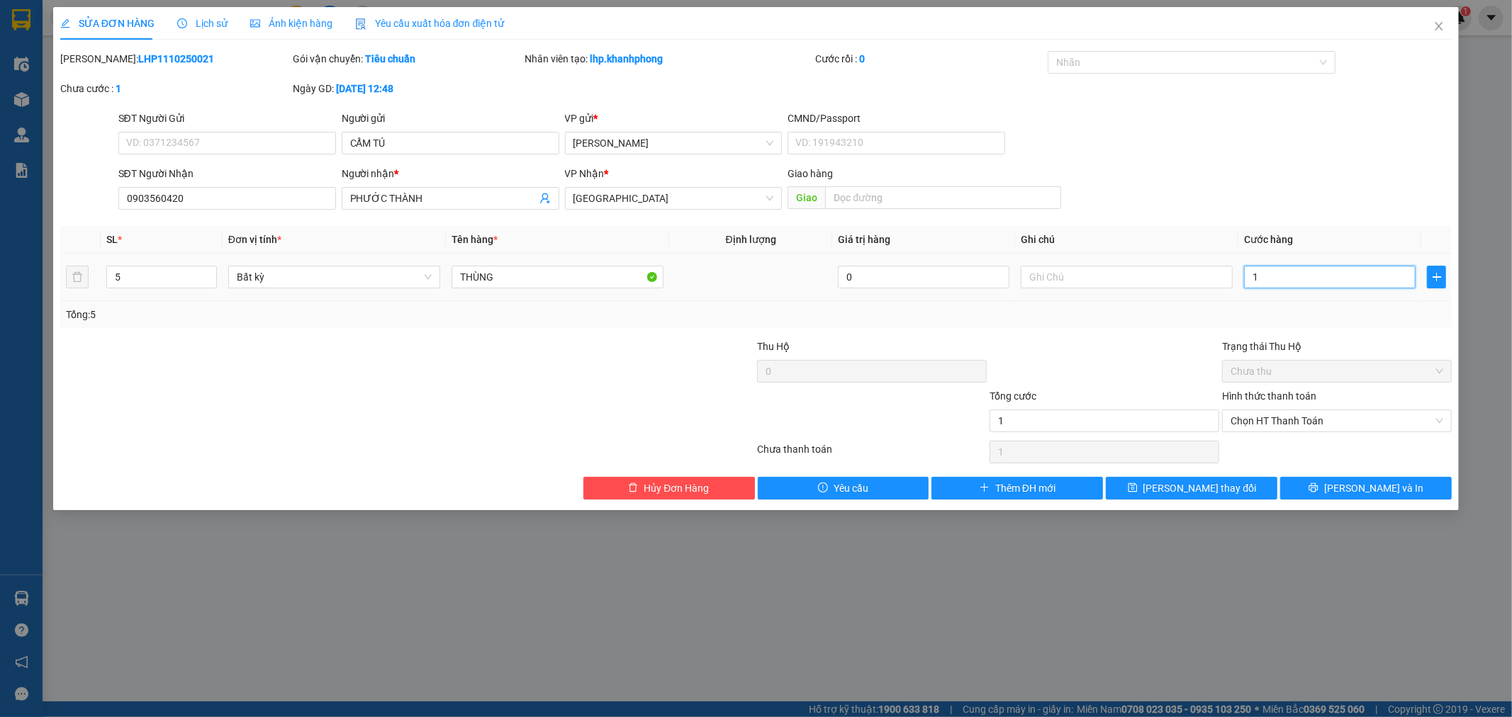
type input "15"
type input "150"
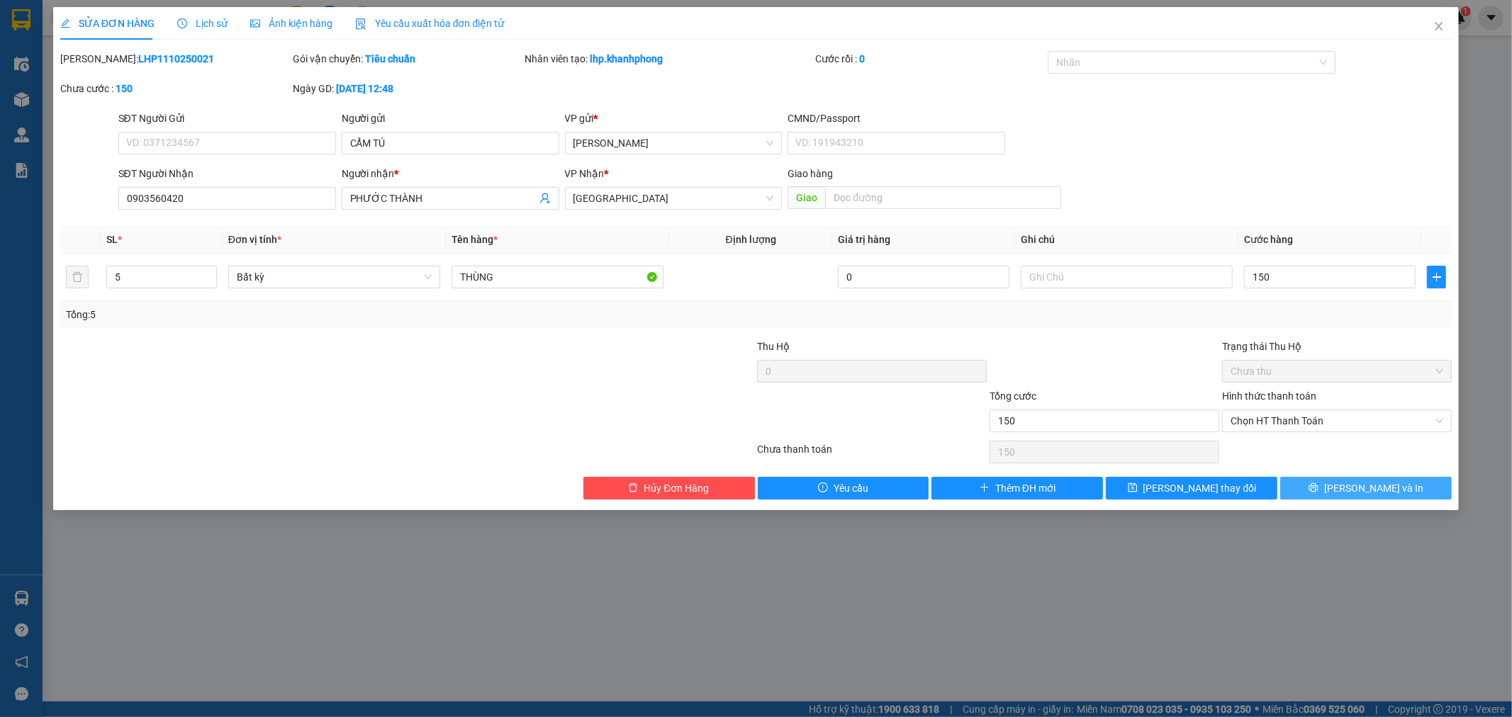
type input "150.000"
click at [1363, 491] on span "Lưu và In" at bounding box center [1373, 489] width 99 height 16
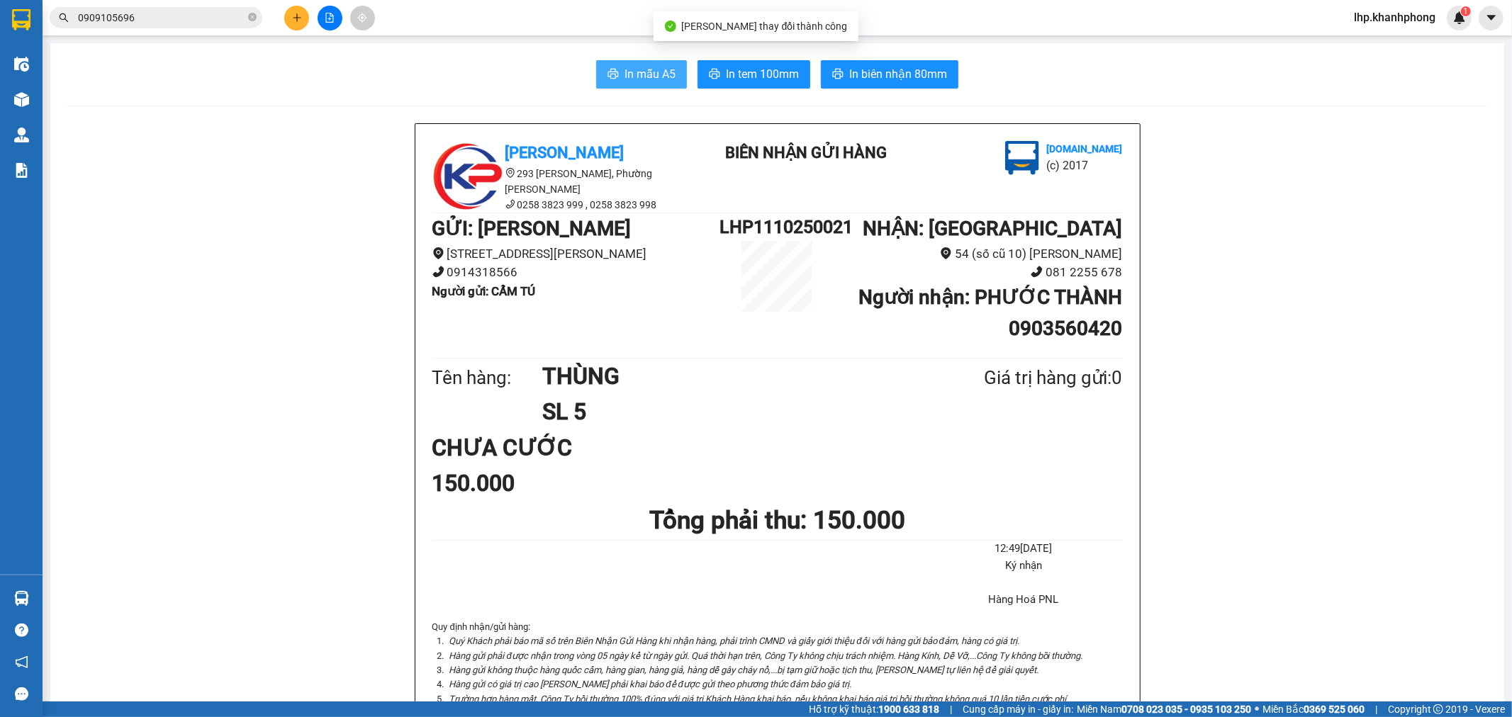
click at [625, 84] on button "In mẫu A5" at bounding box center [641, 74] width 91 height 28
click at [626, 76] on span "In mẫu A5" at bounding box center [650, 74] width 51 height 18
click at [306, 14] on button at bounding box center [296, 18] width 25 height 25
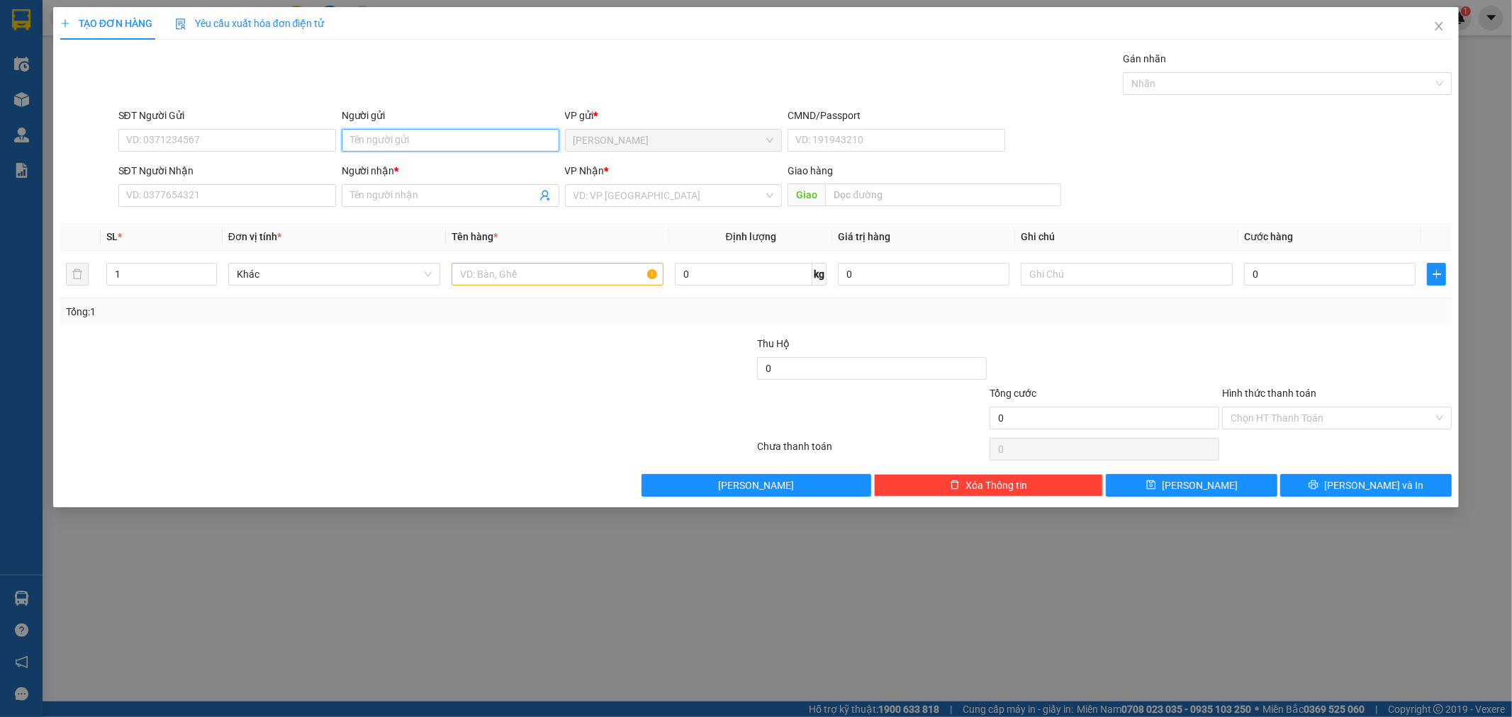
click at [401, 144] on input "Người gửi" at bounding box center [451, 140] width 218 height 23
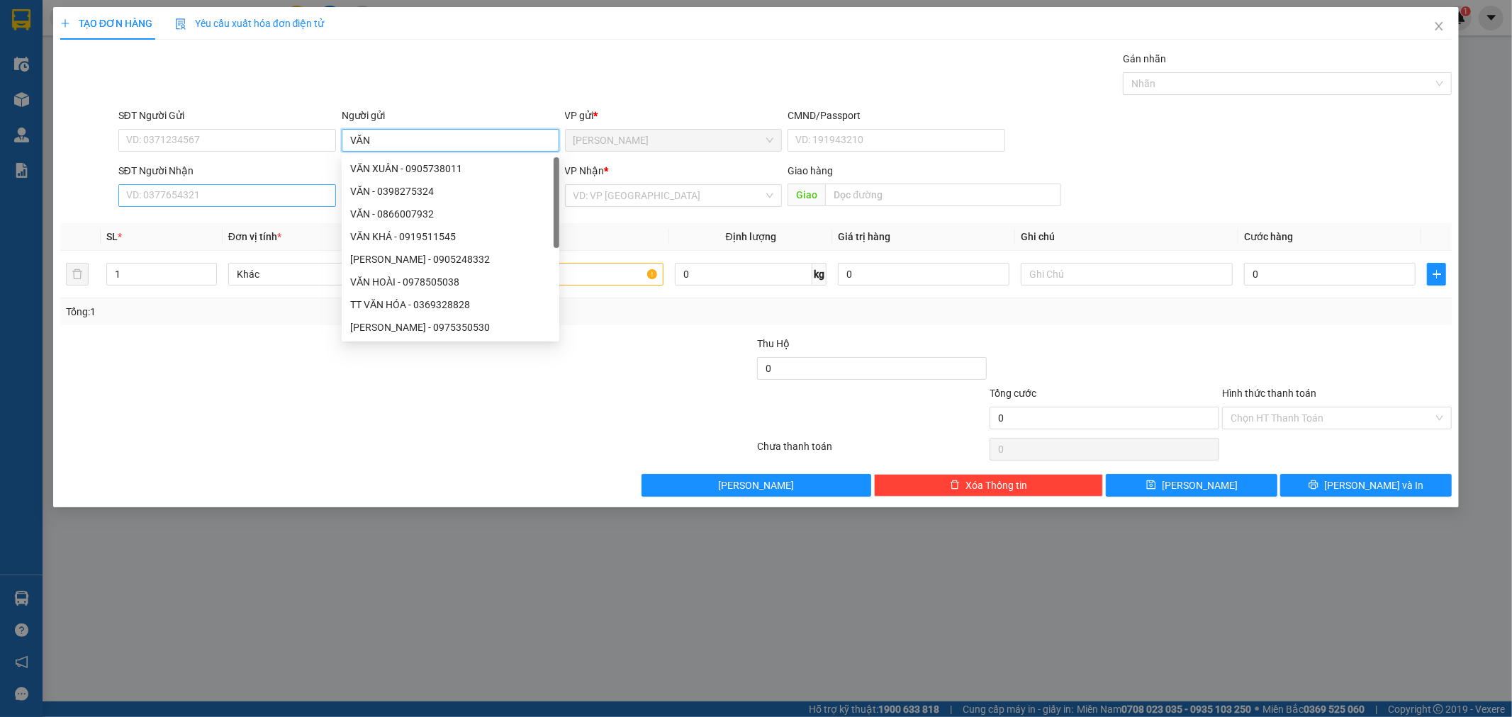
type input "VĂN"
click at [209, 187] on input "SĐT Người Nhận" at bounding box center [227, 195] width 218 height 23
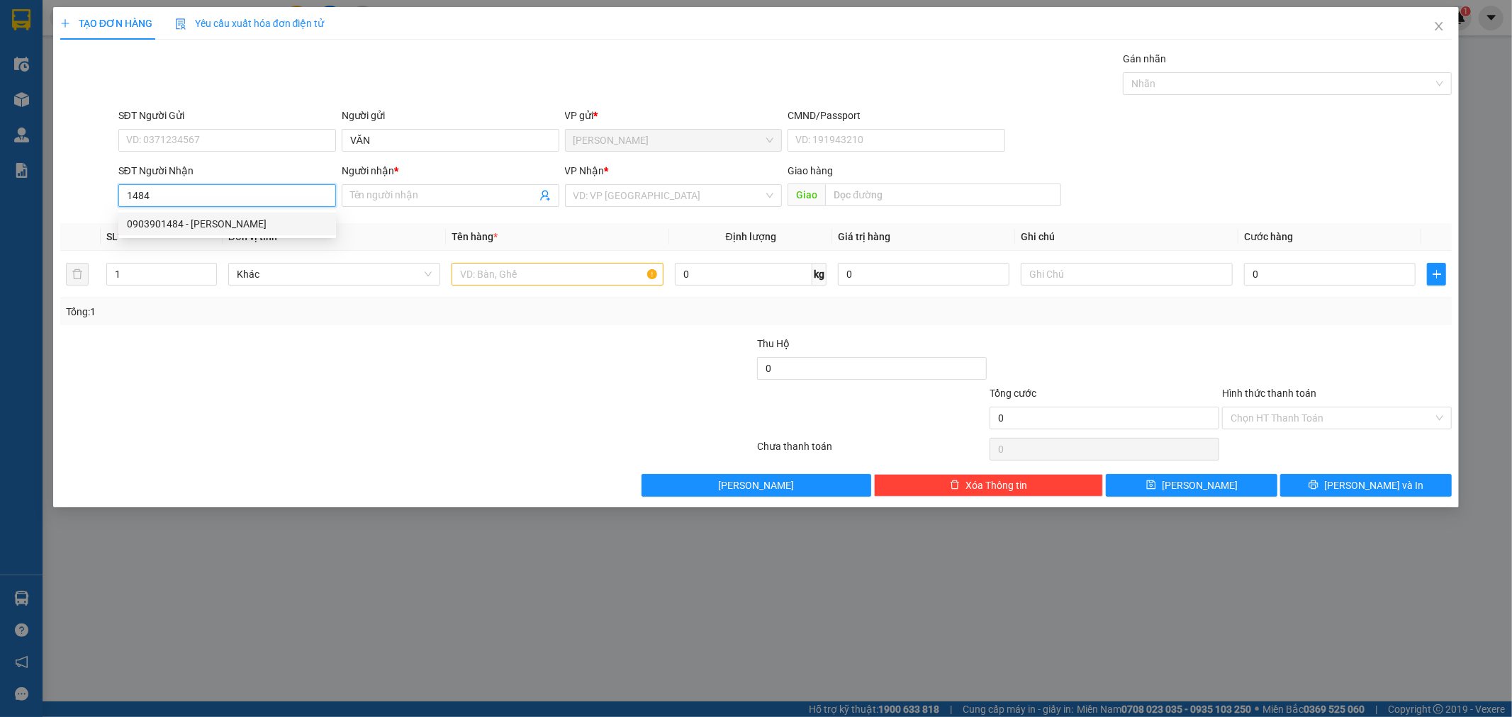
click at [196, 220] on div "0903901484 - BÁNH MÌ PHAN" at bounding box center [227, 224] width 201 height 16
type input "0903901484"
type input "BÁNH MÌ PHAN"
click at [209, 272] on span "Decrease Value" at bounding box center [209, 278] width 16 height 13
type input "0903901484"
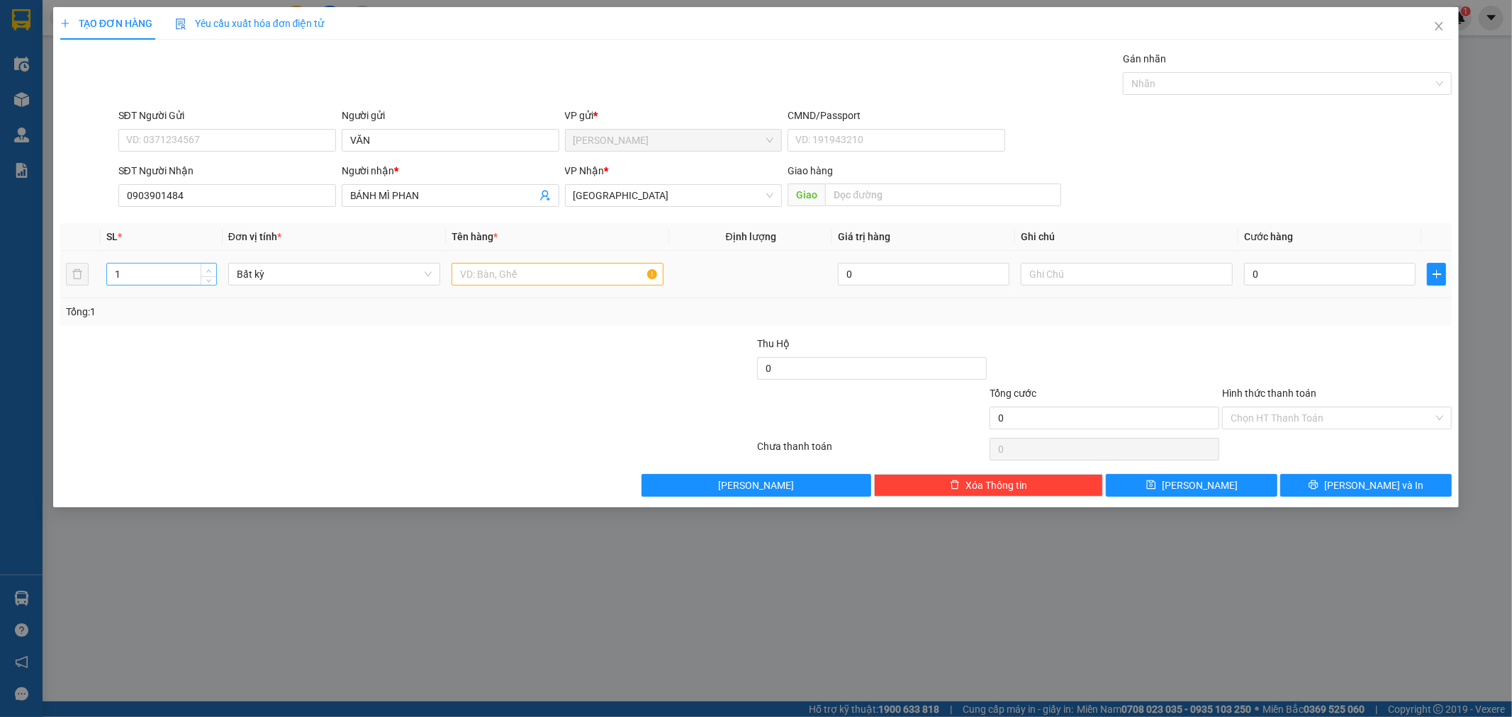
type input "2"
click at [209, 269] on icon "up" at bounding box center [208, 271] width 5 height 5
click at [520, 273] on input "text" at bounding box center [558, 274] width 212 height 23
type input "2 THÙNG"
click at [1328, 274] on input "0" at bounding box center [1330, 274] width 172 height 23
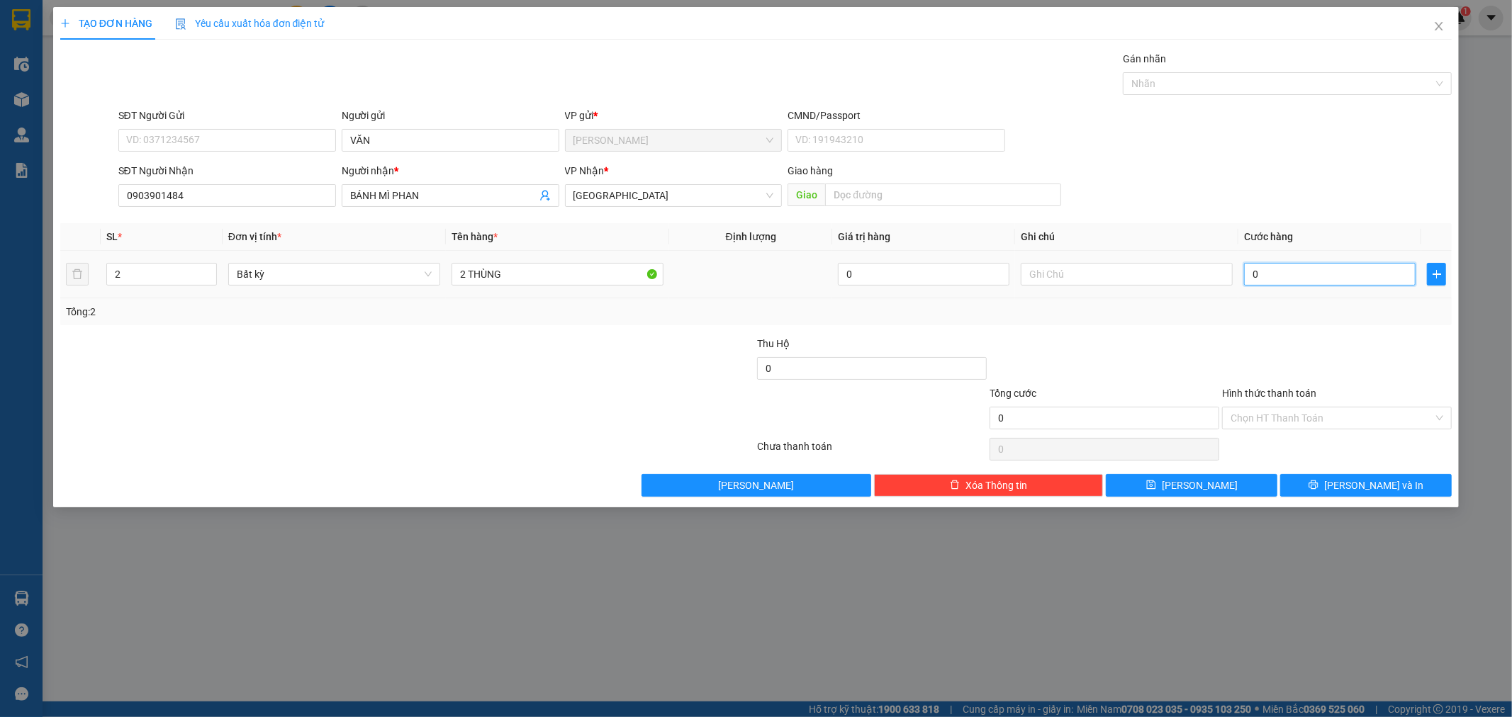
type input "1"
type input "10"
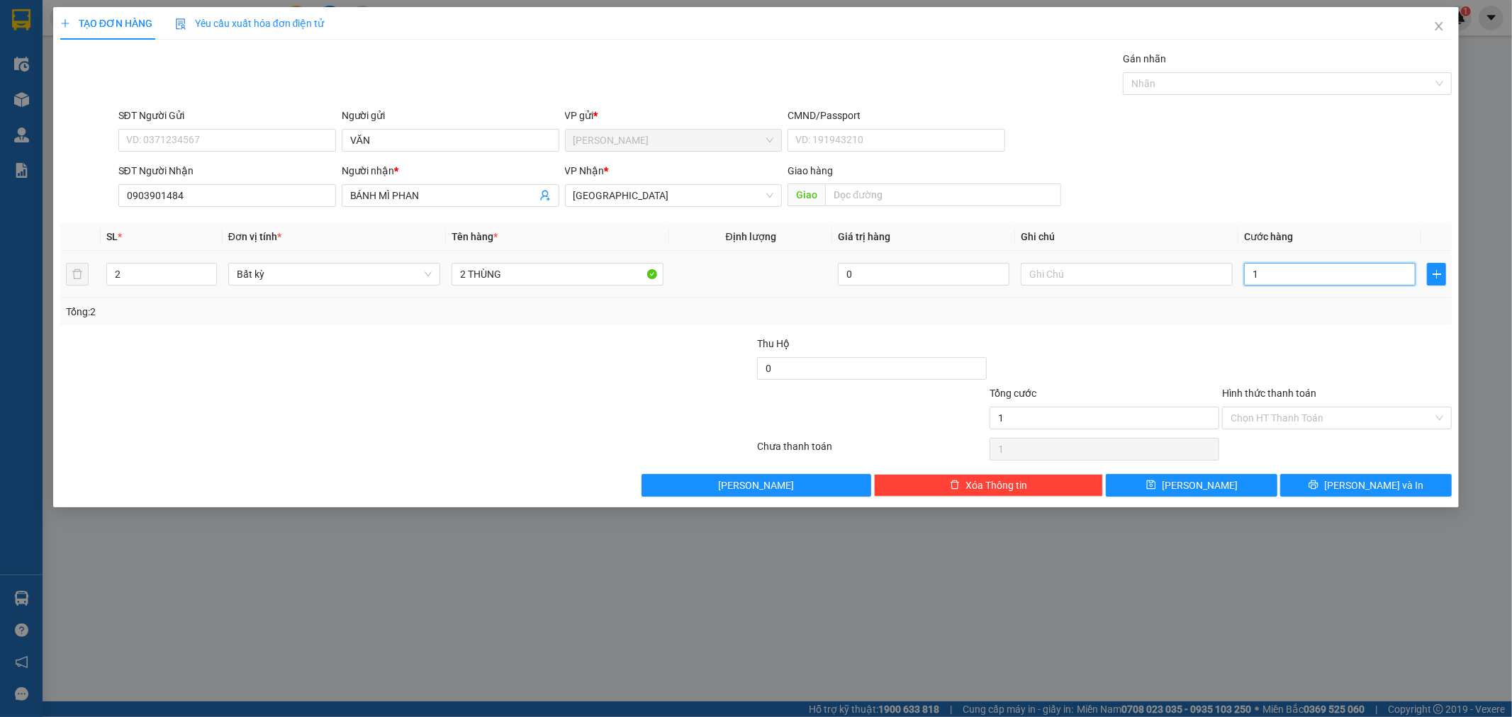
type input "10"
type input "100"
type input "100.000"
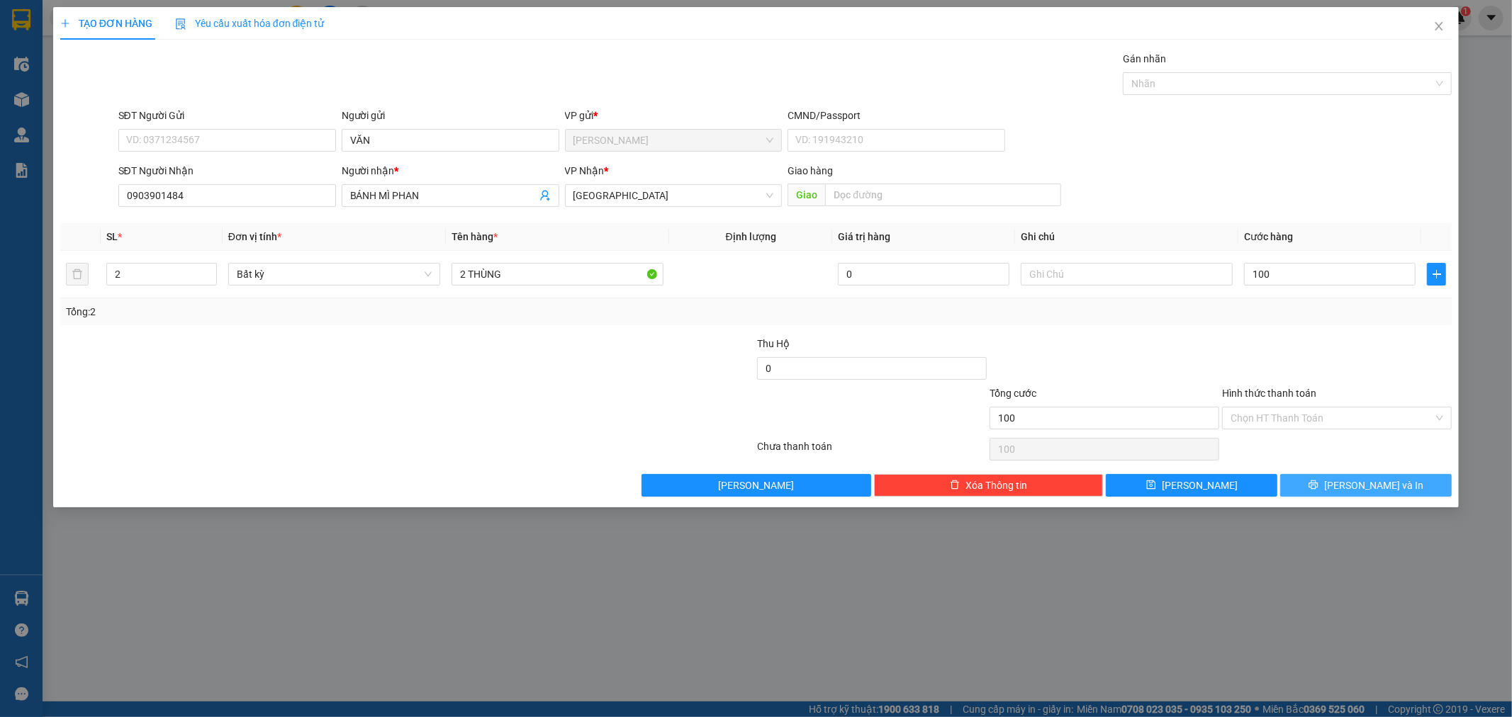
type input "100.000"
click at [1399, 483] on button "Lưu và In" at bounding box center [1366, 485] width 172 height 23
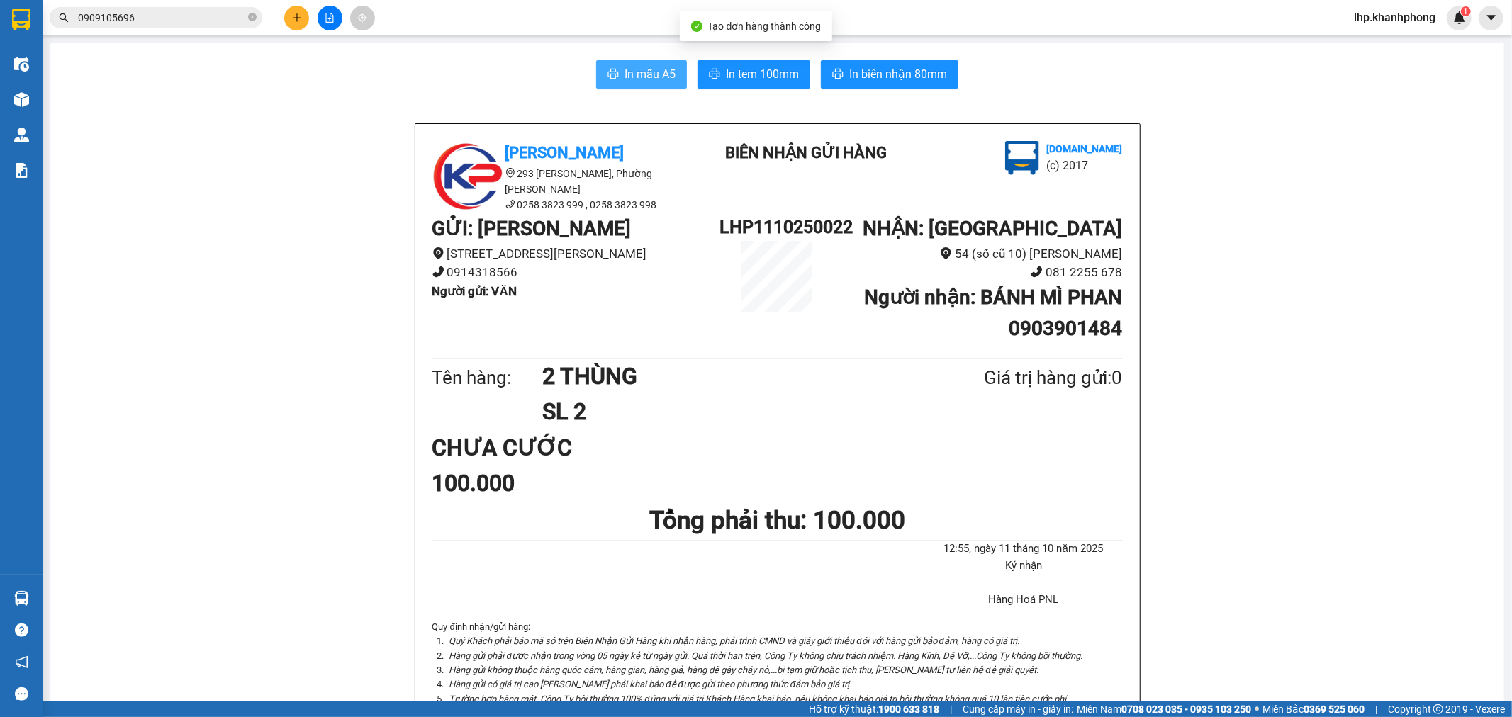
click at [642, 78] on span "In mẫu A5" at bounding box center [650, 74] width 51 height 18
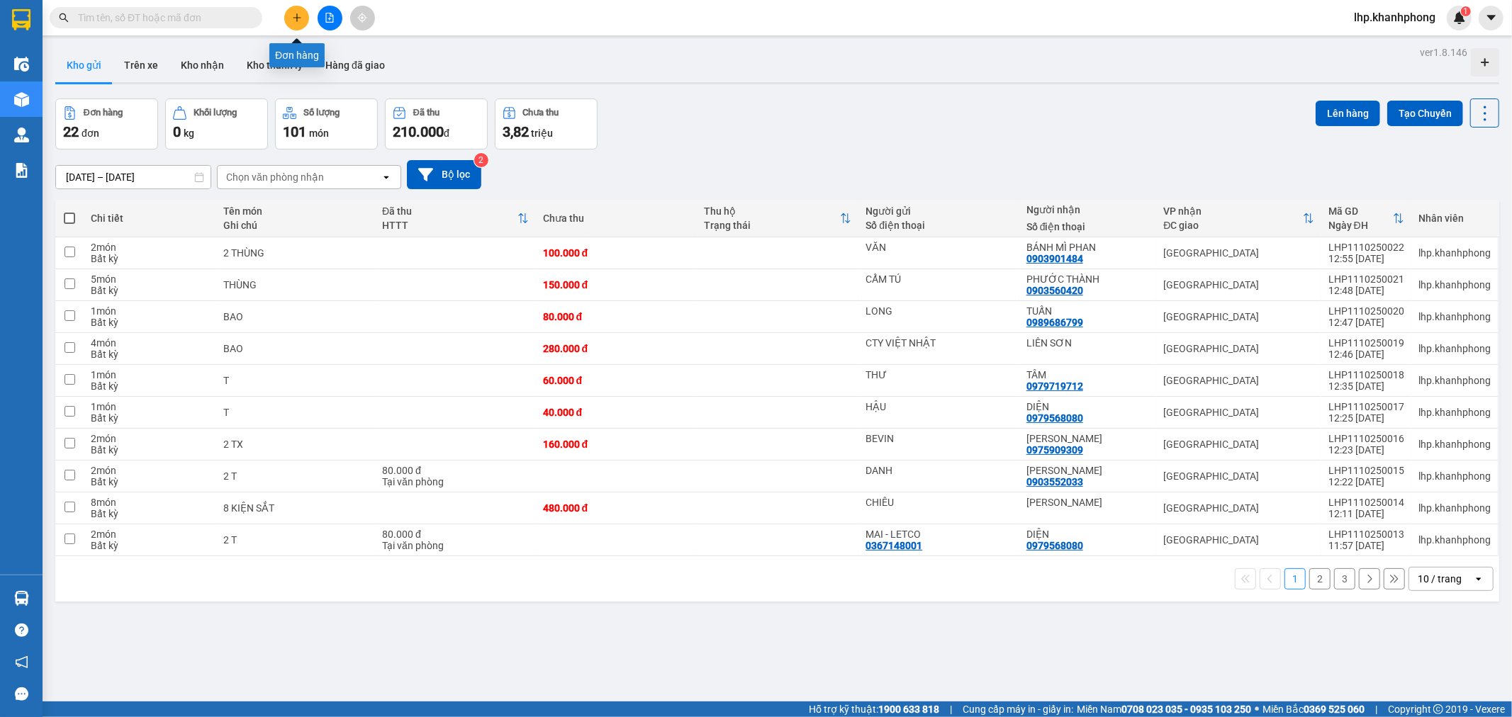
click at [303, 23] on button at bounding box center [296, 18] width 25 height 25
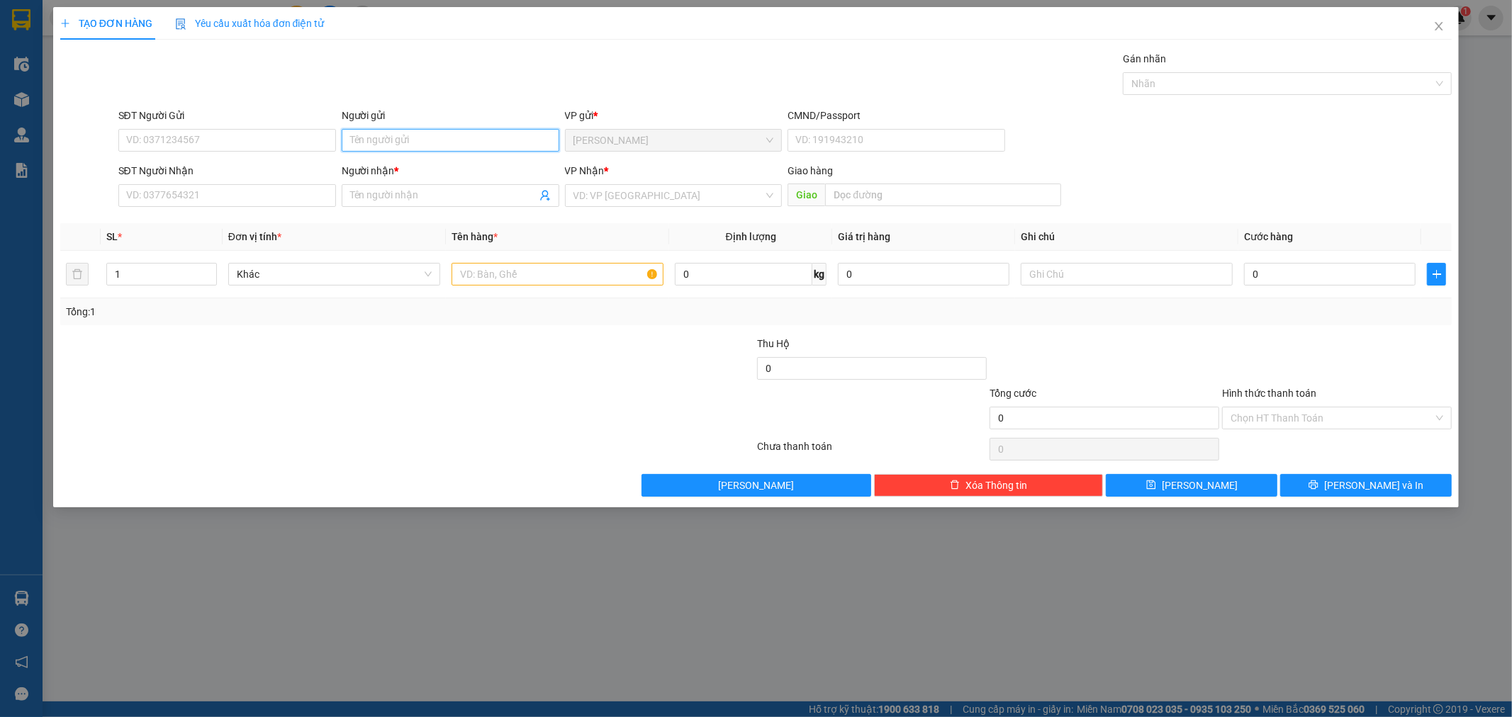
click at [483, 142] on input "Người gửi" at bounding box center [451, 140] width 218 height 23
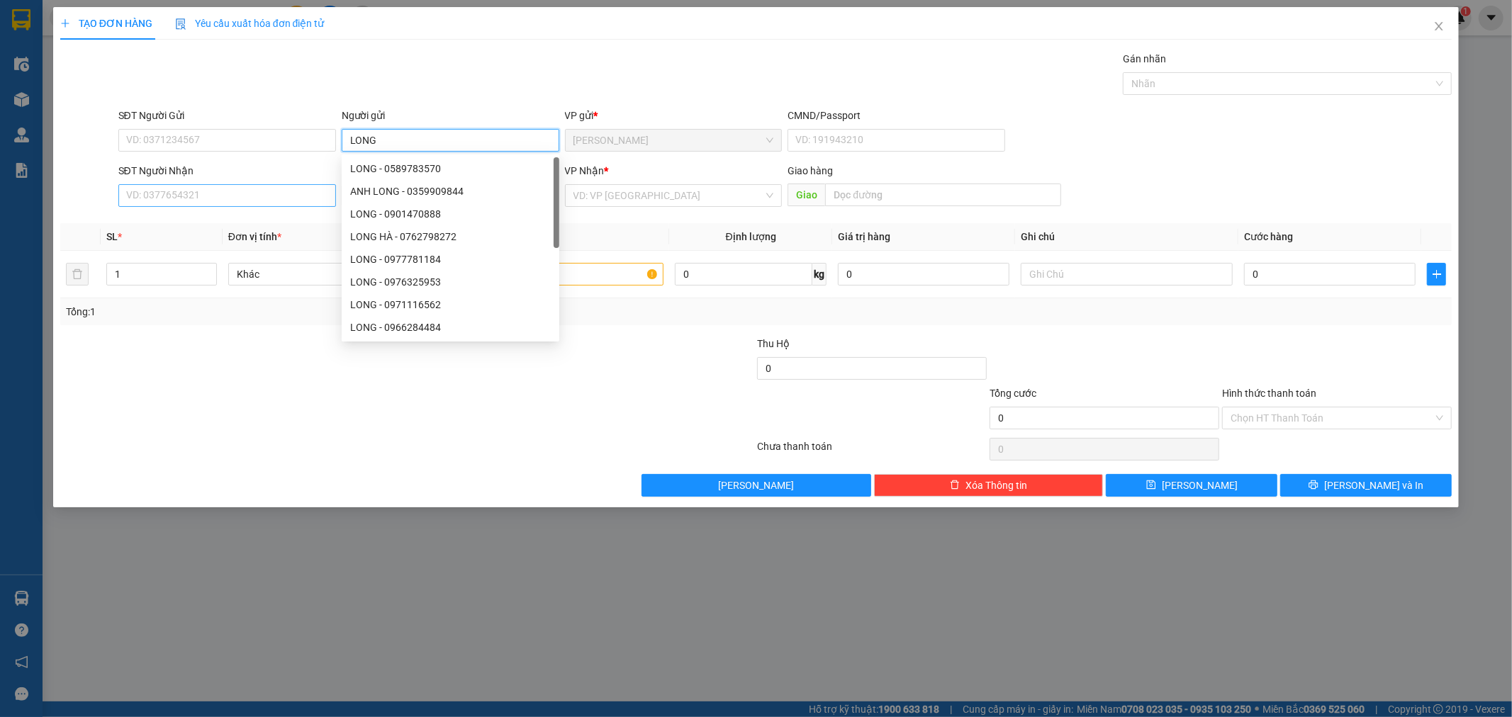
type input "LONG"
click at [229, 194] on input "SĐT Người Nhận" at bounding box center [227, 195] width 218 height 23
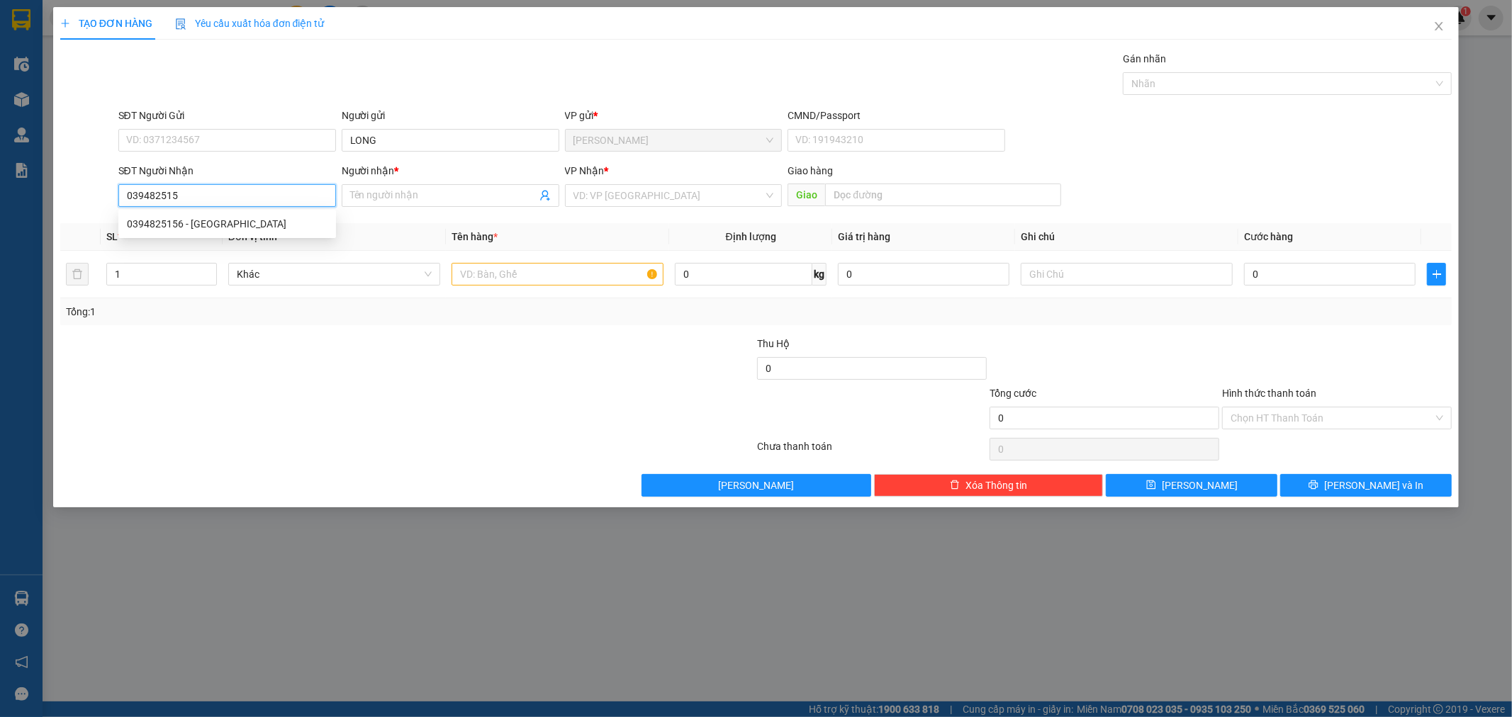
type input "0394825156"
click at [216, 223] on div "0394825156 - [GEOGRAPHIC_DATA]" at bounding box center [227, 224] width 201 height 16
type input "ĐỨC"
type input "0394825156"
click at [511, 280] on input "text" at bounding box center [558, 274] width 212 height 23
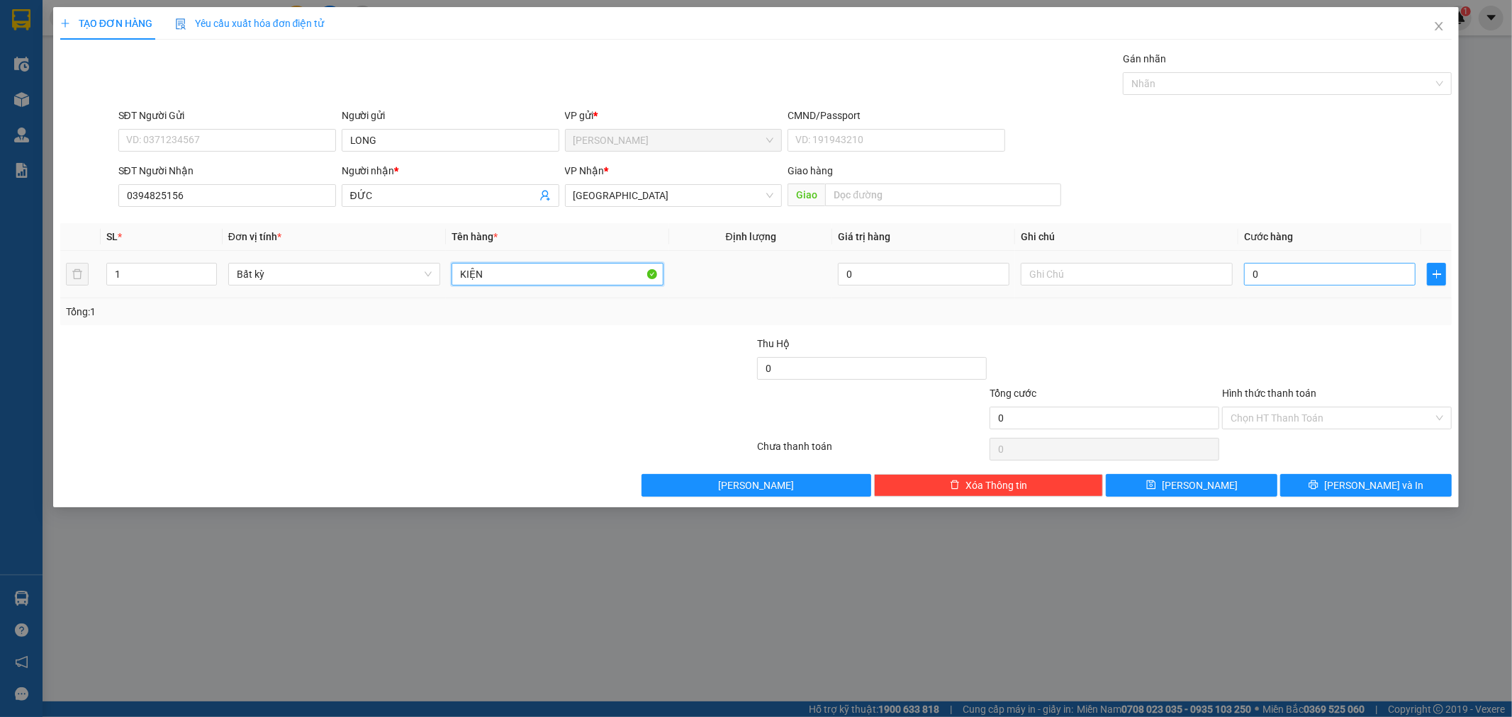
type input "KIỆN"
click at [1290, 280] on input "0" at bounding box center [1330, 274] width 172 height 23
type input "3"
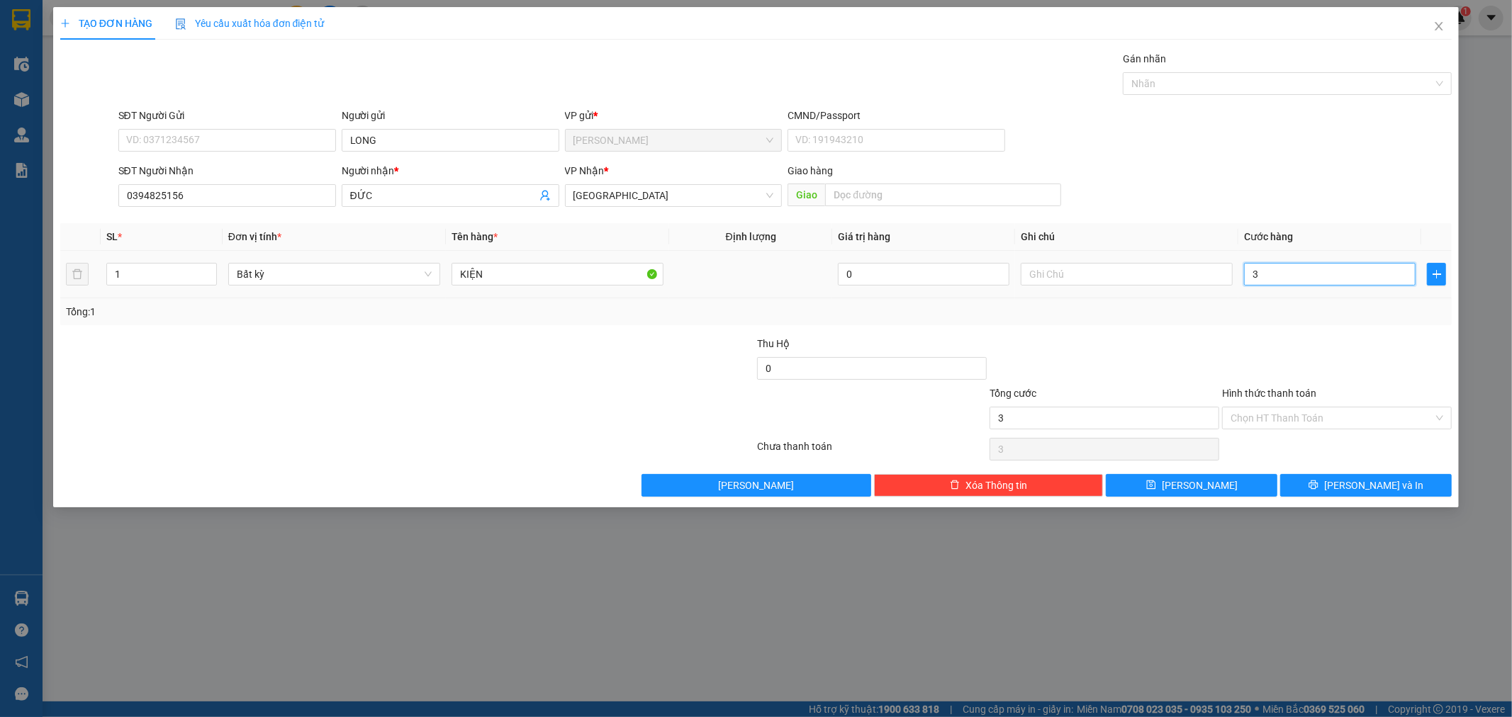
type input "30"
type input "30.000"
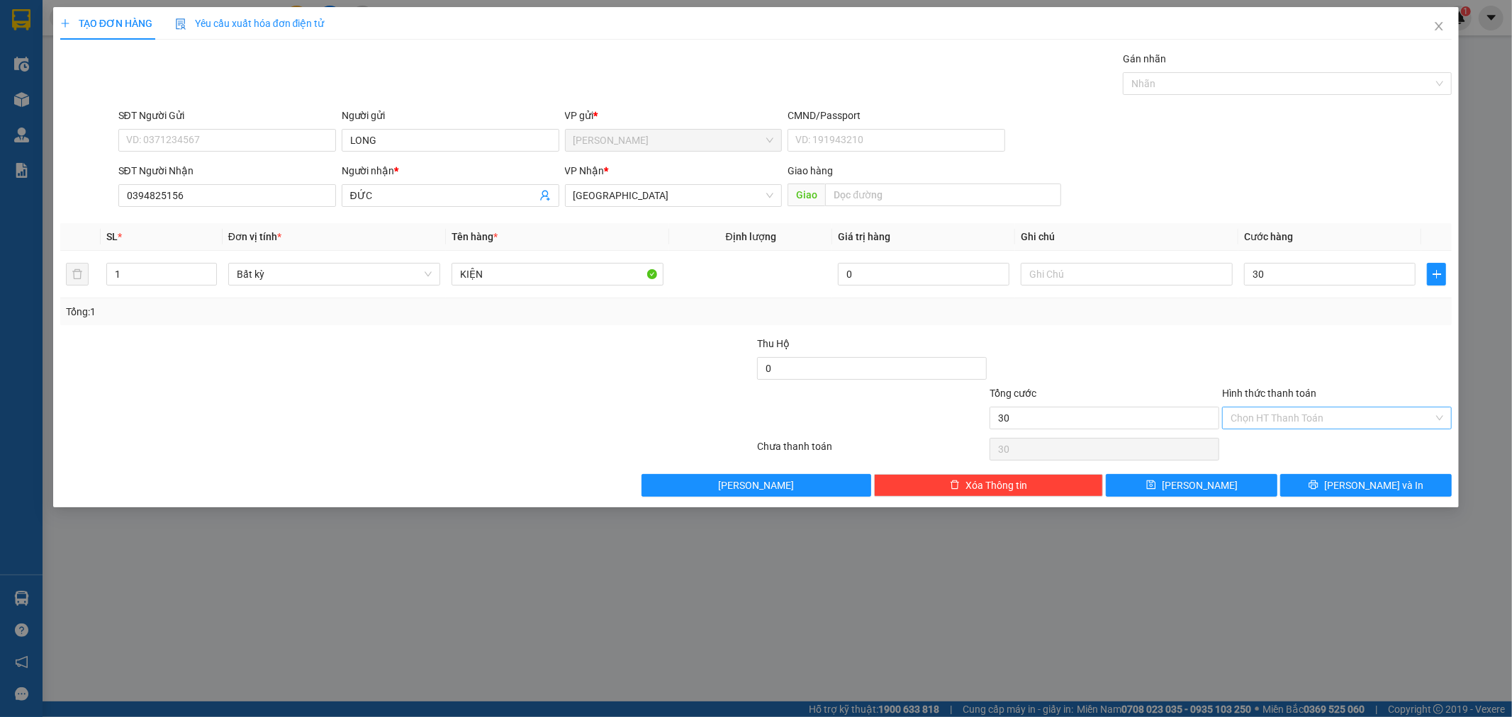
type input "30.000"
click at [1302, 418] on input "Hình thức thanh toán" at bounding box center [1332, 418] width 203 height 21
click at [1305, 420] on input "Hình thức thanh toán" at bounding box center [1332, 418] width 203 height 21
click at [1443, 420] on div "Chọn HT Thanh Toán" at bounding box center [1337, 418] width 230 height 23
click at [1436, 413] on div "Chọn HT Thanh Toán" at bounding box center [1337, 418] width 230 height 23
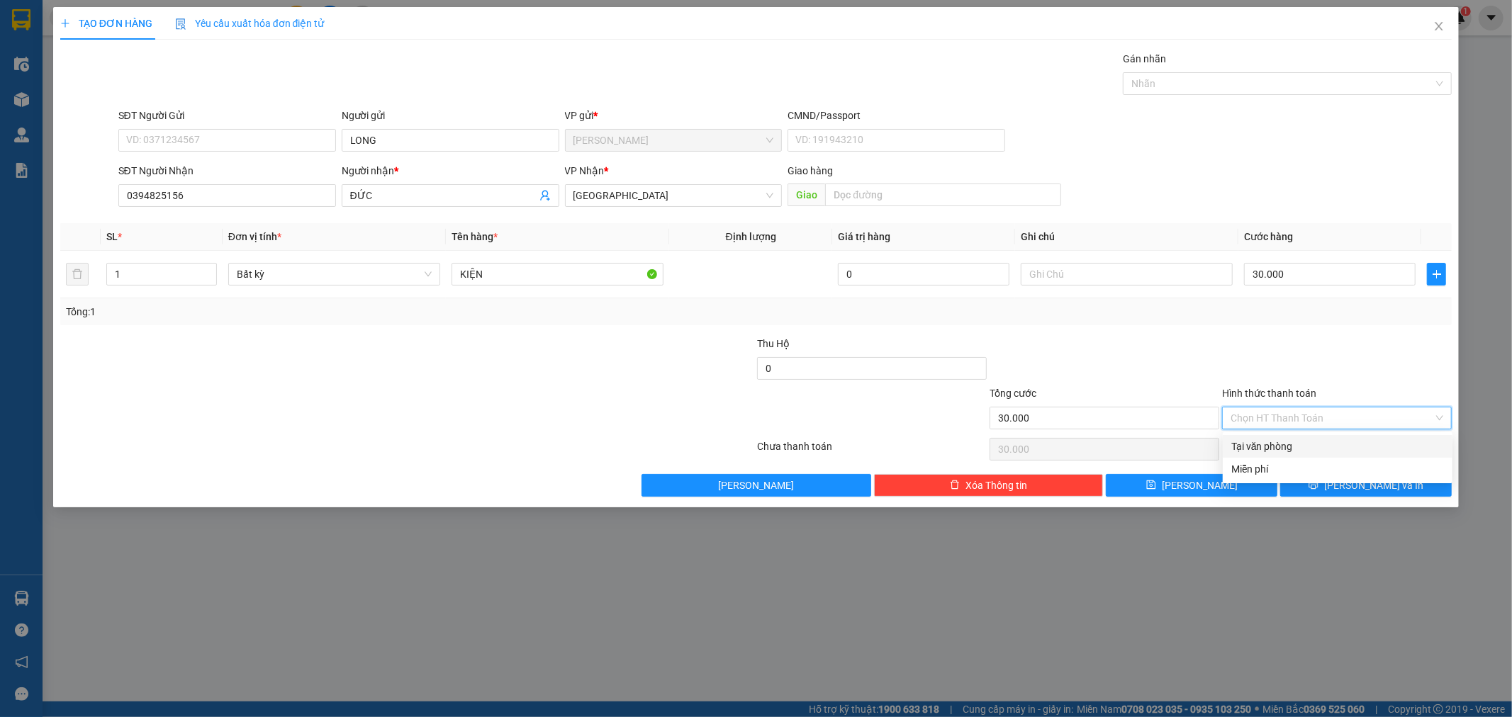
click at [1242, 412] on input "Hình thức thanh toán" at bounding box center [1332, 418] width 203 height 21
click at [1244, 411] on input "Hình thức thanh toán" at bounding box center [1332, 418] width 203 height 21
click at [1165, 357] on div at bounding box center [1104, 361] width 233 height 50
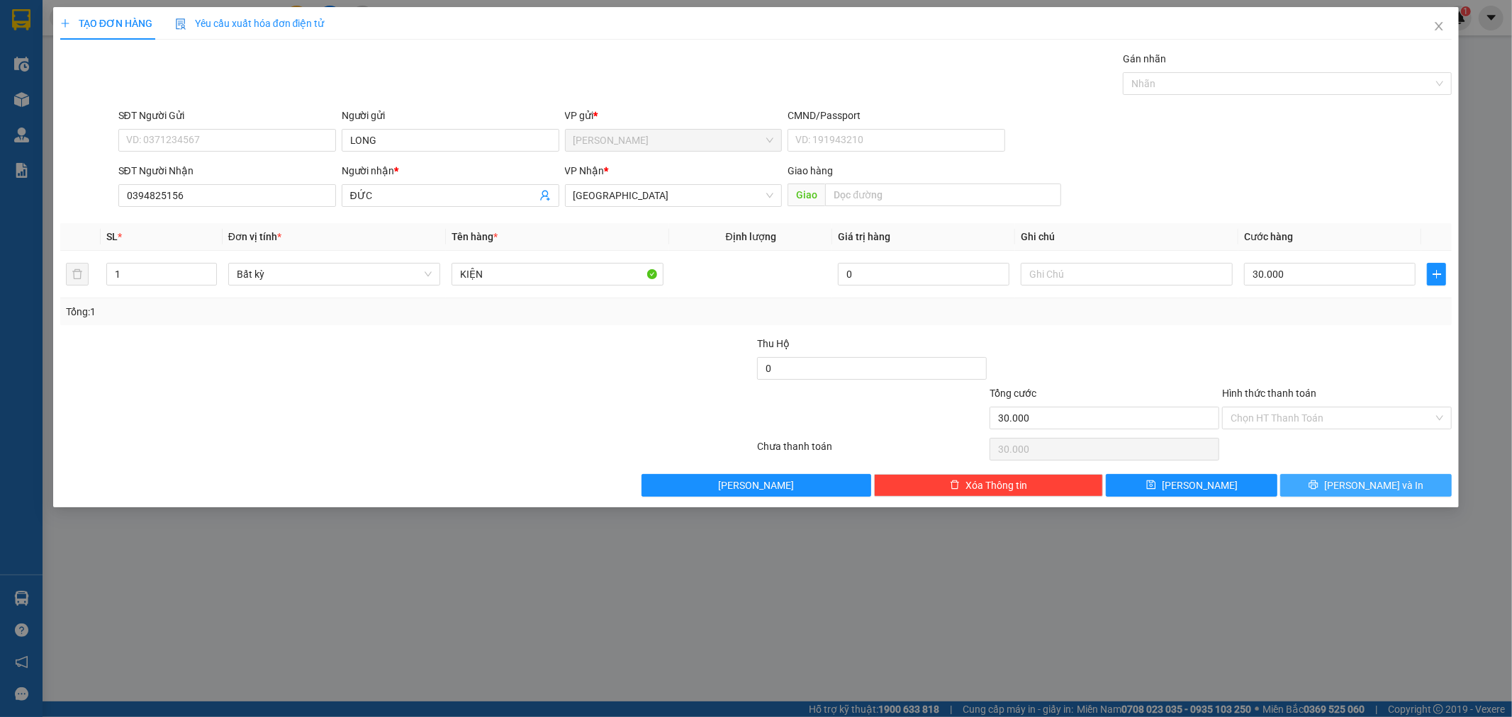
click at [1365, 487] on span "[PERSON_NAME] và In" at bounding box center [1373, 486] width 99 height 16
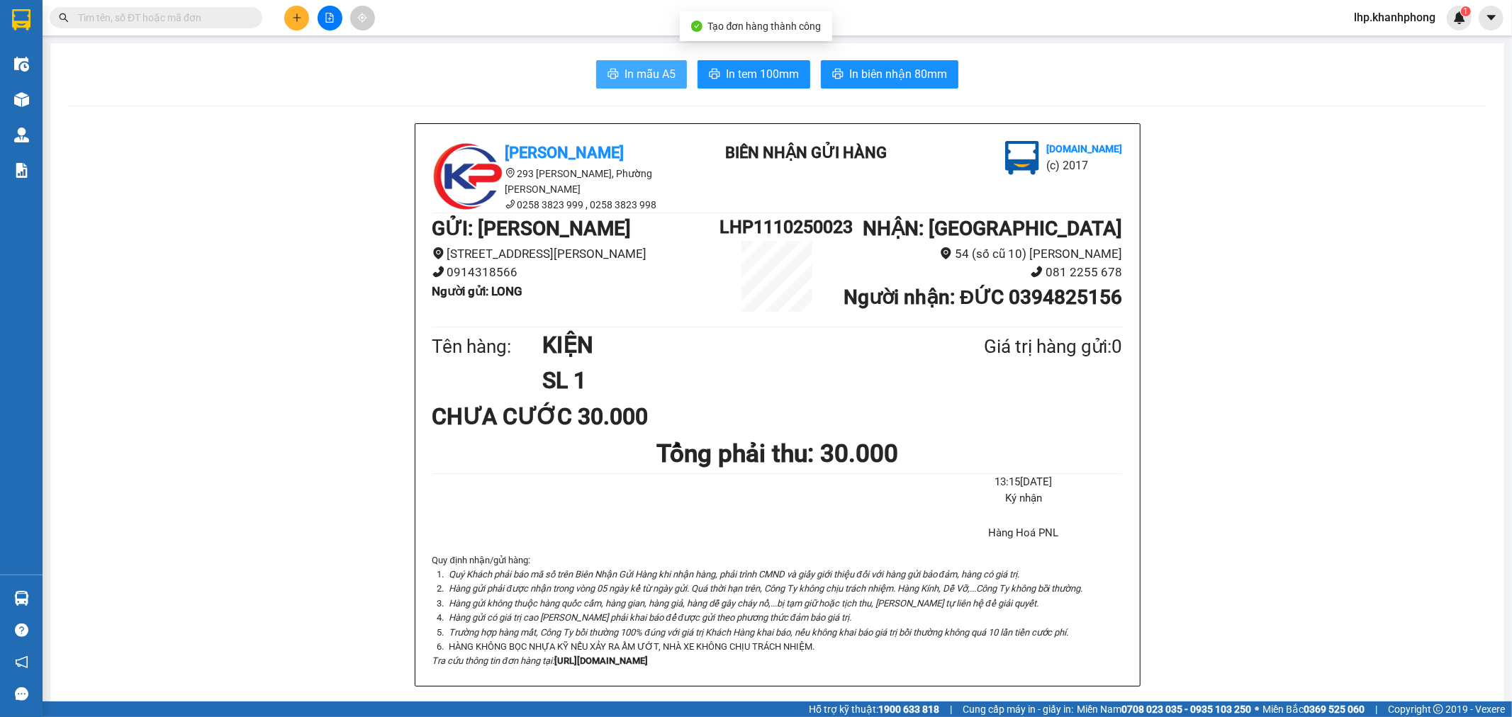
click at [652, 74] on span "In mẫu A5" at bounding box center [650, 74] width 51 height 18
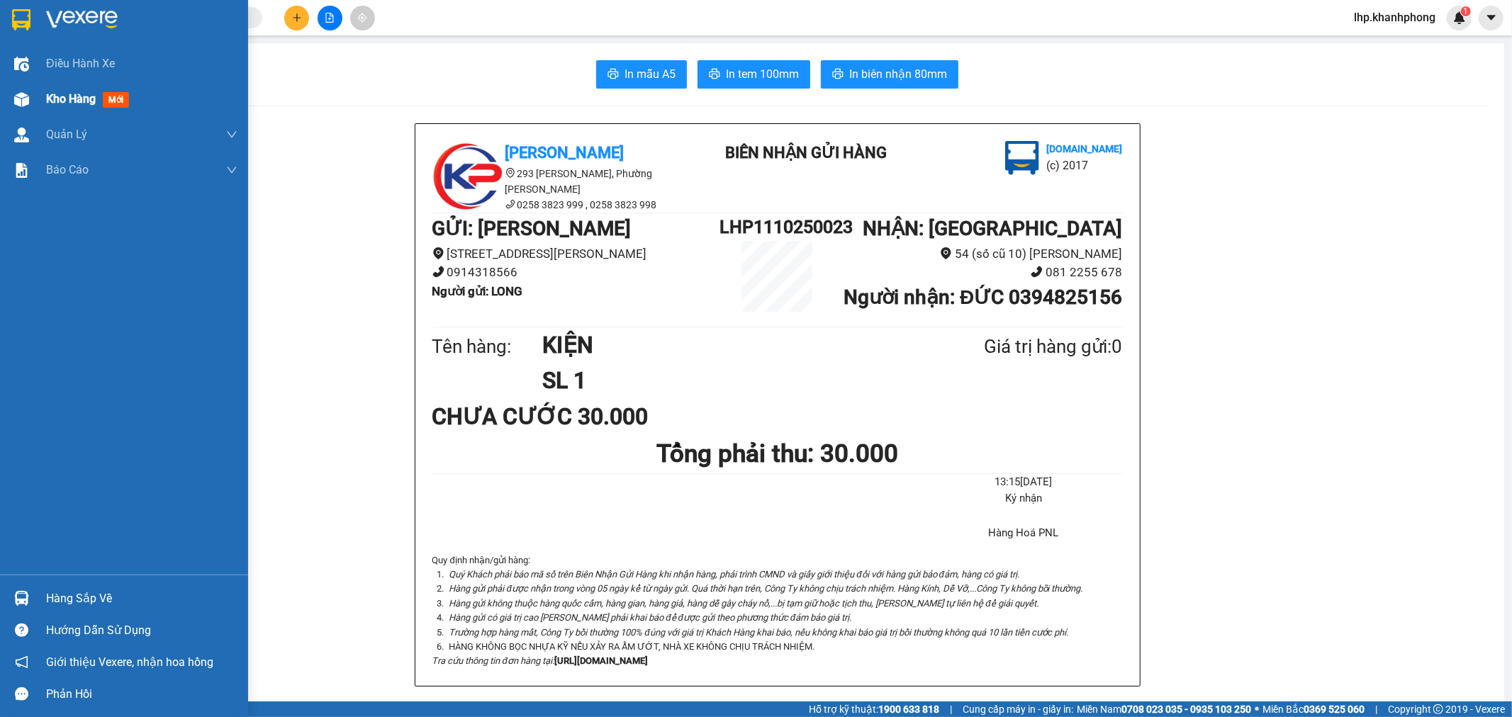
click at [64, 97] on span "Kho hàng" at bounding box center [71, 98] width 50 height 13
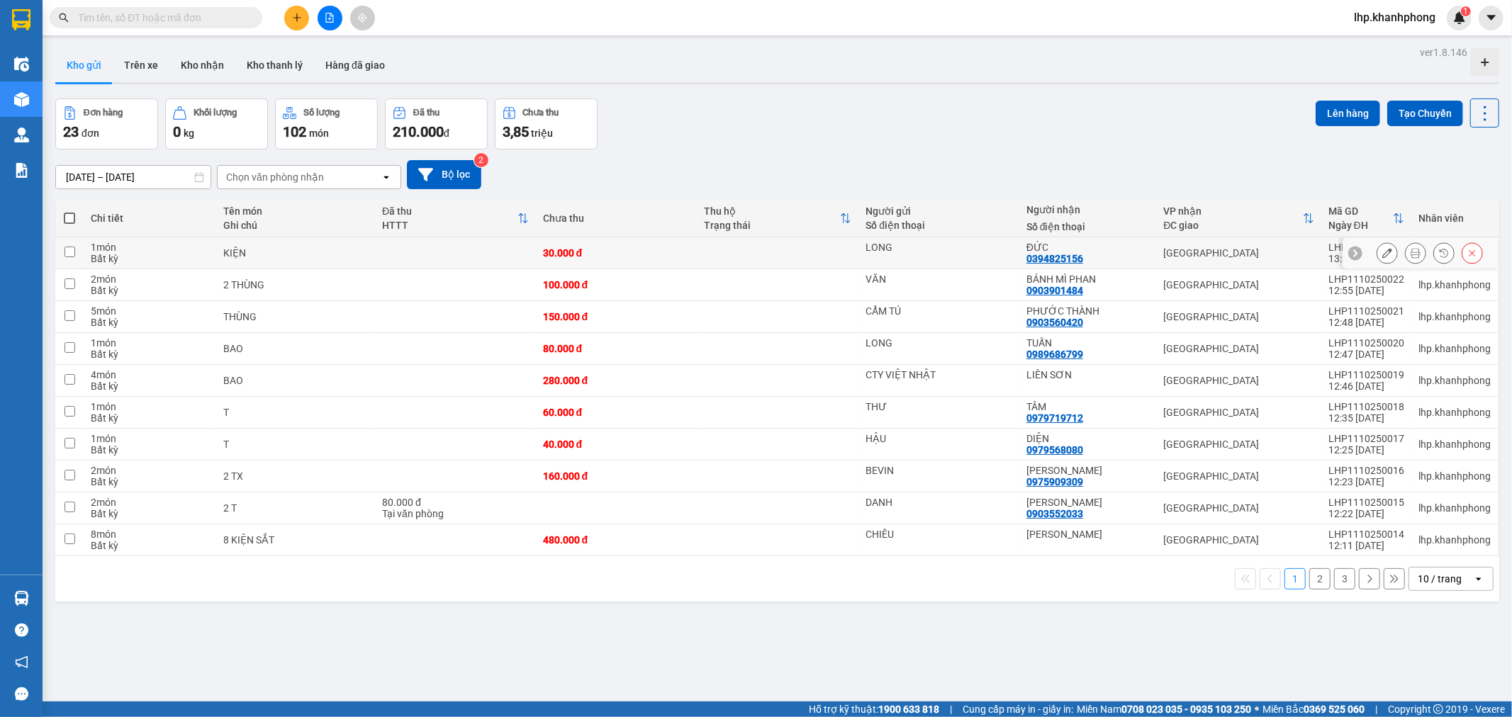
click at [560, 254] on div "30.000 đ" at bounding box center [616, 252] width 147 height 11
checkbox input "true"
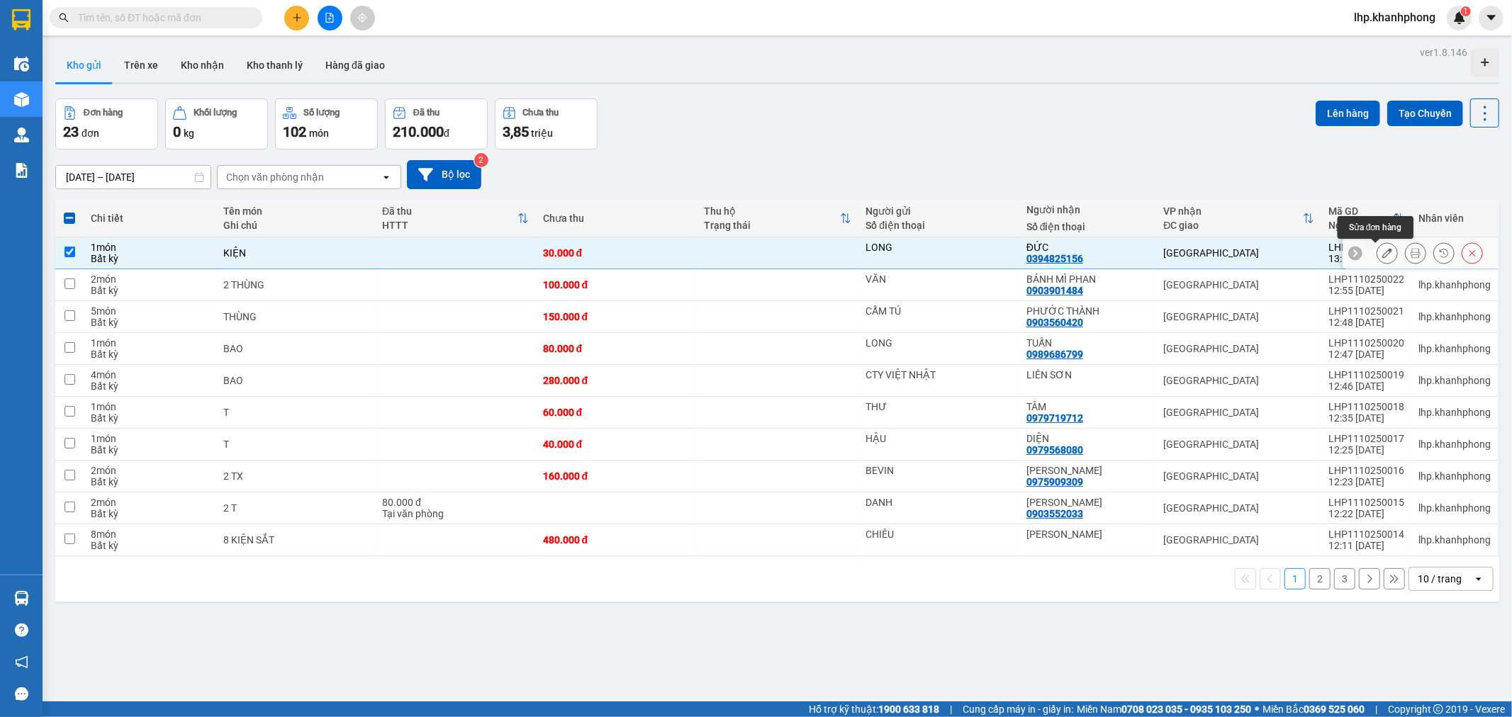
click at [1380, 256] on button at bounding box center [1387, 253] width 20 height 25
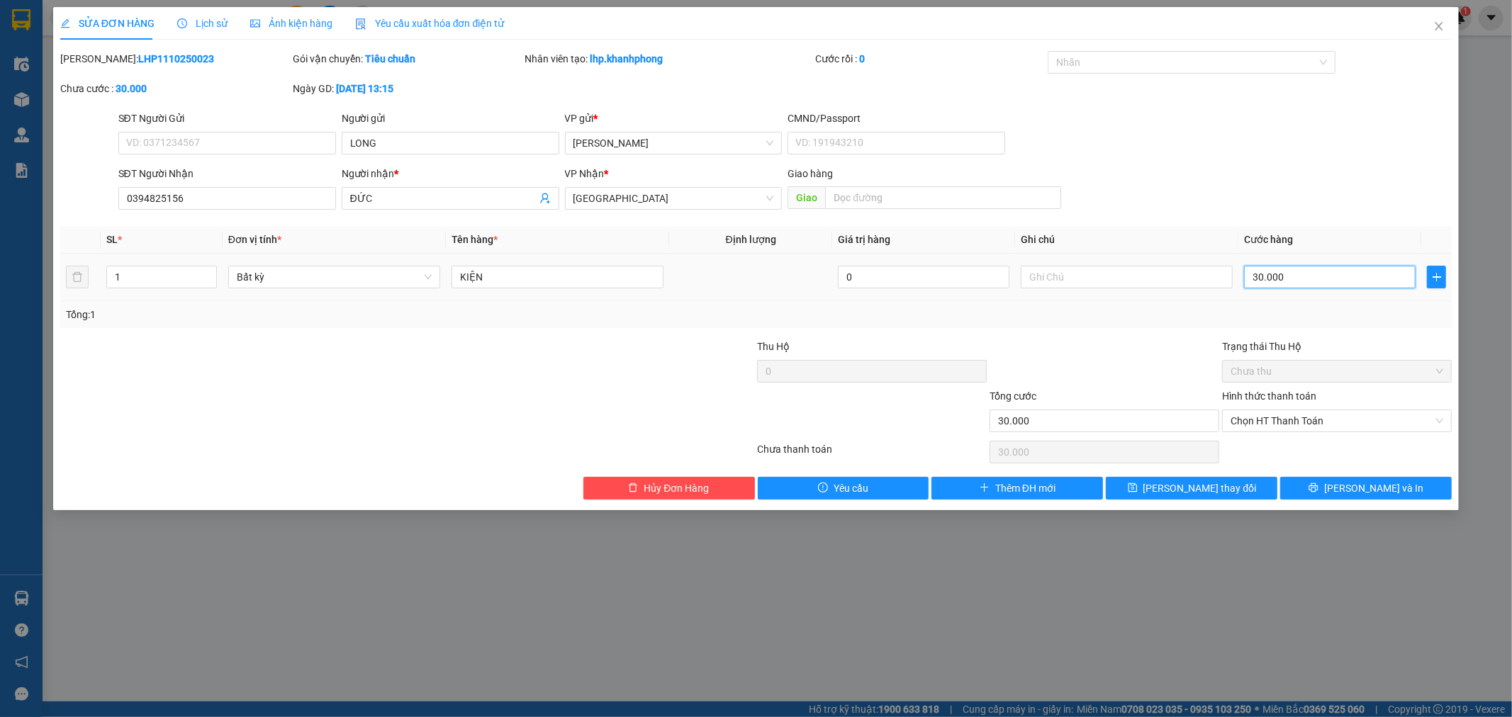
click at [1293, 273] on input "30.000" at bounding box center [1330, 277] width 172 height 23
type input "0"
click at [1248, 279] on input "0" at bounding box center [1330, 277] width 172 height 23
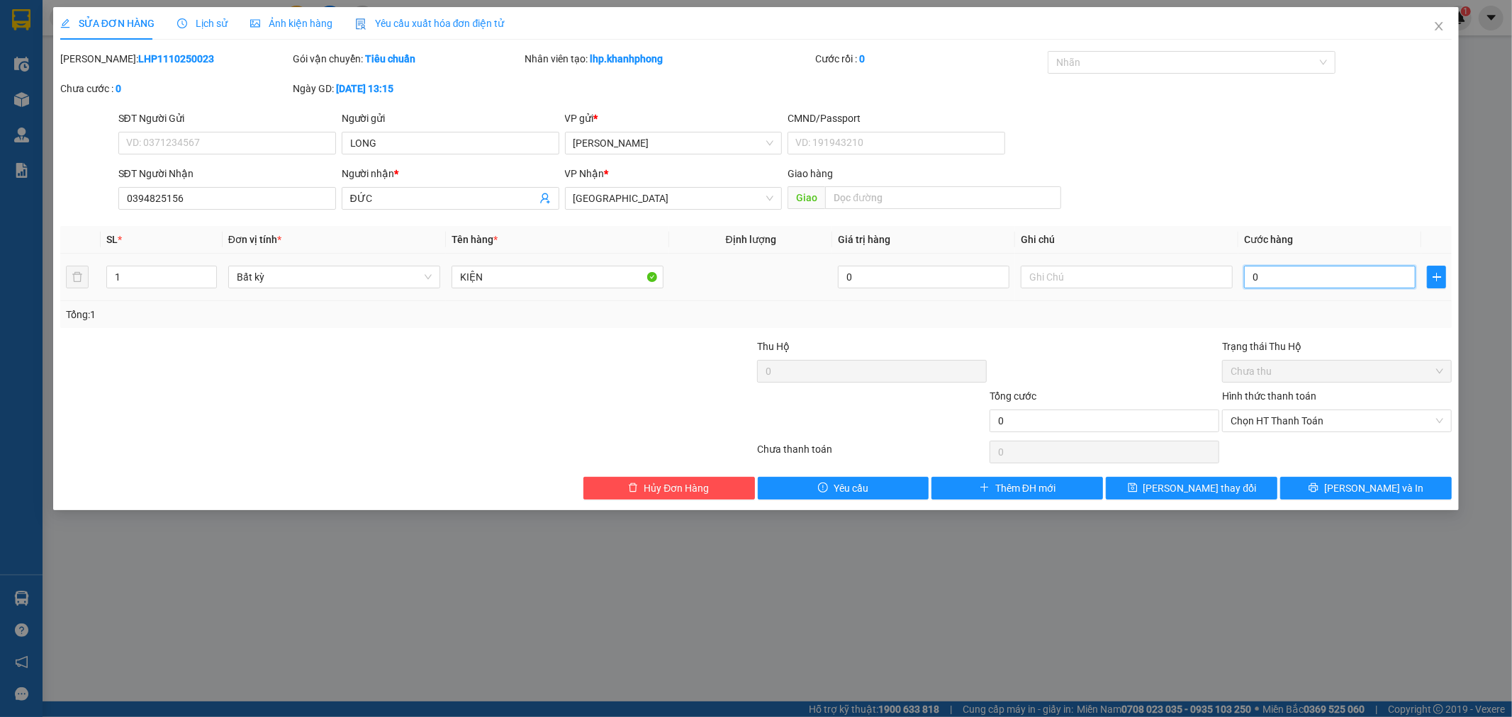
type input "20"
type input "20.000"
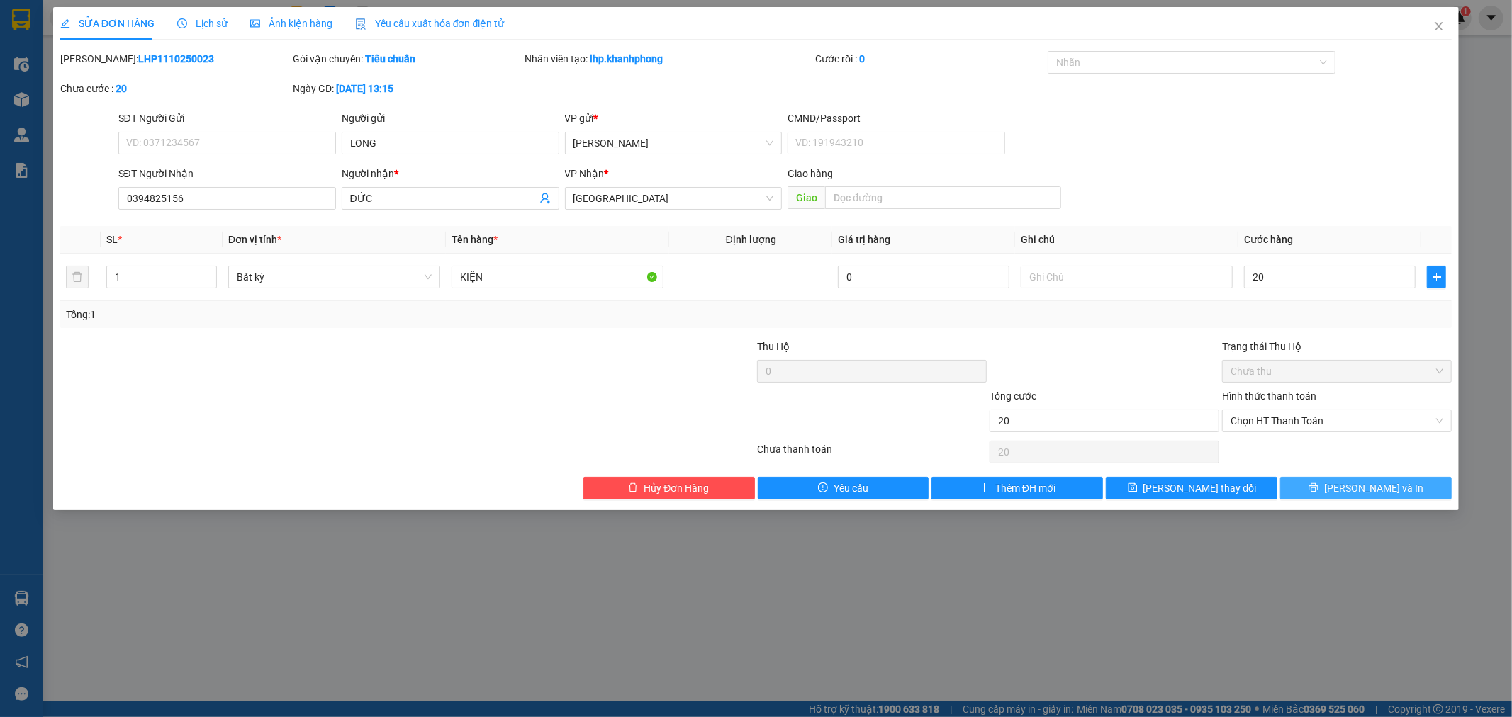
type input "20.000"
click at [1319, 487] on icon "printer" at bounding box center [1314, 488] width 10 height 10
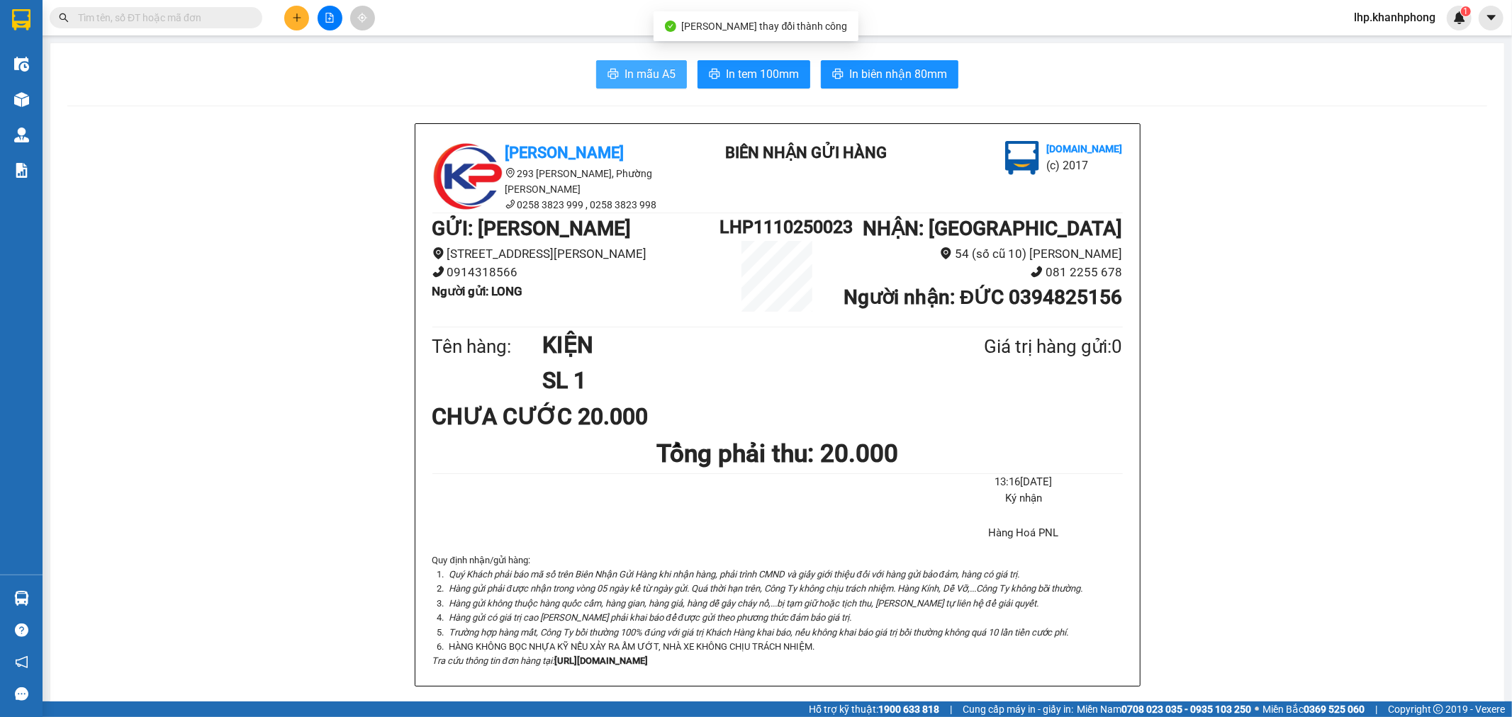
click at [635, 71] on span "In mẫu A5" at bounding box center [650, 74] width 51 height 18
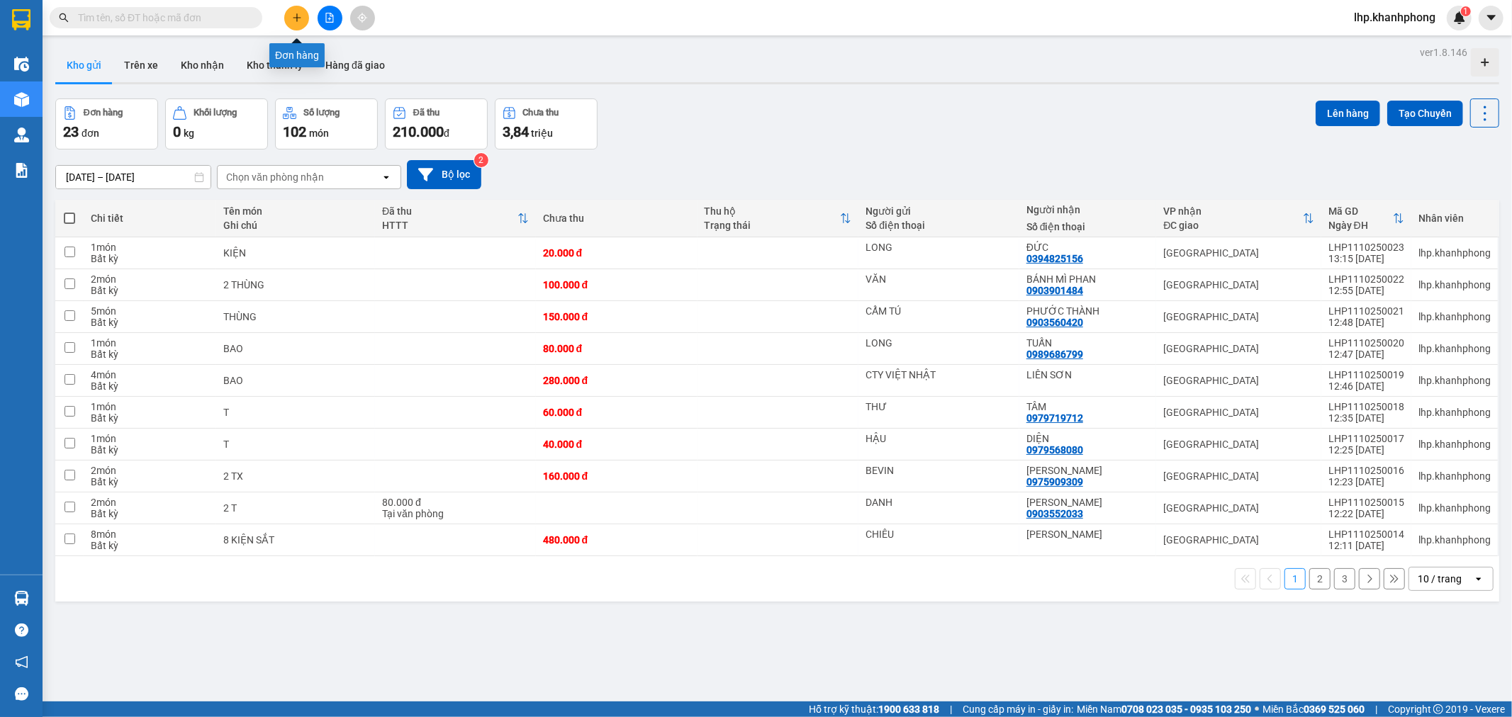
click at [293, 14] on icon "plus" at bounding box center [297, 18] width 10 height 10
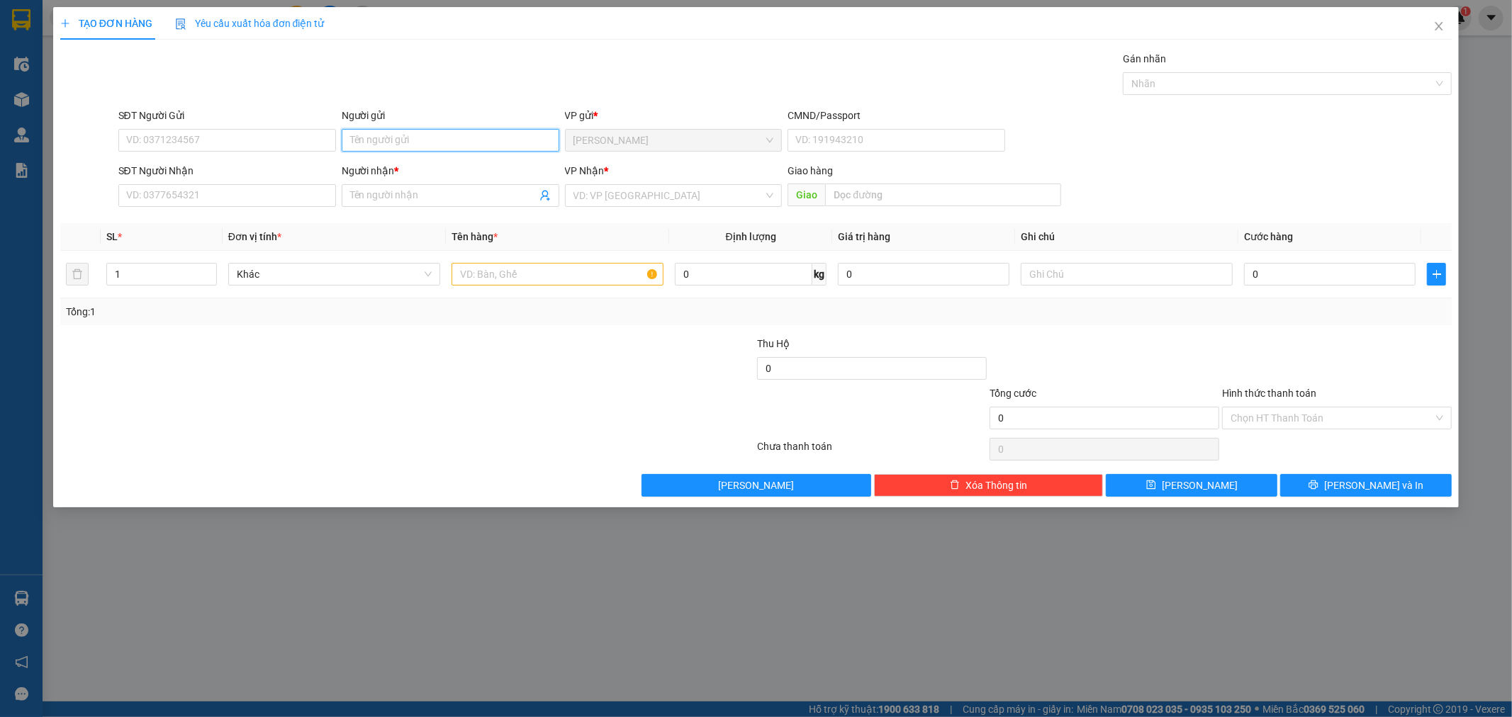
click at [429, 142] on input "Người gửi" at bounding box center [451, 140] width 218 height 23
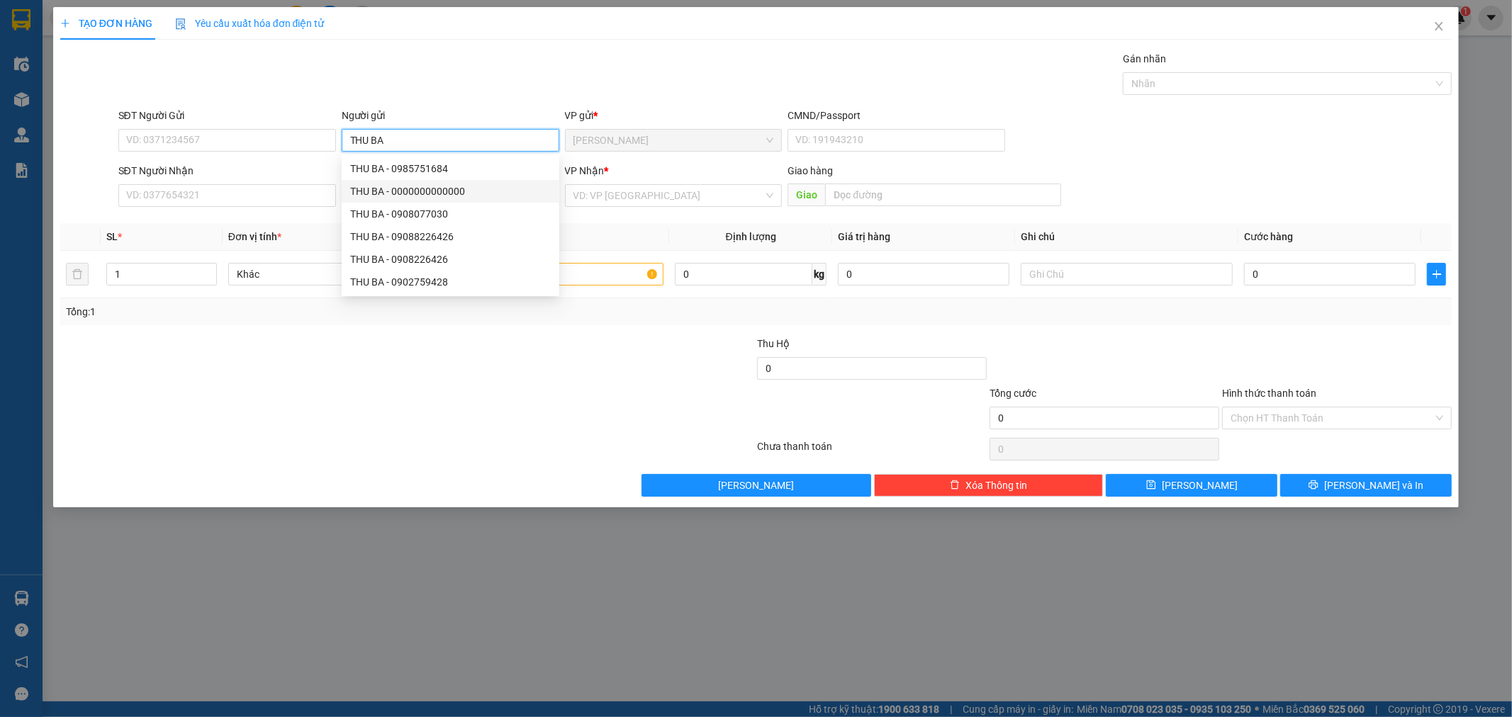
type input "THU BA"
click at [292, 181] on div "SĐT Người Nhận" at bounding box center [227, 173] width 218 height 21
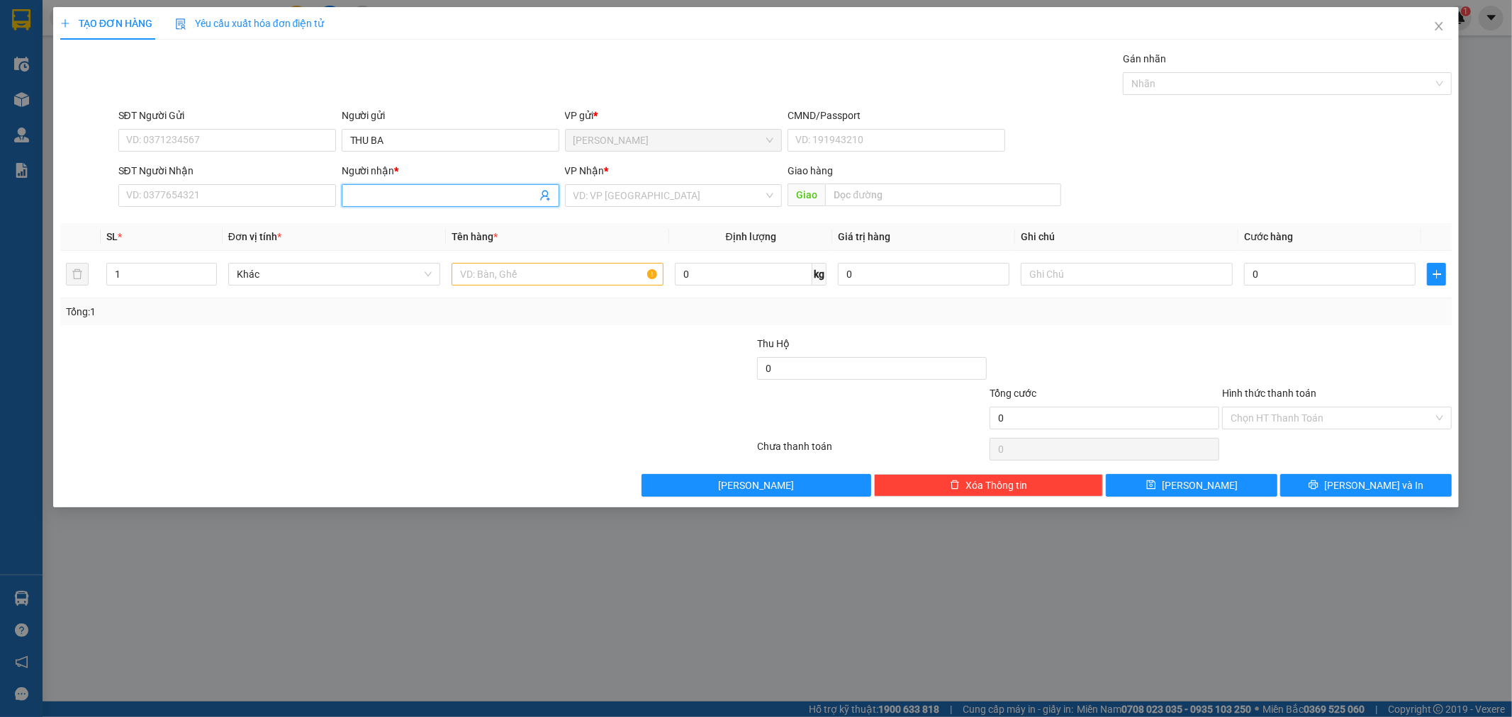
click at [405, 188] on span at bounding box center [451, 195] width 218 height 23
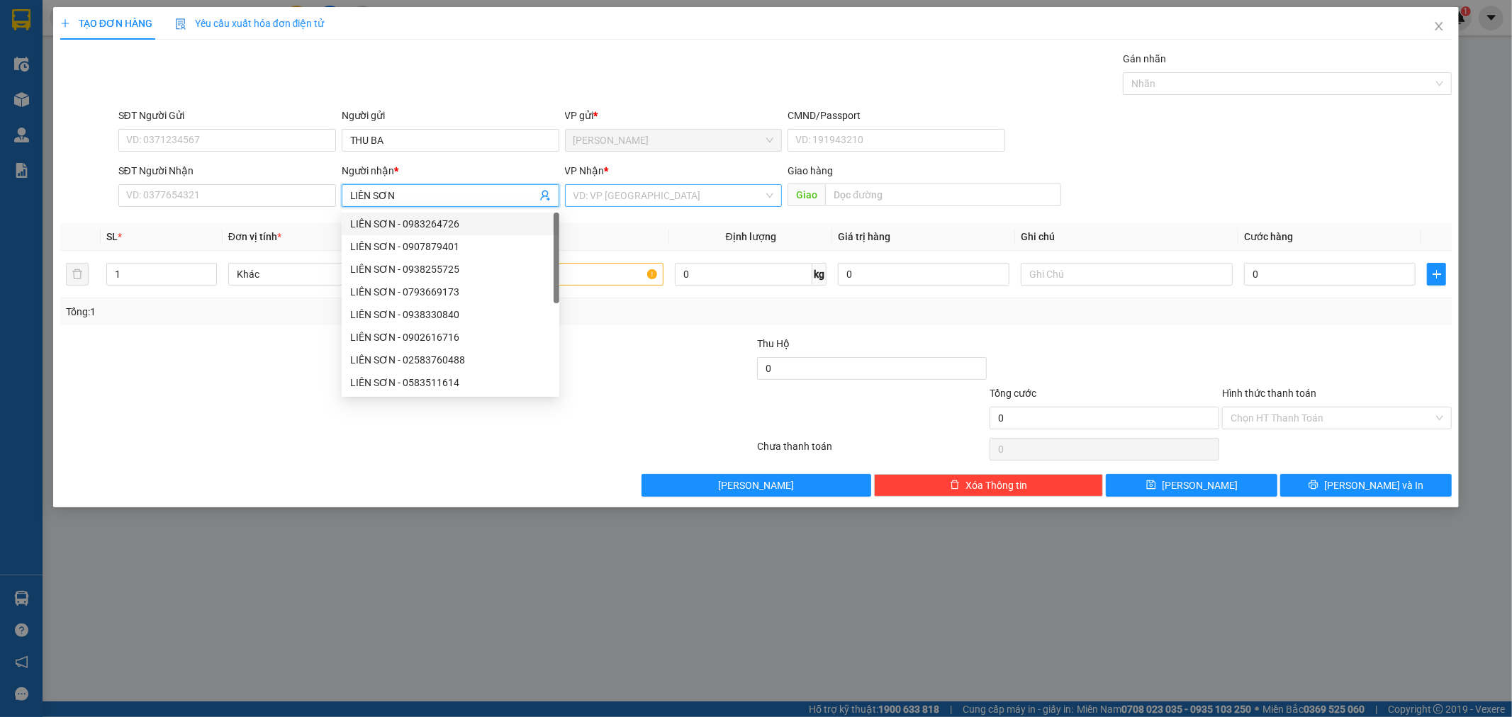
type input "LIÊN SƠN"
click at [656, 196] on input "search" at bounding box center [669, 195] width 191 height 21
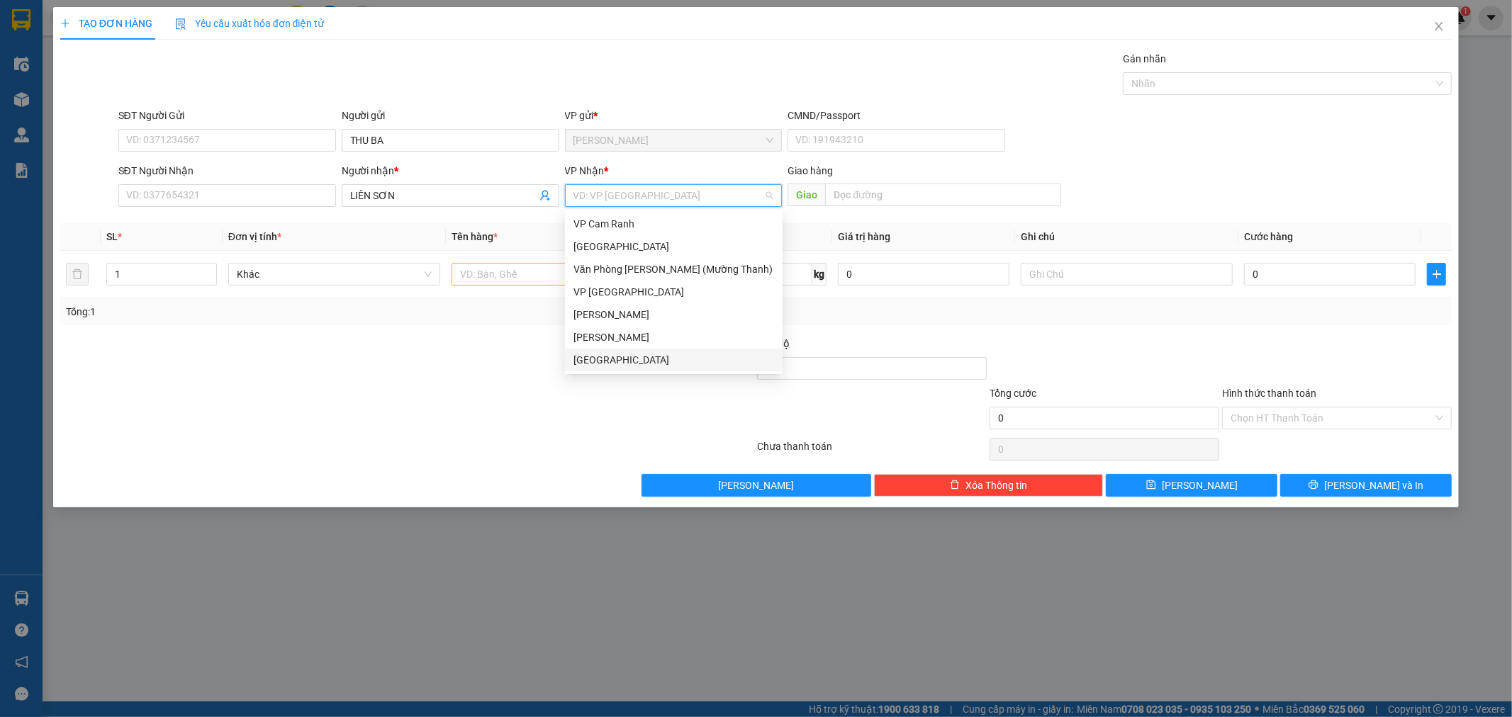
click at [605, 355] on div "[GEOGRAPHIC_DATA]" at bounding box center [674, 360] width 201 height 16
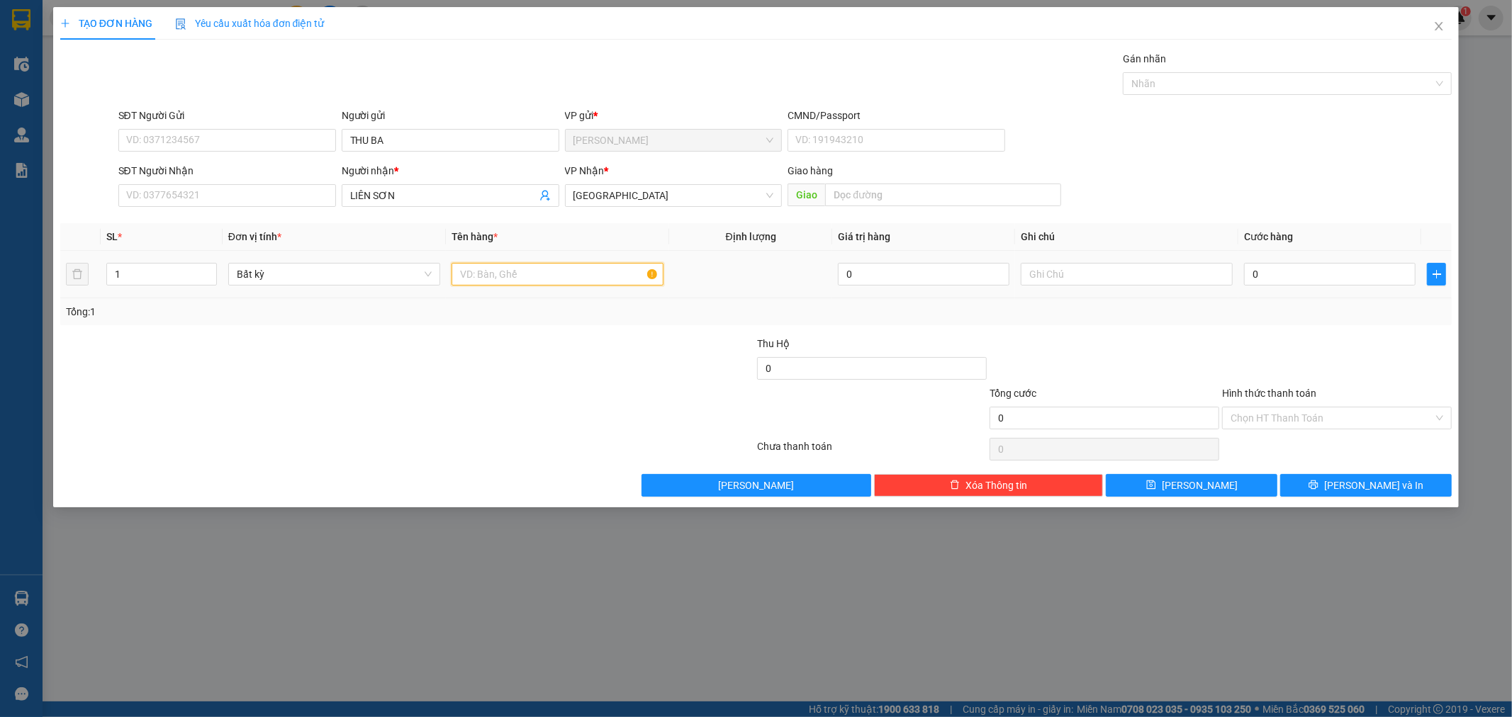
click at [551, 279] on input "text" at bounding box center [558, 274] width 212 height 23
type input "T"
click at [1277, 267] on input "0" at bounding box center [1330, 274] width 172 height 23
type input "5"
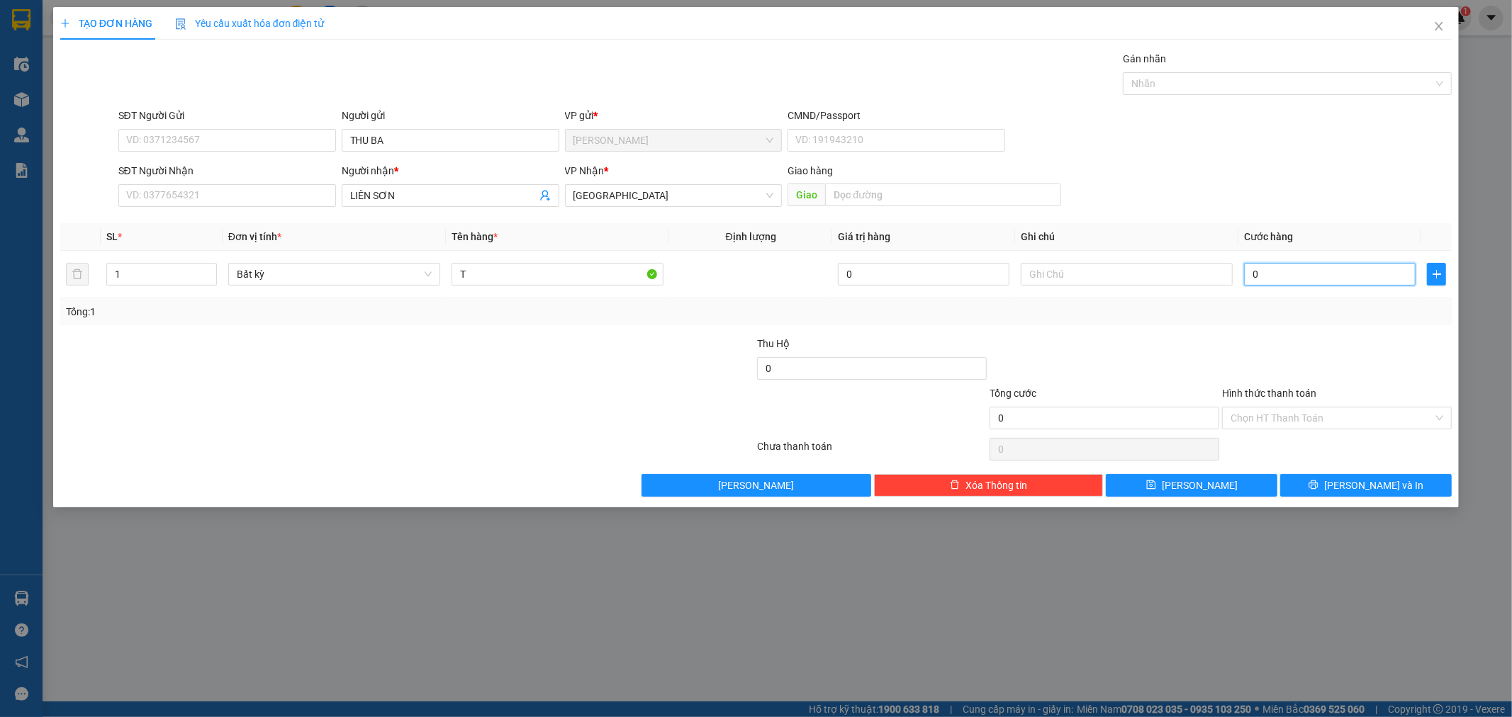
type input "5"
type input "50"
type input "50.000"
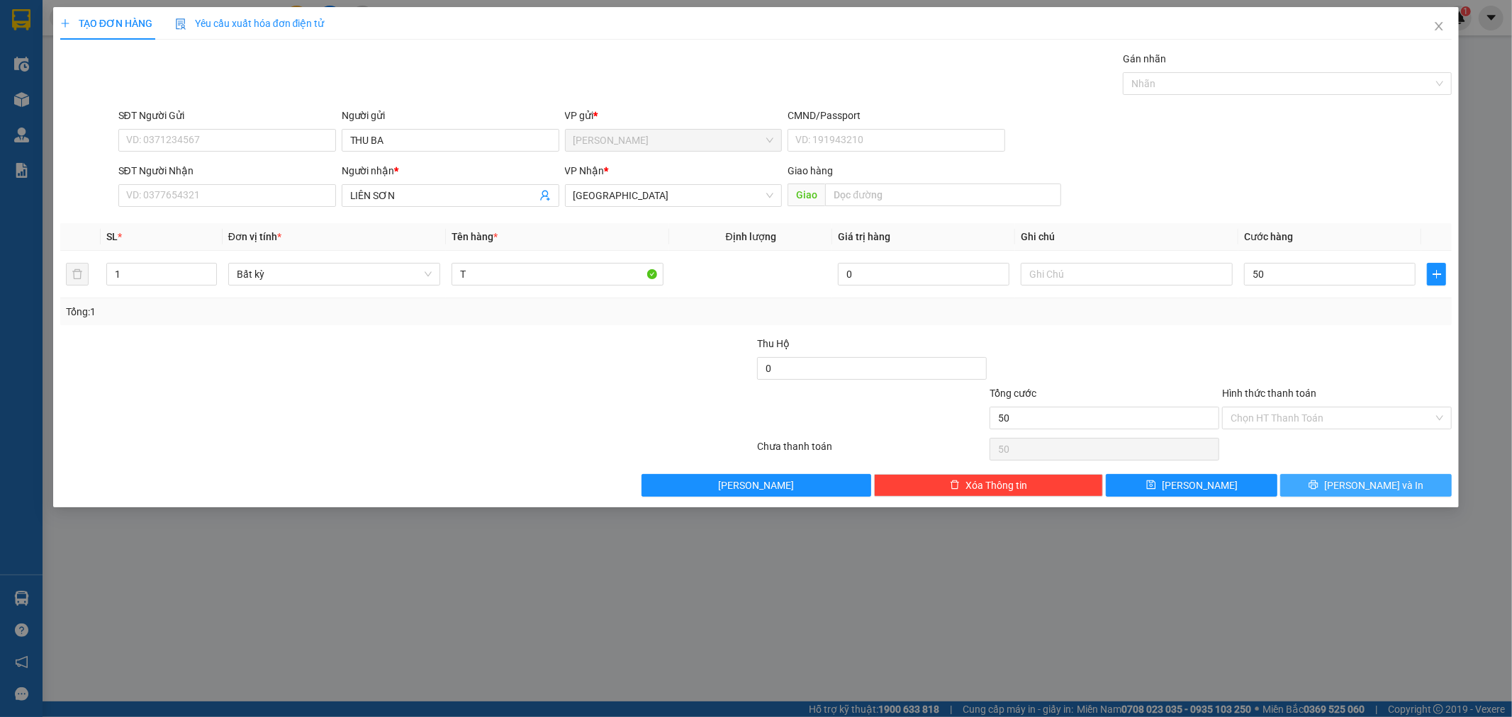
type input "50.000"
click at [1377, 487] on span "[PERSON_NAME] và In" at bounding box center [1373, 486] width 99 height 16
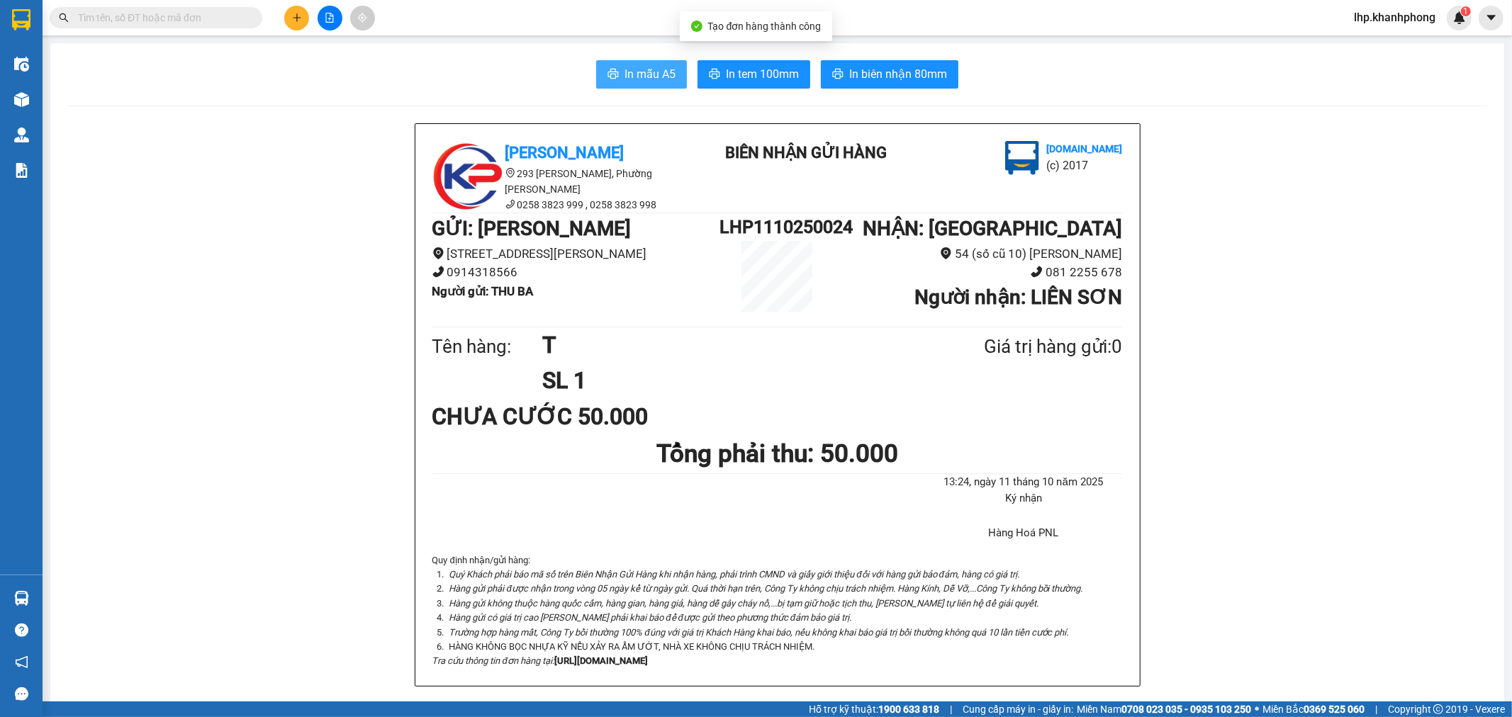
click at [635, 67] on span "In mẫu A5" at bounding box center [650, 74] width 51 height 18
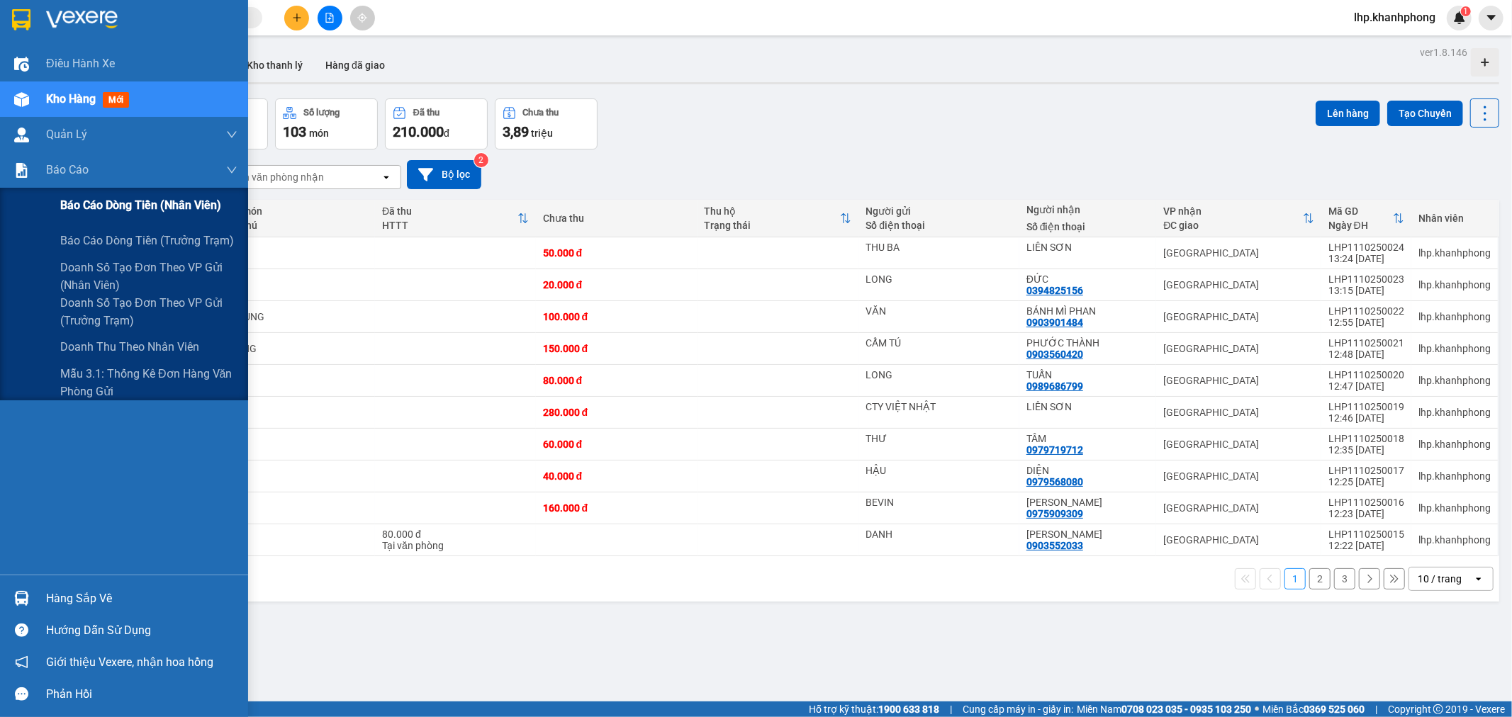
click at [82, 213] on span "Báo cáo dòng tiền (nhân viên)" at bounding box center [140, 205] width 161 height 18
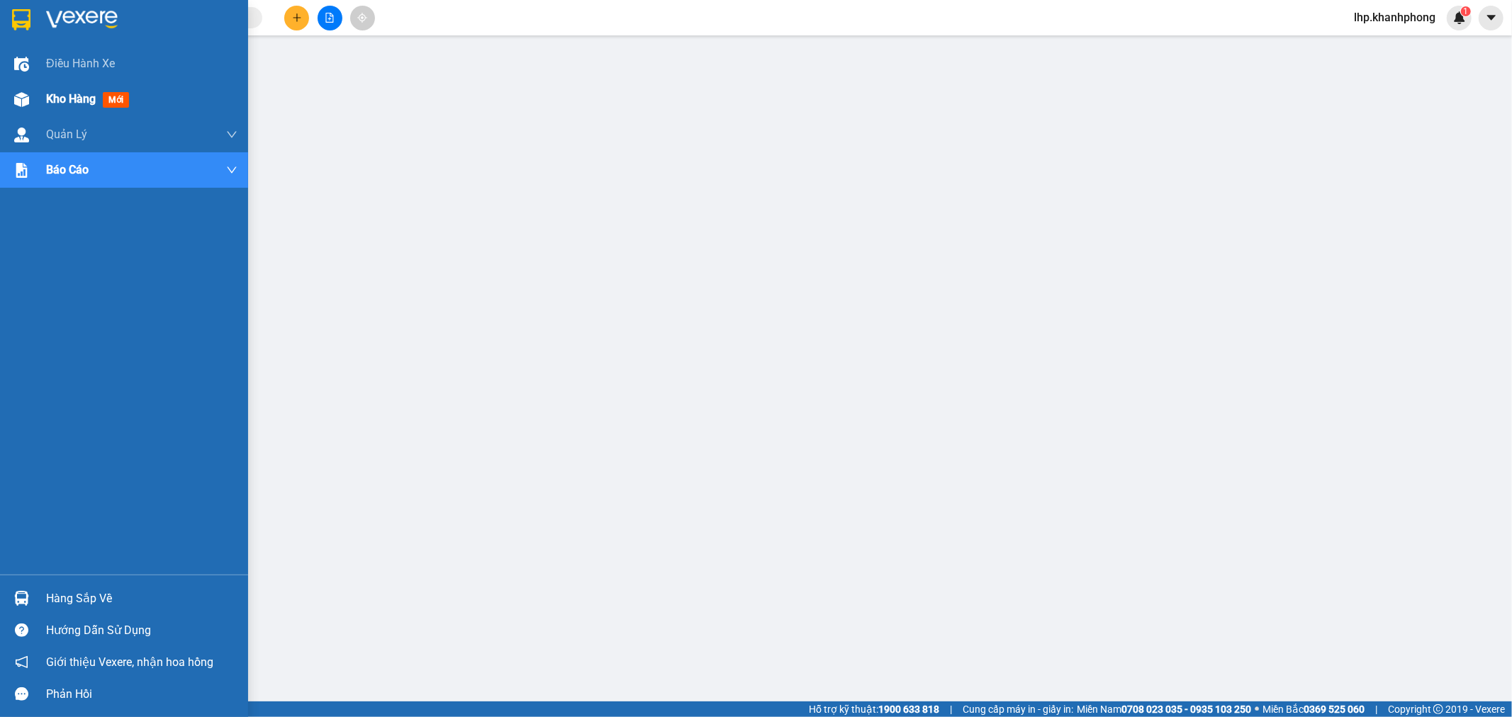
click at [55, 97] on span "Kho hàng" at bounding box center [71, 98] width 50 height 13
